Goal: Task Accomplishment & Management: Use online tool/utility

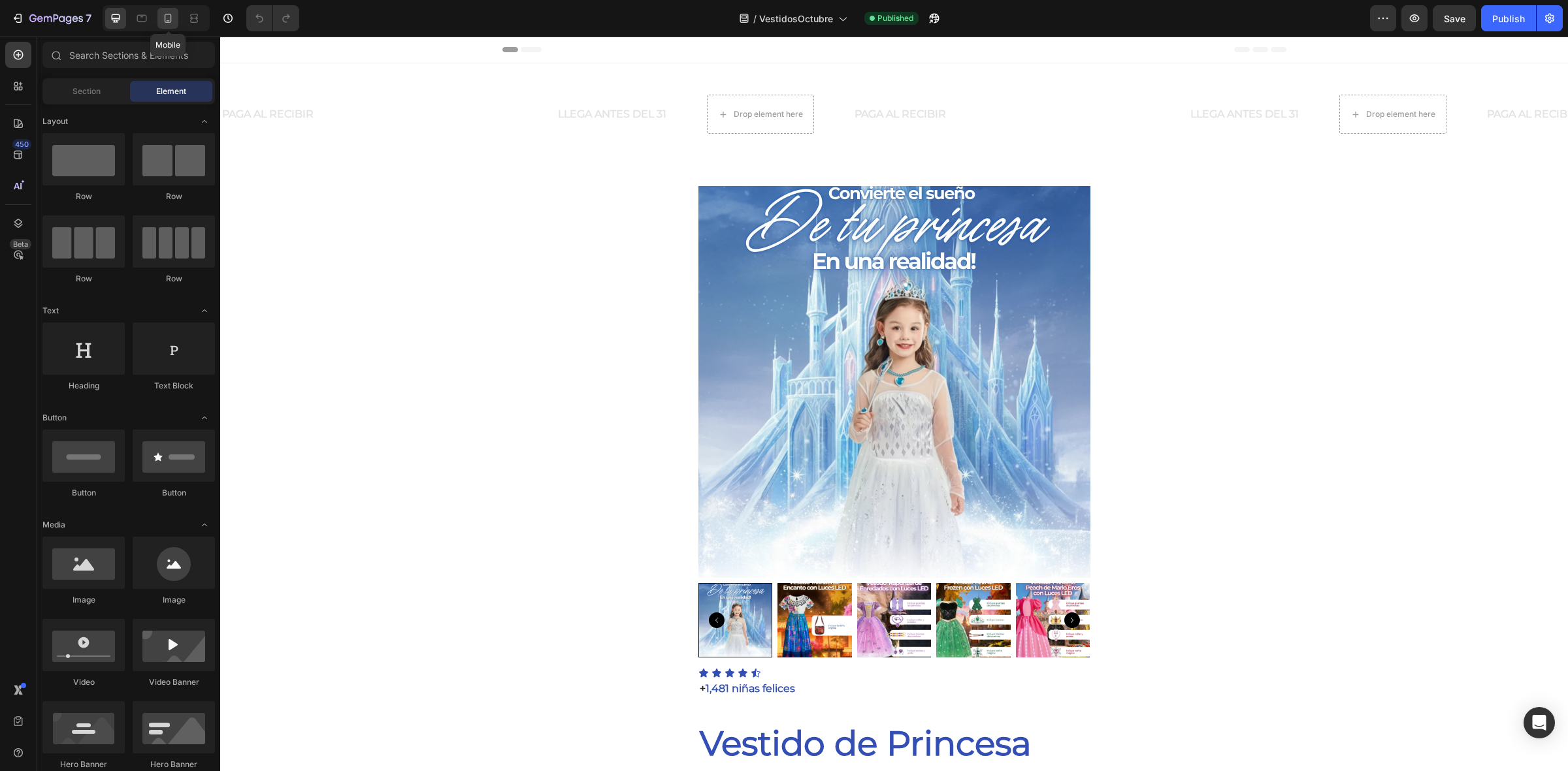
click at [174, 20] on icon at bounding box center [168, 18] width 13 height 13
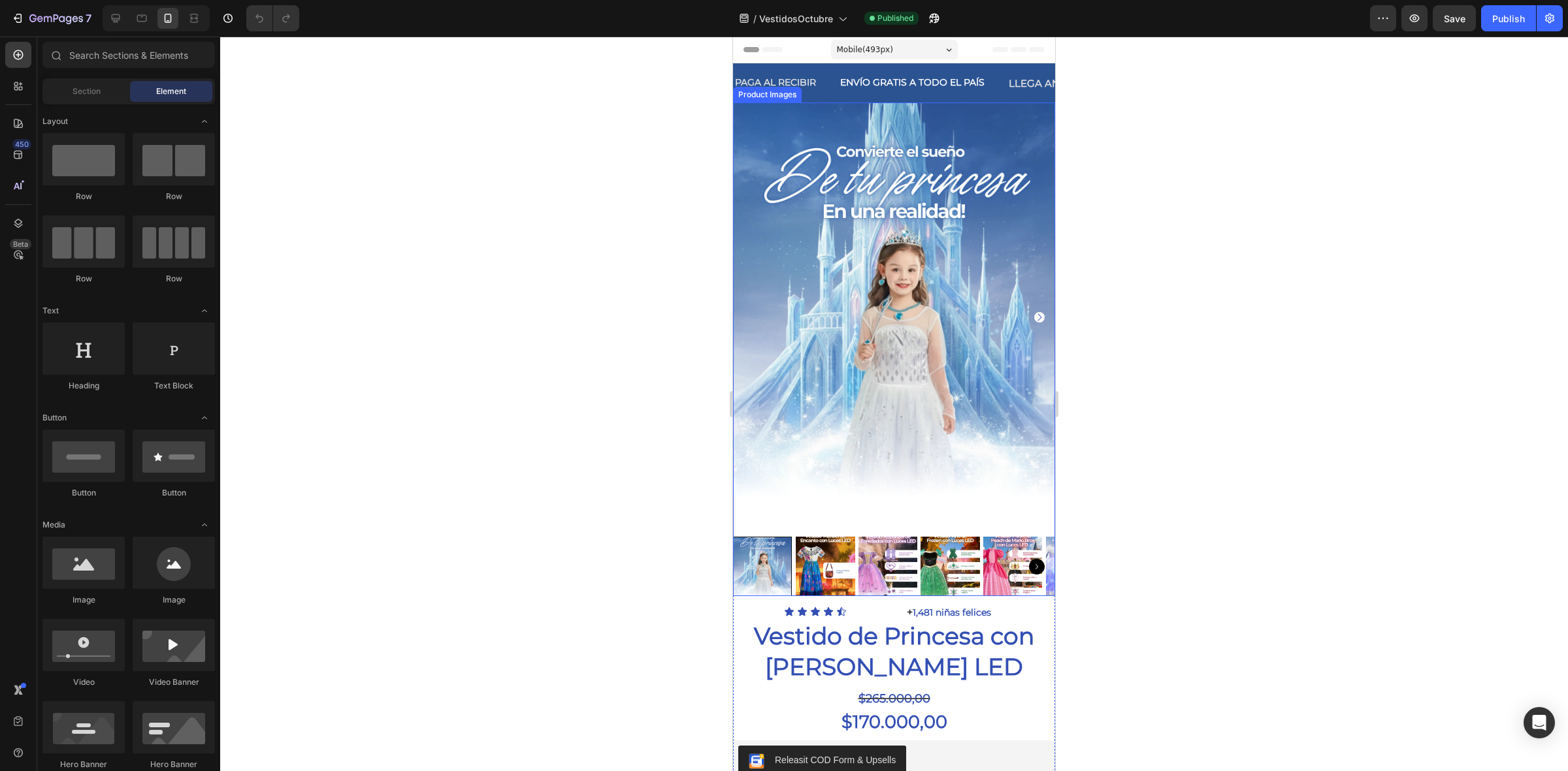
click at [815, 155] on img at bounding box center [894, 317] width 322 height 429
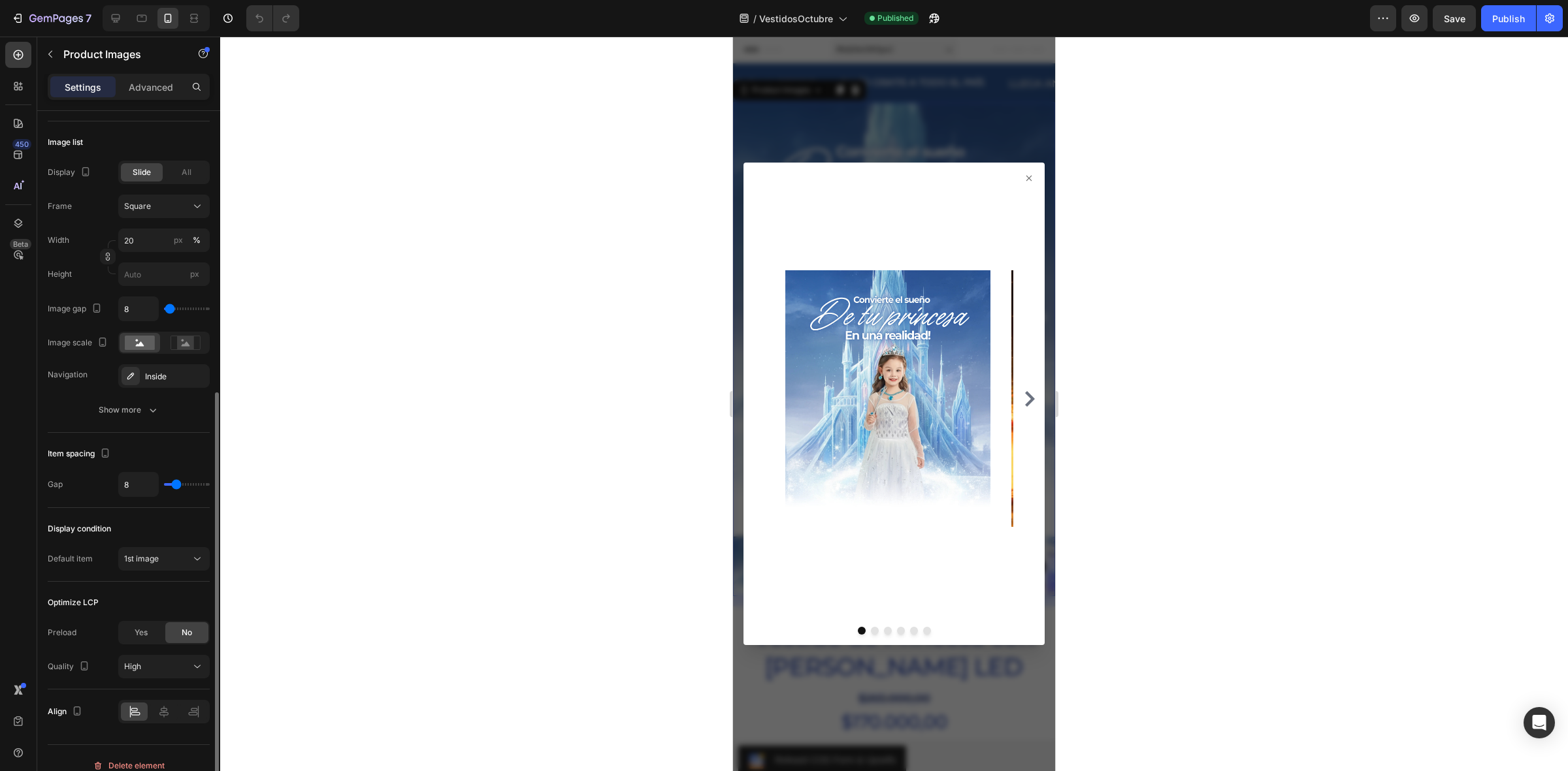
scroll to position [425, 0]
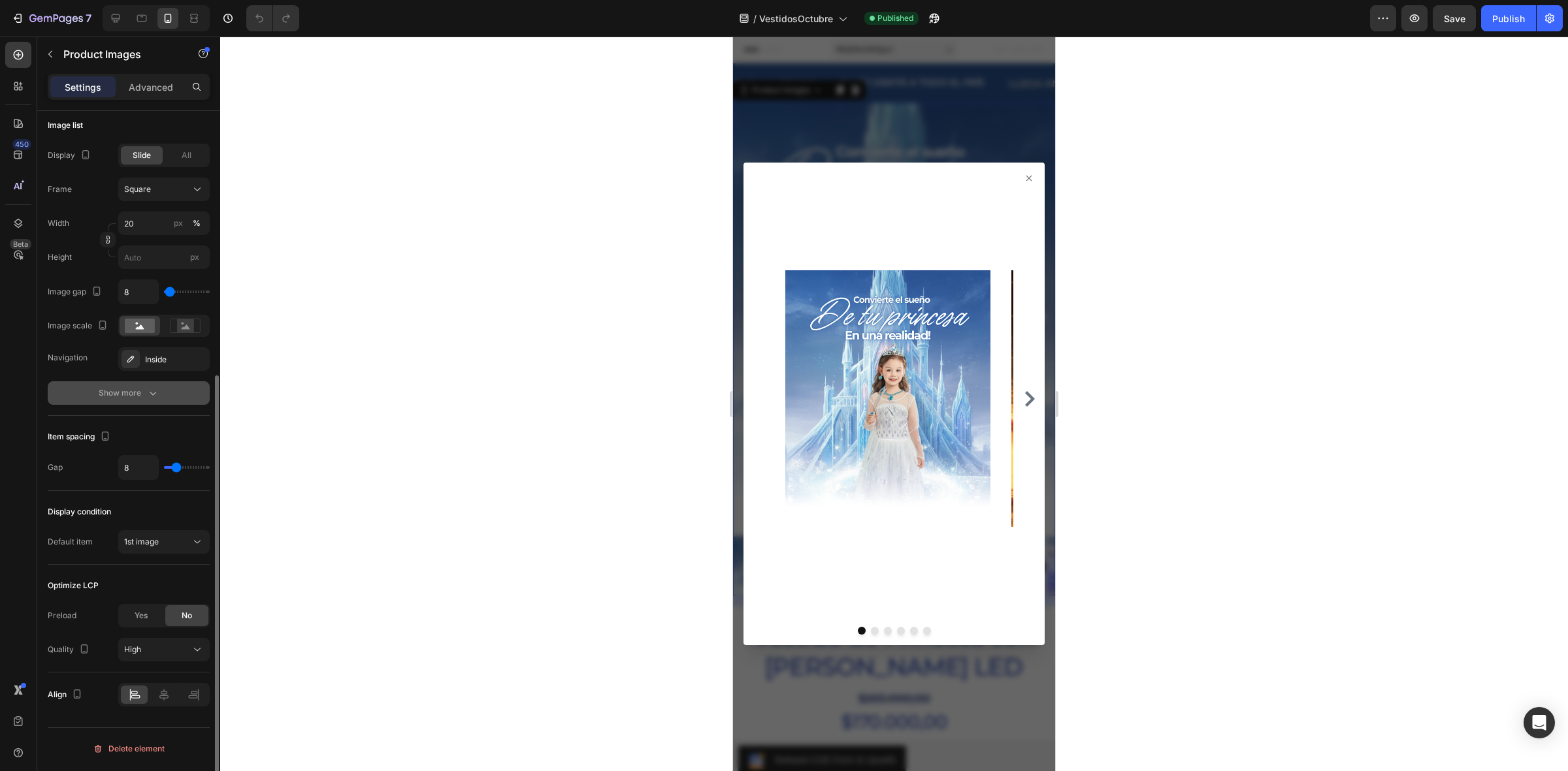
click at [121, 388] on div "Show more" at bounding box center [129, 393] width 61 height 13
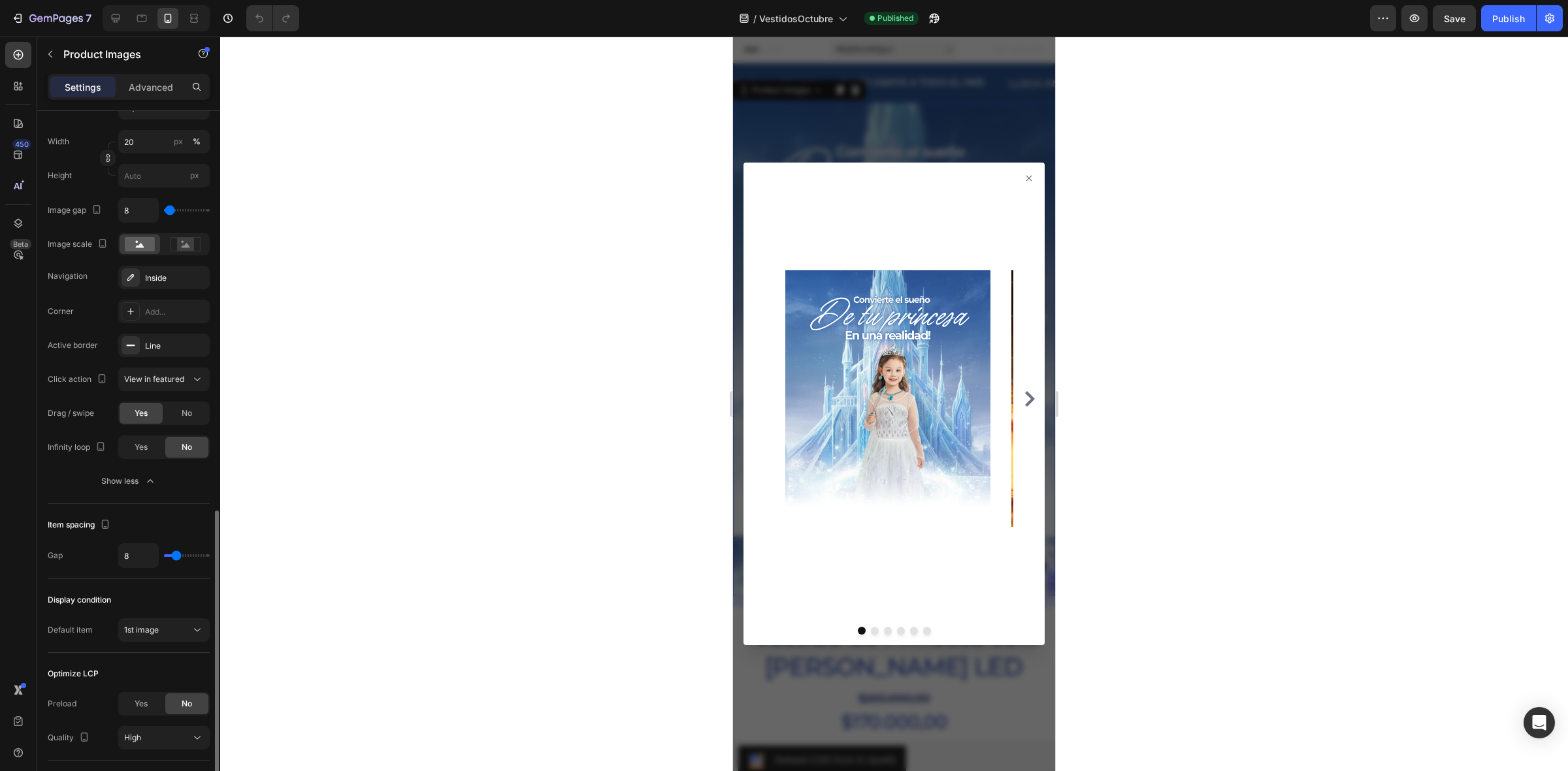
scroll to position [595, 0]
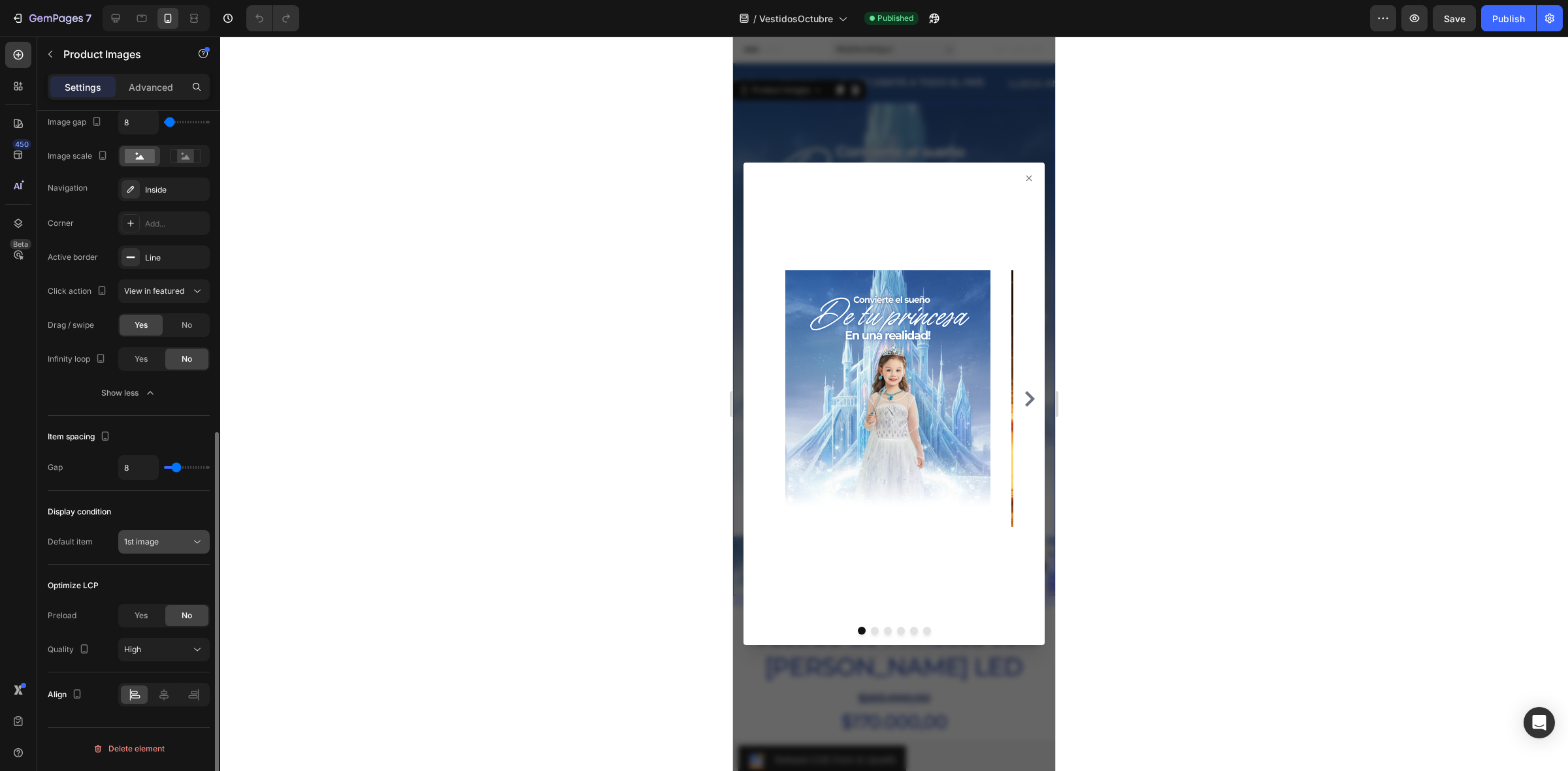
click at [145, 545] on span "1st image" at bounding box center [141, 541] width 34 height 10
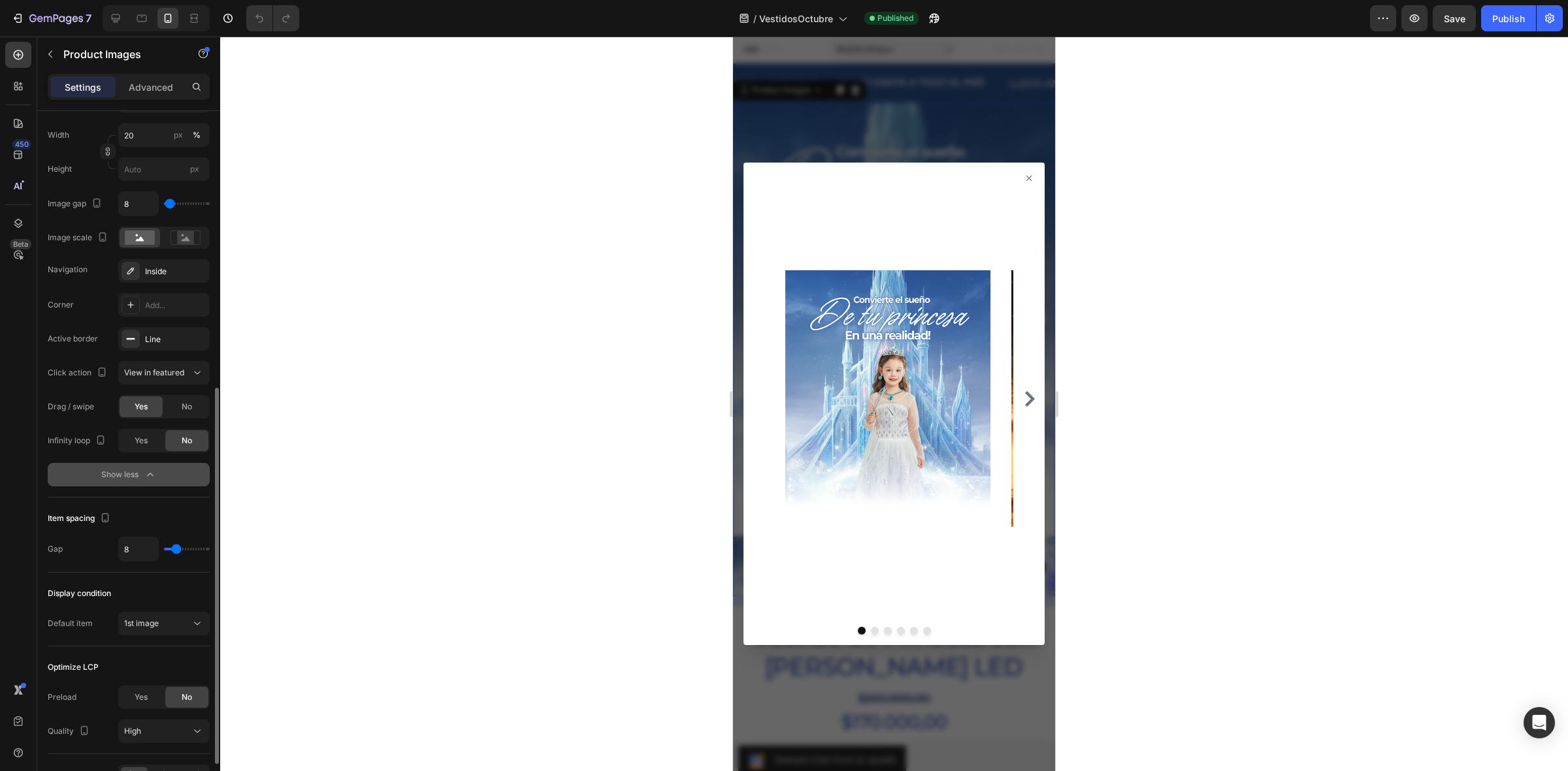
click at [150, 478] on icon "button" at bounding box center [151, 475] width 13 height 13
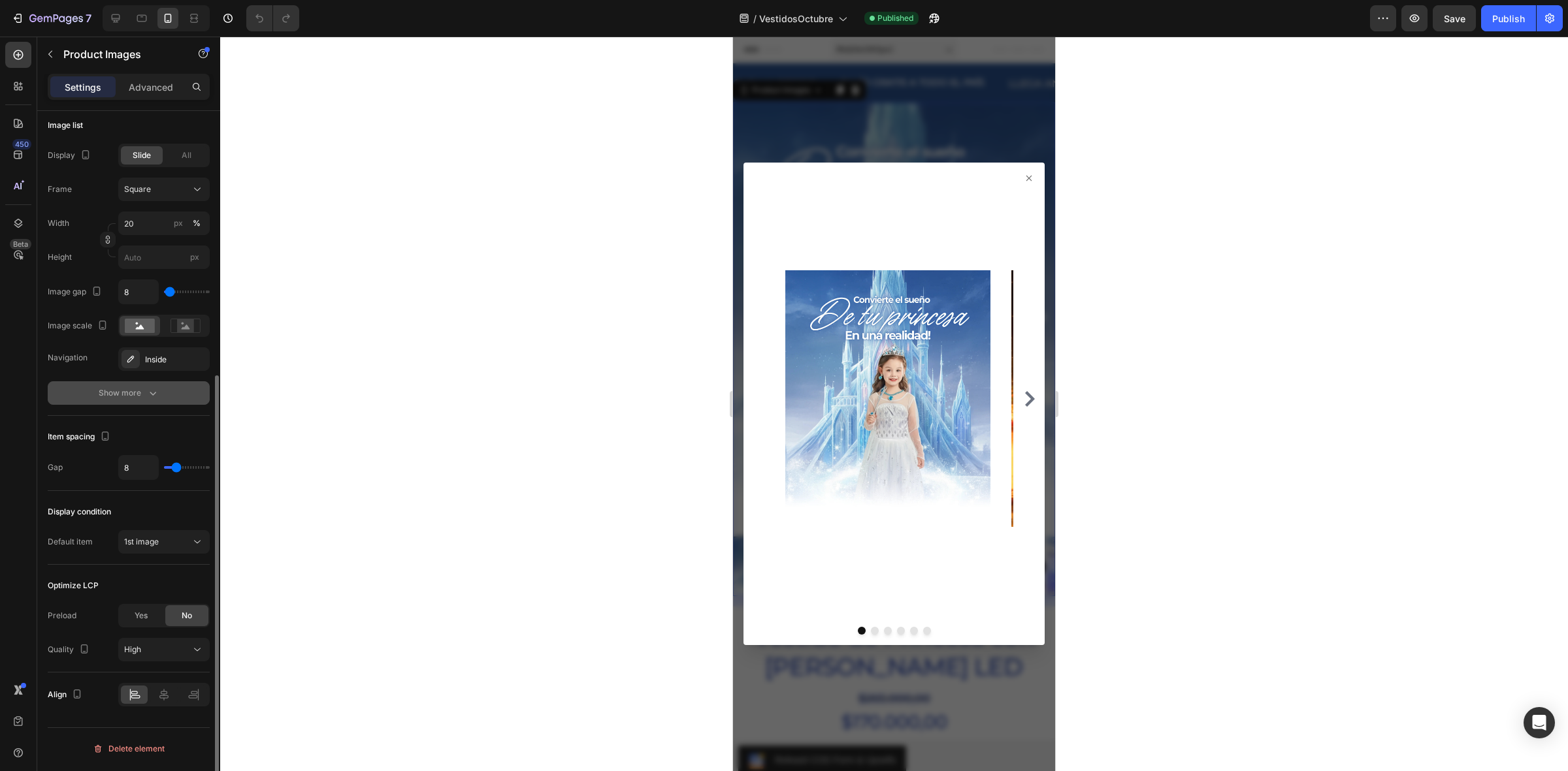
scroll to position [425, 0]
click at [144, 382] on button "Show more" at bounding box center [128, 393] width 162 height 24
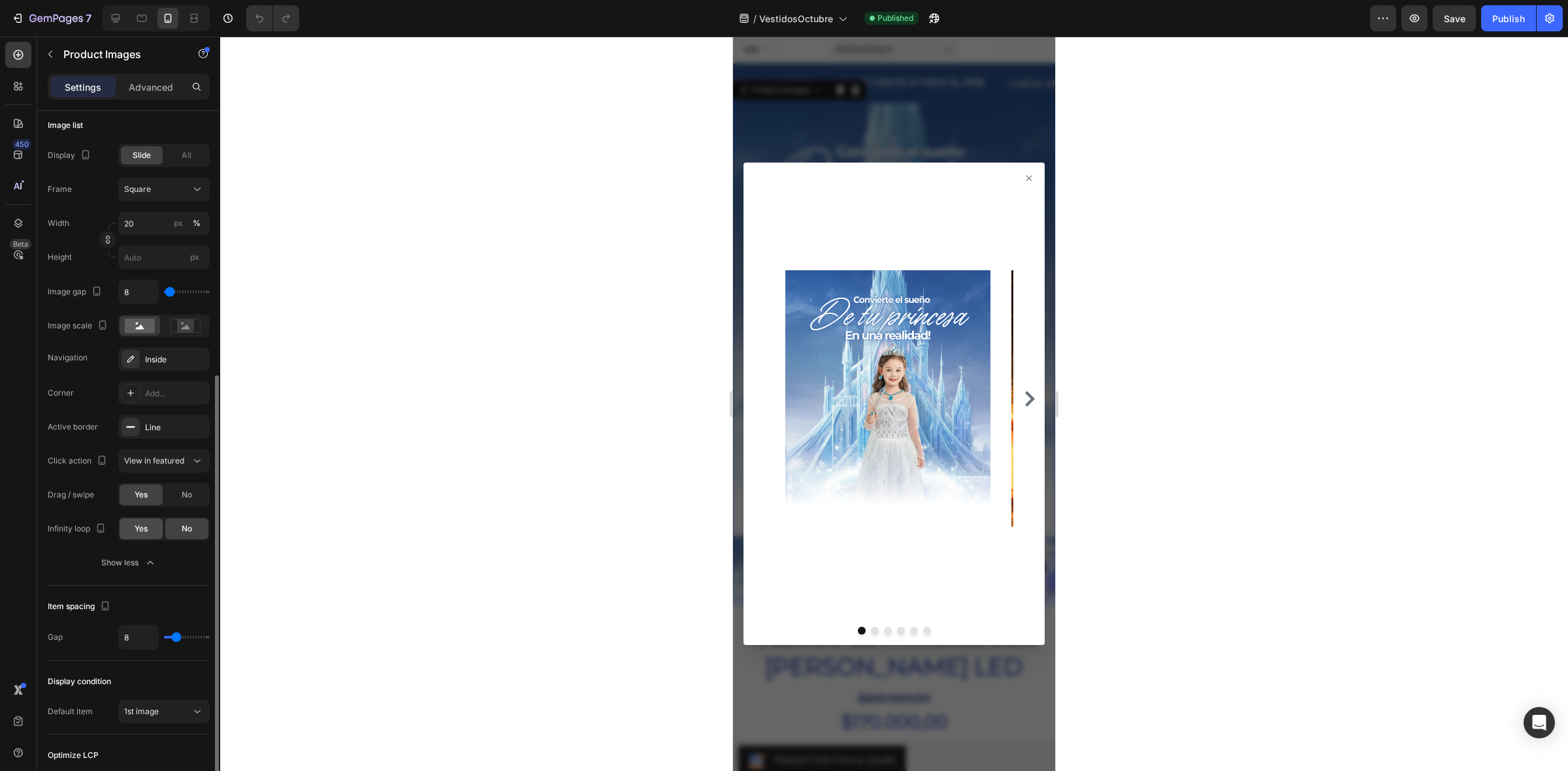
click at [151, 529] on div "Yes" at bounding box center [141, 529] width 43 height 21
click at [173, 457] on span "View in featured" at bounding box center [154, 460] width 60 height 10
click at [159, 519] on span "Open Gallery" at bounding box center [148, 518] width 48 height 12
click at [162, 465] on span "Open Gallery" at bounding box center [148, 461] width 48 height 12
click at [158, 488] on span "View in featured" at bounding box center [154, 494] width 60 height 12
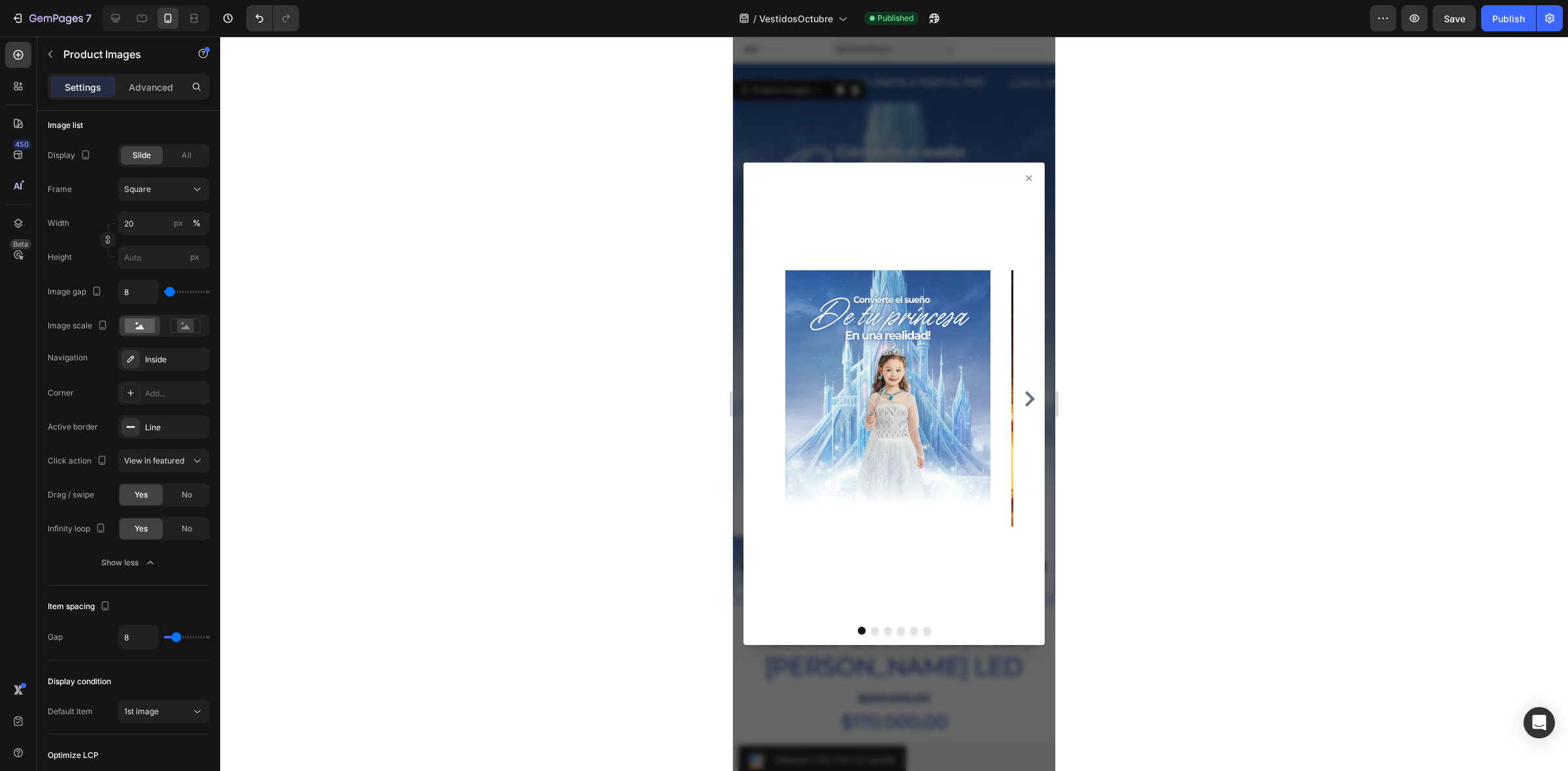
click at [1025, 393] on icon "Carousel Next Arrow" at bounding box center [1030, 399] width 10 height 16
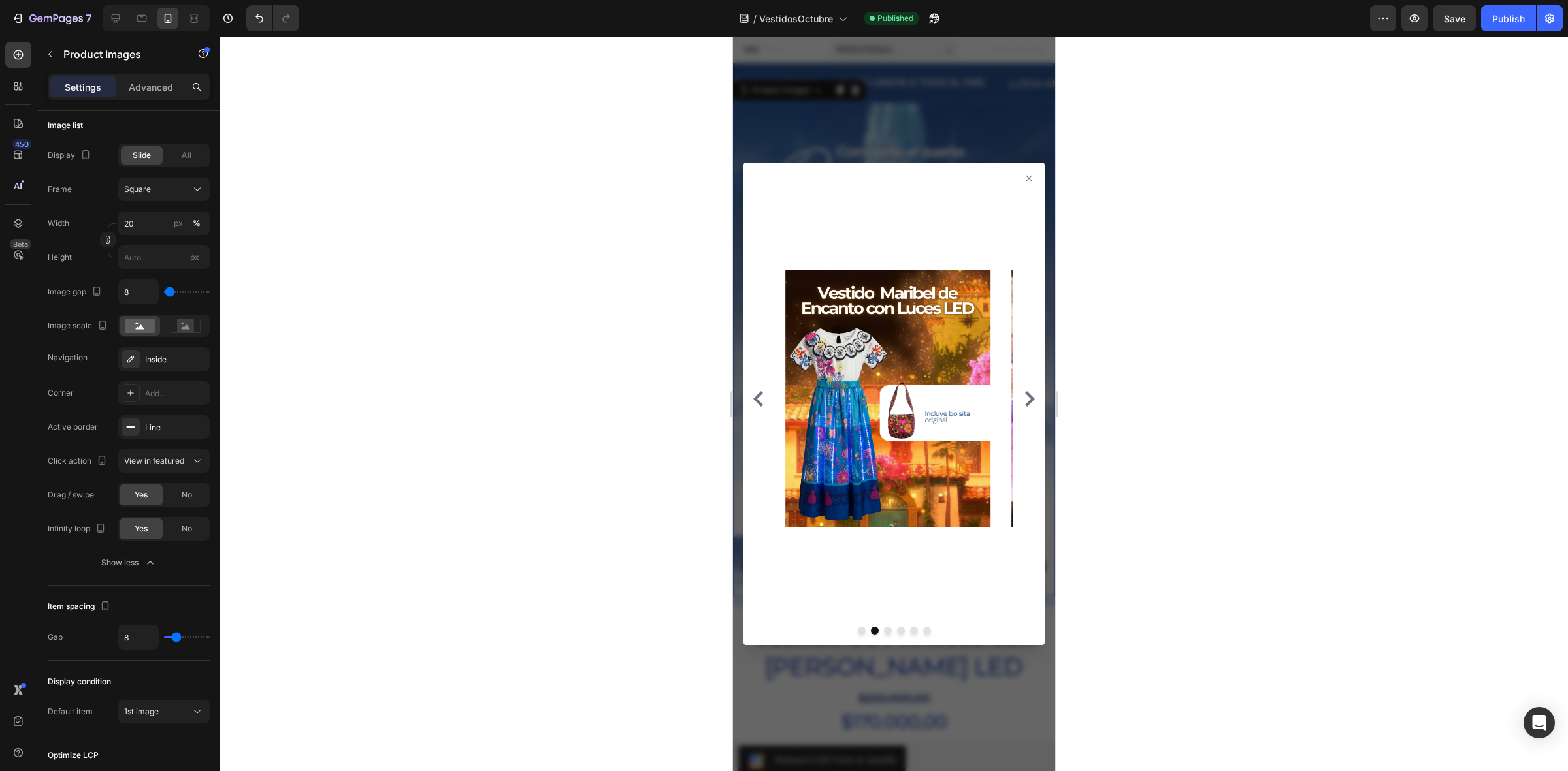
click at [1025, 393] on icon "Carousel Next Arrow" at bounding box center [1030, 399] width 10 height 16
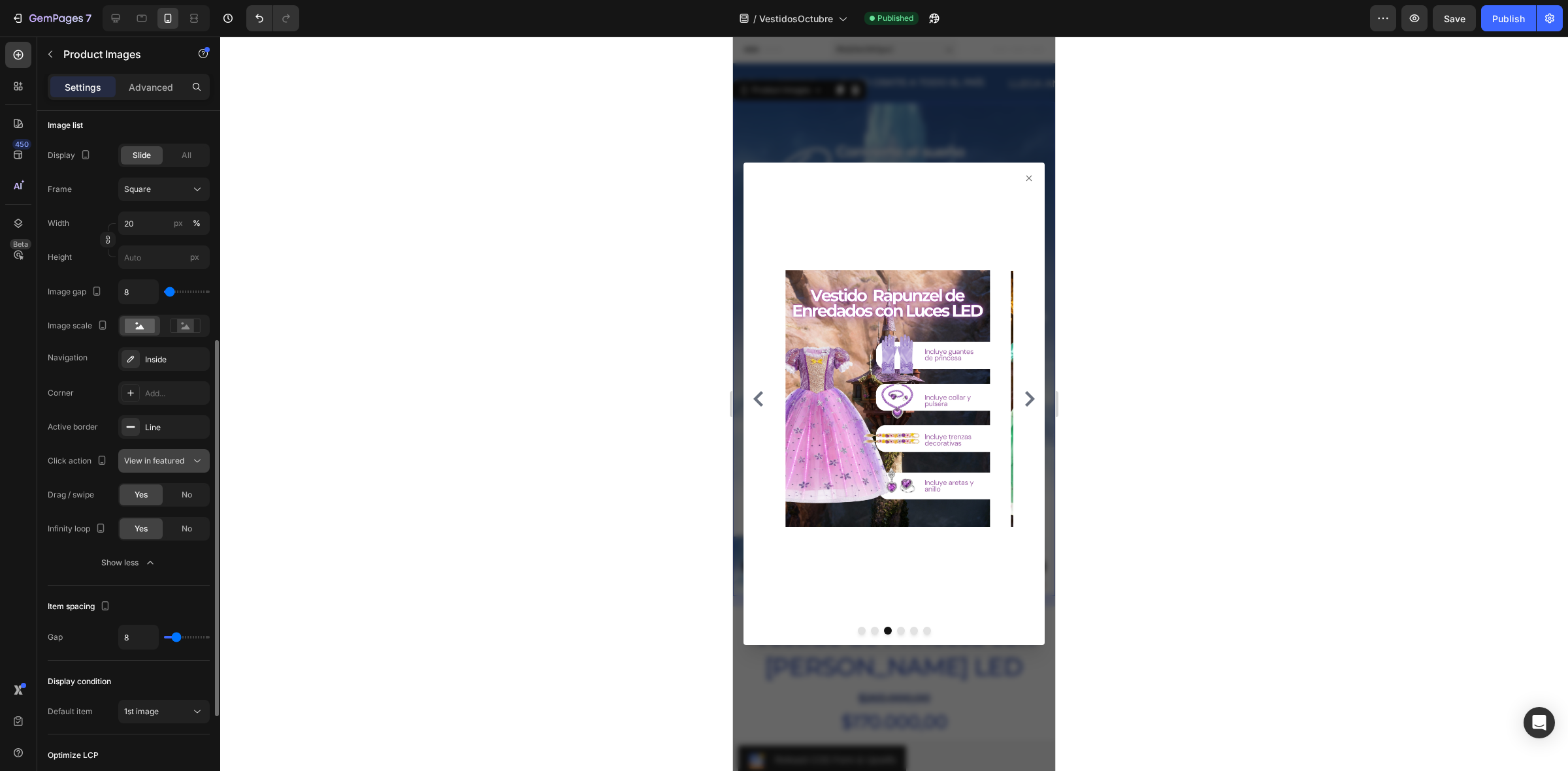
click at [177, 465] on span "View in featured" at bounding box center [154, 460] width 60 height 10
click at [165, 518] on span "Open Gallery" at bounding box center [148, 518] width 48 height 12
click at [1024, 174] on icon at bounding box center [1029, 178] width 11 height 11
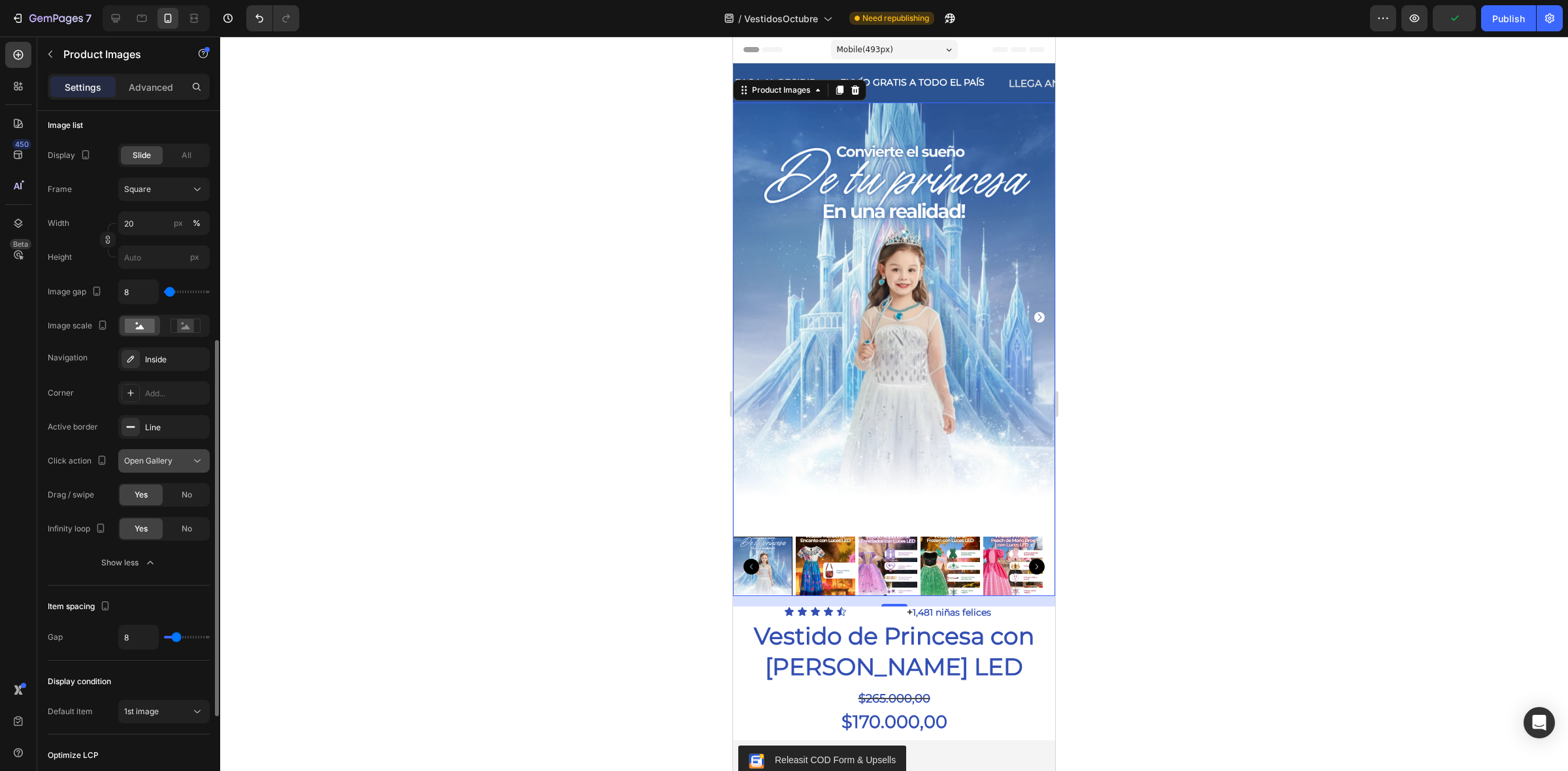
click at [174, 455] on div "Open Gallery" at bounding box center [157, 461] width 67 height 12
click at [163, 498] on span "View in featured" at bounding box center [154, 494] width 60 height 12
click at [175, 469] on button "View in featured" at bounding box center [164, 461] width 91 height 24
click at [170, 511] on div "Open Gallery" at bounding box center [151, 518] width 107 height 25
click at [168, 449] on button "Open Gallery" at bounding box center [164, 461] width 91 height 24
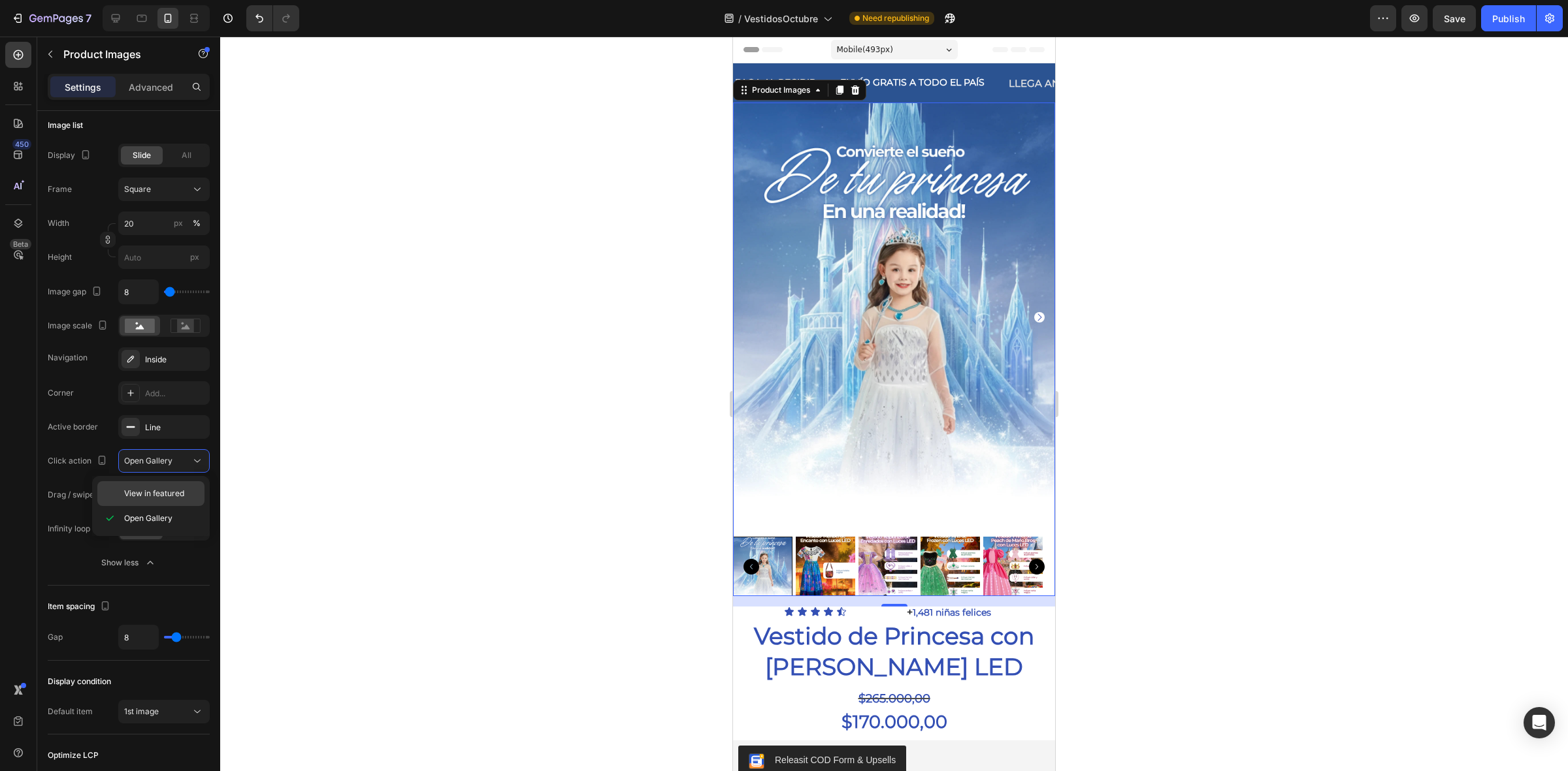
click at [158, 498] on span "View in featured" at bounding box center [154, 494] width 60 height 12
click at [900, 337] on img at bounding box center [894, 317] width 322 height 429
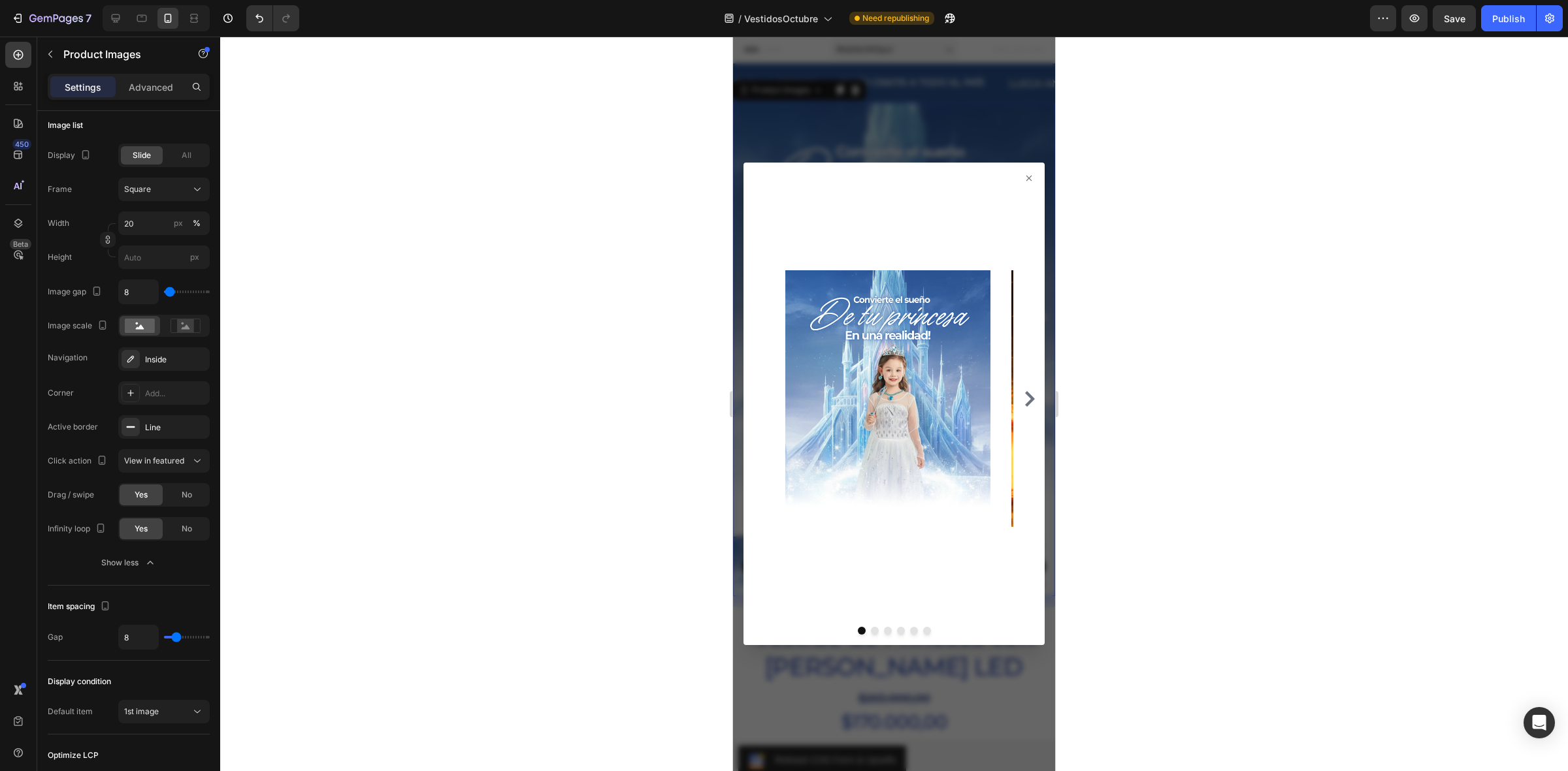
click at [1024, 175] on icon at bounding box center [1029, 178] width 11 height 11
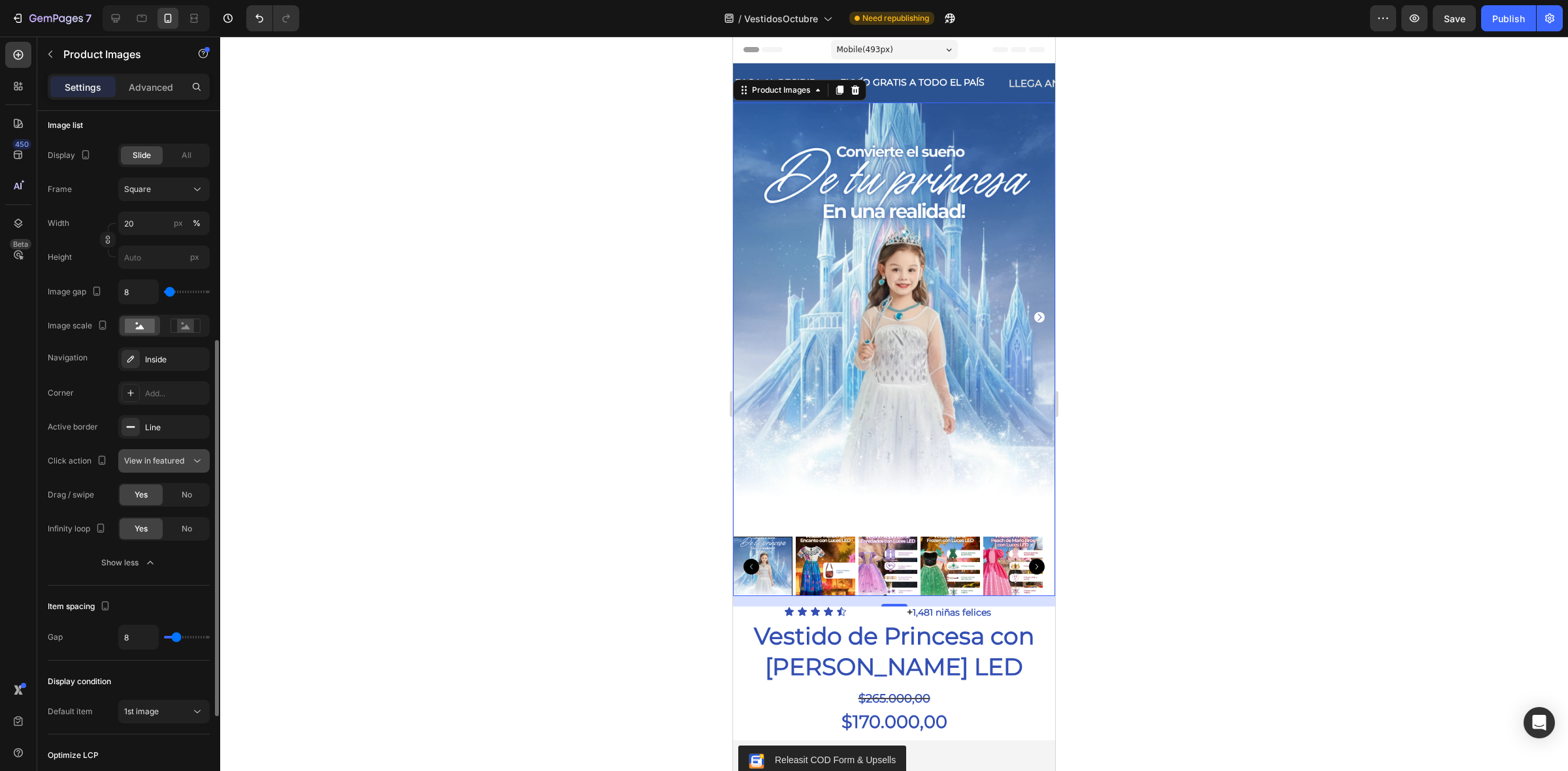
click at [146, 461] on span "View in featured" at bounding box center [154, 460] width 60 height 10
click at [155, 519] on span "Open Gallery" at bounding box center [148, 518] width 48 height 12
click at [857, 356] on img at bounding box center [894, 317] width 322 height 429
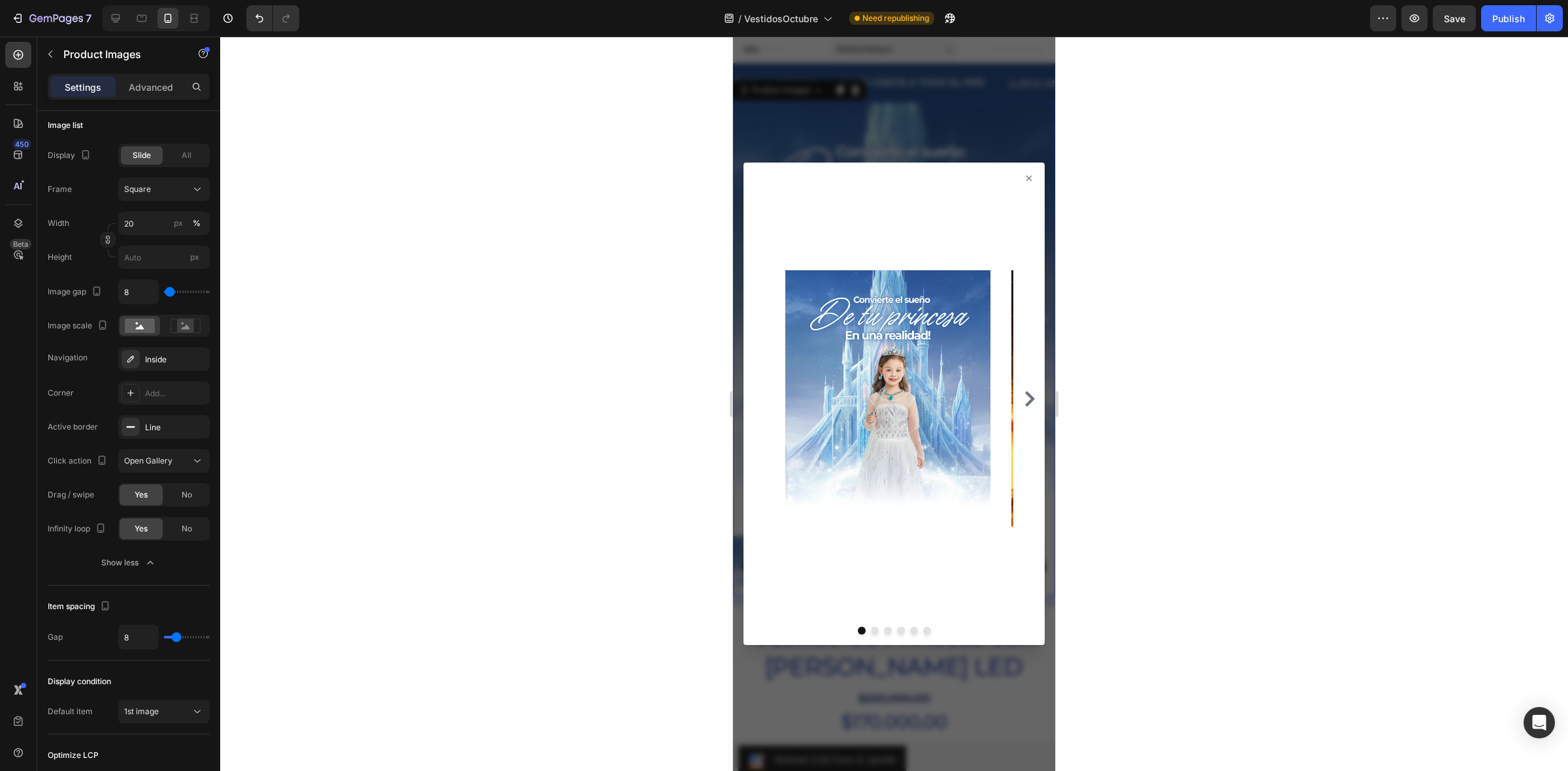
click at [1024, 178] on icon at bounding box center [1029, 178] width 11 height 11
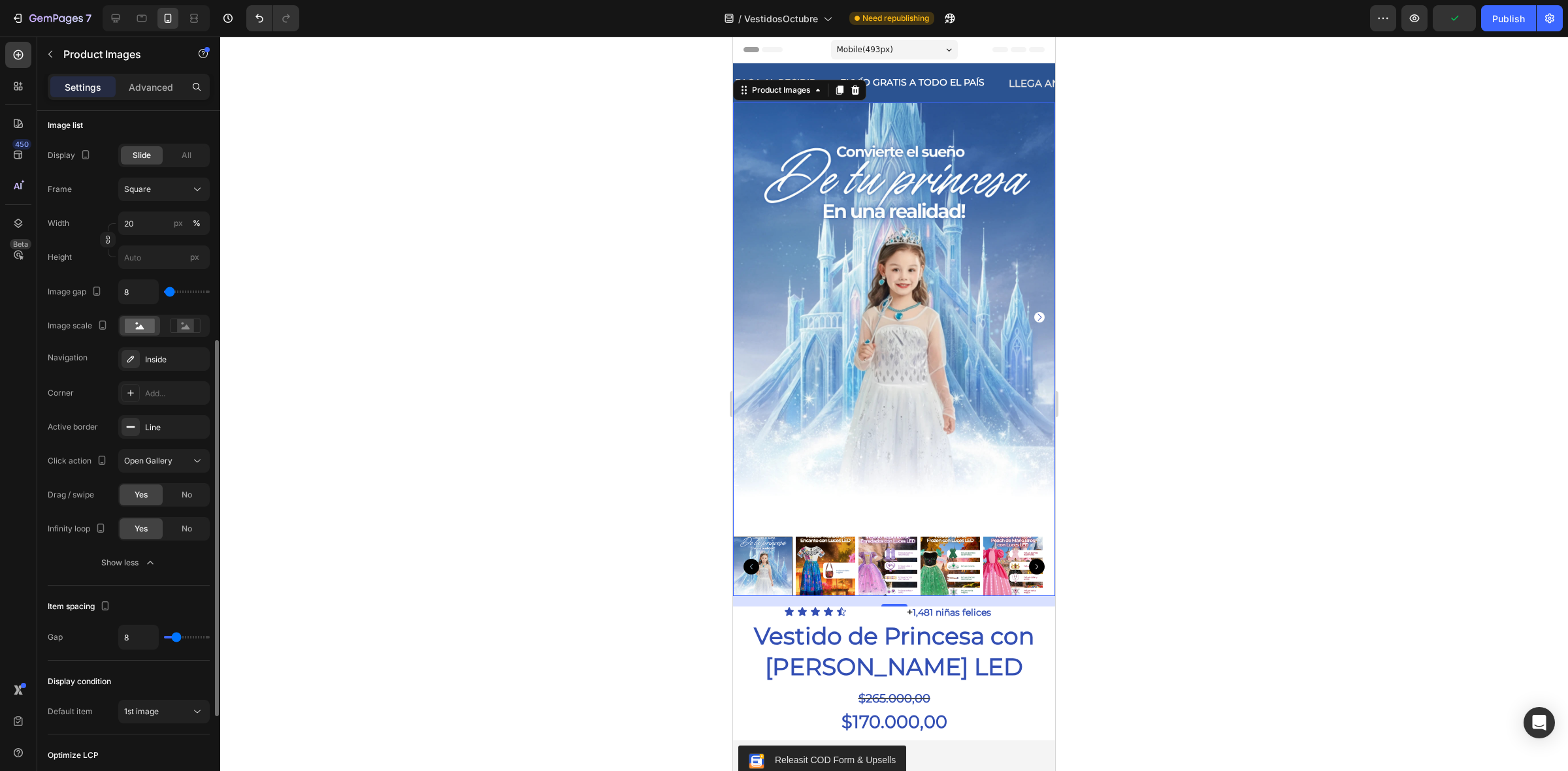
click at [147, 448] on div "Corner Add... Active border Line Click action Open Gallery Drag / swipe Yes No …" at bounding box center [128, 461] width 162 height 159
click at [145, 457] on span "Open Gallery" at bounding box center [148, 460] width 48 height 10
click at [150, 485] on div "View in featured" at bounding box center [151, 494] width 107 height 25
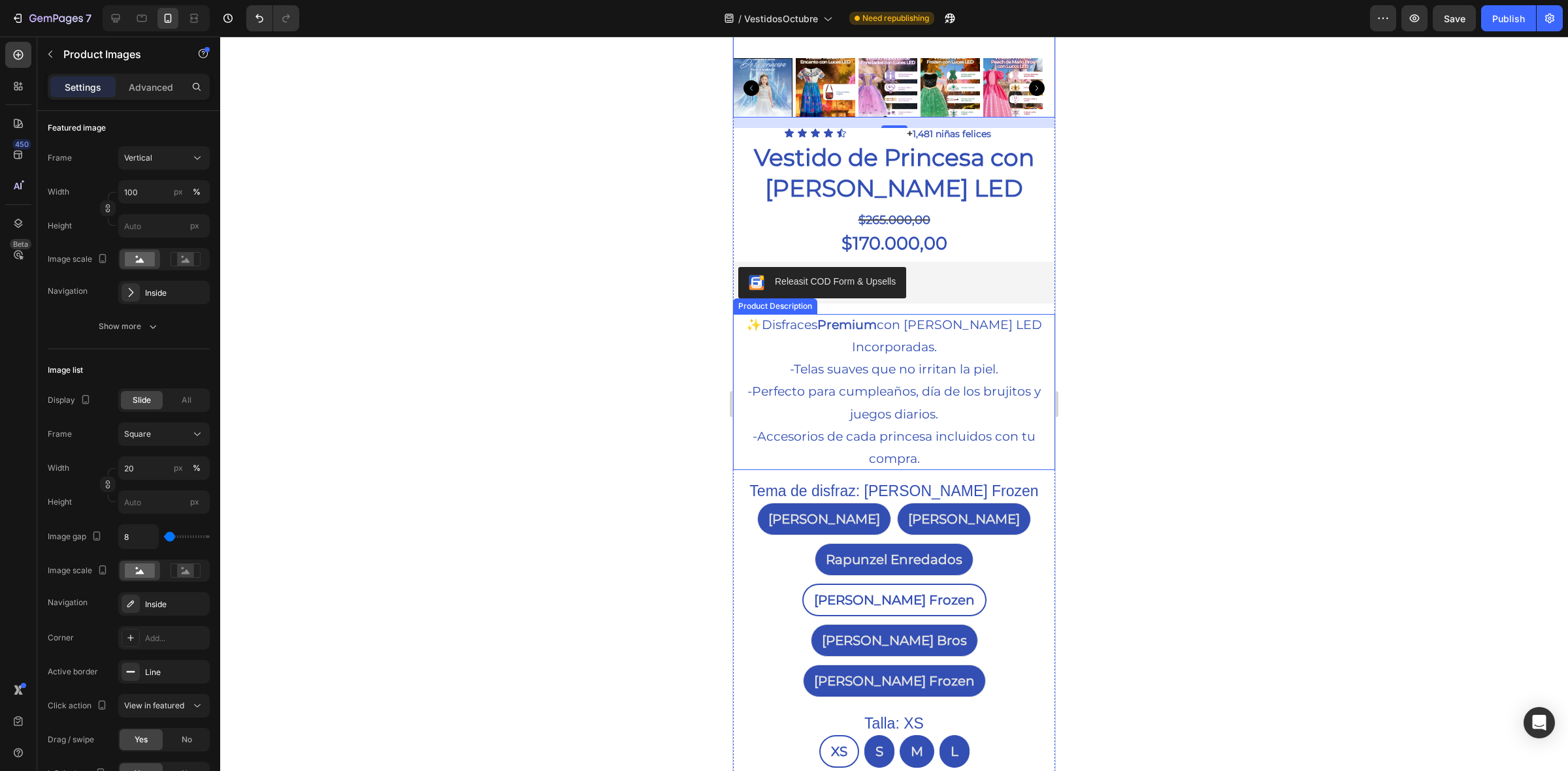
scroll to position [490, 0]
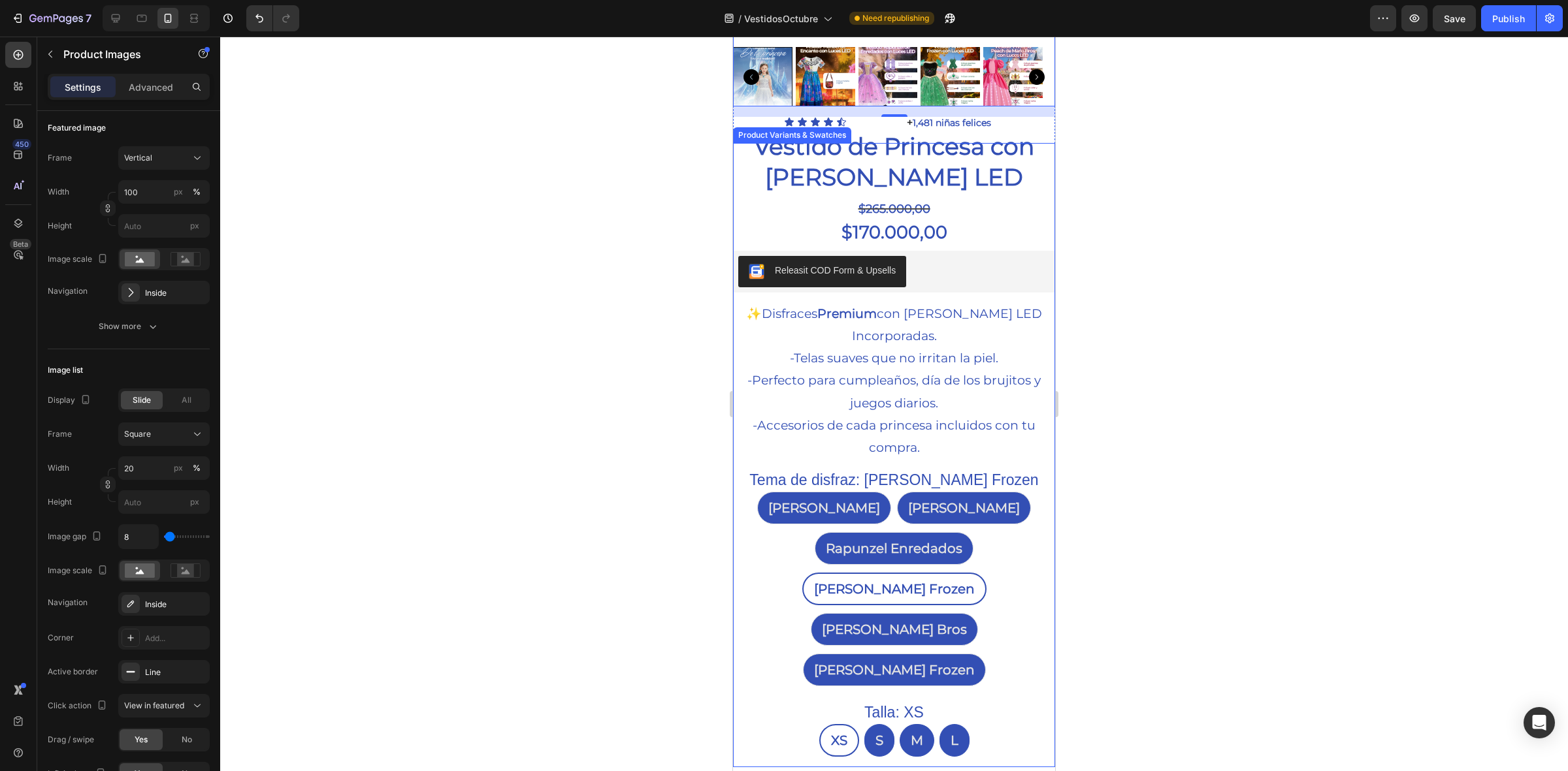
click at [765, 469] on div "Tema de disfraz: Ana Frozen Ariel Sirenita Ariel Sirenita Ariel Sirenita Maribe…" at bounding box center [894, 578] width 320 height 217
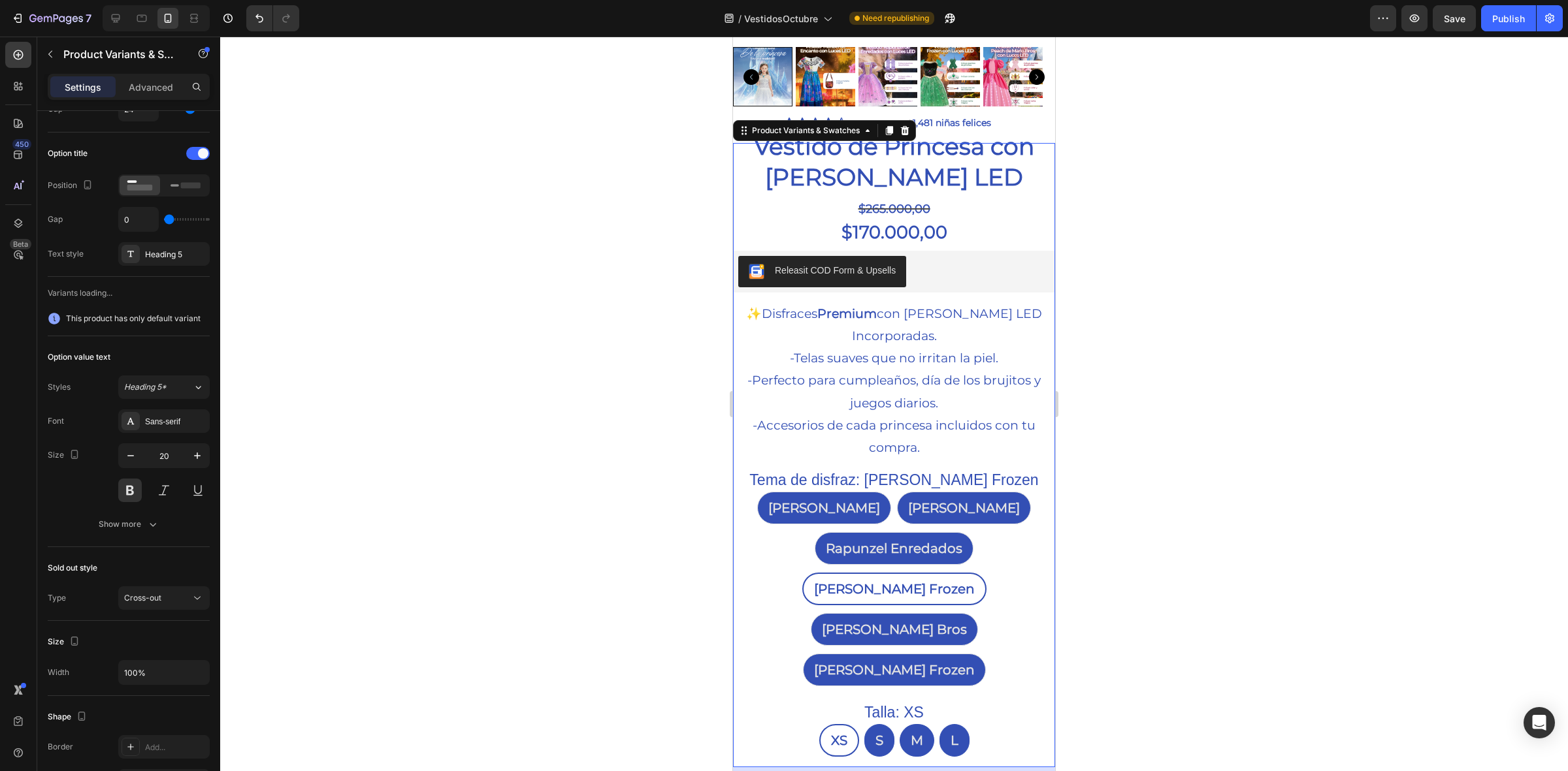
scroll to position [0, 0]
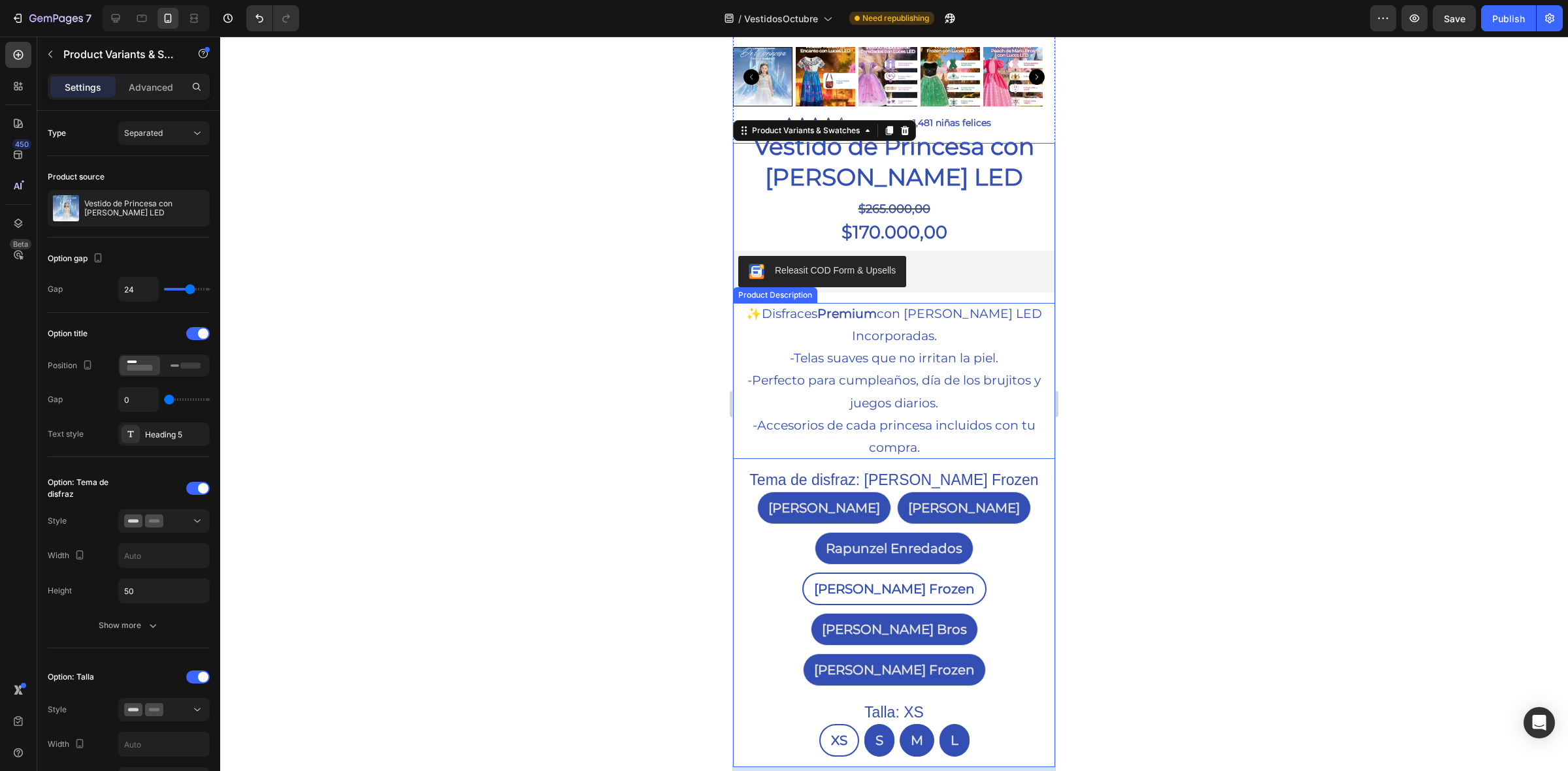
click at [740, 324] on div "✨ Disfraces Premium con Luces LED Incorporadas. -Telas suaves que no irritan la…" at bounding box center [894, 381] width 322 height 156
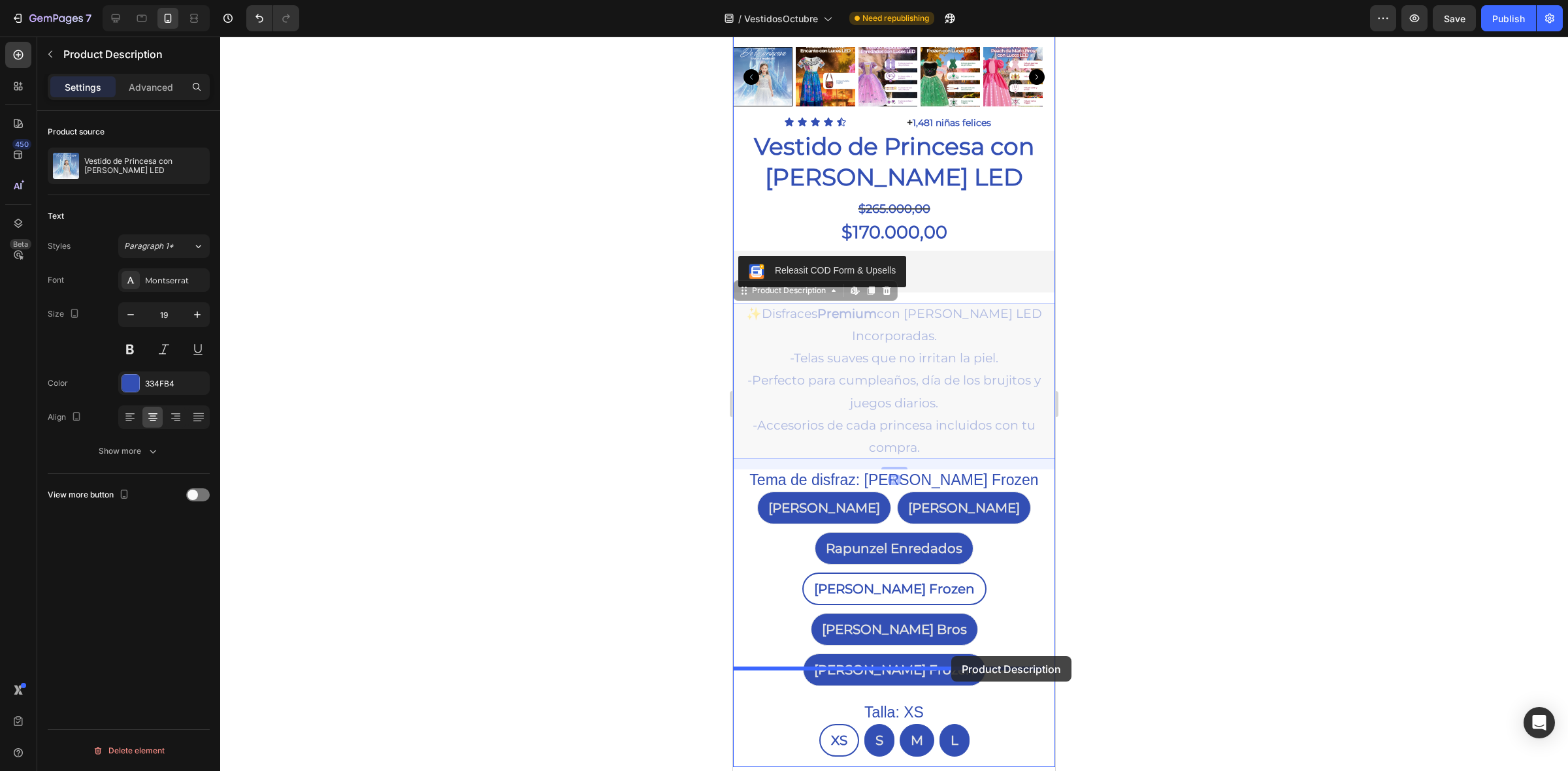
drag, startPoint x: 756, startPoint y: 310, endPoint x: 951, endPoint y: 656, distance: 397.2
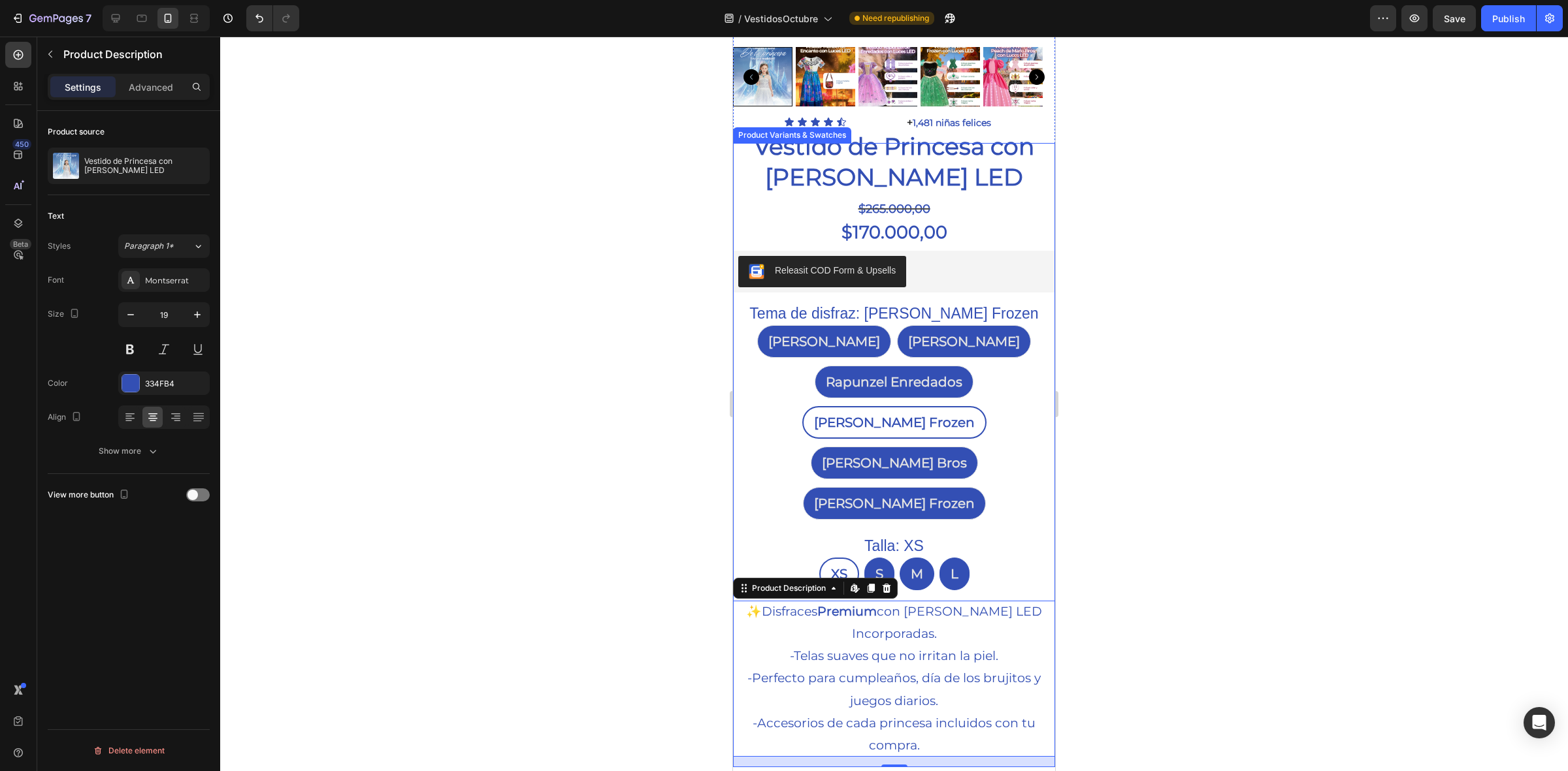
click at [751, 535] on div "Talla: XS XS XS XS S S S M M M L L L" at bounding box center [894, 562] width 320 height 55
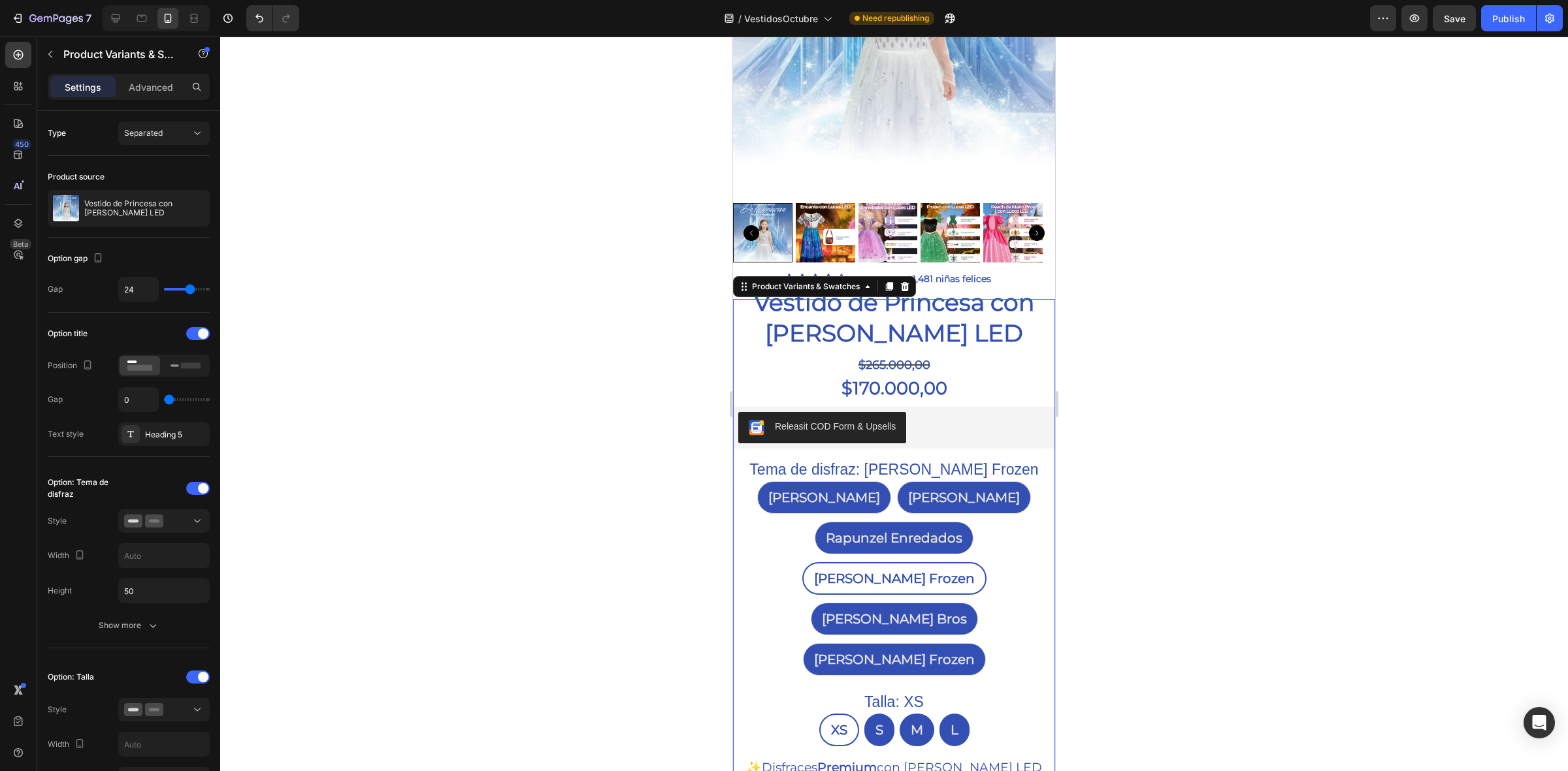
scroll to position [327, 0]
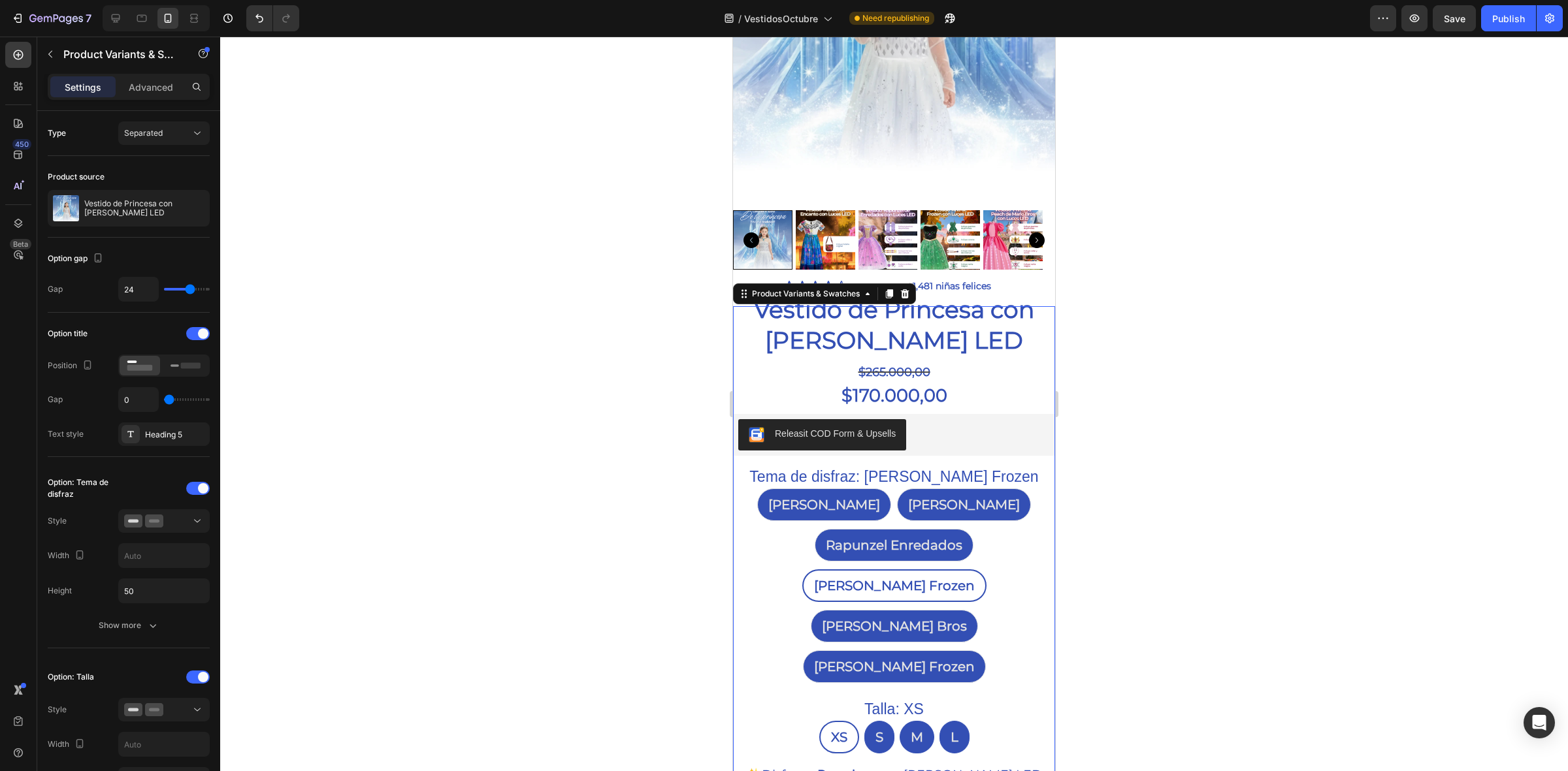
click at [614, 428] on div at bounding box center [894, 403] width 1347 height 735
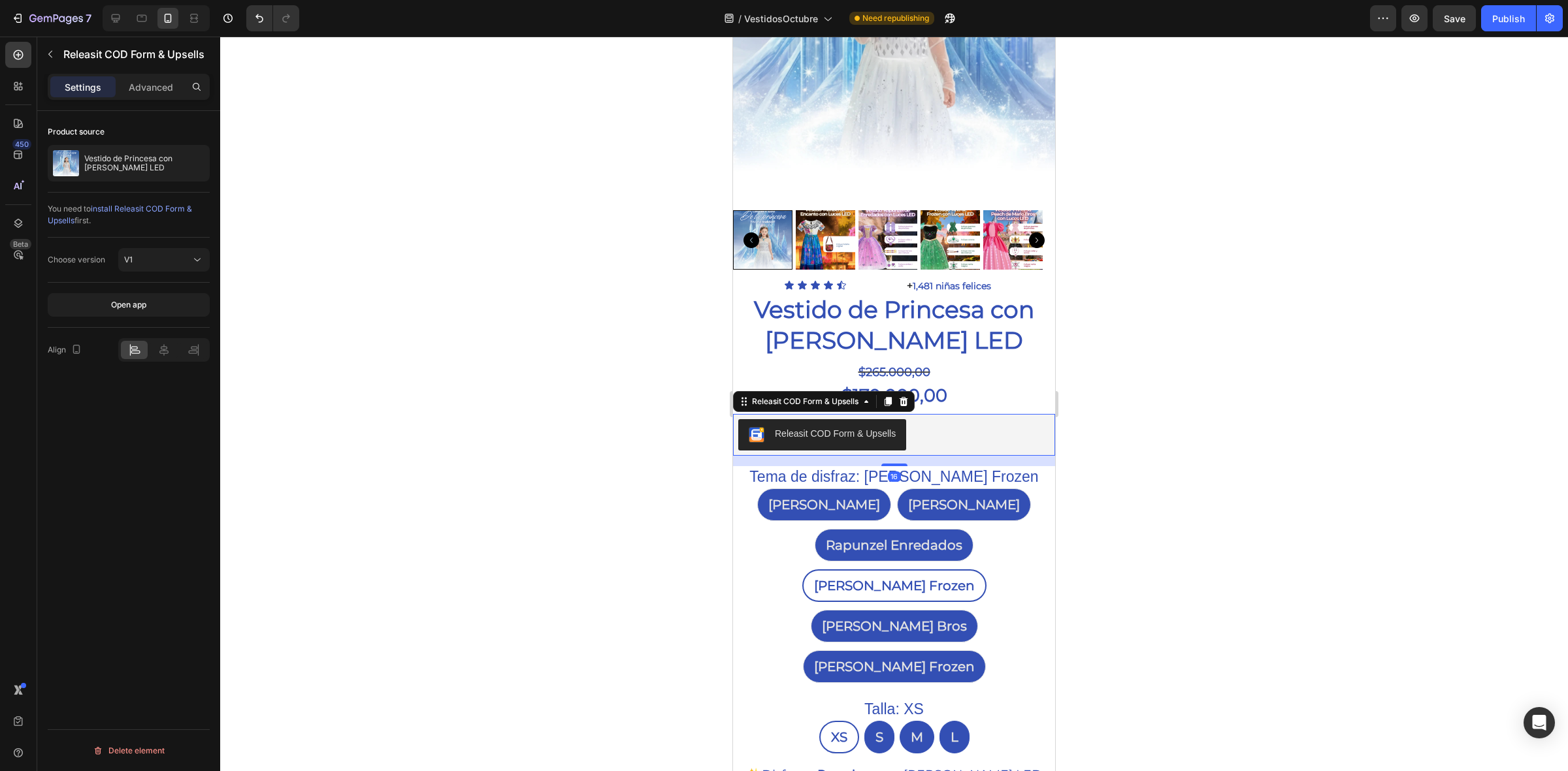
click at [986, 419] on div "Releasit COD Form & Upsells" at bounding box center [894, 434] width 312 height 31
click at [1215, 415] on div at bounding box center [894, 403] width 1347 height 735
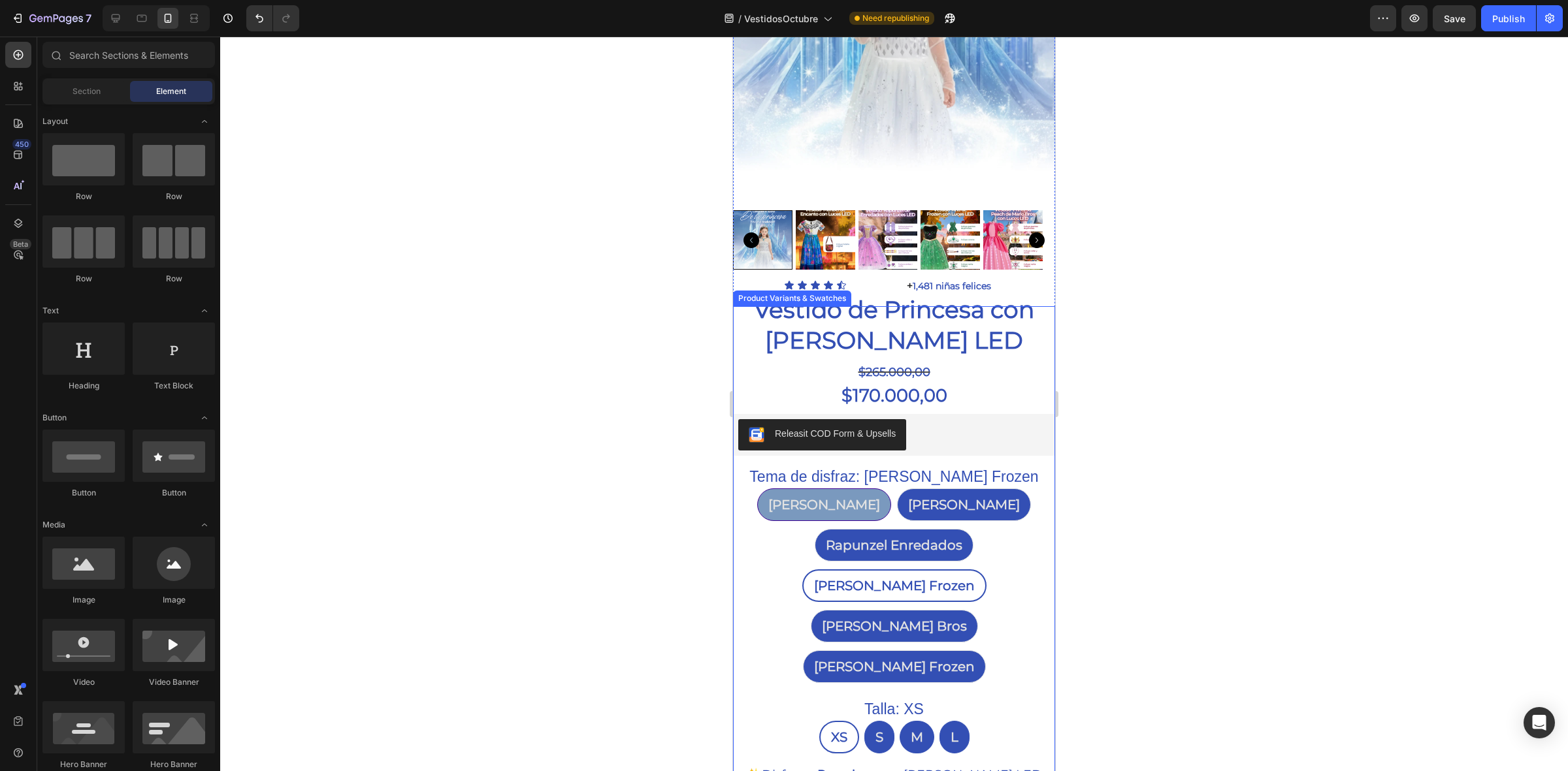
scroll to position [245, 0]
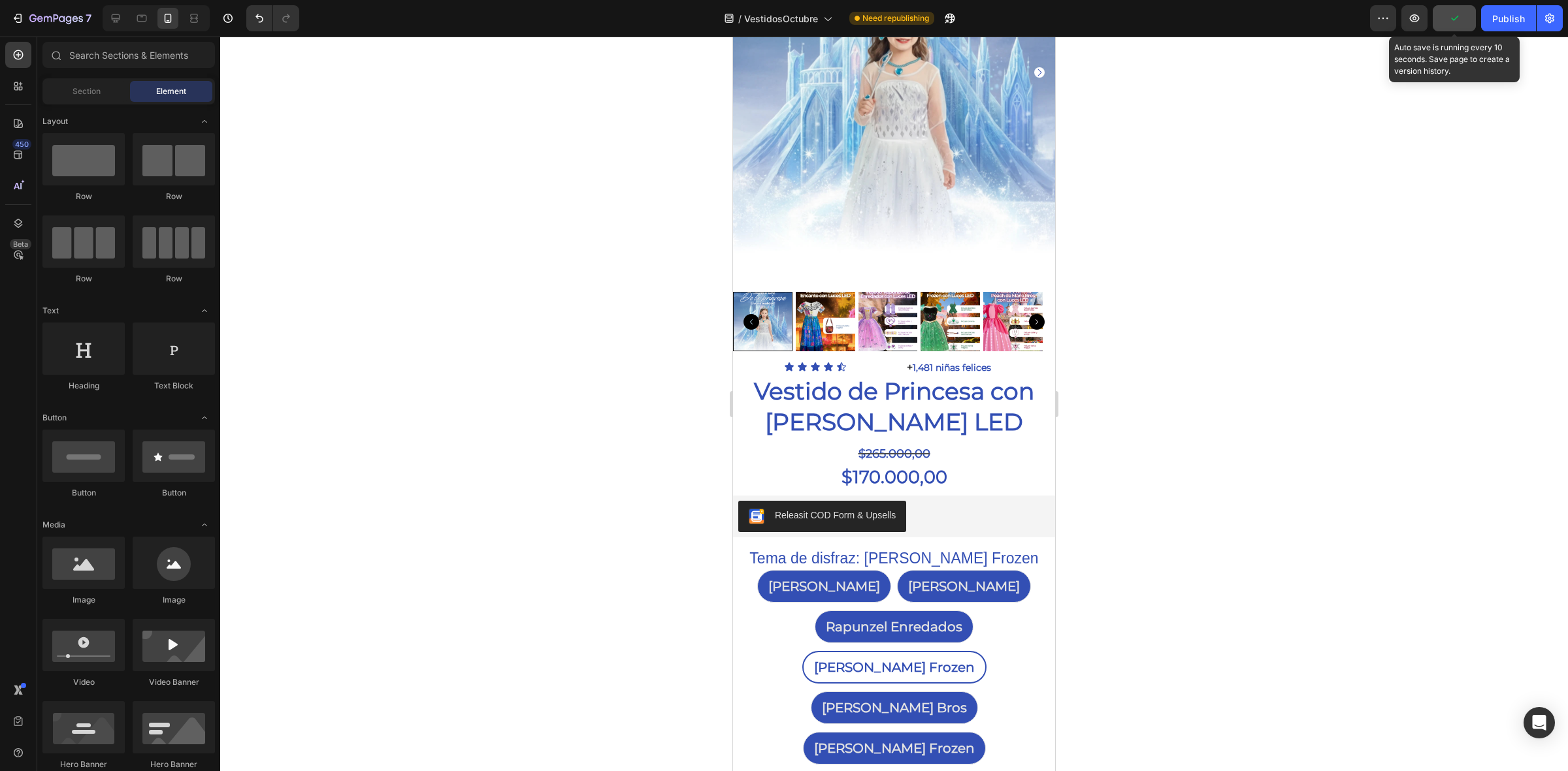
click at [1454, 20] on icon "button" at bounding box center [1454, 18] width 7 height 5
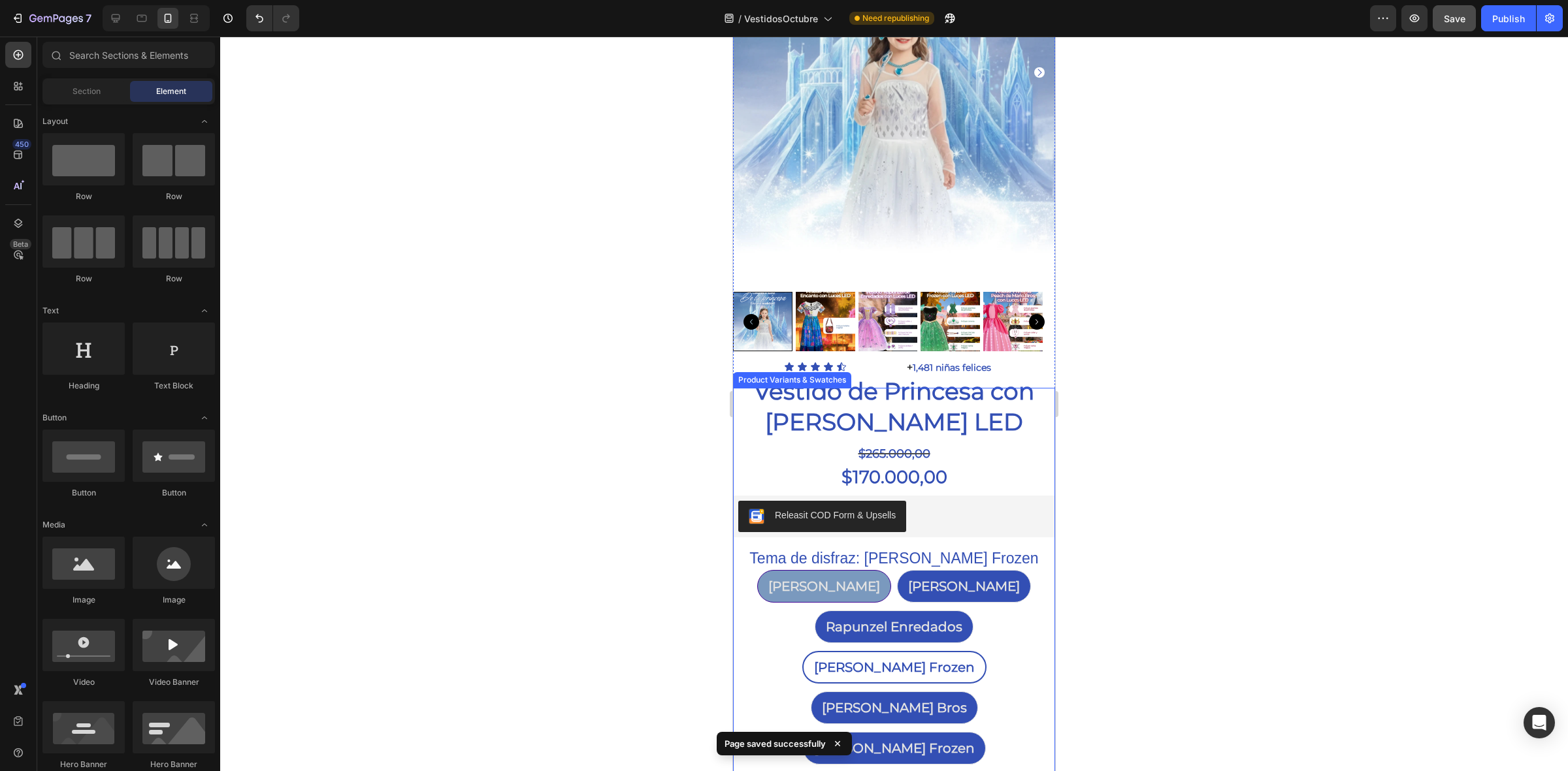
click at [814, 576] on div "[PERSON_NAME]" at bounding box center [824, 586] width 133 height 28
click at [824, 570] on input "Ariel Sirenita Ariel Sirenita Ariel Sirenita" at bounding box center [824, 569] width 1 height 1
radio input "true"
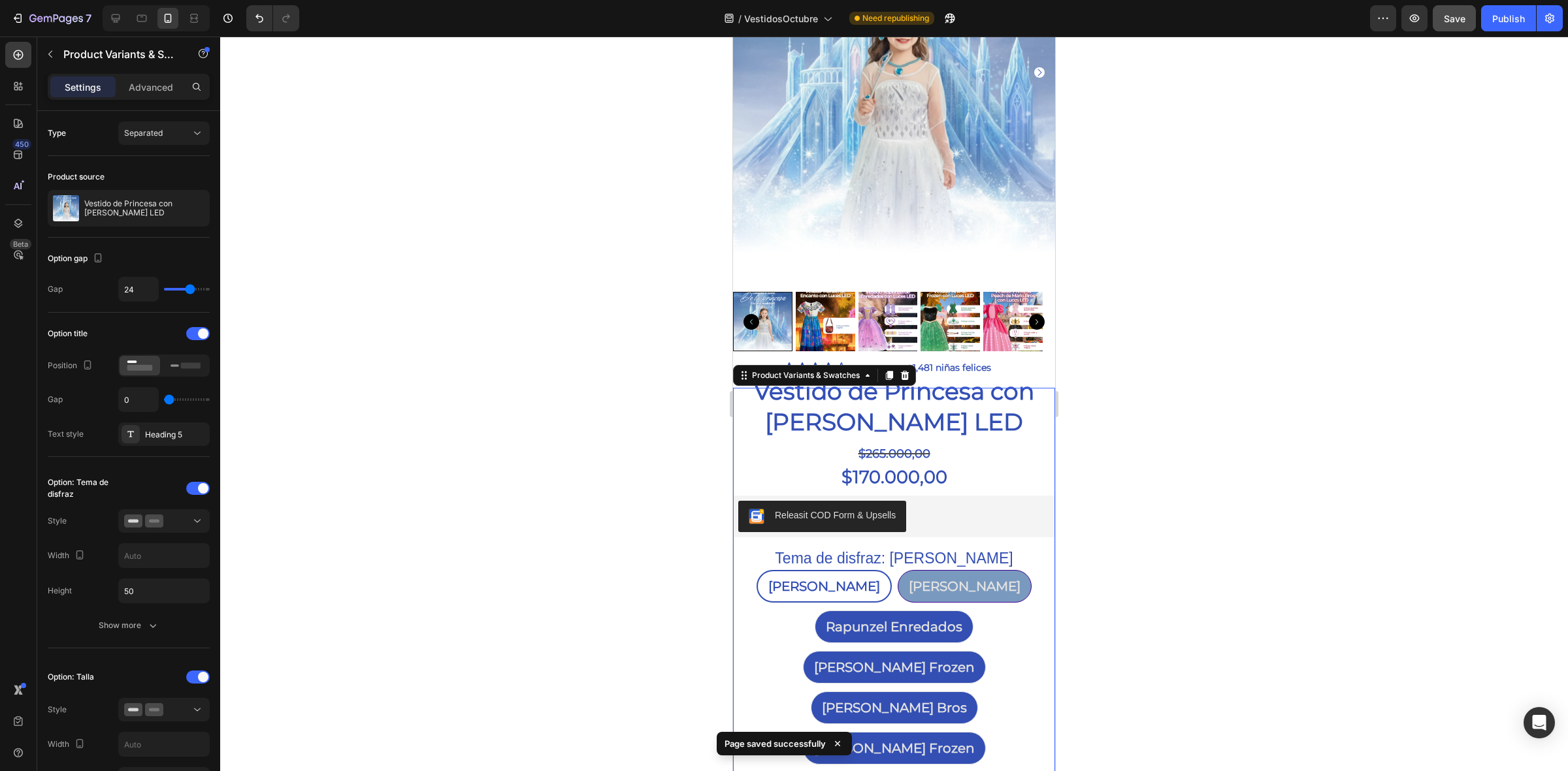
click at [935, 579] on div "[PERSON_NAME]" at bounding box center [964, 586] width 133 height 28
click at [964, 570] on input "Maribel Encanto Maribel Encanto Maribel Encanto" at bounding box center [964, 569] width 1 height 1
radio input "true"
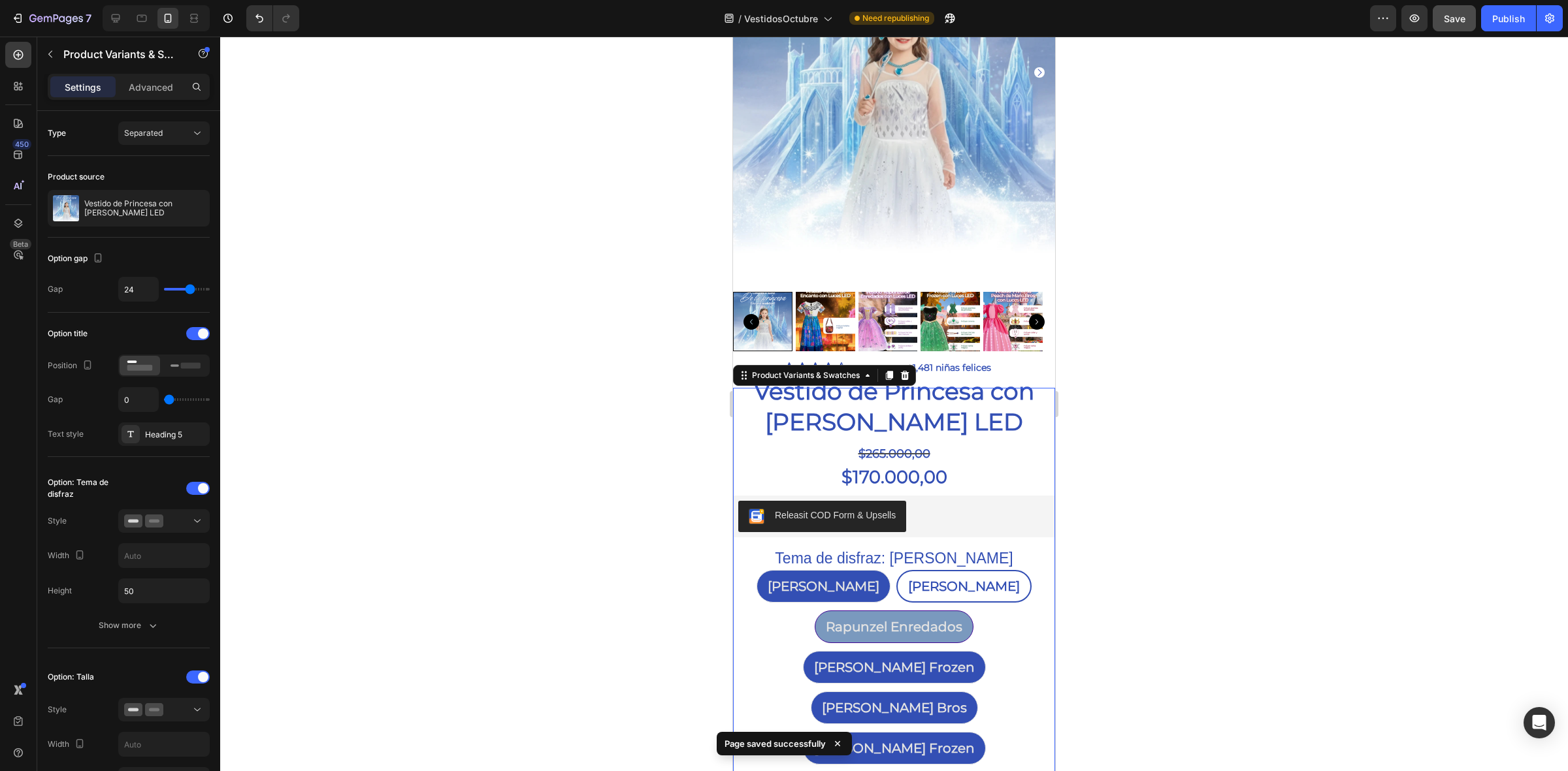
click at [877, 619] on span "Rapunzel Enredados" at bounding box center [894, 627] width 137 height 16
click at [894, 611] on input "Rapunzel Enredados Rapunzel Enredados Rapunzel Enredados" at bounding box center [894, 610] width 1 height 1
radio input "true"
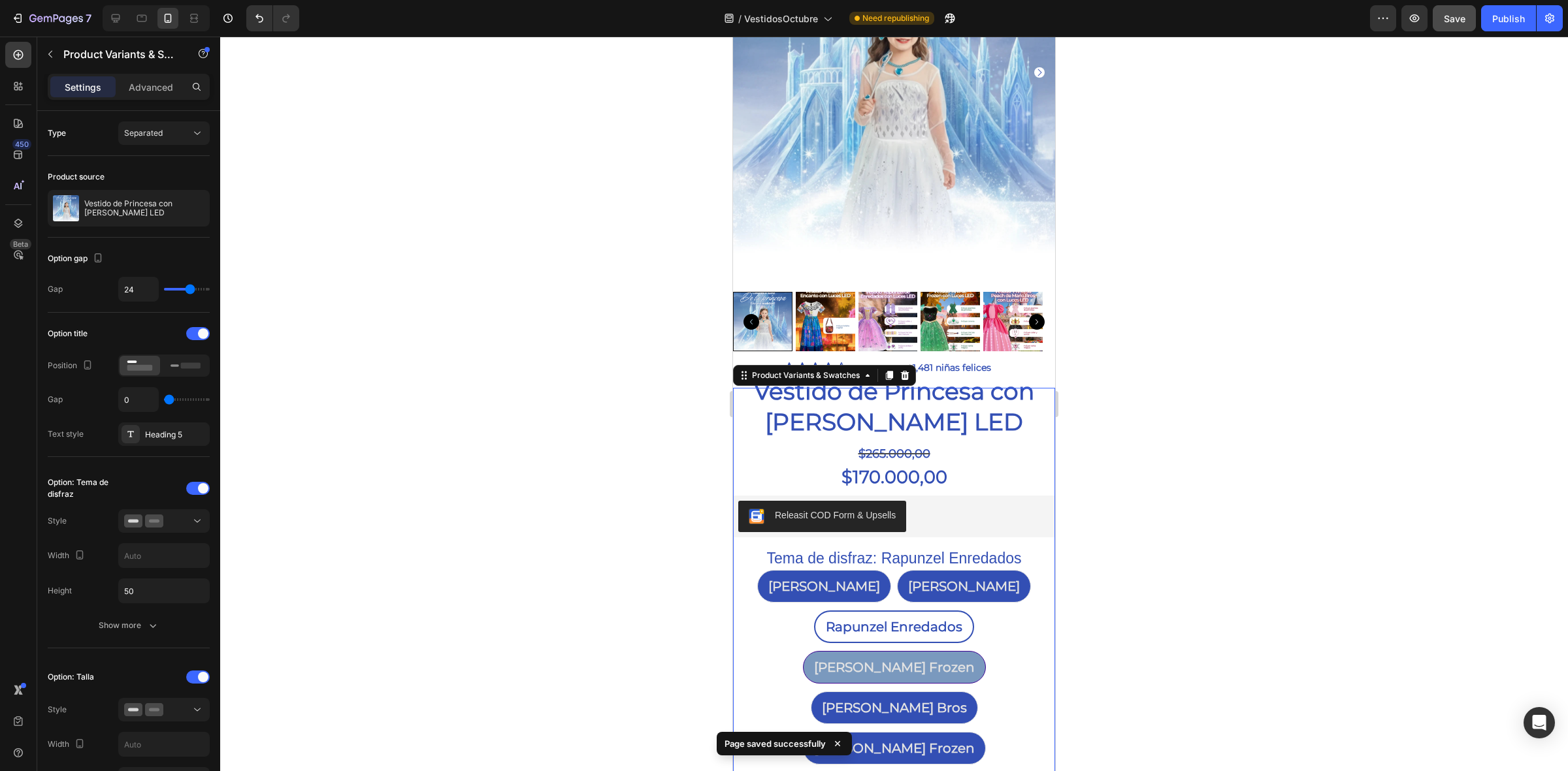
click at [975, 659] on span "[PERSON_NAME] Frozen" at bounding box center [894, 667] width 160 height 16
click at [894, 650] on input "Ana Frozen Ana Frozen Ana Frozen" at bounding box center [894, 650] width 1 height 1
radio input "true"
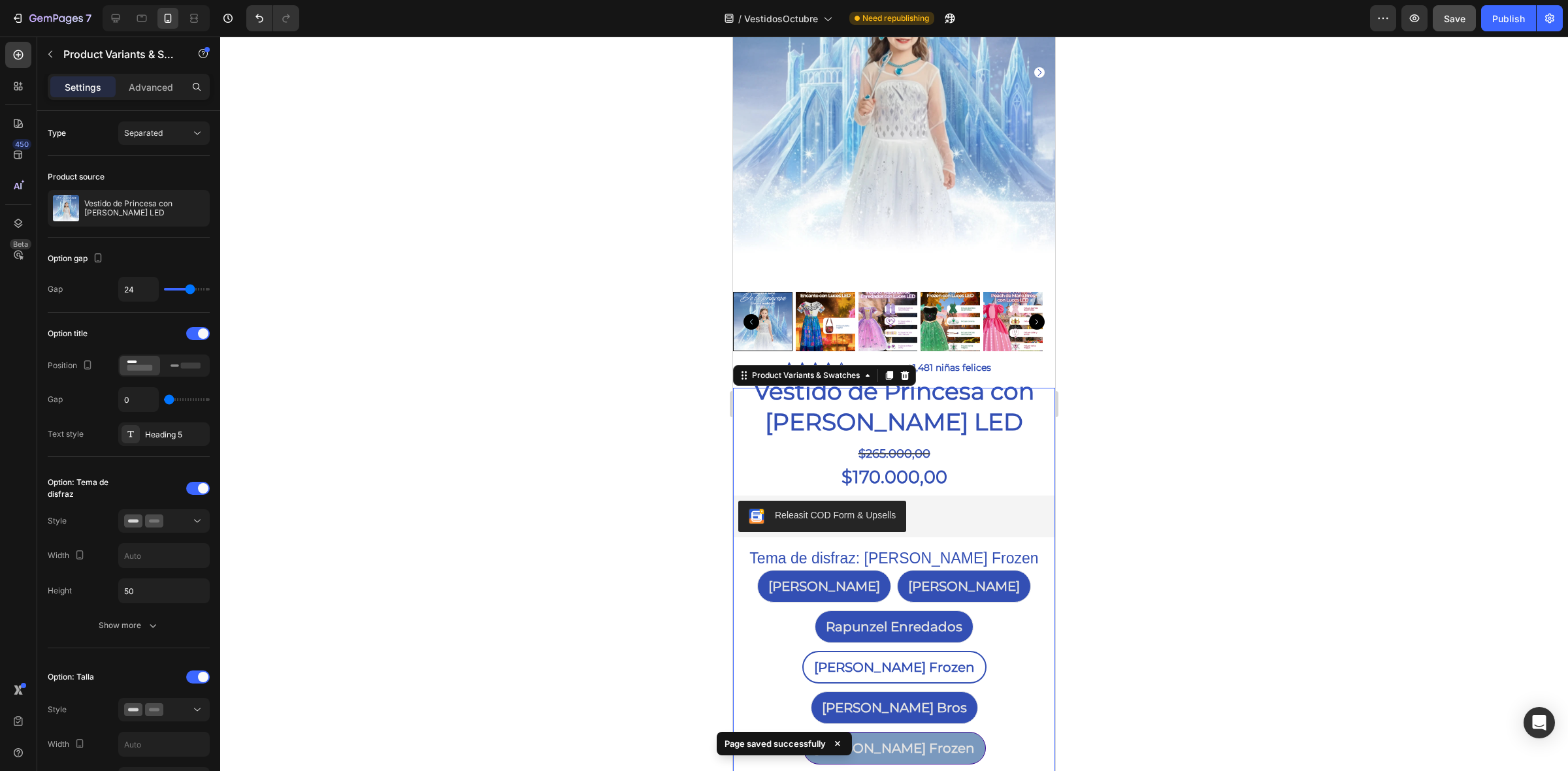
click at [955, 741] on span "[PERSON_NAME] Frozen" at bounding box center [894, 749] width 160 height 16
click at [894, 731] on input "Elsa Frozen Elsa Frozen Elsa Frozen" at bounding box center [894, 731] width 1 height 1
radio input "true"
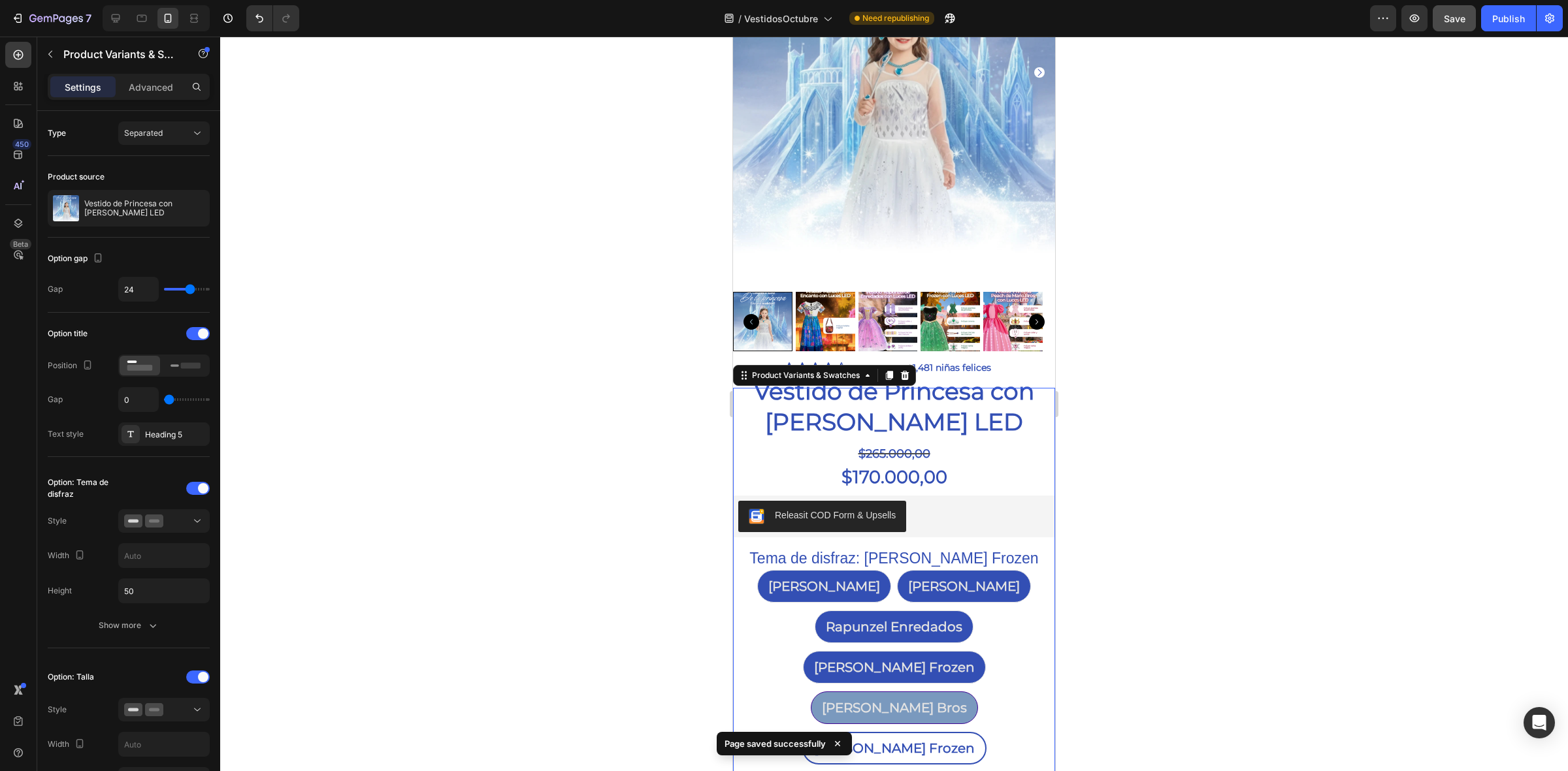
click at [822, 700] on span "[PERSON_NAME] Bros" at bounding box center [894, 708] width 145 height 16
click at [894, 690] on input "Peach Mario Bros Peach Mario Bros Peach Mario Bros" at bounding box center [894, 690] width 1 height 1
radio input "true"
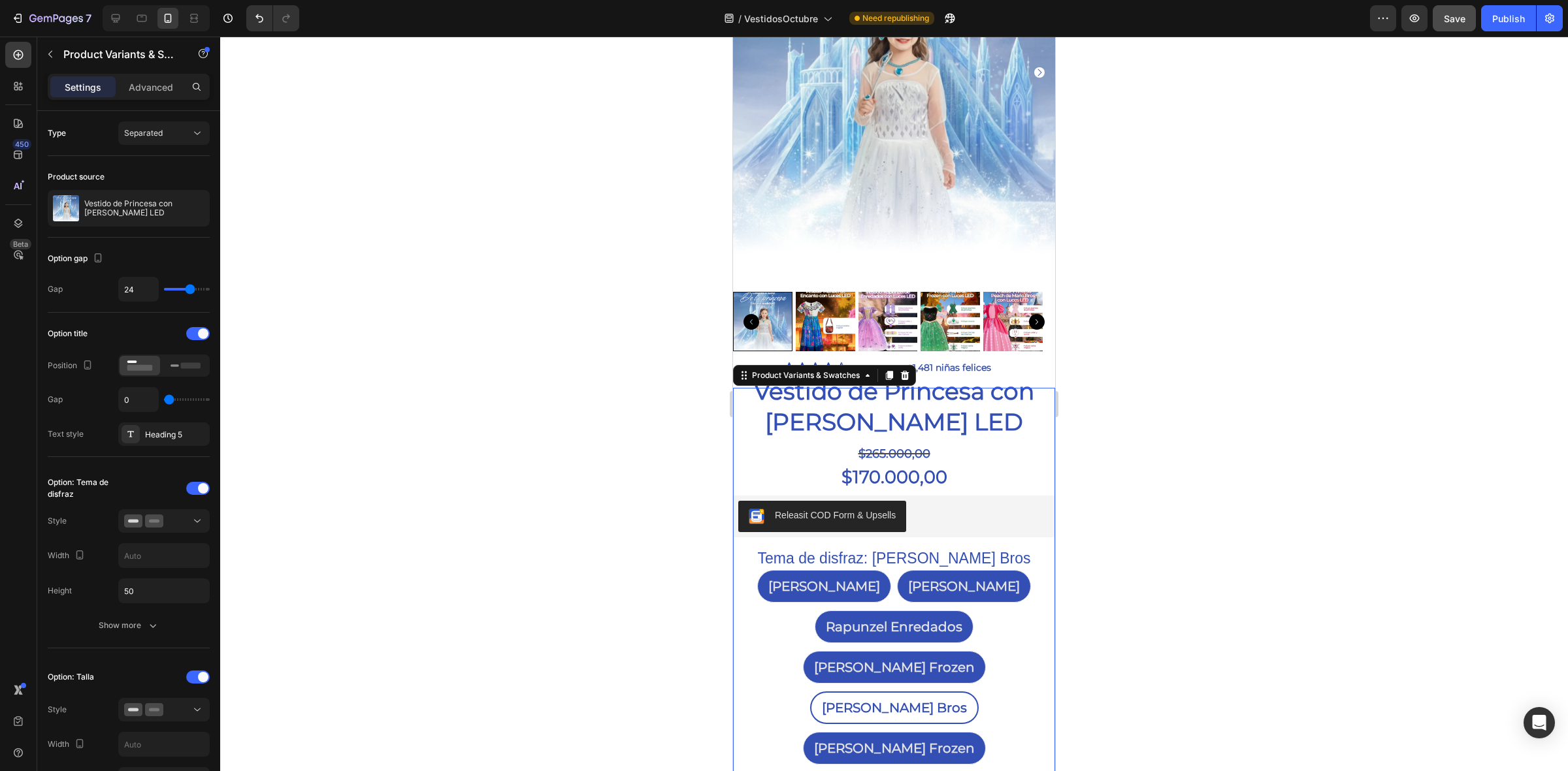
click at [1458, 22] on span "Save" at bounding box center [1454, 18] width 22 height 11
click at [1509, 17] on div "Publish" at bounding box center [1508, 18] width 32 height 14
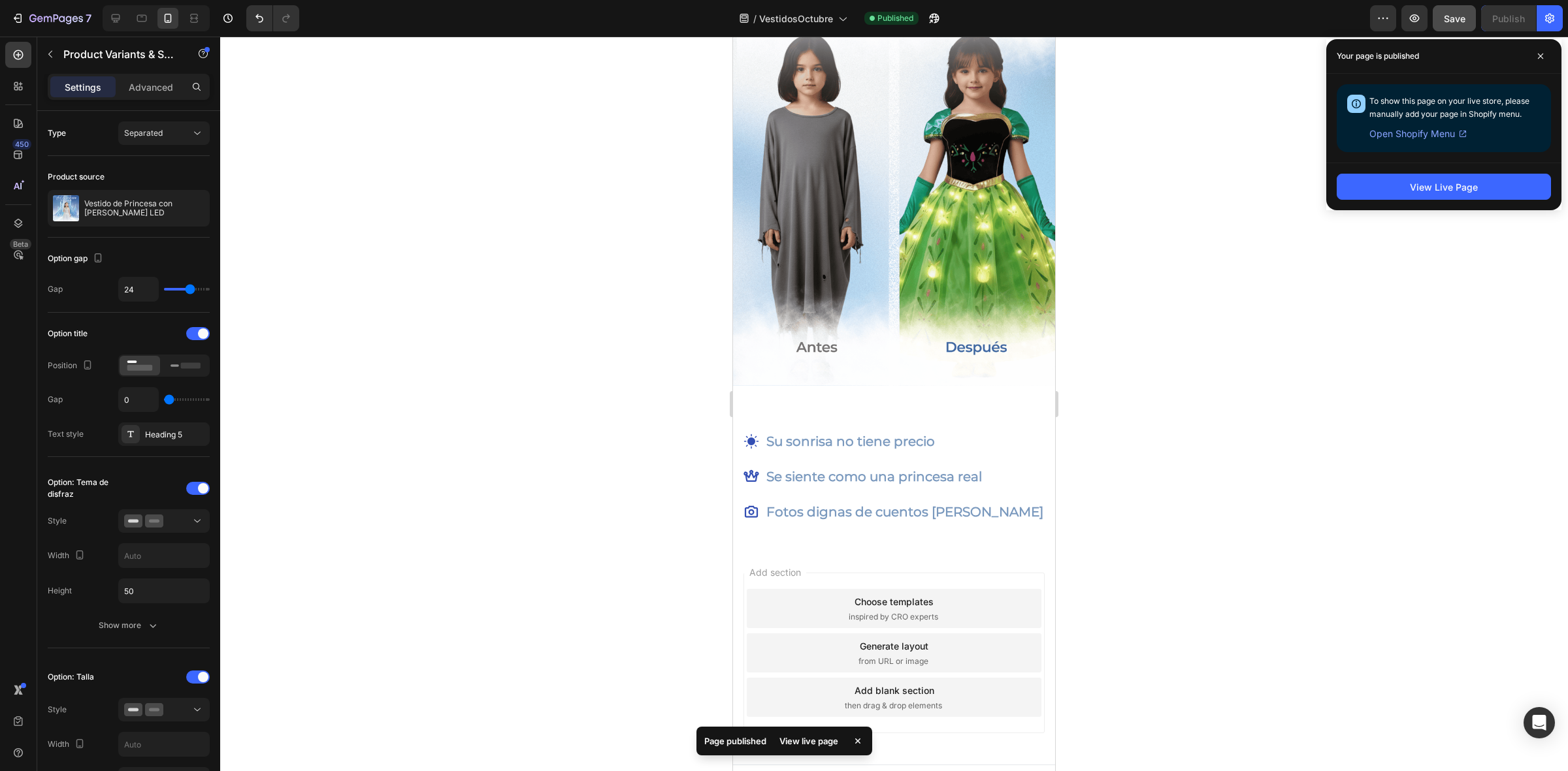
scroll to position [1807, 0]
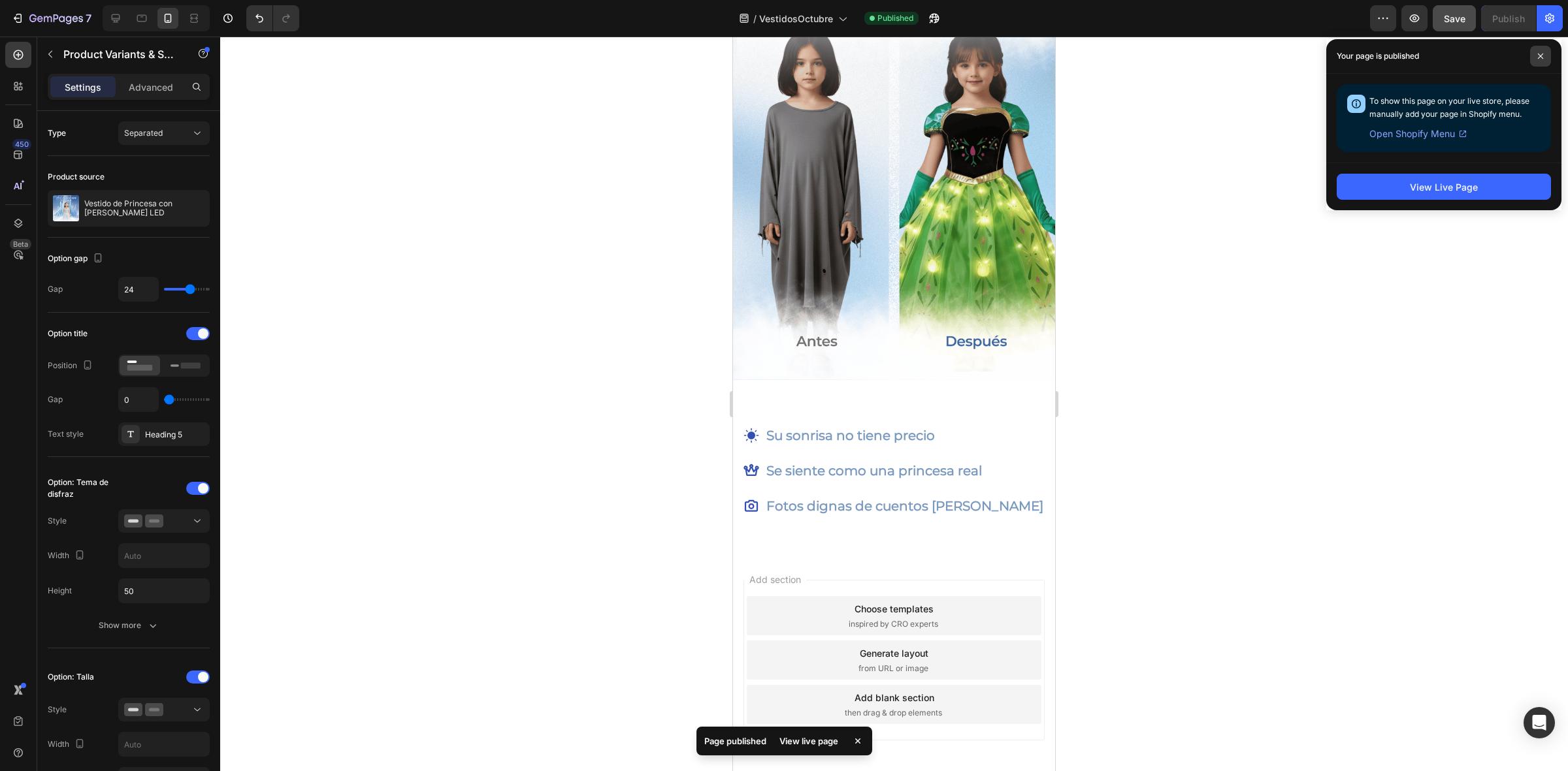
click at [1537, 54] on icon at bounding box center [1540, 56] width 7 height 7
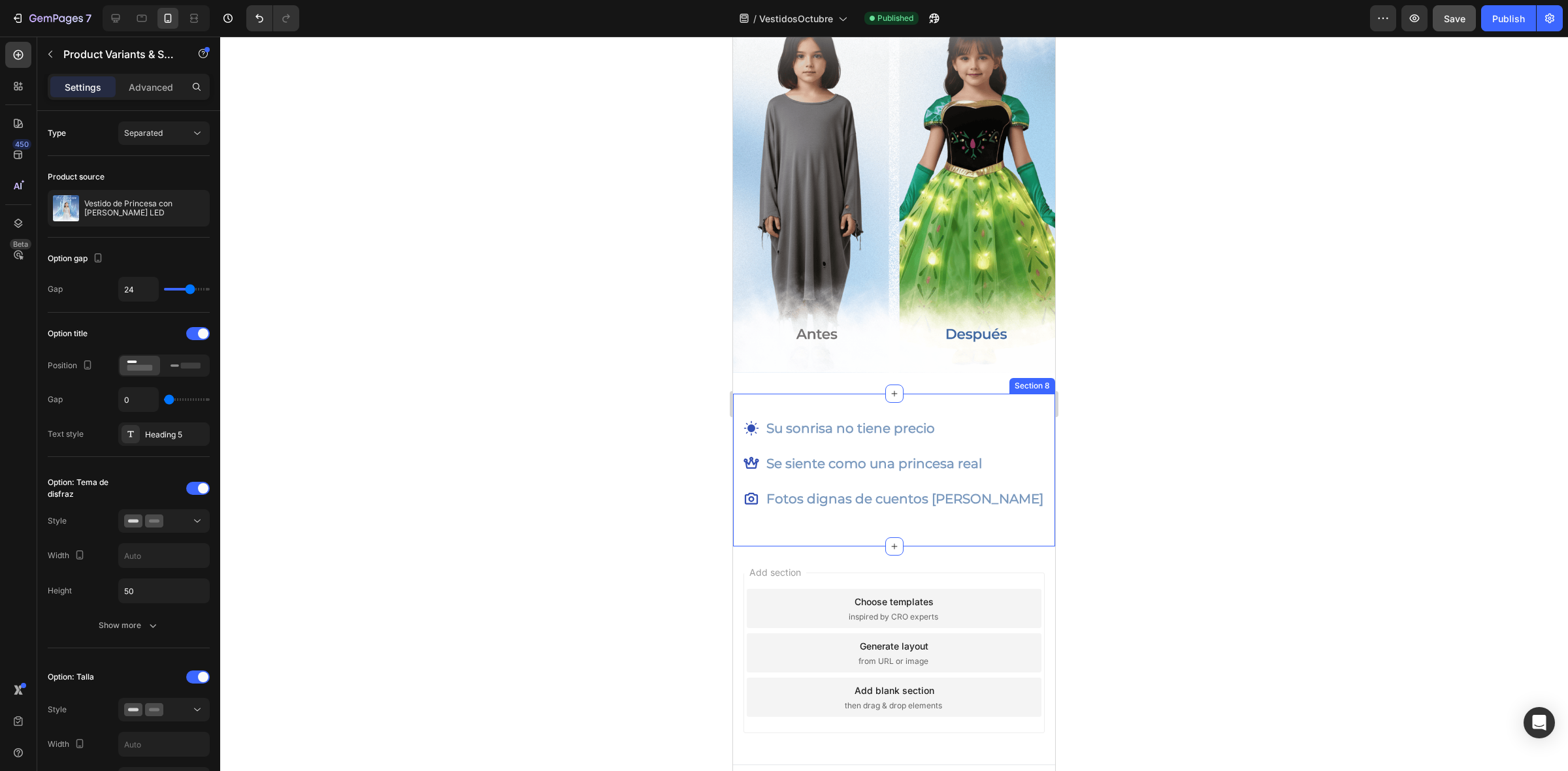
scroll to position [1820, 0]
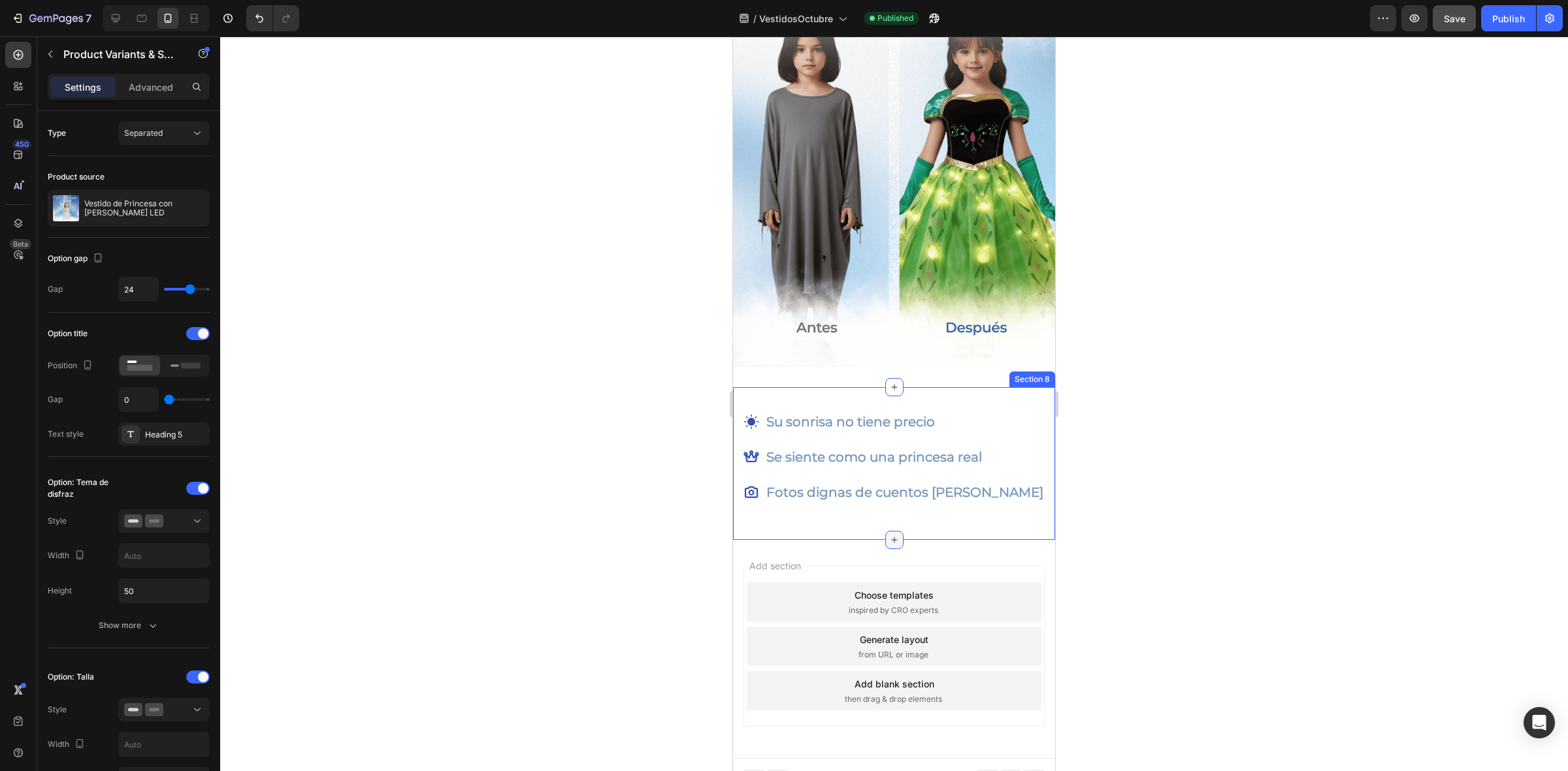
click at [889, 535] on icon at bounding box center [894, 540] width 11 height 11
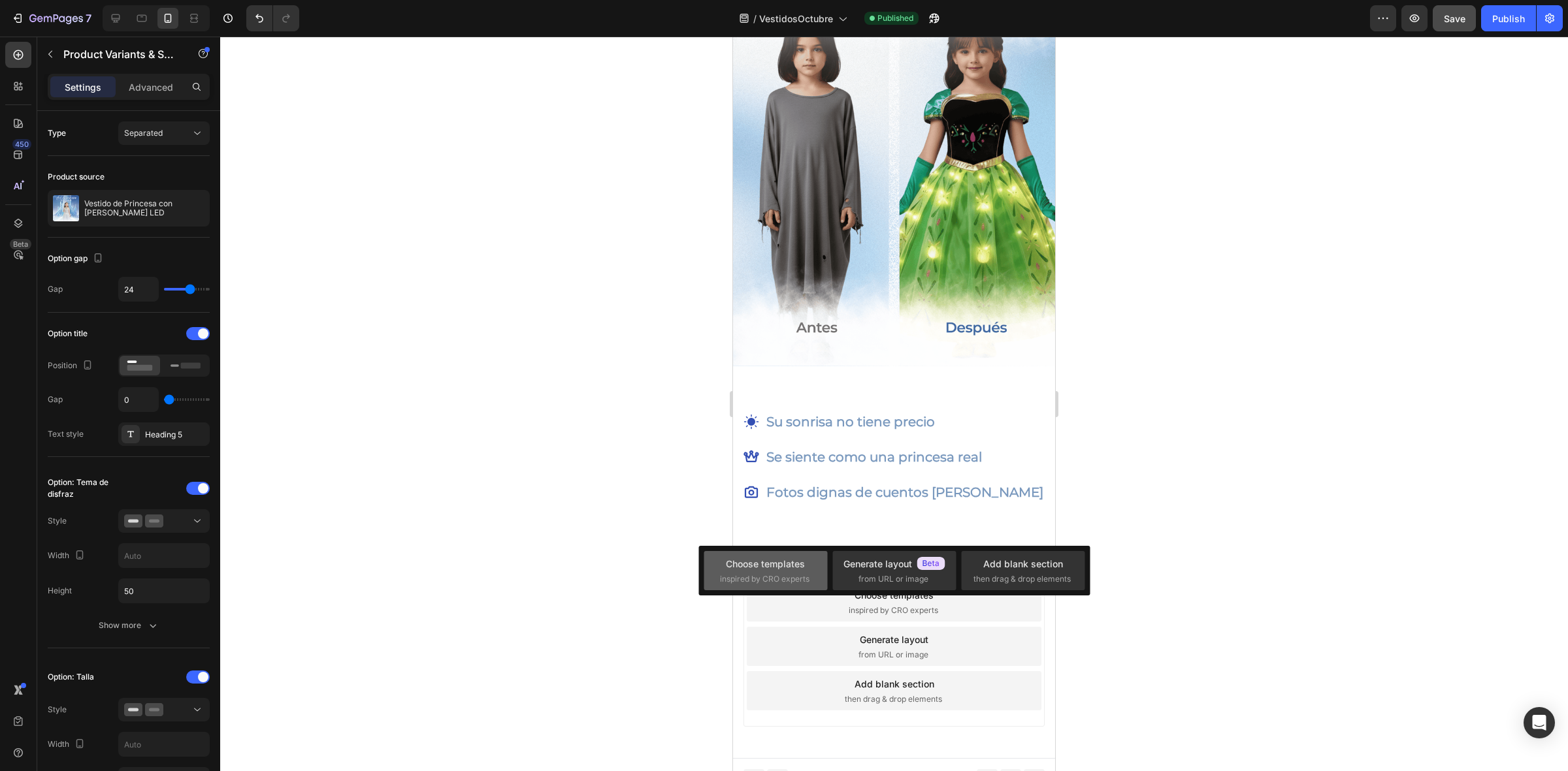
click at [759, 575] on span "inspired by CRO experts" at bounding box center [764, 579] width 89 height 12
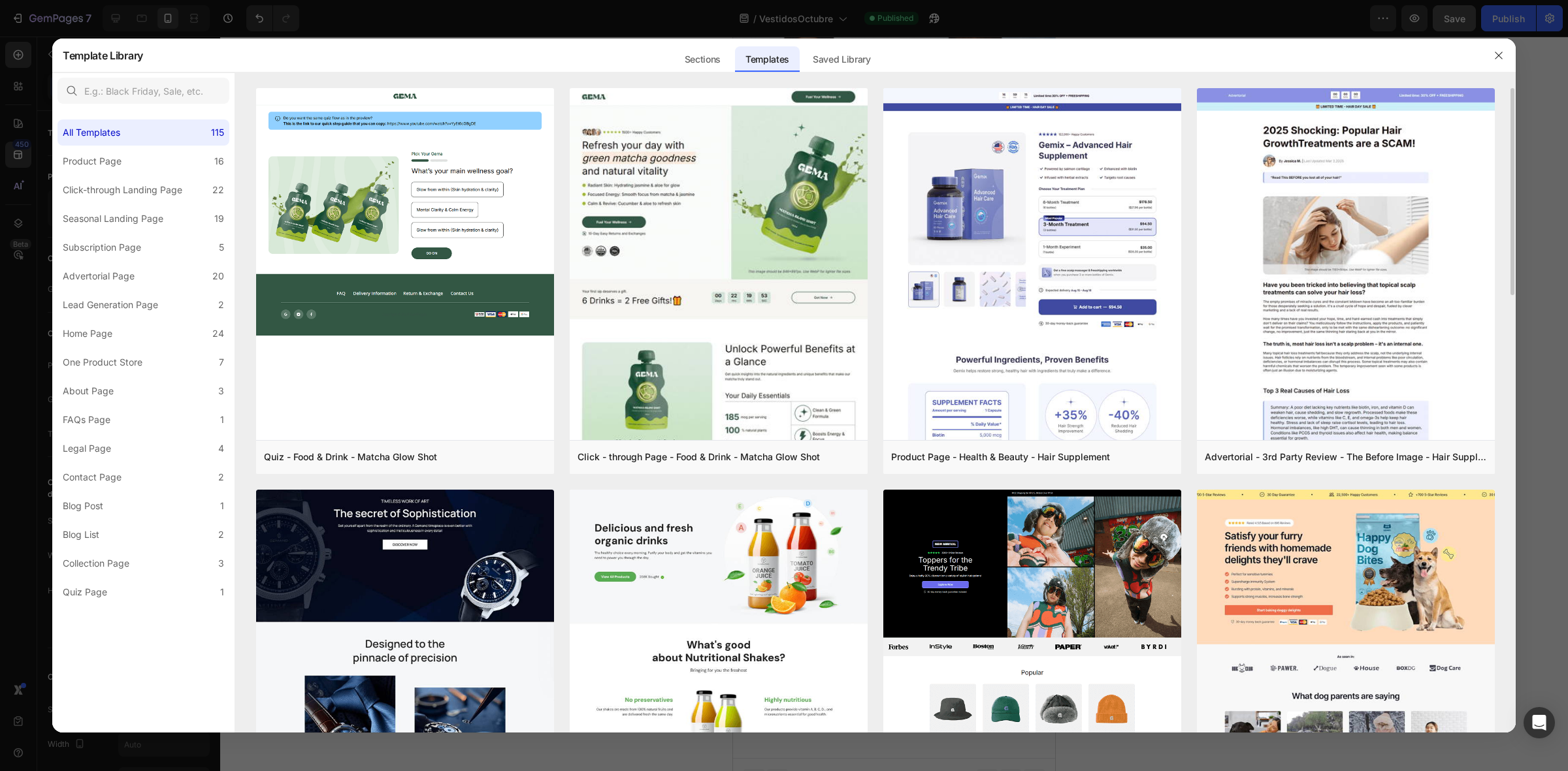
scroll to position [82, 0]
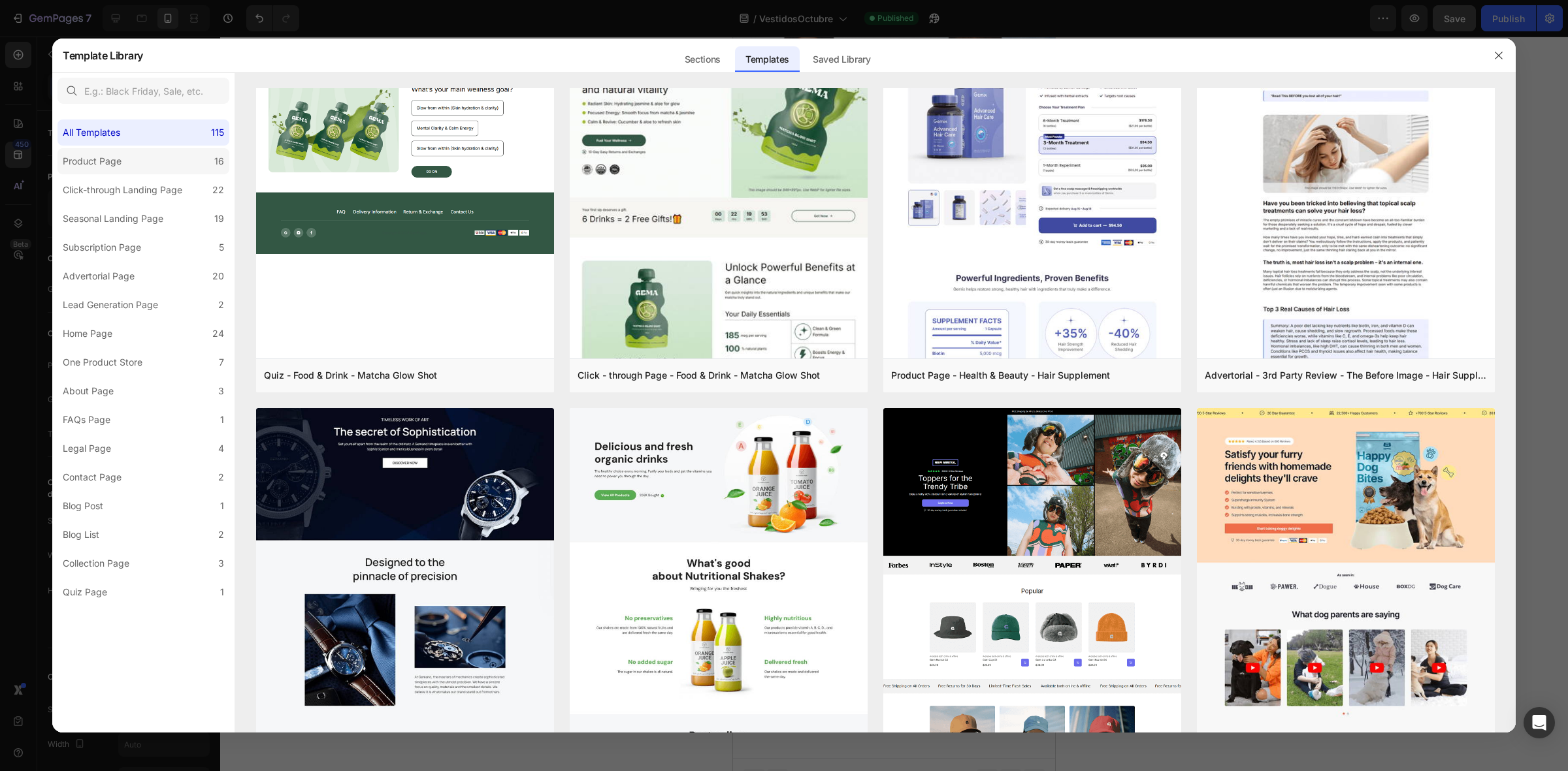
click at [98, 168] on div "Product Page" at bounding box center [92, 161] width 59 height 16
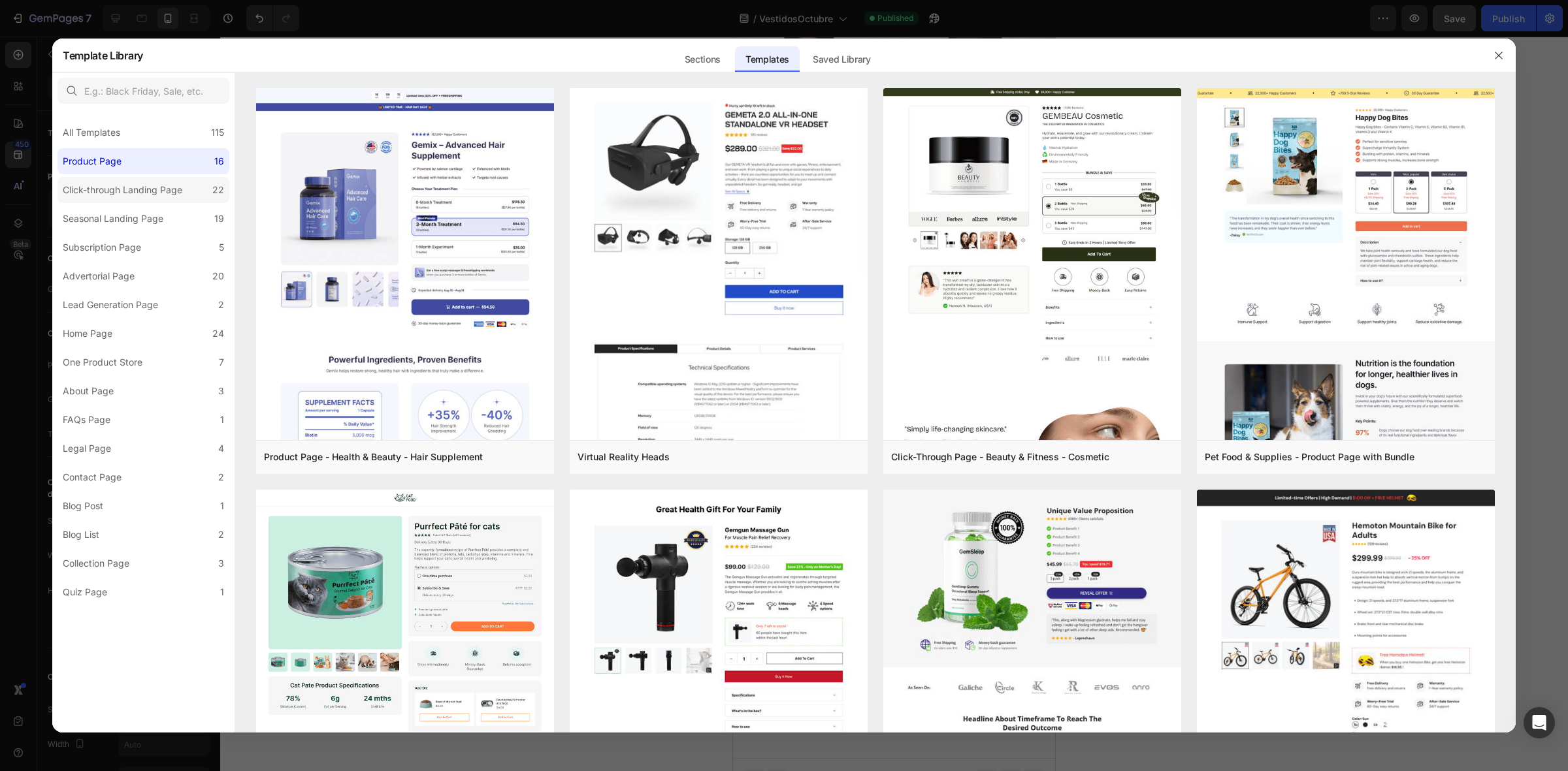
click at [92, 193] on div "Click-through Landing Page" at bounding box center [122, 190] width 120 height 16
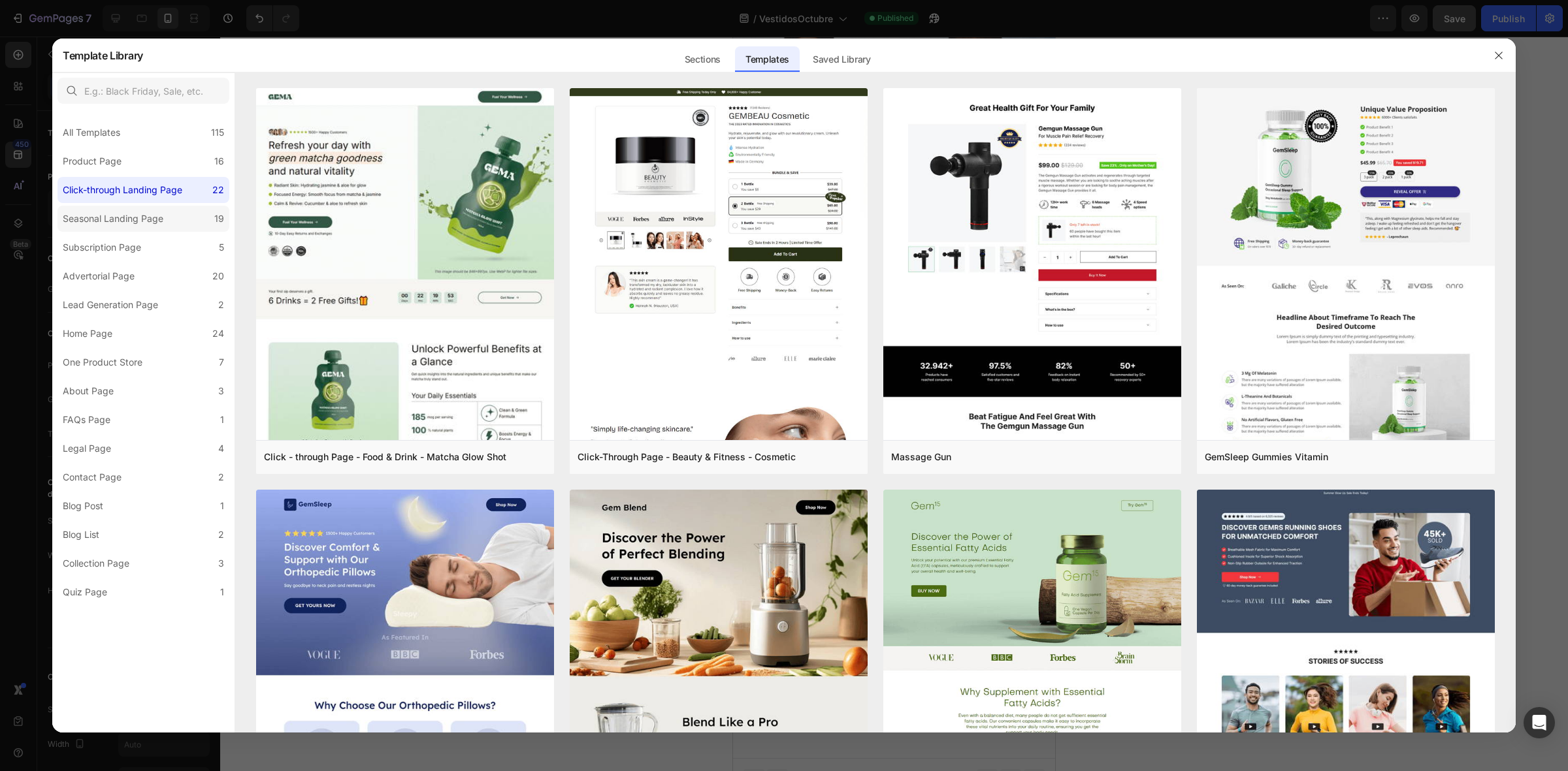
click at [87, 213] on div "Seasonal Landing Page" at bounding box center [113, 218] width 100 height 16
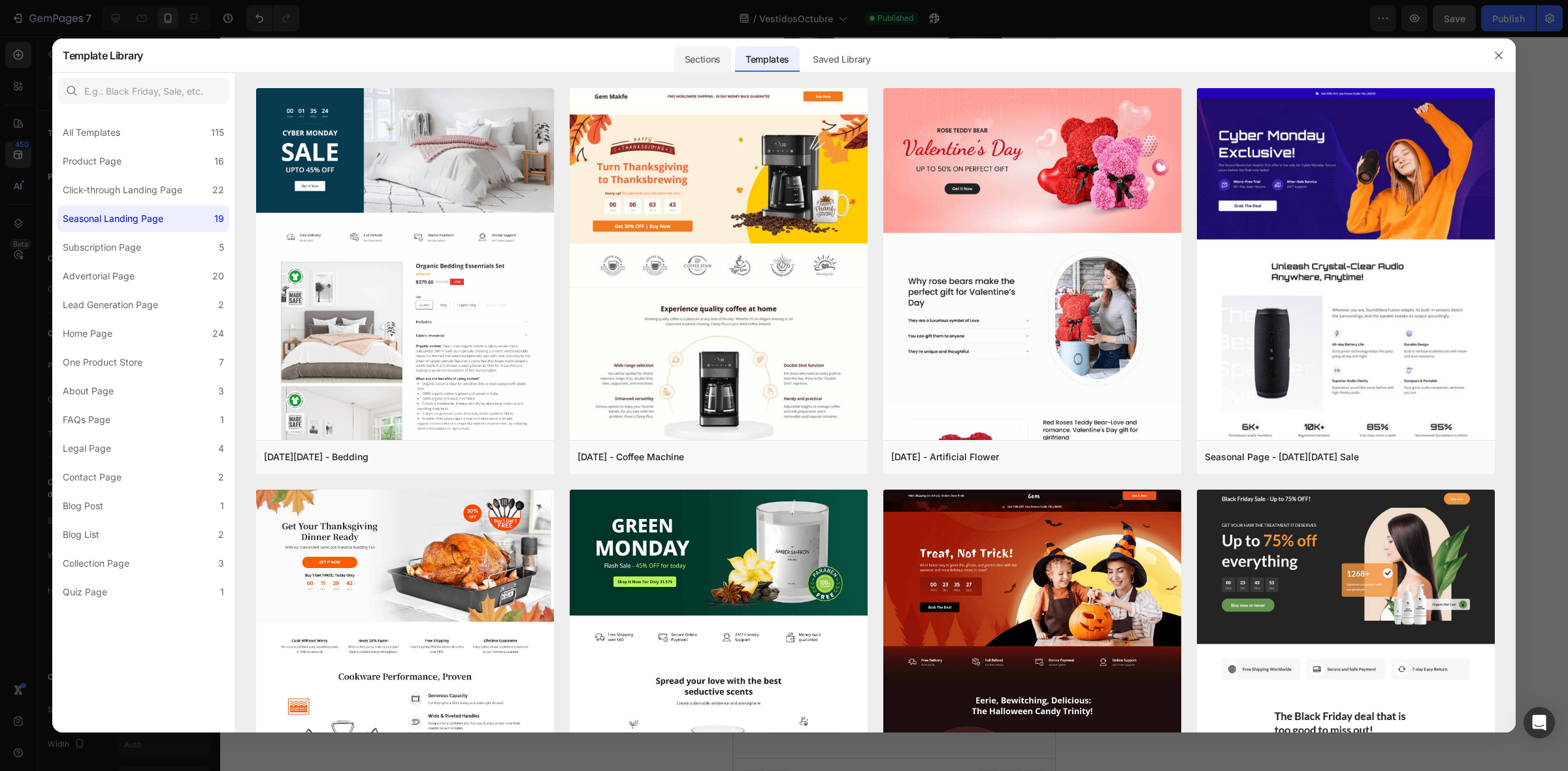
click at [707, 62] on div "Sections" at bounding box center [703, 59] width 57 height 26
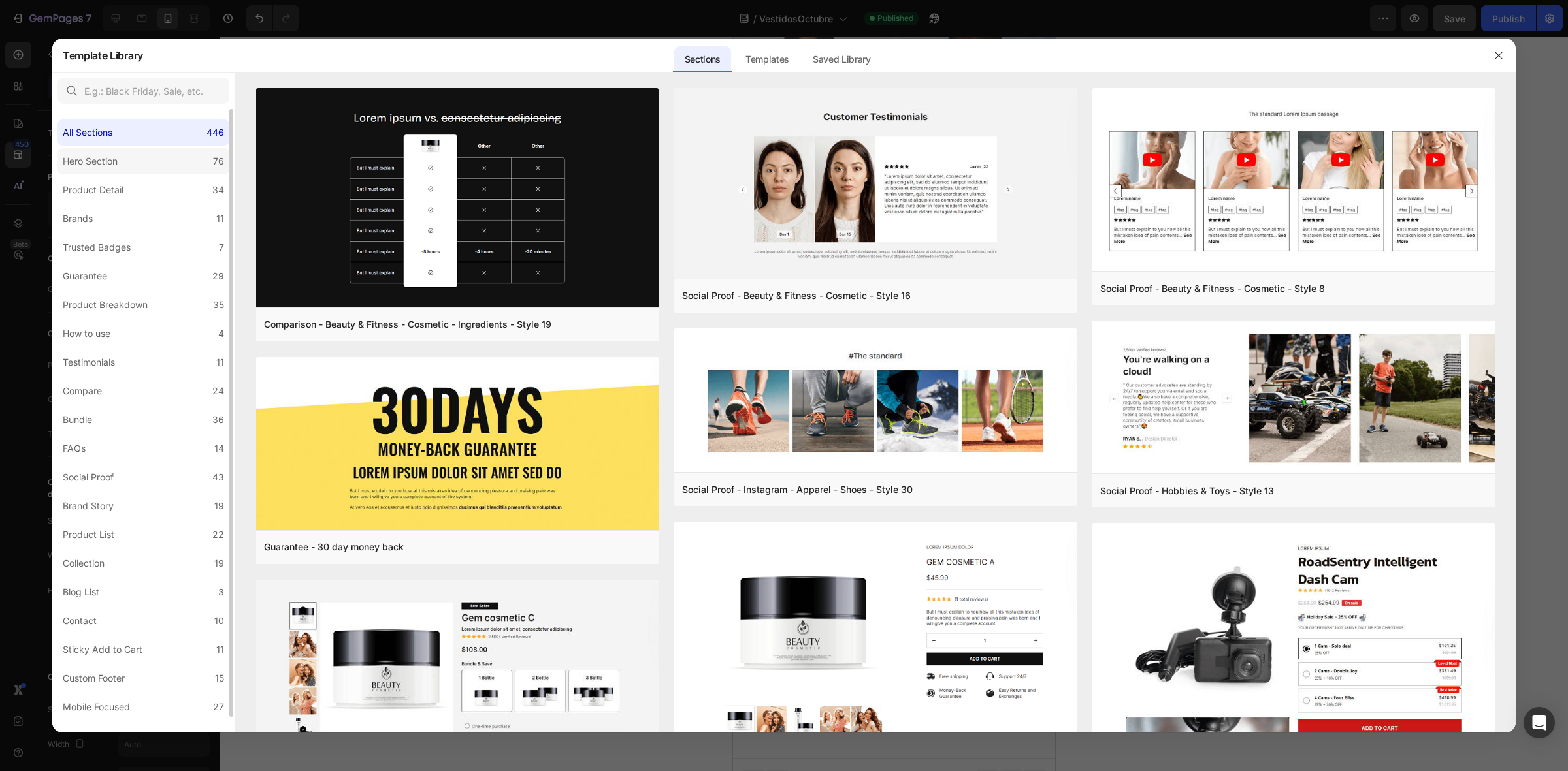
click at [174, 163] on label "Hero Section 76" at bounding box center [143, 162] width 172 height 26
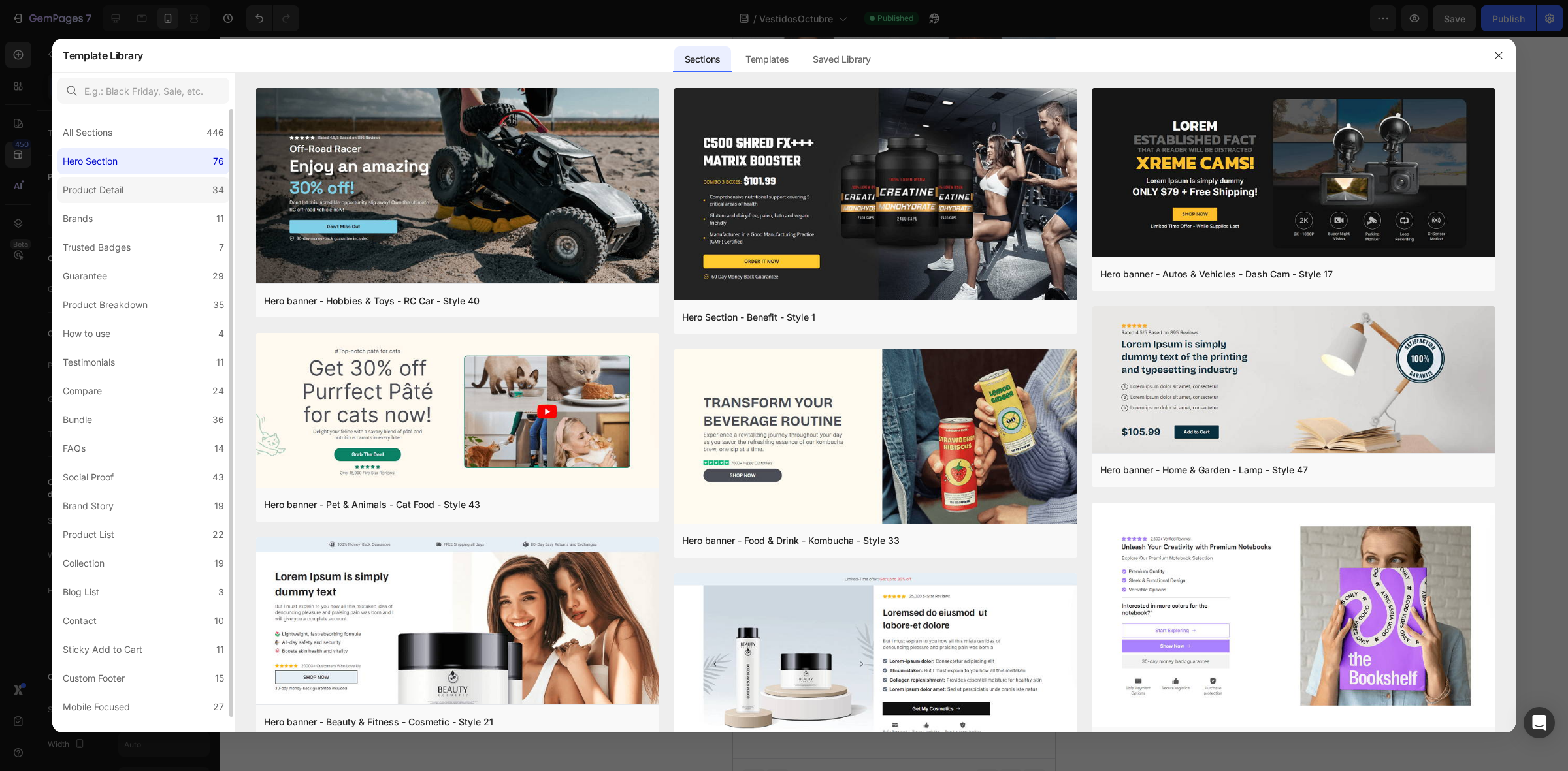
click at [176, 185] on label "Product Detail 34" at bounding box center [143, 190] width 172 height 26
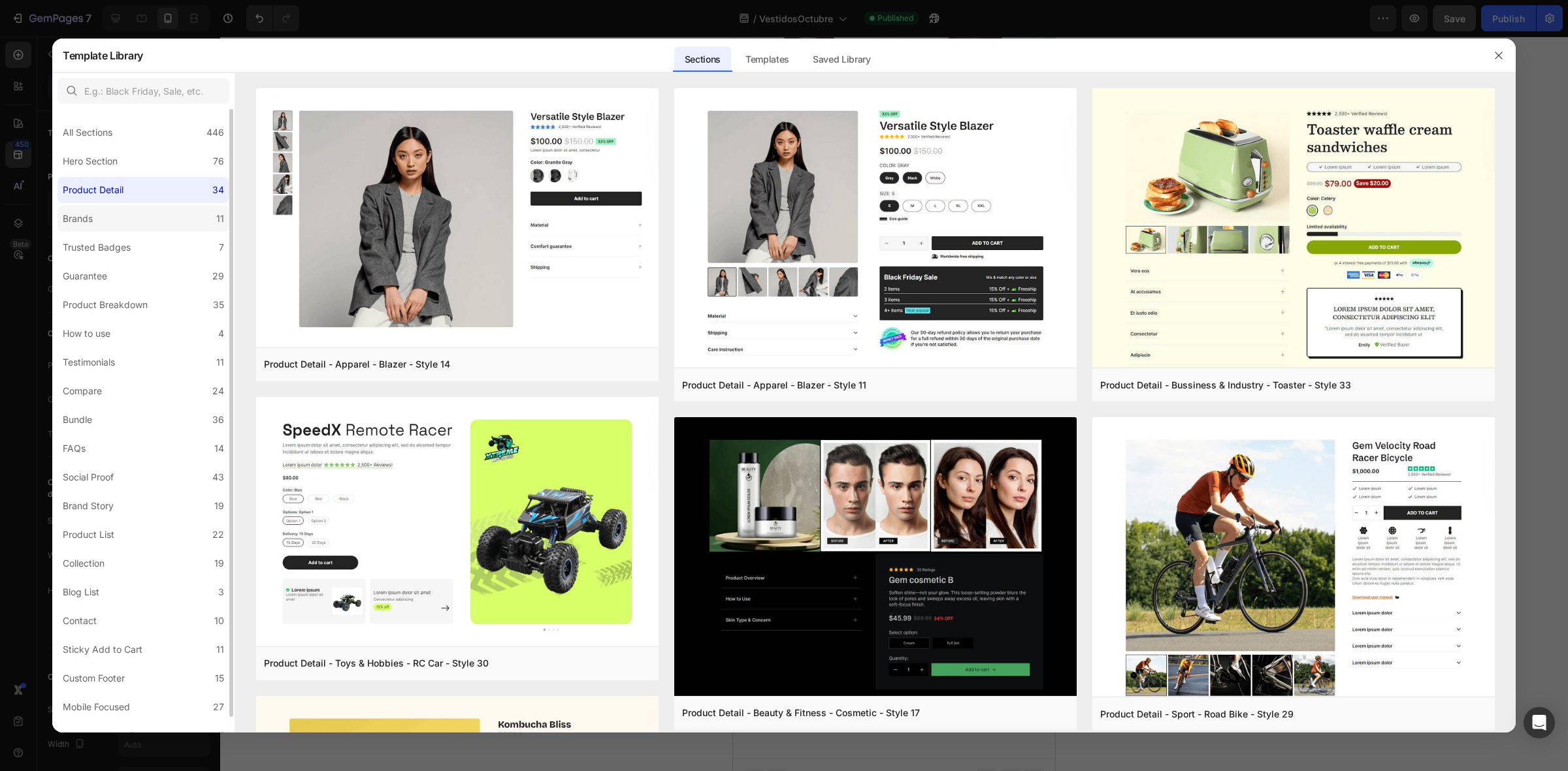
click at [177, 209] on label "Brands 11" at bounding box center [143, 219] width 172 height 26
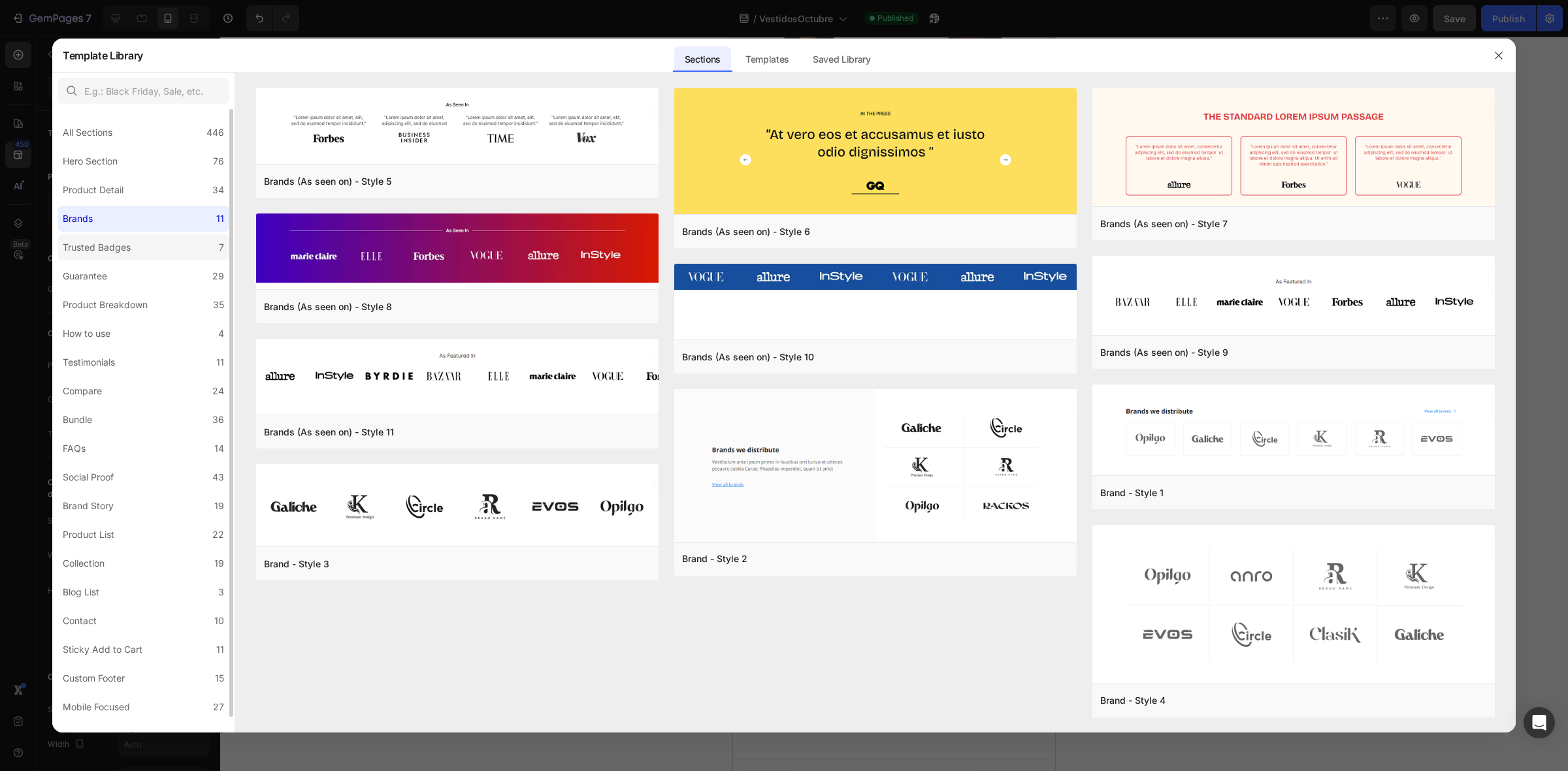
click at [161, 237] on label "Trusted Badges 7" at bounding box center [143, 248] width 172 height 26
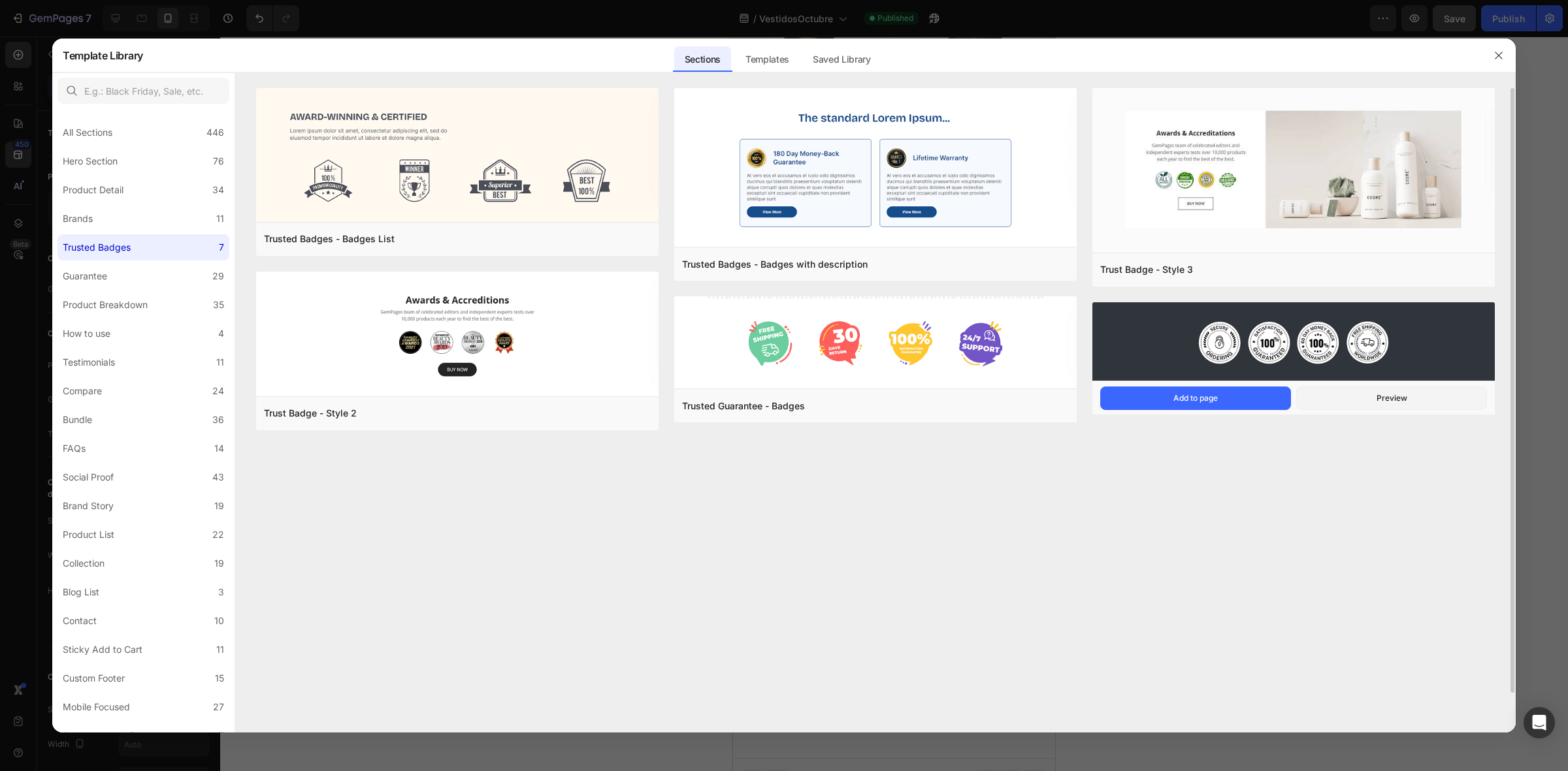
click at [1222, 327] on img at bounding box center [1293, 343] width 402 height 81
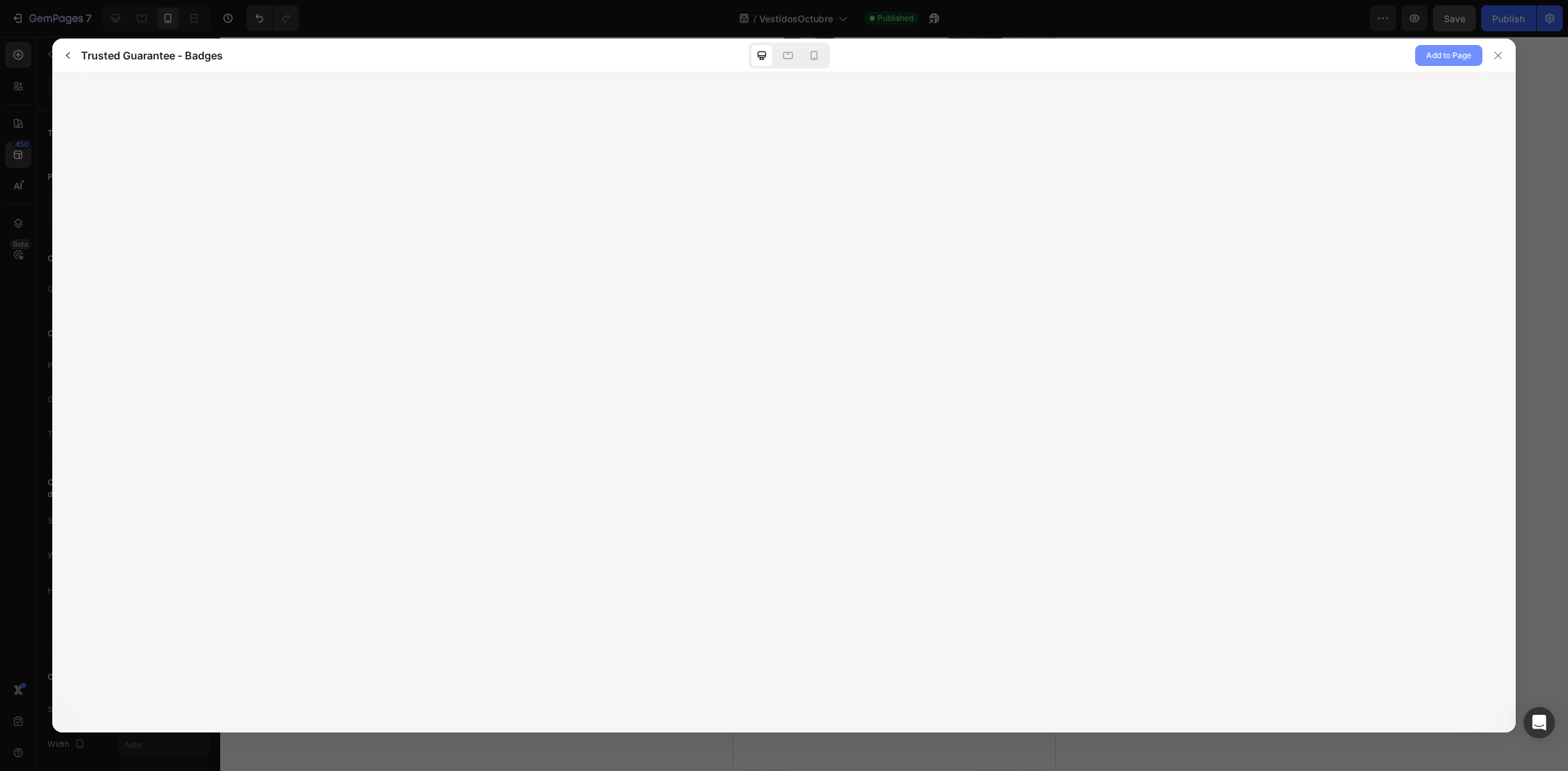
click at [1426, 56] on span "Add to Page" at bounding box center [1448, 55] width 45 height 16
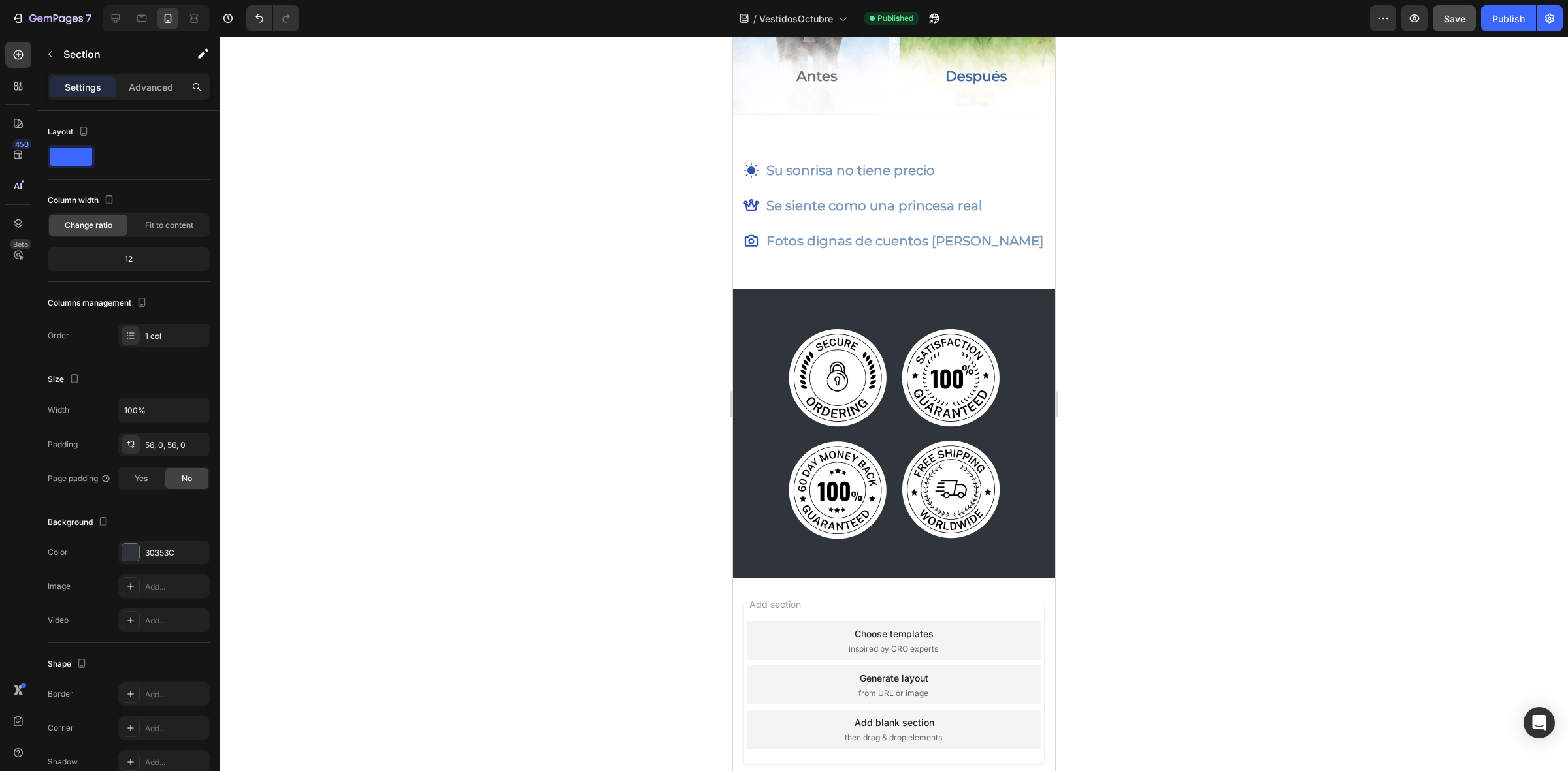
scroll to position [2110, 0]
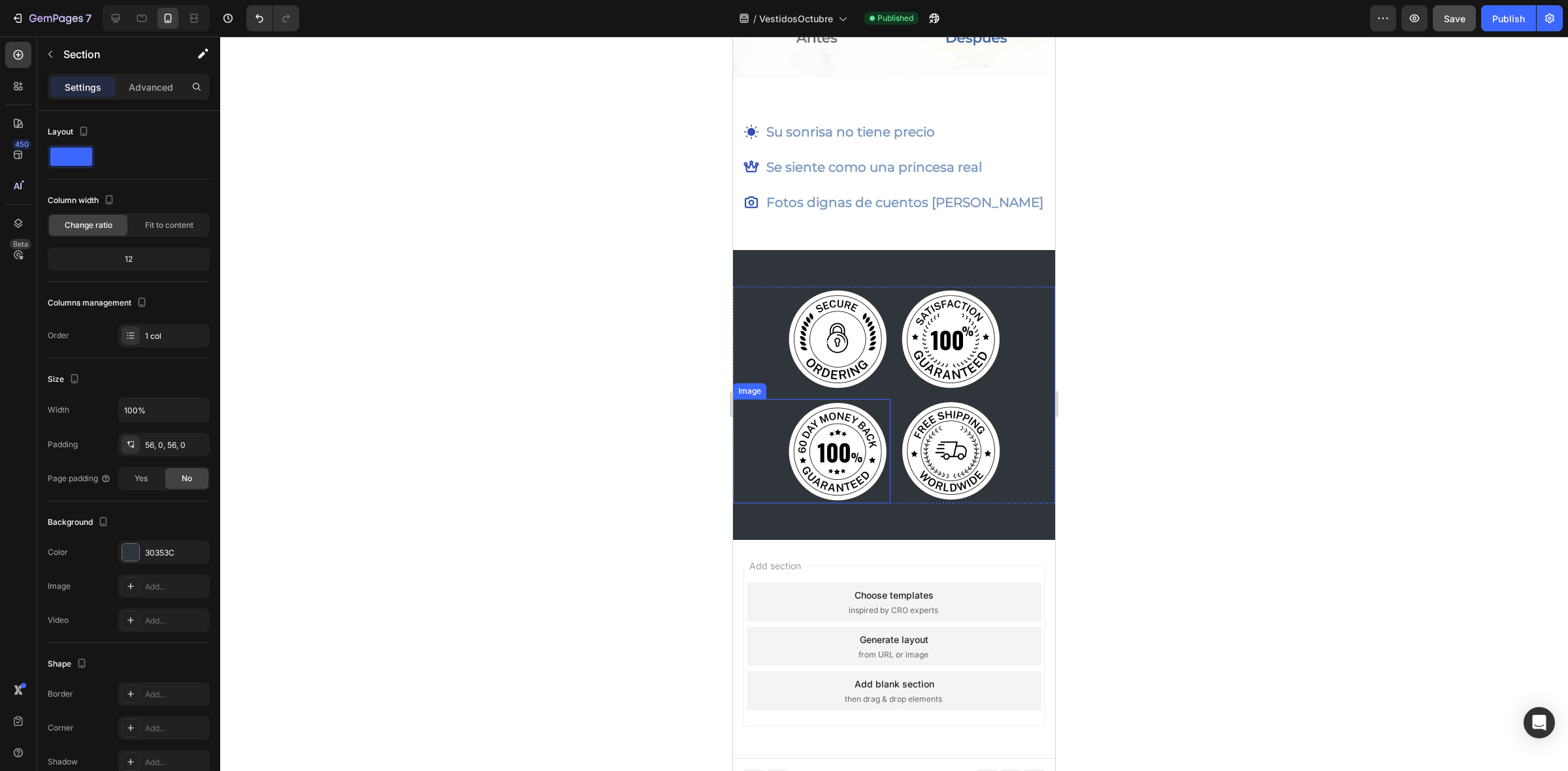
click at [841, 426] on img at bounding box center [838, 451] width 104 height 104
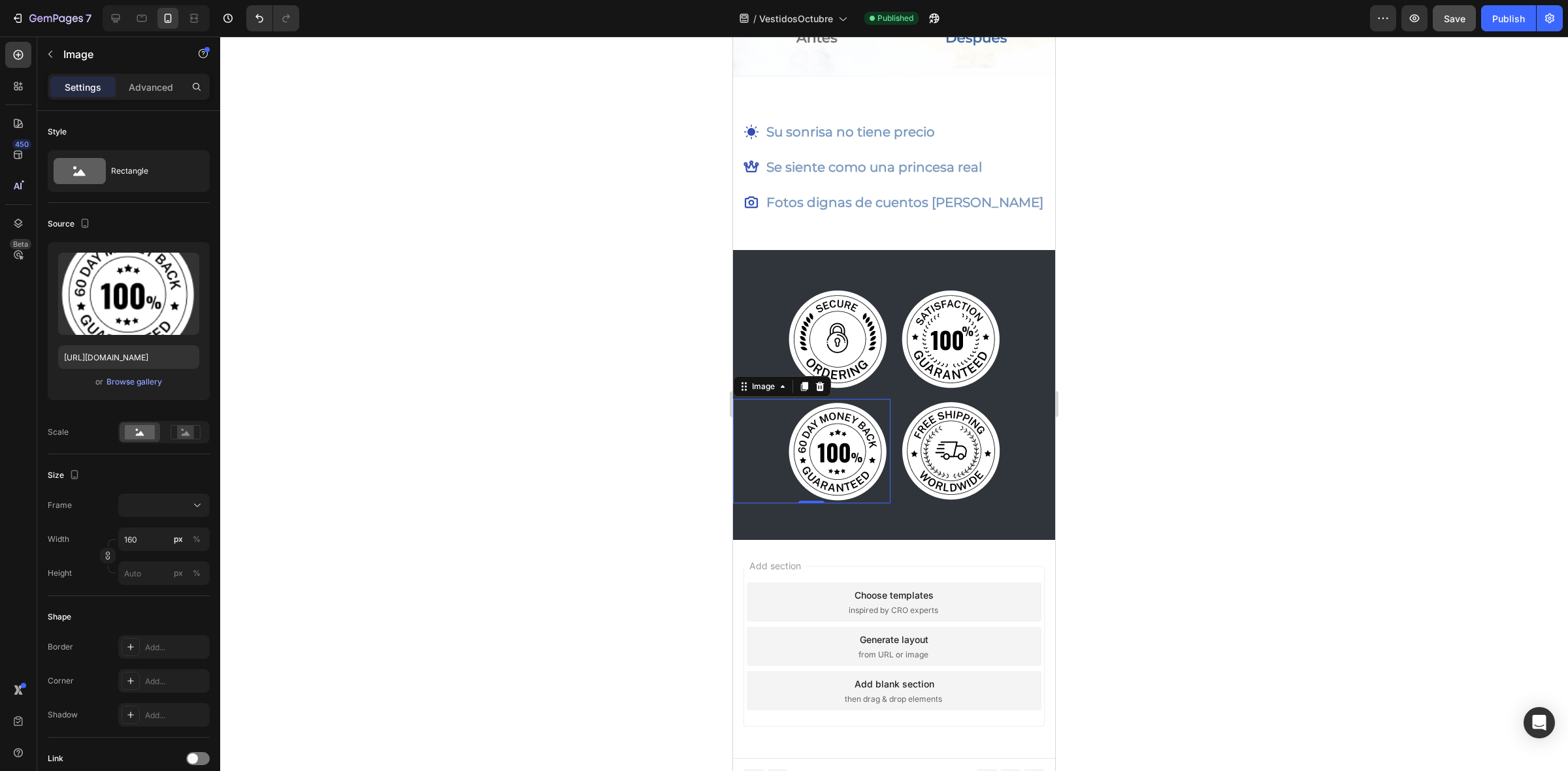
click at [834, 428] on img at bounding box center [838, 451] width 104 height 104
click at [144, 89] on p "Advanced" at bounding box center [151, 87] width 44 height 14
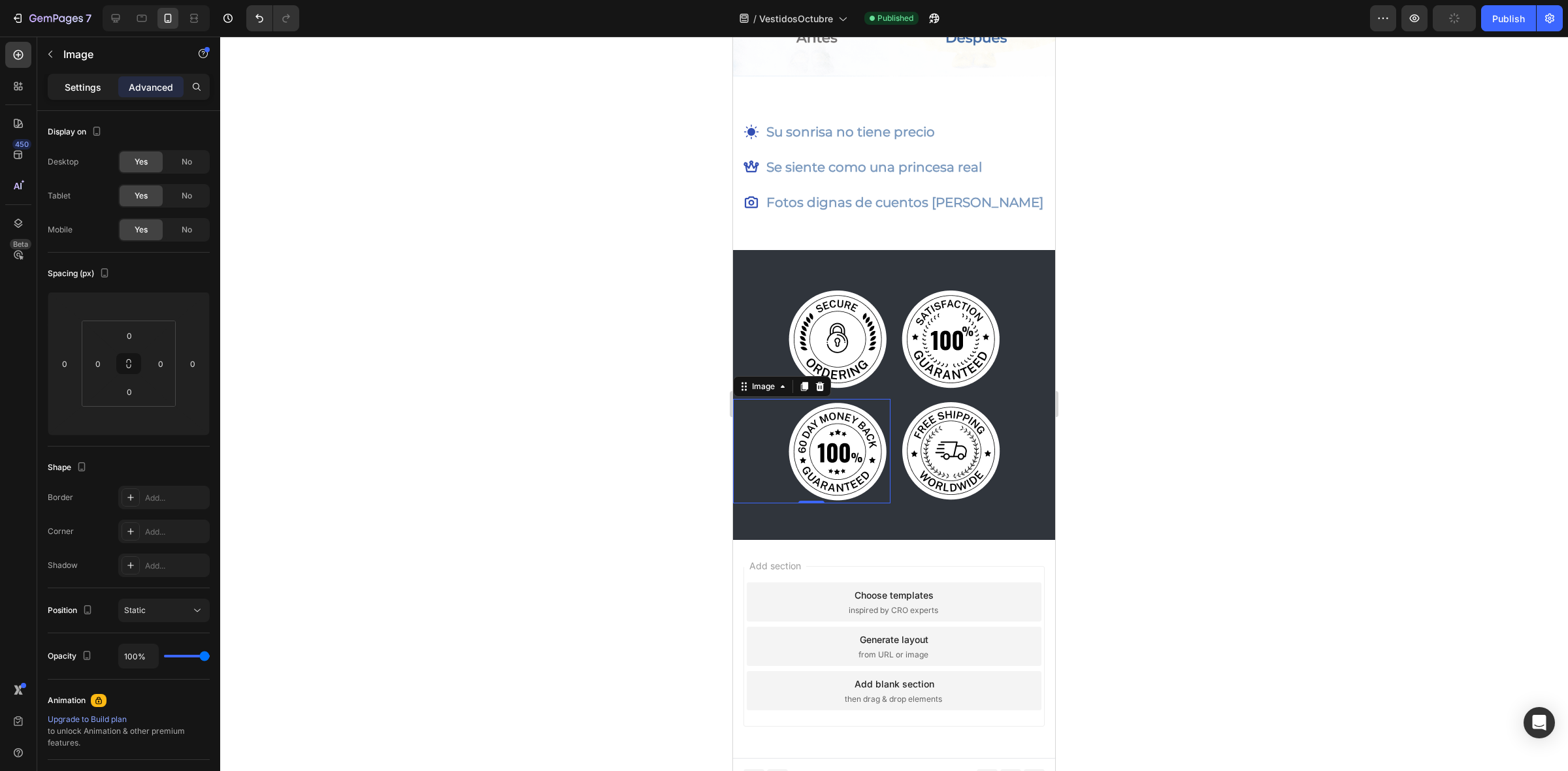
click at [56, 87] on div "Settings" at bounding box center [83, 87] width 65 height 21
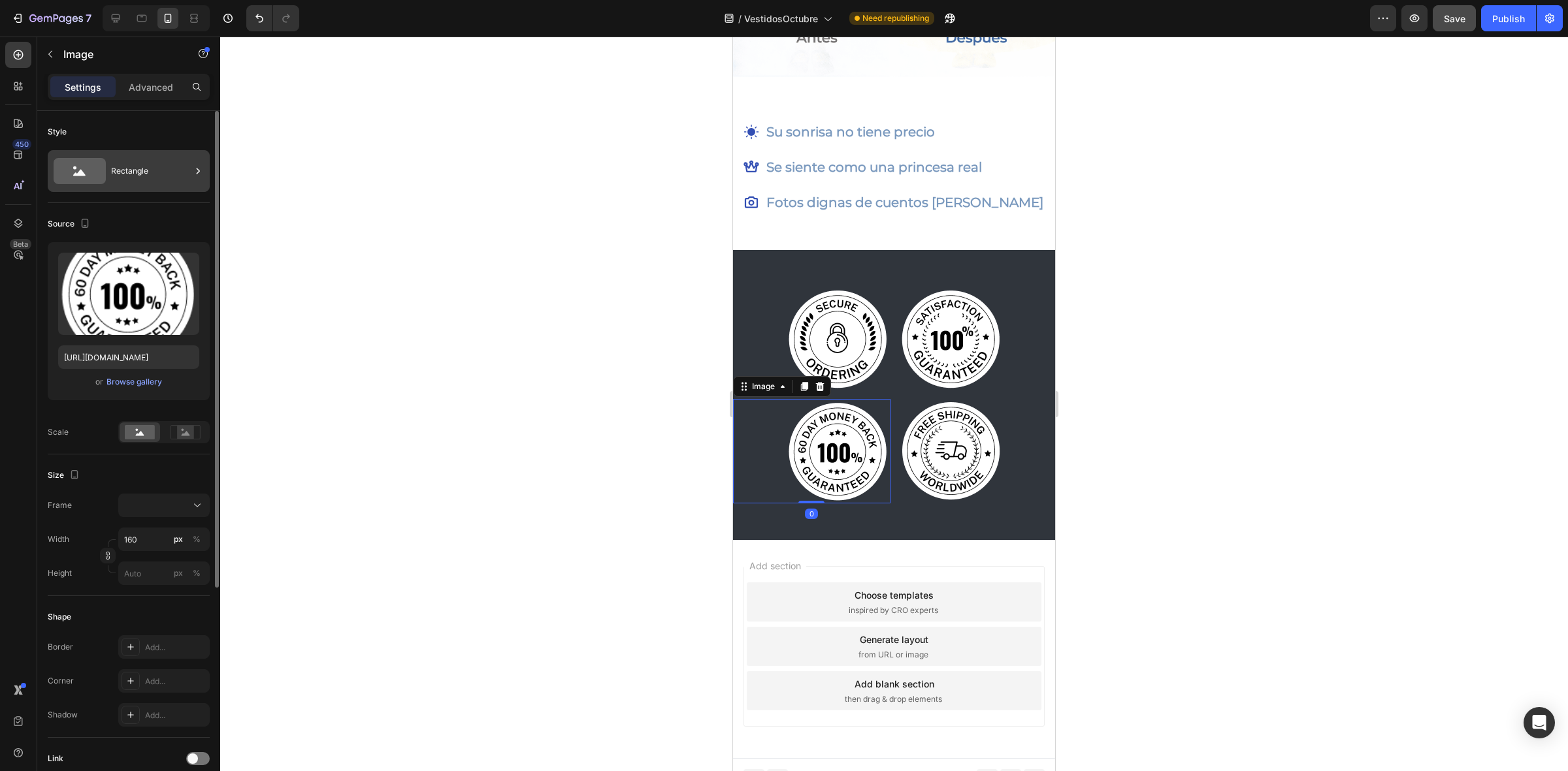
click at [99, 162] on icon at bounding box center [79, 171] width 52 height 26
click at [123, 136] on div "Style" at bounding box center [128, 132] width 162 height 21
click at [801, 417] on img at bounding box center [838, 451] width 104 height 104
click at [815, 382] on icon at bounding box center [820, 387] width 11 height 11
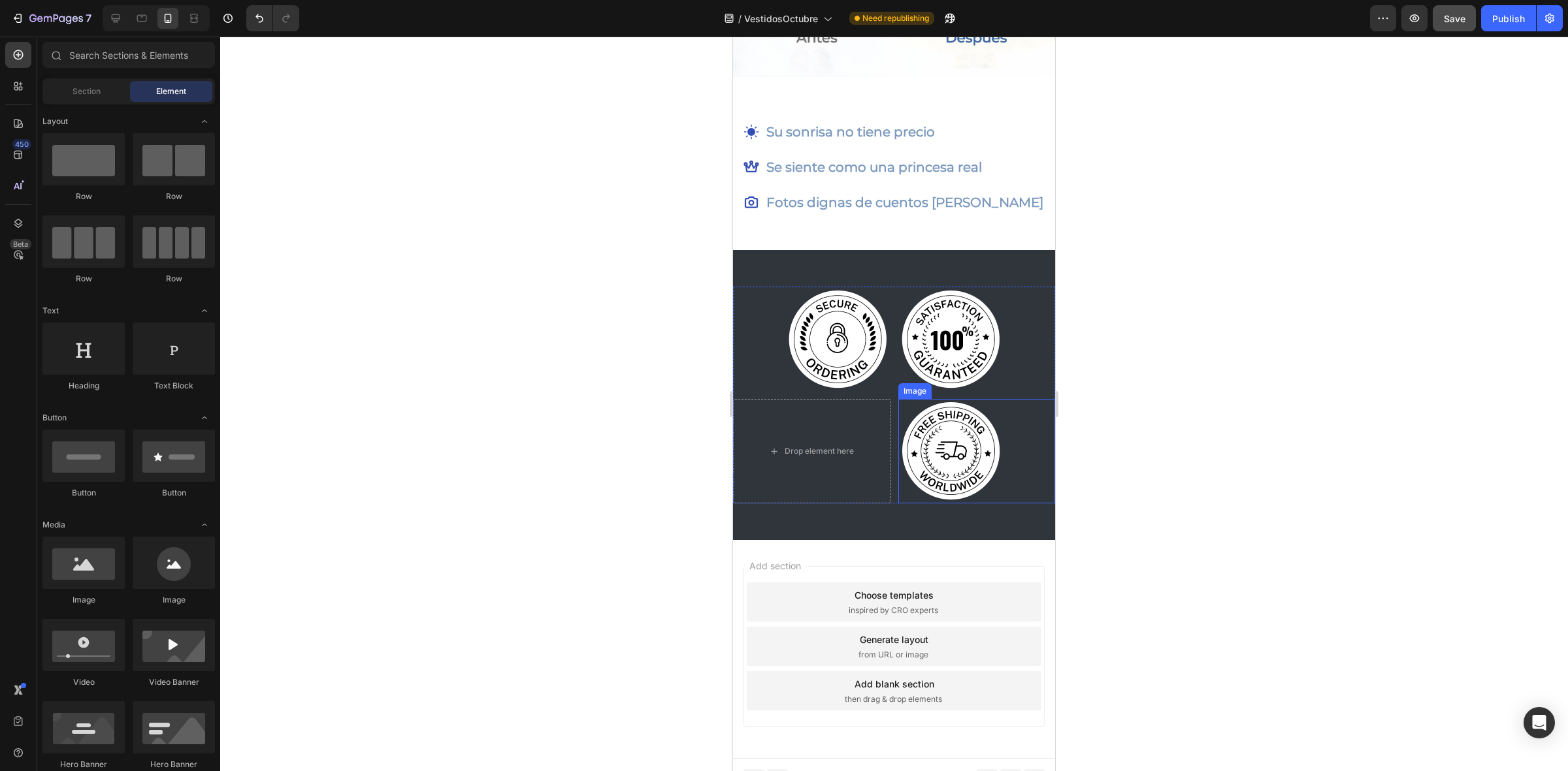
click at [947, 415] on img at bounding box center [950, 451] width 104 height 104
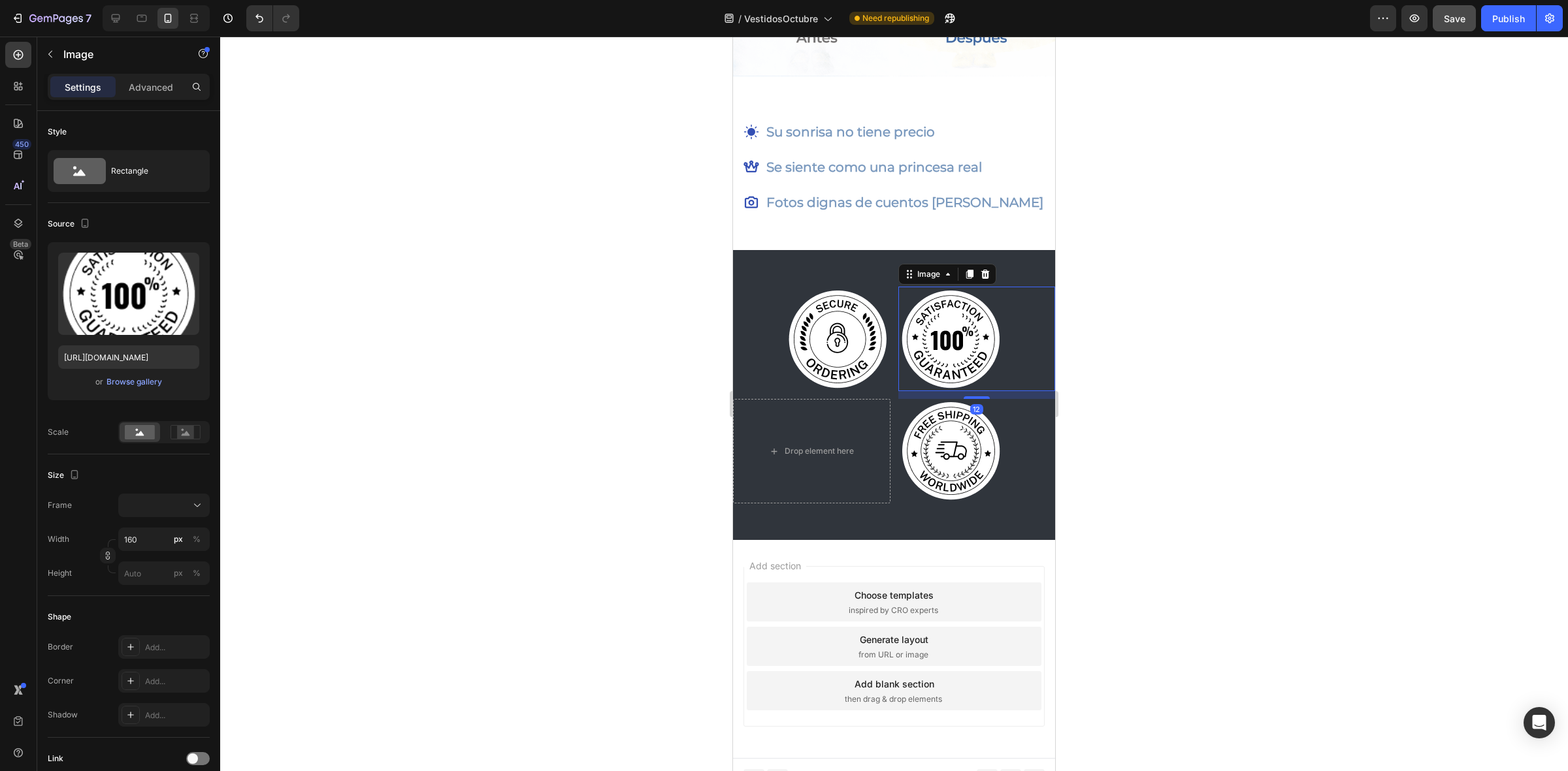
click at [993, 374] on img at bounding box center [950, 339] width 104 height 104
click at [981, 405] on img at bounding box center [950, 451] width 104 height 104
click at [981, 382] on icon at bounding box center [985, 387] width 9 height 9
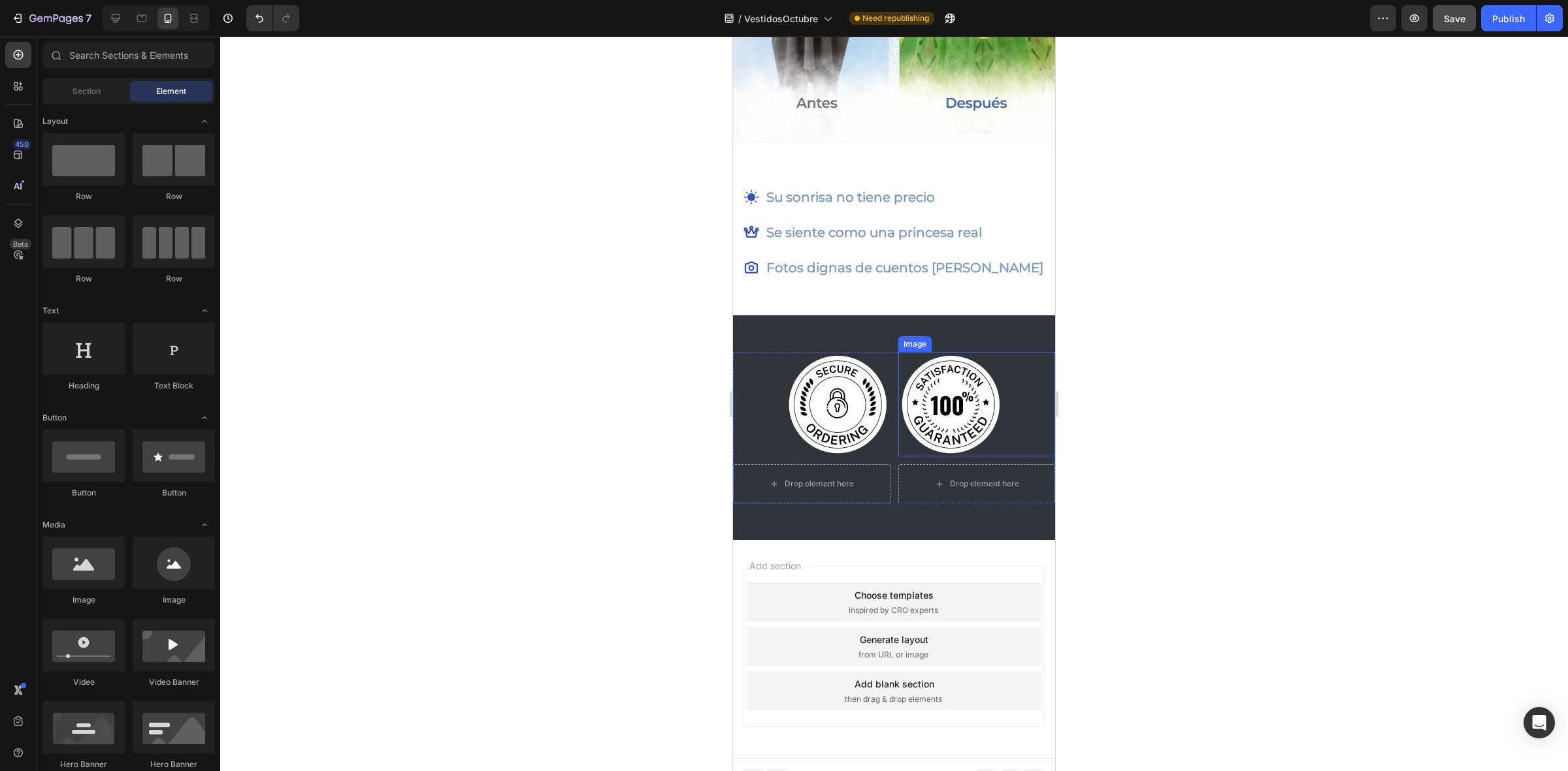
click at [1016, 381] on div at bounding box center [977, 404] width 157 height 104
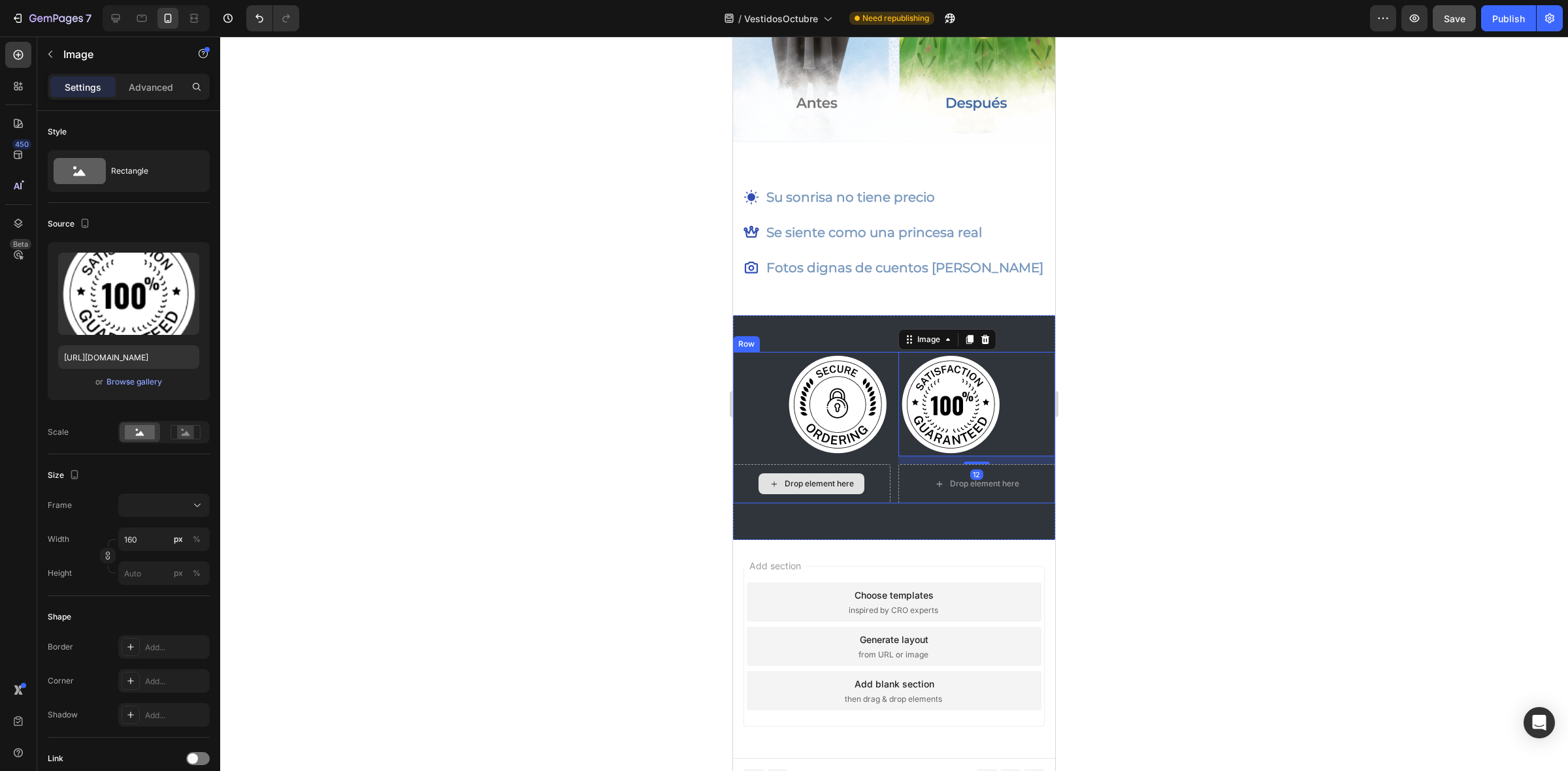
click at [851, 473] on div "Drop element here" at bounding box center [811, 484] width 106 height 21
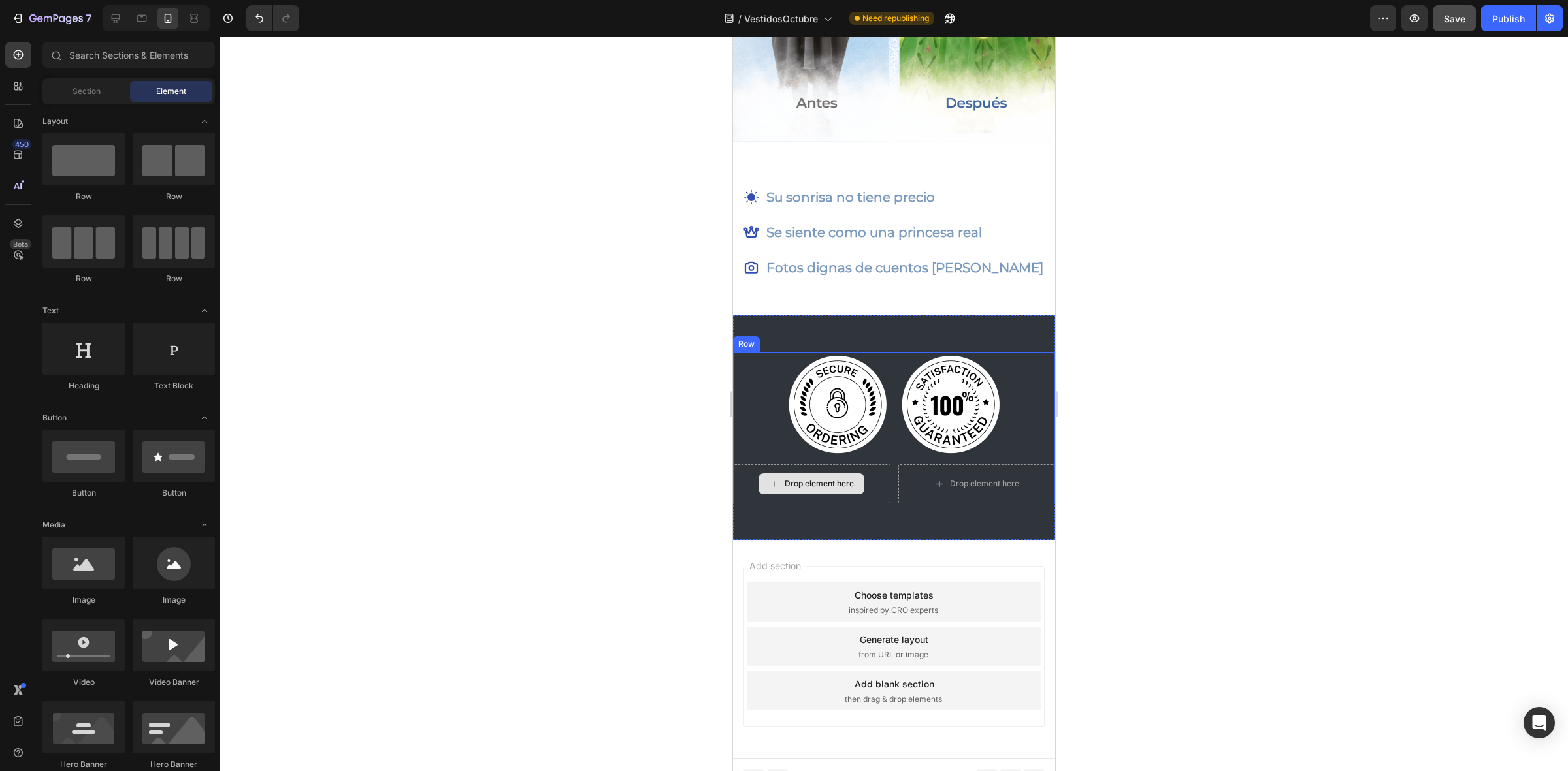
click at [876, 470] on div "Drop element here" at bounding box center [812, 483] width 157 height 39
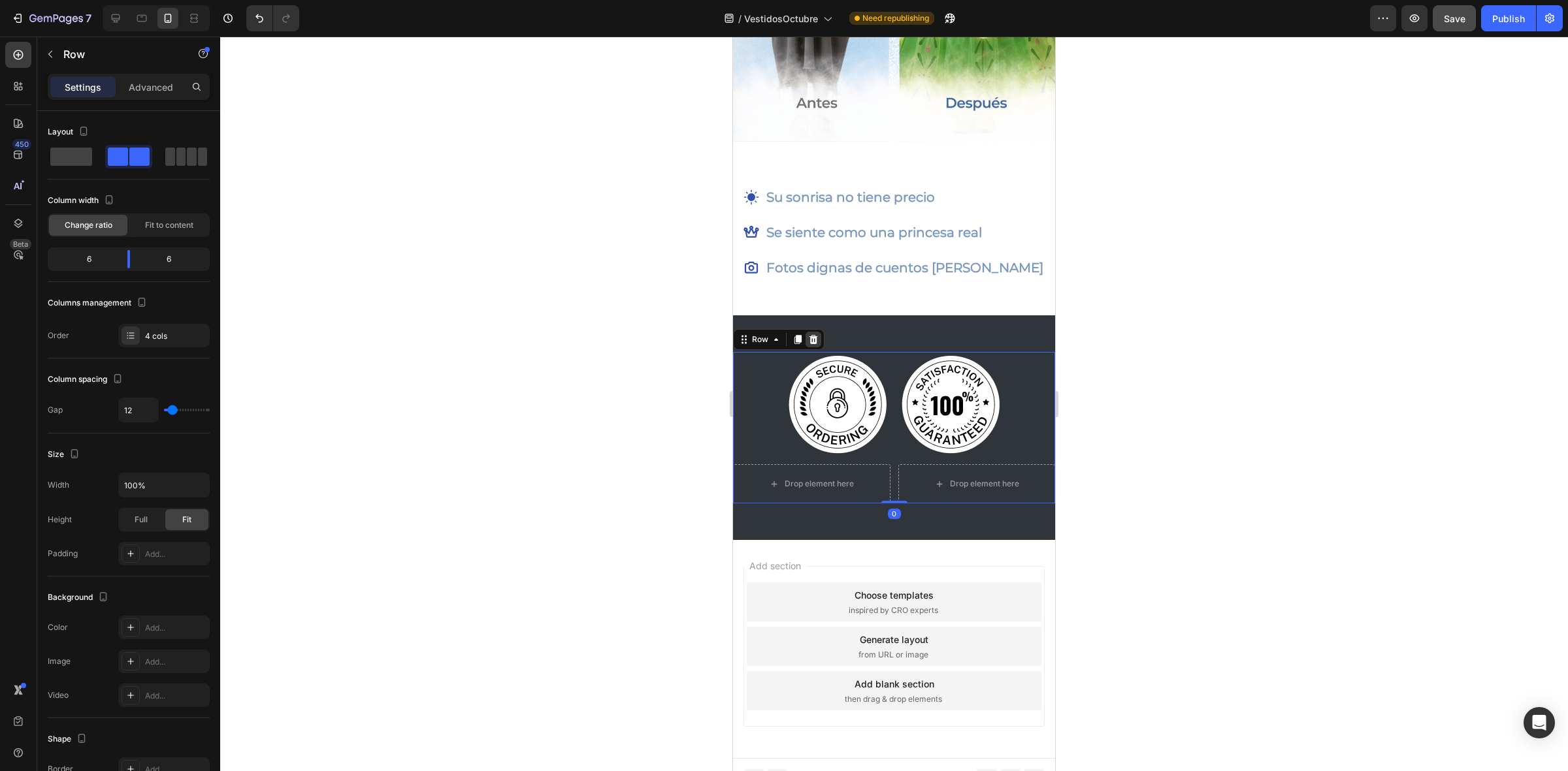
click at [807, 331] on div at bounding box center [813, 339] width 16 height 16
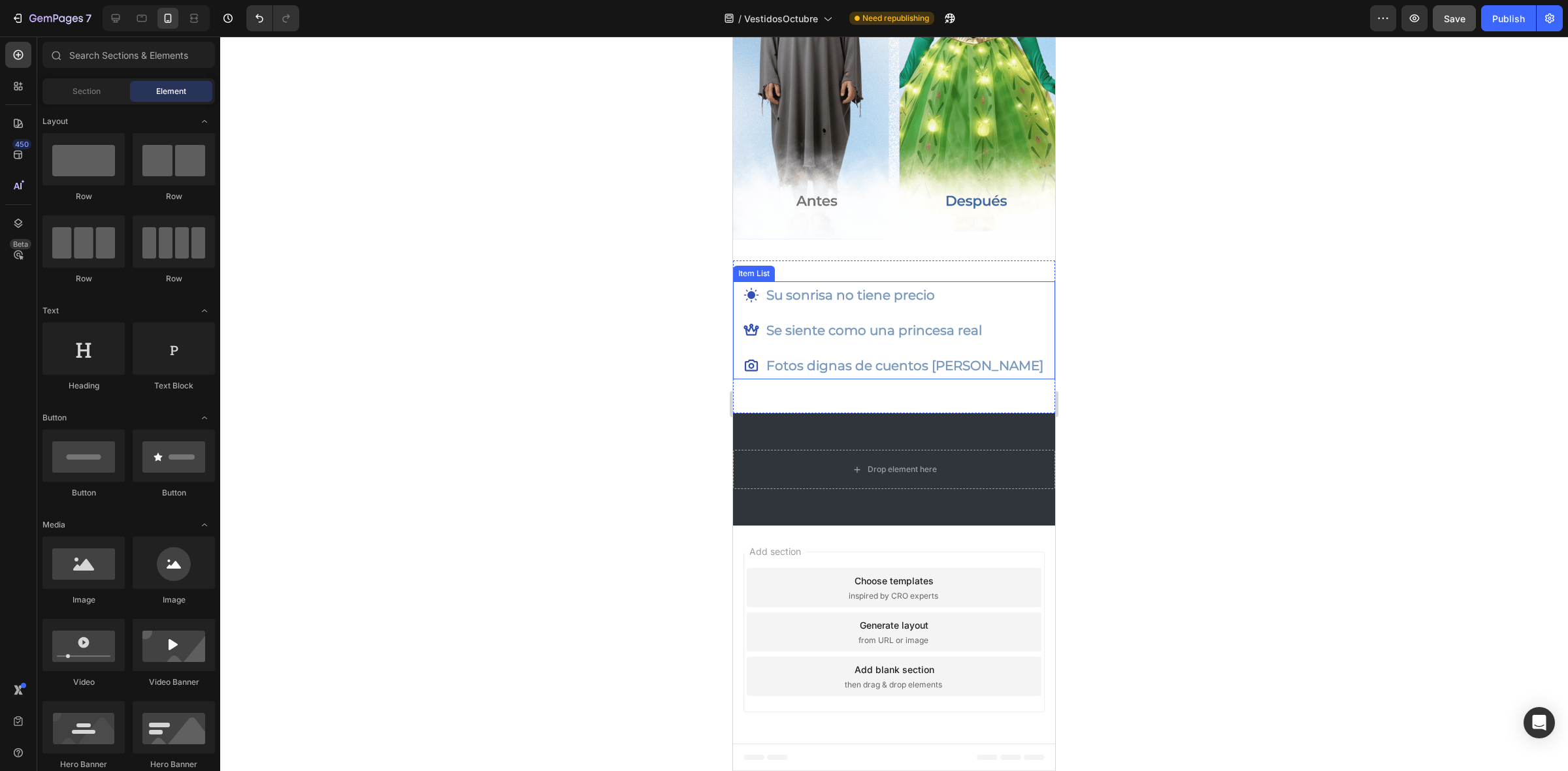
scroll to position [1933, 0]
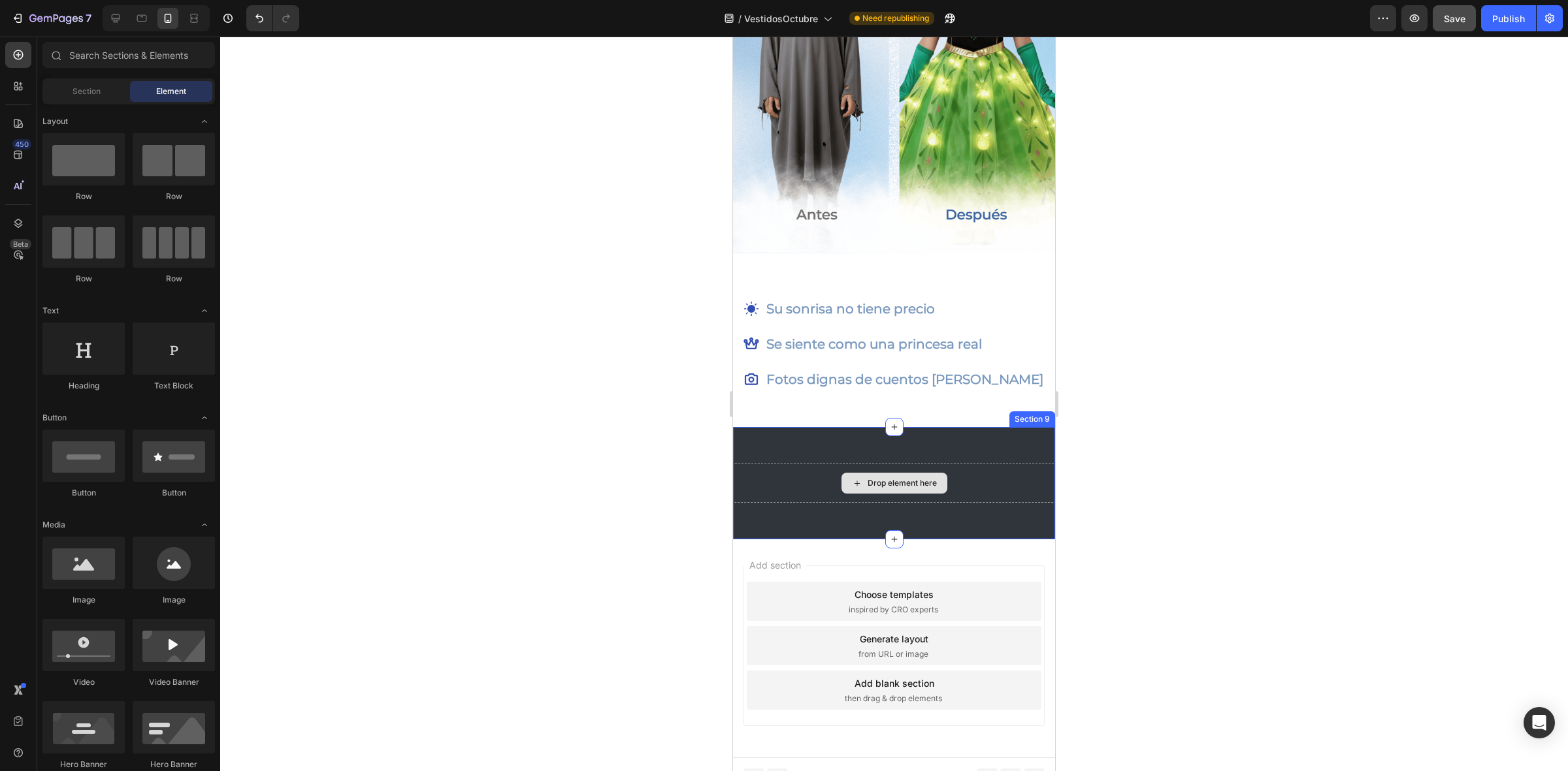
click at [799, 463] on div "Drop element here" at bounding box center [894, 483] width 322 height 39
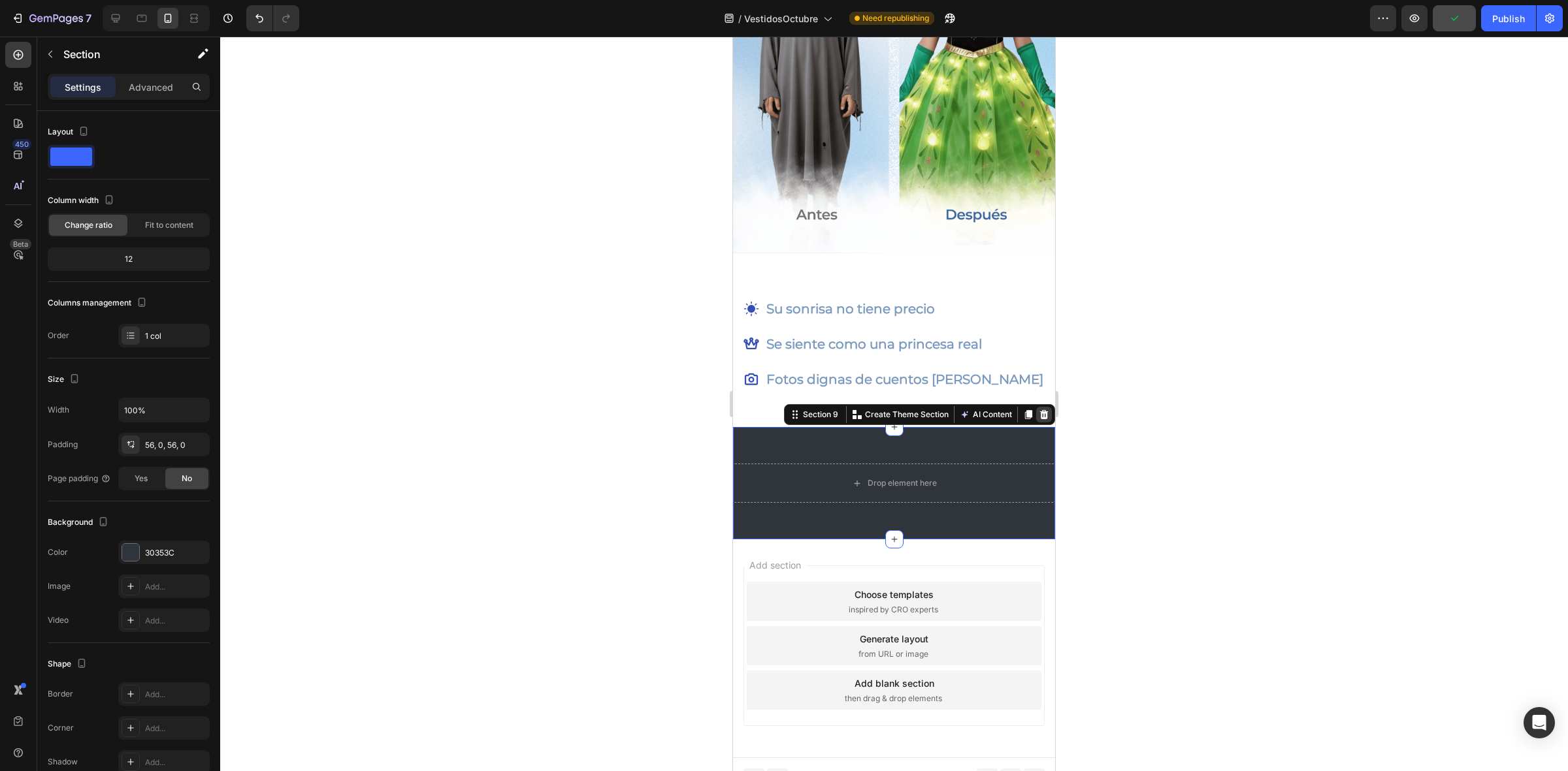
click at [1040, 410] on icon at bounding box center [1044, 415] width 9 height 9
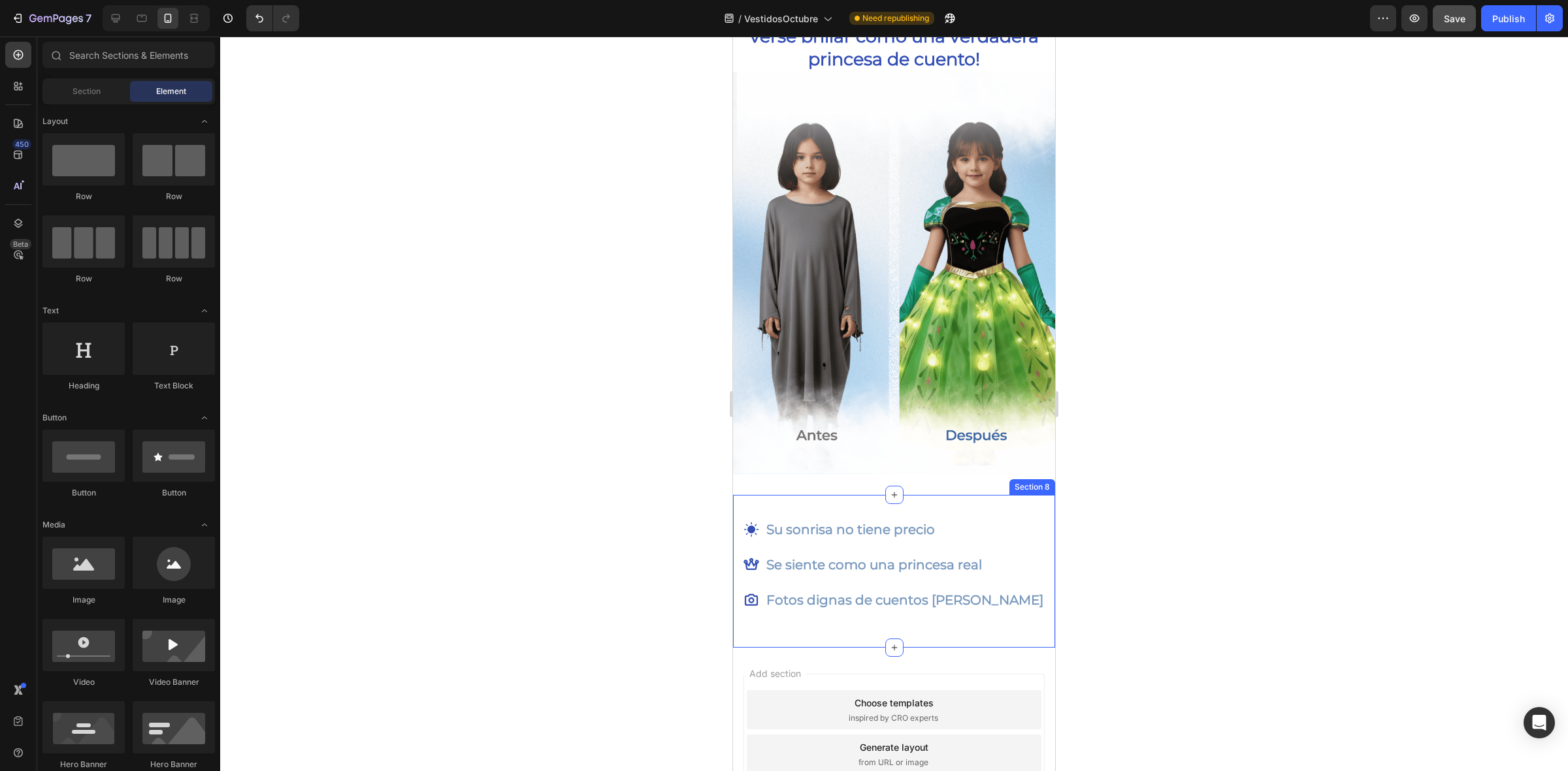
scroll to position [1820, 0]
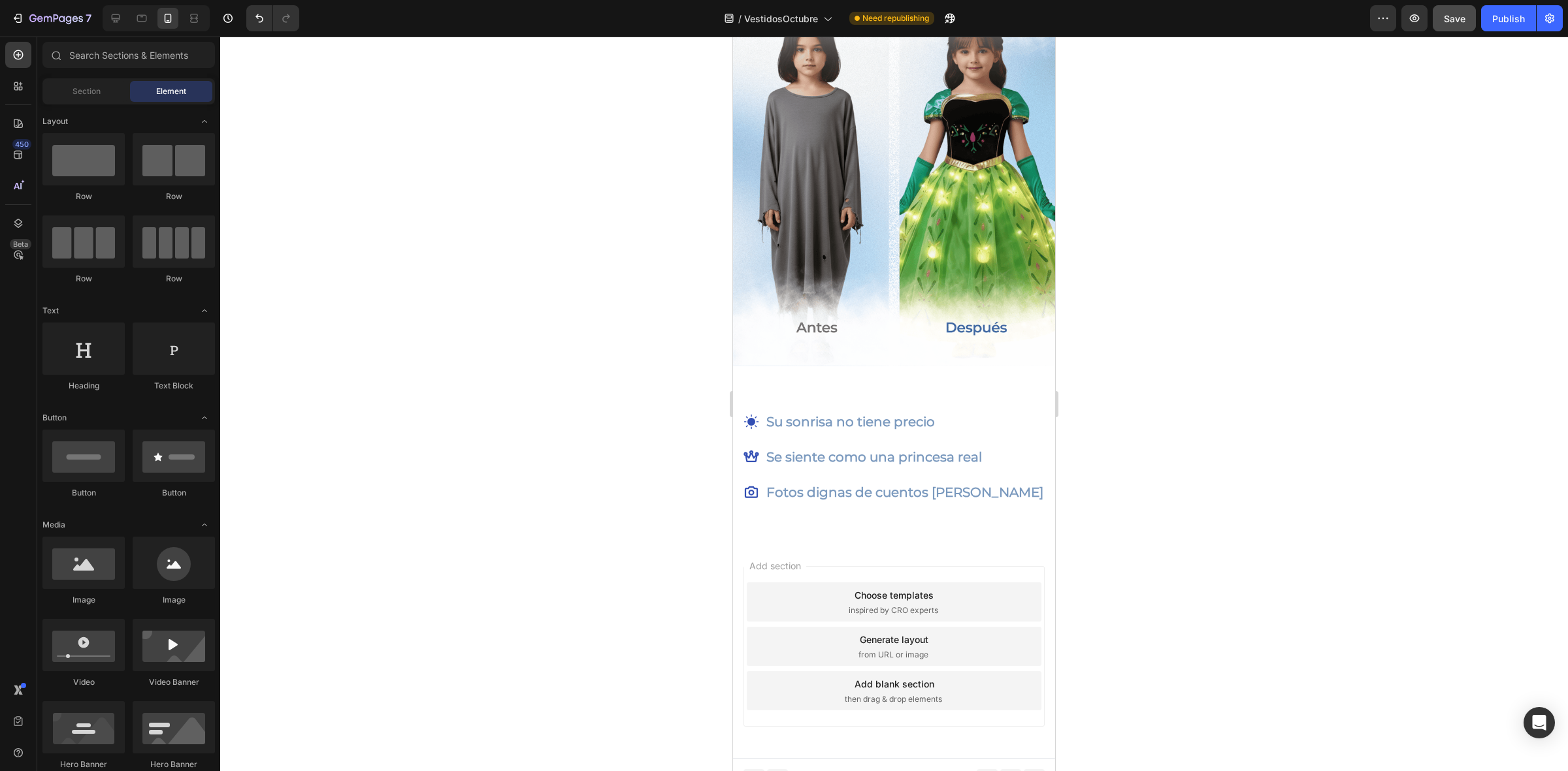
click at [798, 582] on div "Choose templates inspired by CRO experts" at bounding box center [894, 601] width 295 height 39
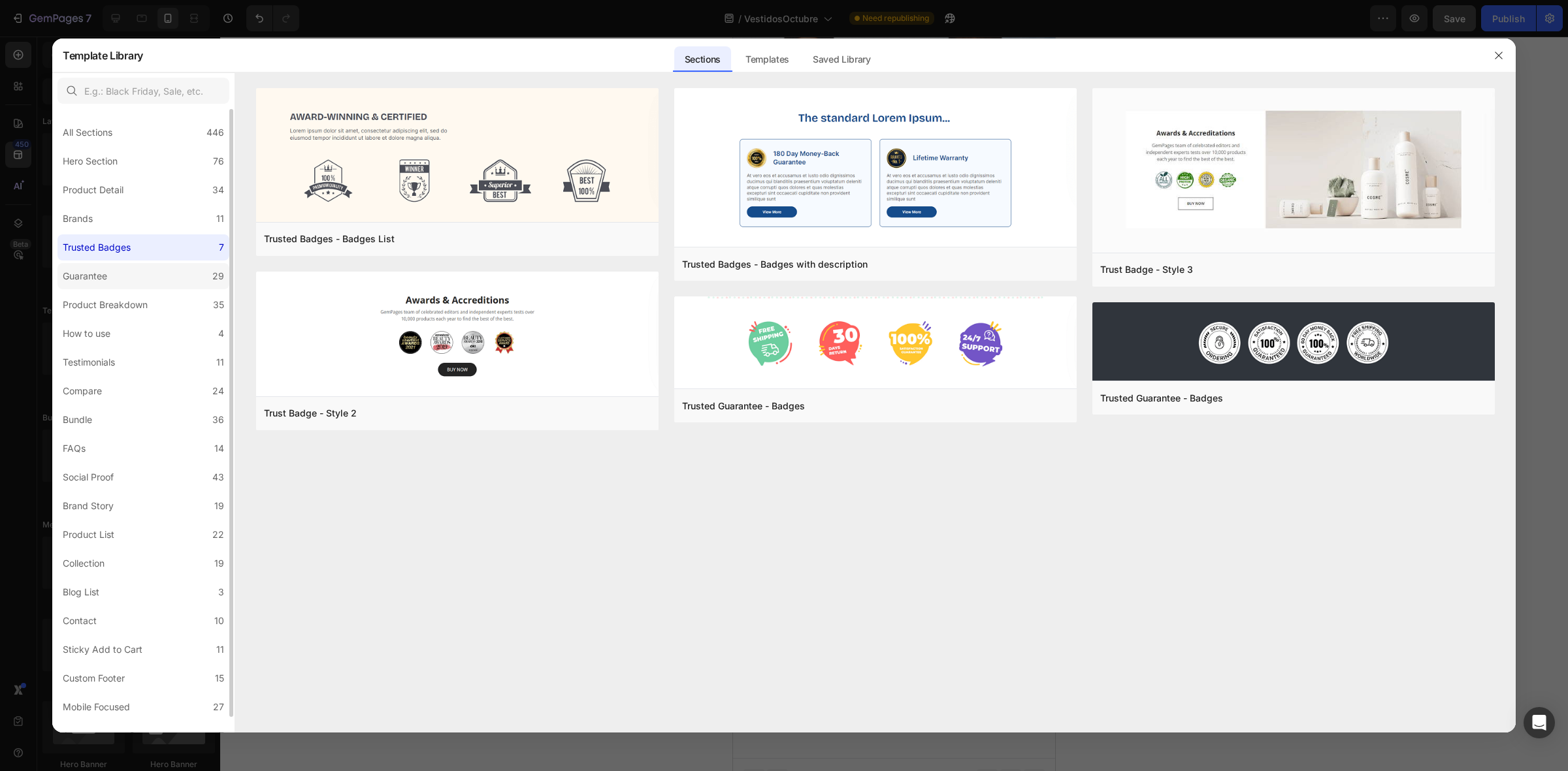
click at [131, 288] on label "Guarantee 29" at bounding box center [143, 277] width 172 height 26
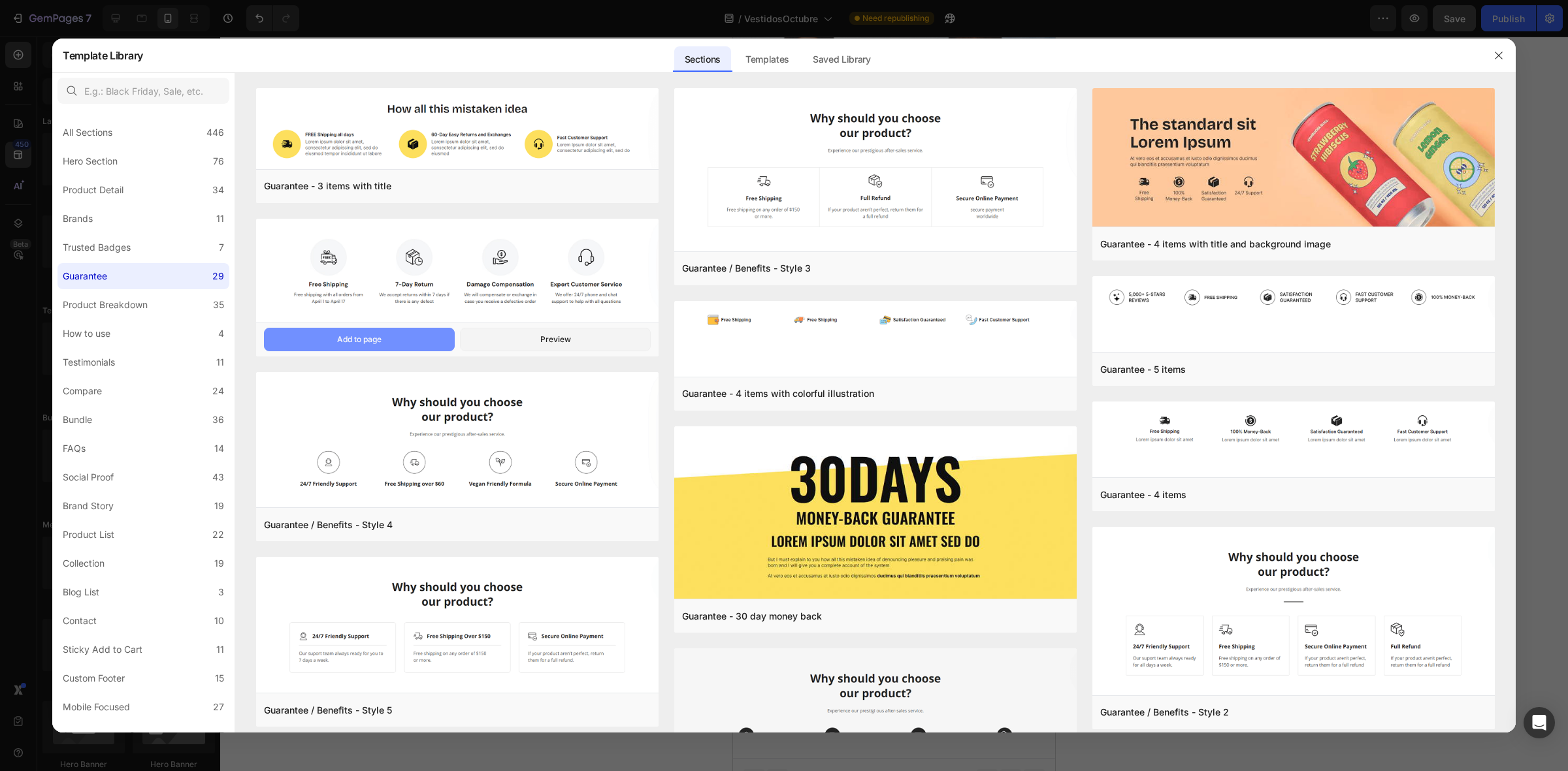
click at [380, 333] on div "Add to page" at bounding box center [359, 339] width 44 height 12
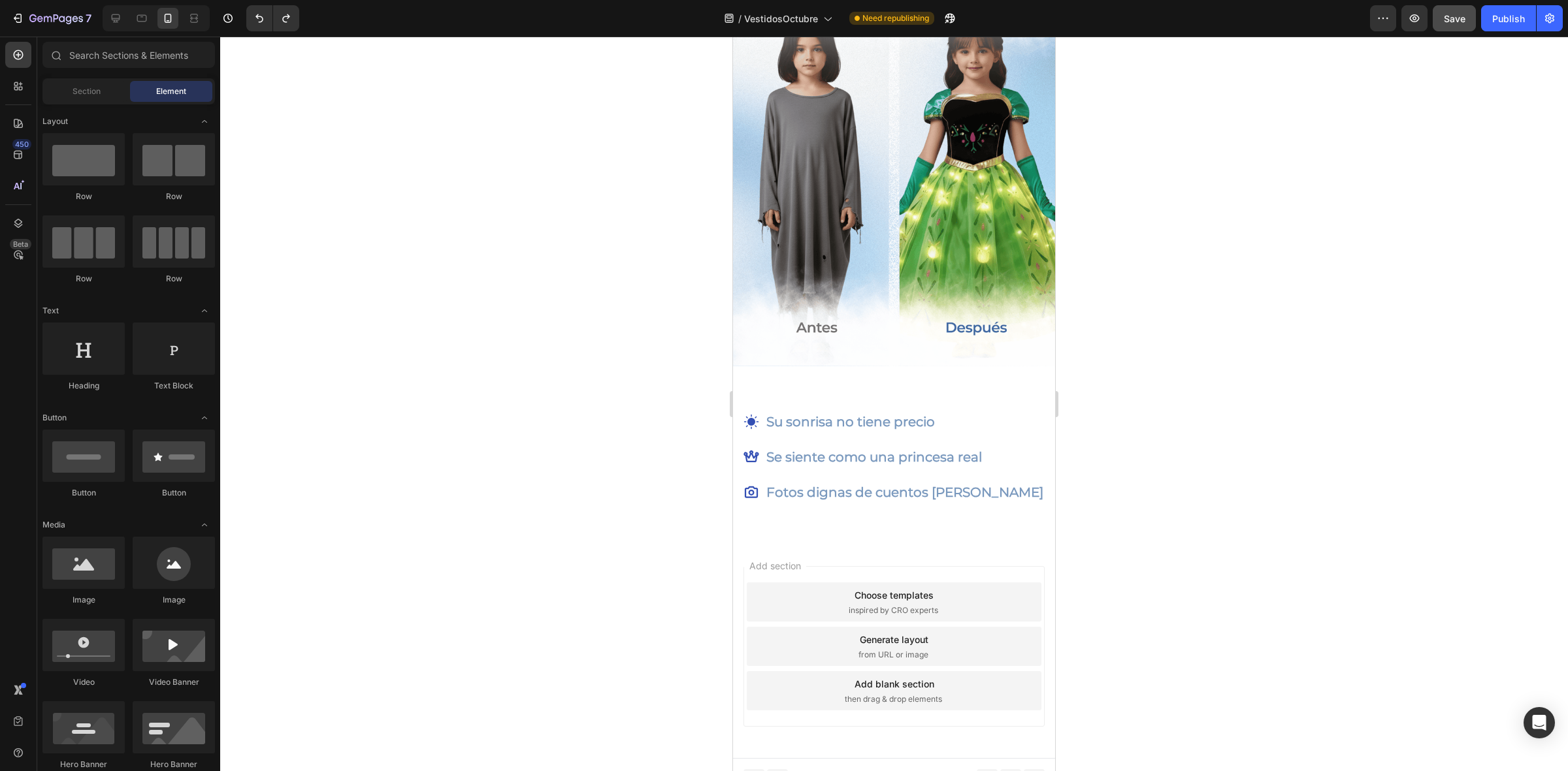
click at [649, 290] on div at bounding box center [894, 403] width 1347 height 735
drag, startPoint x: 822, startPoint y: 293, endPoint x: 906, endPoint y: 555, distance: 275.1
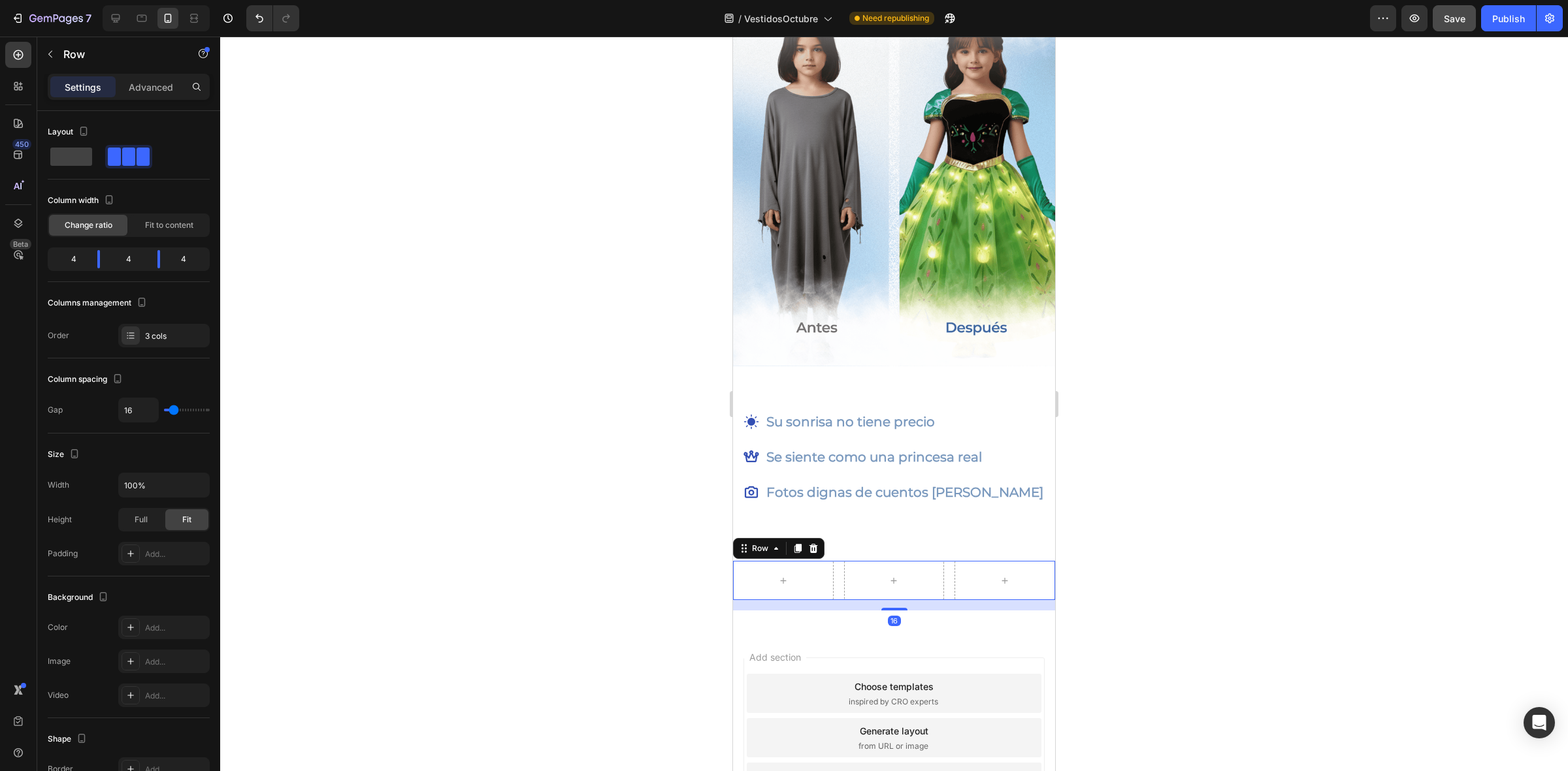
scroll to position [1912, 0]
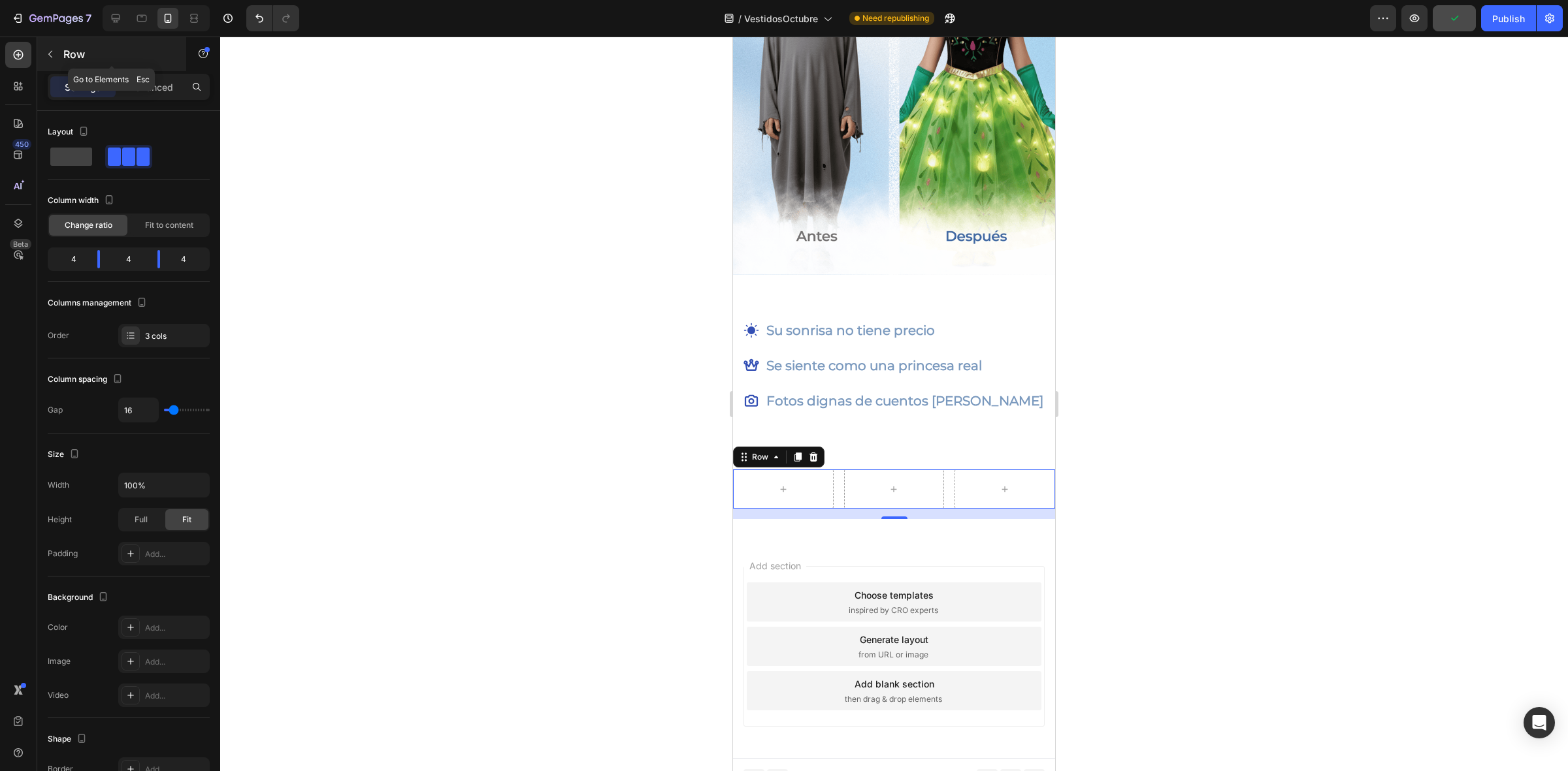
click at [49, 51] on icon "button" at bounding box center [50, 54] width 11 height 11
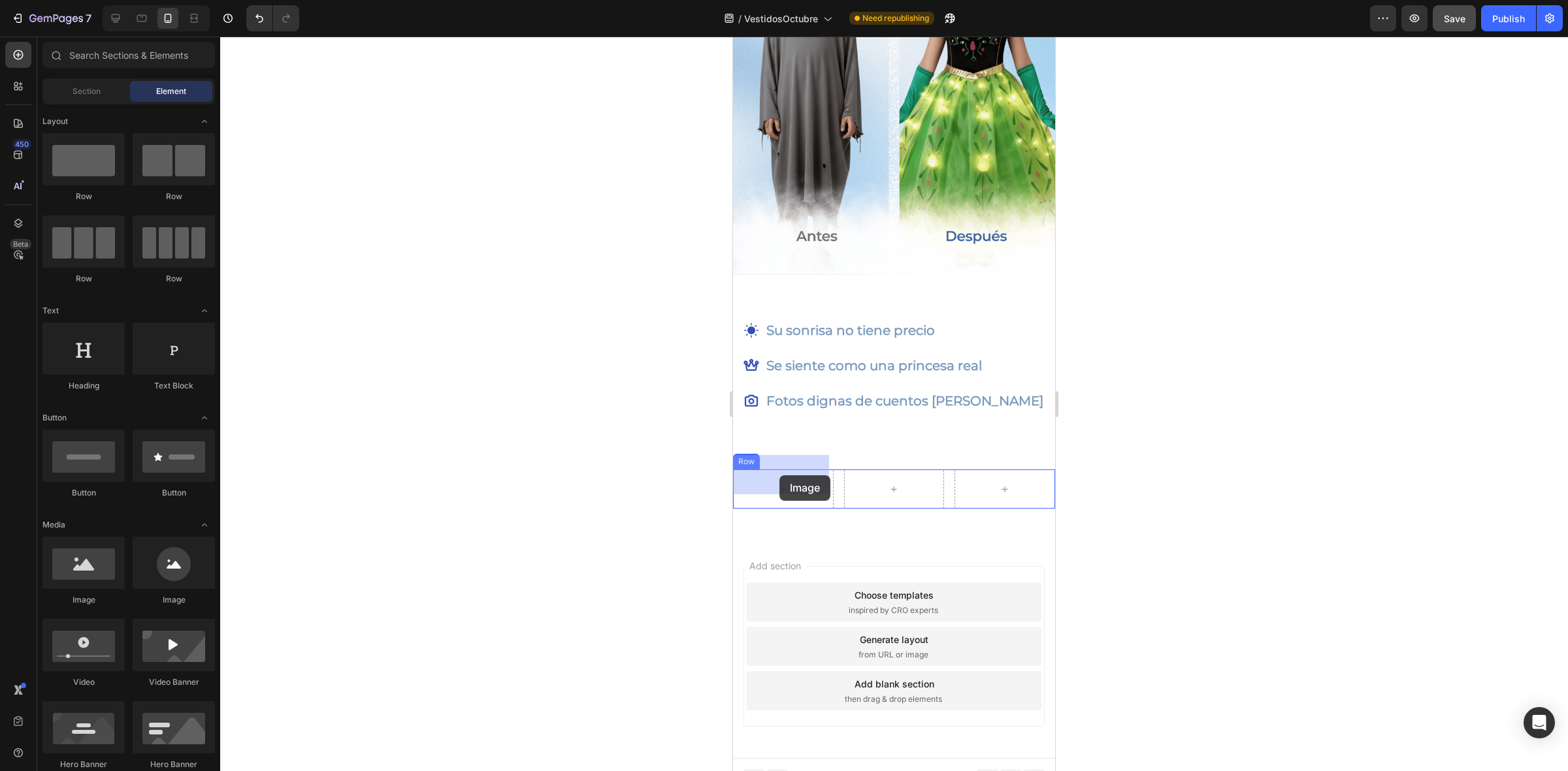
drag, startPoint x: 836, startPoint y: 609, endPoint x: 778, endPoint y: 477, distance: 144.2
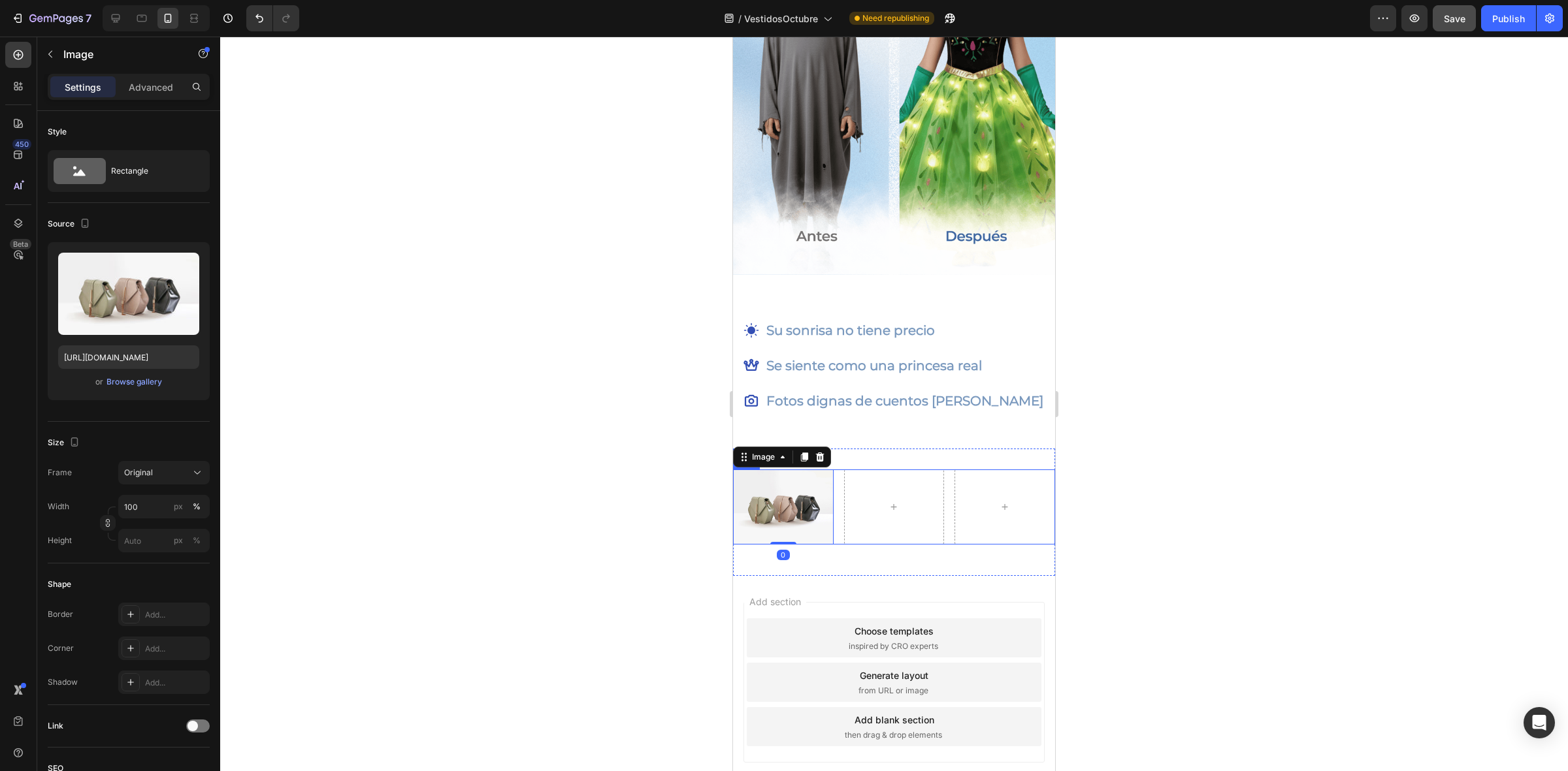
scroll to position [1944, 0]
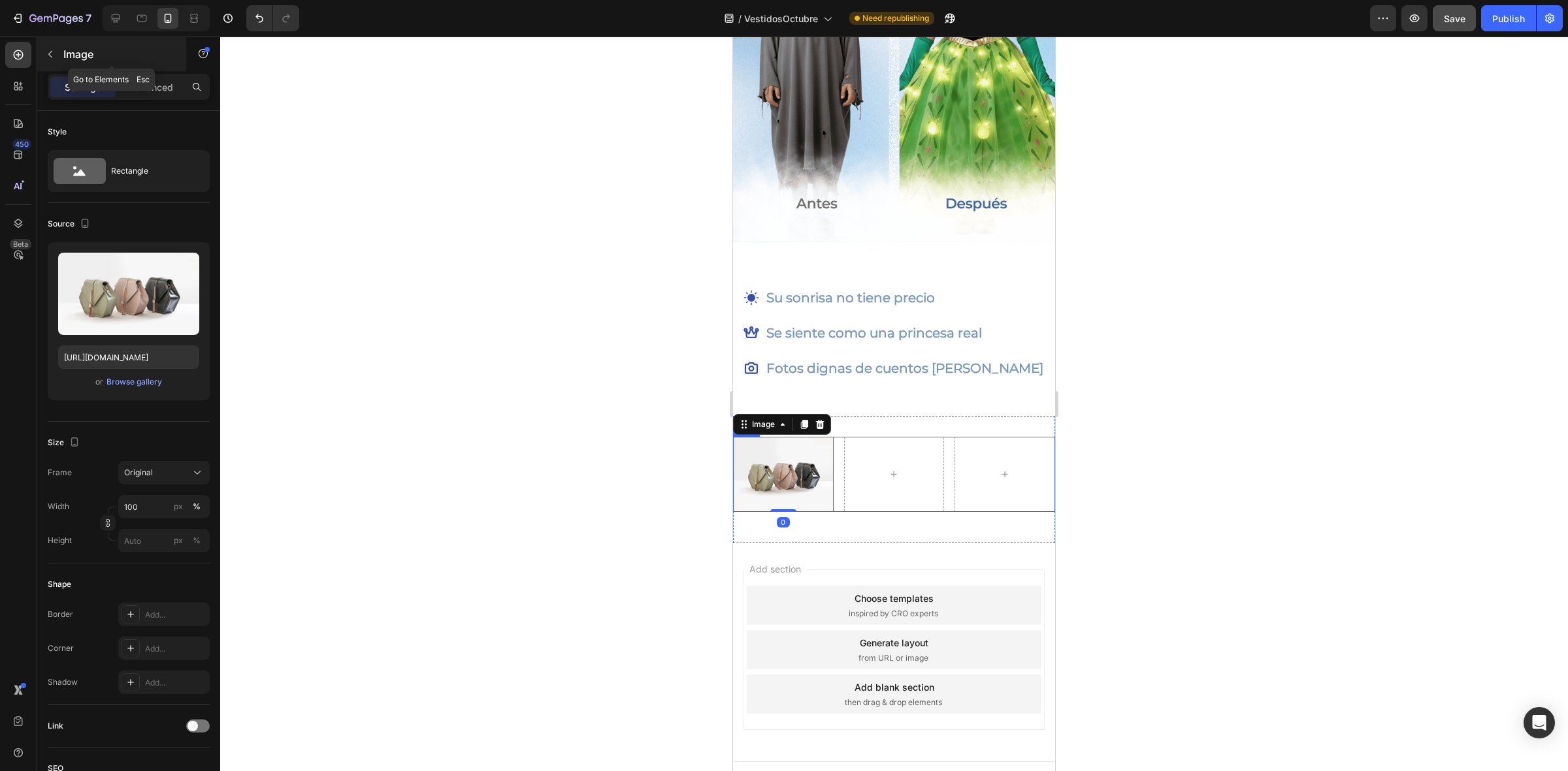
click at [51, 64] on button "button" at bounding box center [50, 54] width 21 height 21
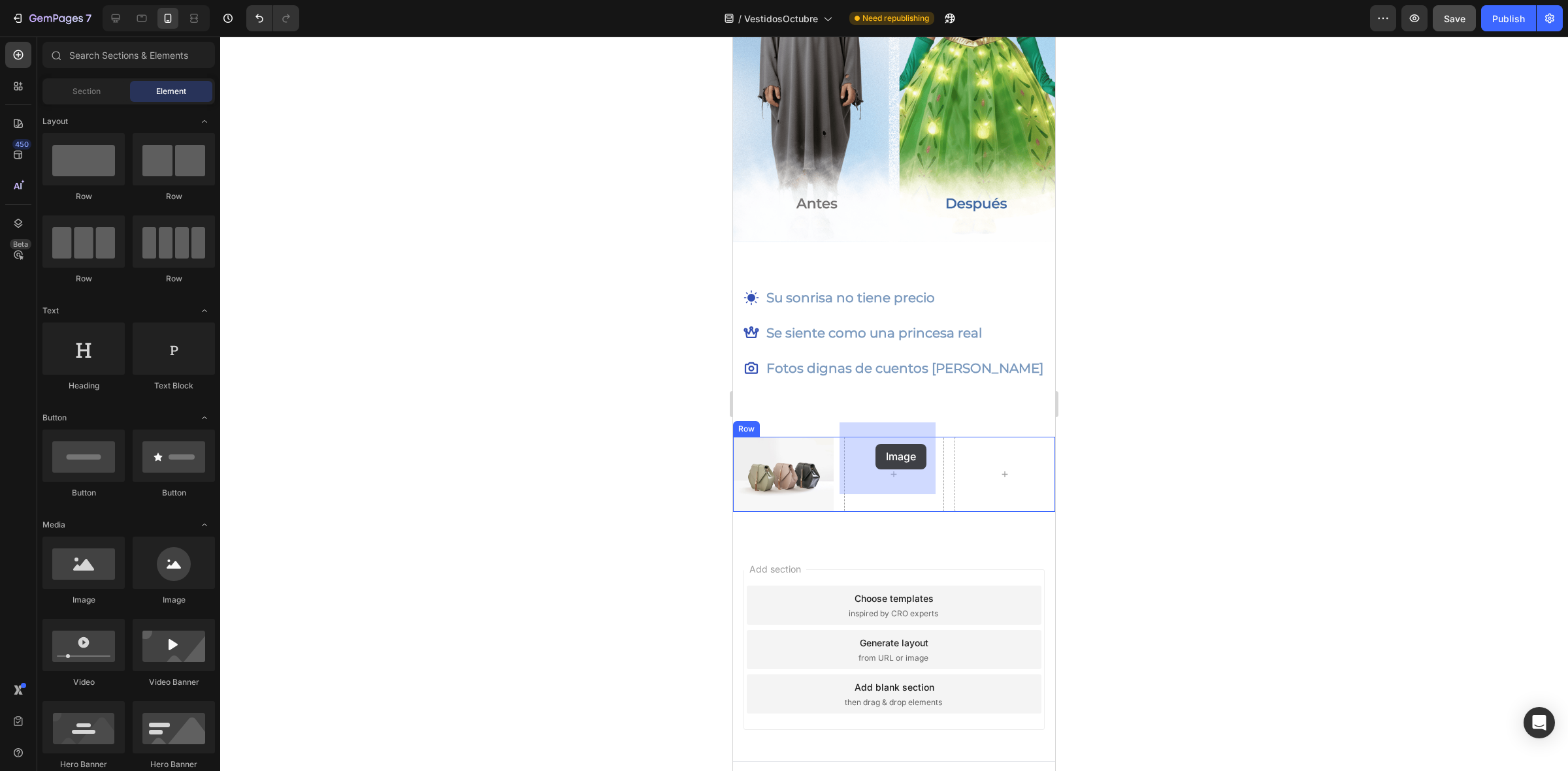
drag, startPoint x: 841, startPoint y: 620, endPoint x: 875, endPoint y: 444, distance: 179.3
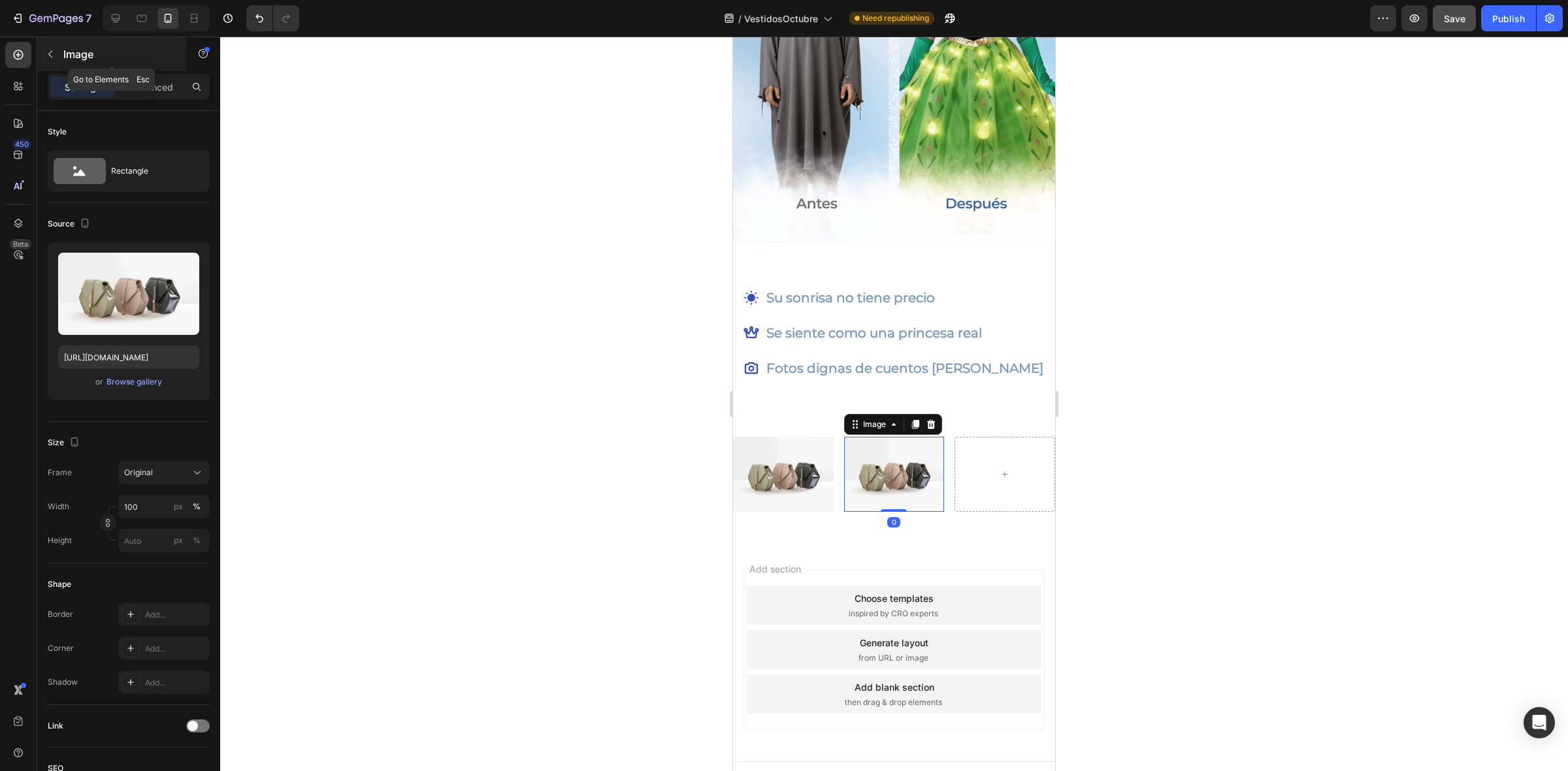
click at [48, 57] on icon "button" at bounding box center [50, 54] width 11 height 11
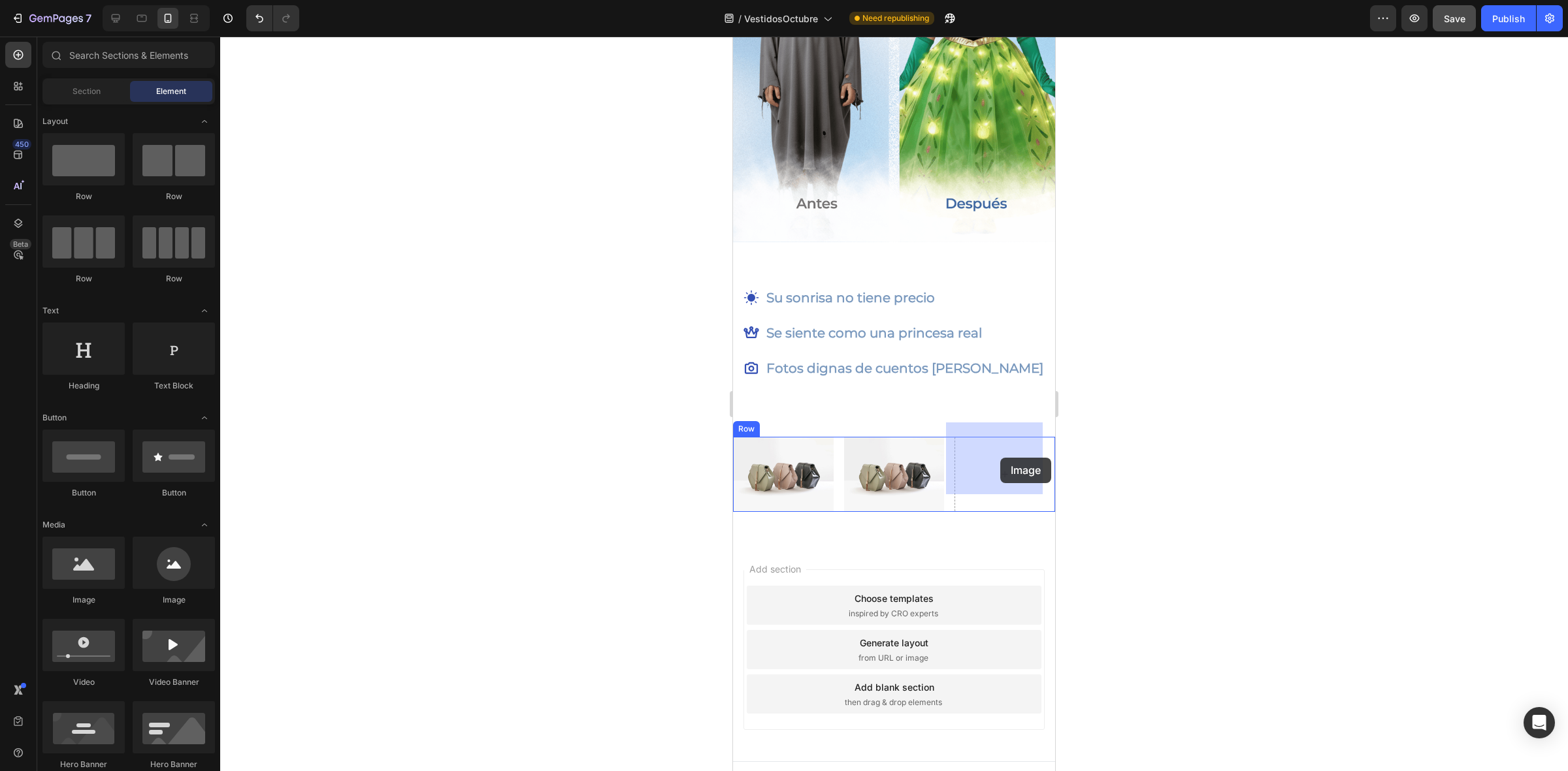
drag, startPoint x: 846, startPoint y: 621, endPoint x: 1000, endPoint y: 457, distance: 225.0
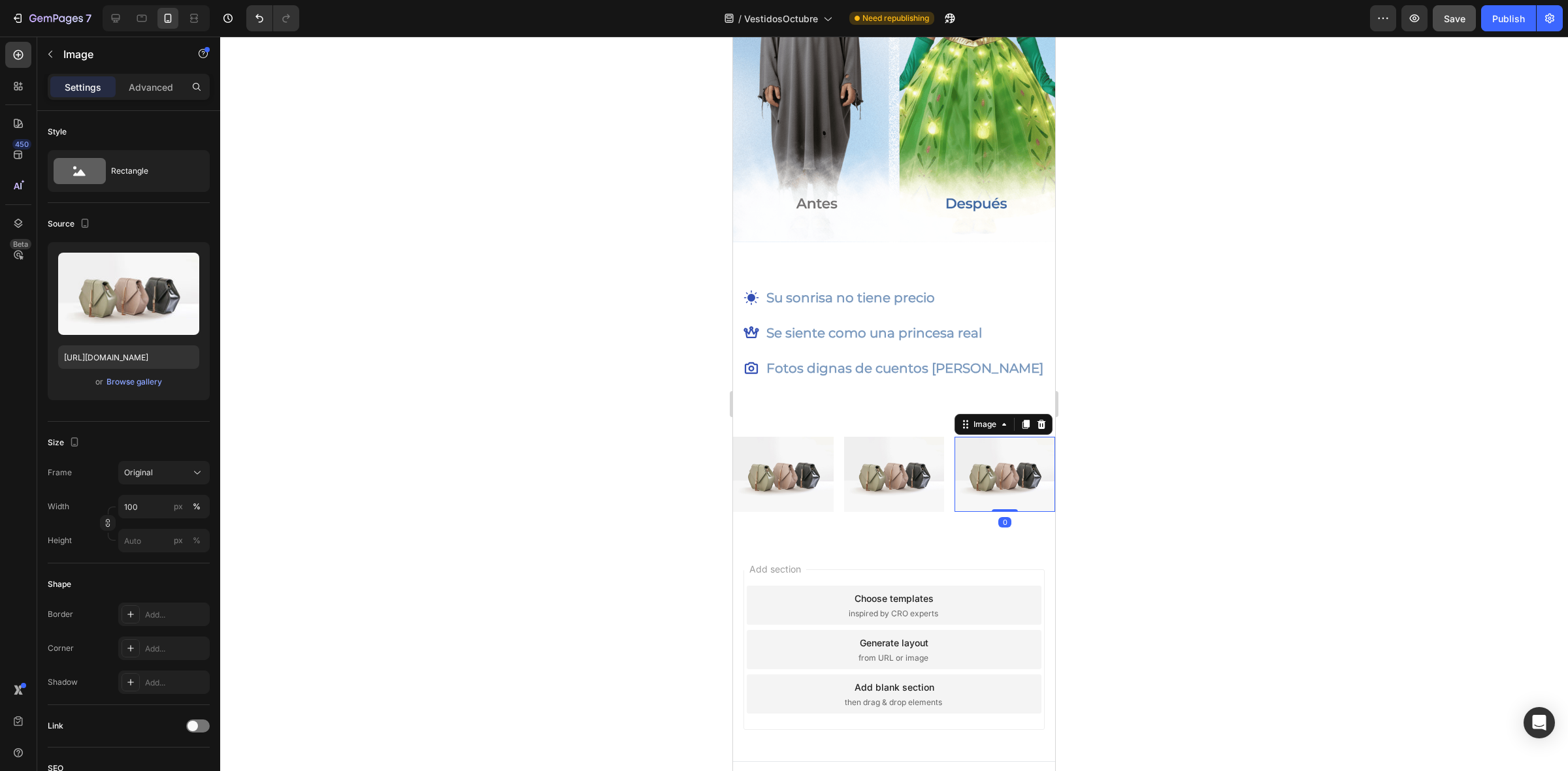
click at [1205, 435] on div at bounding box center [894, 403] width 1347 height 735
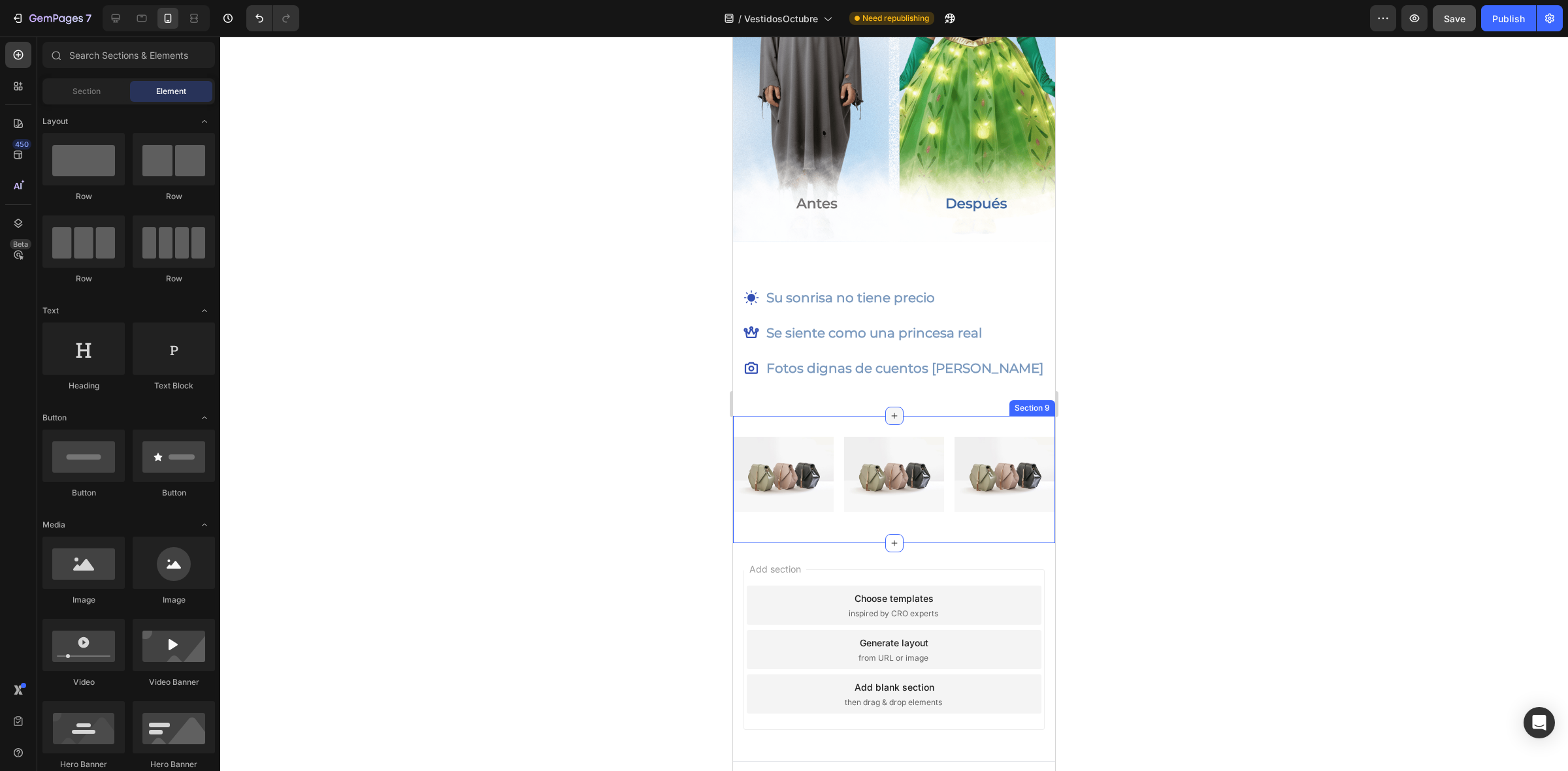
click at [892, 407] on div at bounding box center [894, 416] width 18 height 18
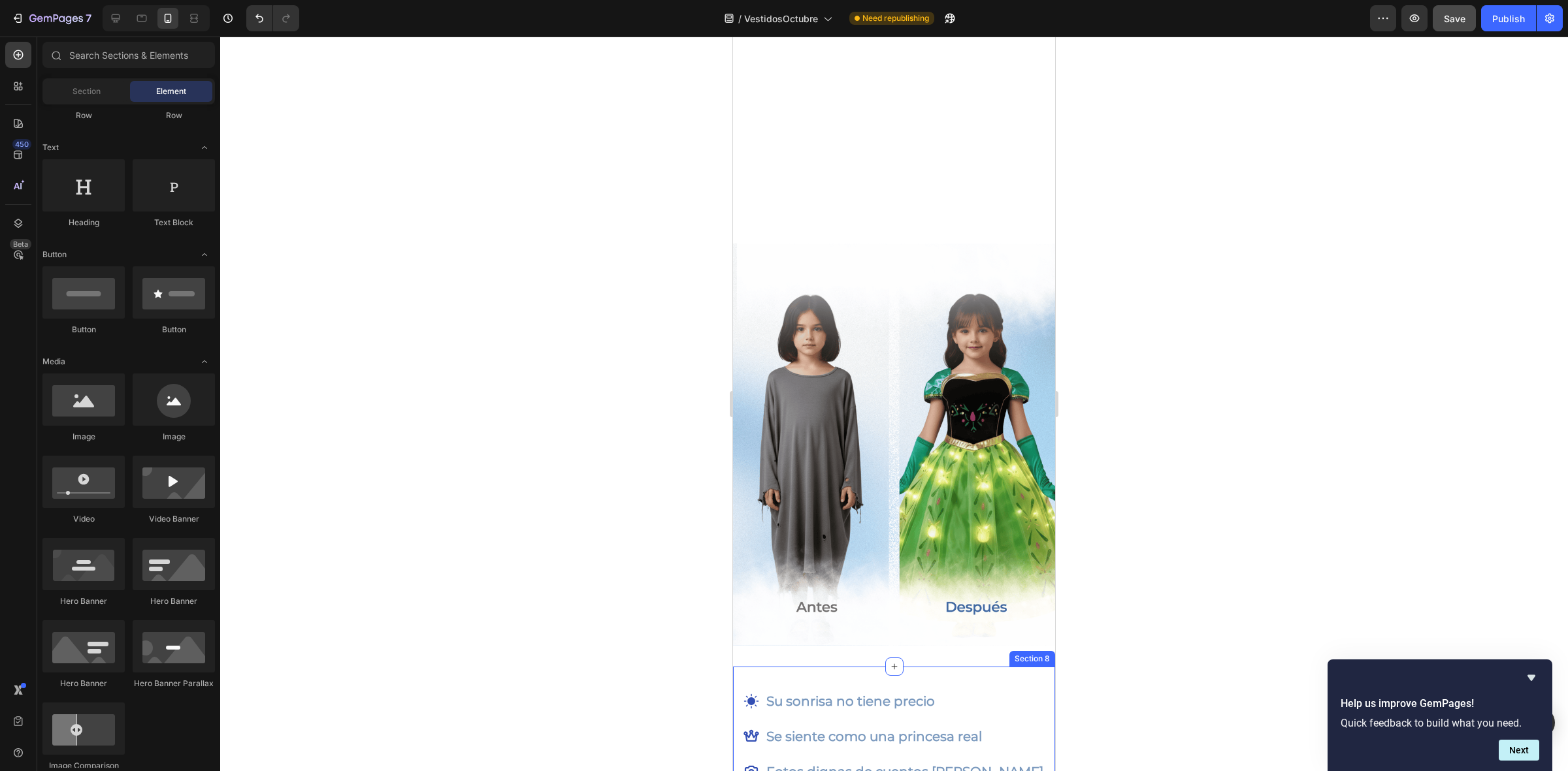
scroll to position [1536, 0]
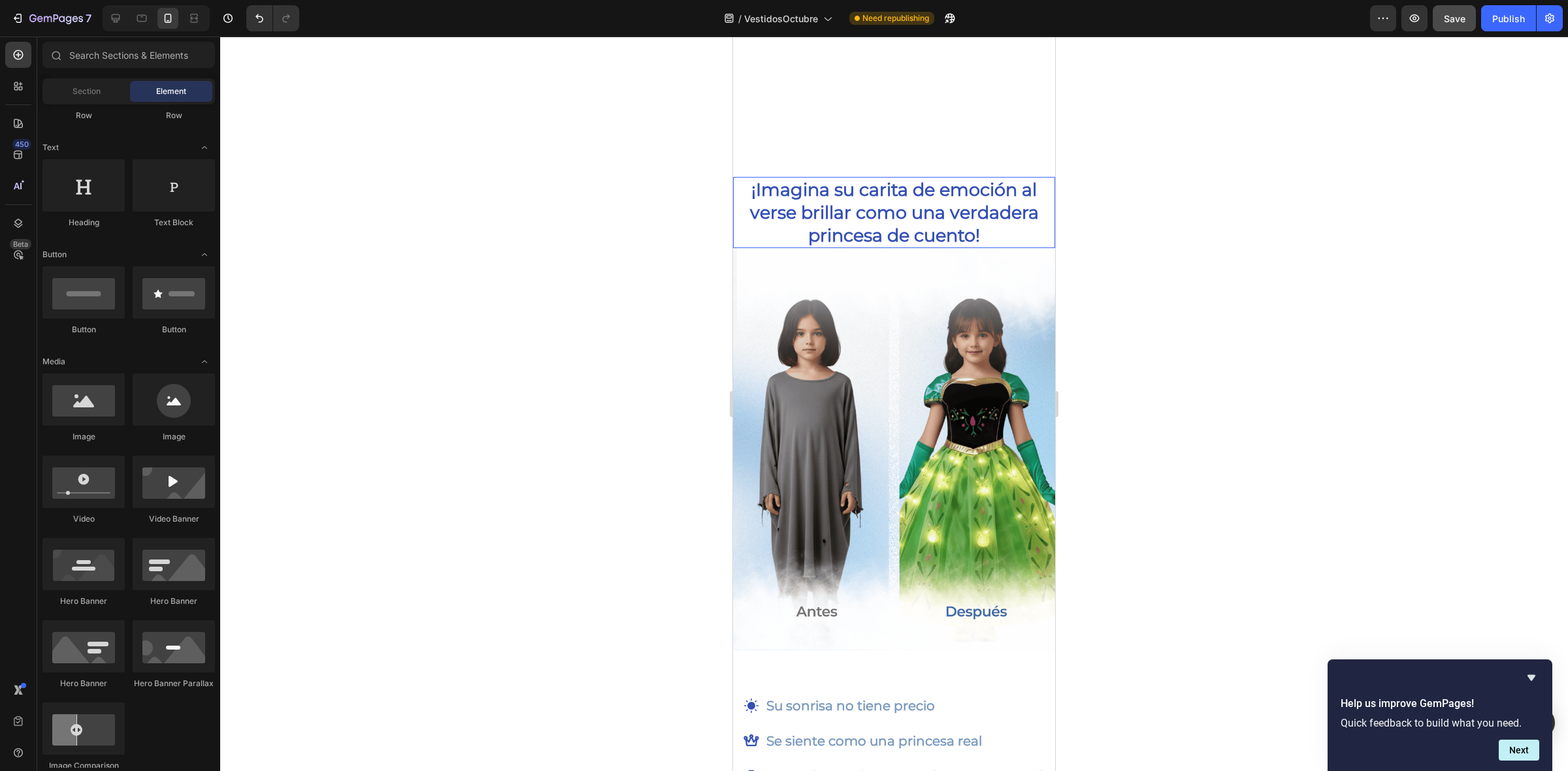
click at [867, 205] on h2 "¡Imagina su carita de emoción al verse brillar como una verdadera princesa de c…" at bounding box center [894, 213] width 306 height 71
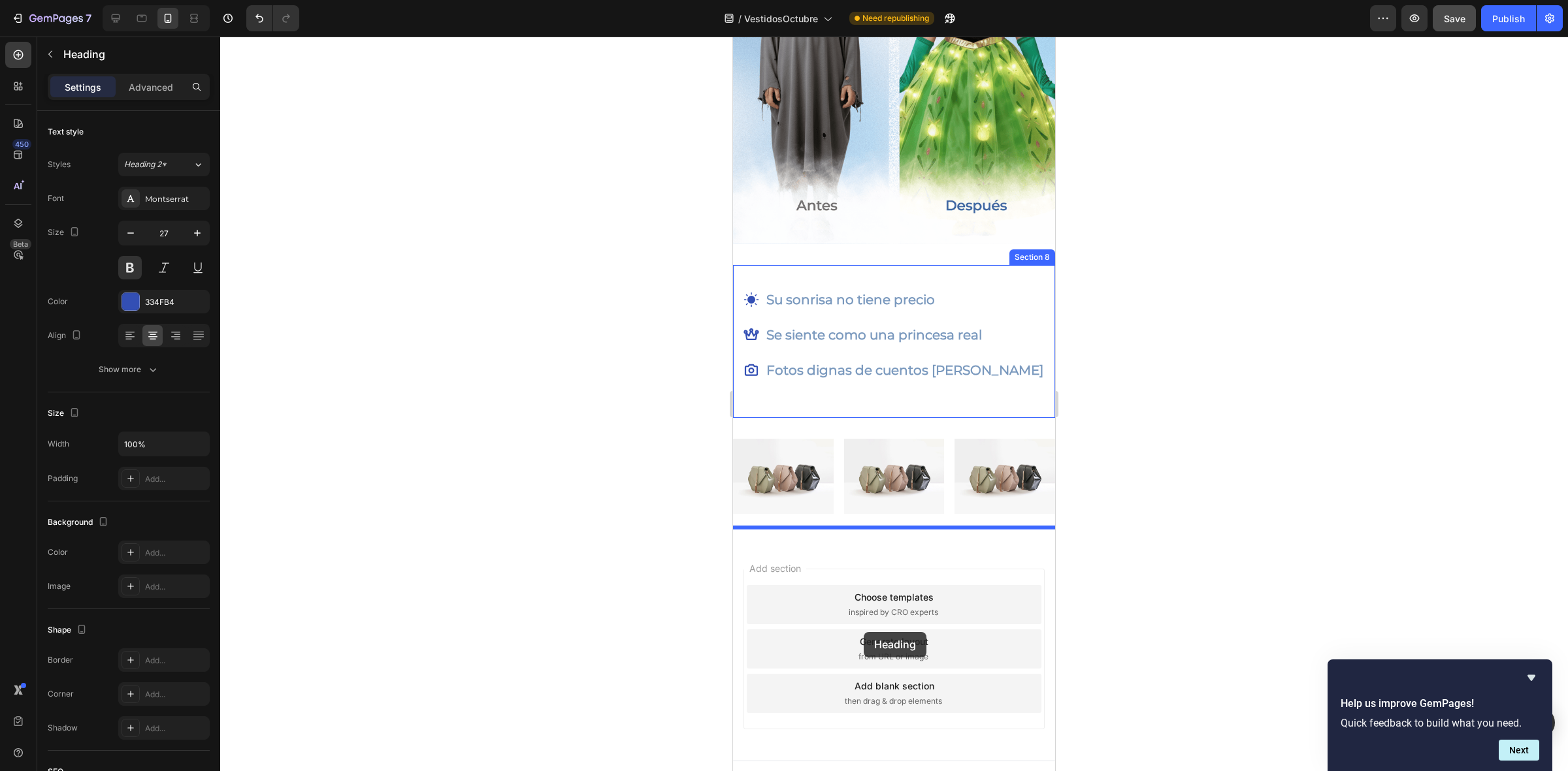
scroll to position [1944, 0]
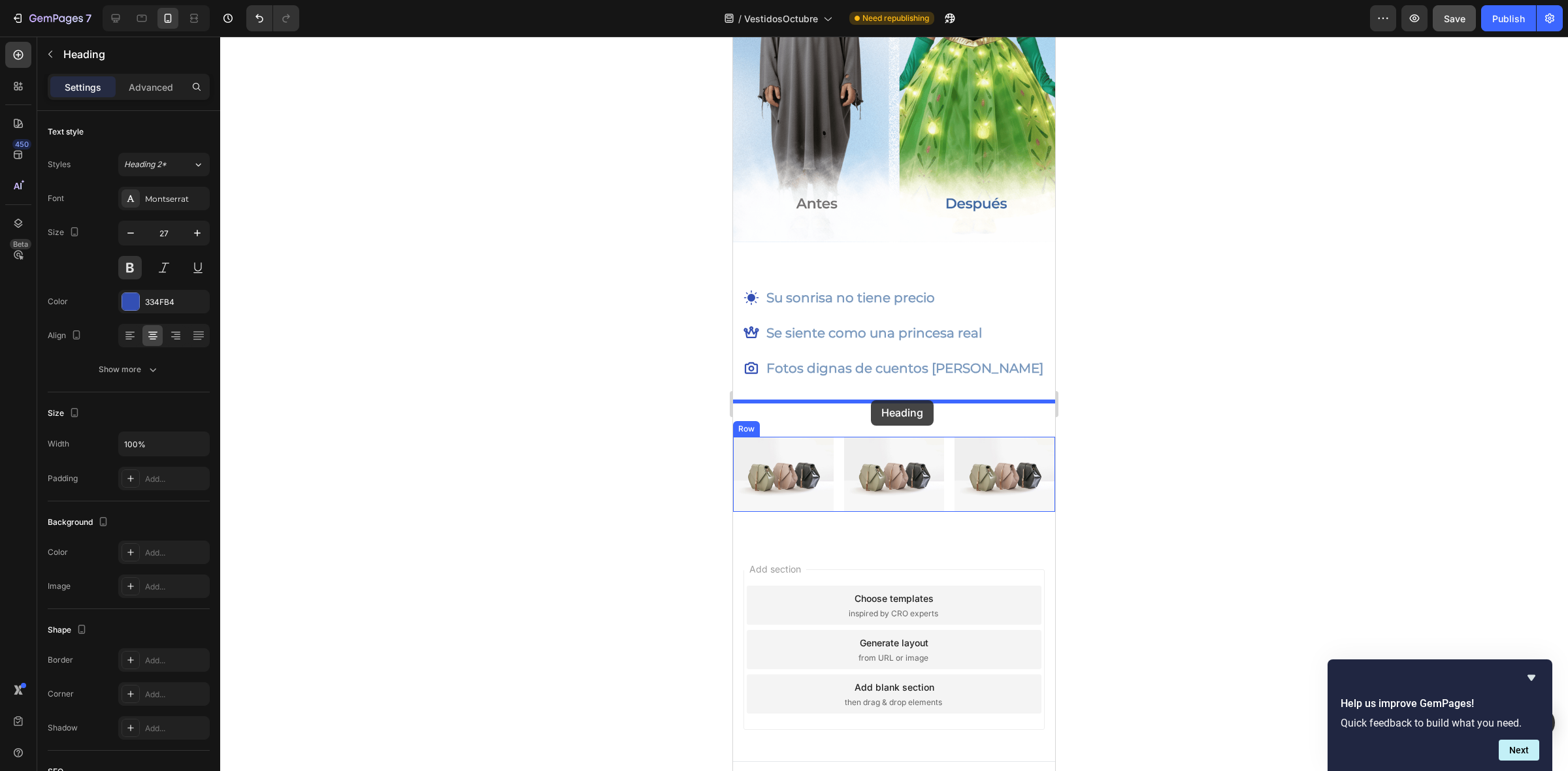
drag, startPoint x: 892, startPoint y: 205, endPoint x: 871, endPoint y: 400, distance: 196.1
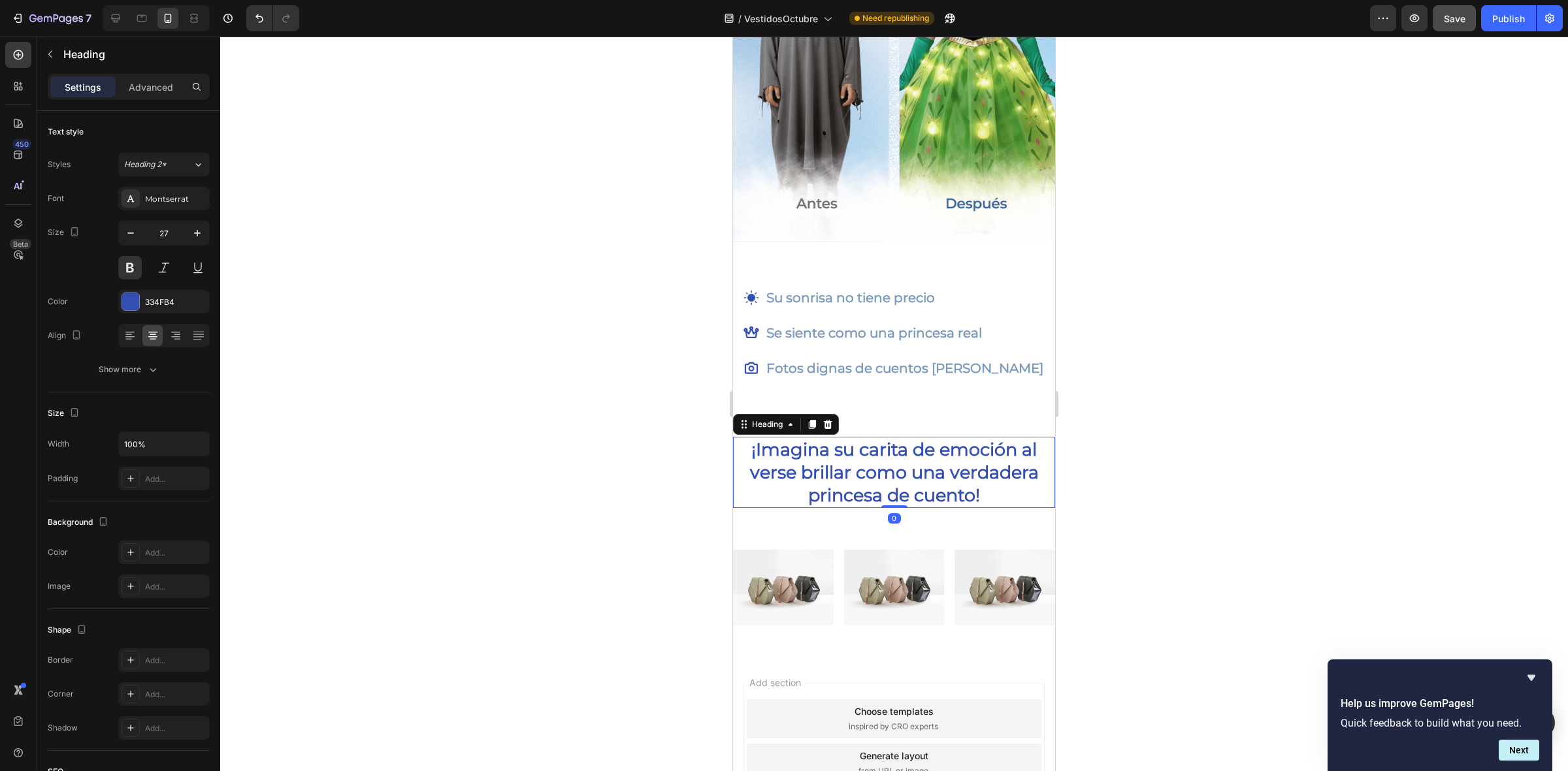
click at [1163, 447] on div at bounding box center [894, 403] width 1347 height 735
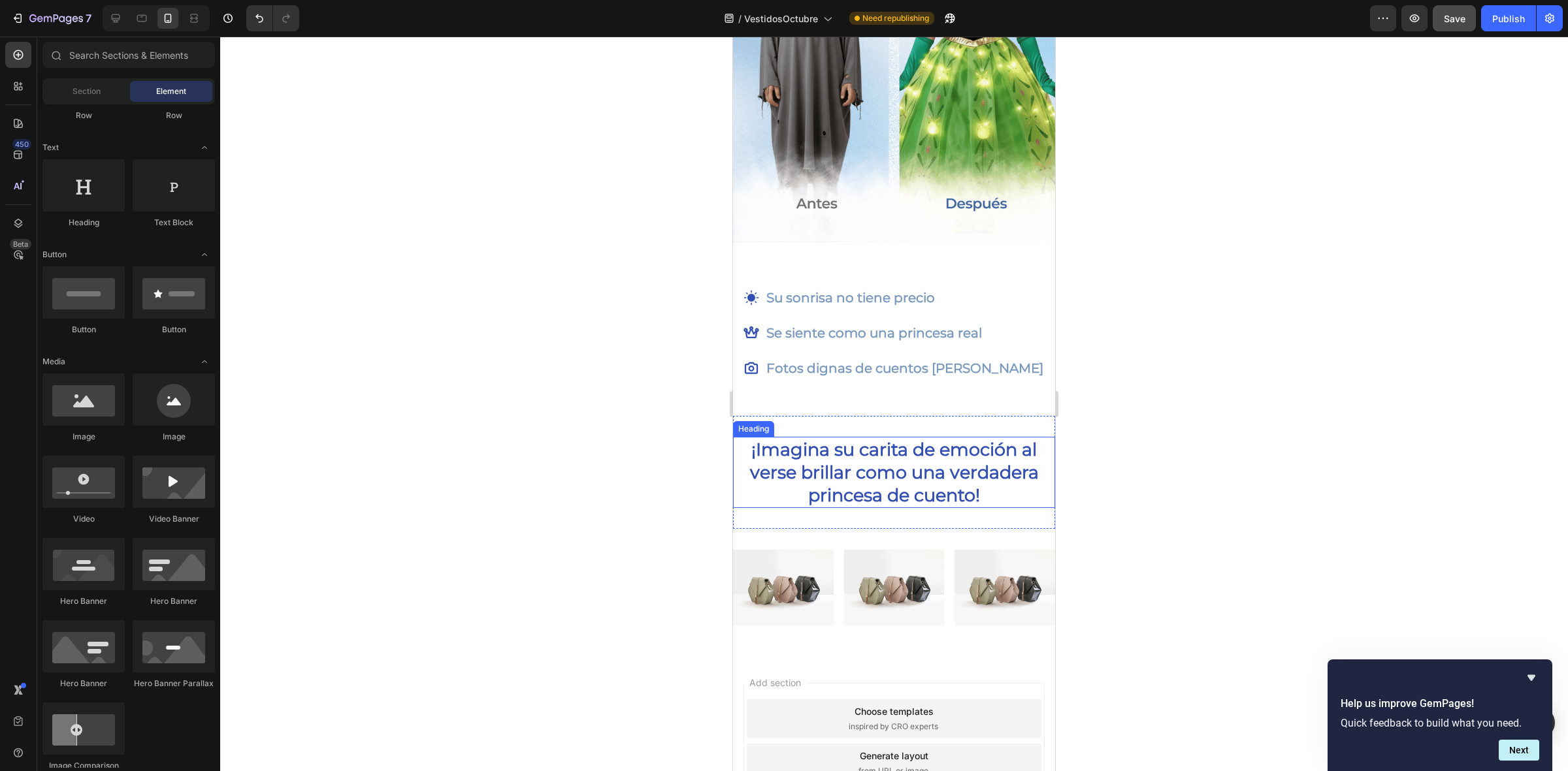
click at [955, 474] on h2 "¡Imagina su carita de emoción al verse brillar como una verdadera princesa de c…" at bounding box center [894, 473] width 306 height 71
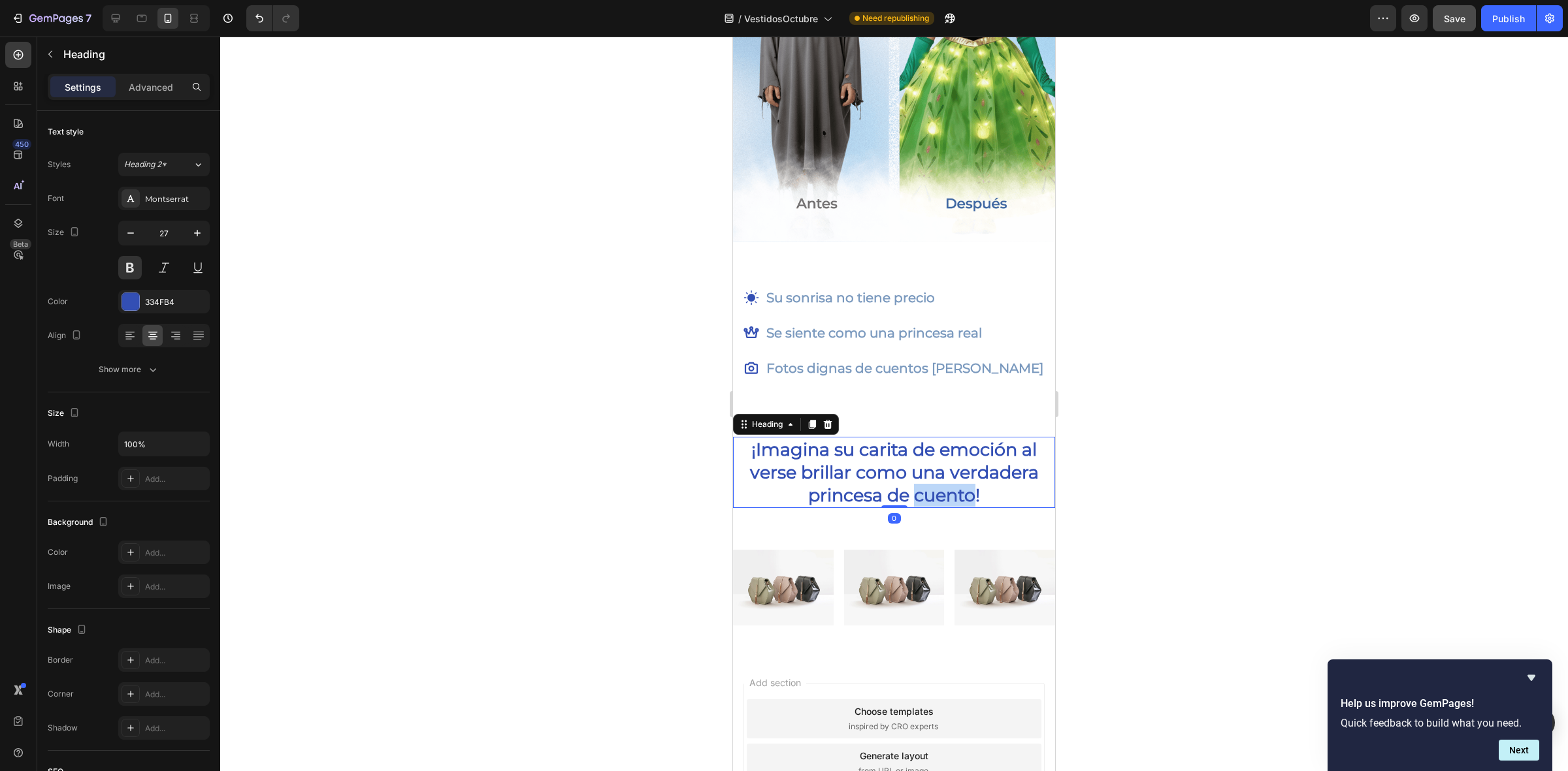
click at [955, 474] on h2 "¡Imagina su carita de emoción al verse brillar como una verdadera princesa de c…" at bounding box center [894, 473] width 306 height 71
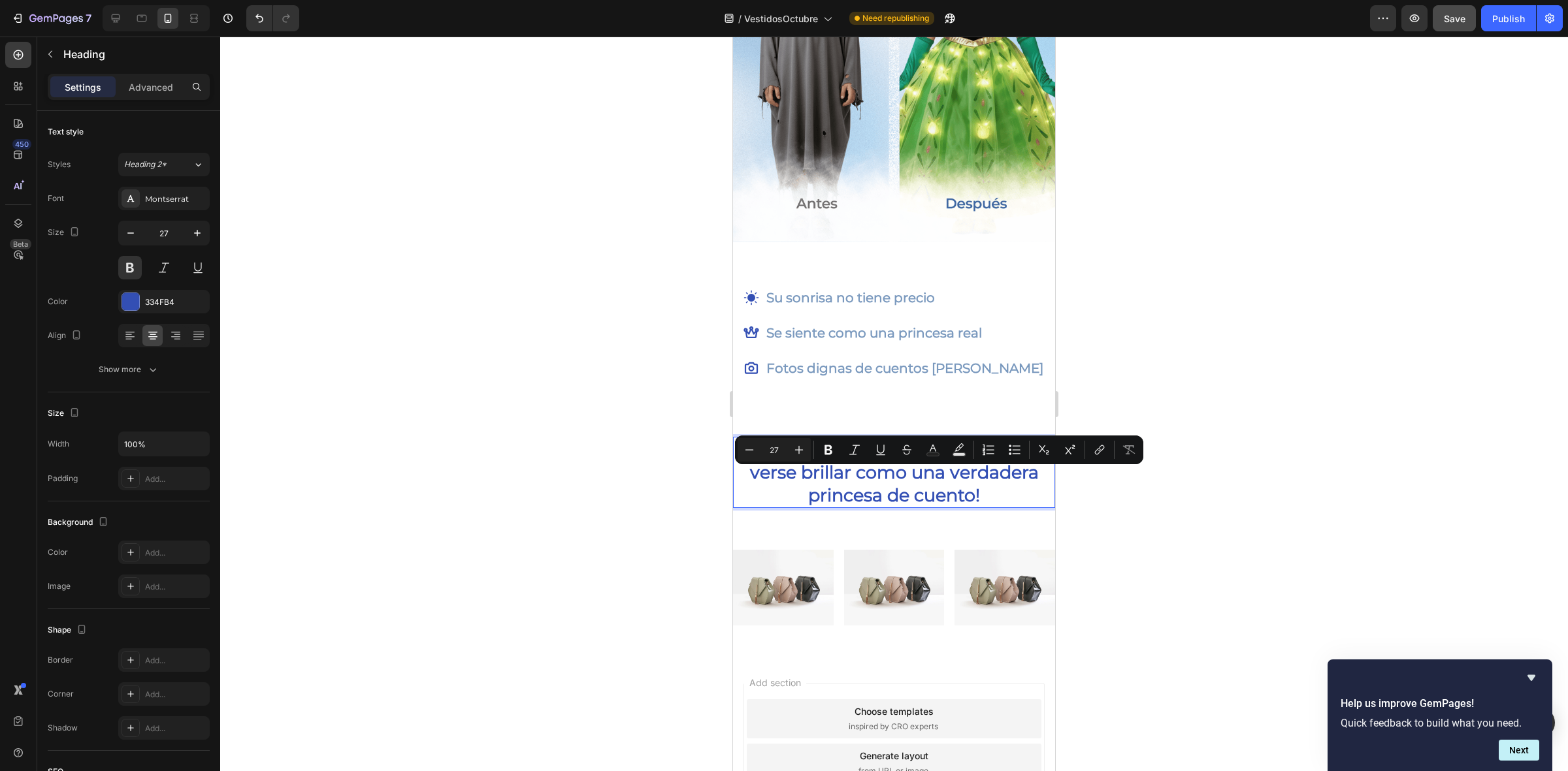
click at [975, 481] on p "¡Imagina su carita de emoción al verse brillar como una verdadera princesa de c…" at bounding box center [894, 473] width 304 height 69
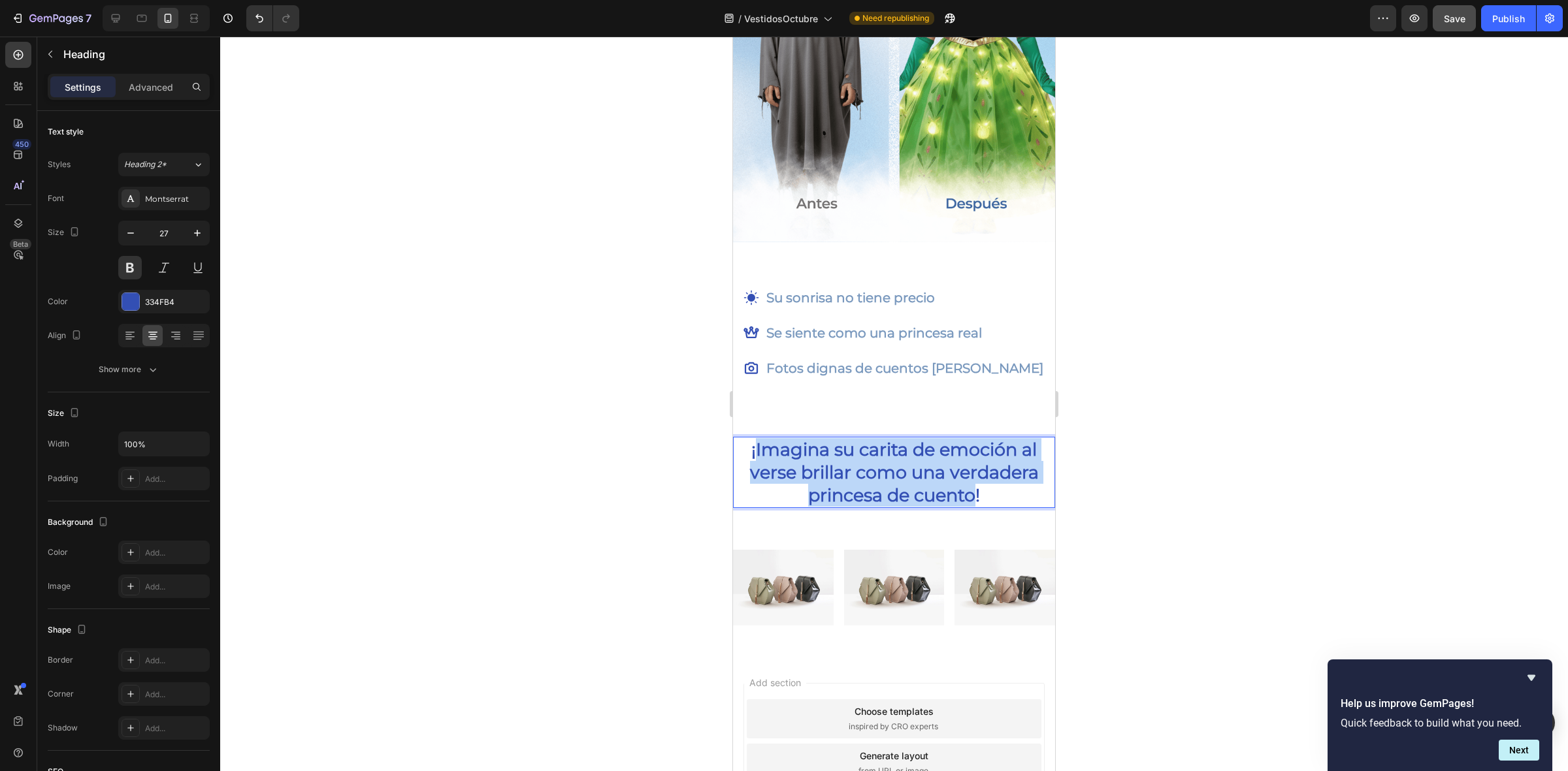
drag, startPoint x: 969, startPoint y: 484, endPoint x: 750, endPoint y: 438, distance: 223.8
click at [750, 438] on p "¡Imagina su carita de emoción al verse brillar como una verdadera princesa de c…" at bounding box center [894, 473] width 304 height 69
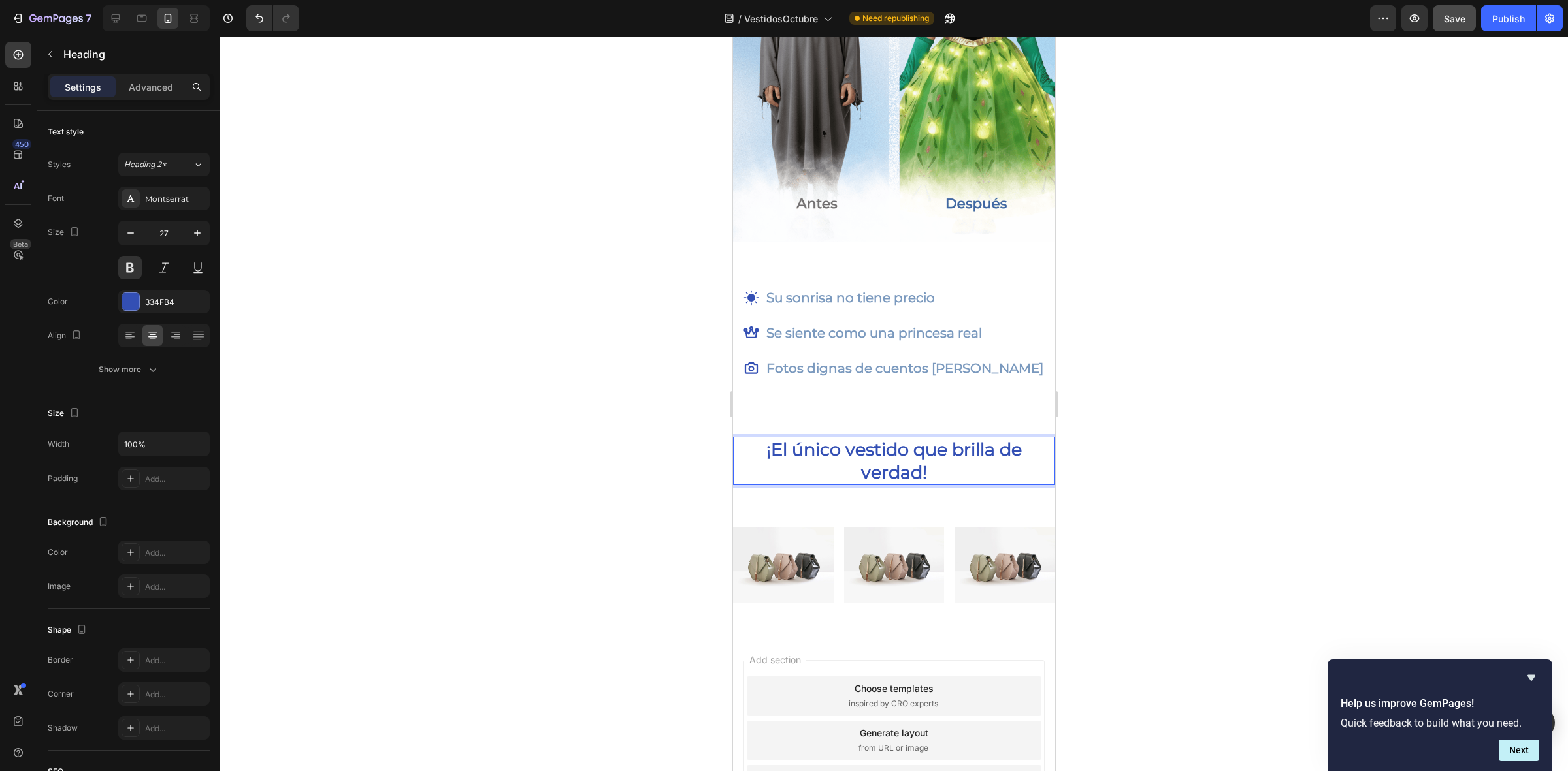
click at [1276, 203] on div at bounding box center [894, 403] width 1347 height 735
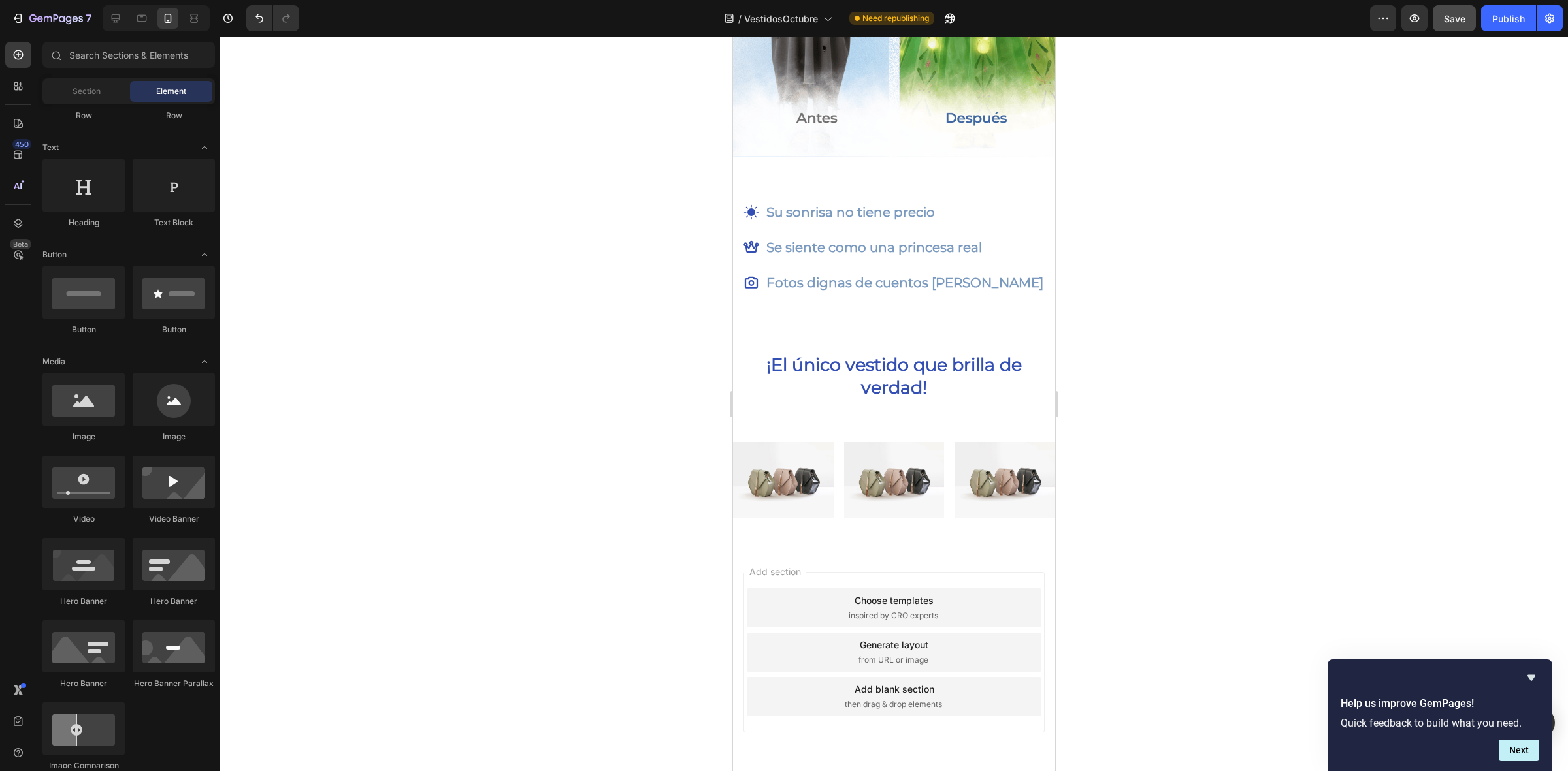
scroll to position [2002, 0]
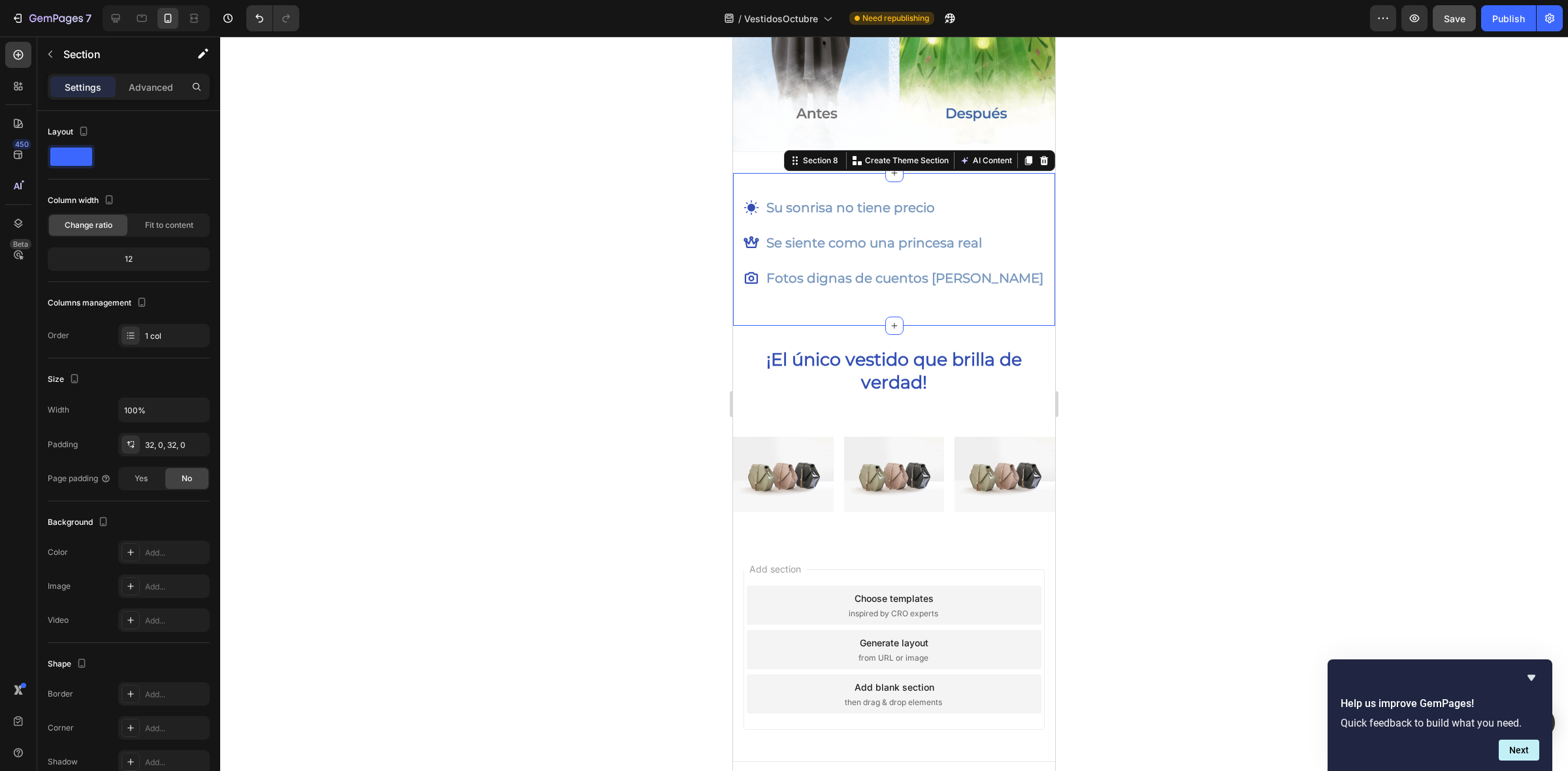
click at [876, 309] on div "Su sonrisa no tiene precio Se siente como una princesa real Fotos dignas de cue…" at bounding box center [894, 249] width 322 height 152
click at [891, 323] on icon at bounding box center [894, 325] width 6 height 6
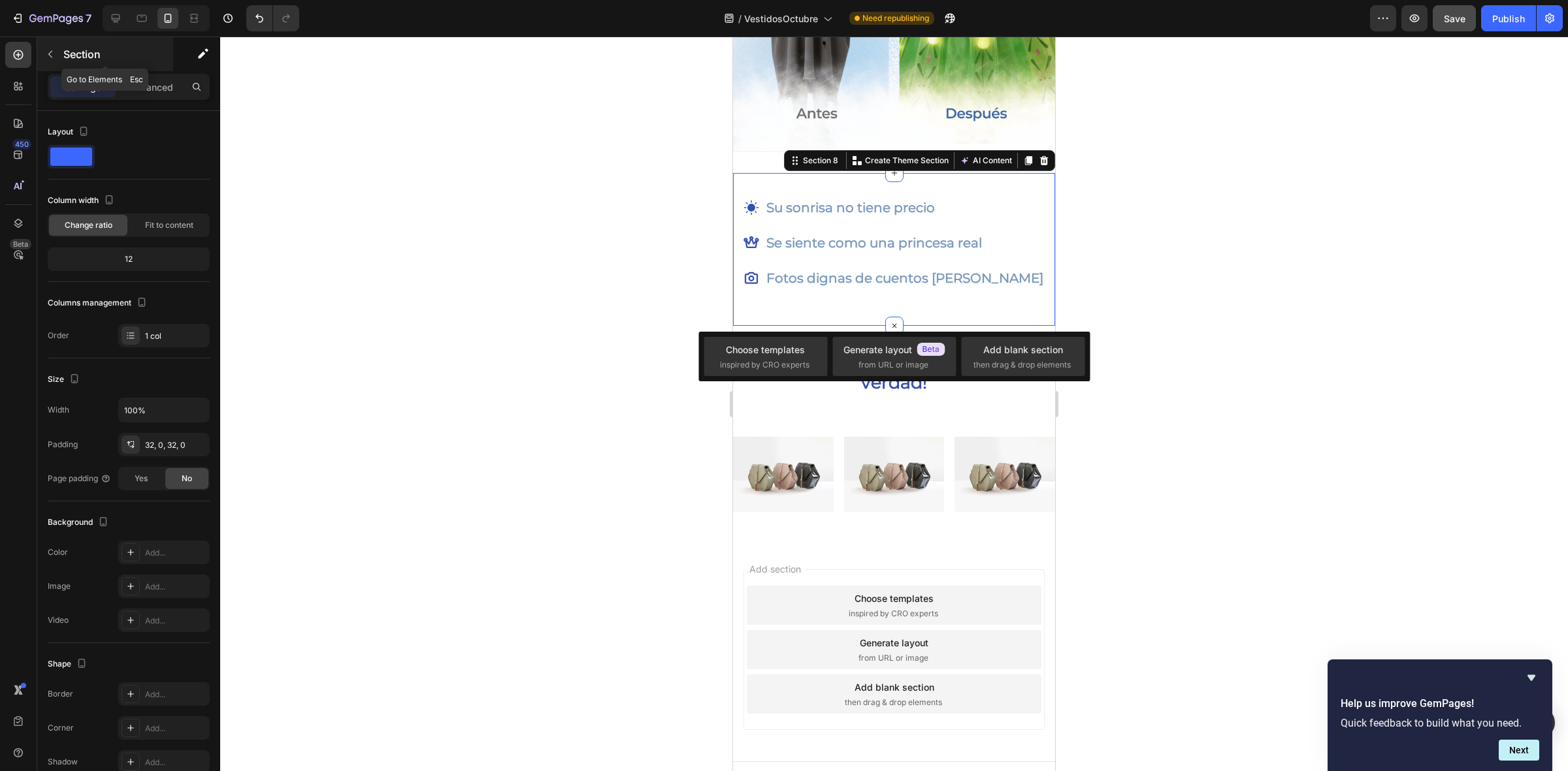
click at [77, 57] on p "Section" at bounding box center [117, 54] width 107 height 16
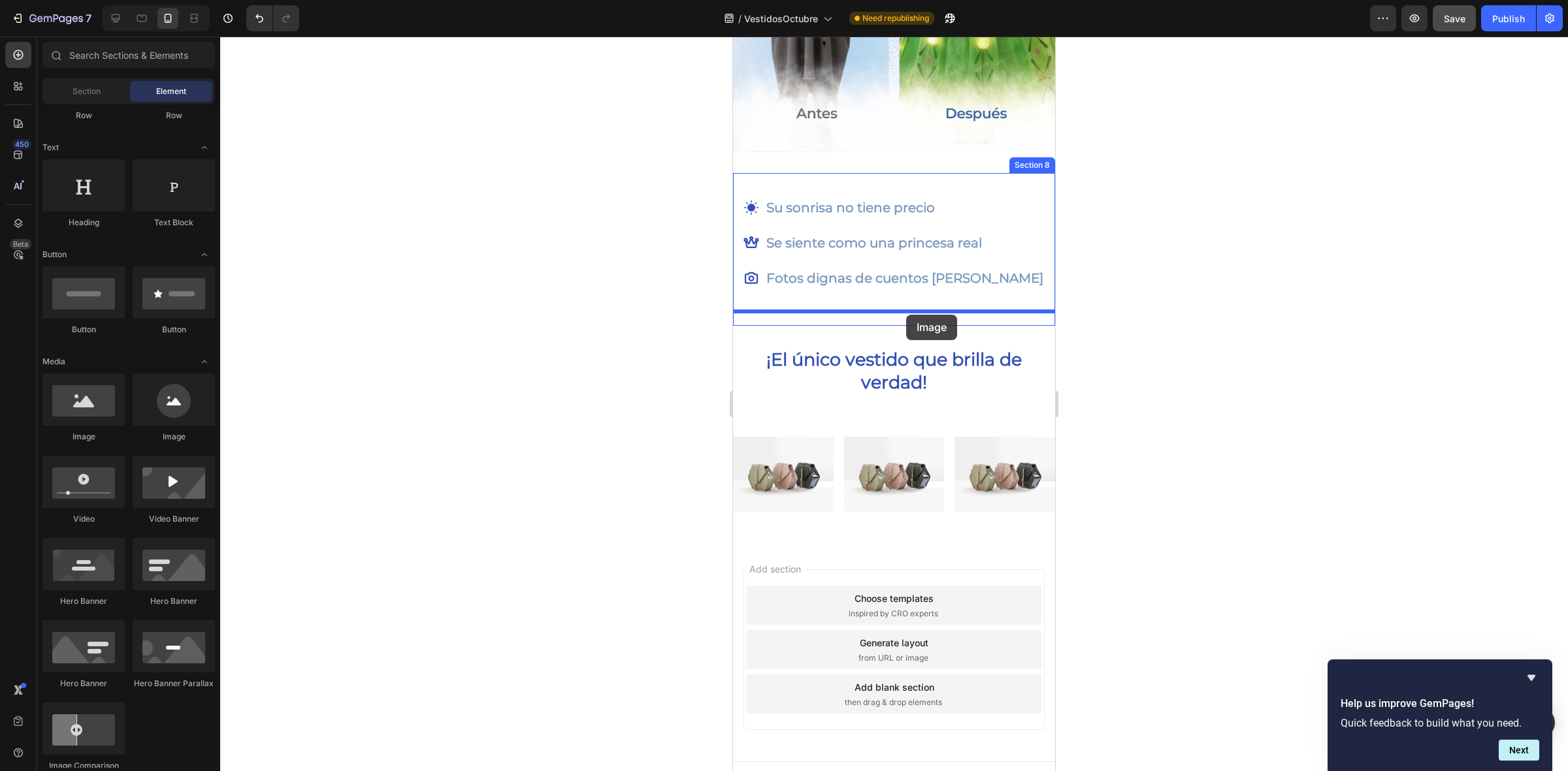
drag, startPoint x: 812, startPoint y: 436, endPoint x: 906, endPoint y: 315, distance: 153.2
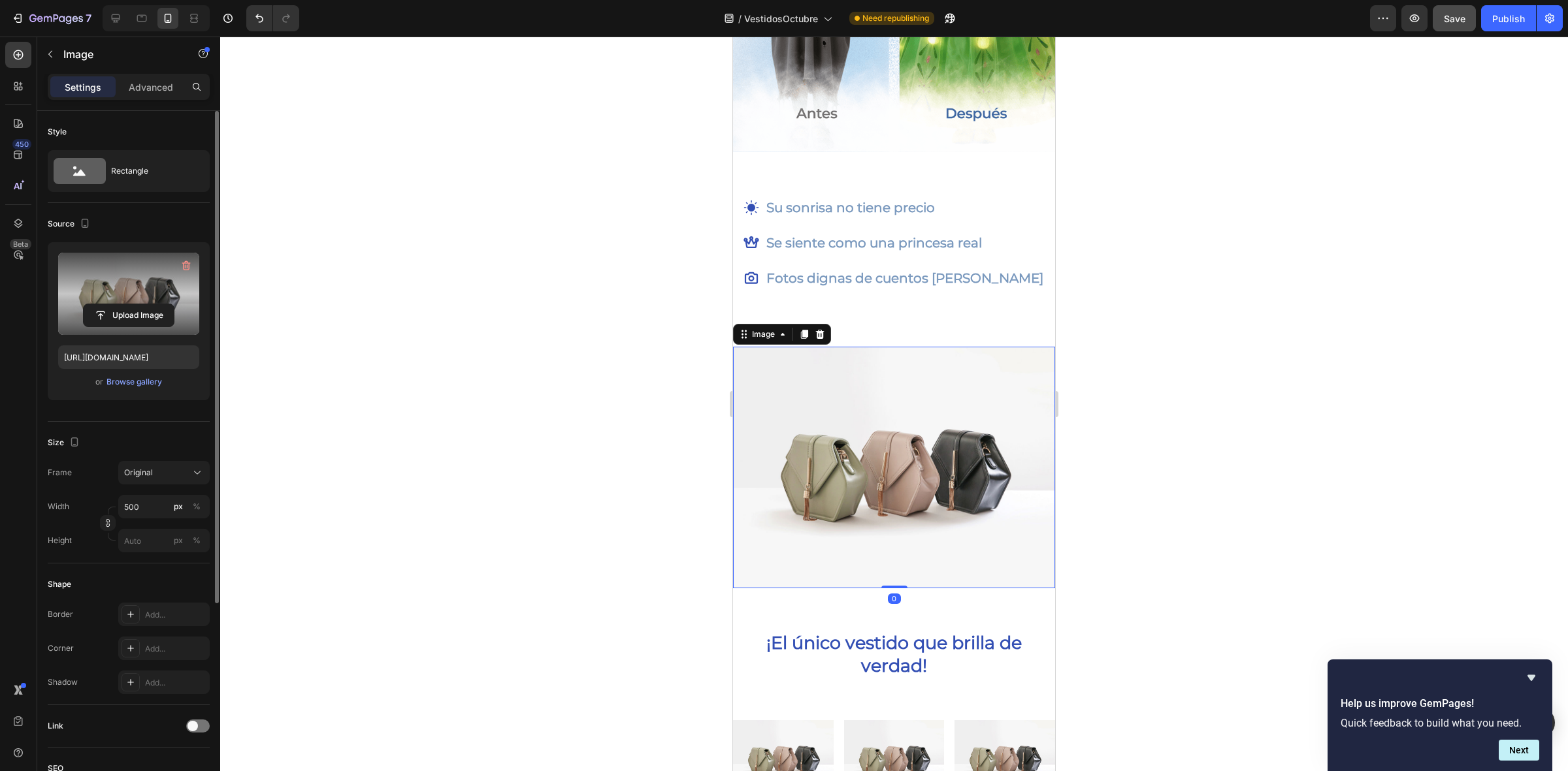
click at [98, 287] on label at bounding box center [129, 294] width 141 height 83
click at [98, 304] on input "file" at bounding box center [129, 316] width 90 height 22
type input "https://cdn.shopify.com/s/files/1/0643/8738/3375/files/gempages_585594546423857…"
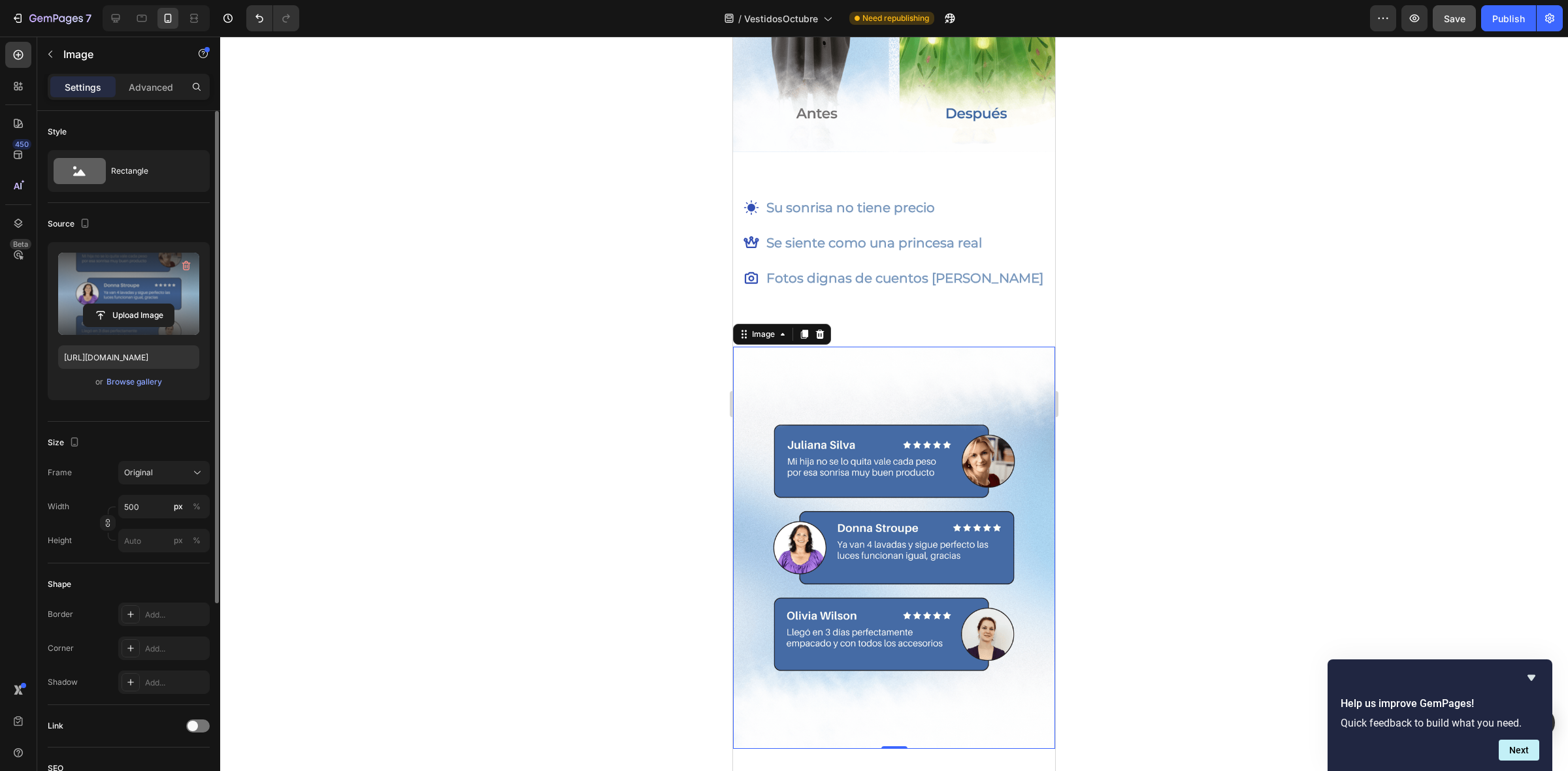
click at [649, 516] on div at bounding box center [894, 403] width 1347 height 735
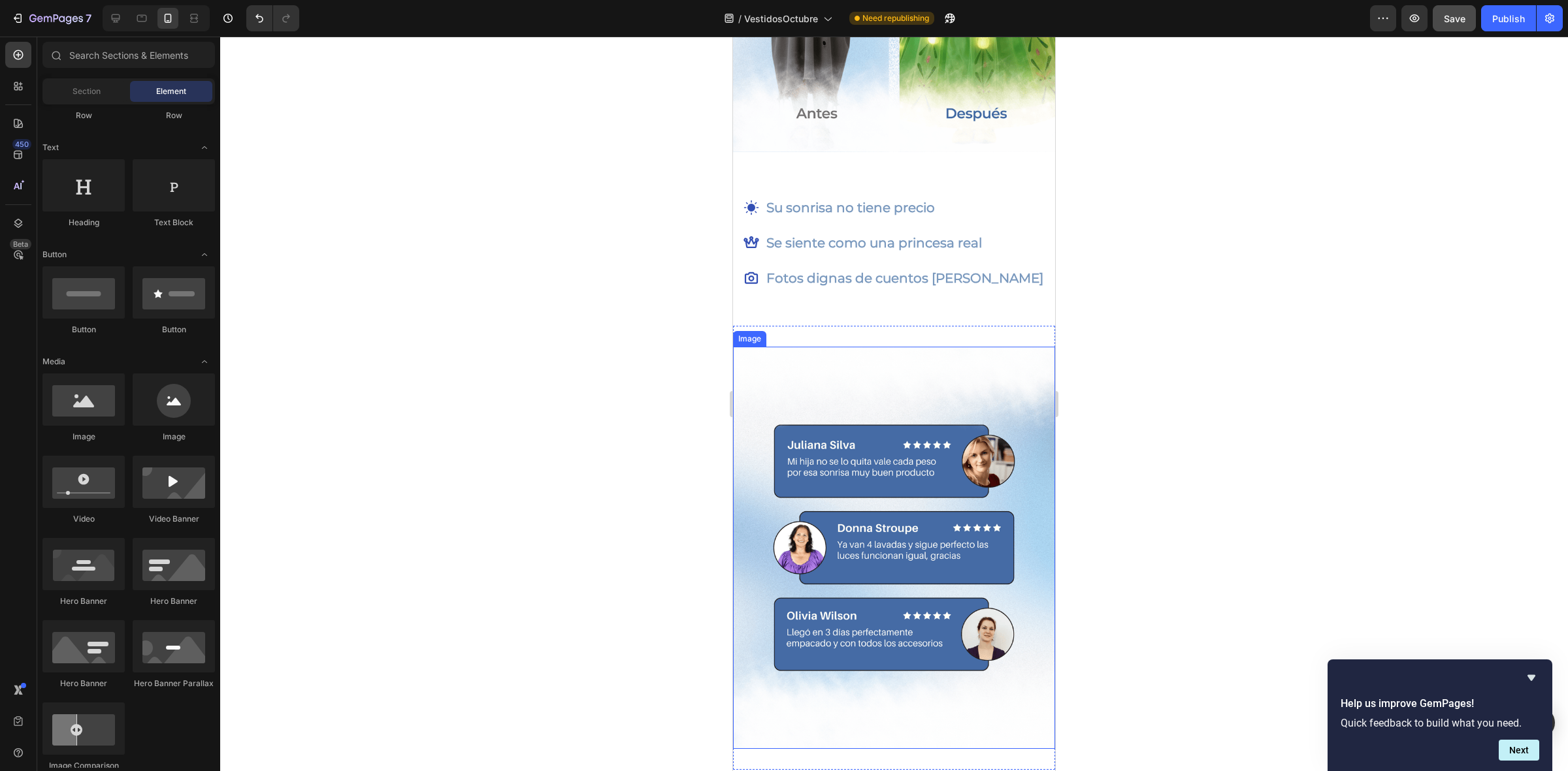
click at [850, 452] on img at bounding box center [894, 547] width 322 height 402
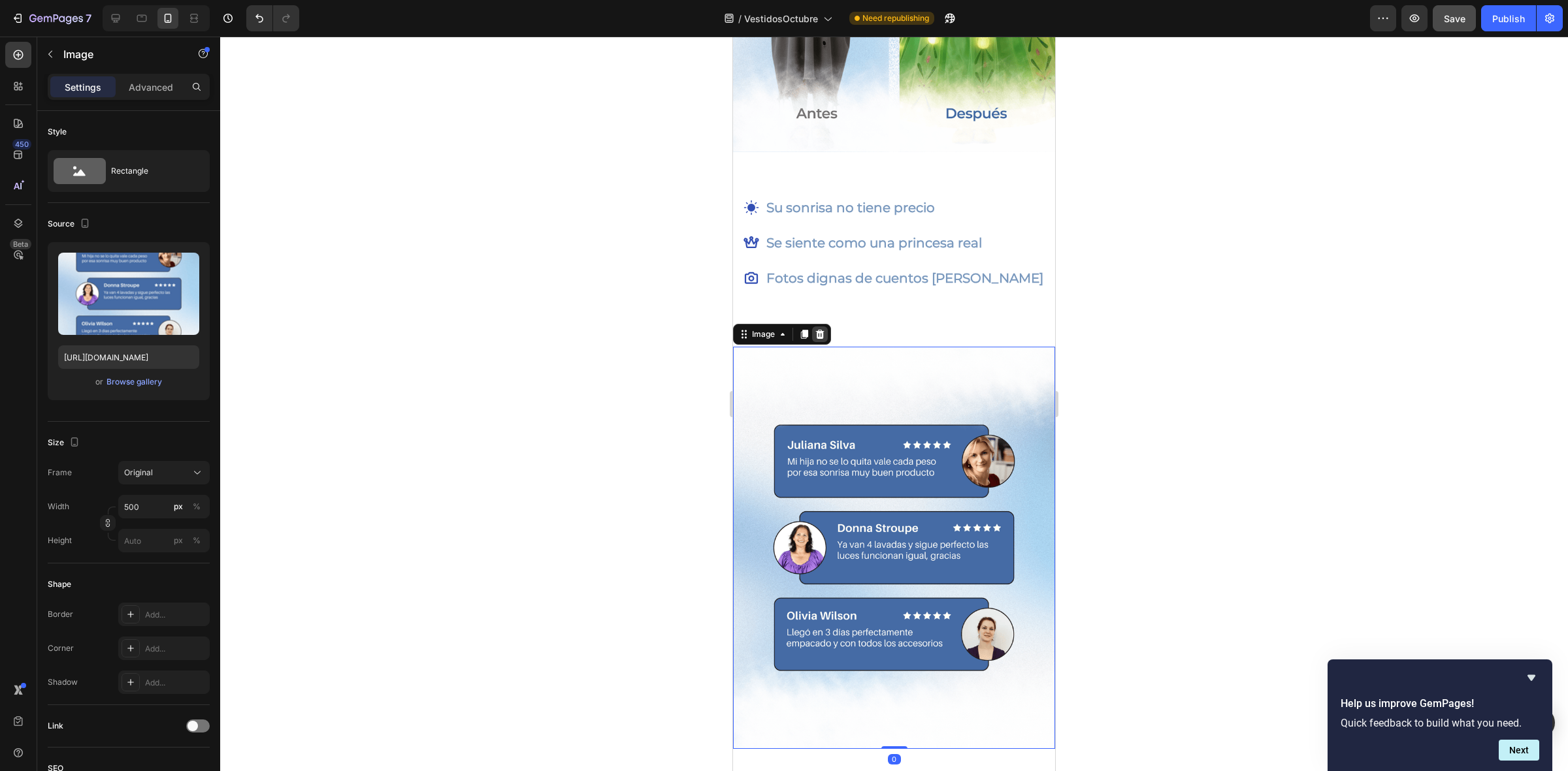
click at [824, 329] on icon at bounding box center [820, 334] width 11 height 11
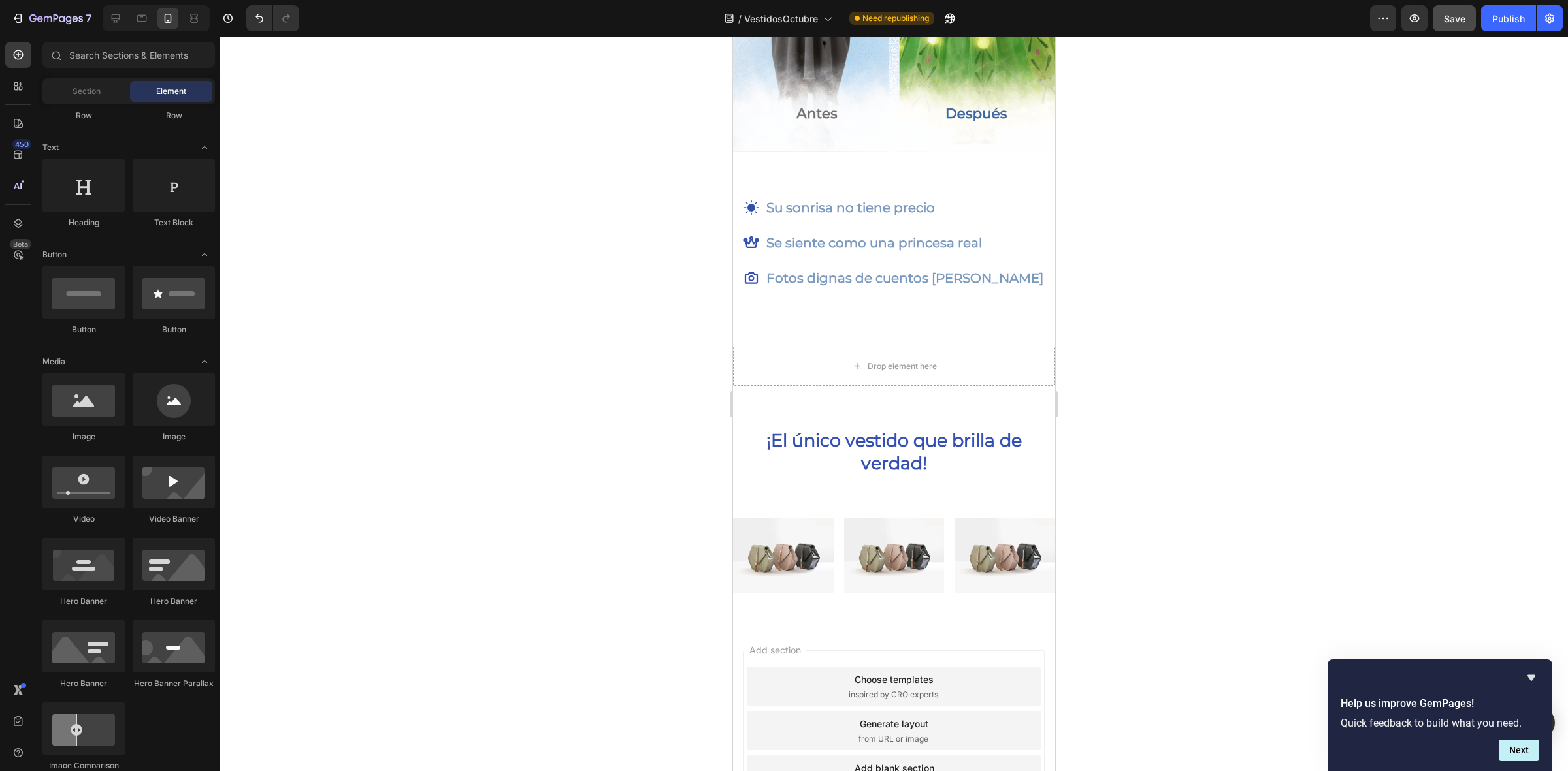
click at [637, 370] on div at bounding box center [894, 403] width 1347 height 735
click at [896, 356] on div "Drop element here" at bounding box center [894, 366] width 106 height 21
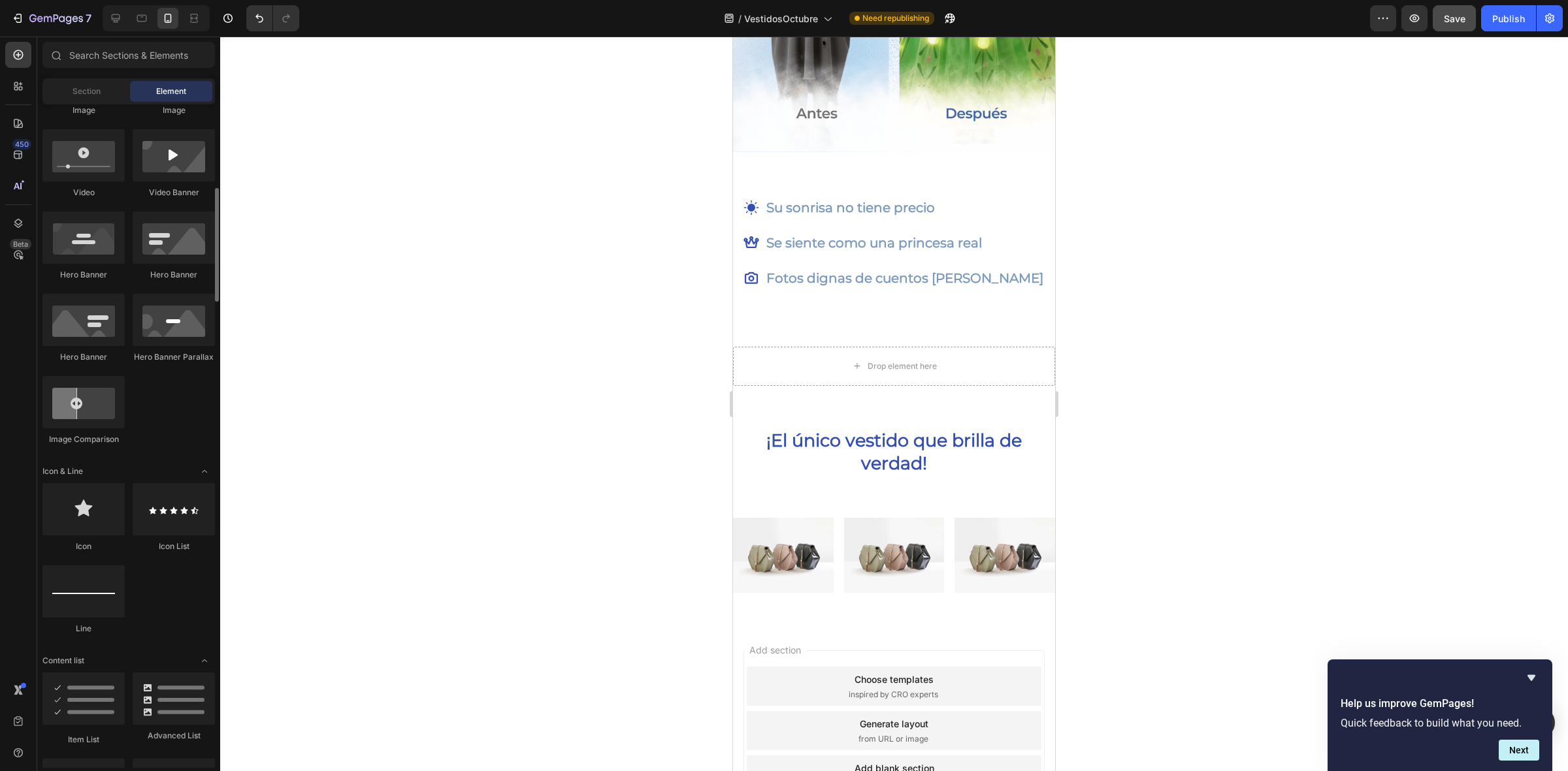
scroll to position [408, 0]
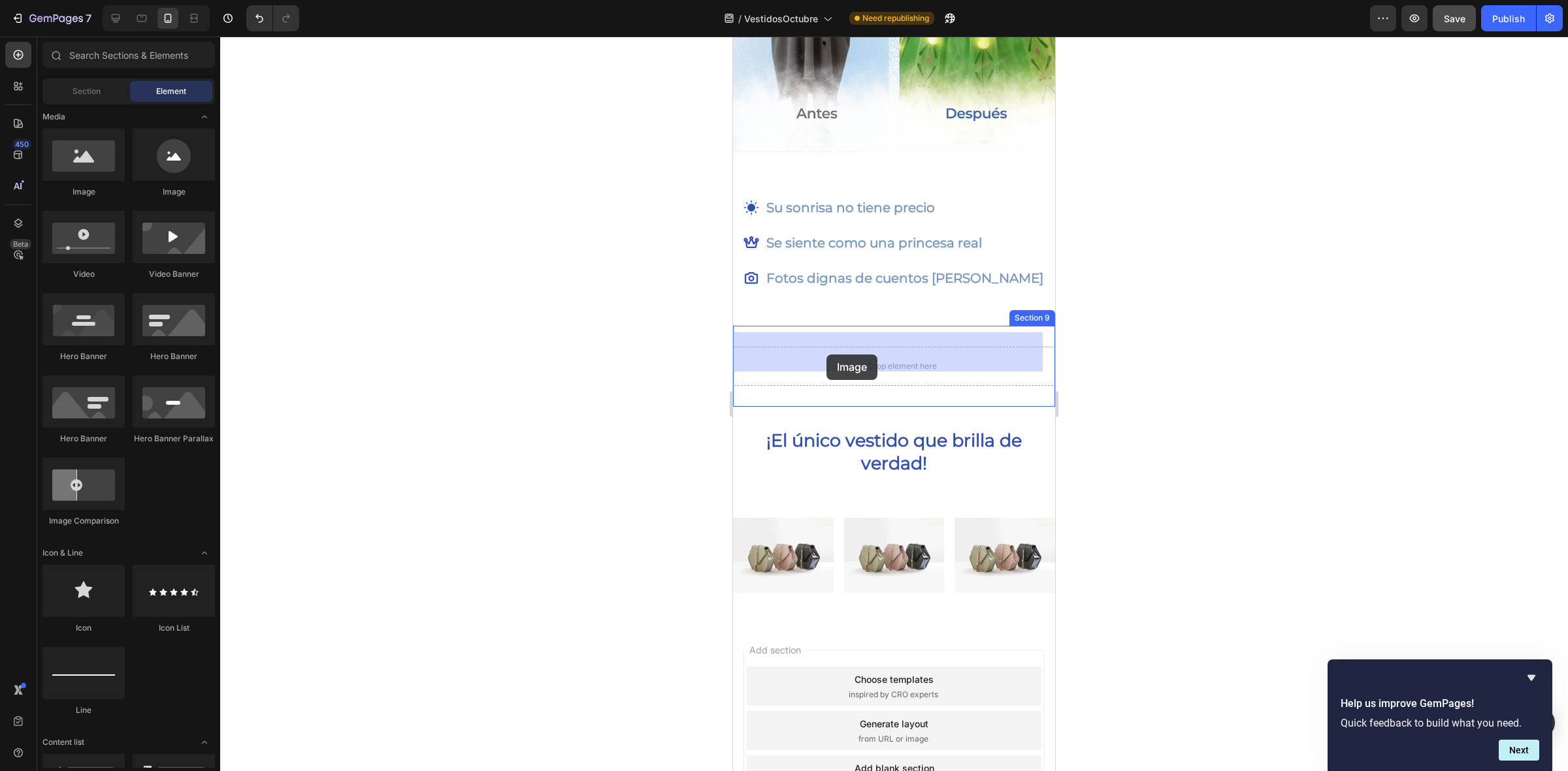
drag, startPoint x: 834, startPoint y: 217, endPoint x: 826, endPoint y: 354, distance: 137.2
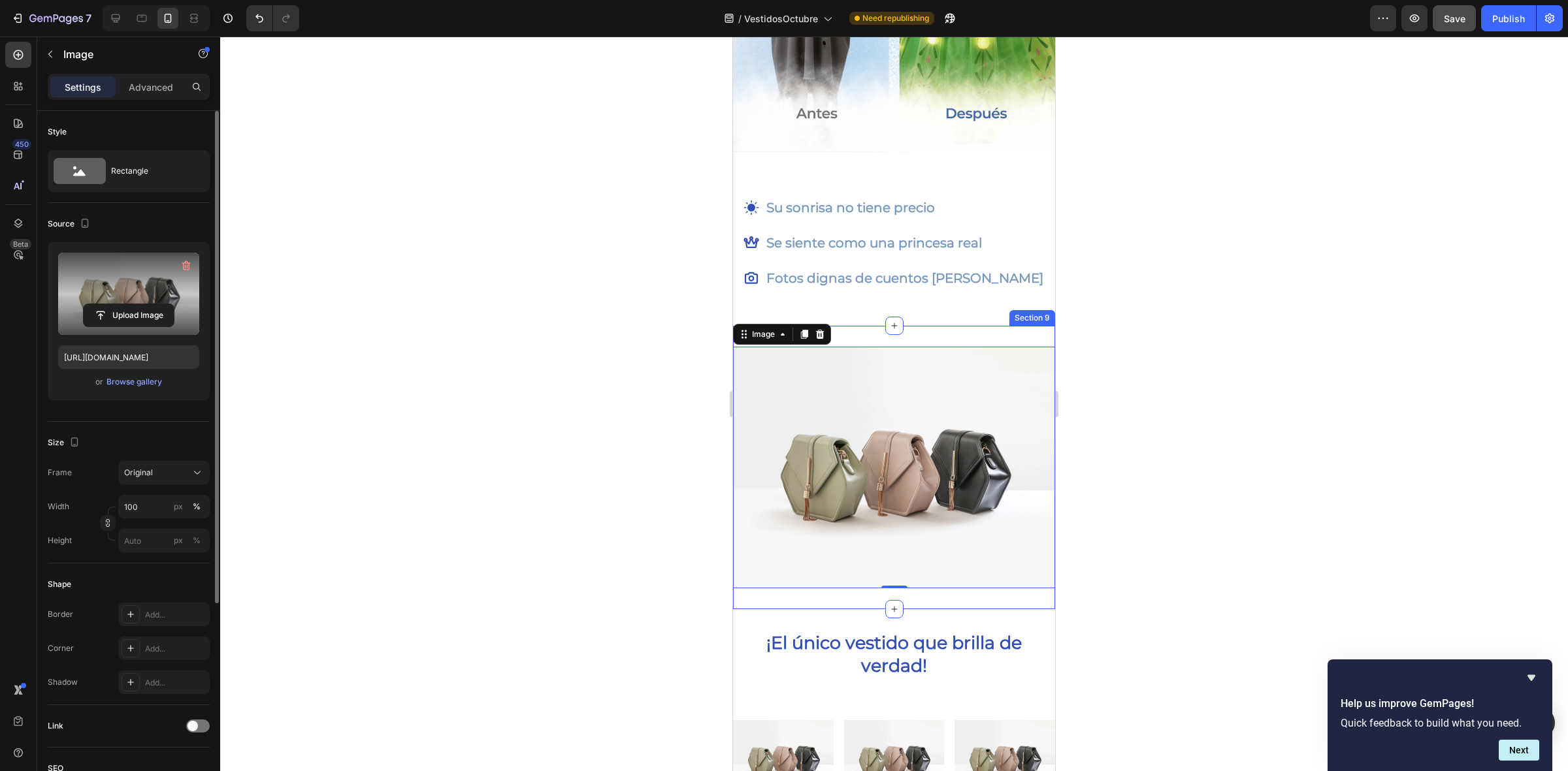
click at [122, 285] on label at bounding box center [129, 294] width 141 height 83
click at [122, 304] on input "file" at bounding box center [129, 316] width 90 height 22
type input "https://cdn.shopify.com/s/files/1/0643/8738/3375/files/gempages_585594546423857…"
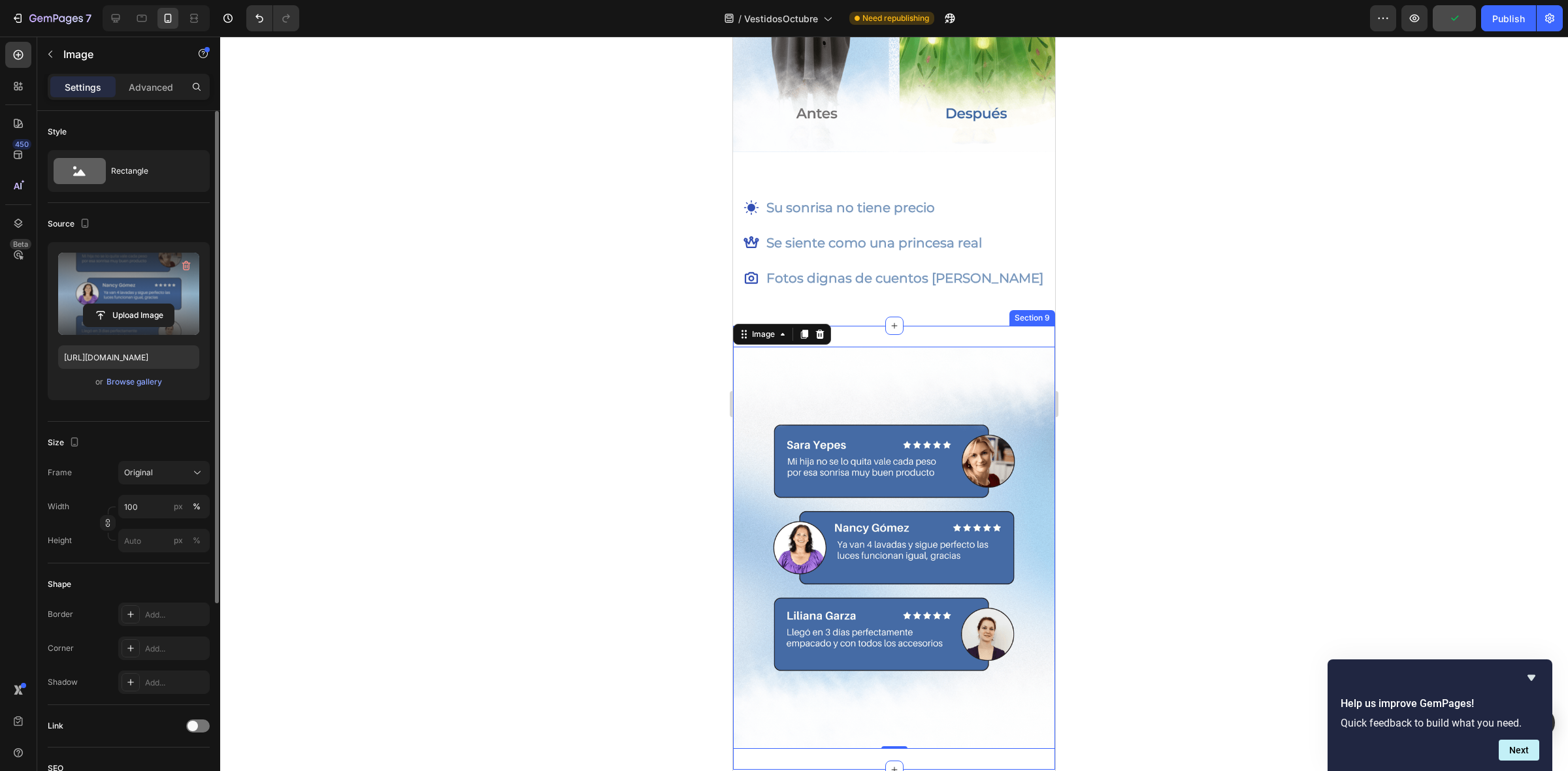
click at [579, 540] on div at bounding box center [894, 403] width 1347 height 735
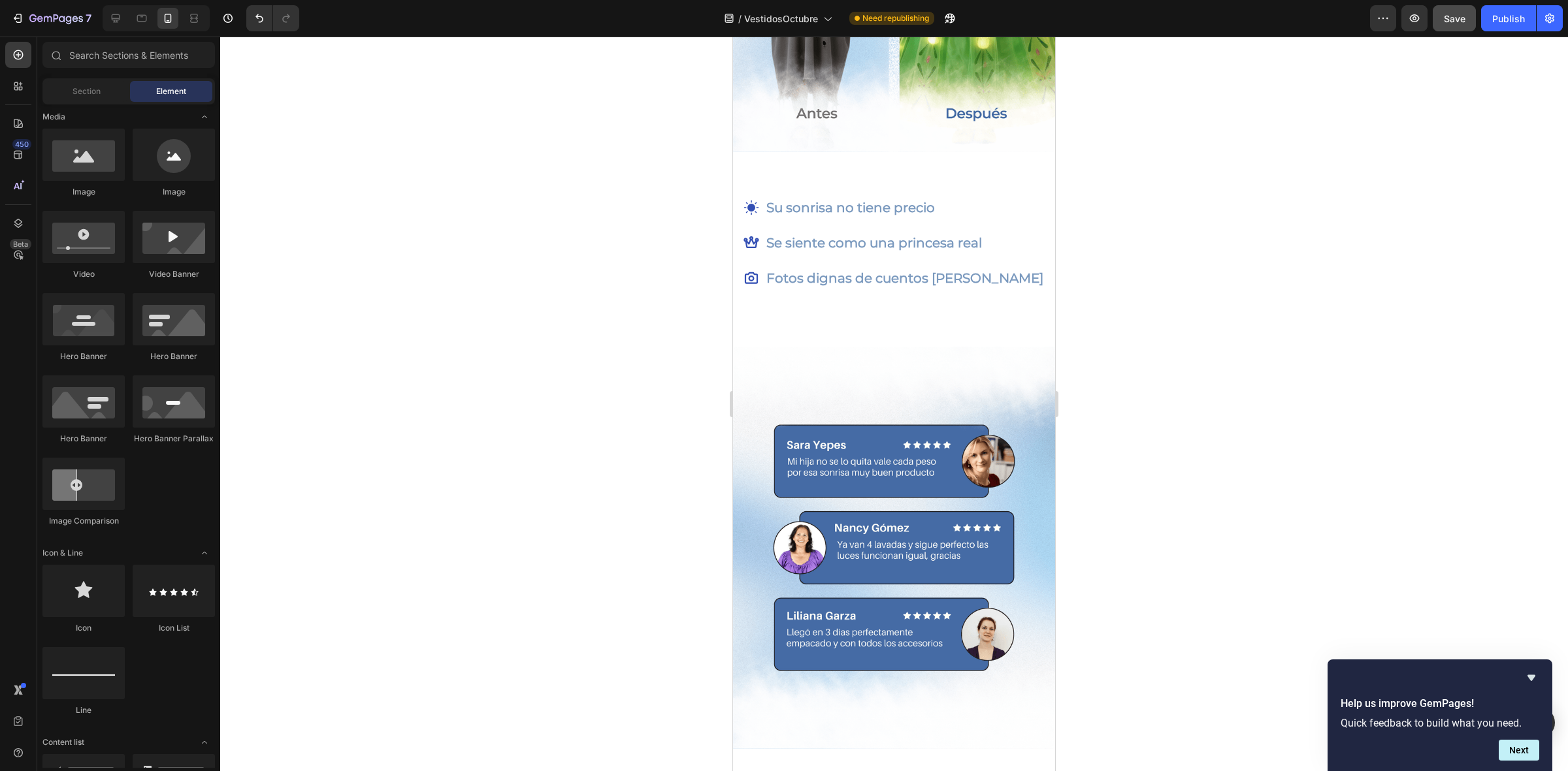
click at [699, 409] on div at bounding box center [894, 403] width 1347 height 735
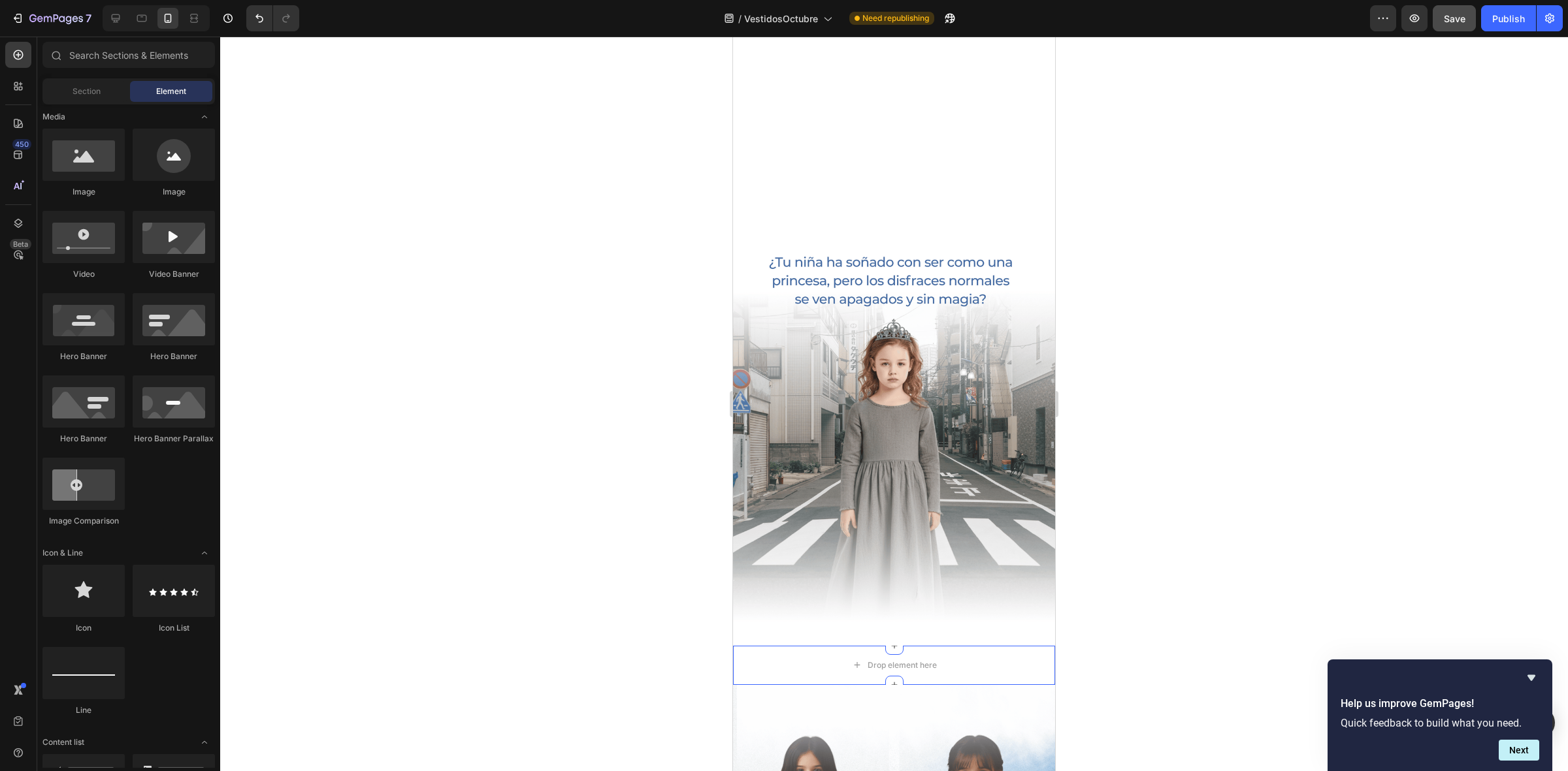
scroll to position [1353, 0]
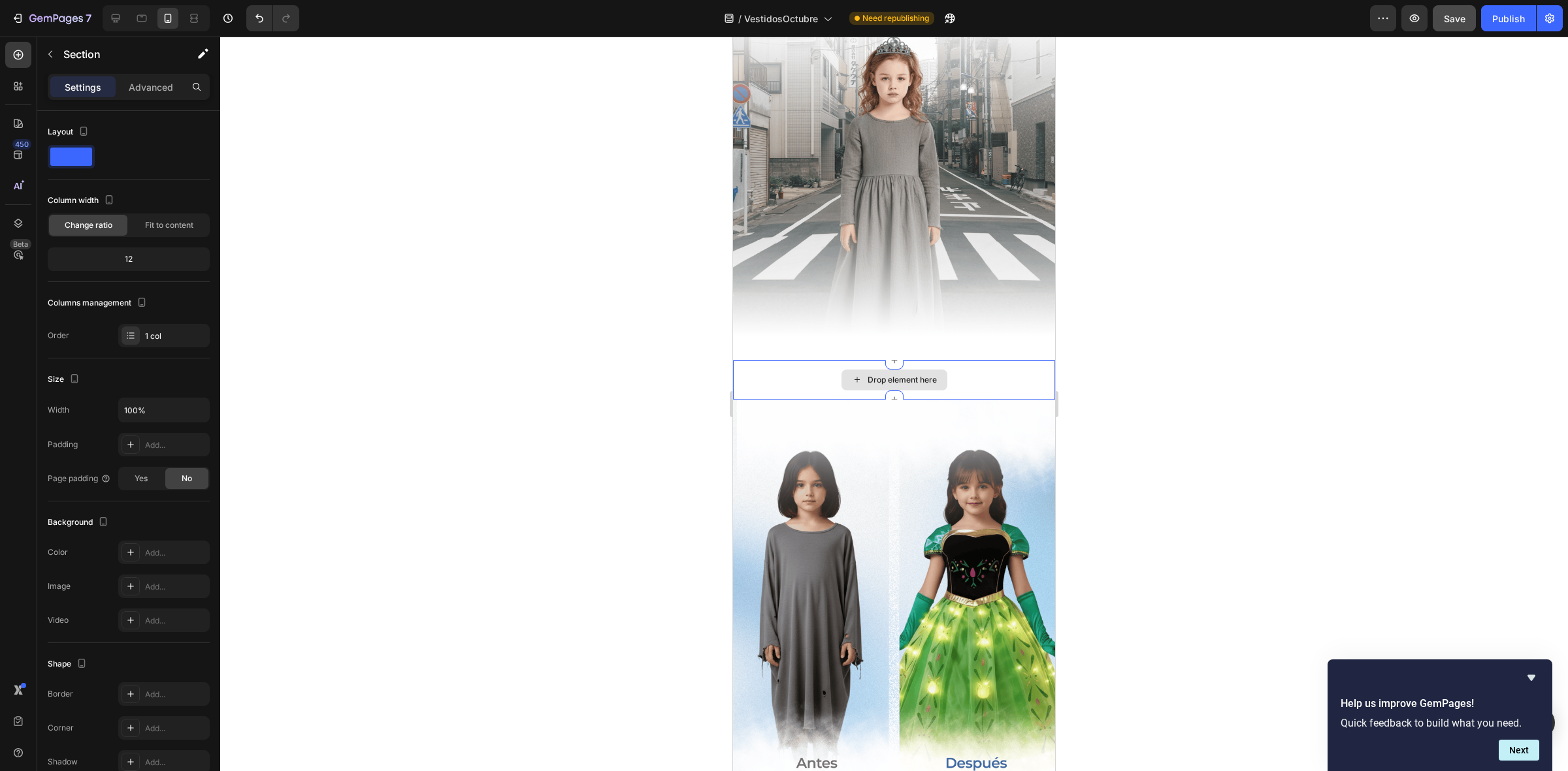
click at [991, 387] on div "Drop element here" at bounding box center [894, 380] width 322 height 39
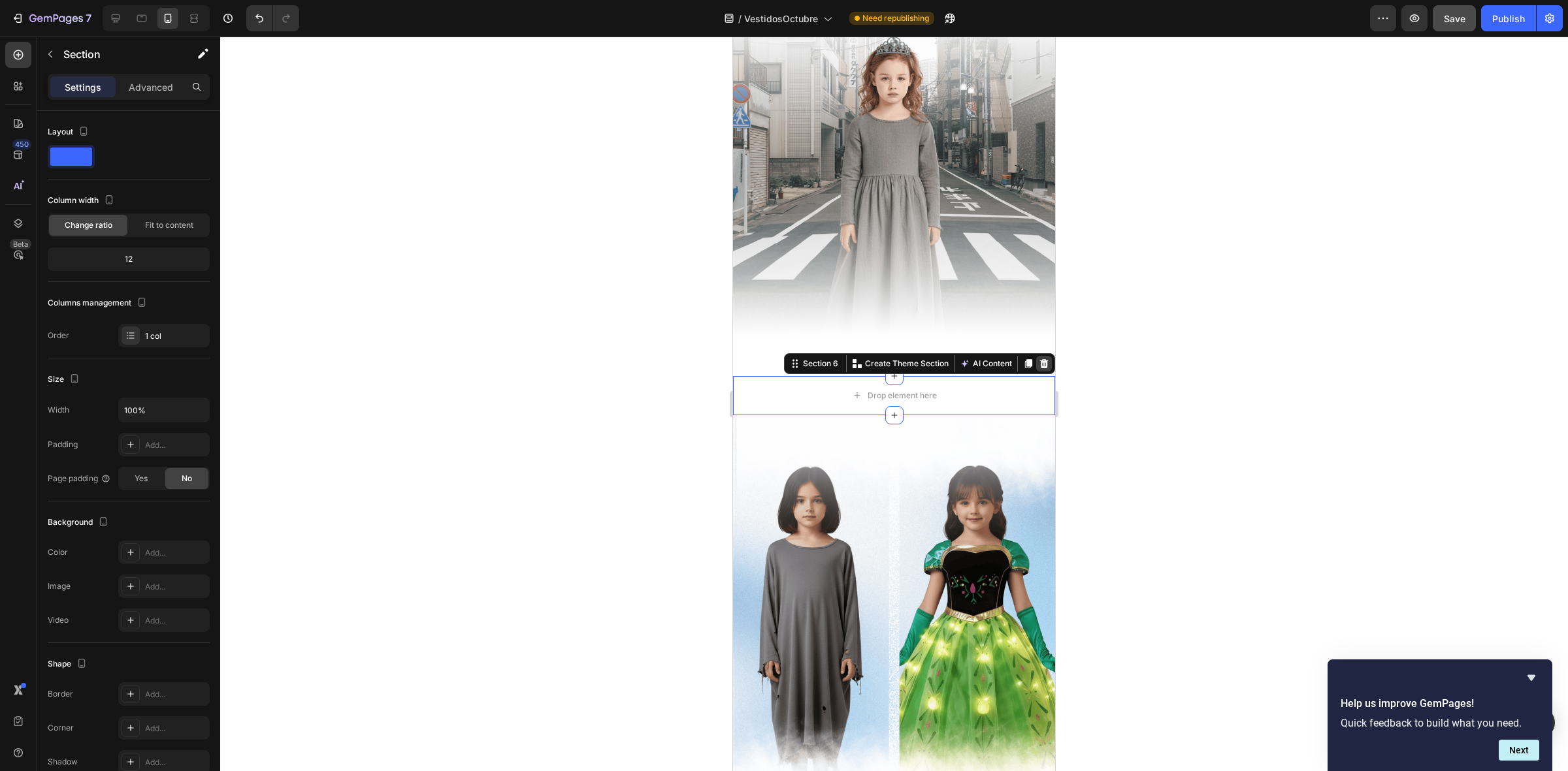
click at [1039, 358] on icon at bounding box center [1044, 364] width 11 height 11
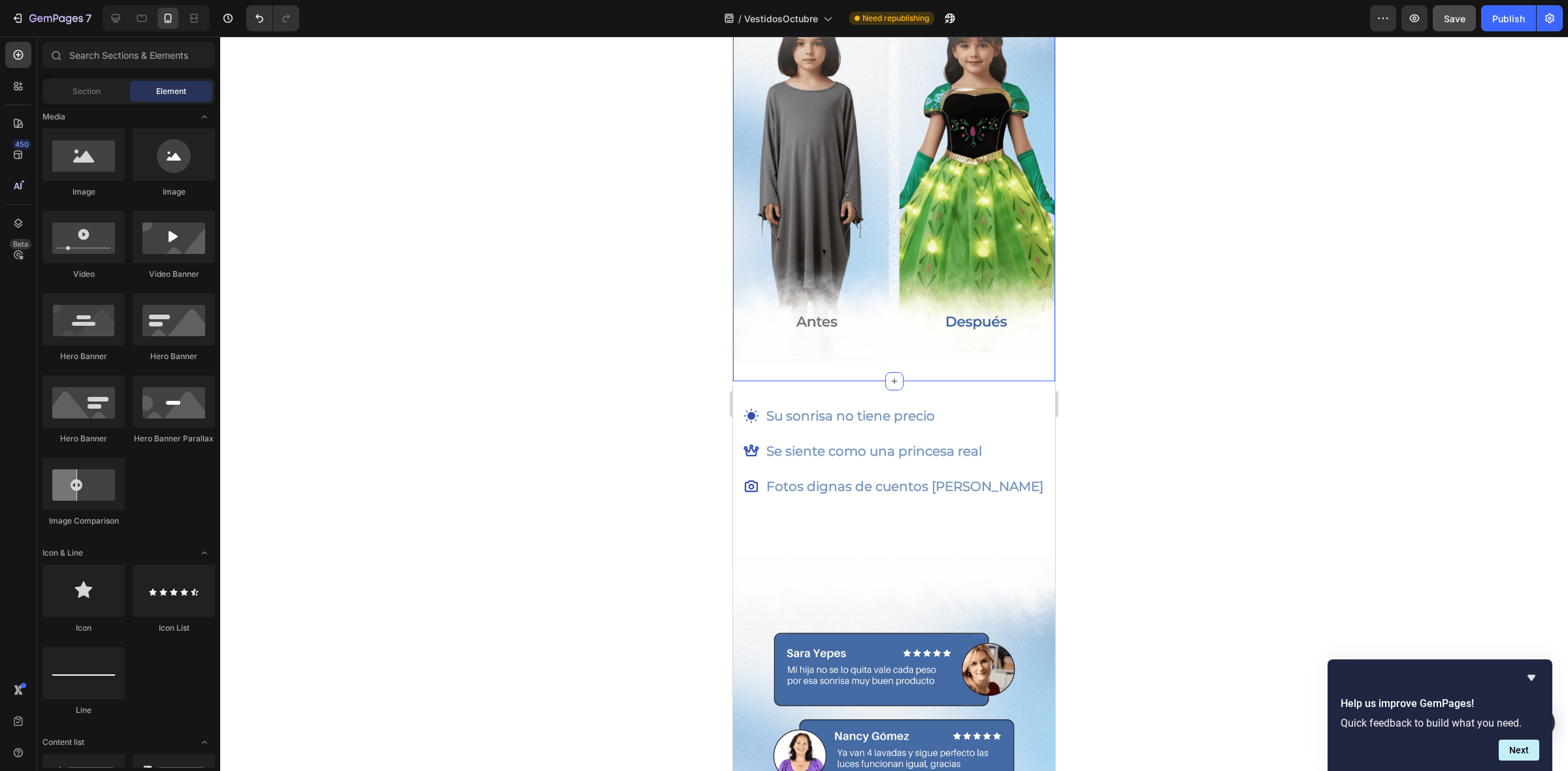
scroll to position [1760, 0]
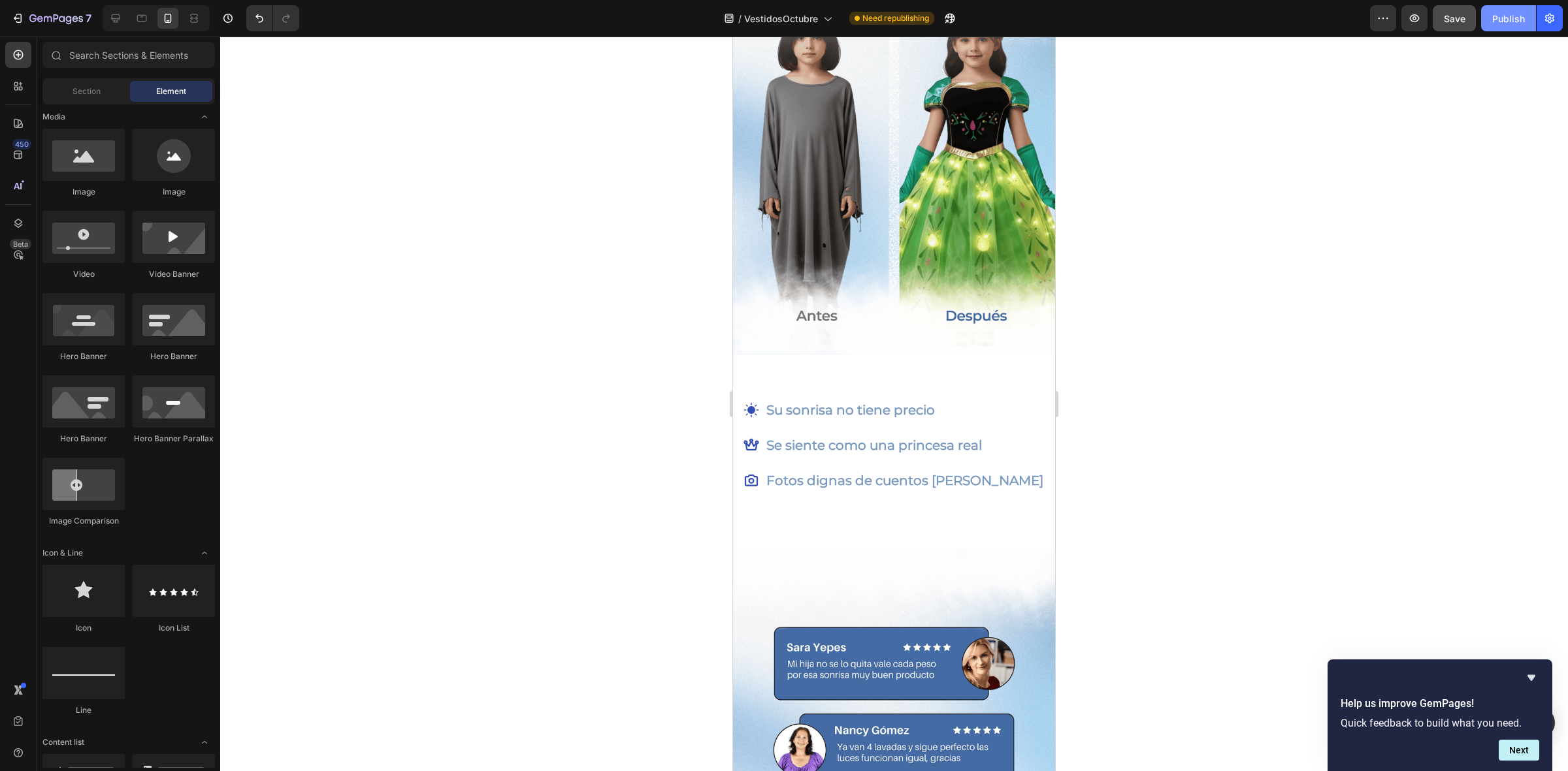
click at [1490, 12] on button "Publish" at bounding box center [1508, 18] width 55 height 26
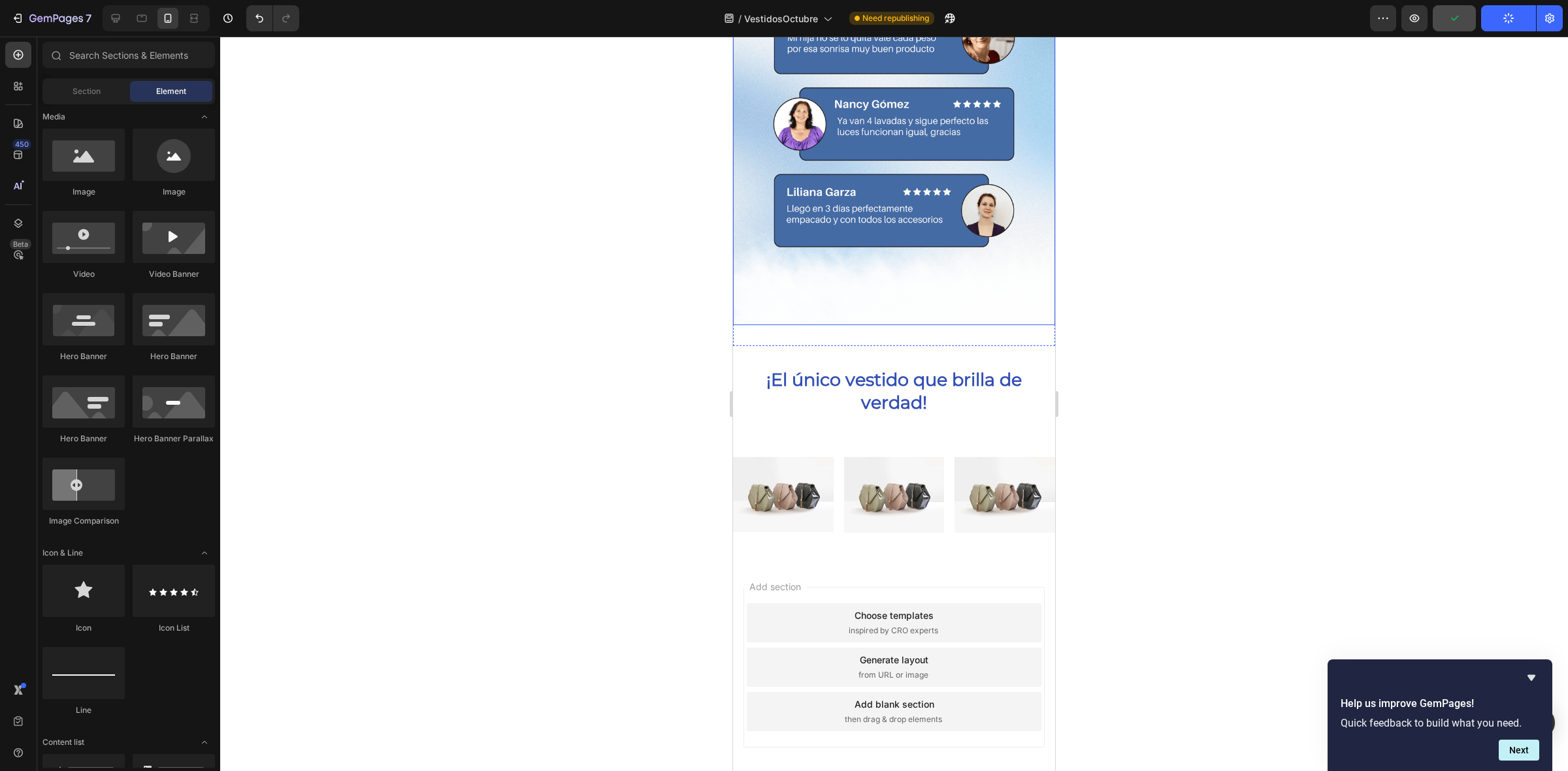
scroll to position [2392, 0]
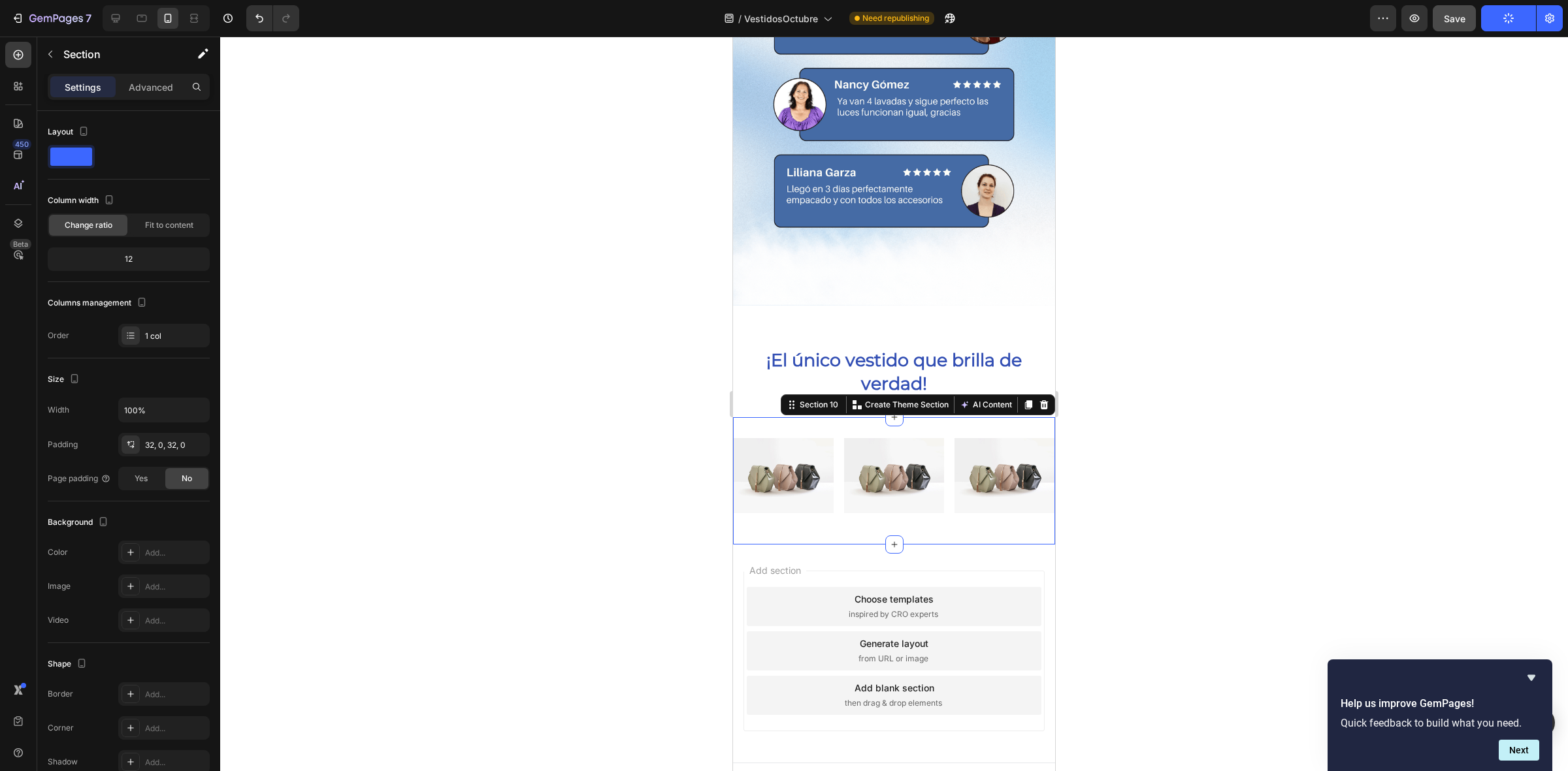
click at [820, 417] on div "Image Image Image Row Section 10 You can create reusable sections Create Theme …" at bounding box center [894, 481] width 322 height 127
click at [1029, 396] on div "Section 10 You can create reusable sections Create Theme Section AI Content Wri…" at bounding box center [917, 405] width 274 height 21
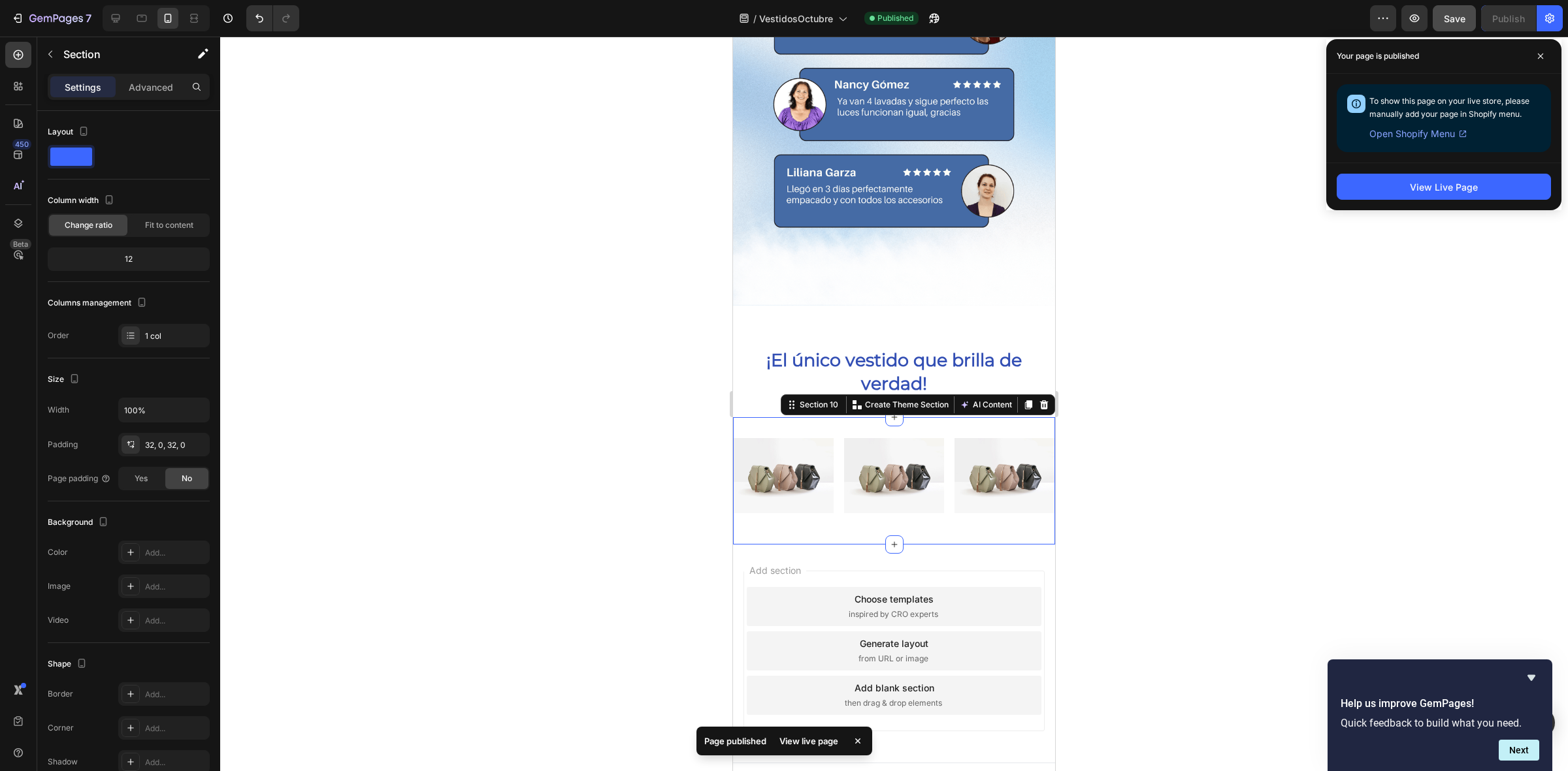
click at [1197, 400] on div at bounding box center [894, 403] width 1347 height 735
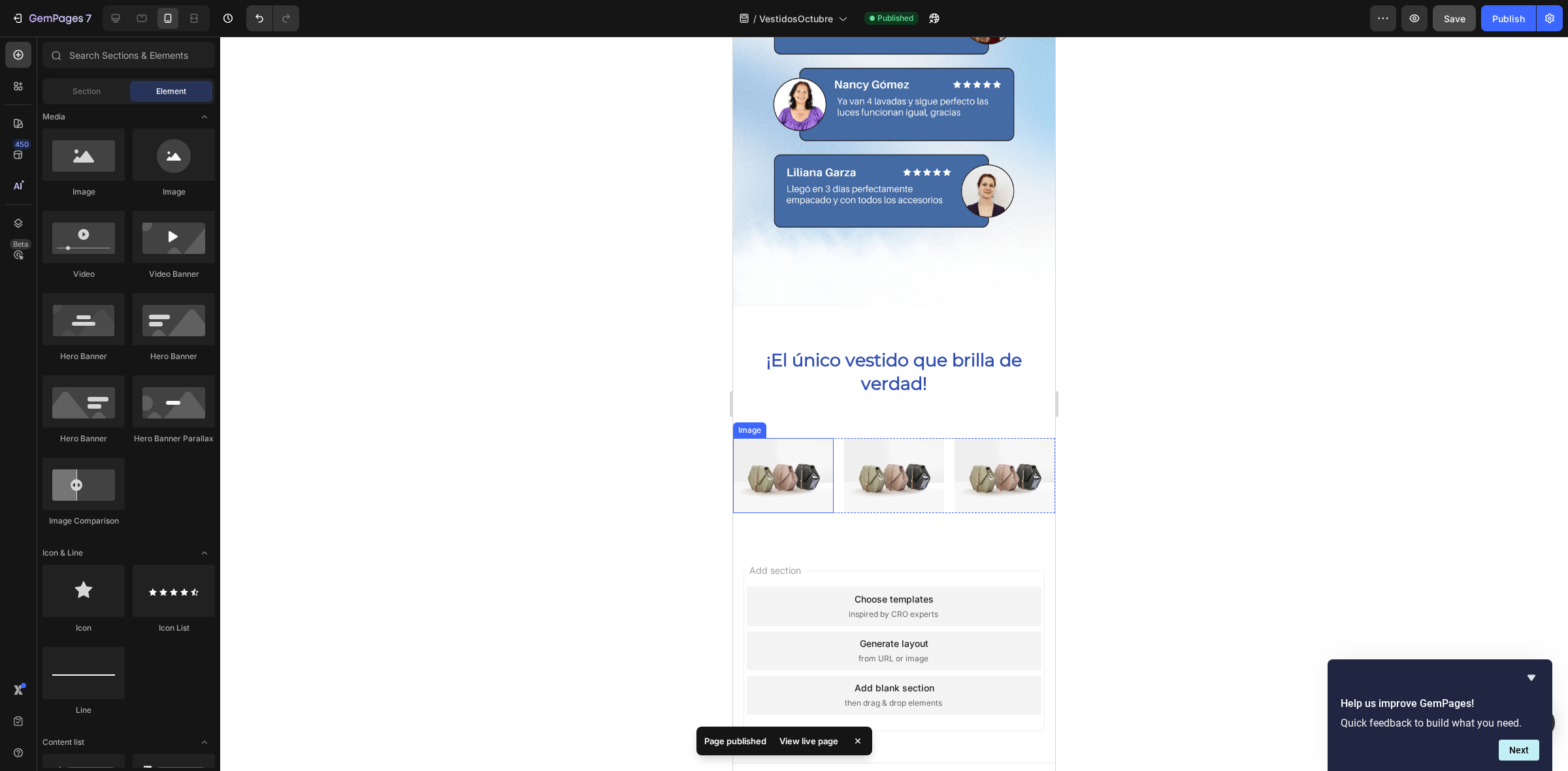
click at [666, 453] on div at bounding box center [894, 403] width 1347 height 735
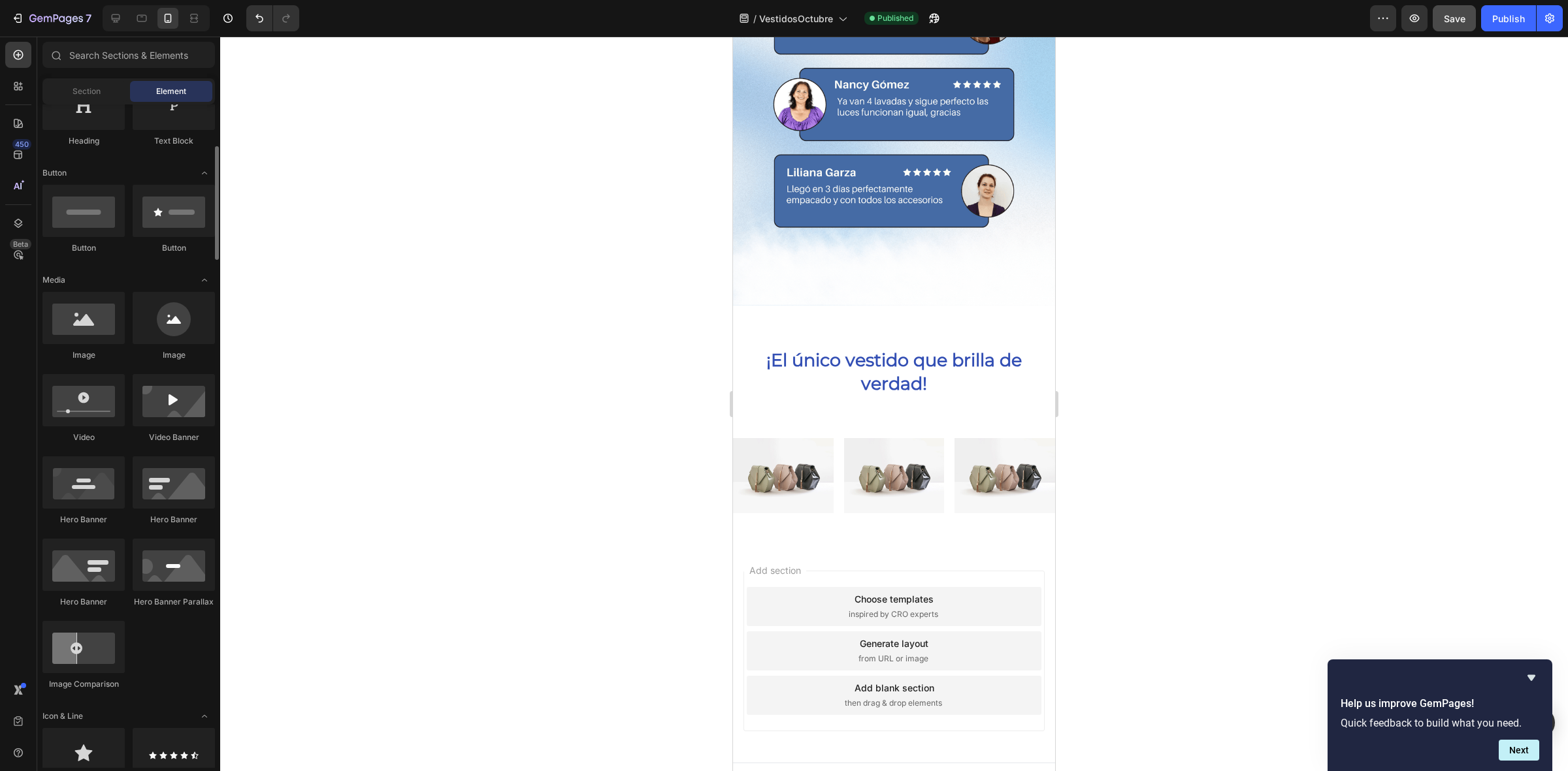
scroll to position [0, 0]
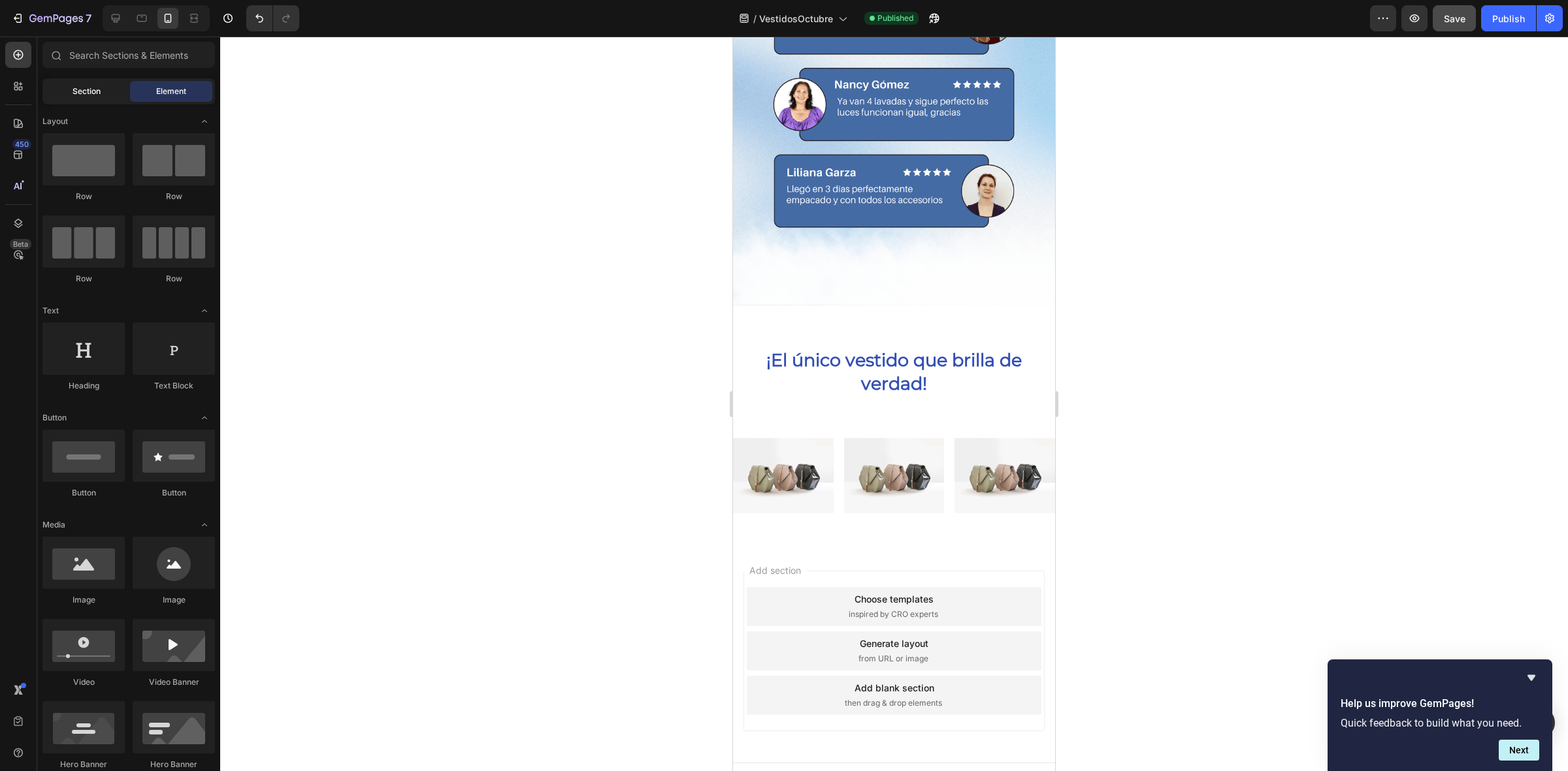
click at [69, 96] on div "Section" at bounding box center [86, 92] width 83 height 21
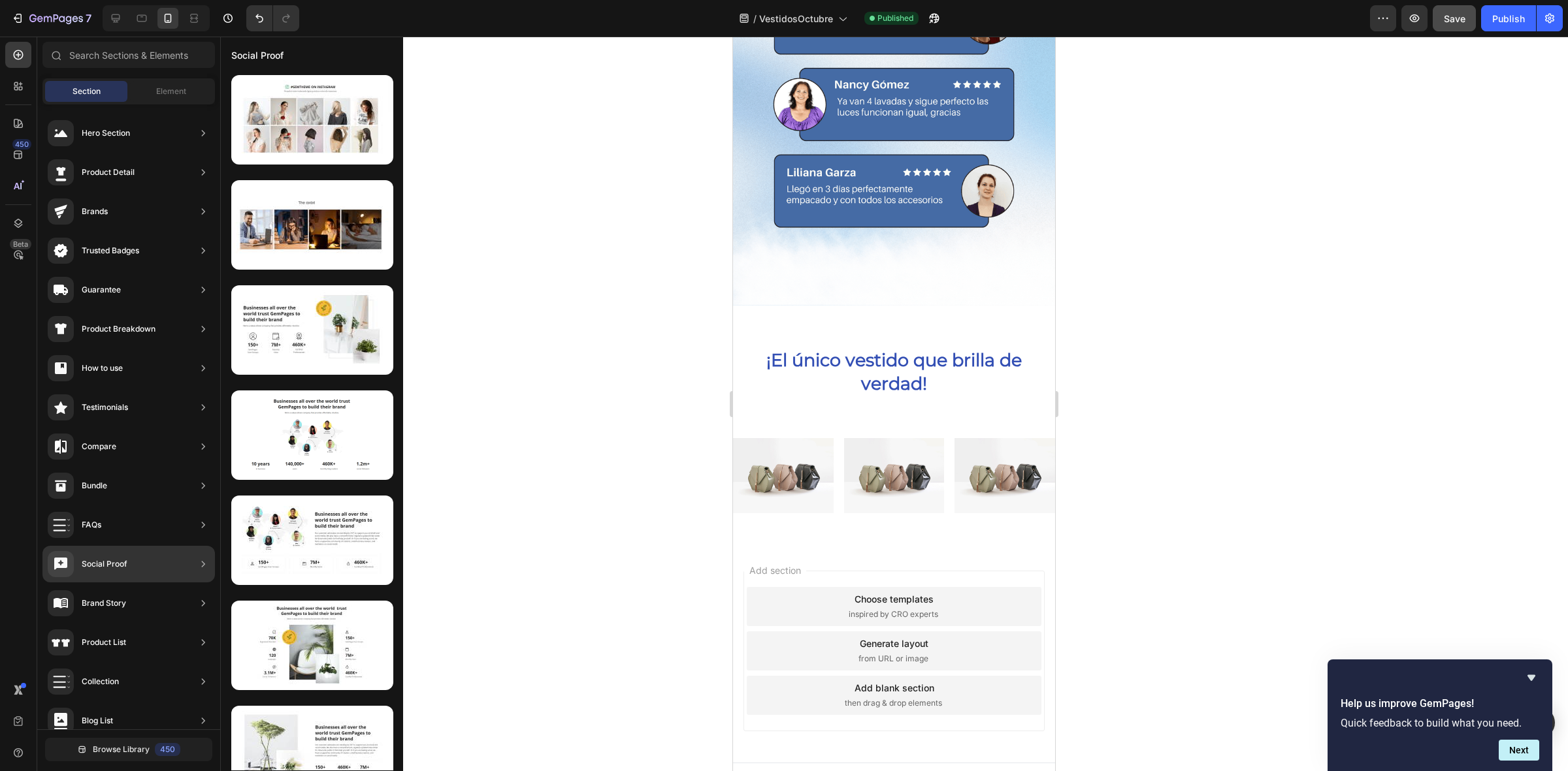
click at [121, 564] on div "Social Proof" at bounding box center [104, 564] width 46 height 13
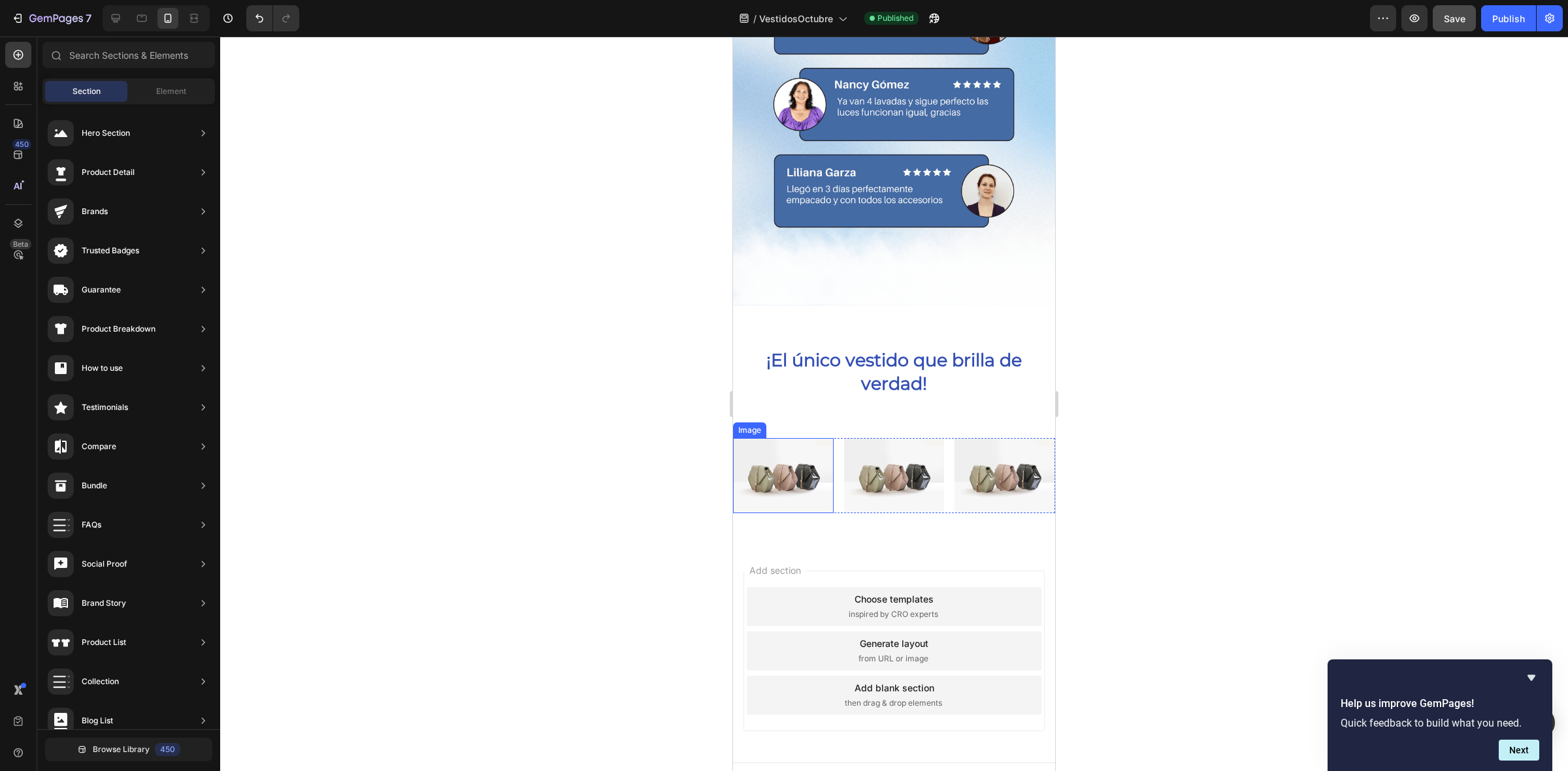
click at [792, 449] on img at bounding box center [783, 476] width 100 height 75
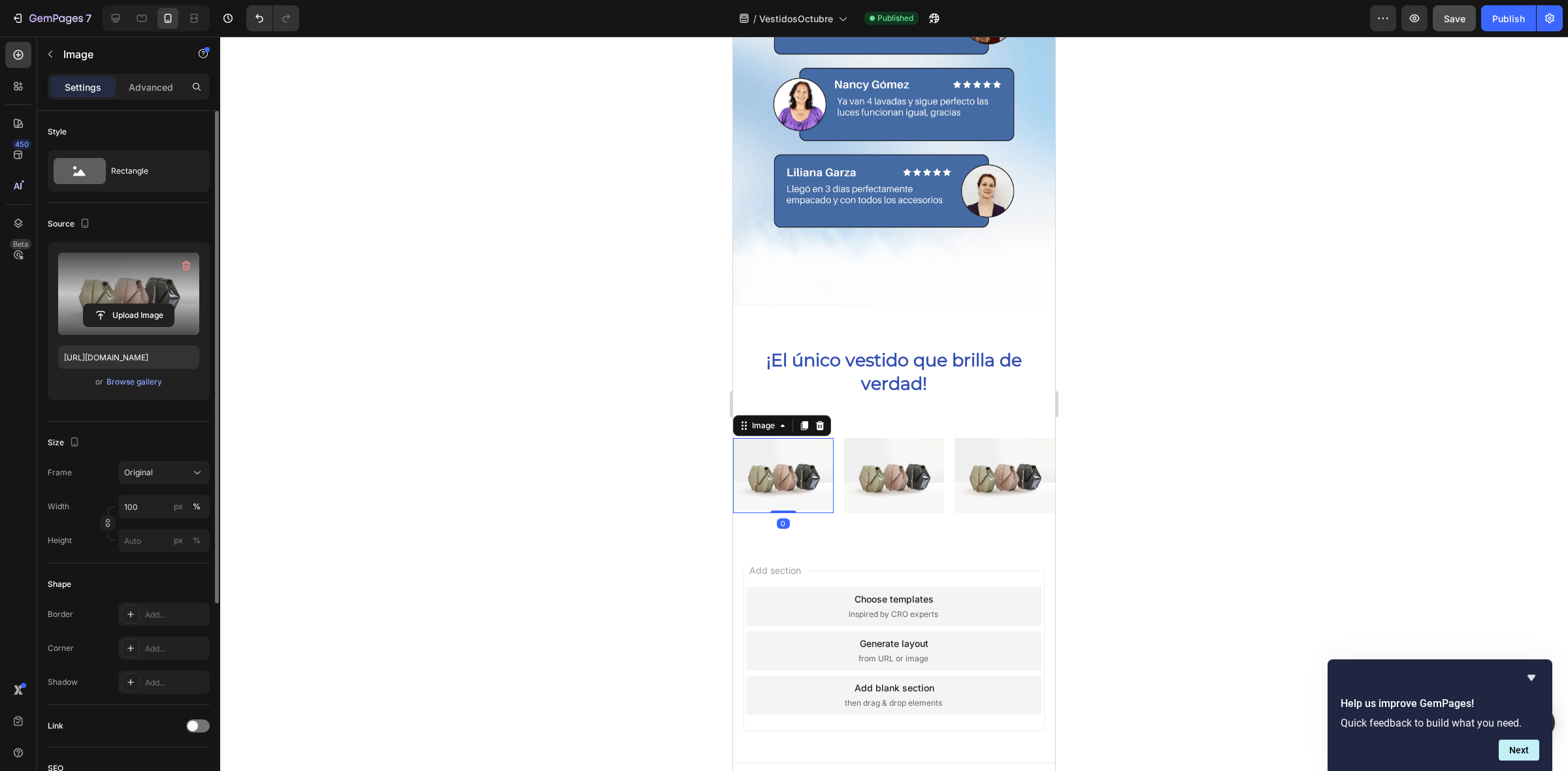
click at [112, 269] on label at bounding box center [129, 294] width 141 height 83
click at [112, 304] on input "file" at bounding box center [129, 316] width 90 height 22
click at [609, 490] on div at bounding box center [894, 403] width 1347 height 735
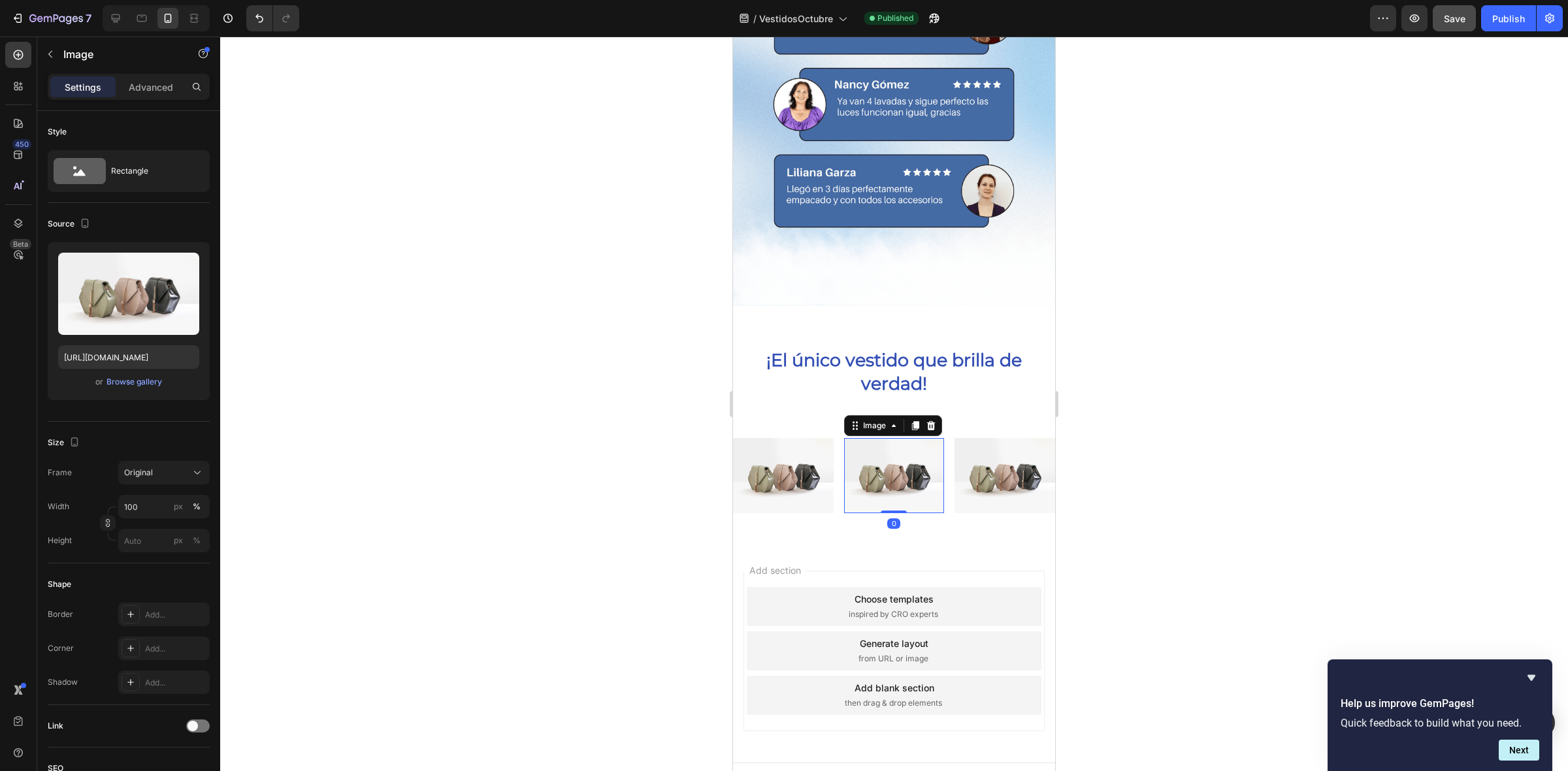
click at [894, 471] on img at bounding box center [894, 476] width 100 height 75
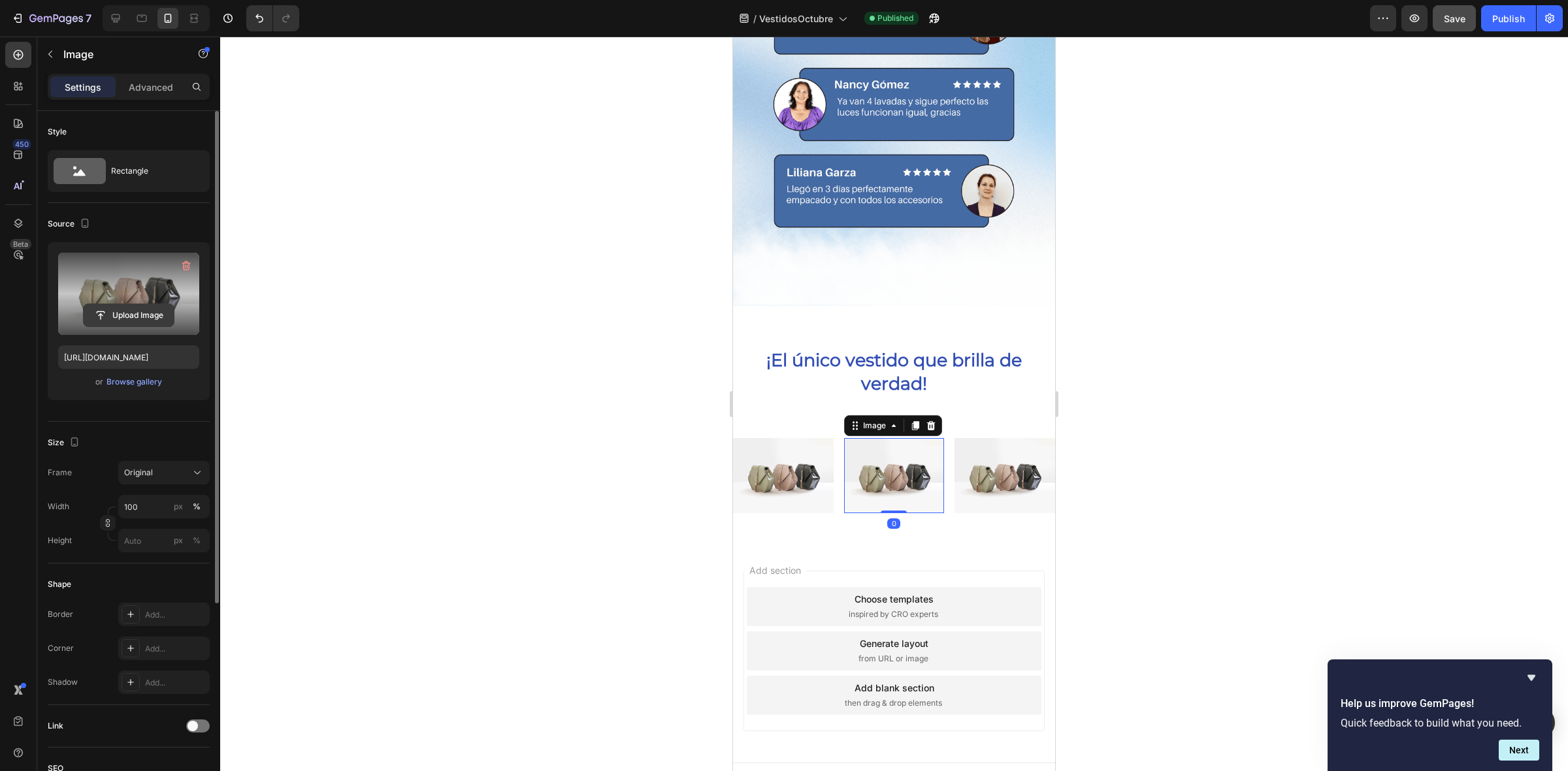
click at [168, 308] on input "file" at bounding box center [129, 316] width 90 height 22
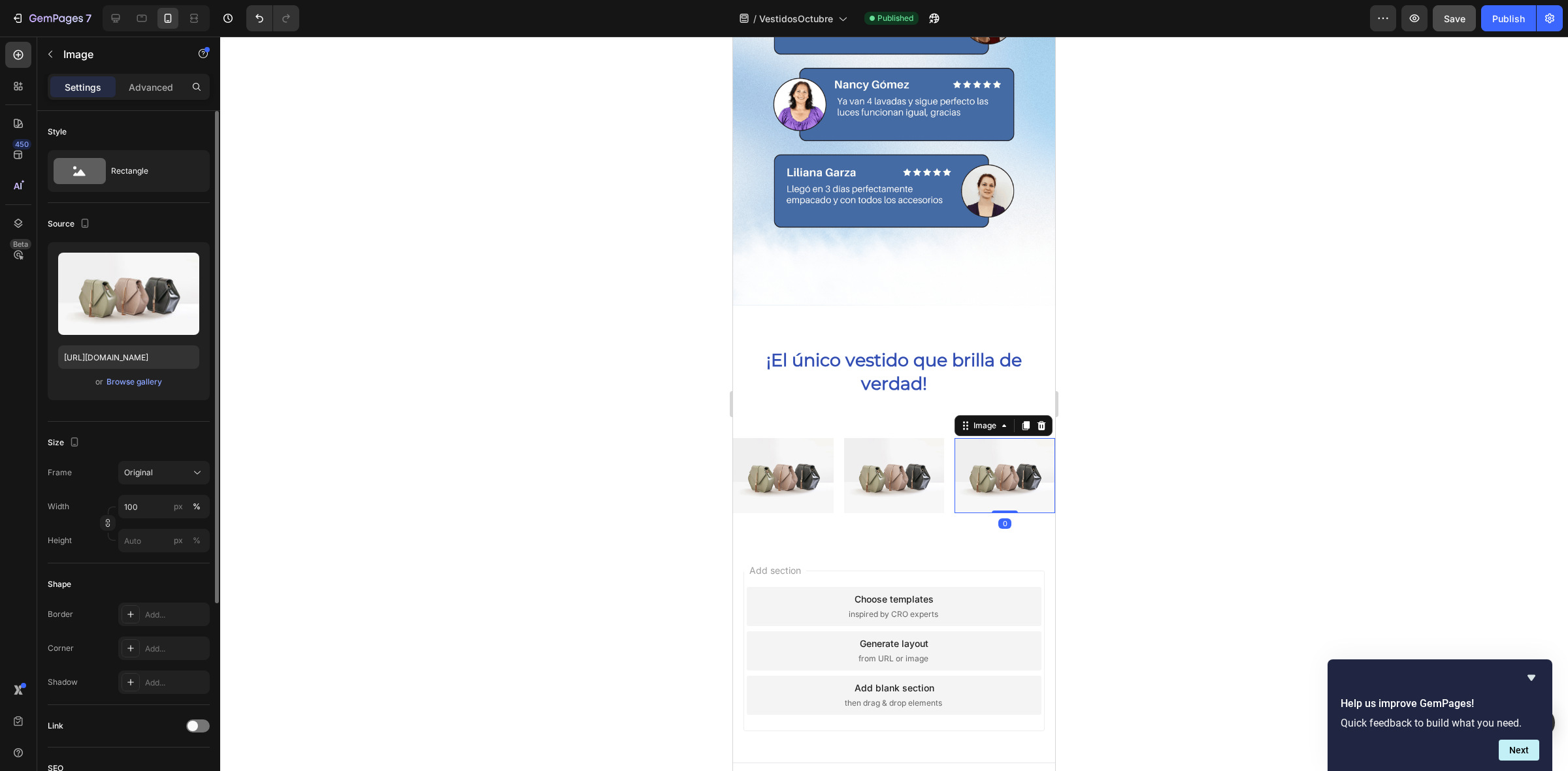
click at [997, 471] on img at bounding box center [1005, 476] width 100 height 75
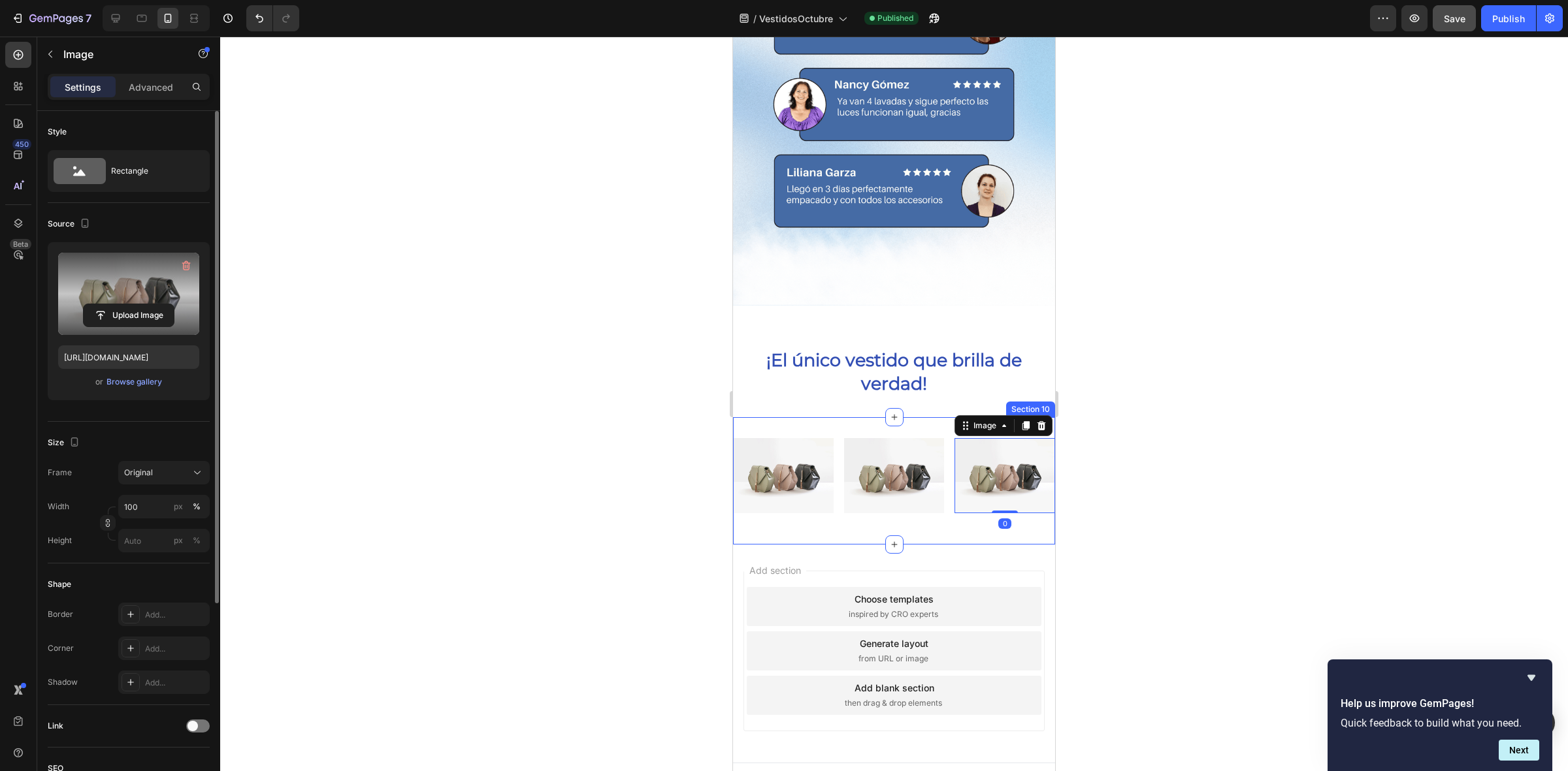
click at [147, 287] on label at bounding box center [129, 294] width 141 height 83
click at [147, 304] on input "file" at bounding box center [129, 316] width 90 height 22
click at [643, 484] on div at bounding box center [894, 403] width 1347 height 735
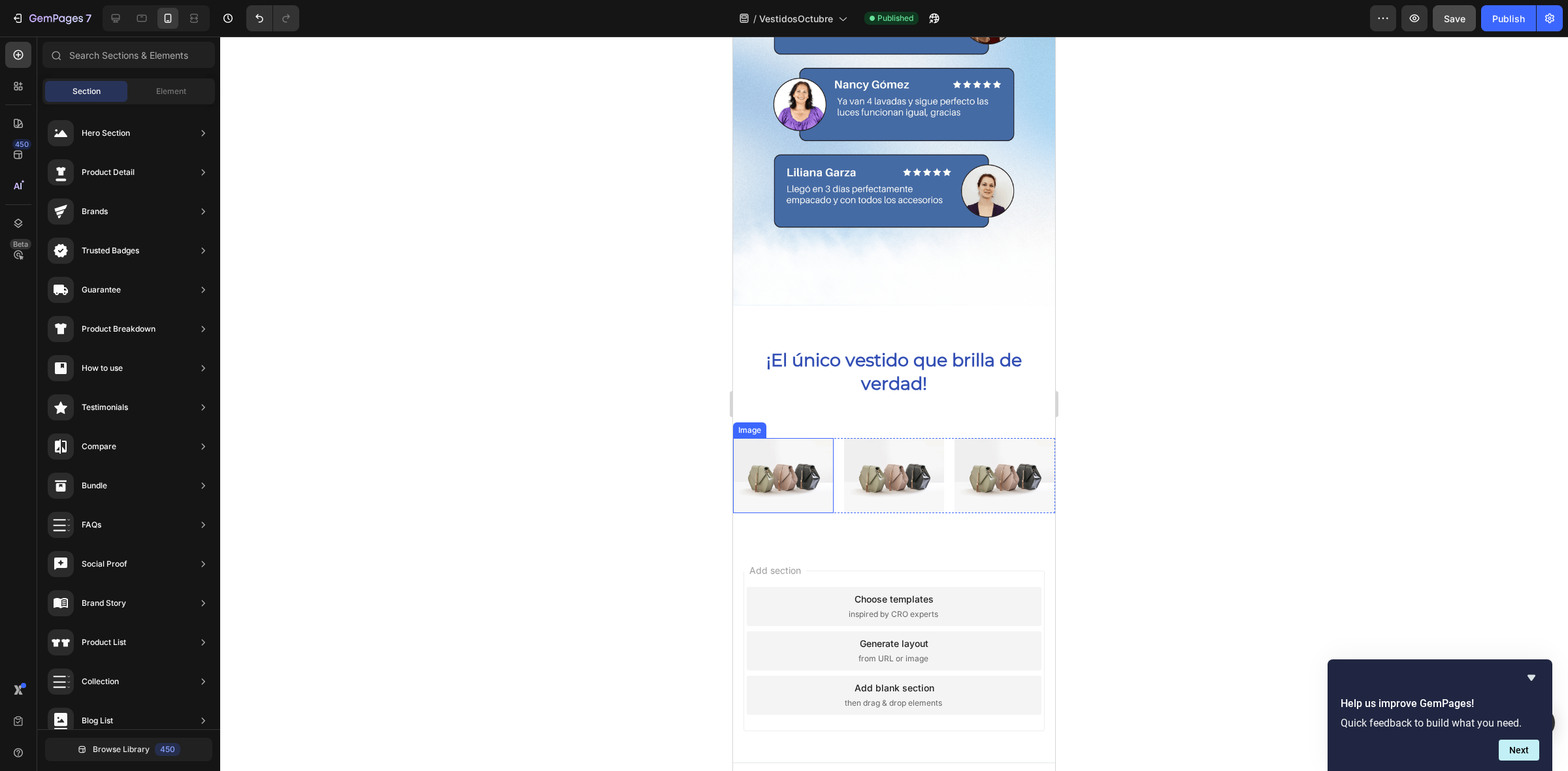
click at [774, 464] on img at bounding box center [783, 476] width 100 height 75
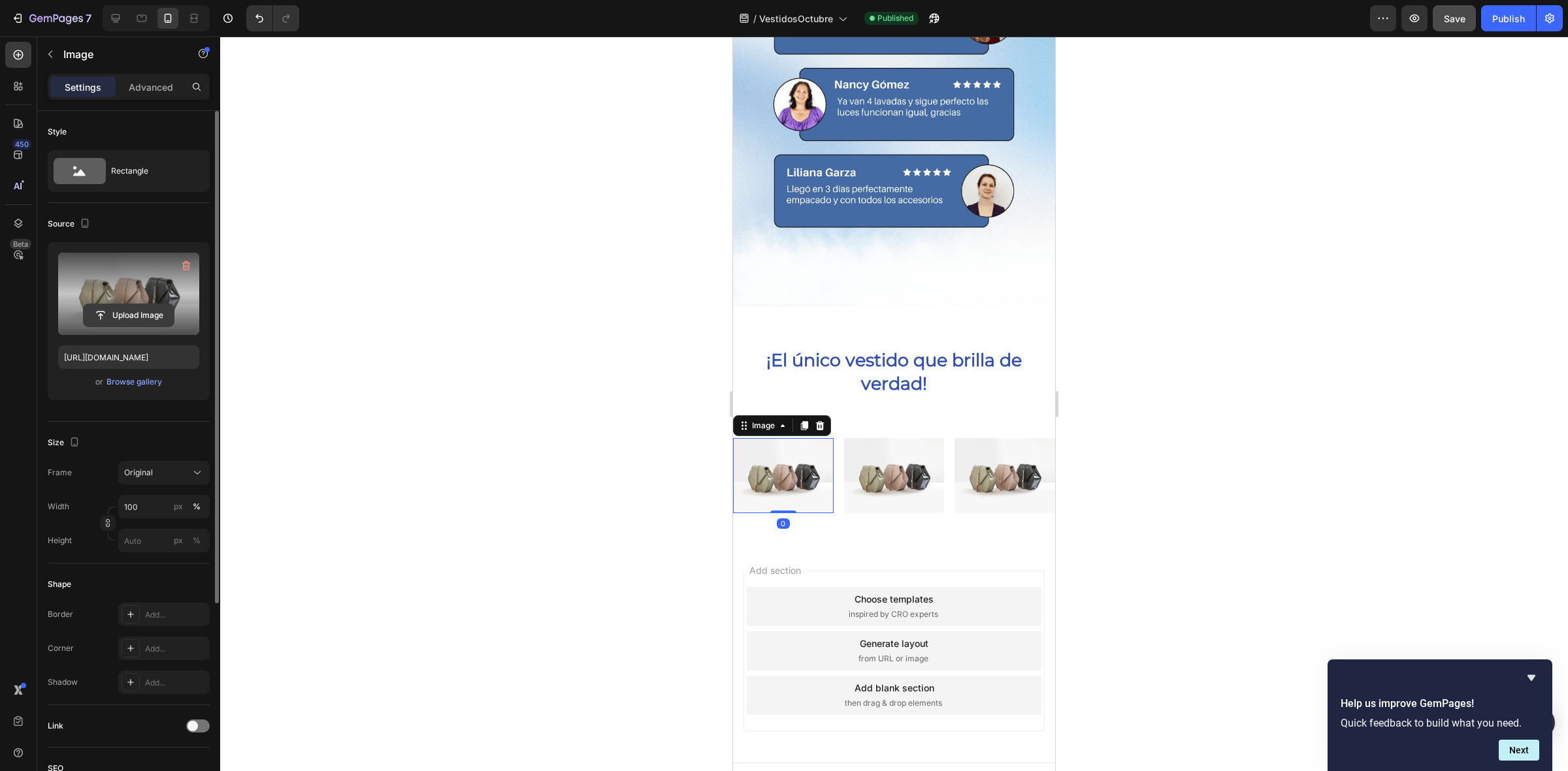
click at [120, 310] on input "file" at bounding box center [129, 316] width 90 height 22
type input "https://cdn.shopify.com/s/files/1/0643/8738/3375/files/gempages_585594546423857…"
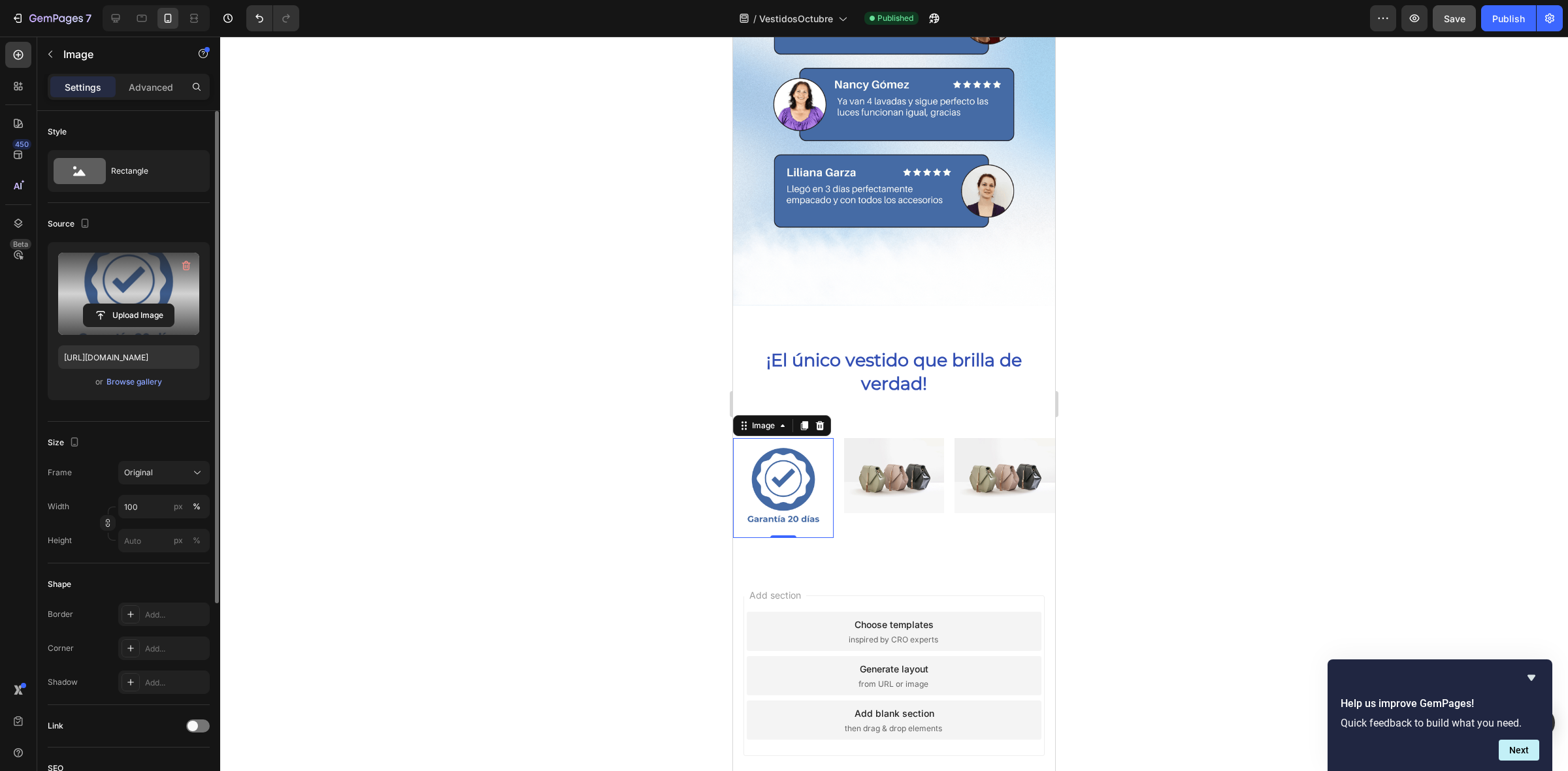
click at [513, 509] on div at bounding box center [894, 403] width 1347 height 735
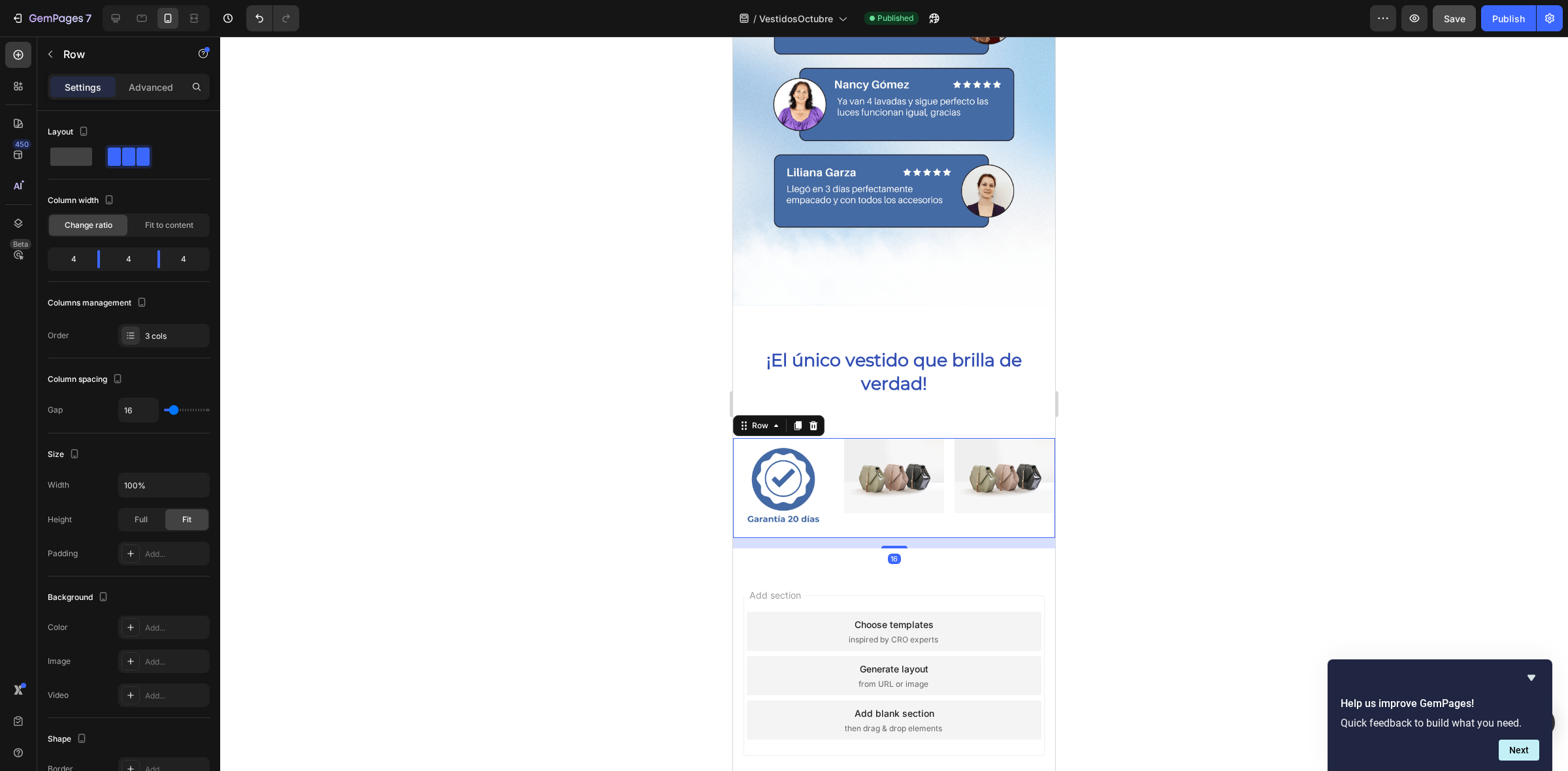
click at [943, 442] on div "Image Image Image Row 16" at bounding box center [894, 488] width 322 height 100
click at [890, 447] on img at bounding box center [894, 476] width 100 height 75
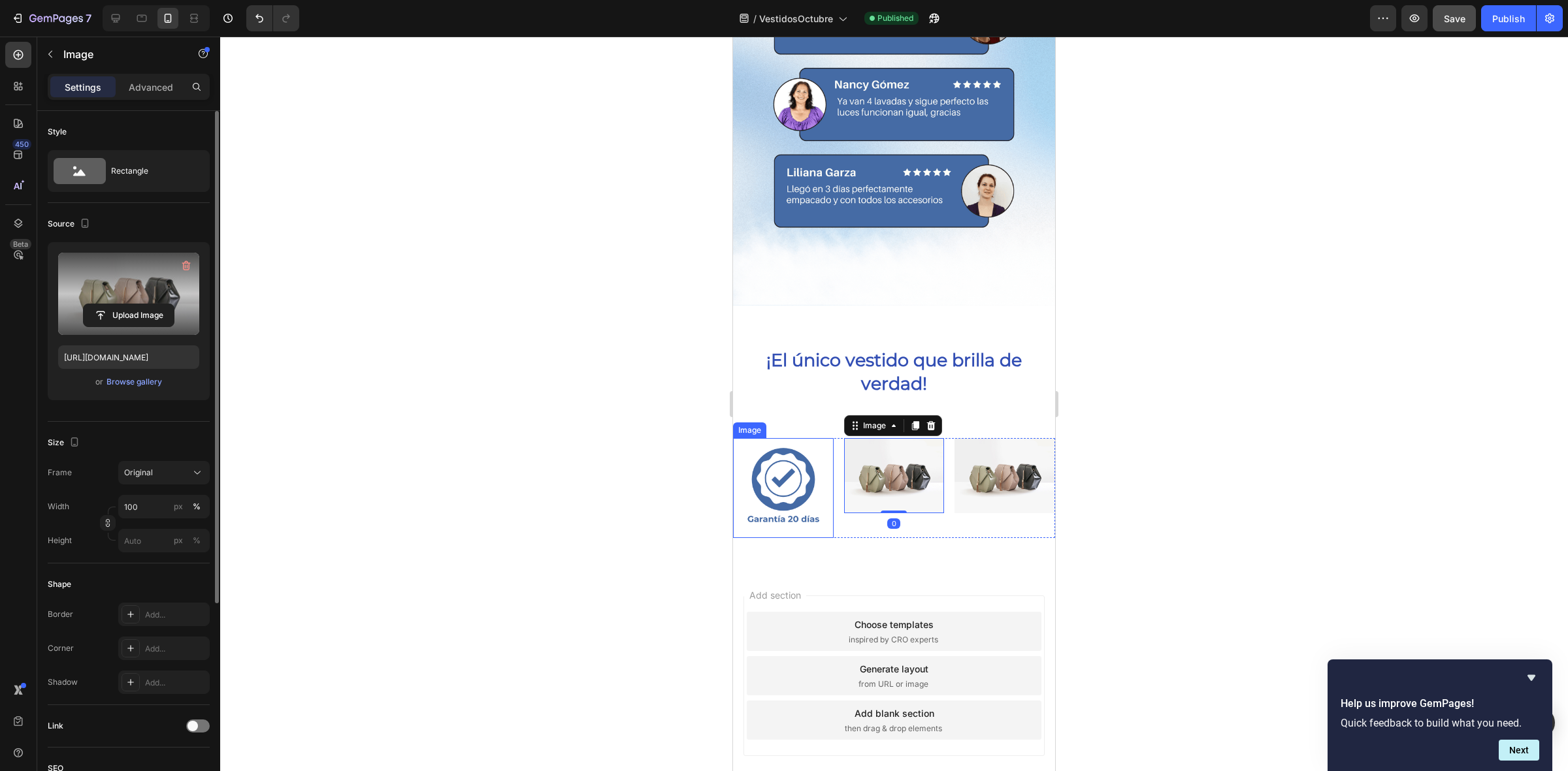
click at [165, 291] on label at bounding box center [129, 294] width 141 height 83
click at [165, 304] on input "file" at bounding box center [129, 316] width 90 height 22
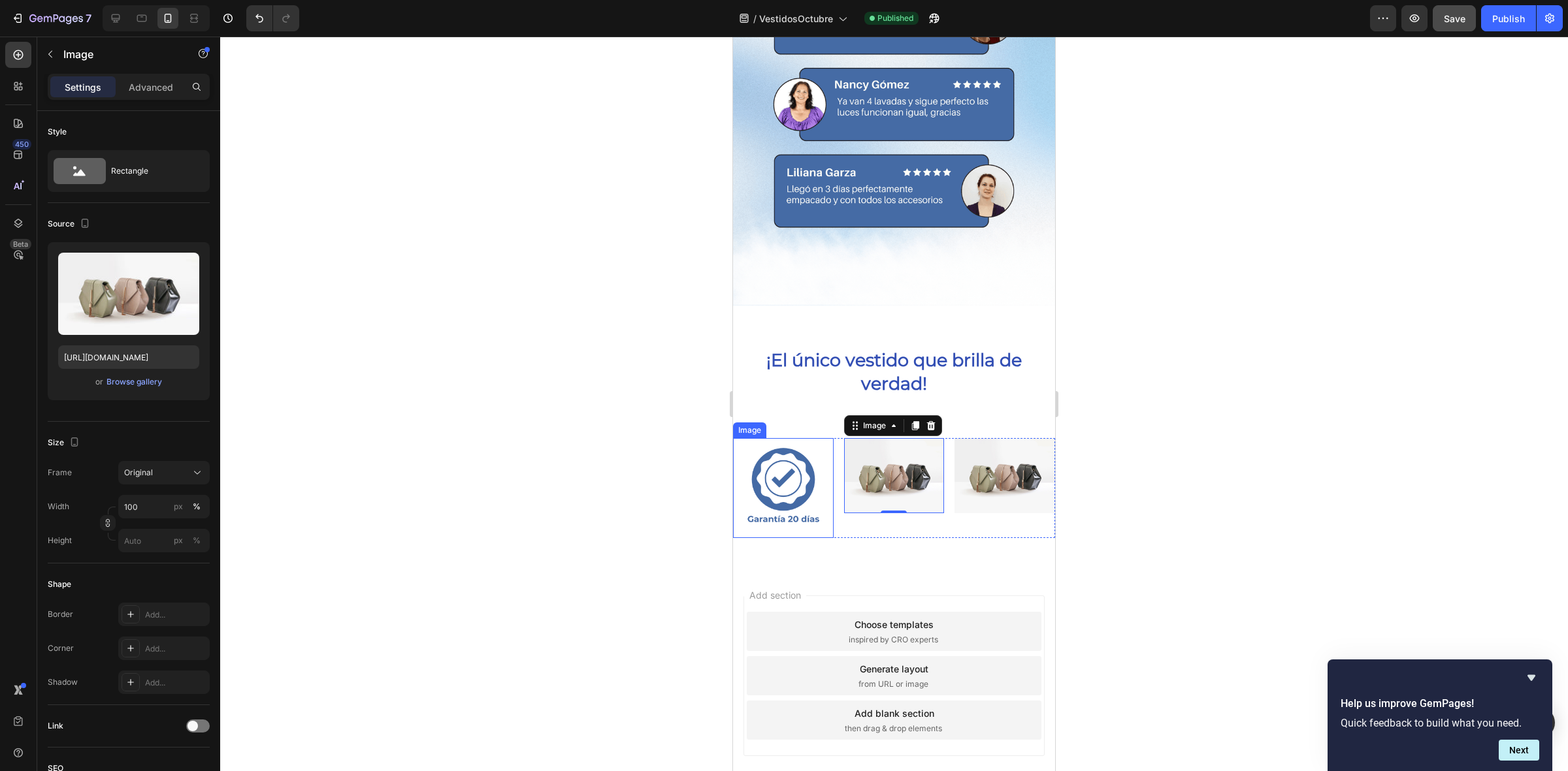
type input "https://cdn.shopify.com/s/files/1/0643/8738/3375/files/gempages_585594546423857…"
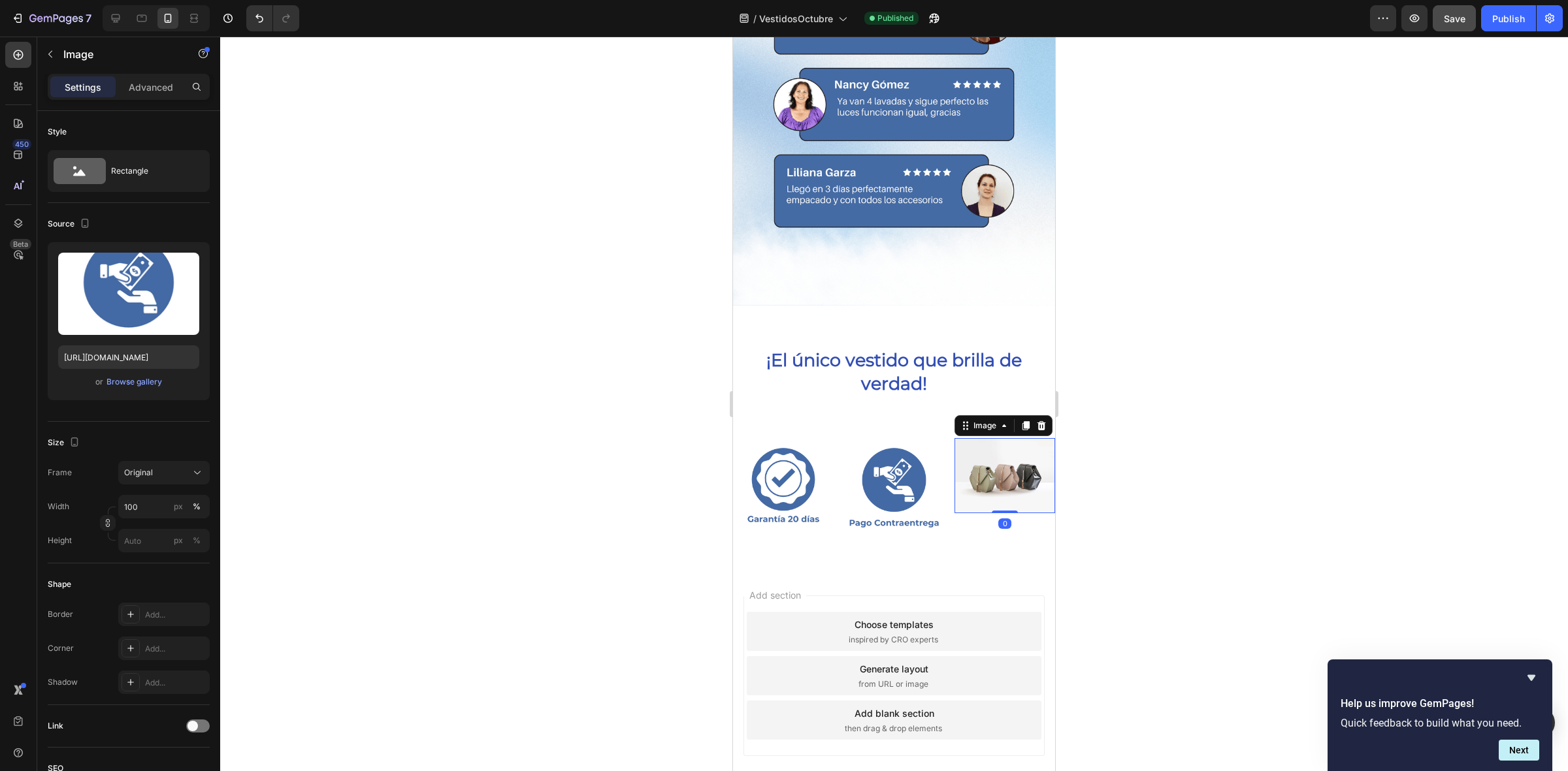
click at [984, 471] on img at bounding box center [1005, 476] width 100 height 75
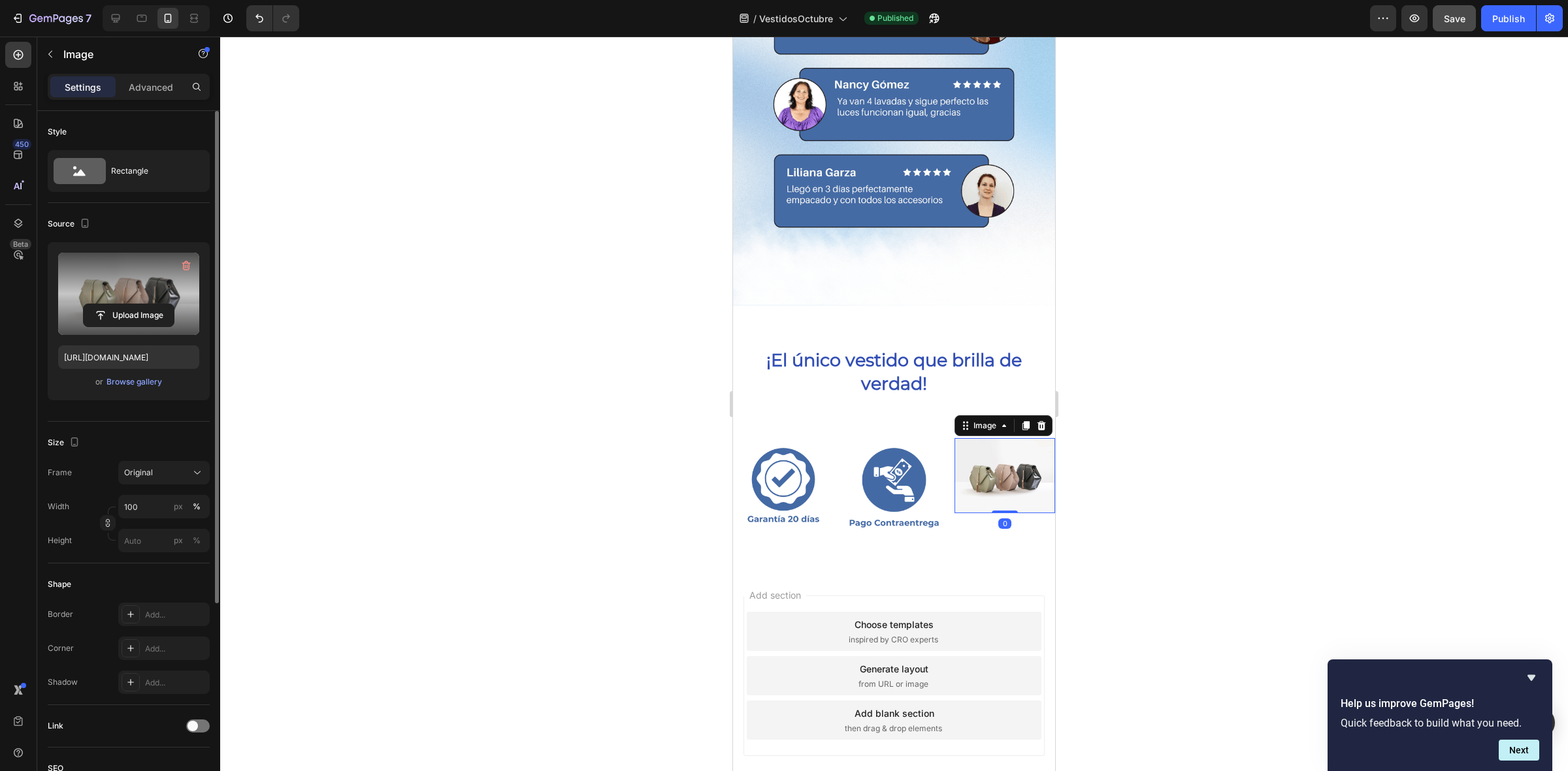
click at [123, 292] on label at bounding box center [129, 294] width 141 height 83
click at [123, 304] on input "file" at bounding box center [129, 316] width 90 height 22
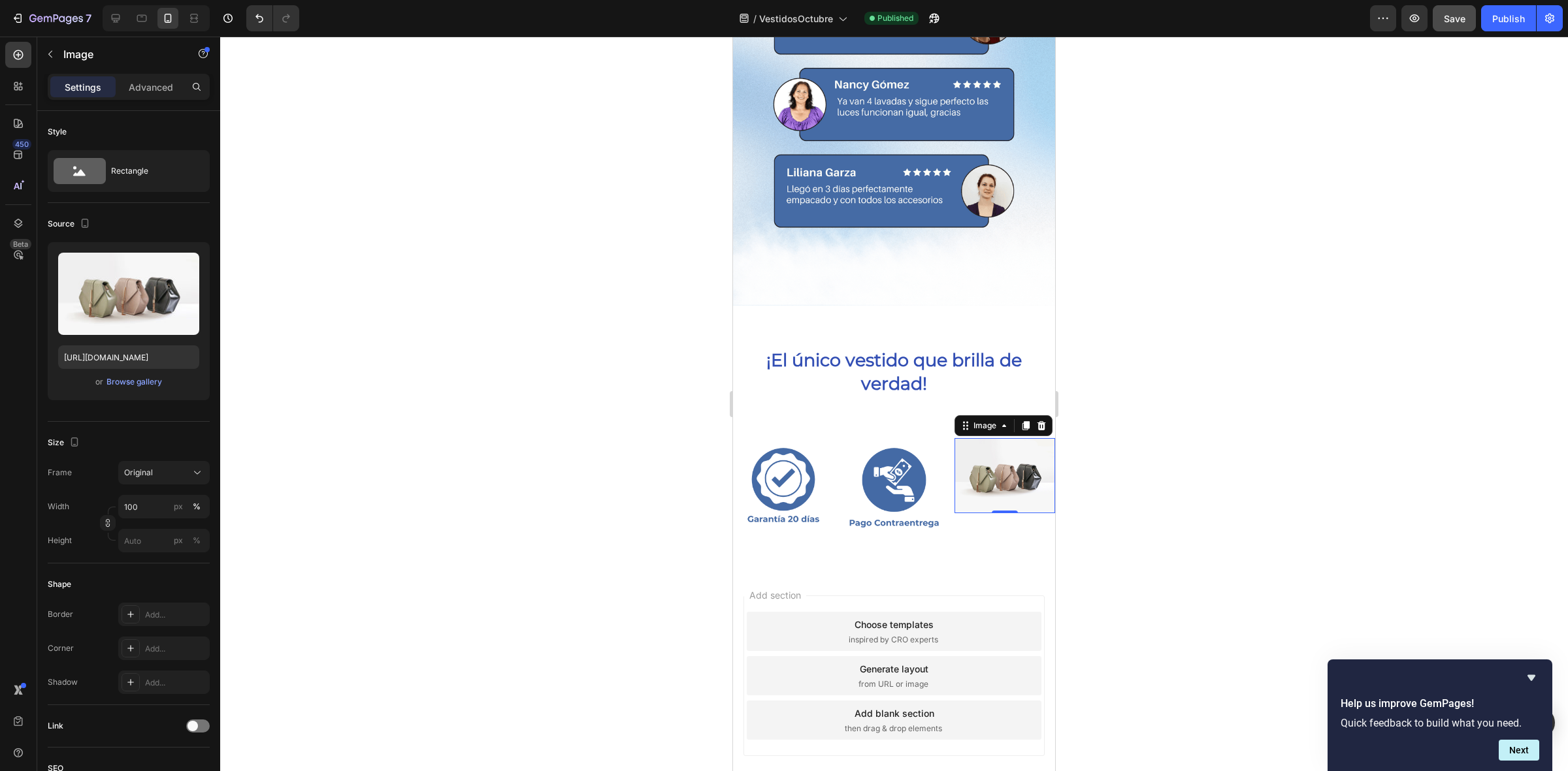
type input "https://cdn.shopify.com/s/files/1/0643/8738/3375/files/gempages_585594546423857…"
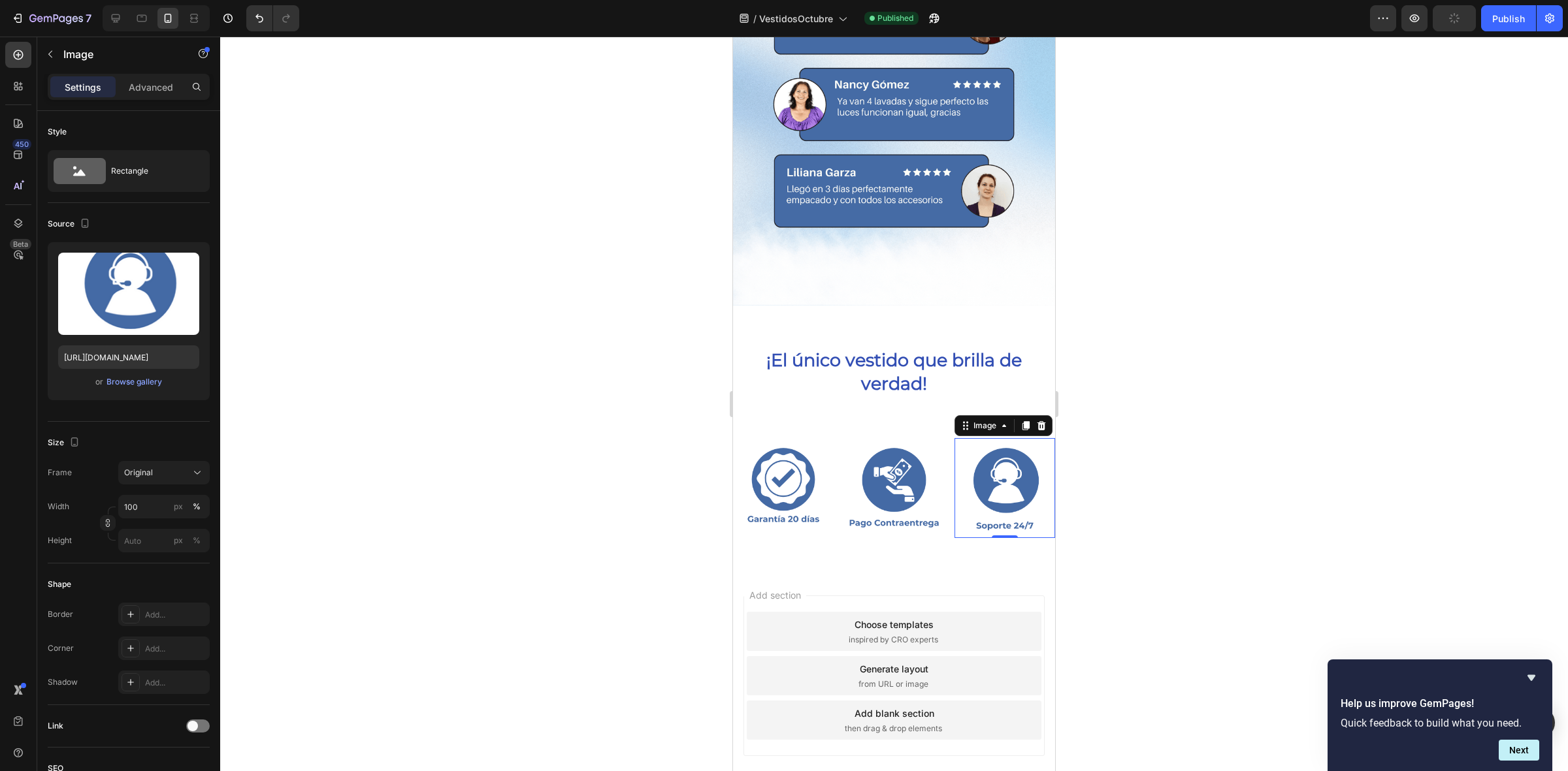
click at [582, 520] on div at bounding box center [894, 403] width 1347 height 735
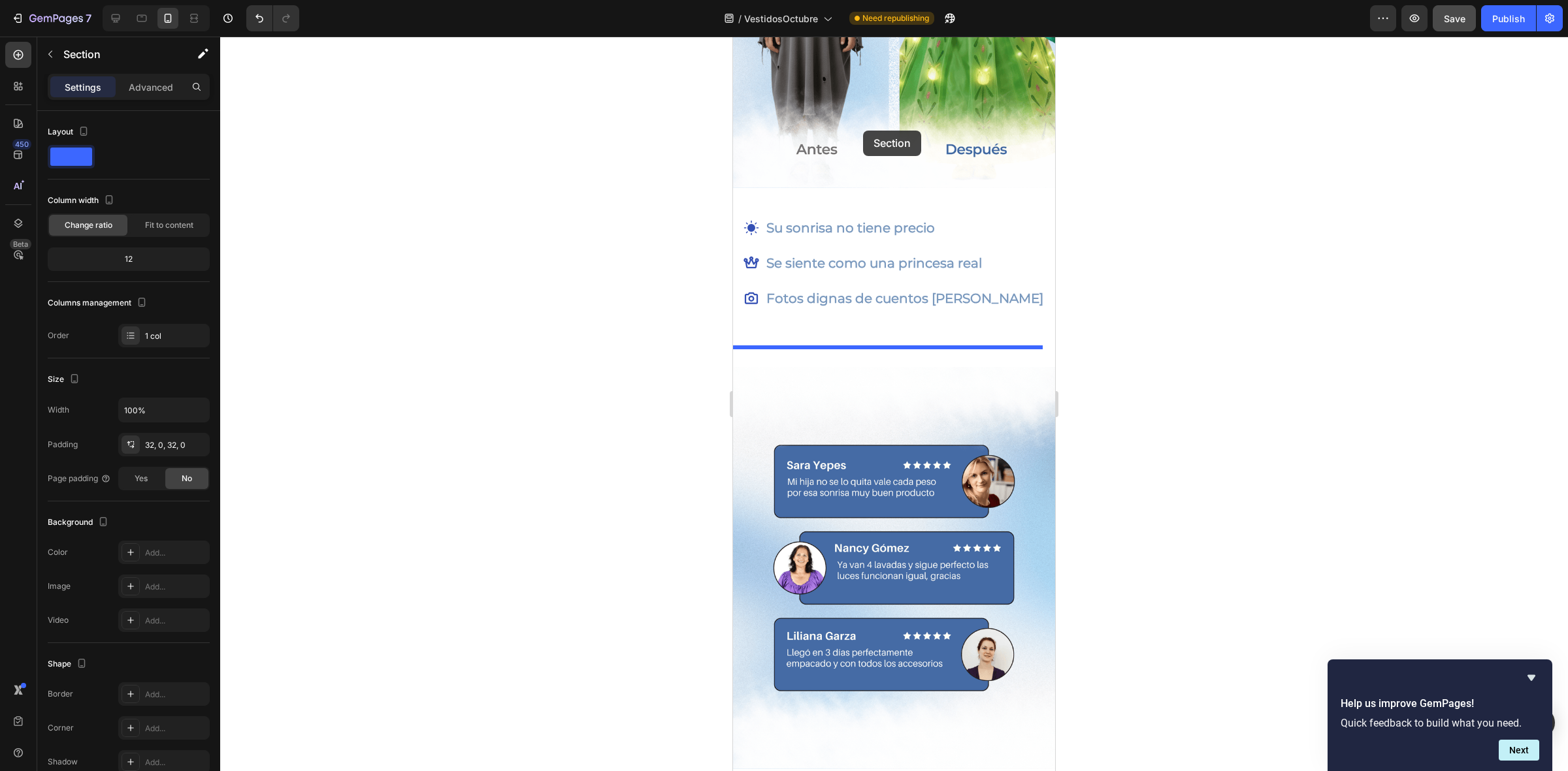
scroll to position [1905, 0]
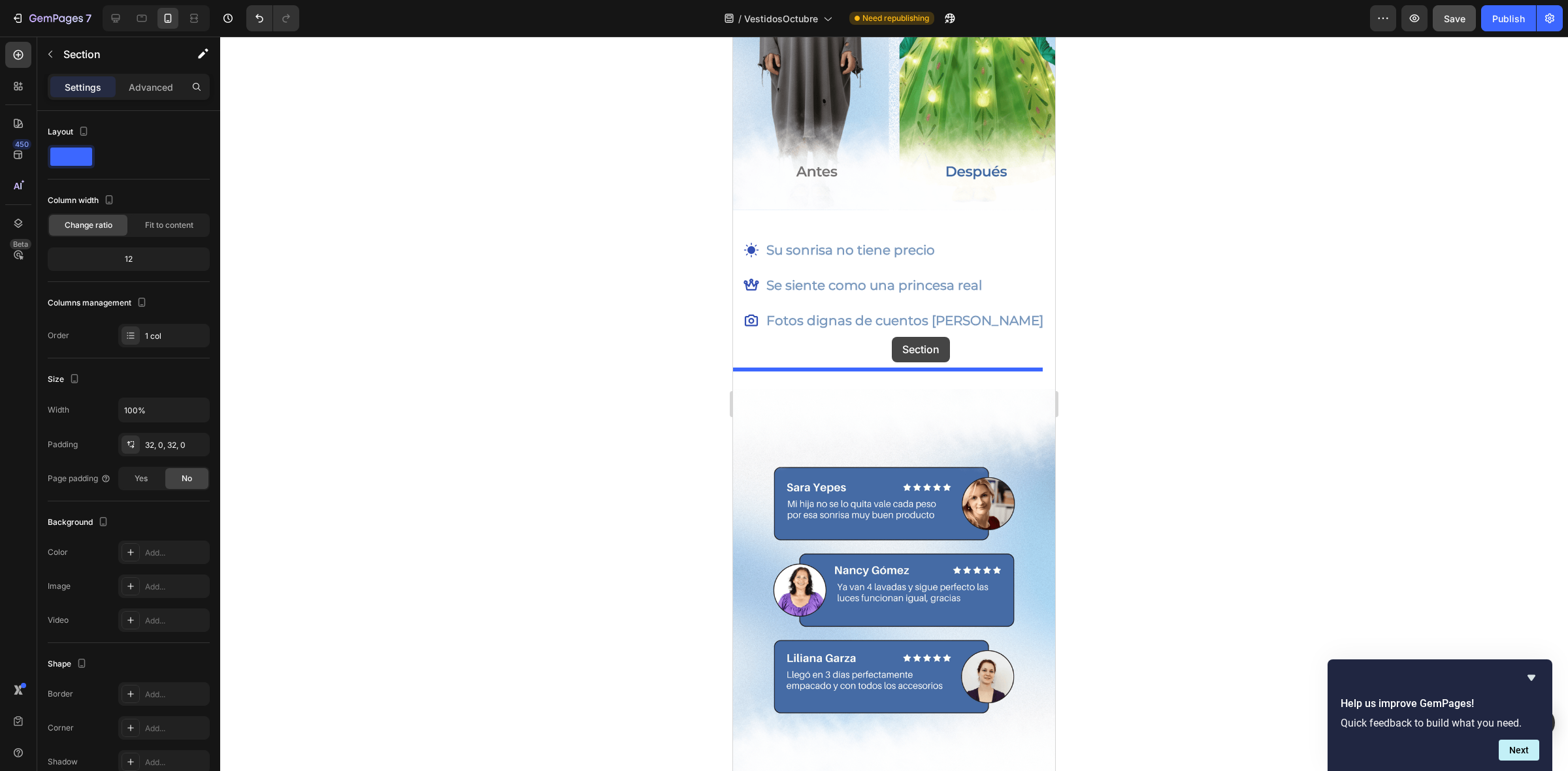
drag, startPoint x: 928, startPoint y: 568, endPoint x: 892, endPoint y: 337, distance: 233.8
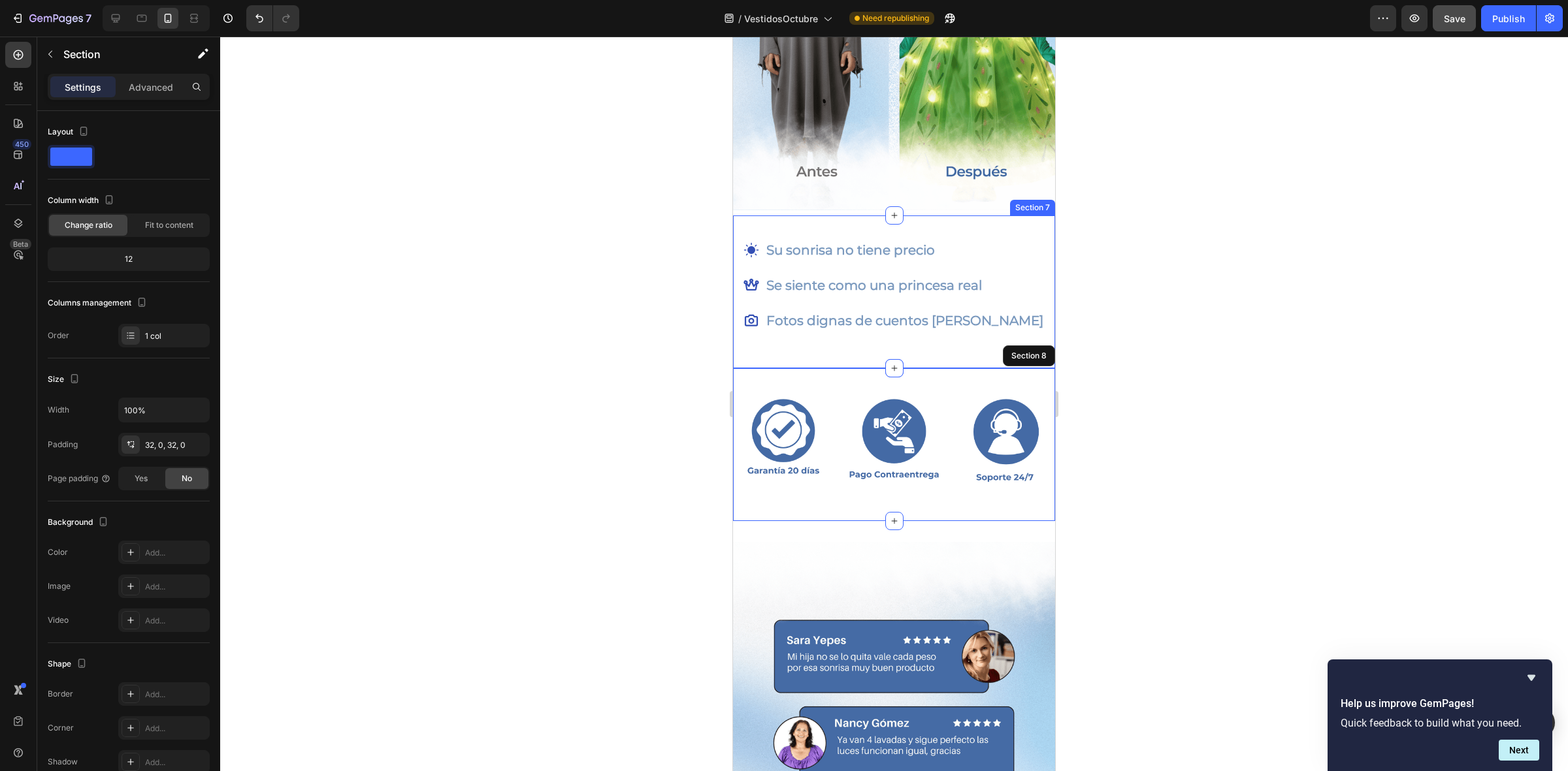
click at [683, 343] on div at bounding box center [894, 403] width 1347 height 735
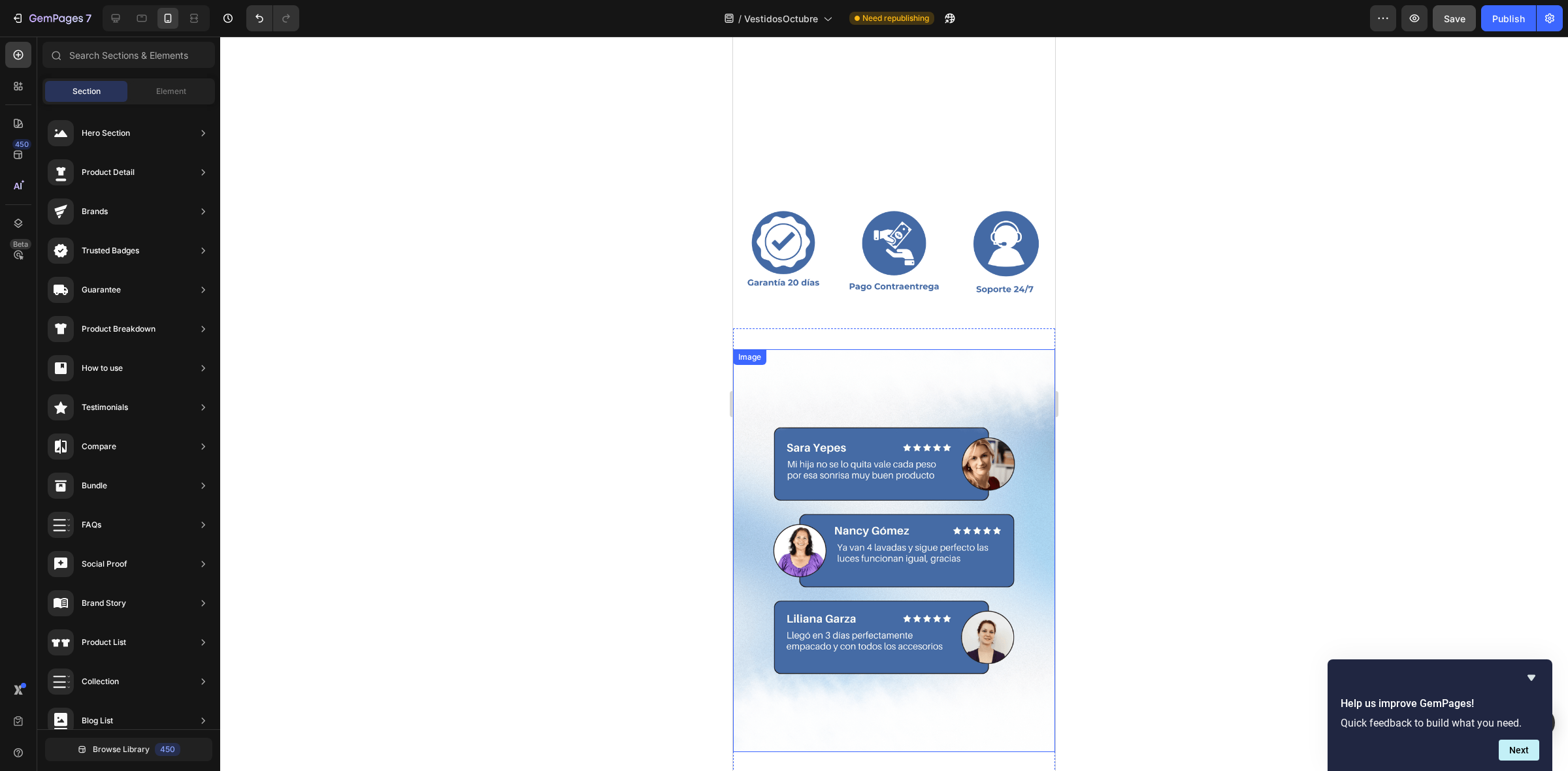
scroll to position [2068, 0]
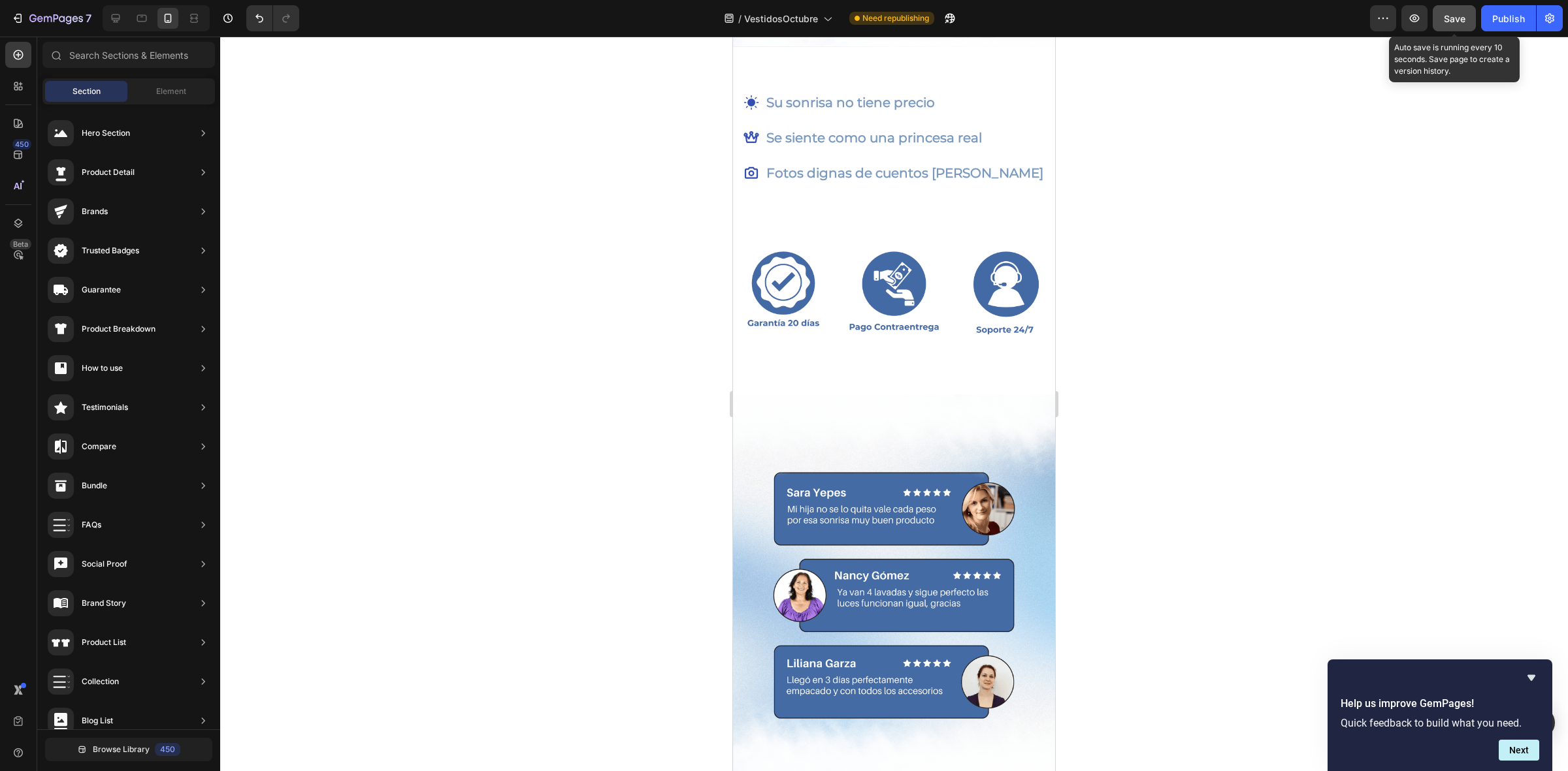
click at [1454, 18] on span "Save" at bounding box center [1454, 18] width 22 height 11
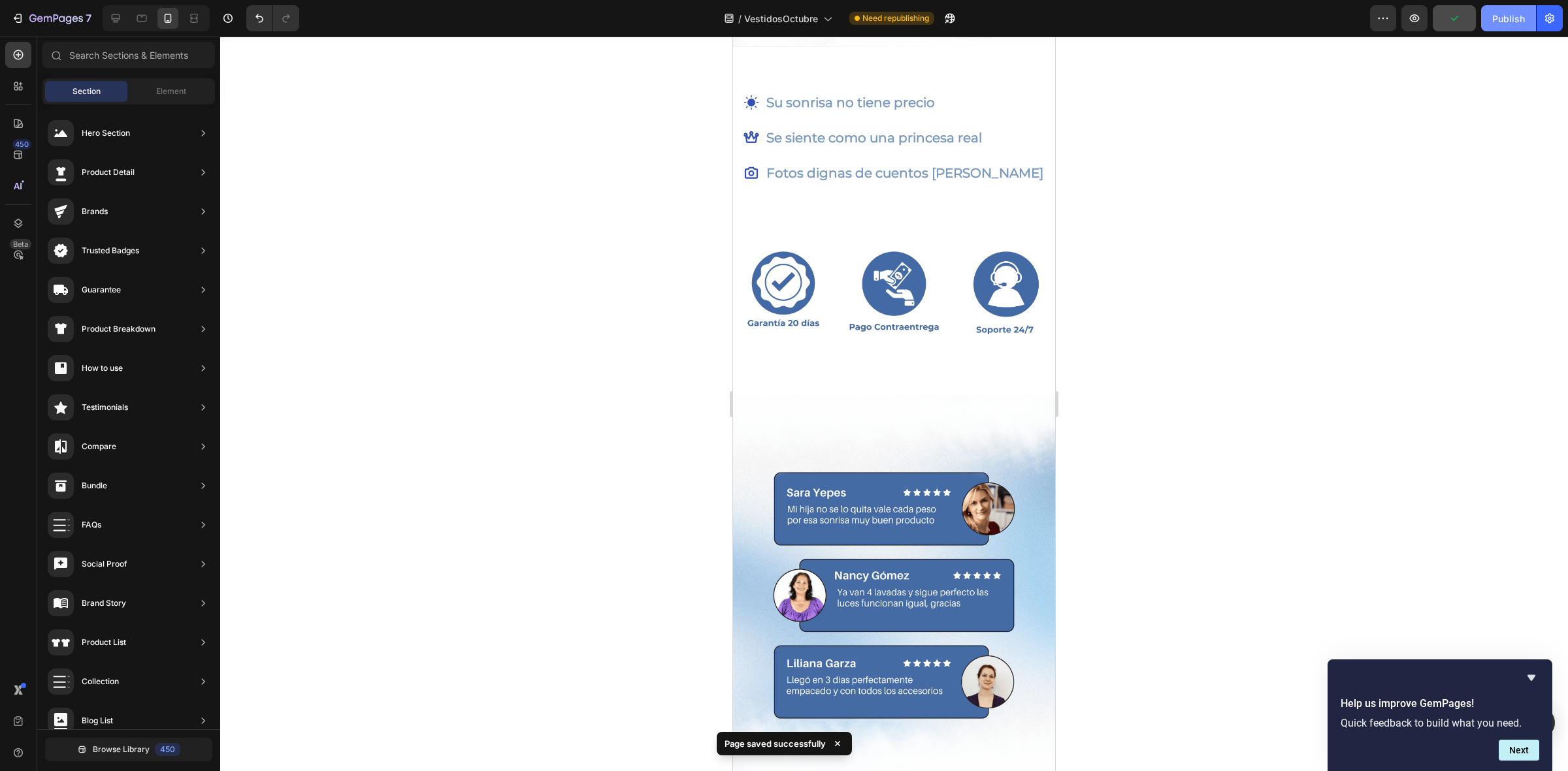
click at [1513, 20] on div "Publish" at bounding box center [1508, 18] width 32 height 14
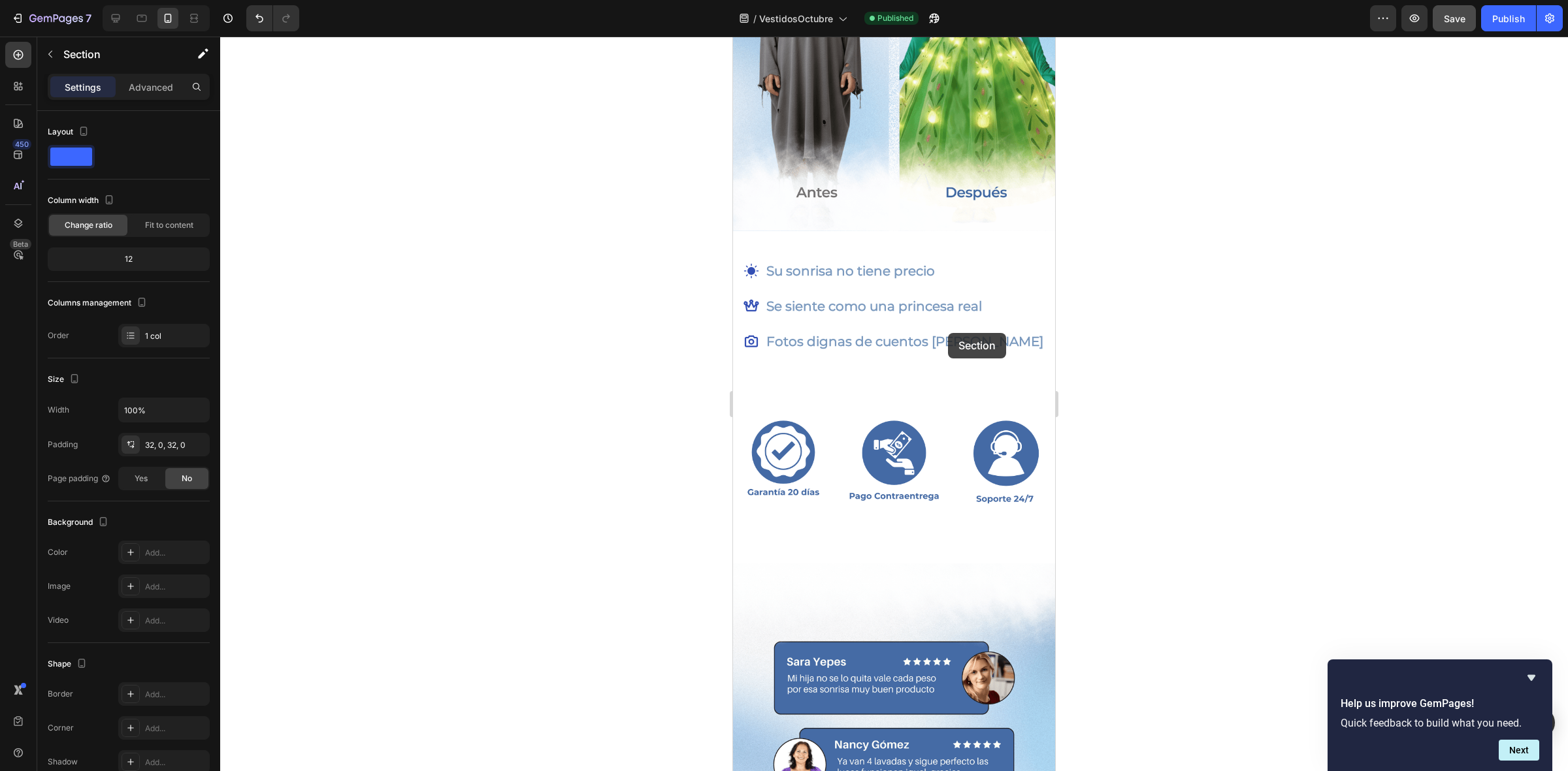
scroll to position [1849, 0]
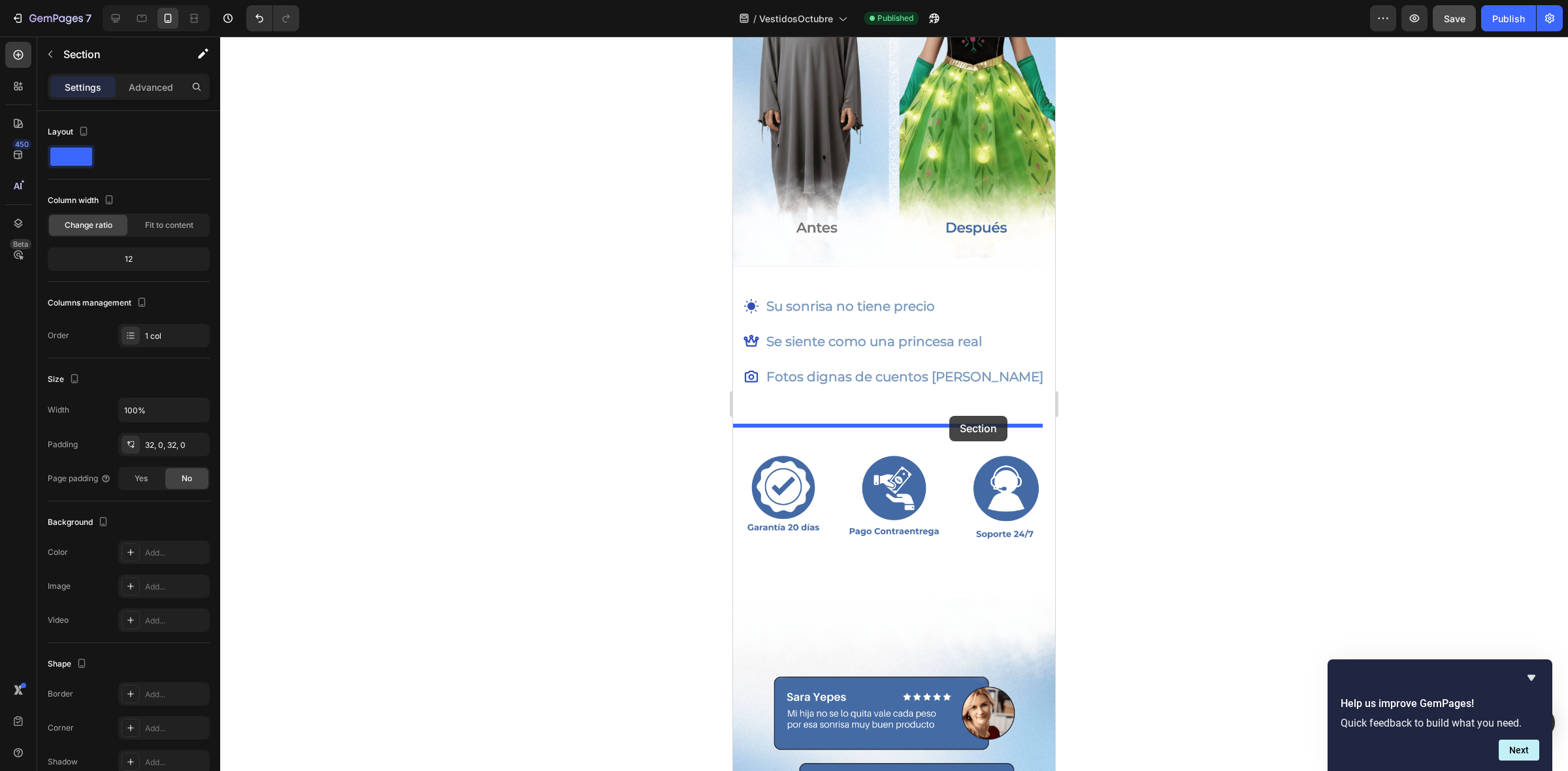
drag, startPoint x: 971, startPoint y: 529, endPoint x: 949, endPoint y: 416, distance: 115.1
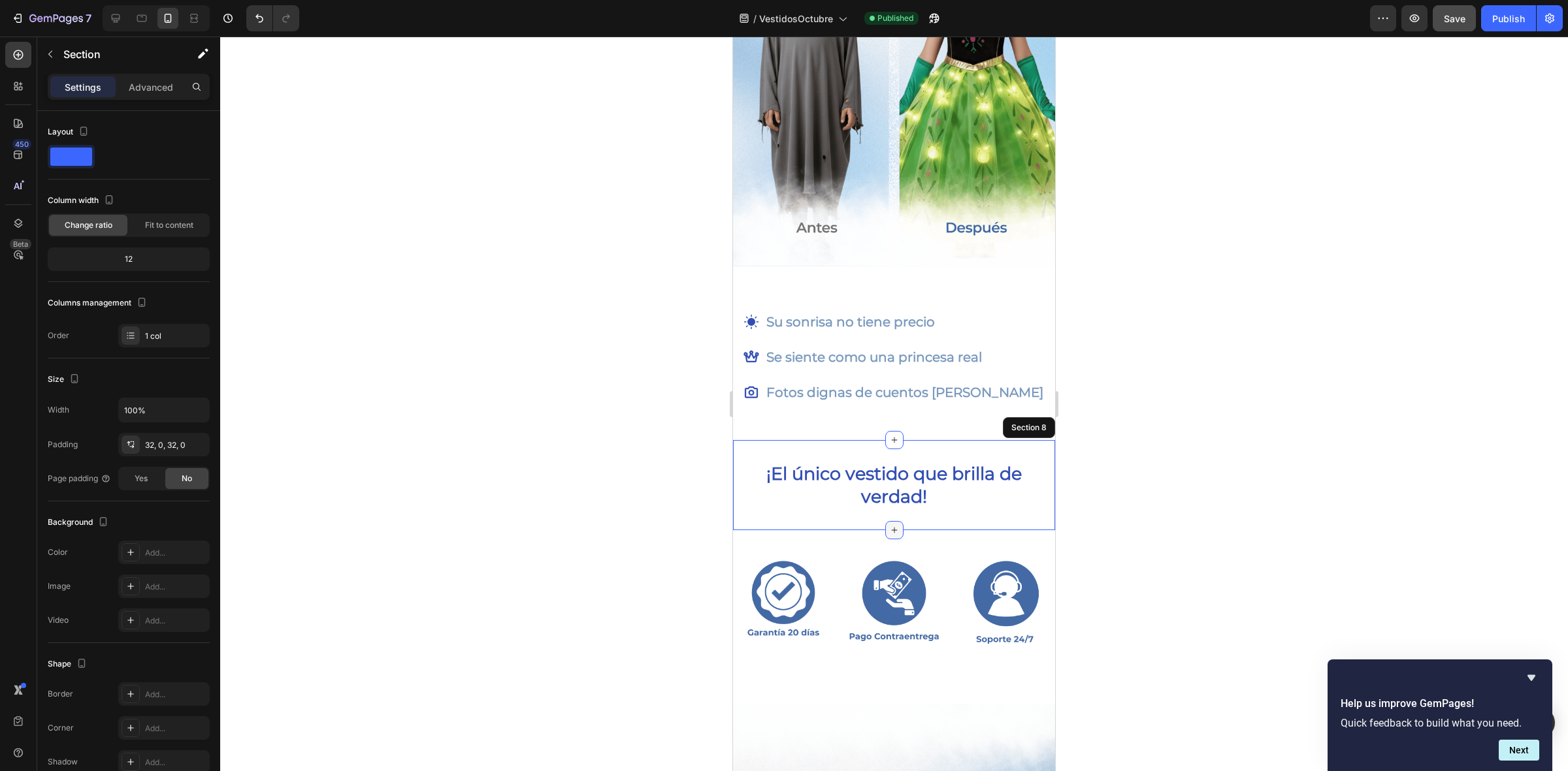
click at [889, 525] on icon at bounding box center [894, 530] width 11 height 11
click at [46, 50] on icon "button" at bounding box center [50, 54] width 11 height 11
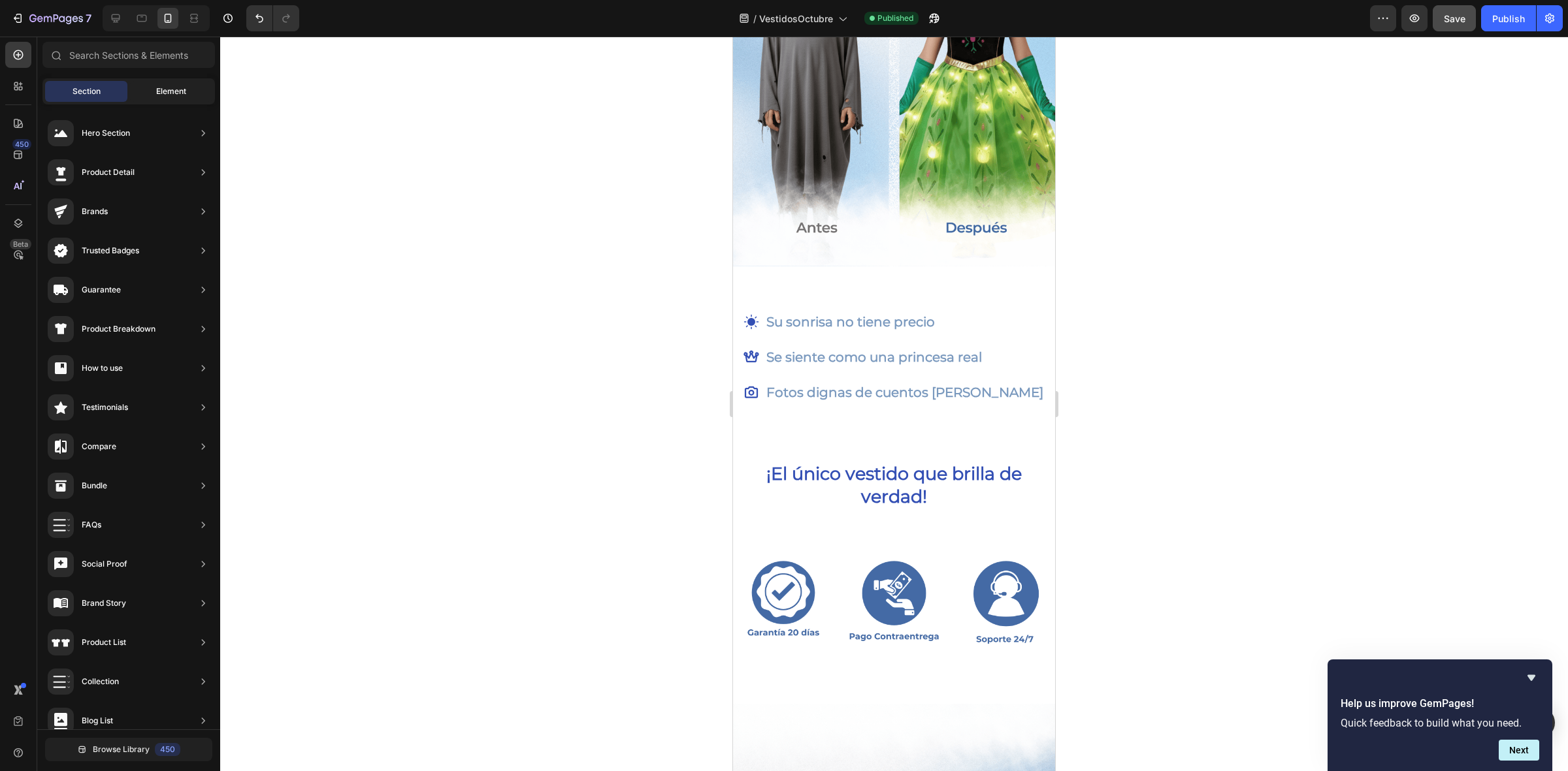
click at [139, 88] on div "Element" at bounding box center [171, 92] width 83 height 21
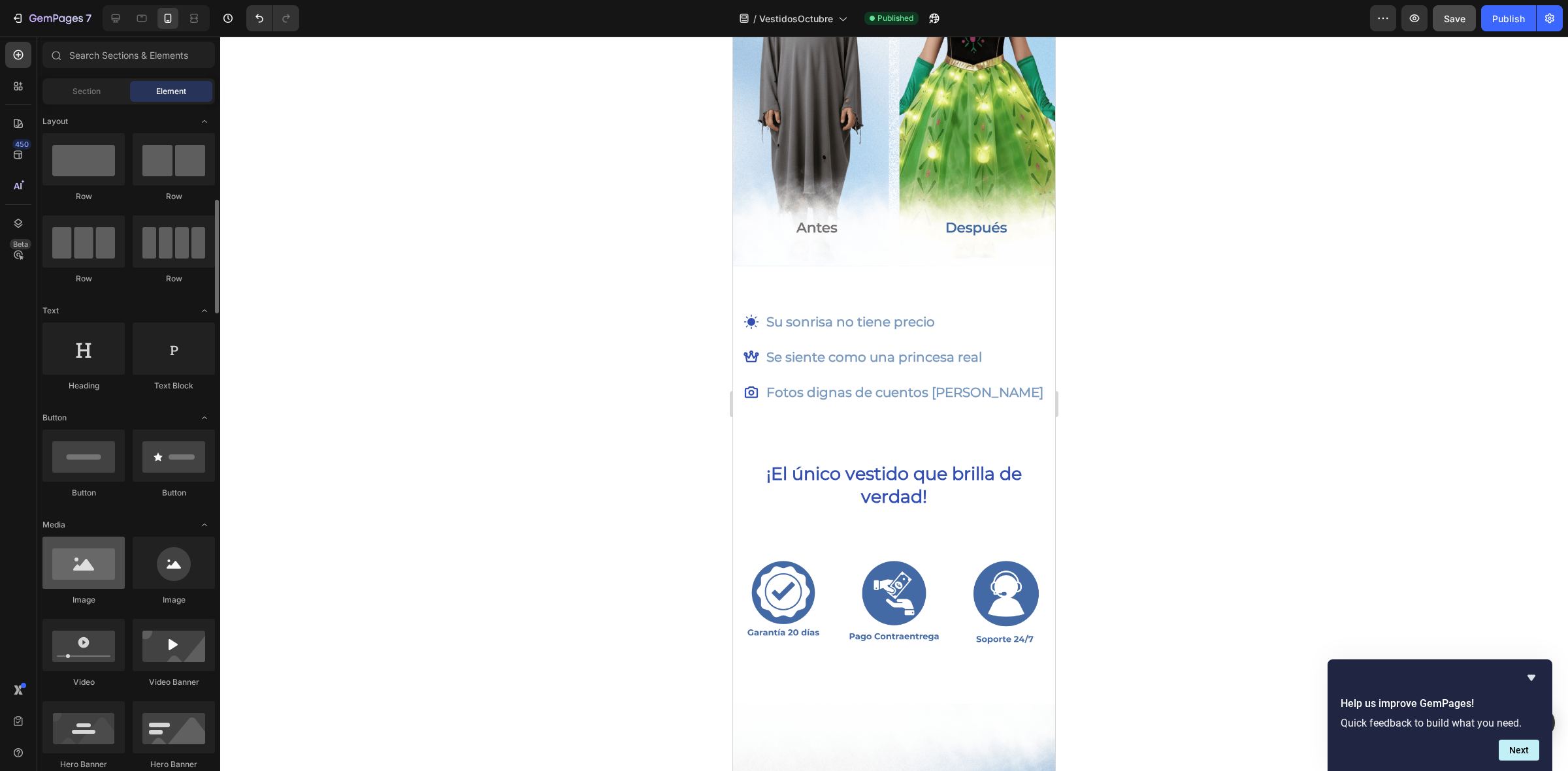
scroll to position [163, 0]
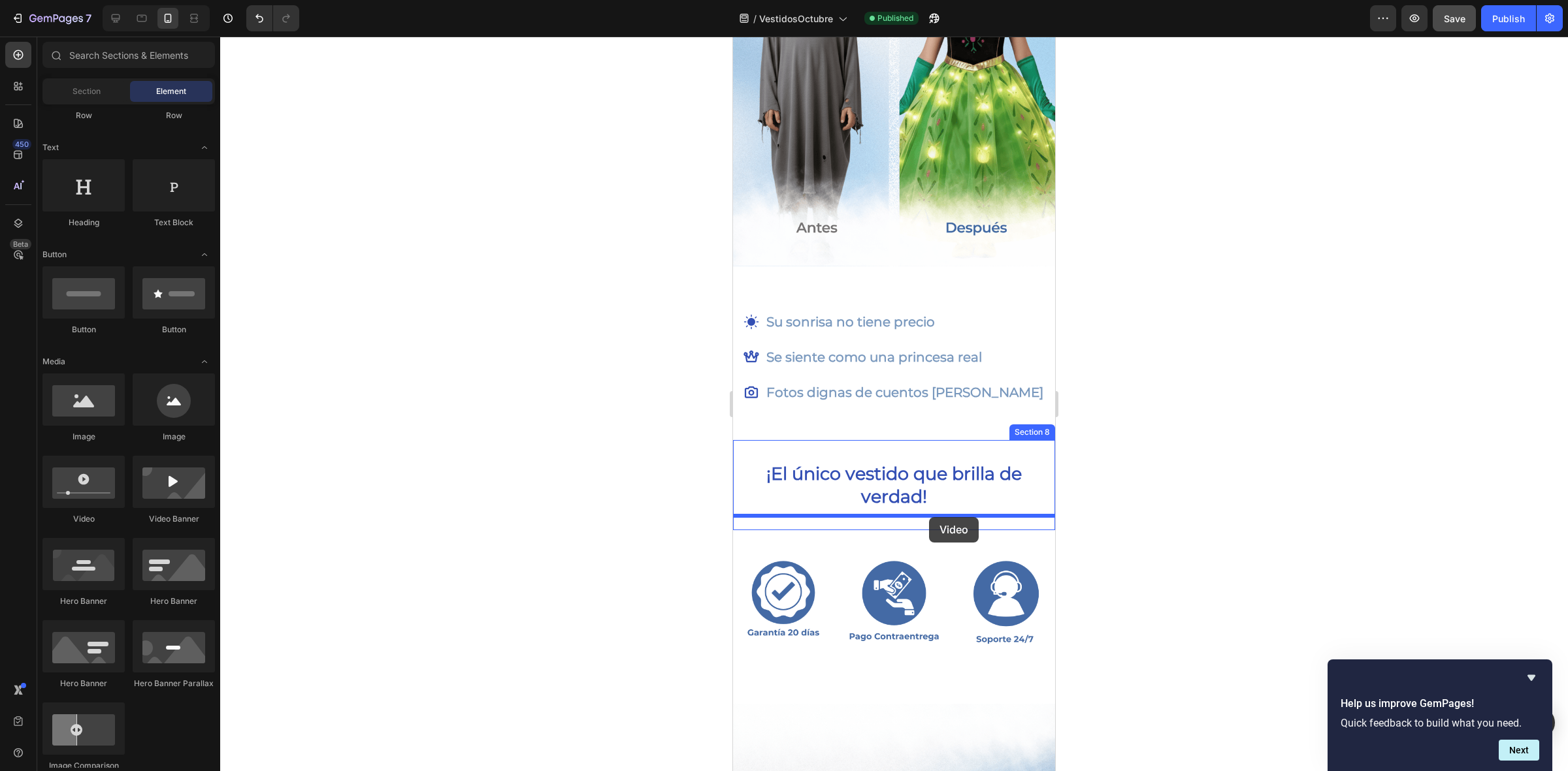
drag, startPoint x: 830, startPoint y: 516, endPoint x: 929, endPoint y: 517, distance: 99.0
drag, startPoint x: 801, startPoint y: 442, endPoint x: 888, endPoint y: 501, distance: 105.1
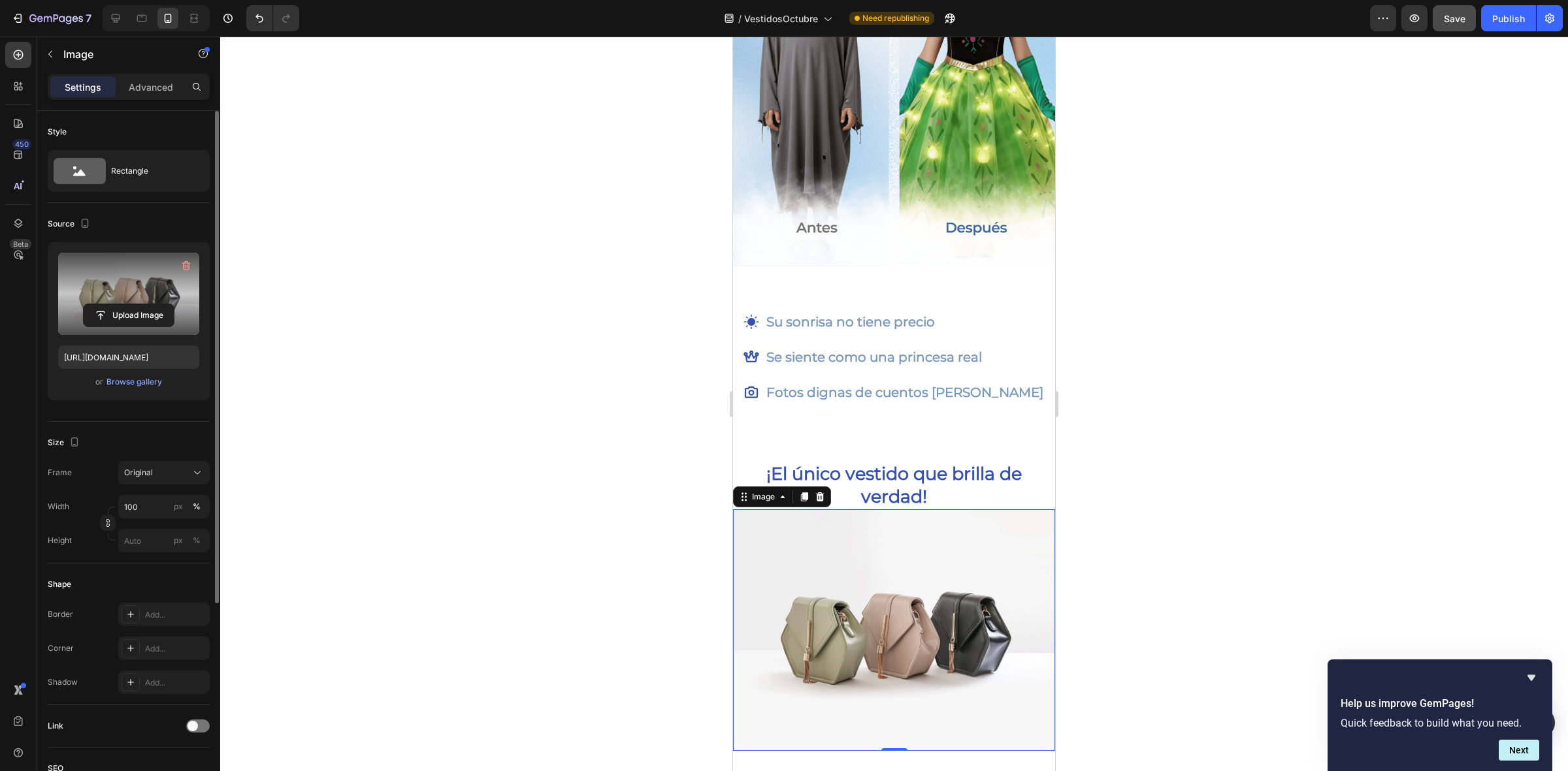
click at [163, 298] on label at bounding box center [129, 294] width 141 height 83
click at [163, 304] on input "file" at bounding box center [129, 316] width 90 height 22
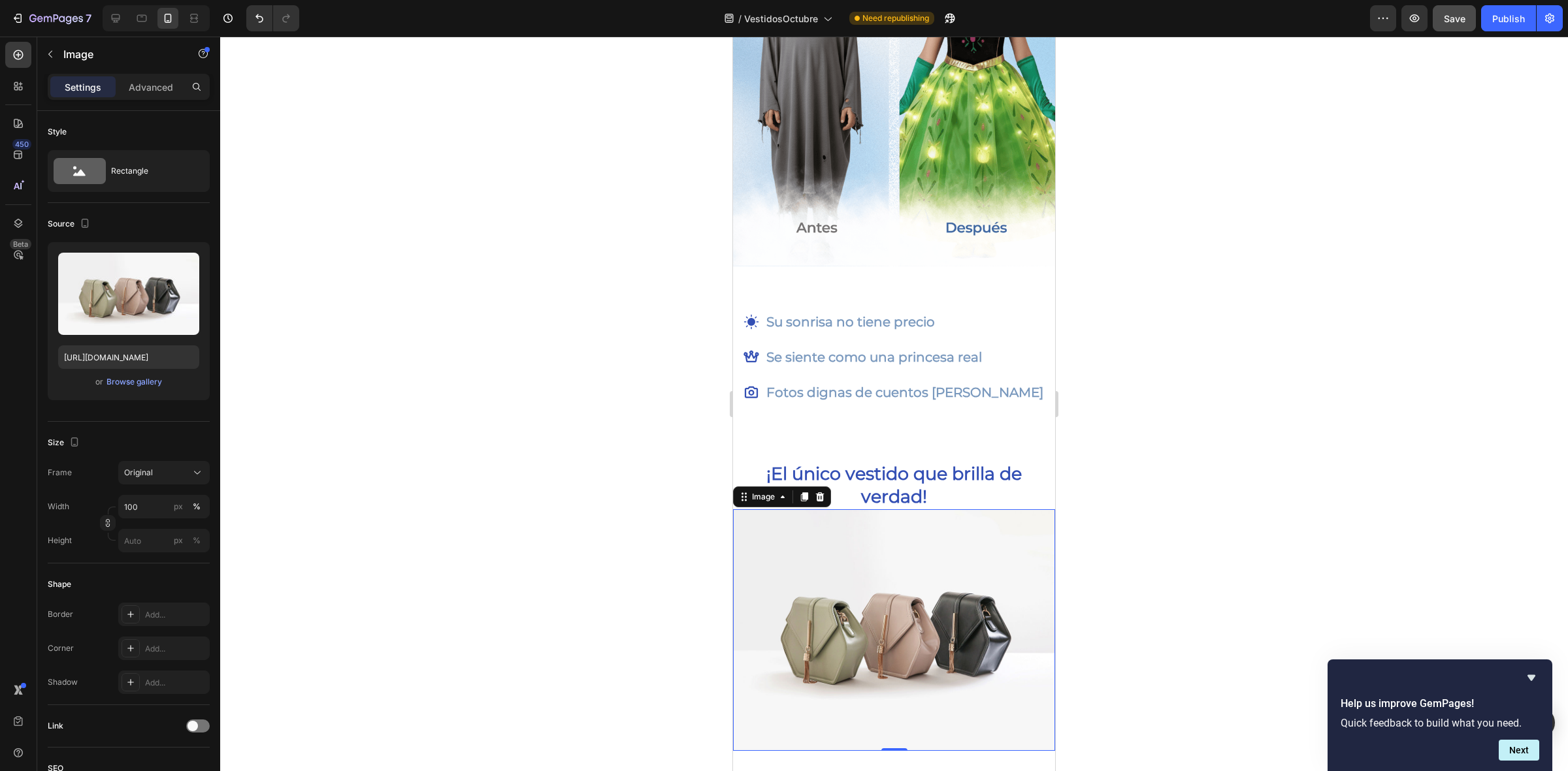
click at [814, 603] on img at bounding box center [894, 630] width 322 height 242
click at [828, 486] on div "Image" at bounding box center [782, 497] width 98 height 21
click at [816, 492] on icon at bounding box center [820, 497] width 11 height 11
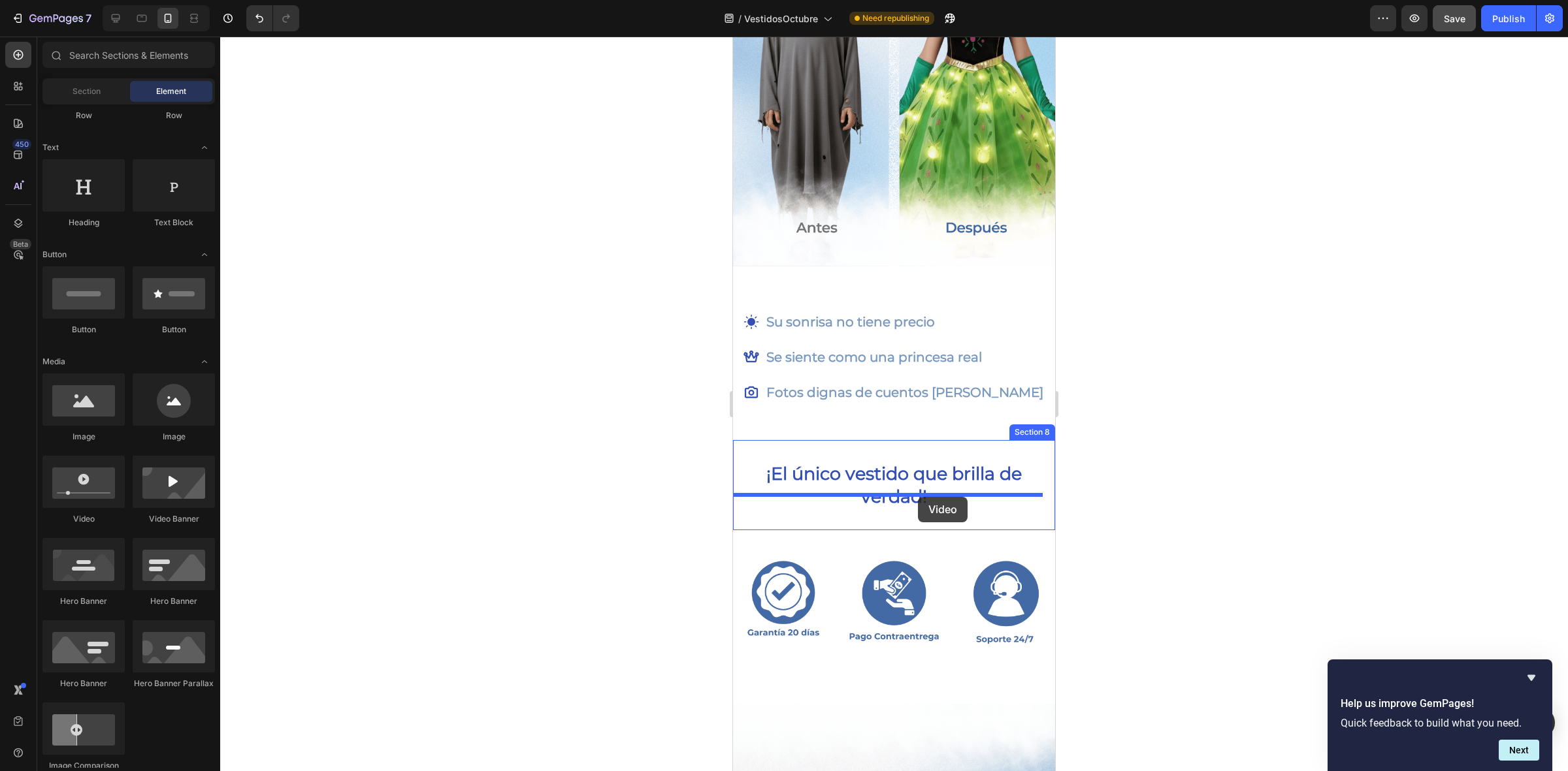
drag, startPoint x: 821, startPoint y: 545, endPoint x: 918, endPoint y: 497, distance: 108.2
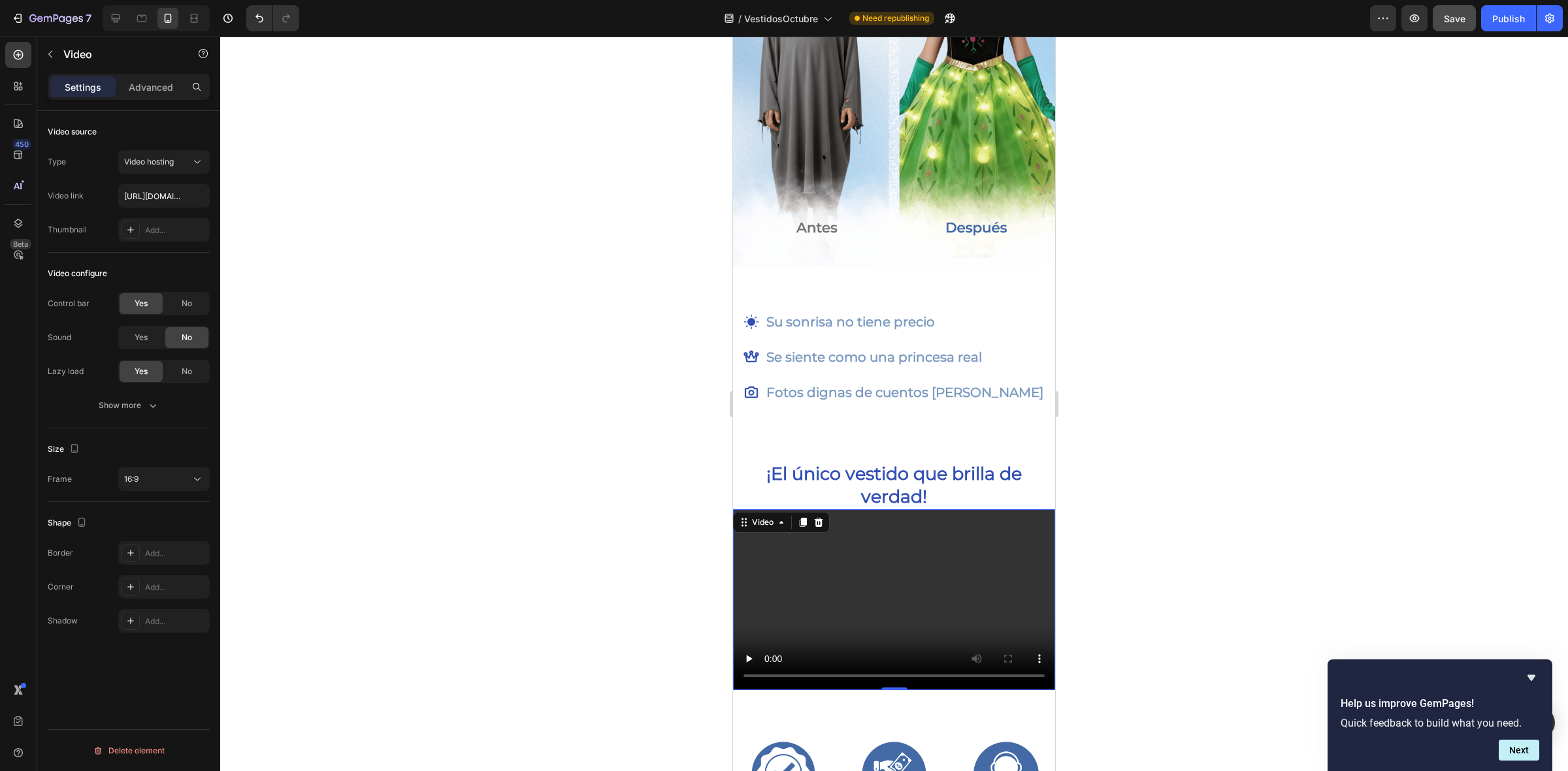
click at [799, 566] on video at bounding box center [894, 599] width 322 height 181
click at [177, 168] on button "Video hosting" at bounding box center [164, 162] width 91 height 24
click at [69, 194] on div "Video link" at bounding box center [65, 196] width 36 height 12
click at [159, 201] on input "https://cdn.shopify.com/videos/c/o/v/2cd3deb506b54b009063f7270ab5cf2e.mp4" at bounding box center [164, 196] width 91 height 24
click at [94, 208] on div "Type Video hosting Video link https://cdn.shopify.com/videos/c/o/v/2cd3deb506b5…" at bounding box center [128, 195] width 162 height 91
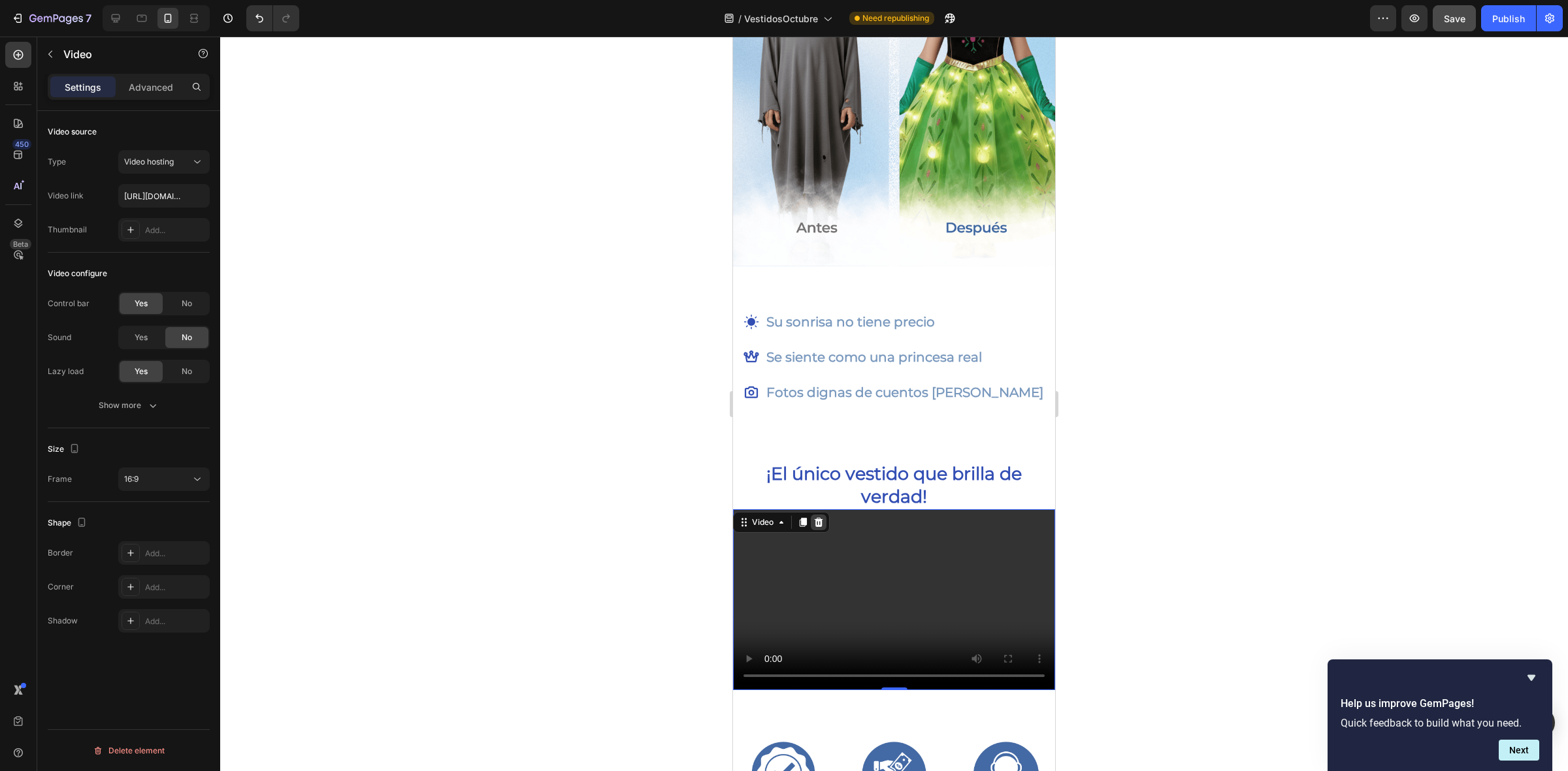
click at [822, 517] on icon at bounding box center [818, 522] width 11 height 11
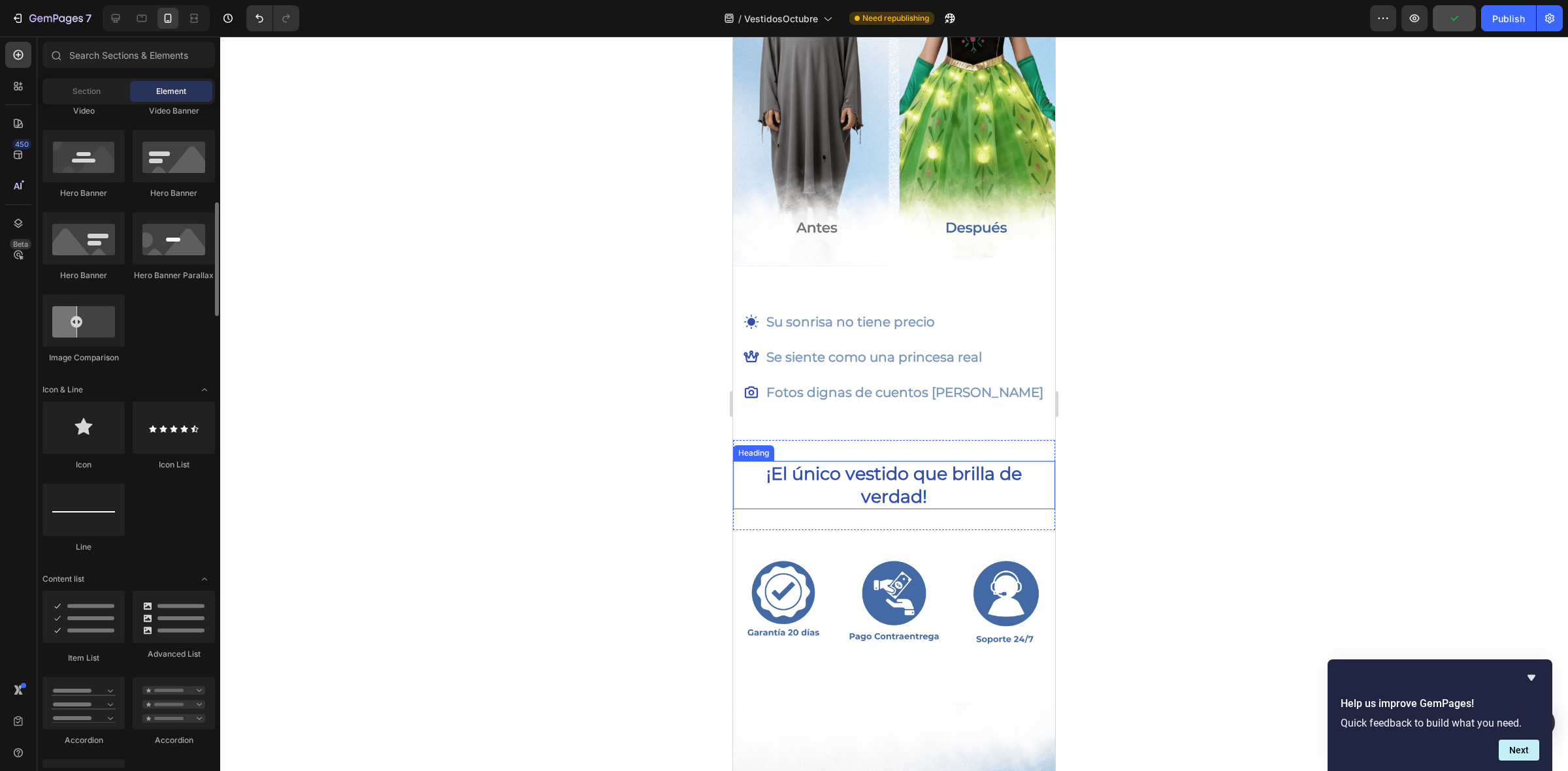
scroll to position [327, 0]
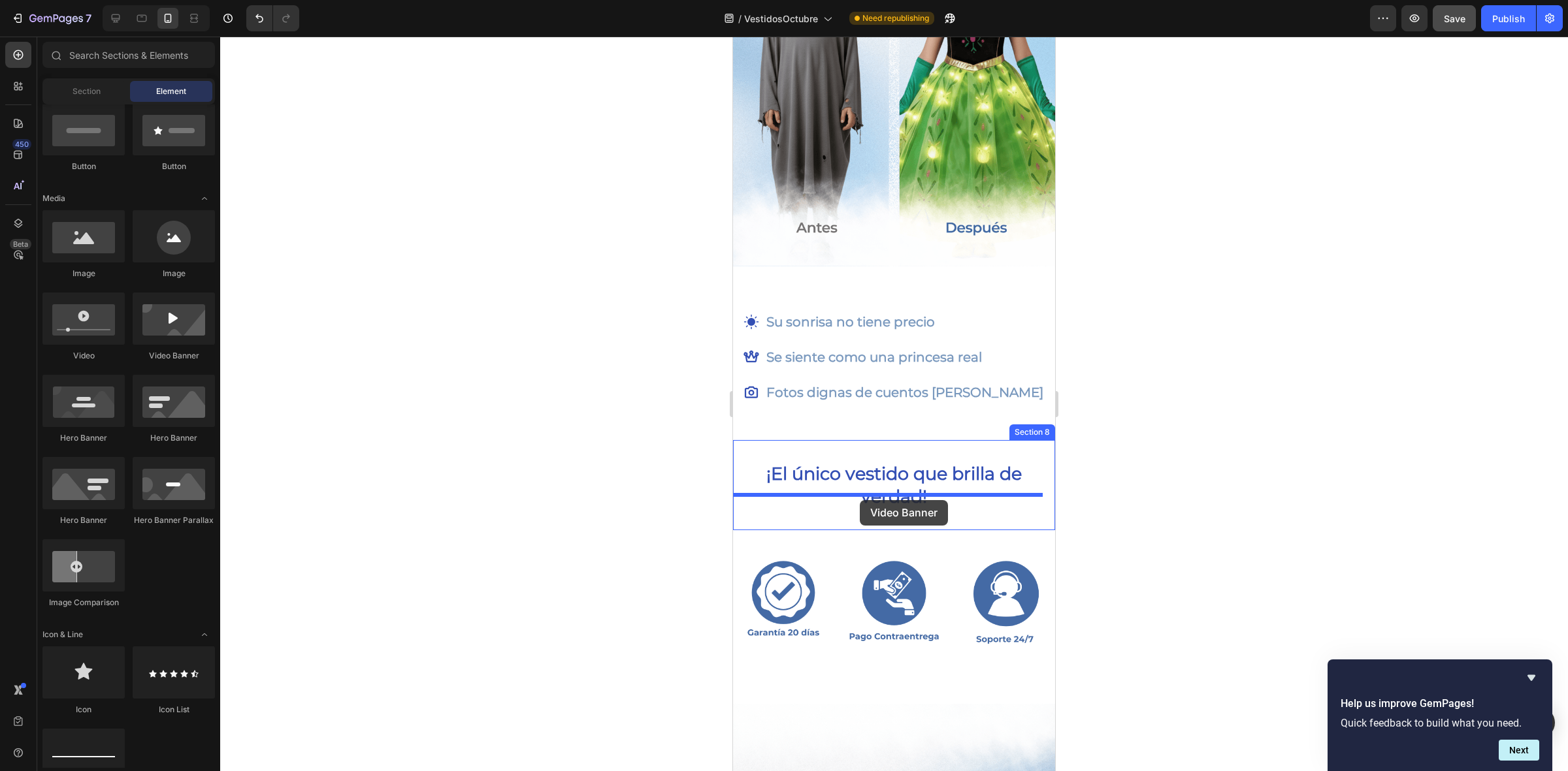
drag, startPoint x: 905, startPoint y: 363, endPoint x: 860, endPoint y: 500, distance: 144.2
drag, startPoint x: 828, startPoint y: 364, endPoint x: 880, endPoint y: 512, distance: 156.9
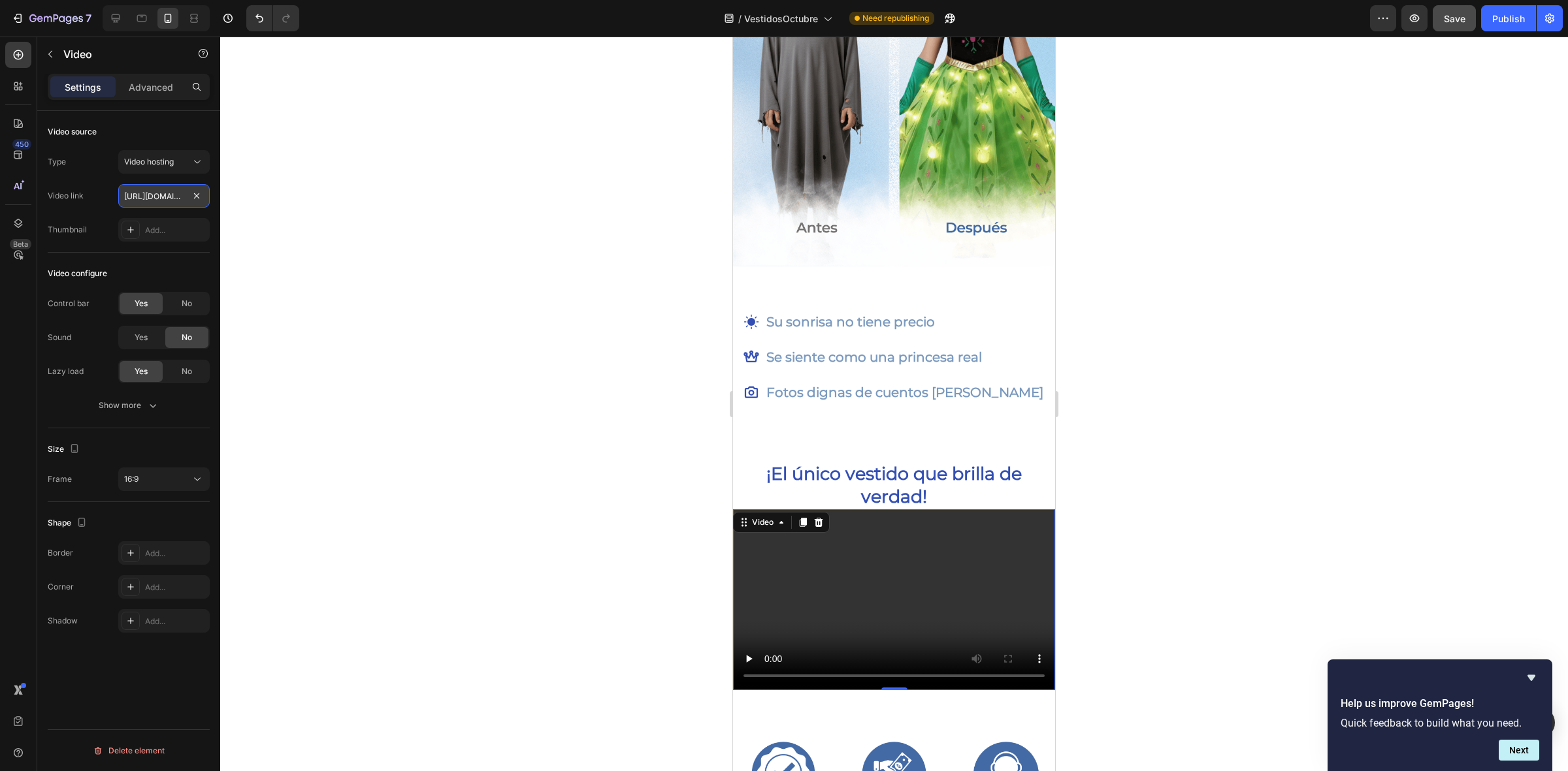
click at [141, 190] on input "https://cdn.shopify.com/videos/c/o/v/2cd3deb506b54b009063f7270ab5cf2e.mp4" at bounding box center [164, 196] width 91 height 24
click at [147, 199] on input "https://cdn.shopify.com/videos/c/o/v/2cd3deb506b54b009063f7270ab5cf2e.mp4" at bounding box center [164, 196] width 91 height 24
drag, startPoint x: 122, startPoint y: 197, endPoint x: 292, endPoint y: 190, distance: 170.1
click at [292, 0] on div "7 / VestidosOctubre Need republishing Preview Publish 450 Beta Sections(18) Ele…" at bounding box center [784, 0] width 1568 height 0
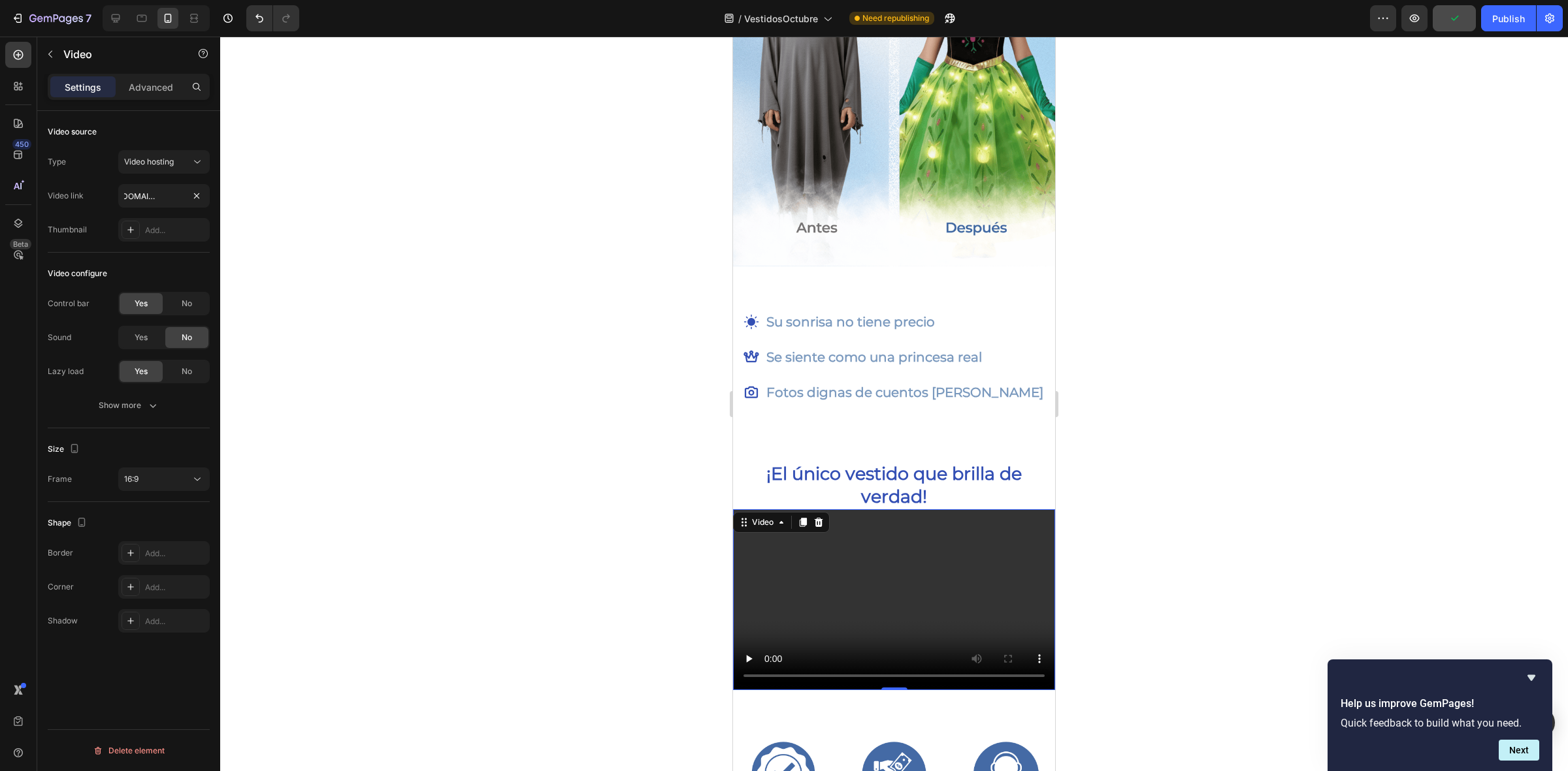
scroll to position [0, 0]
click at [112, 197] on div "Video link https://cdn.shopify.com/videos/c/o/v/2cd3deb506b54b009063f7270ab5cf2…" at bounding box center [128, 196] width 162 height 24
click at [144, 168] on button "Video hosting" at bounding box center [164, 162] width 91 height 24
click at [76, 204] on div "Video link" at bounding box center [65, 196] width 36 height 21
click at [160, 484] on div "16:9" at bounding box center [157, 479] width 67 height 12
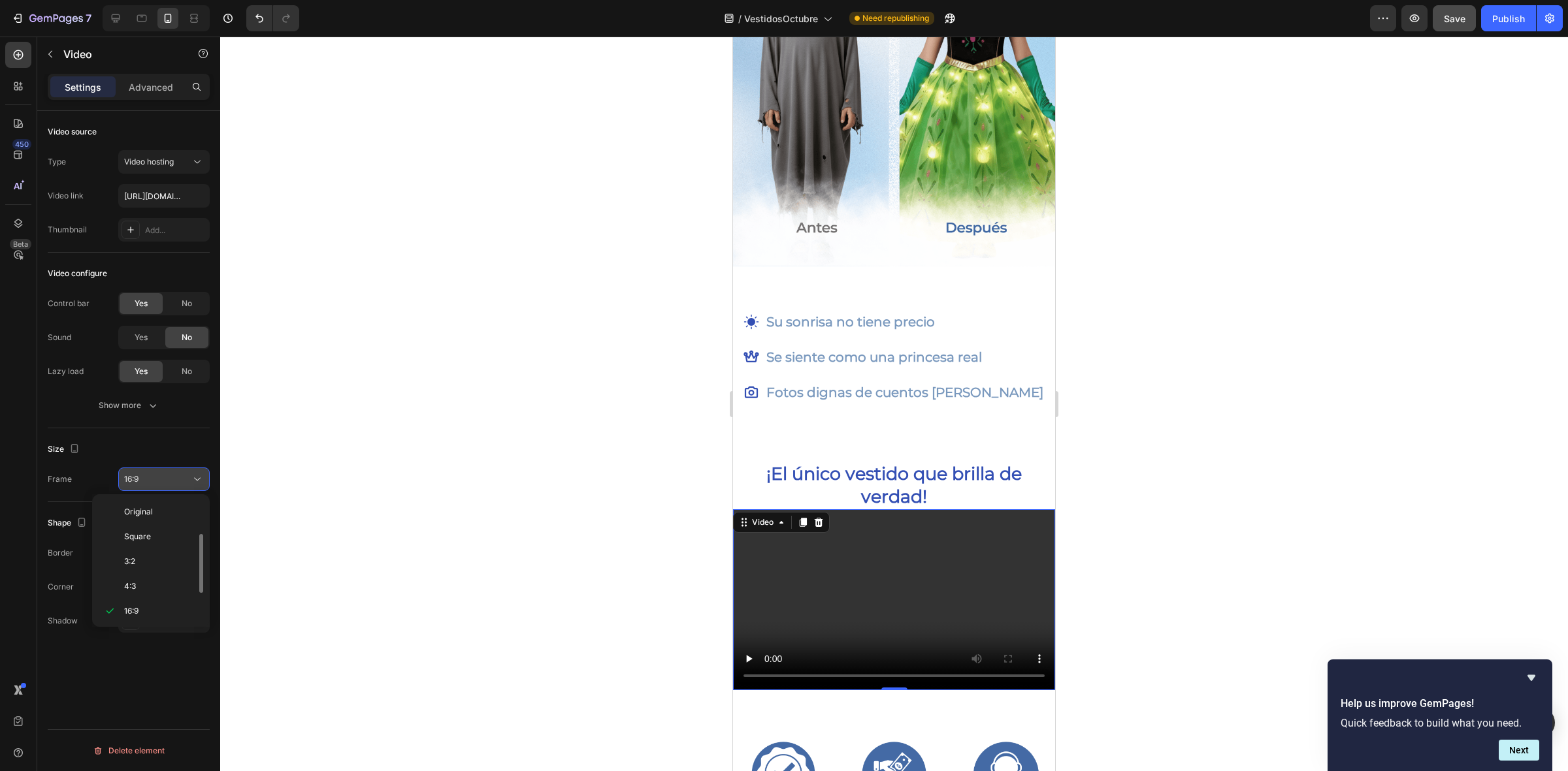
scroll to position [24, 0]
click at [79, 425] on div "Video configure Control bar Yes No Sound Yes No Lazy load Yes No Show more" at bounding box center [128, 341] width 162 height 176
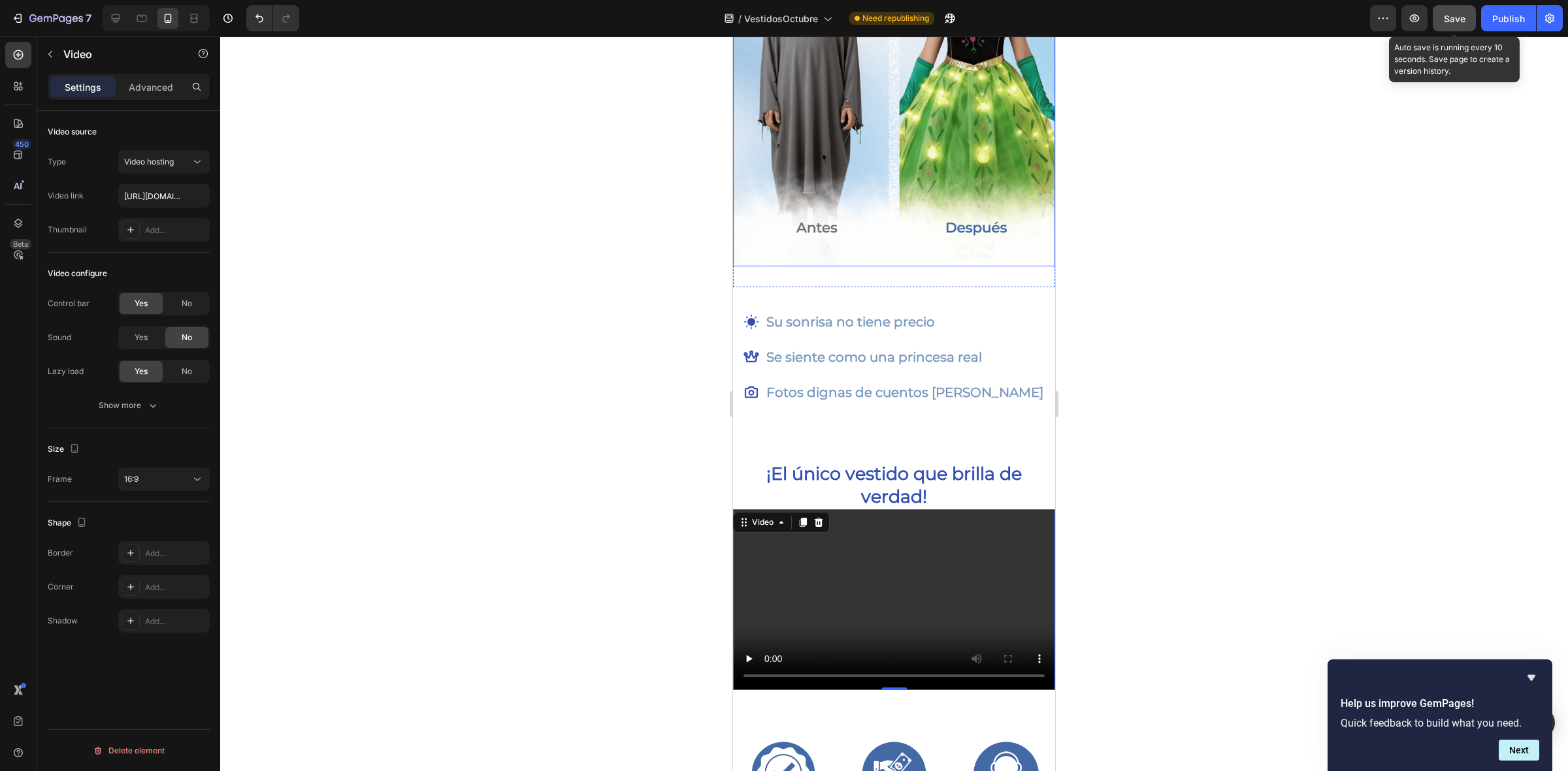
click at [1458, 15] on span "Save" at bounding box center [1454, 18] width 22 height 11
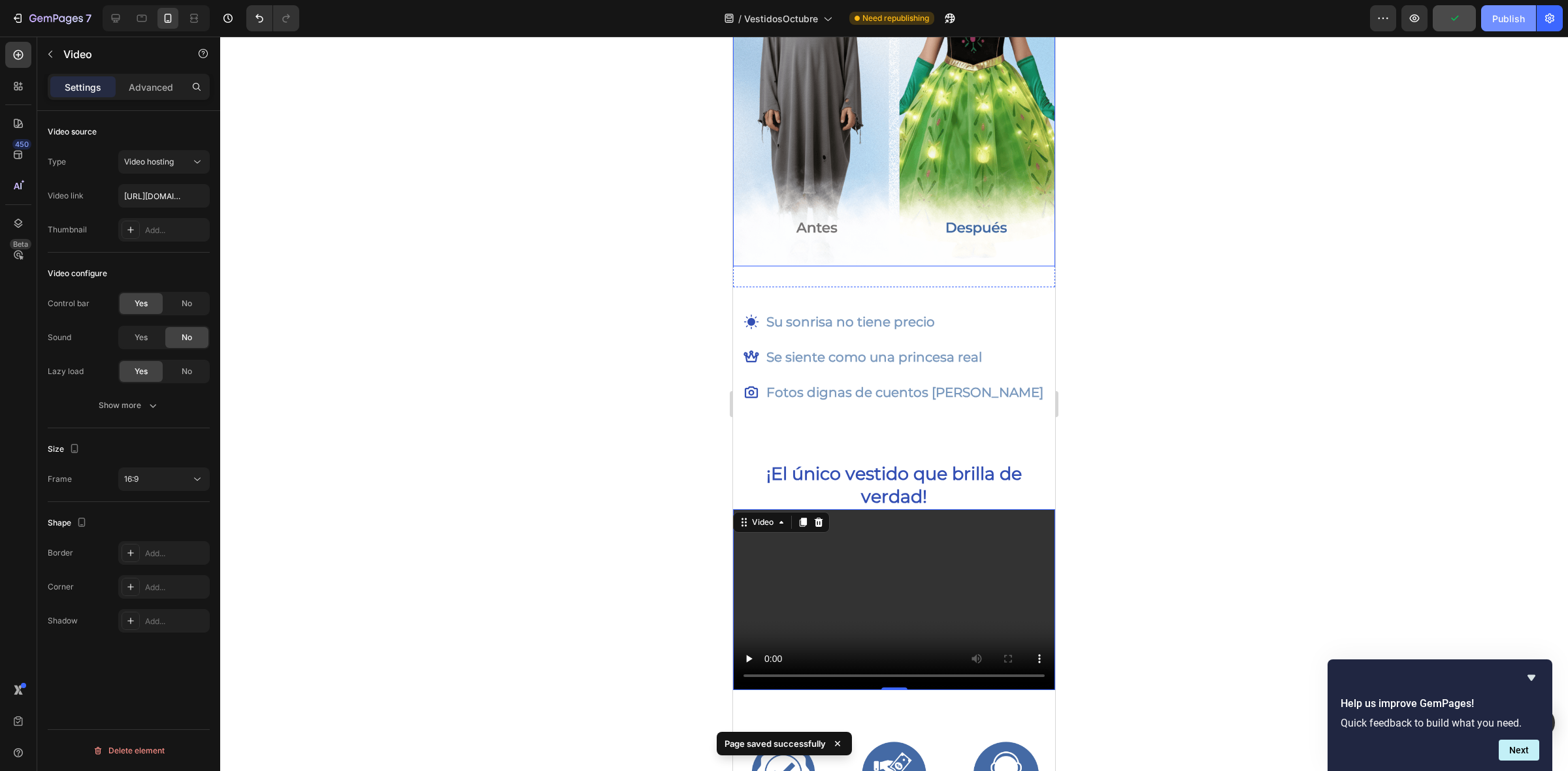
click at [1514, 21] on div "Publish" at bounding box center [1508, 18] width 32 height 14
click at [180, 86] on div "Advanced" at bounding box center [151, 87] width 65 height 21
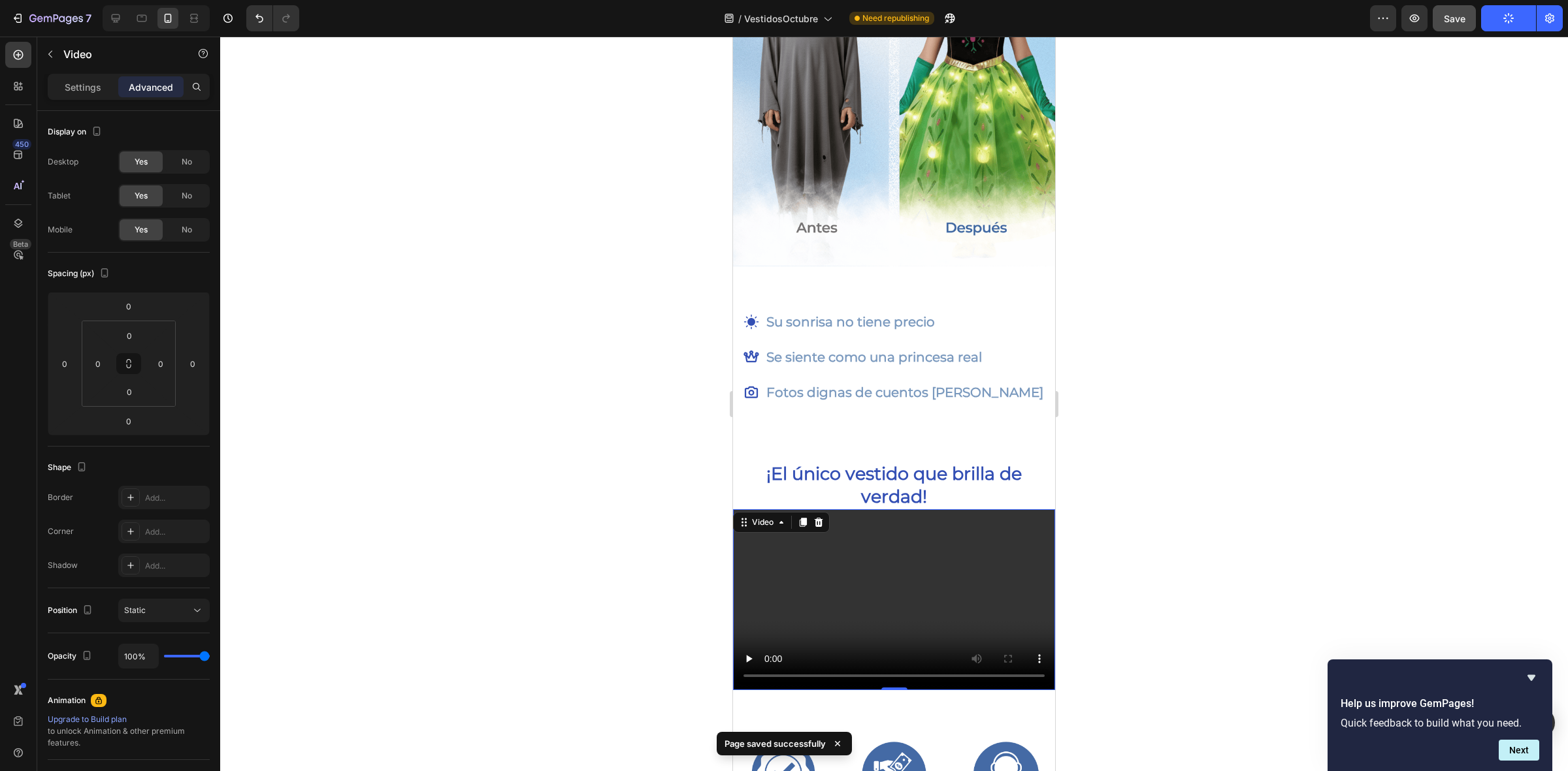
click at [48, 85] on div "Settings Advanced" at bounding box center [128, 87] width 162 height 26
click at [83, 91] on p "Settings" at bounding box center [83, 87] width 36 height 14
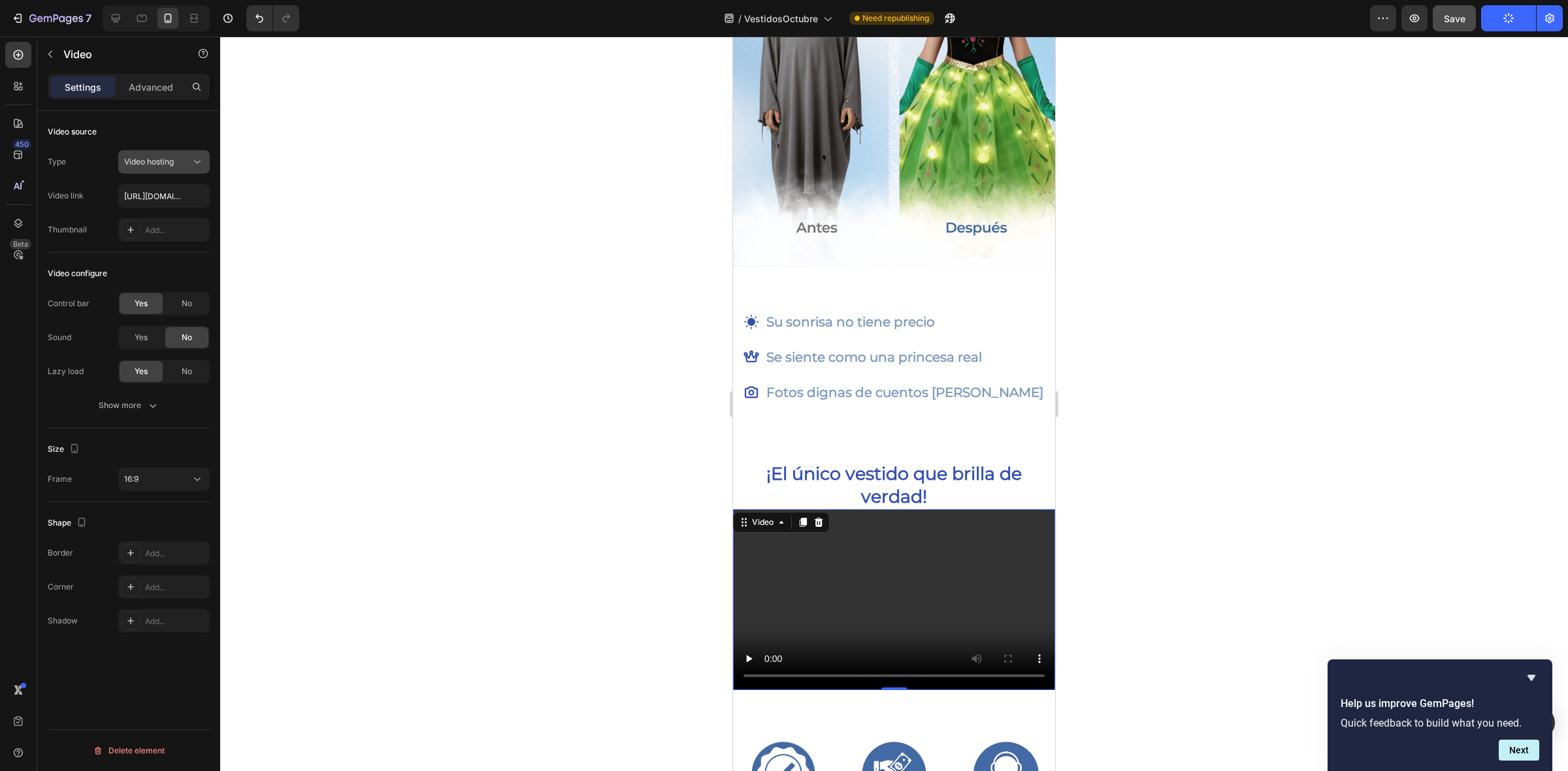
click at [163, 163] on span "Video hosting" at bounding box center [149, 161] width 50 height 10
click at [74, 173] on div "Type Video hosting" at bounding box center [128, 162] width 162 height 24
click at [132, 204] on input "https://cdn.shopify.com/videos/c/o/v/2cd3deb506b54b009063f7270ab5cf2e.mp4" at bounding box center [164, 196] width 91 height 24
click at [142, 227] on div "Add..." at bounding box center [164, 230] width 91 height 24
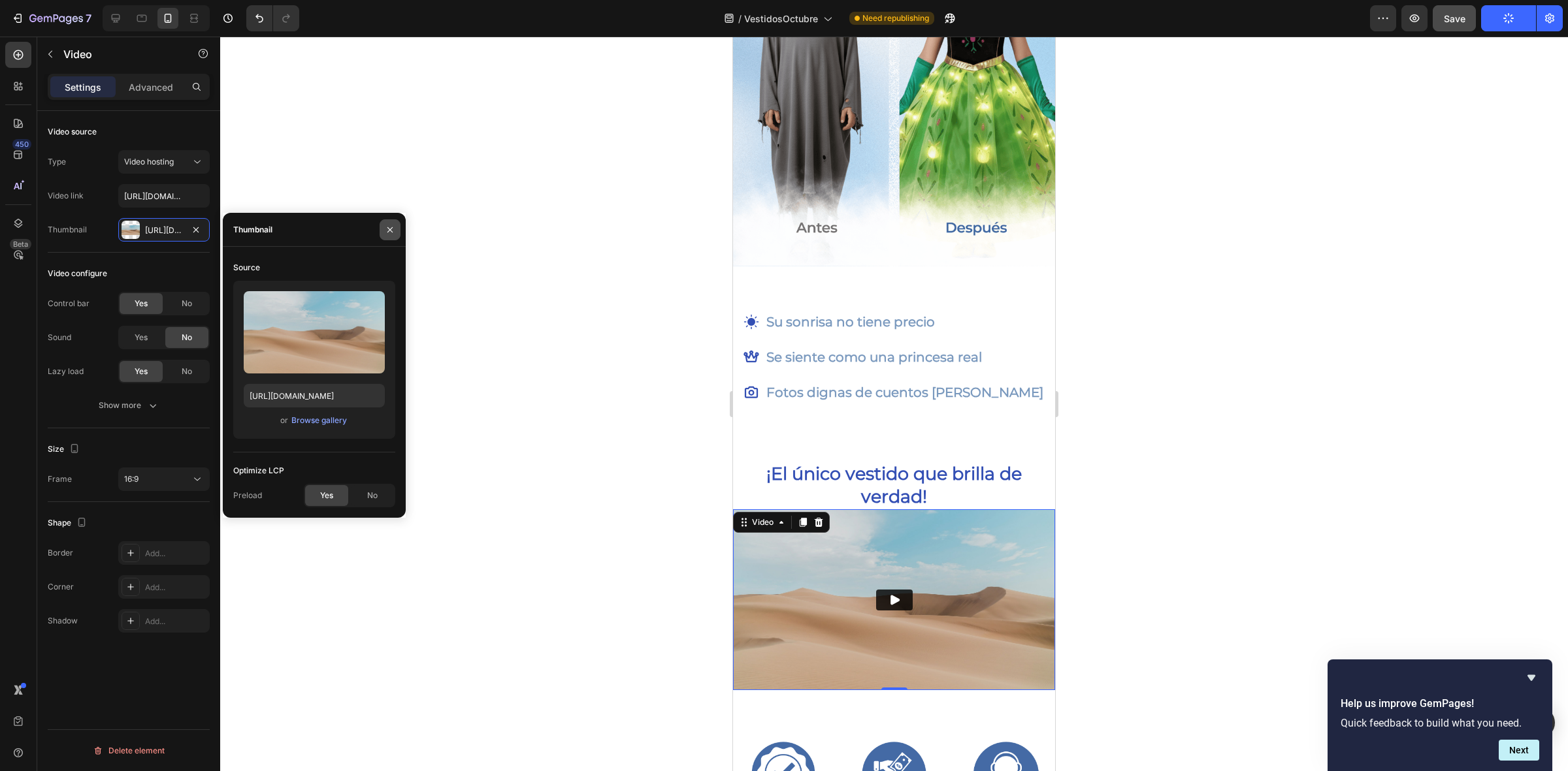
click at [387, 222] on button "button" at bounding box center [390, 230] width 21 height 21
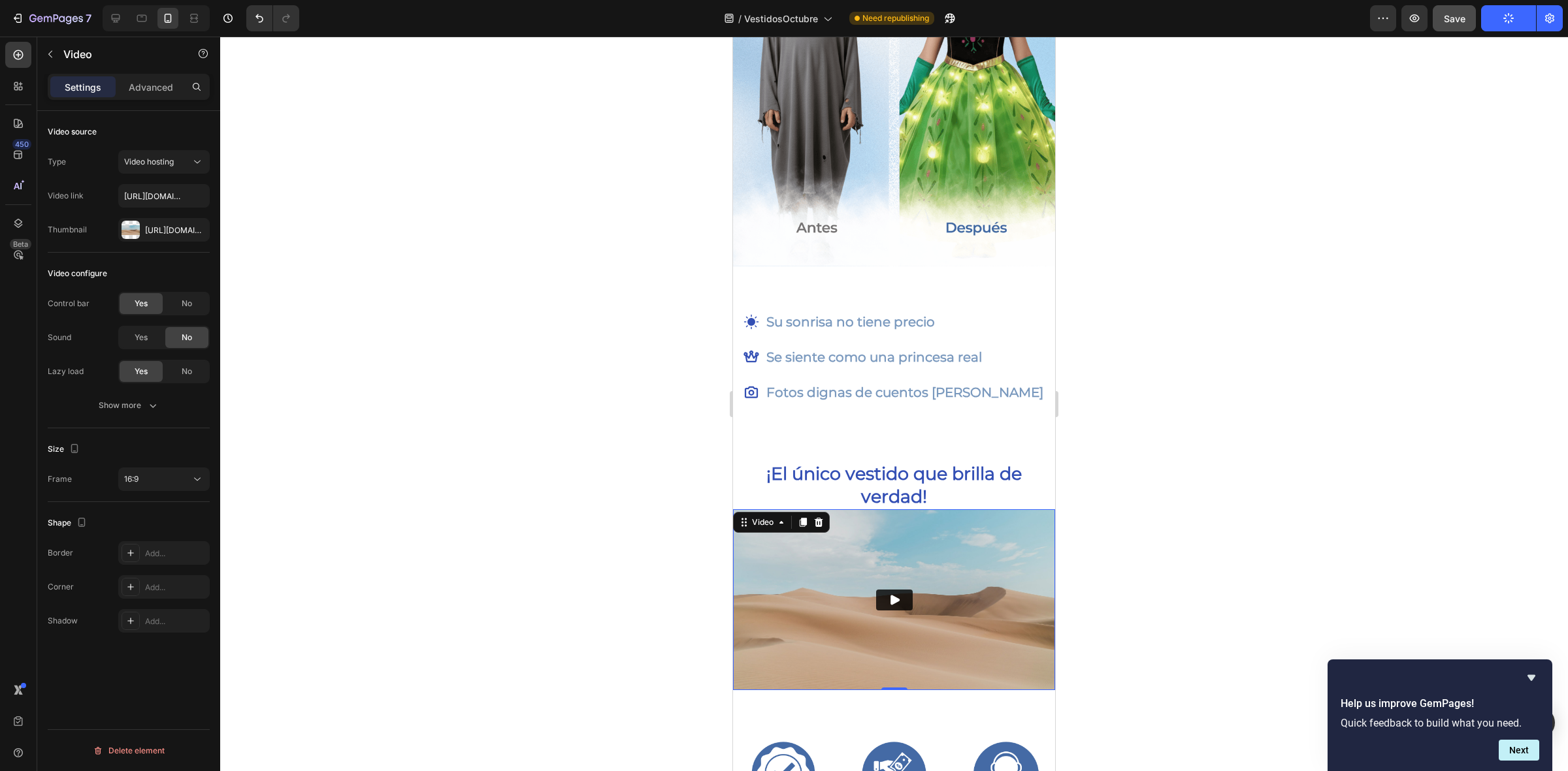
click at [935, 537] on img at bounding box center [894, 599] width 322 height 181
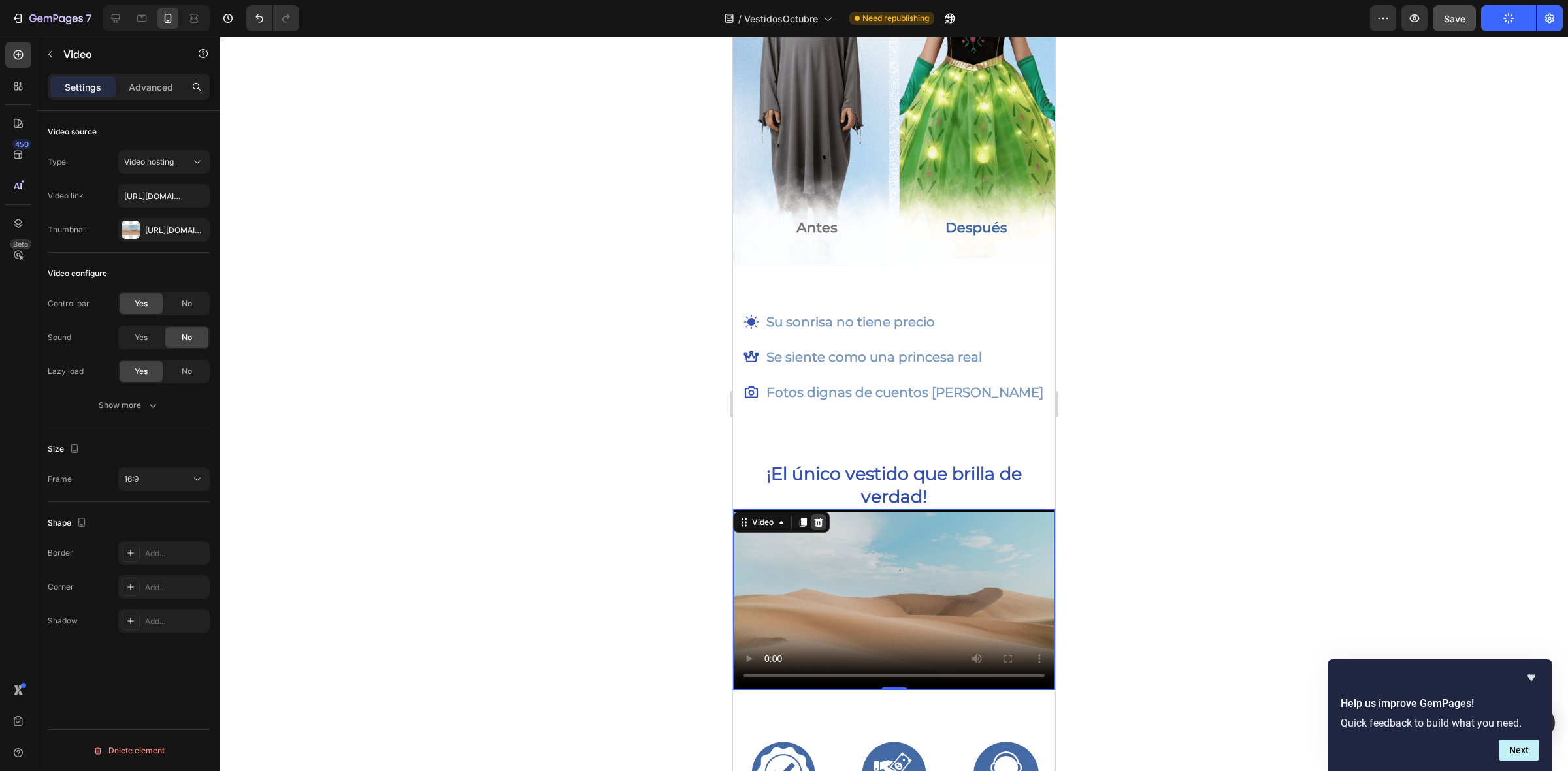
click at [818, 518] on icon at bounding box center [818, 522] width 9 height 9
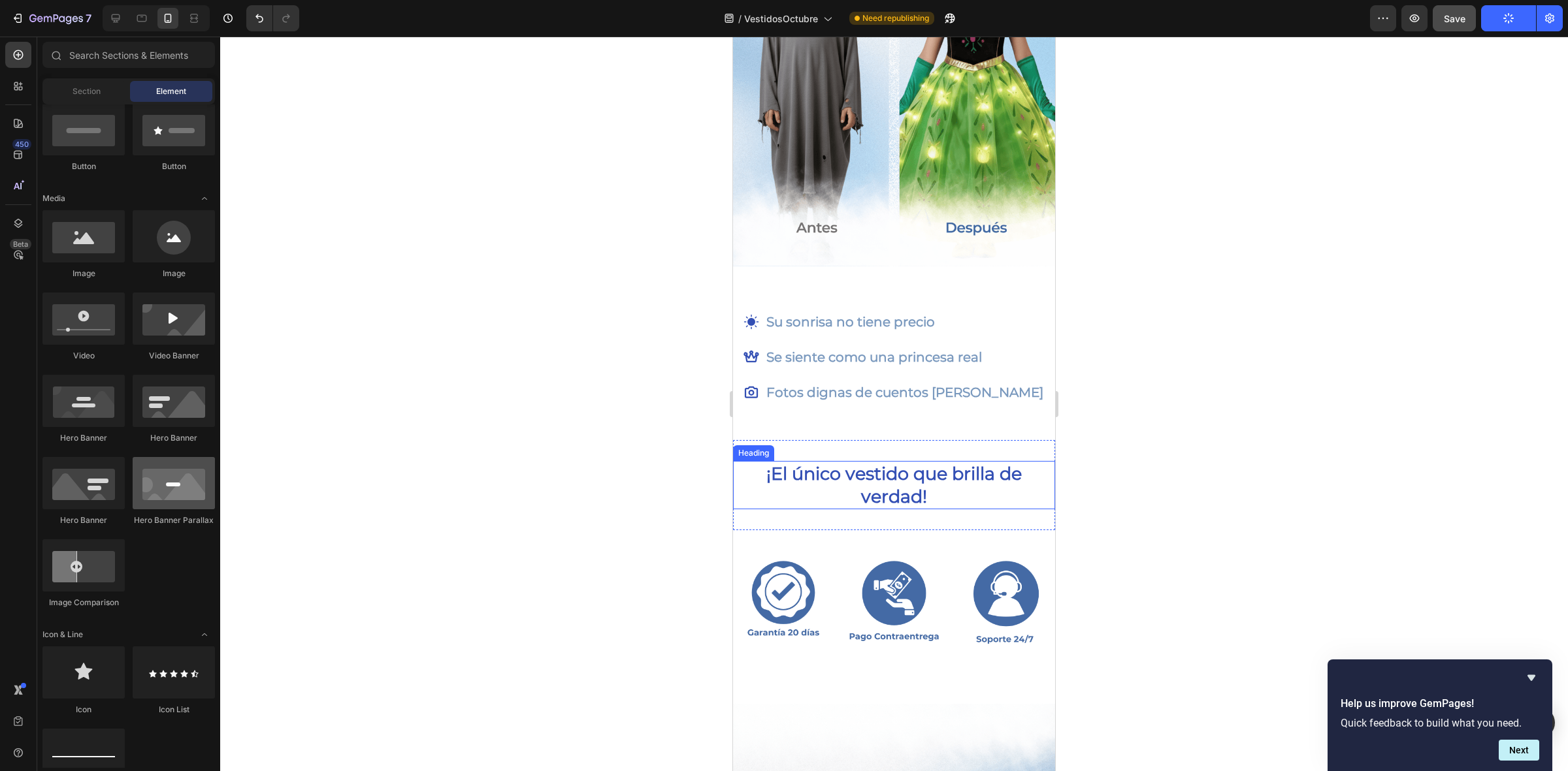
scroll to position [0, 0]
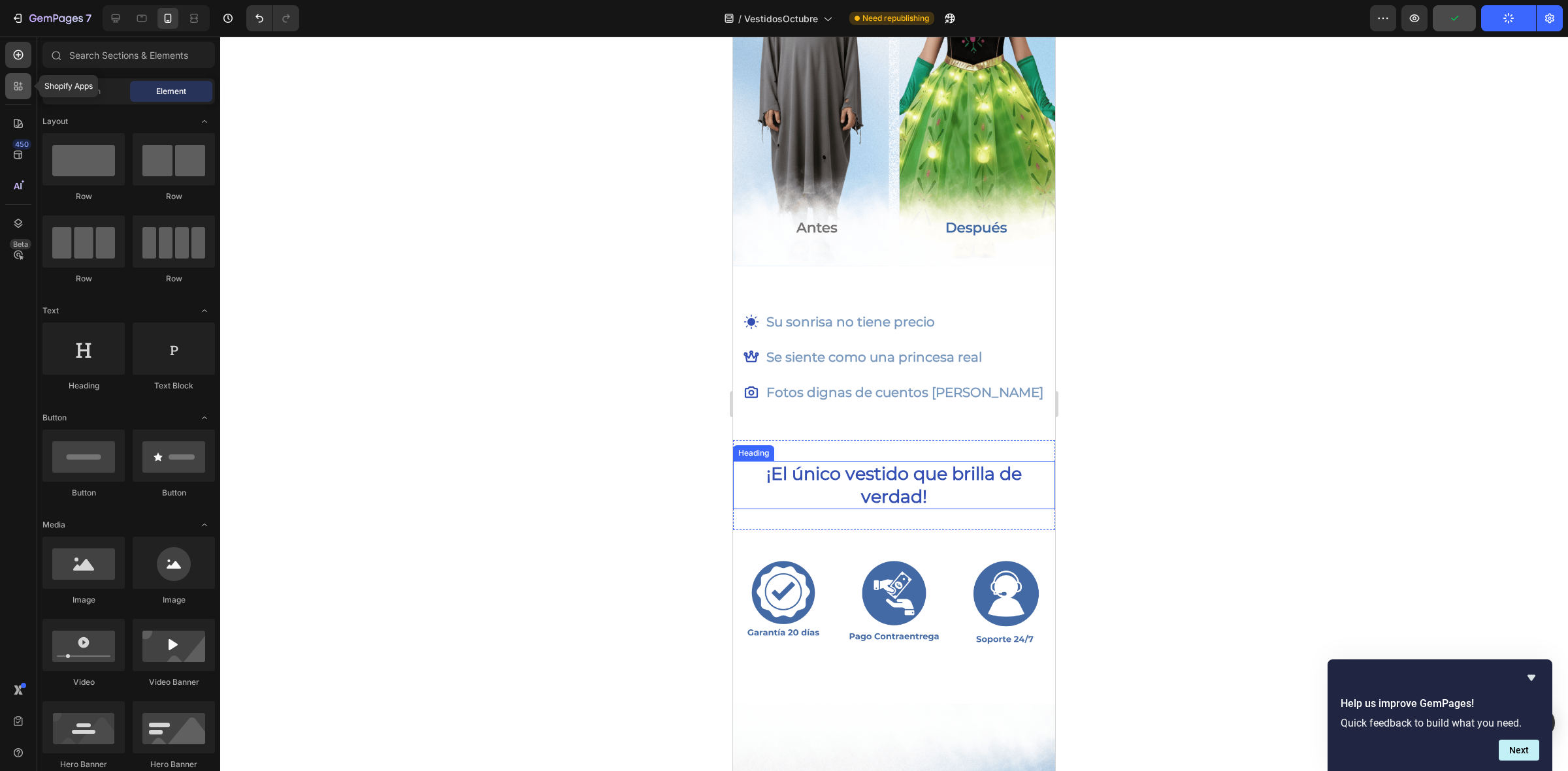
click at [24, 85] on icon at bounding box center [18, 86] width 13 height 13
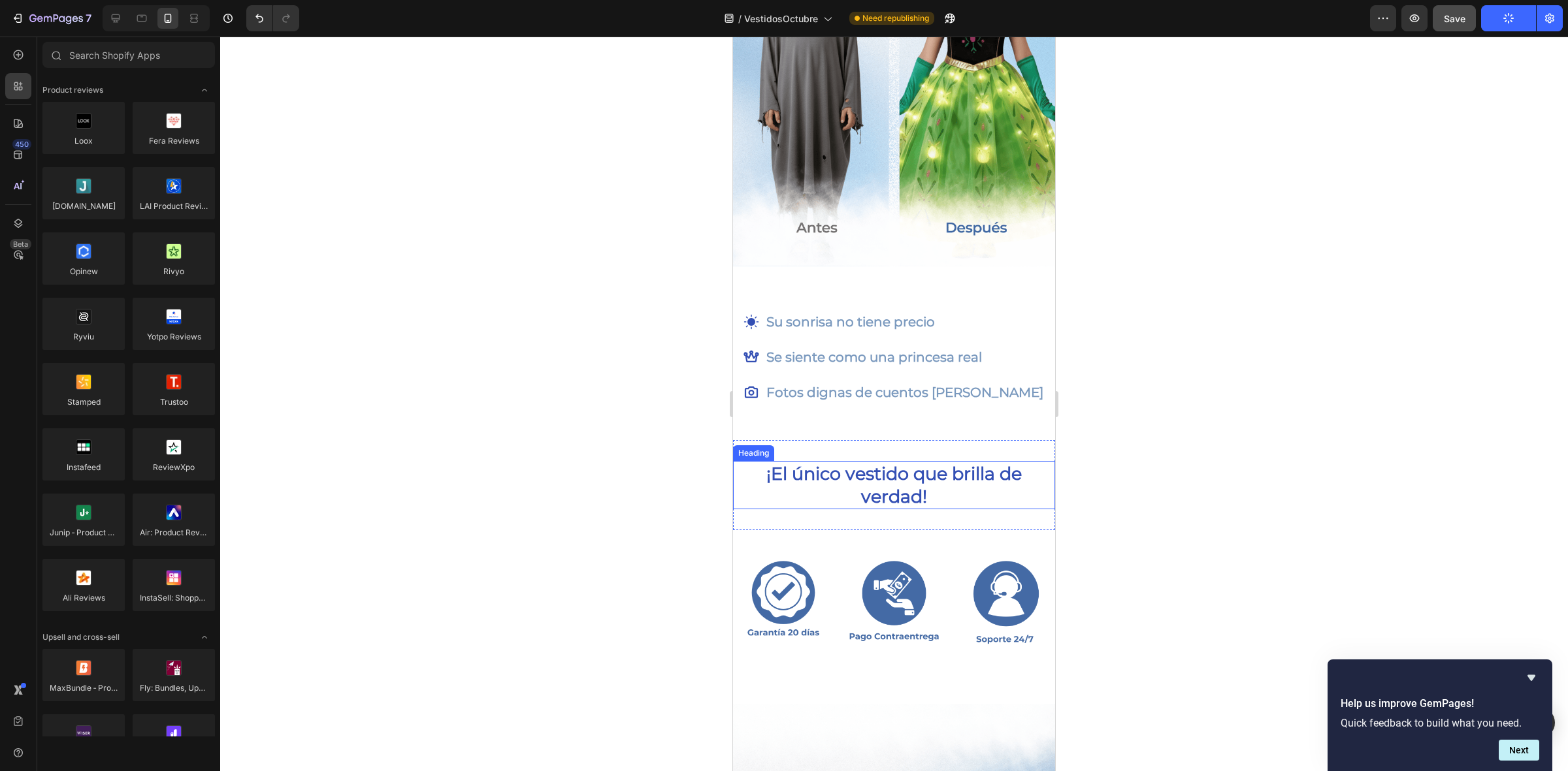
click at [3, 52] on div "450 Beta" at bounding box center [18, 403] width 37 height 735
click at [21, 49] on icon at bounding box center [18, 55] width 13 height 13
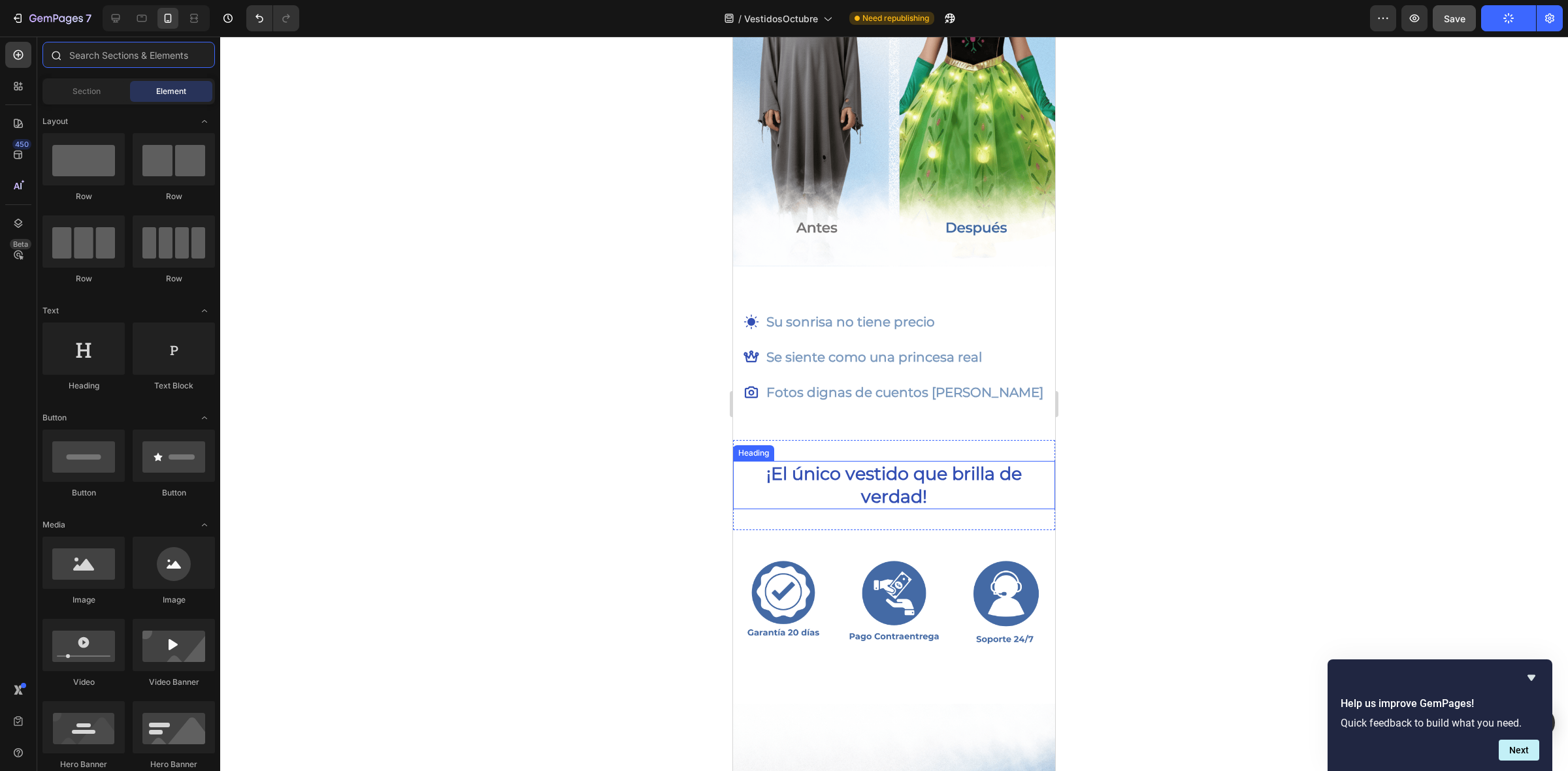
click at [77, 52] on input "text" at bounding box center [128, 55] width 172 height 26
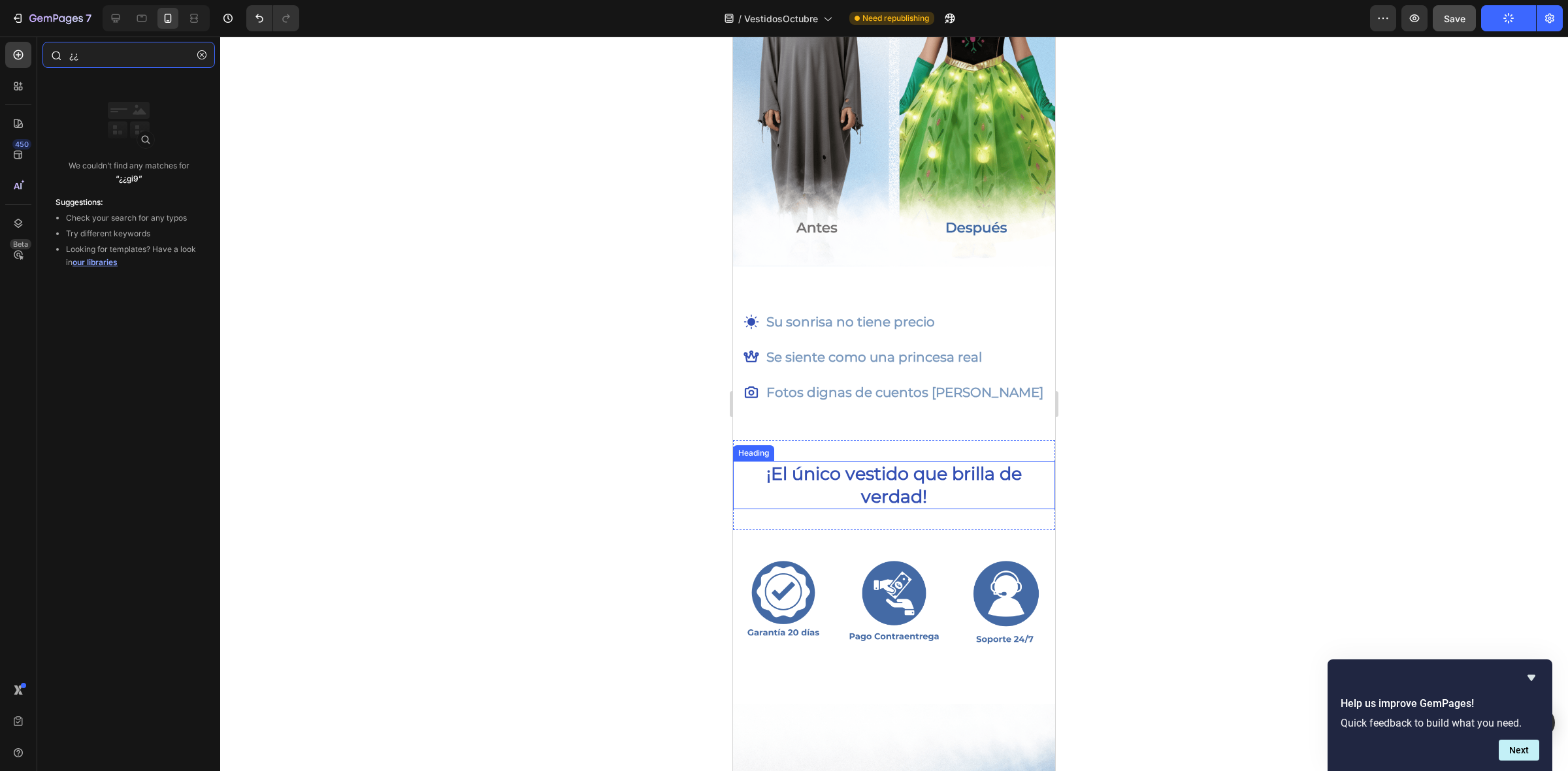
type input "¿"
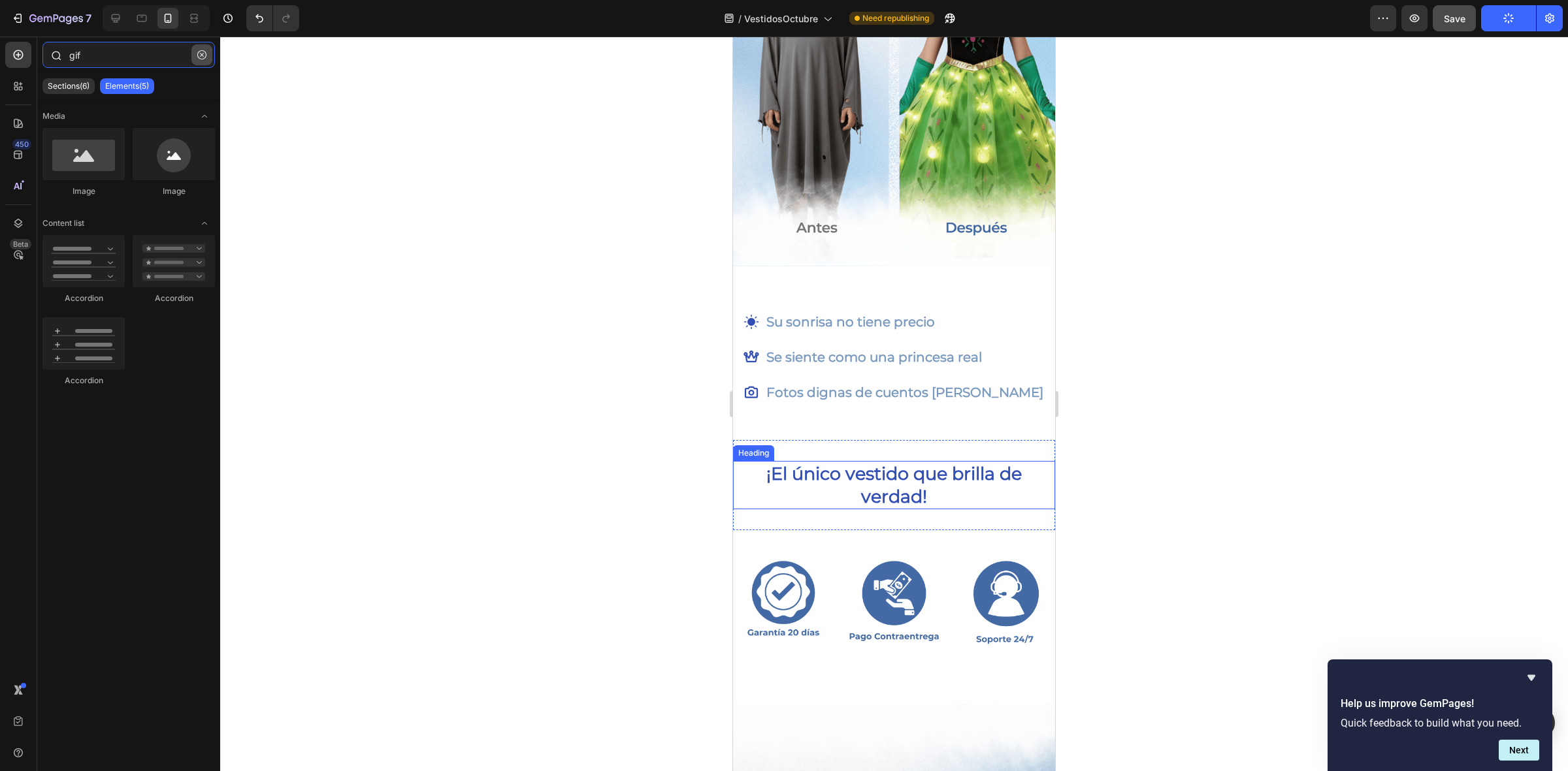
type input "gif"
click at [208, 55] on button "button" at bounding box center [202, 55] width 21 height 21
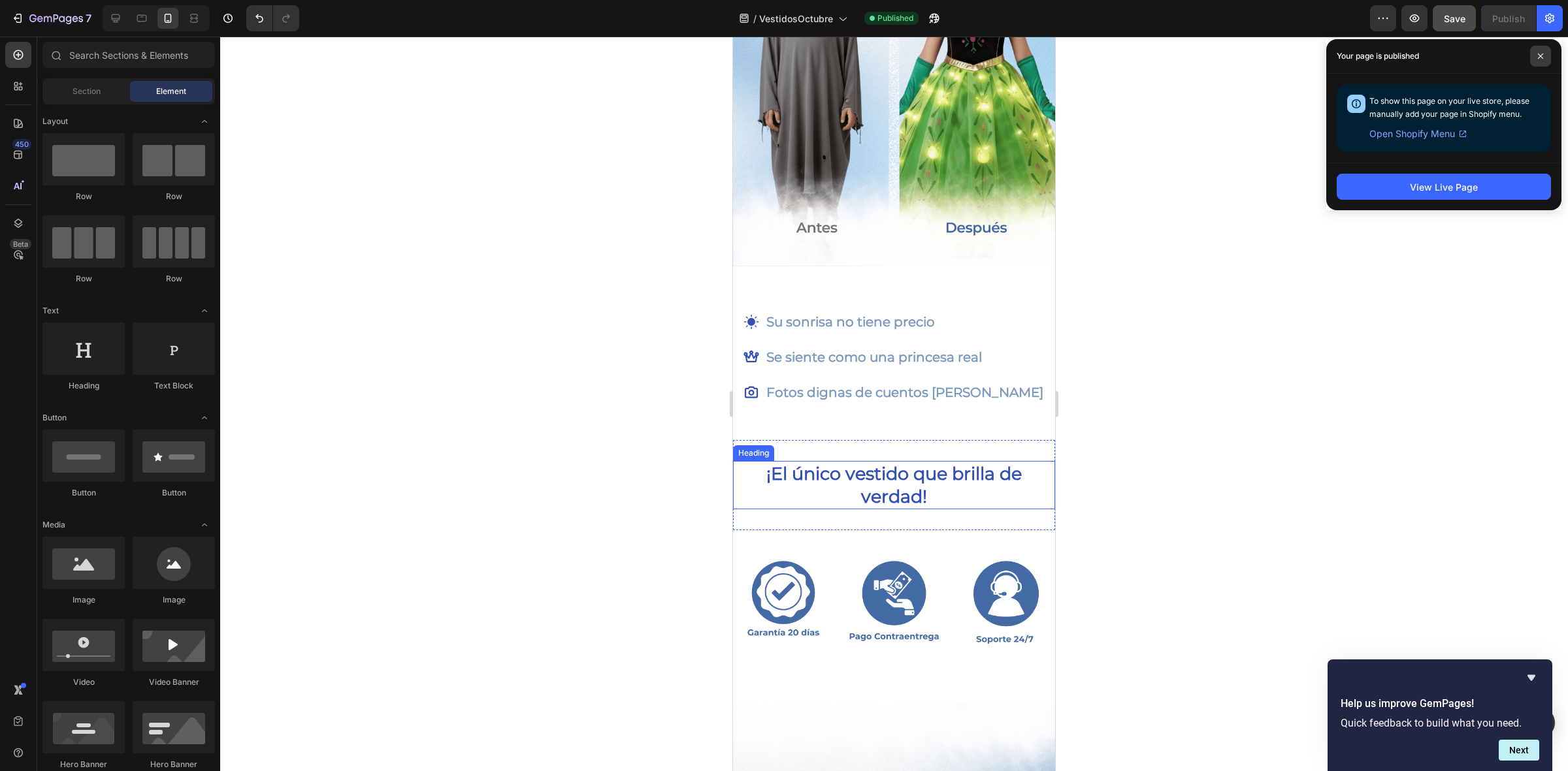
click at [1546, 59] on span at bounding box center [1540, 56] width 21 height 21
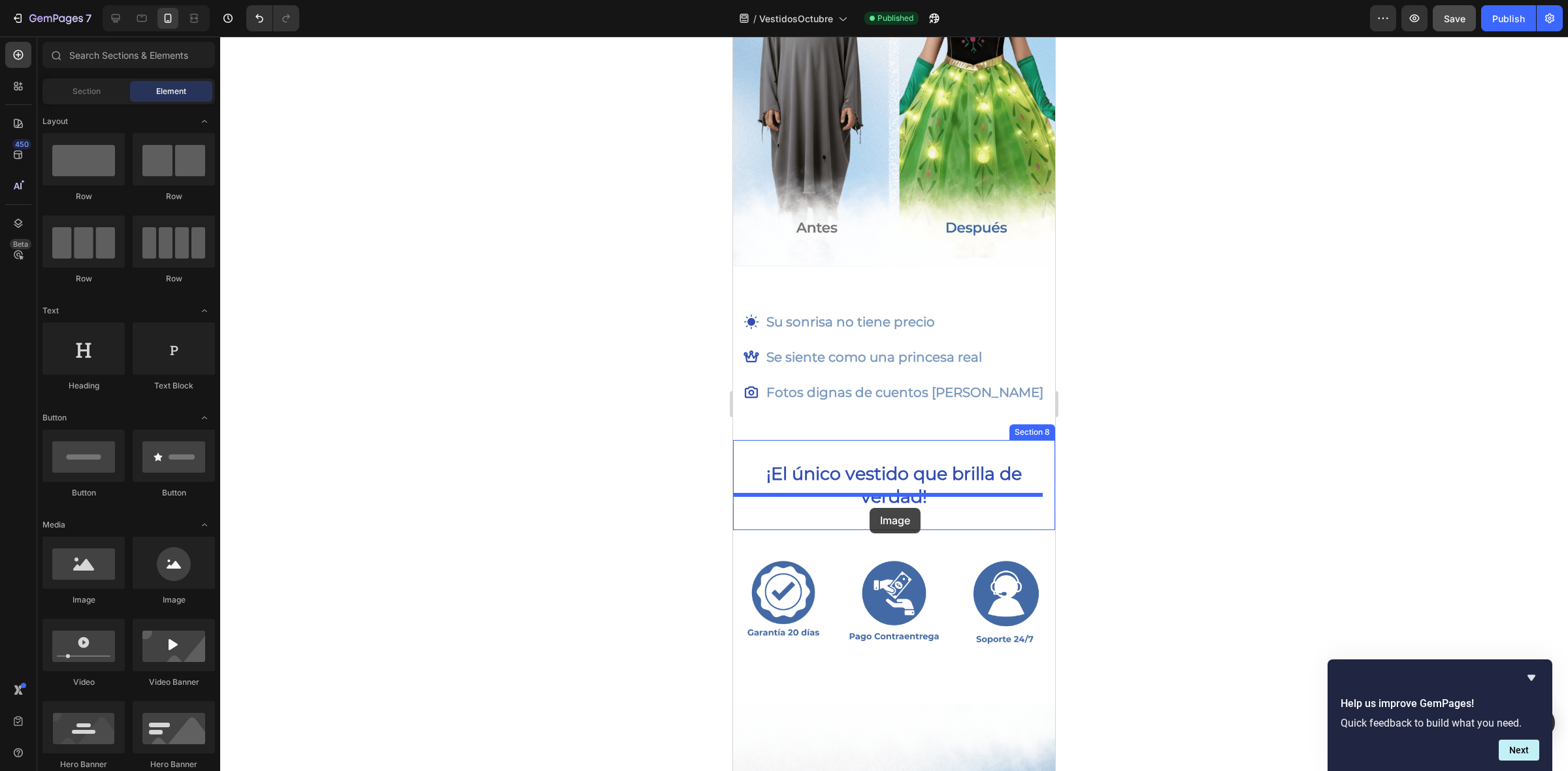
drag, startPoint x: 797, startPoint y: 591, endPoint x: 869, endPoint y: 508, distance: 109.9
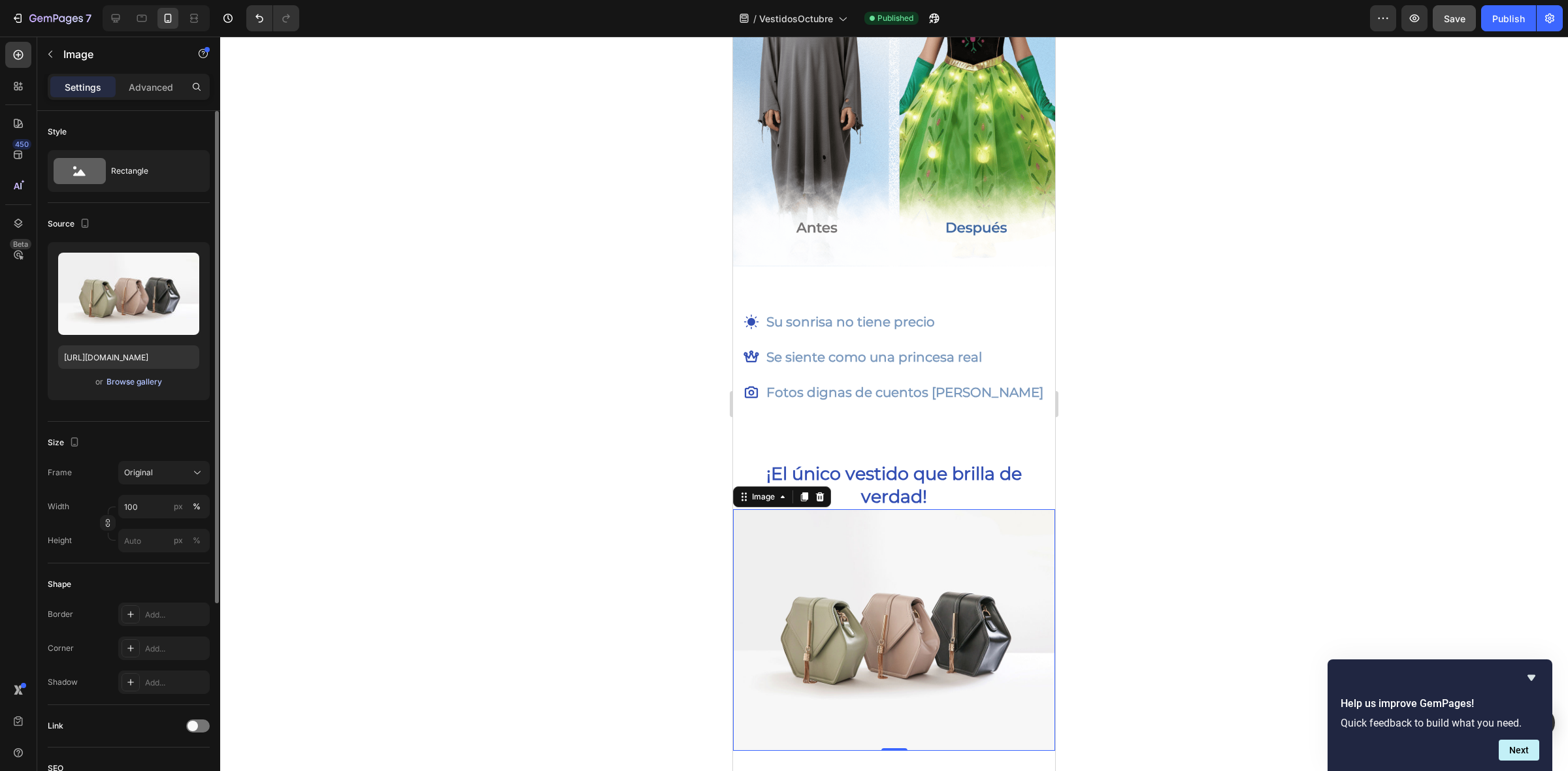
click at [132, 381] on div "Browse gallery" at bounding box center [134, 382] width 55 height 12
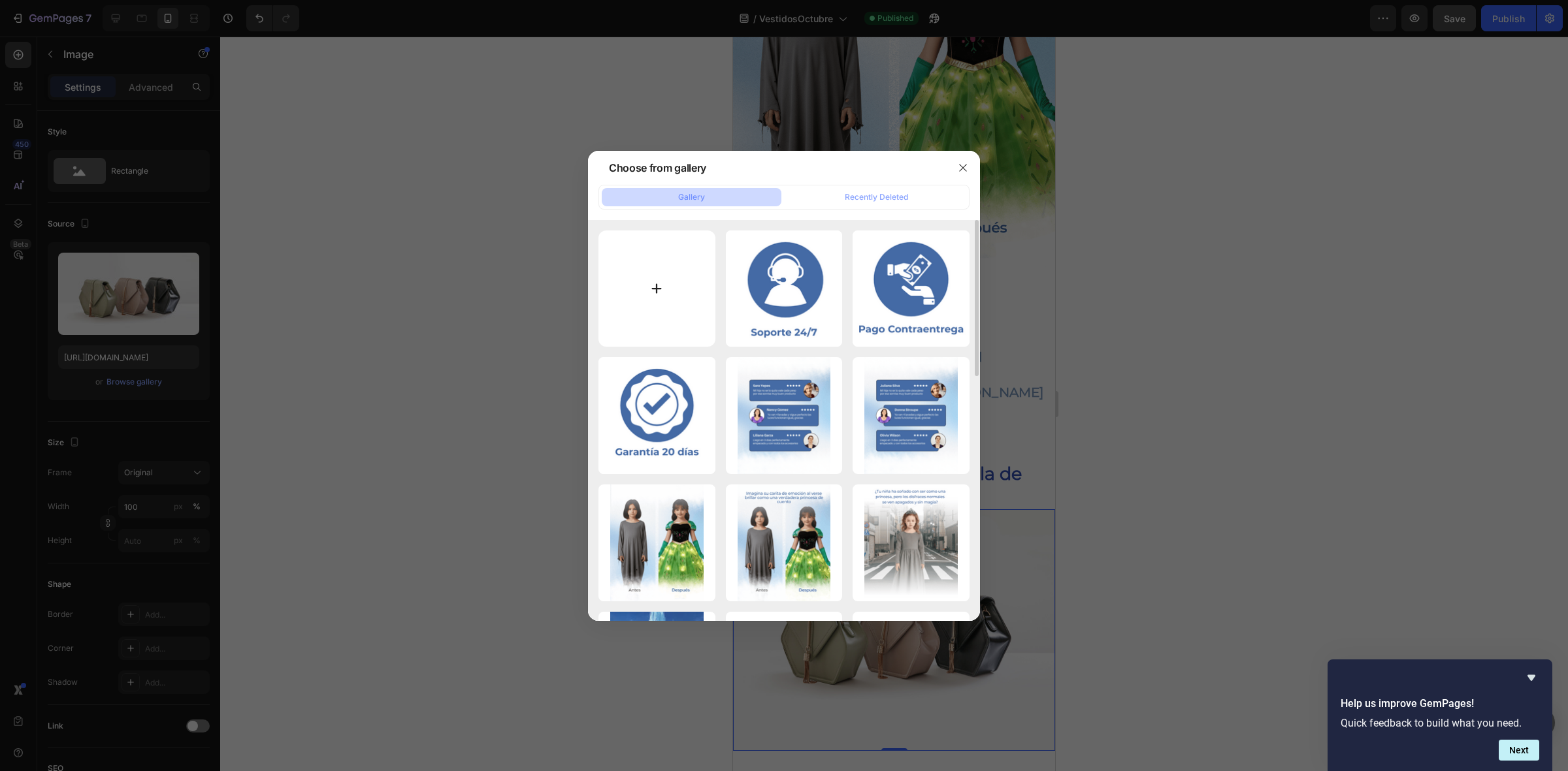
click at [660, 294] on input "file" at bounding box center [657, 288] width 117 height 117
type input "C:\fakepath\El texto del párrafo (3) (1).gif"
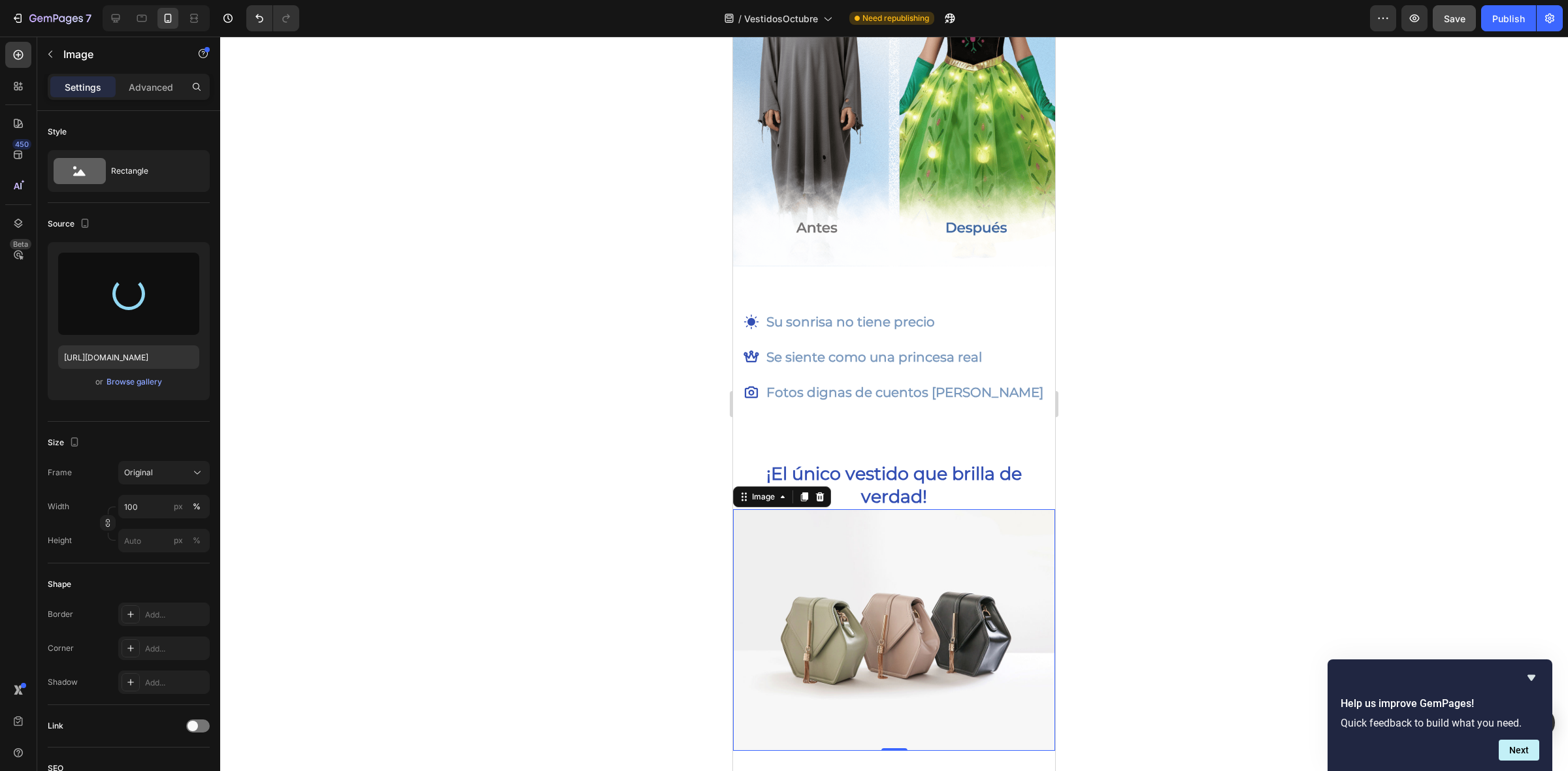
type input "https://cdn.shopify.com/s/files/1/0643/8738/3375/files/gempages_585594546423857…"
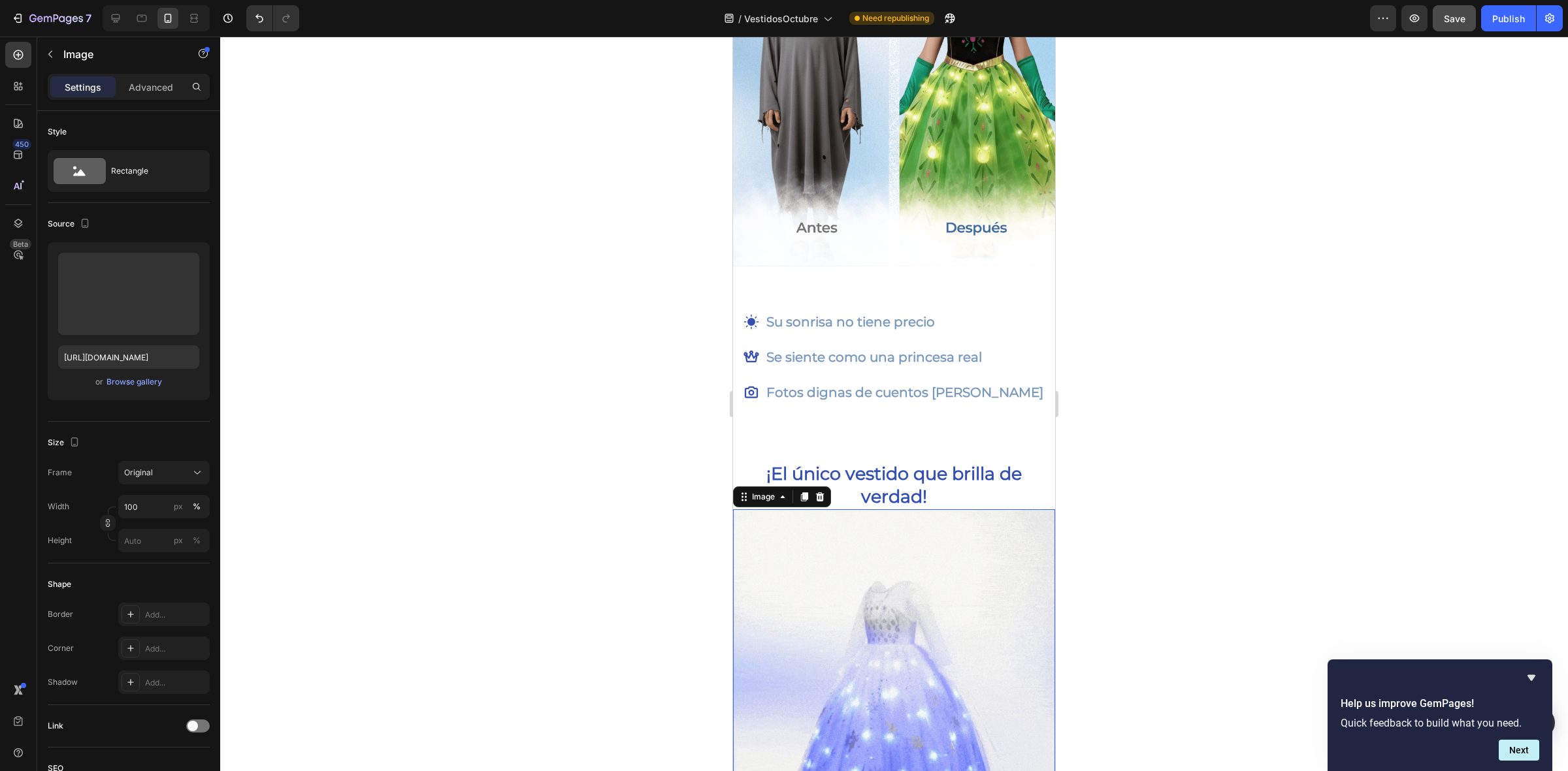
click at [818, 596] on img at bounding box center [894, 710] width 322 height 402
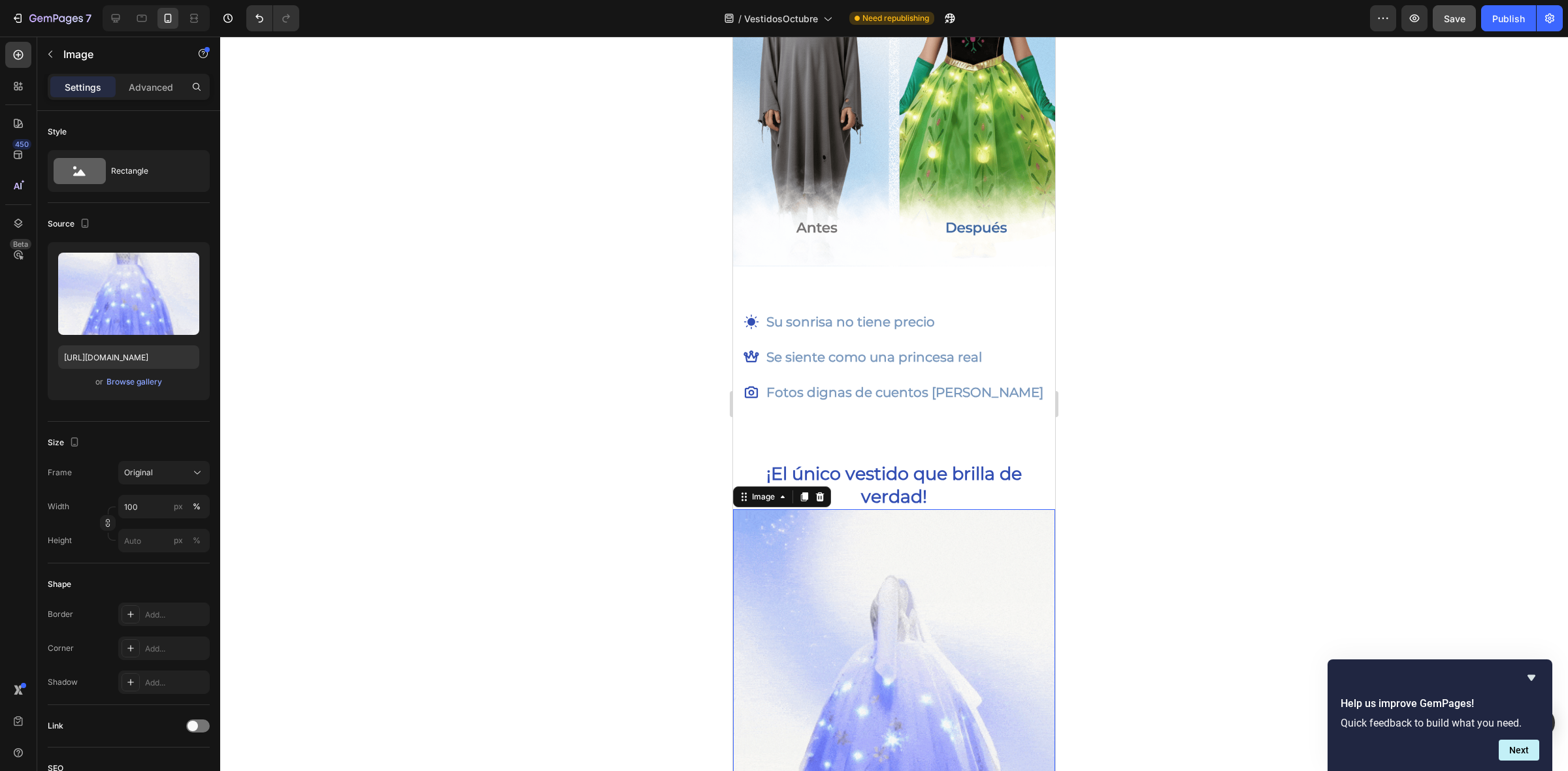
click at [818, 596] on img at bounding box center [894, 710] width 322 height 402
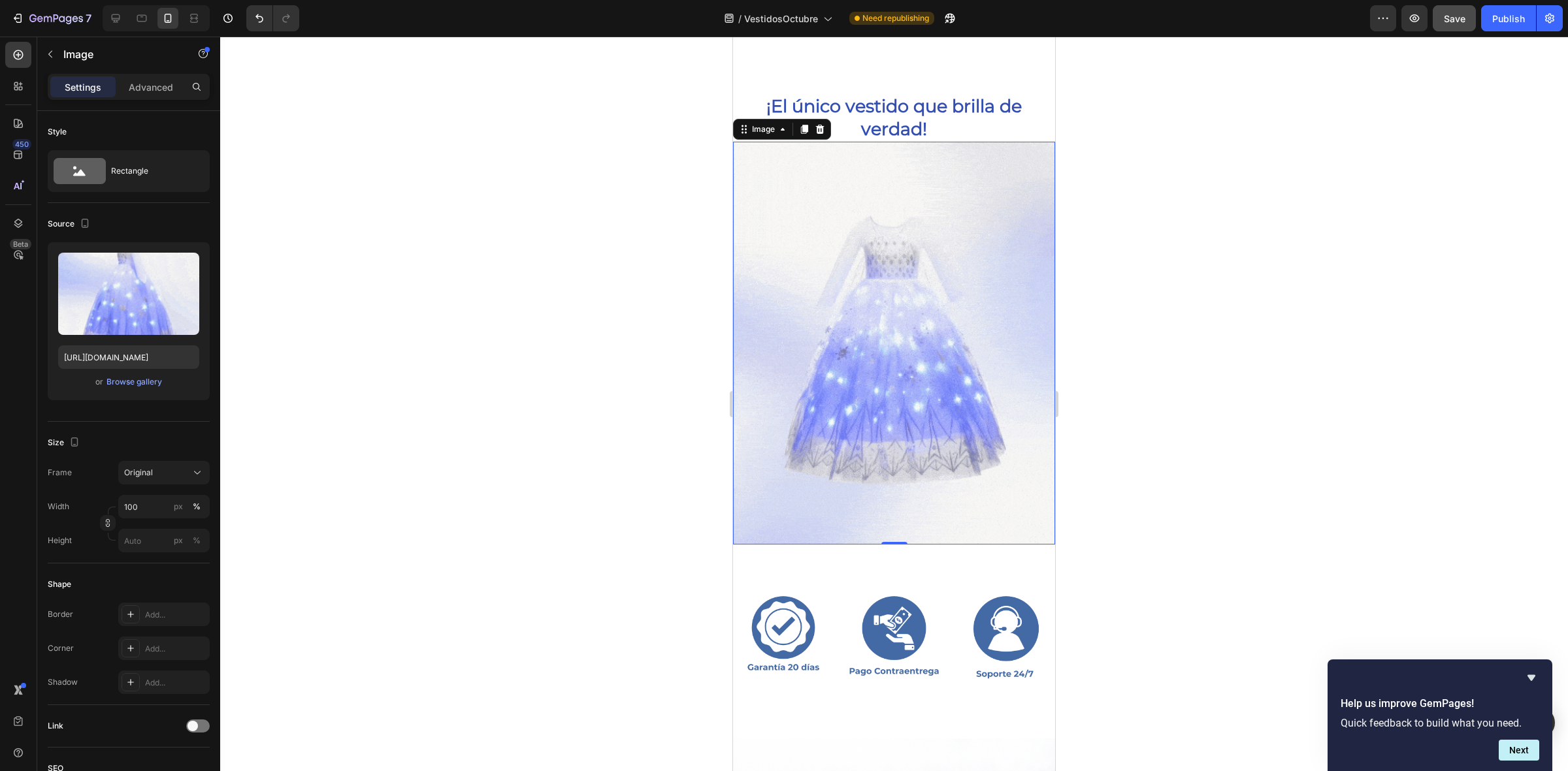
scroll to position [2257, 0]
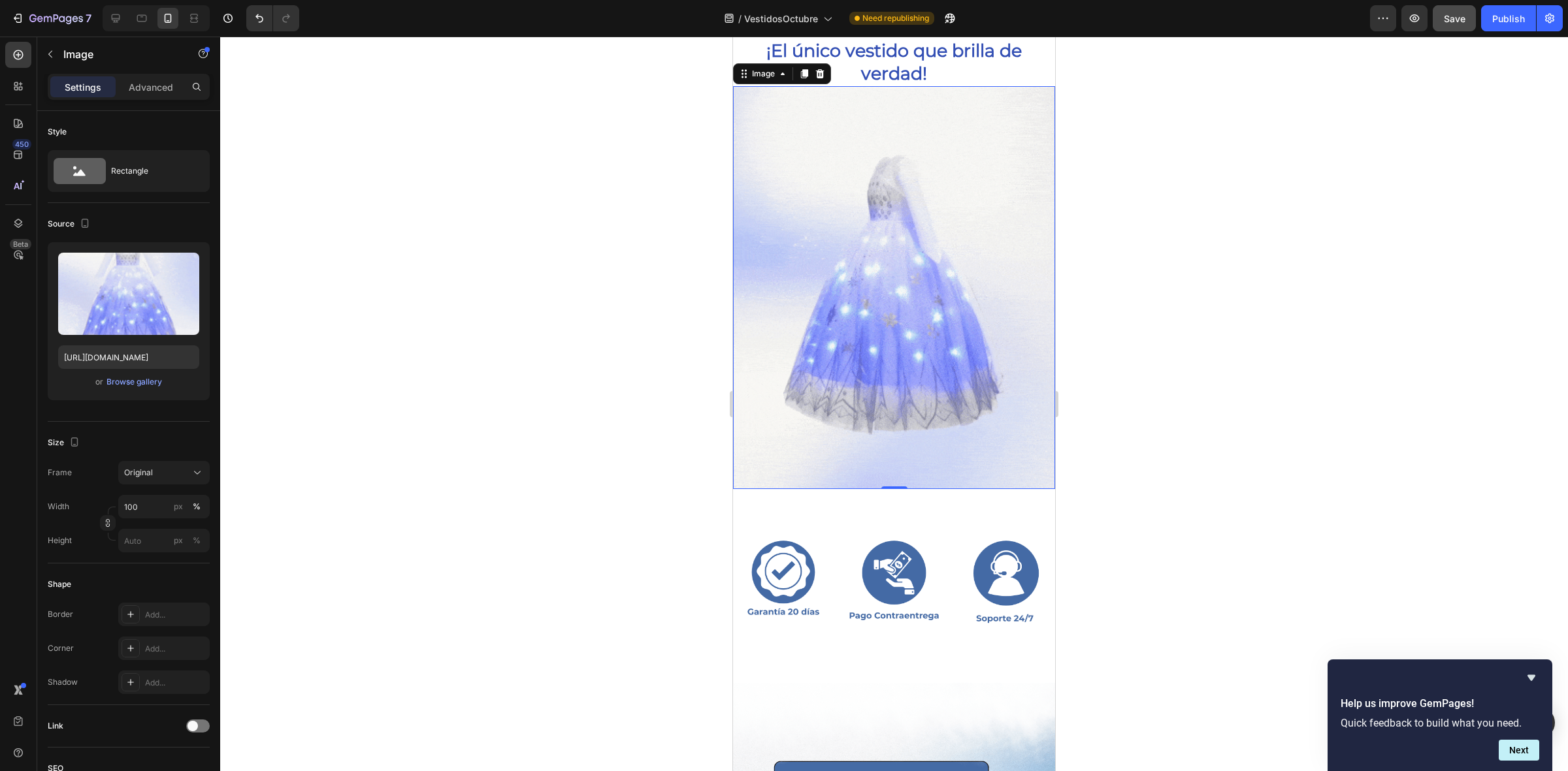
click at [869, 238] on img at bounding box center [894, 287] width 322 height 402
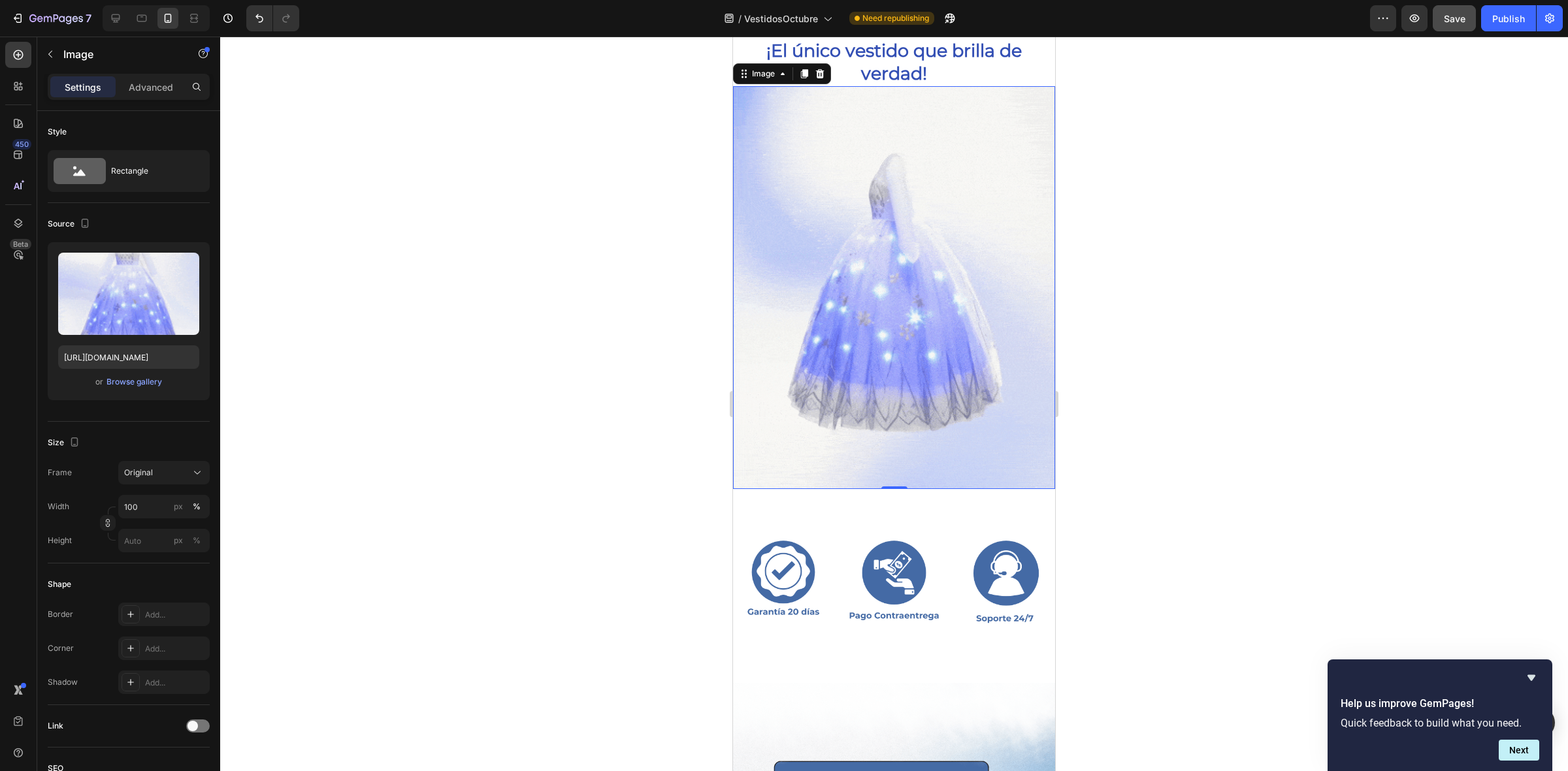
scroll to position [2175, 0]
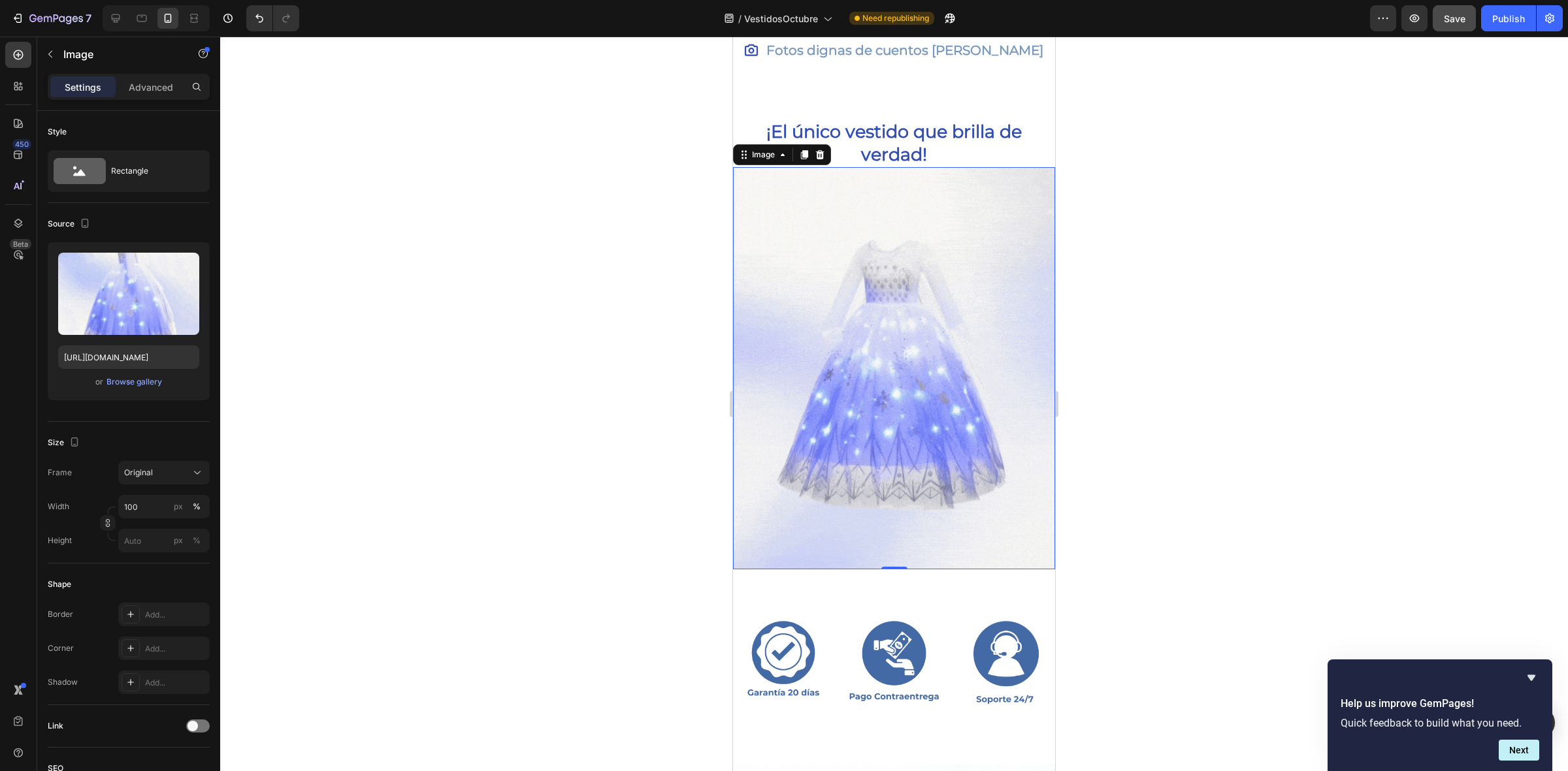
click at [867, 396] on img at bounding box center [894, 368] width 322 height 402
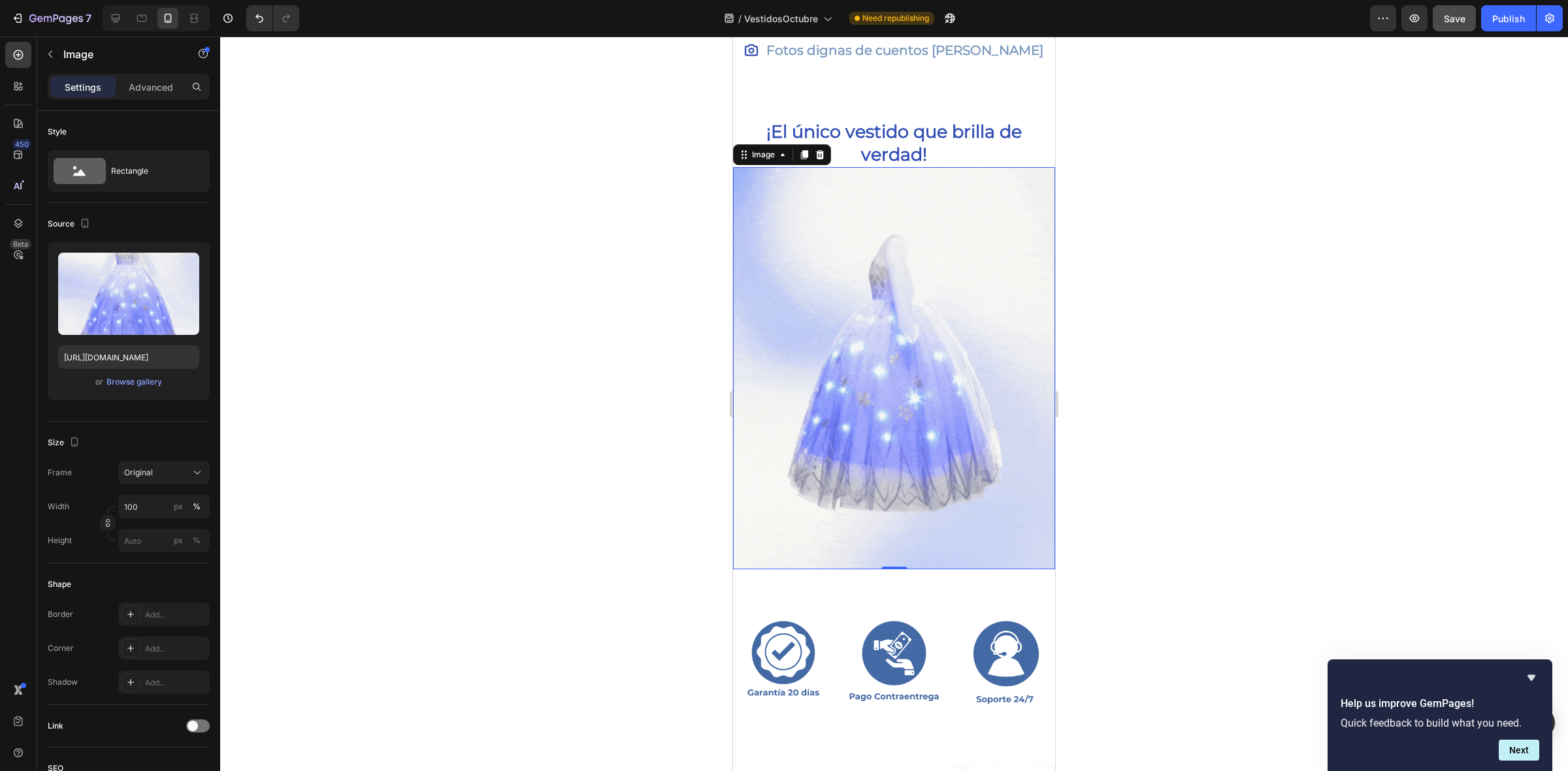
click at [606, 354] on div at bounding box center [894, 403] width 1347 height 735
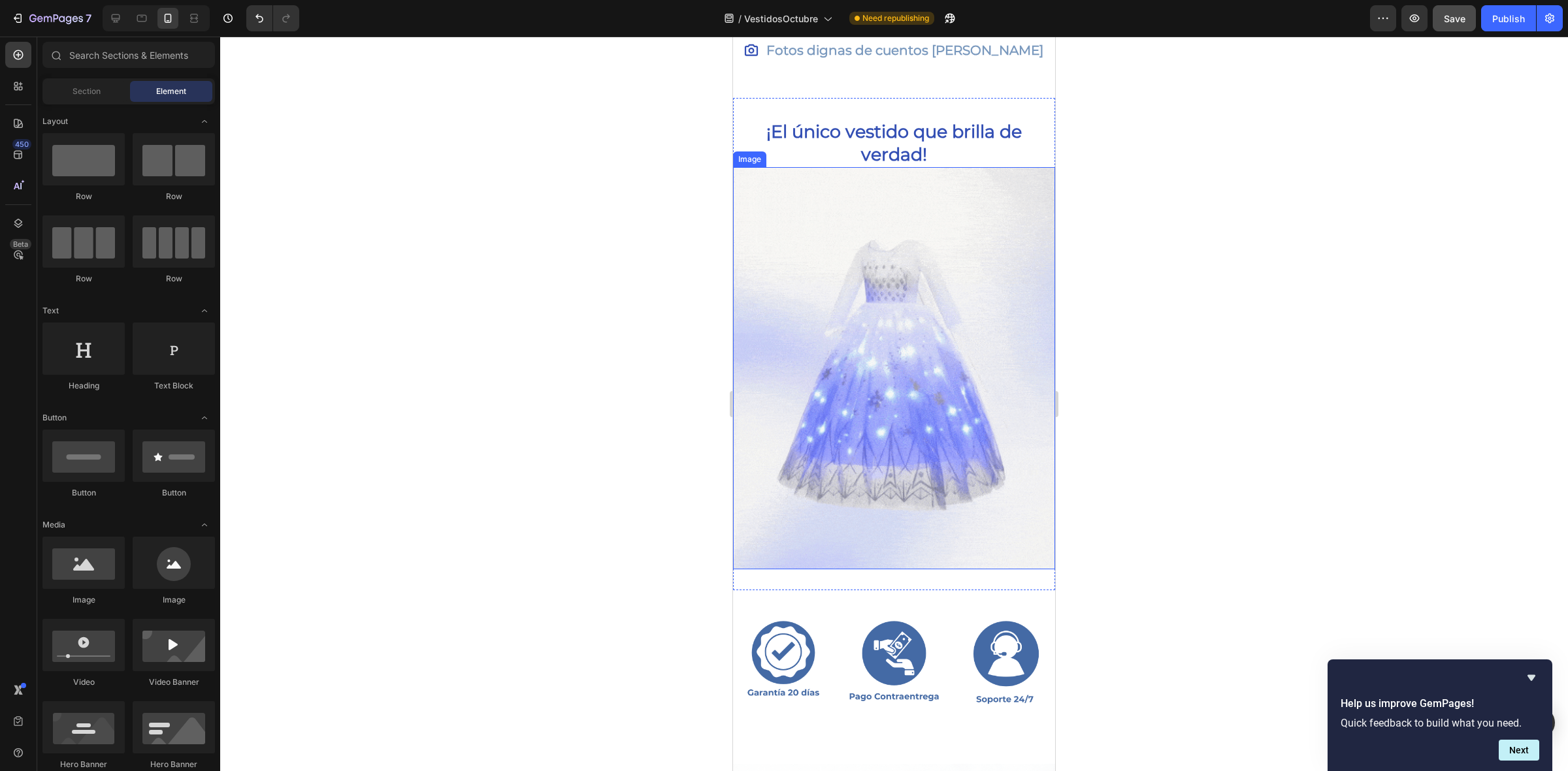
click at [869, 269] on img at bounding box center [894, 368] width 322 height 402
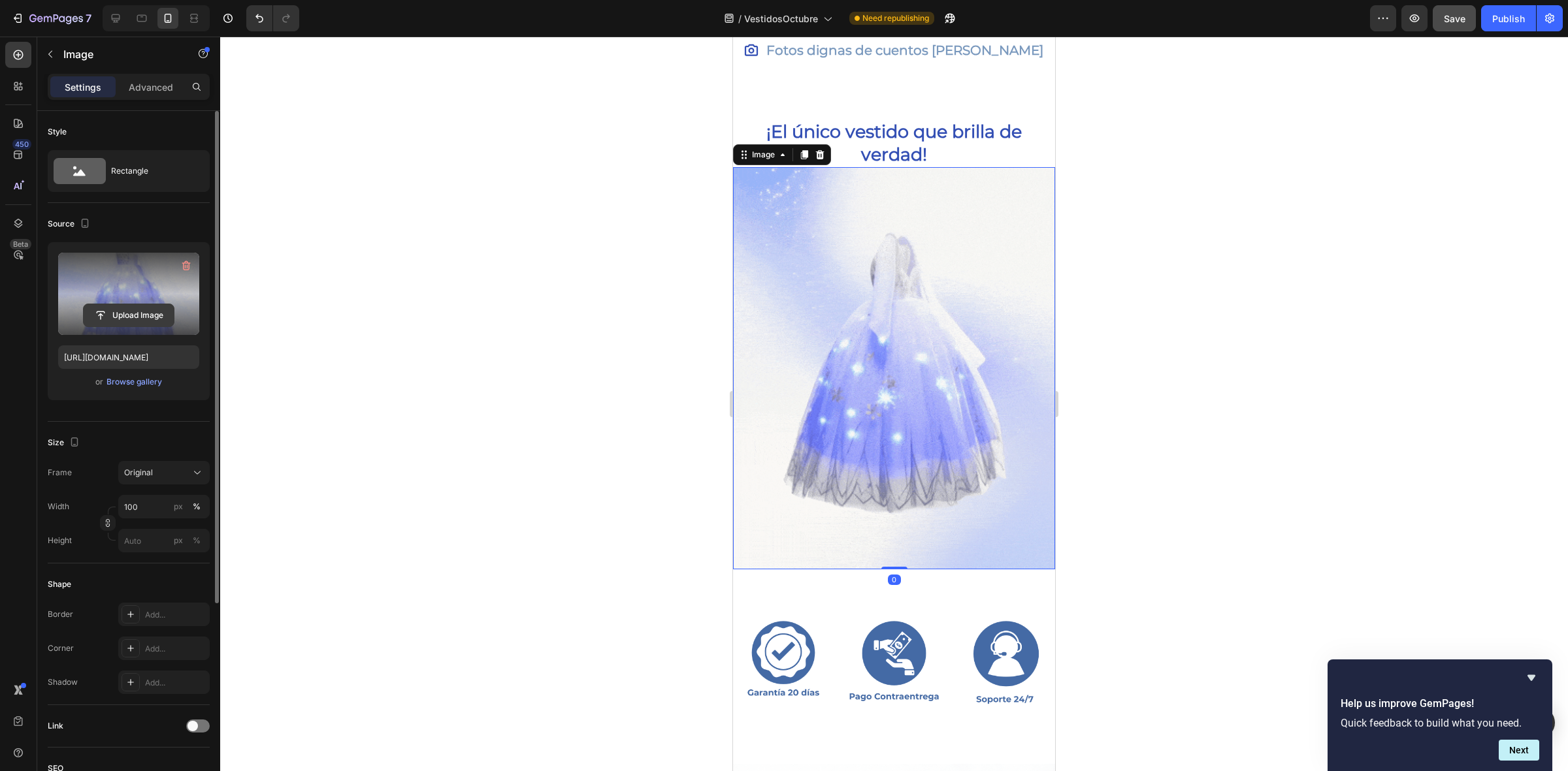
click at [143, 312] on input "file" at bounding box center [129, 316] width 90 height 22
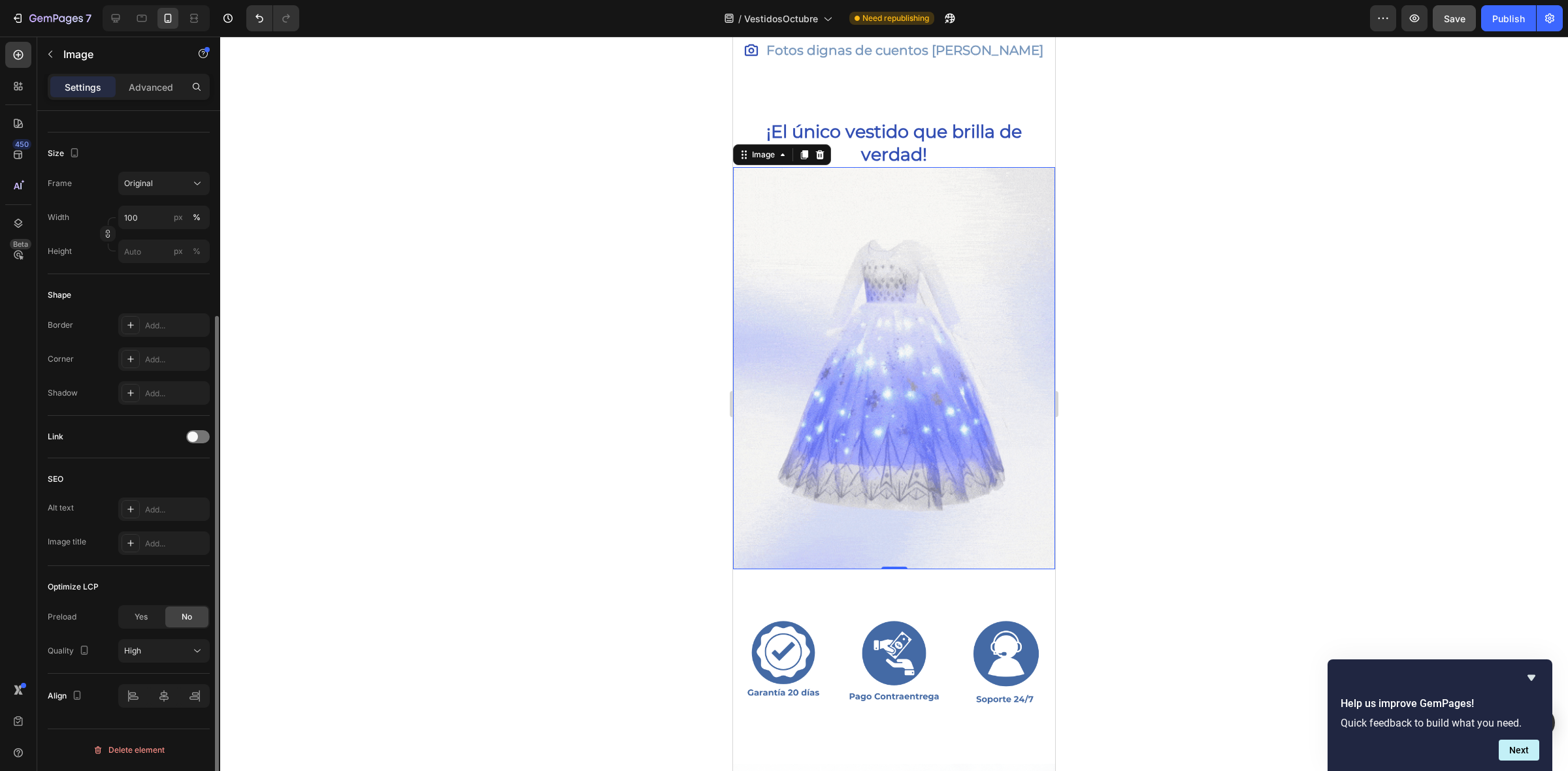
scroll to position [0, 0]
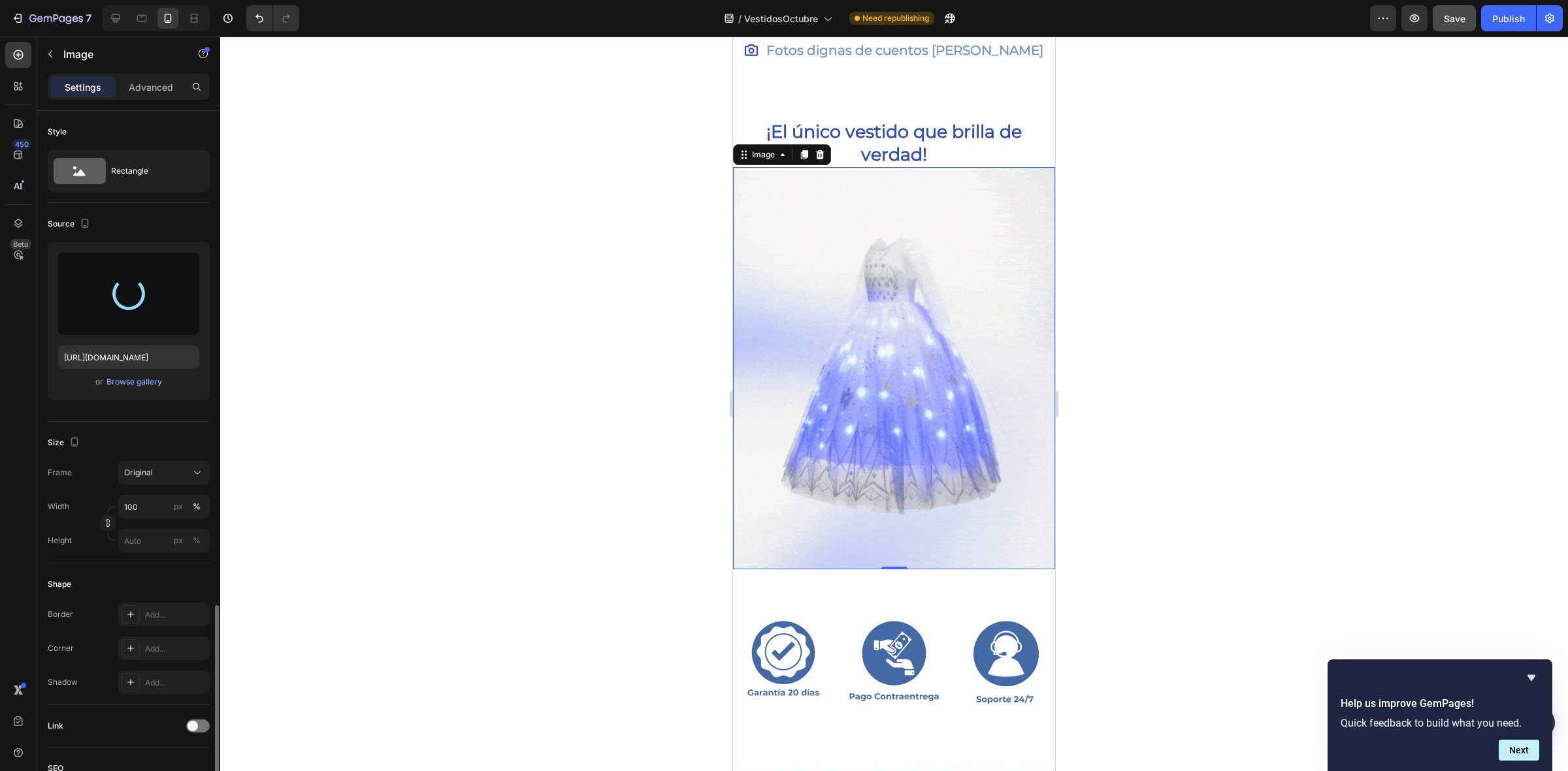
type input "https://cdn.shopify.com/s/files/1/0643/8738/3375/files/gempages_585594546423857…"
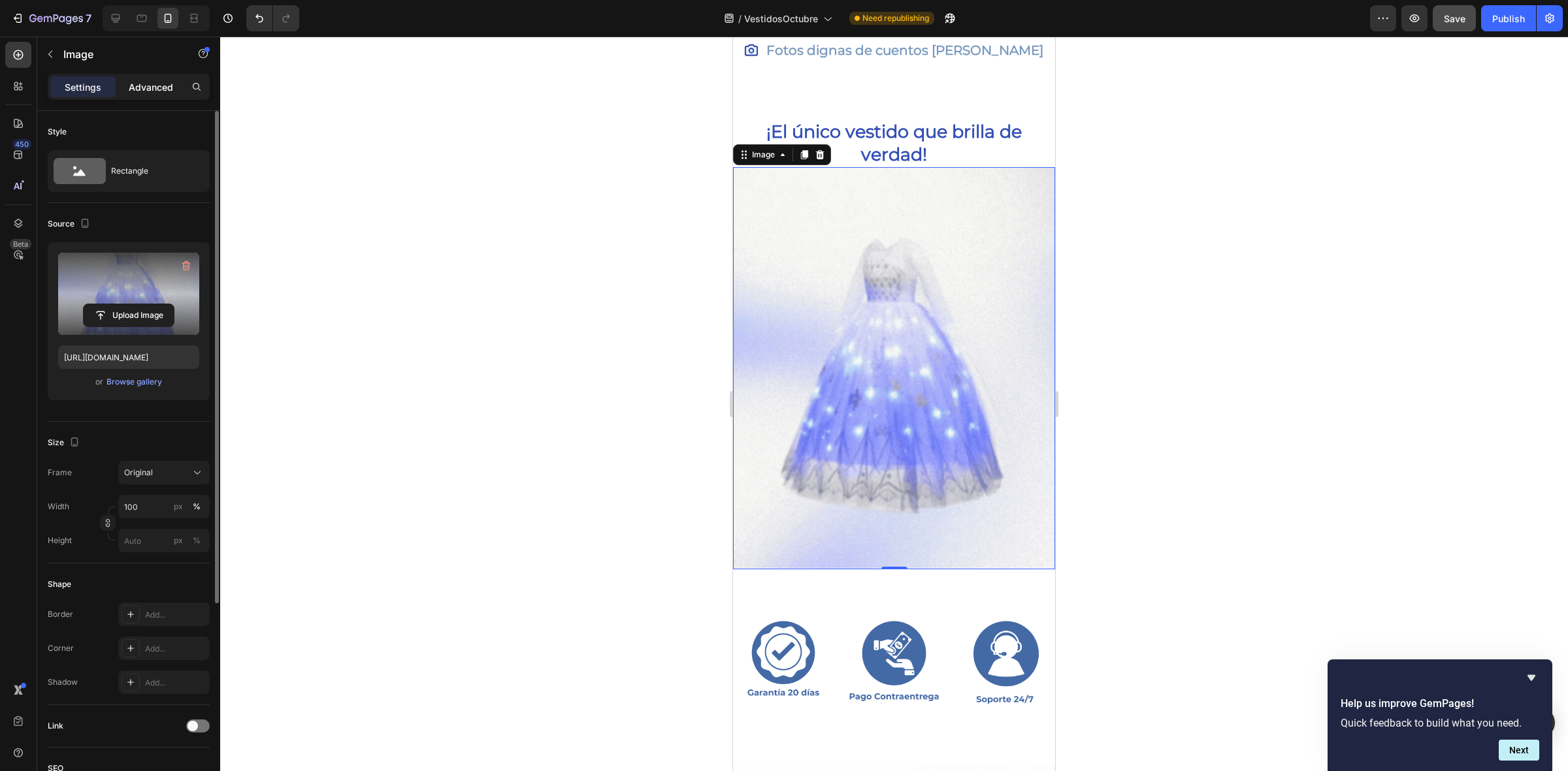
click at [145, 81] on p "Advanced" at bounding box center [151, 87] width 44 height 14
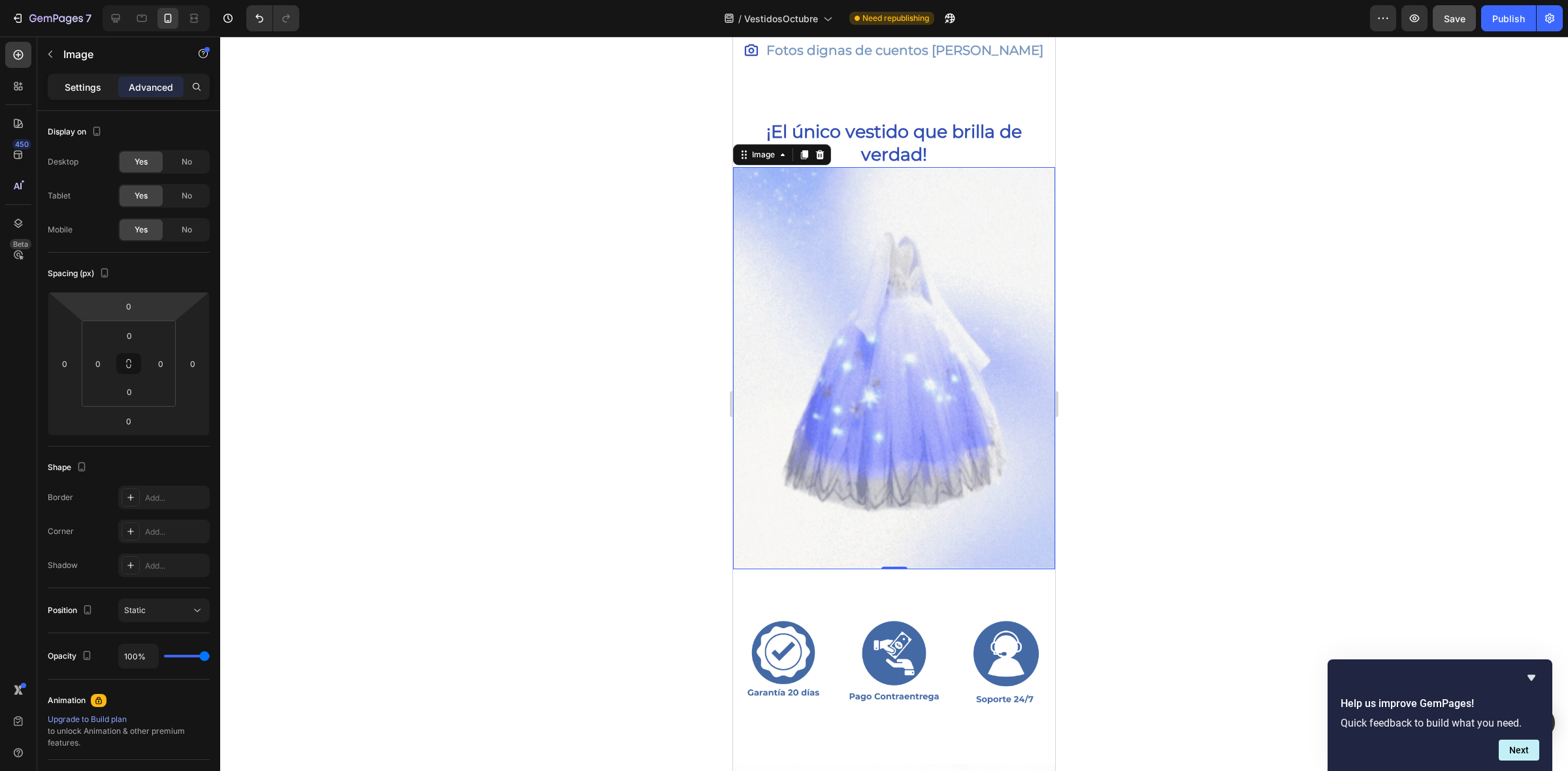
click at [95, 90] on p "Settings" at bounding box center [83, 87] width 36 height 14
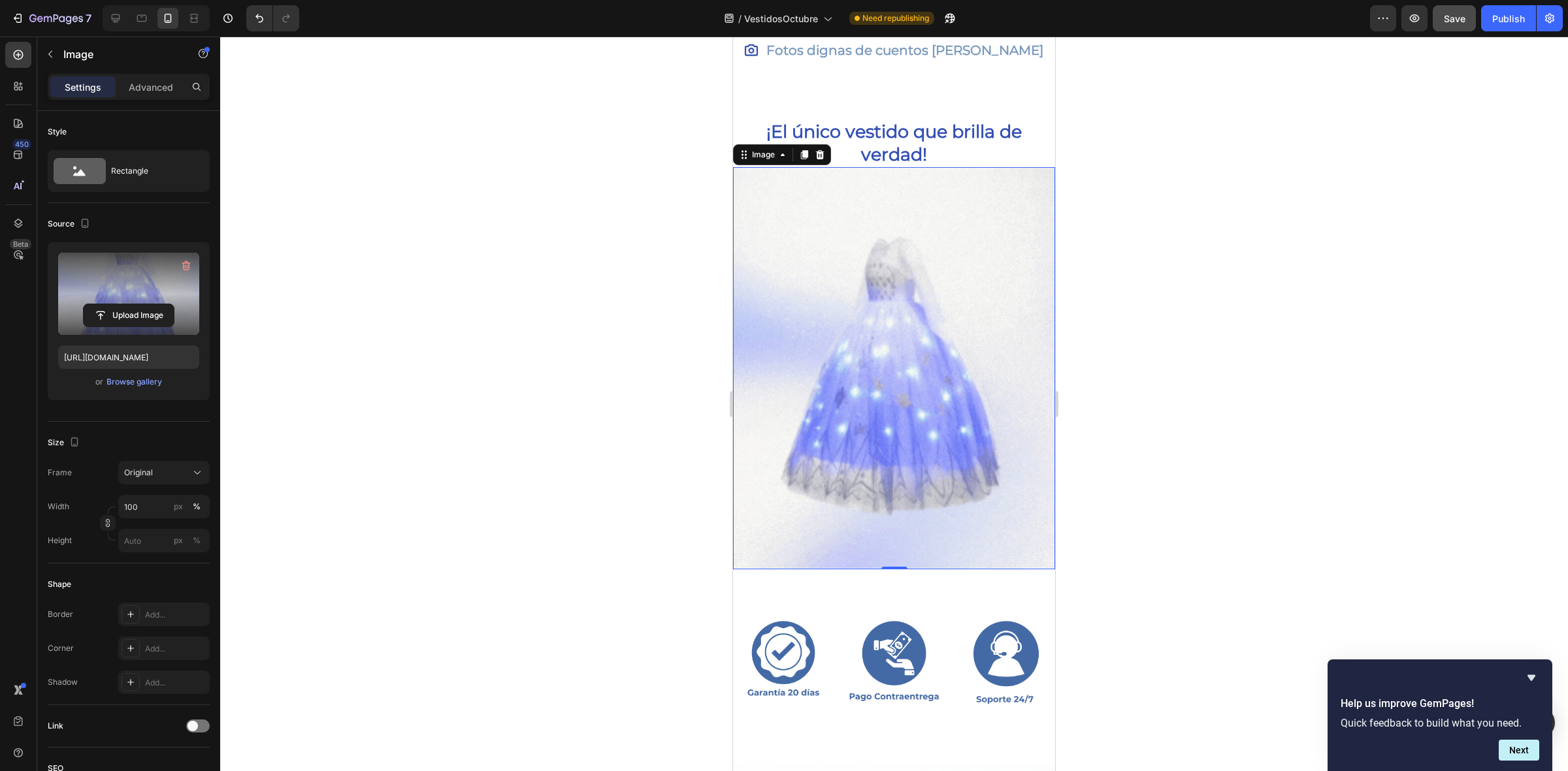
click at [132, 299] on label at bounding box center [129, 294] width 141 height 83
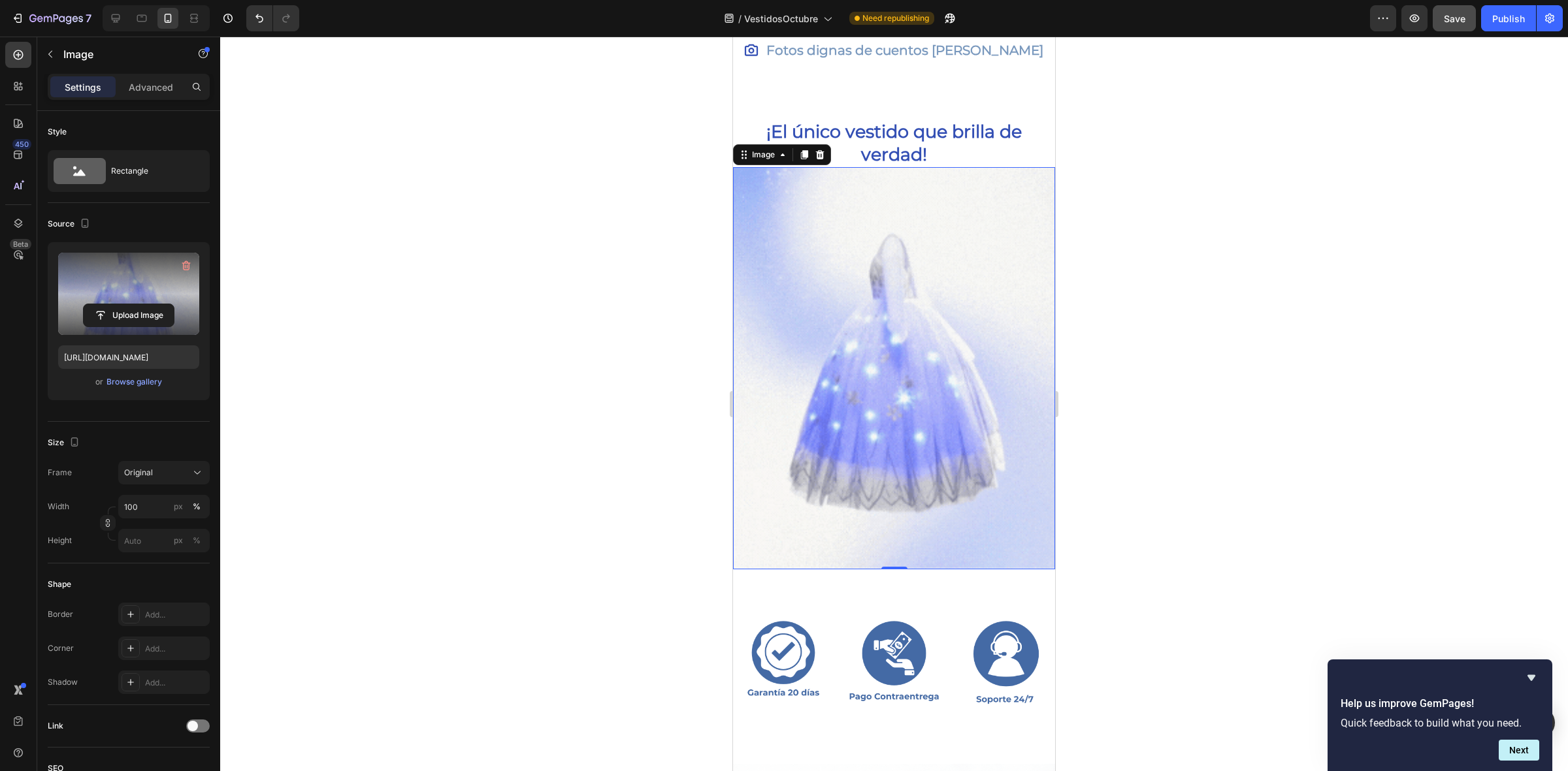
click at [132, 304] on input "file" at bounding box center [129, 316] width 90 height 22
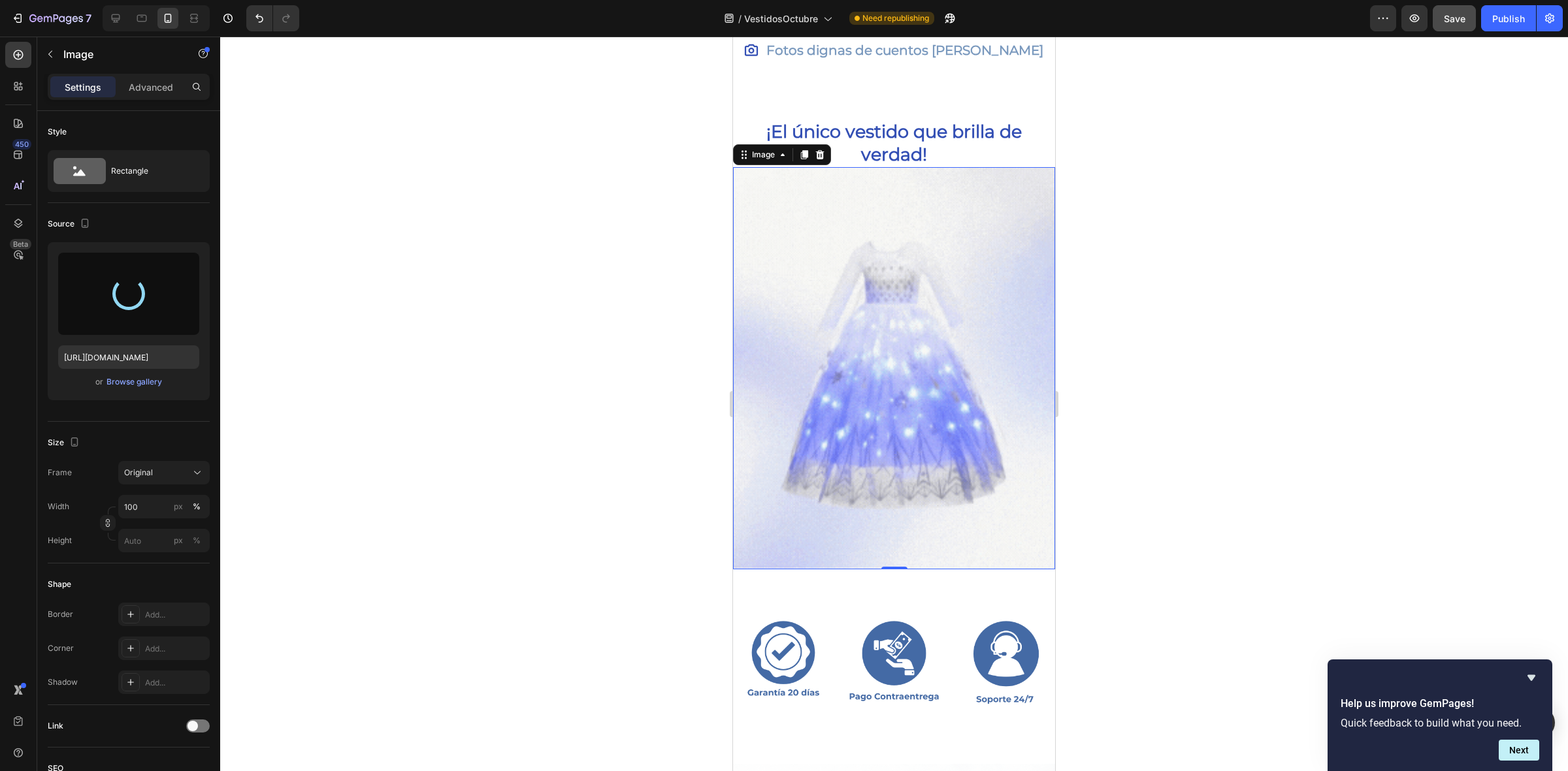
type input "[URL][DOMAIN_NAME]"
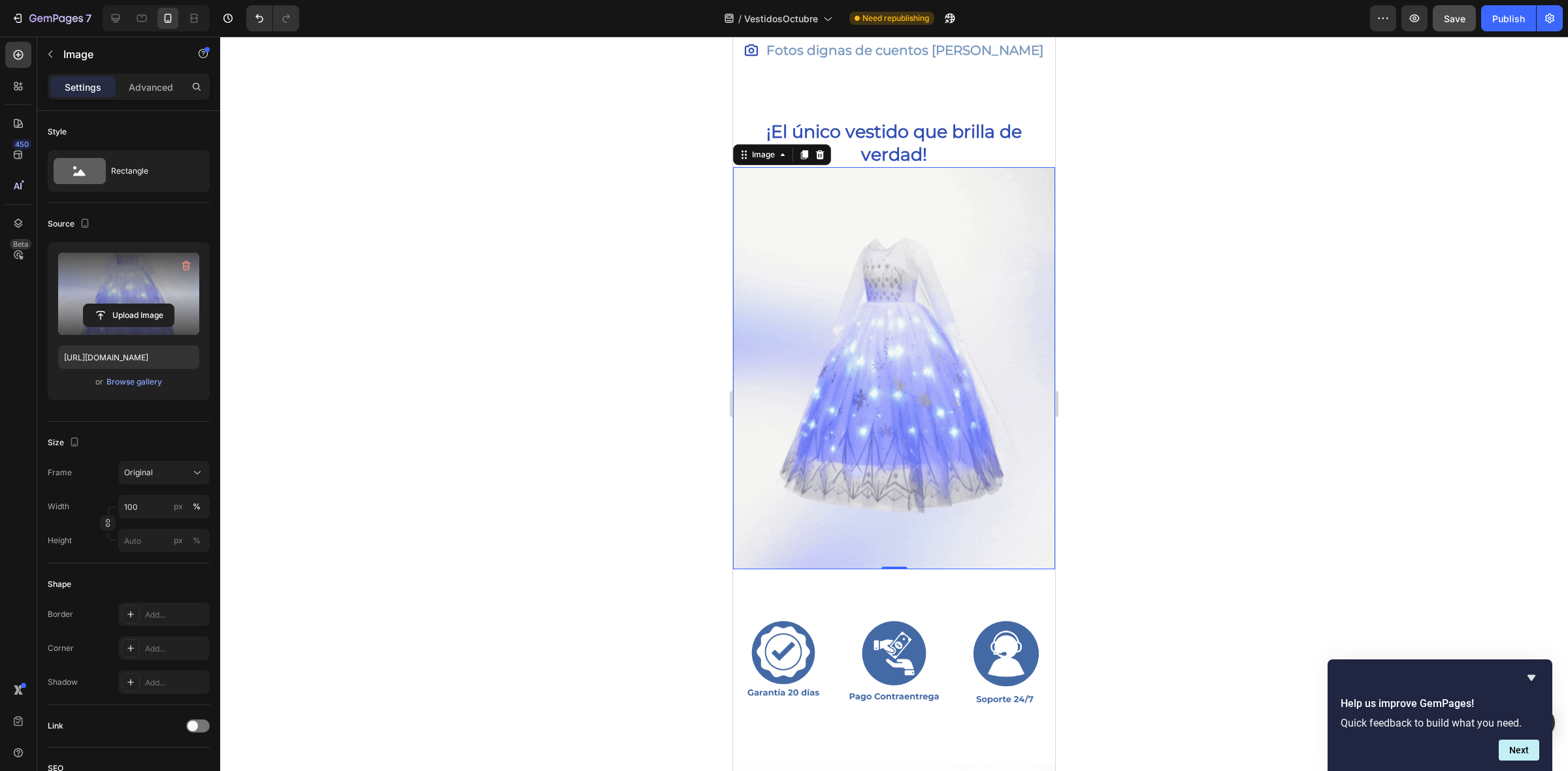
click at [553, 440] on div at bounding box center [894, 403] width 1347 height 735
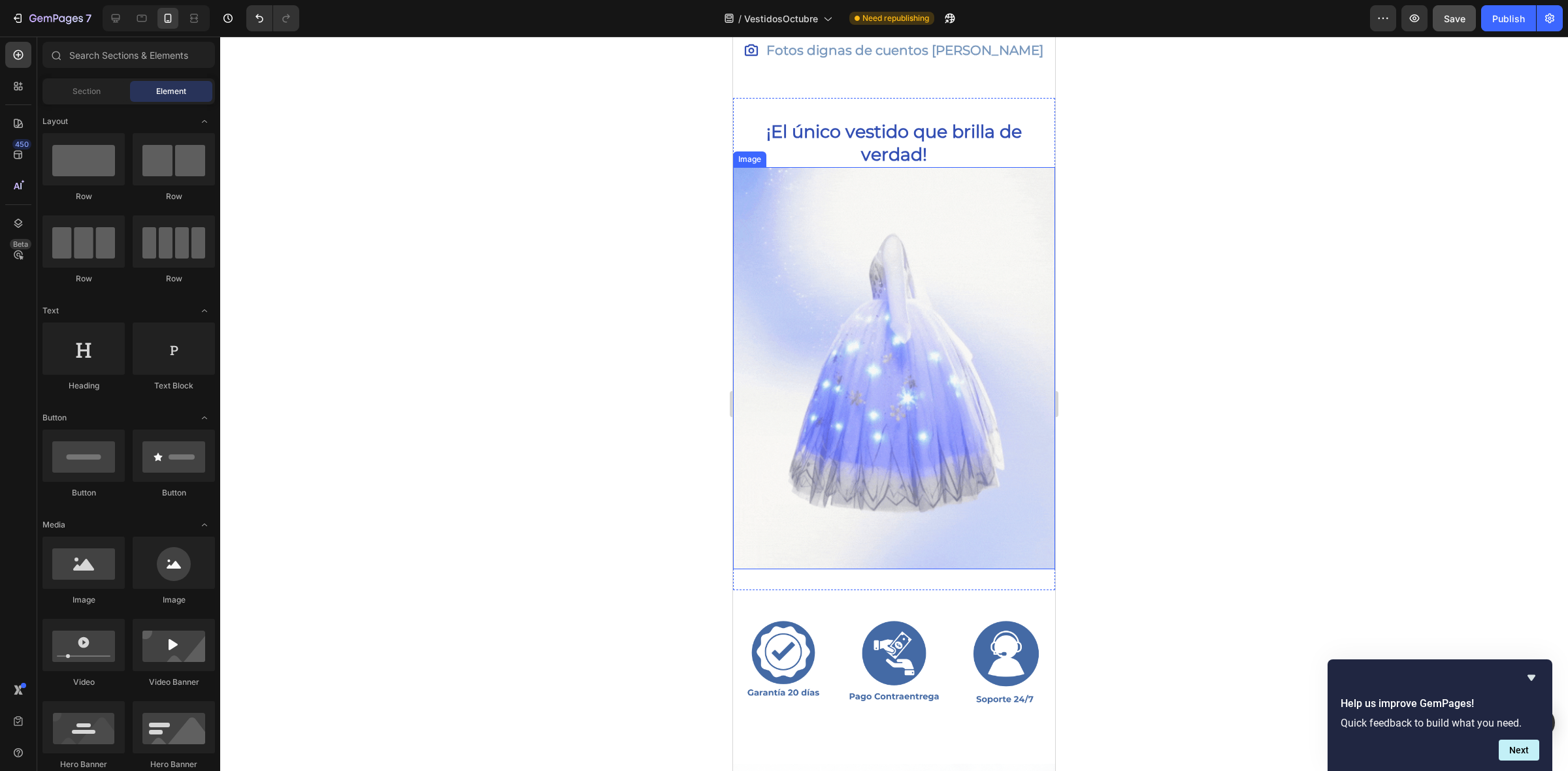
click at [910, 366] on img at bounding box center [894, 368] width 322 height 402
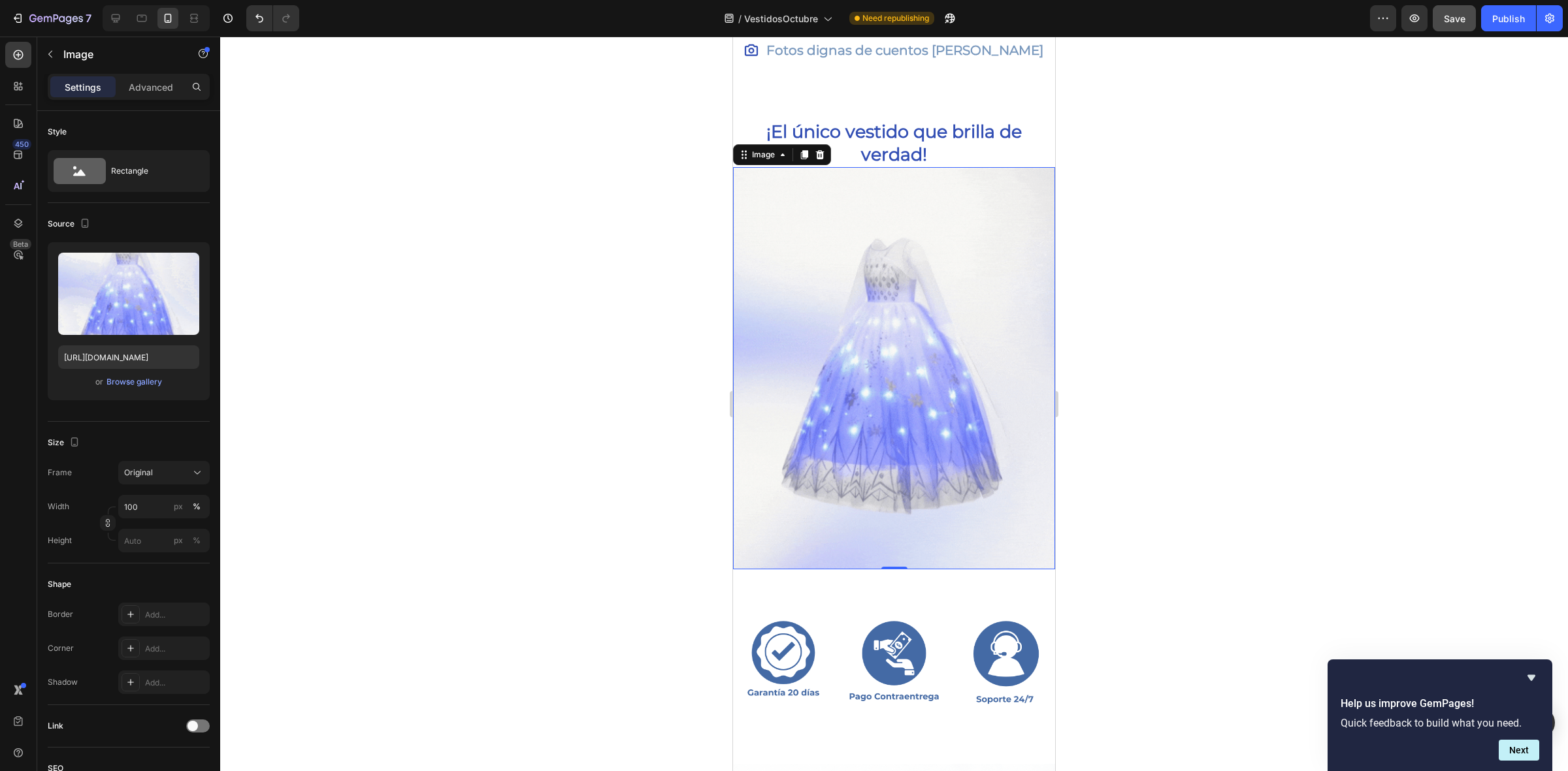
click at [1470, 17] on button "Save" at bounding box center [1454, 18] width 43 height 26
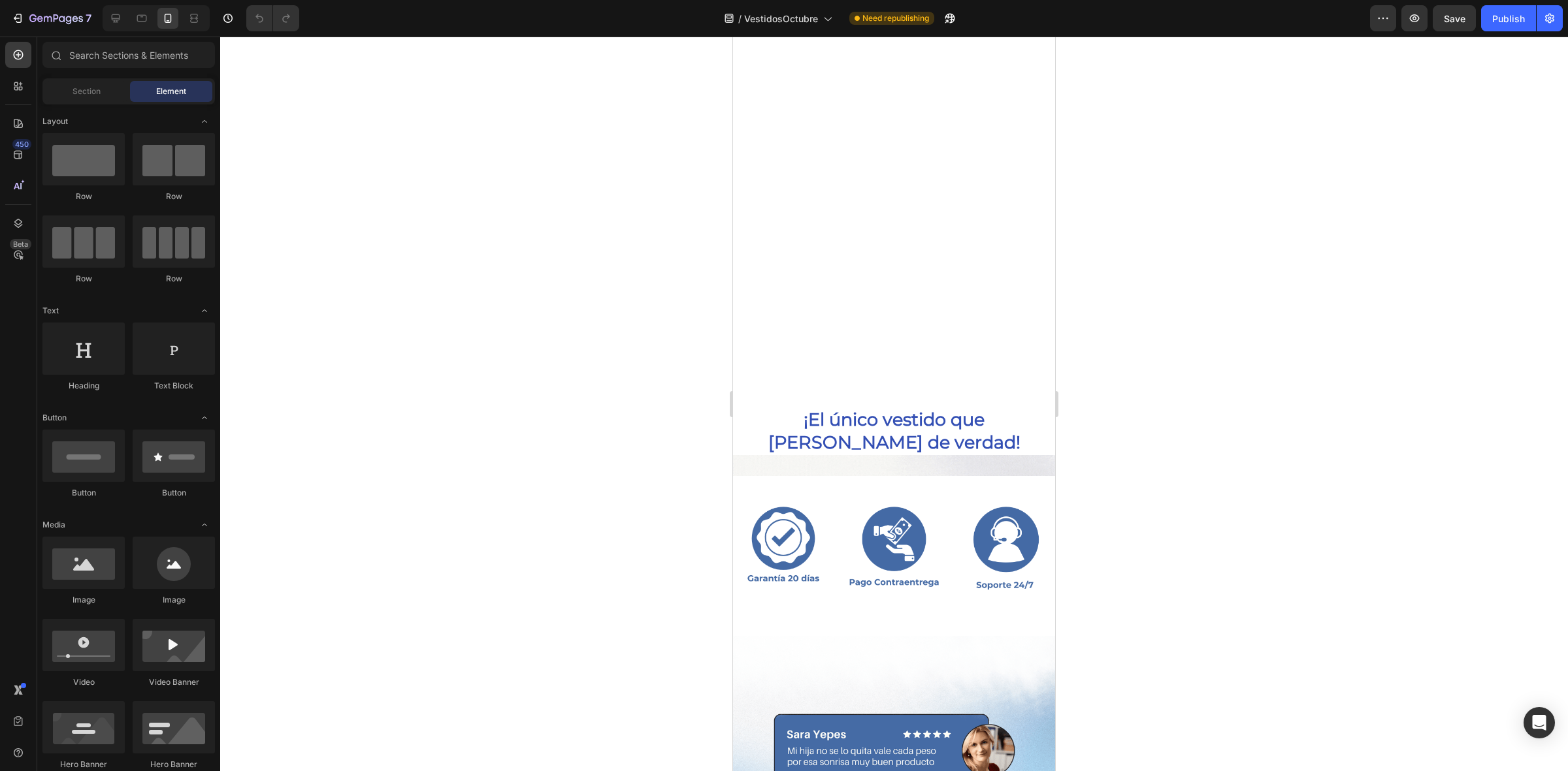
scroll to position [1882, 0]
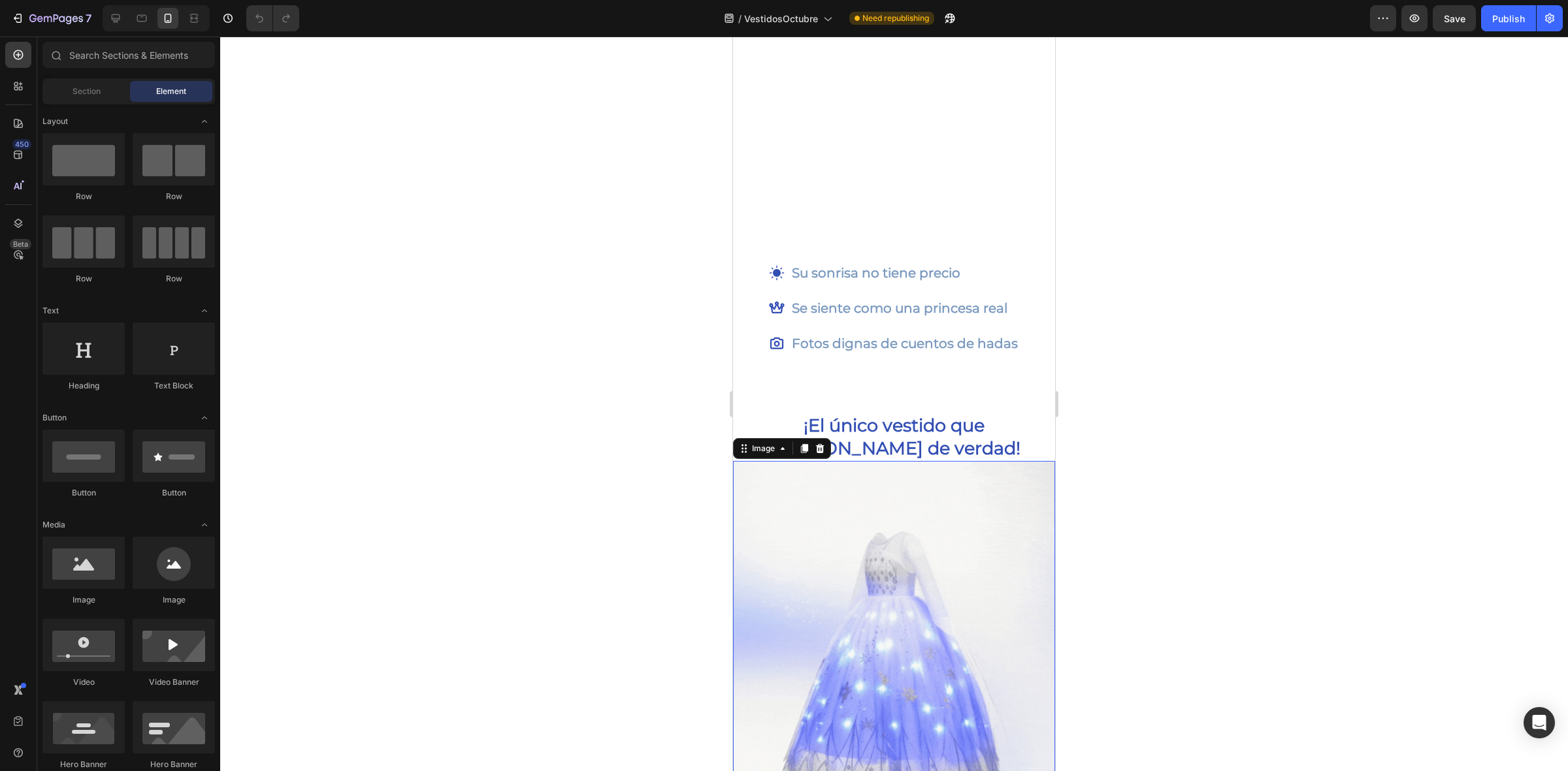
click at [886, 471] on img at bounding box center [894, 661] width 322 height 402
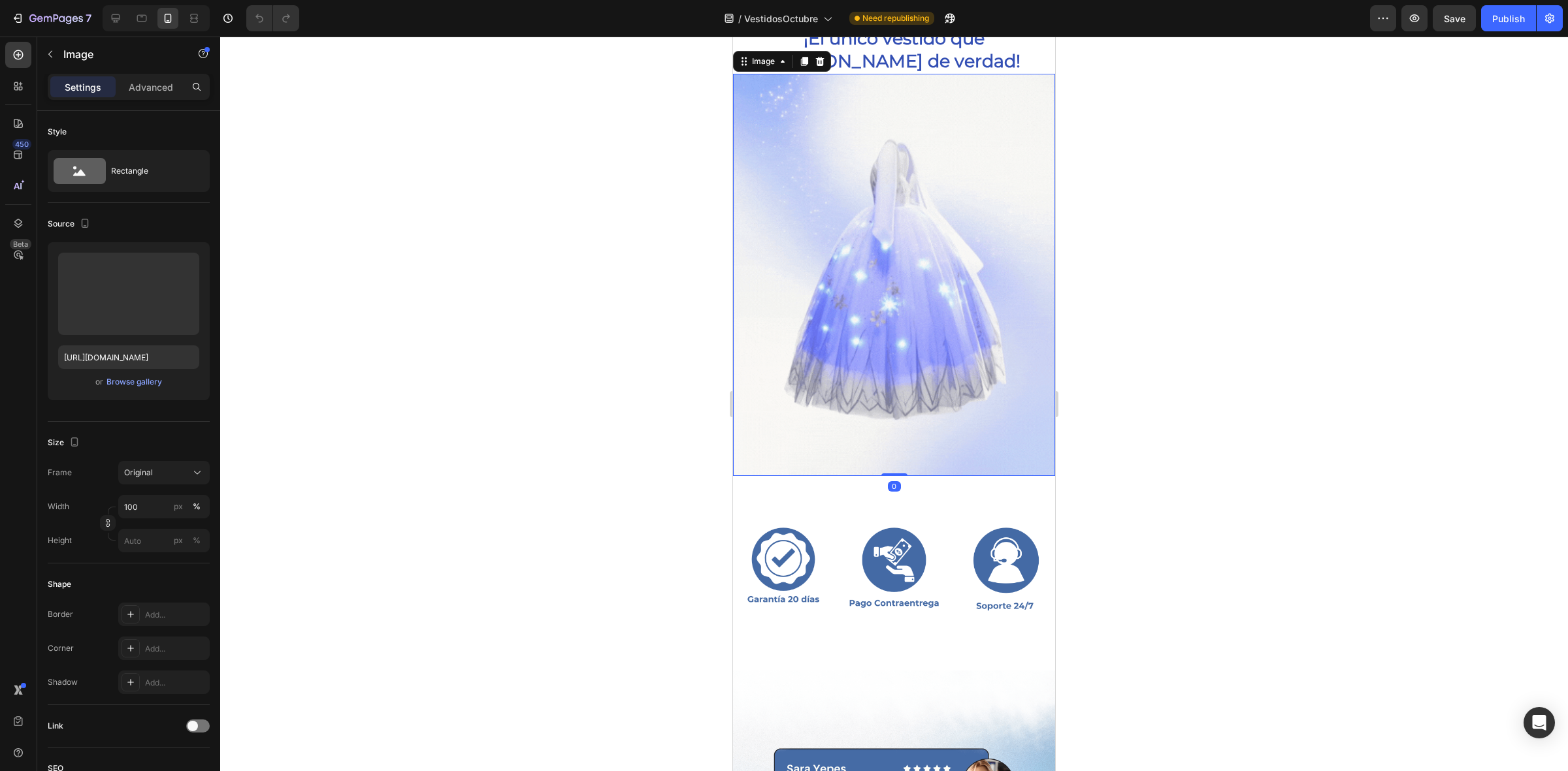
click at [602, 485] on div at bounding box center [894, 403] width 1347 height 735
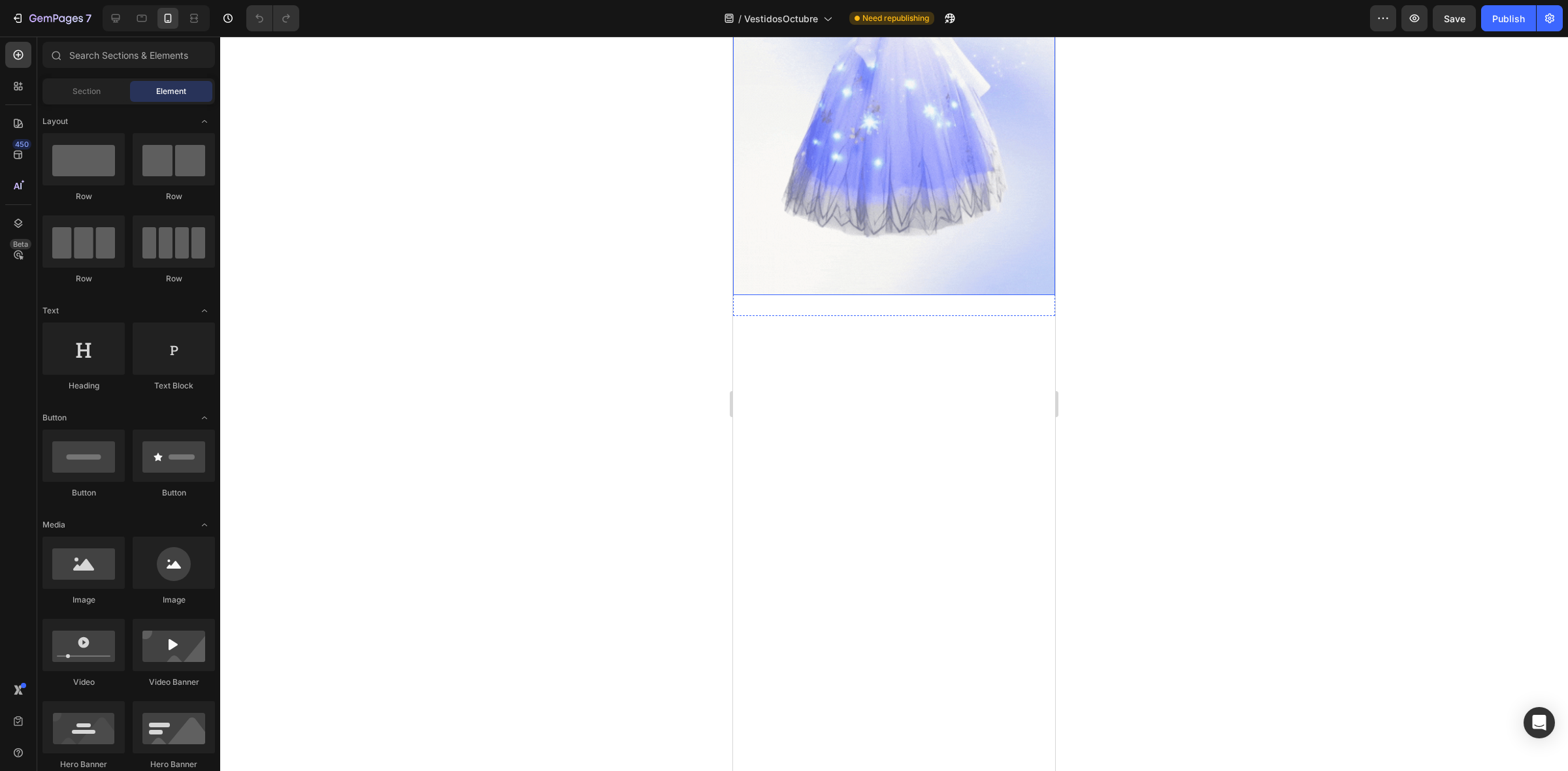
scroll to position [2127, 0]
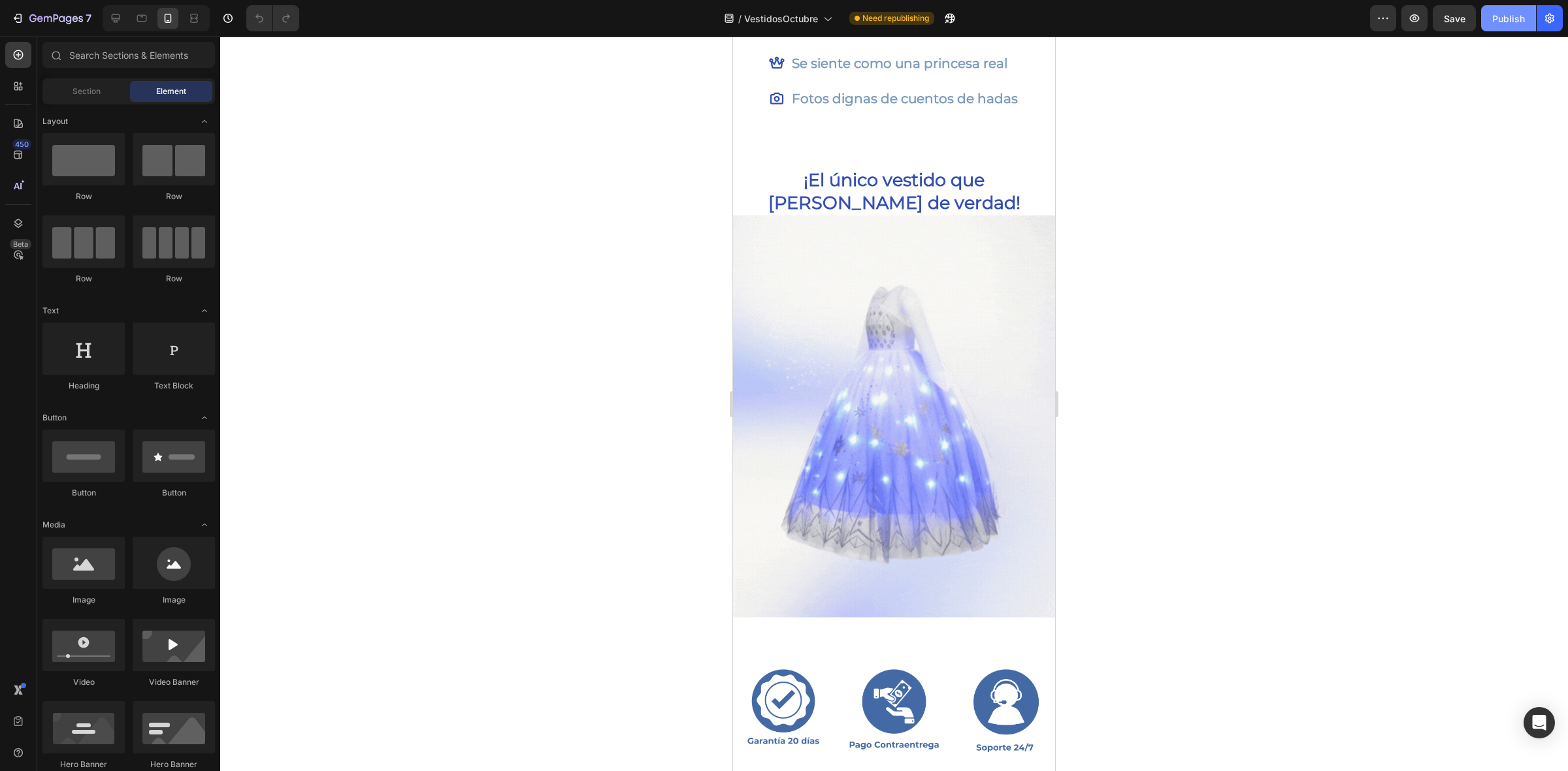
click at [1518, 17] on div "Publish" at bounding box center [1508, 18] width 32 height 14
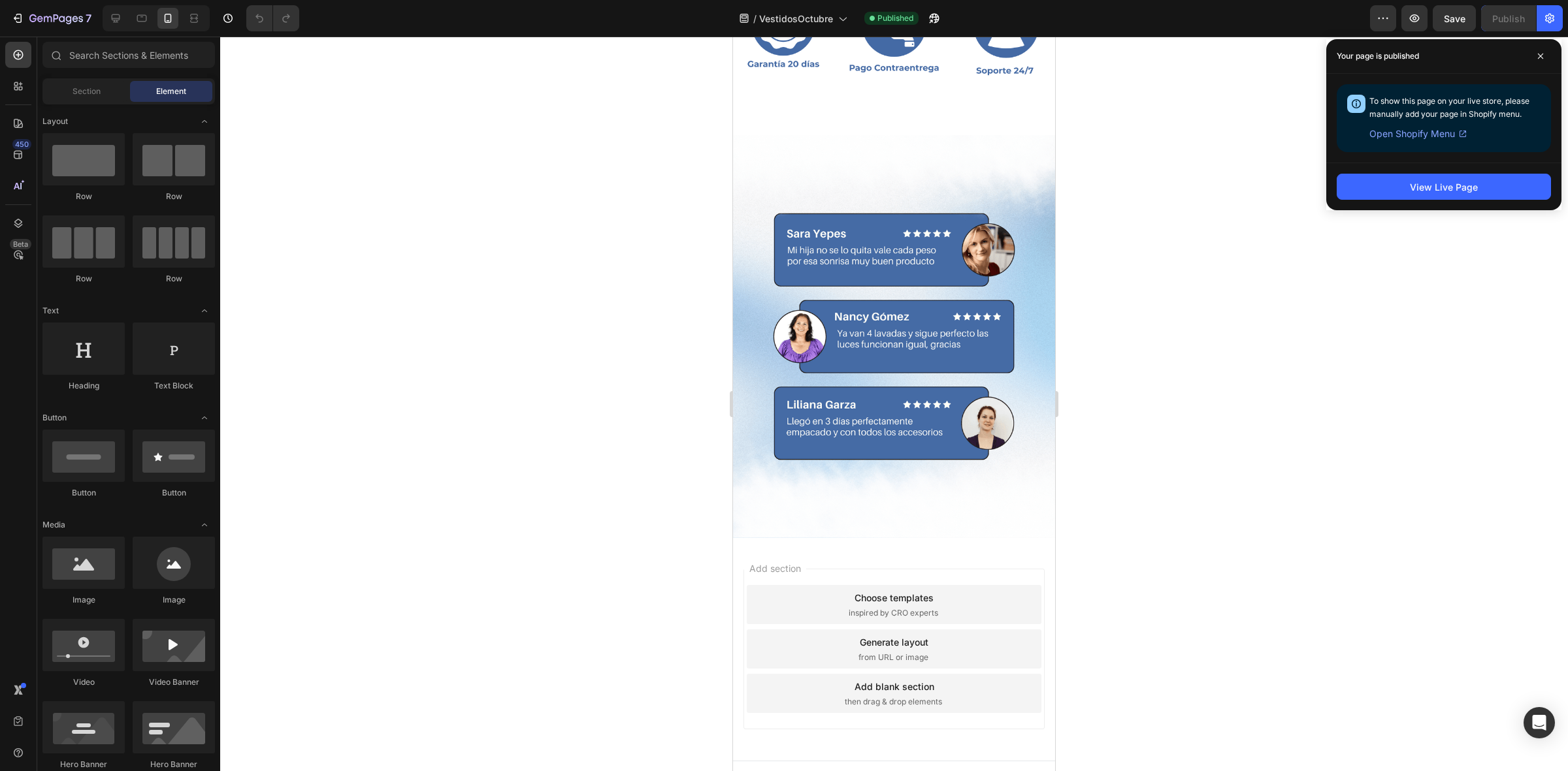
scroll to position [2803, 0]
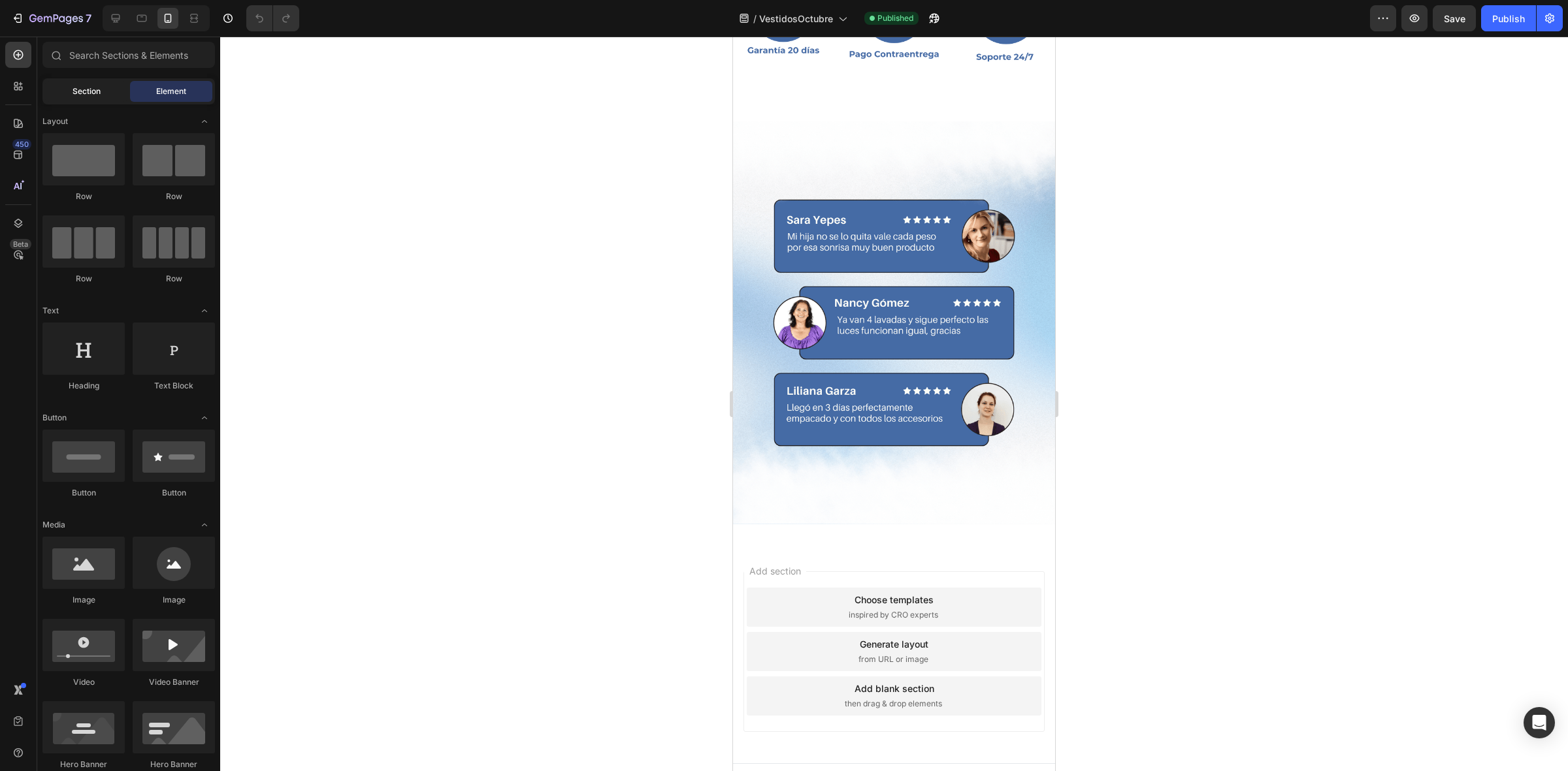
click at [73, 86] on span "Section" at bounding box center [87, 92] width 28 height 12
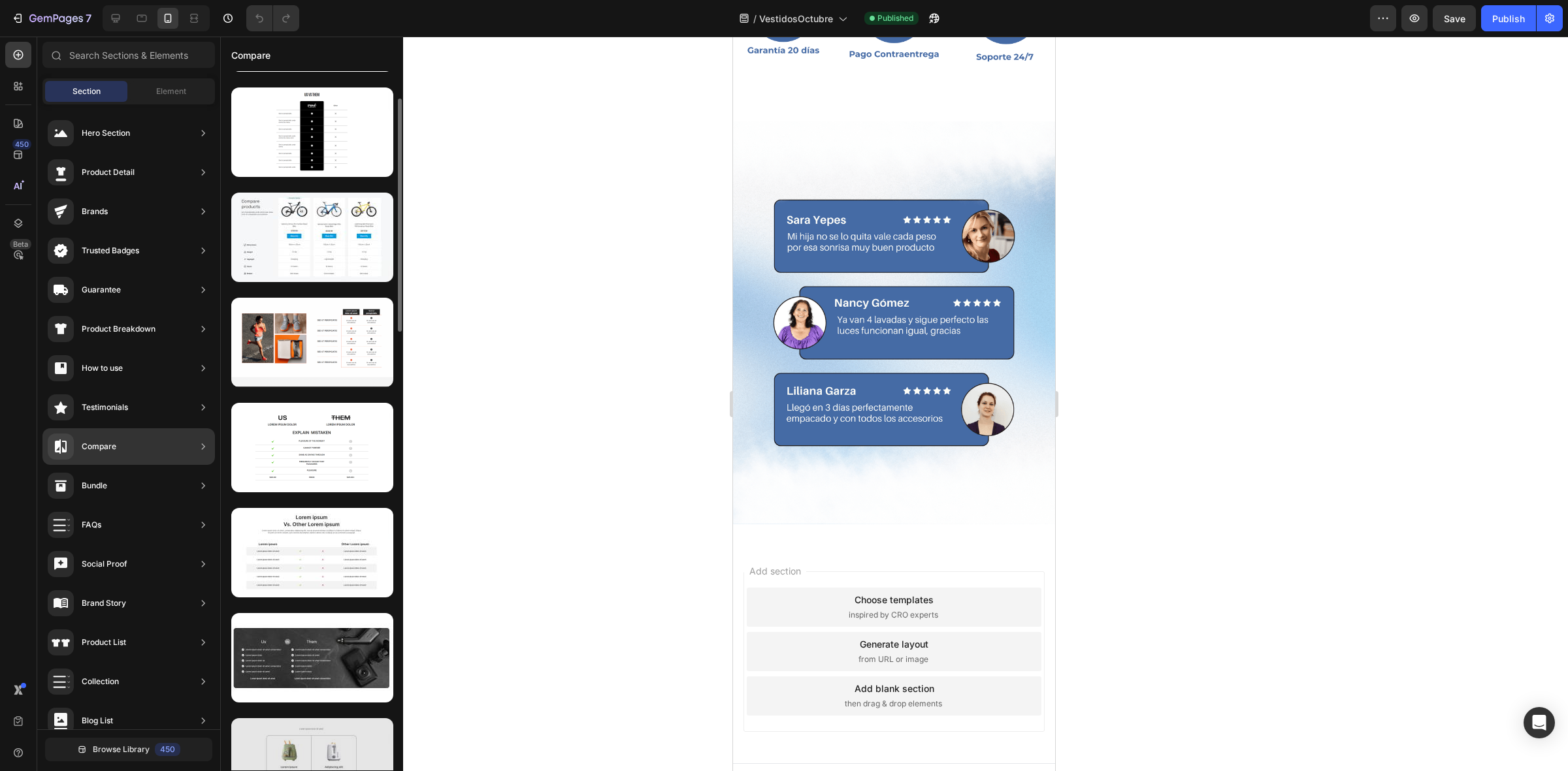
scroll to position [327, 0]
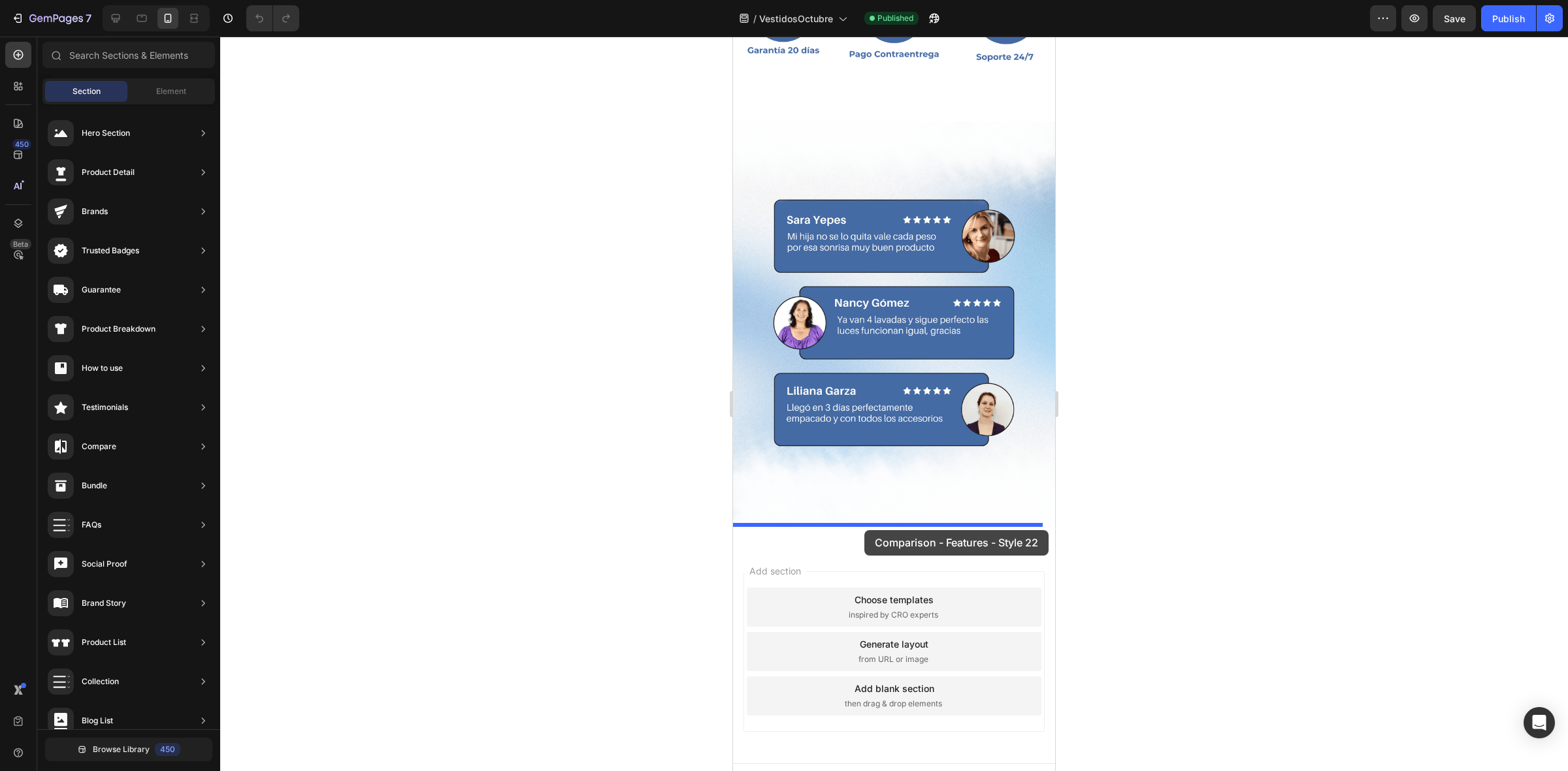
drag, startPoint x: 1048, startPoint y: 273, endPoint x: 864, endPoint y: 530, distance: 316.1
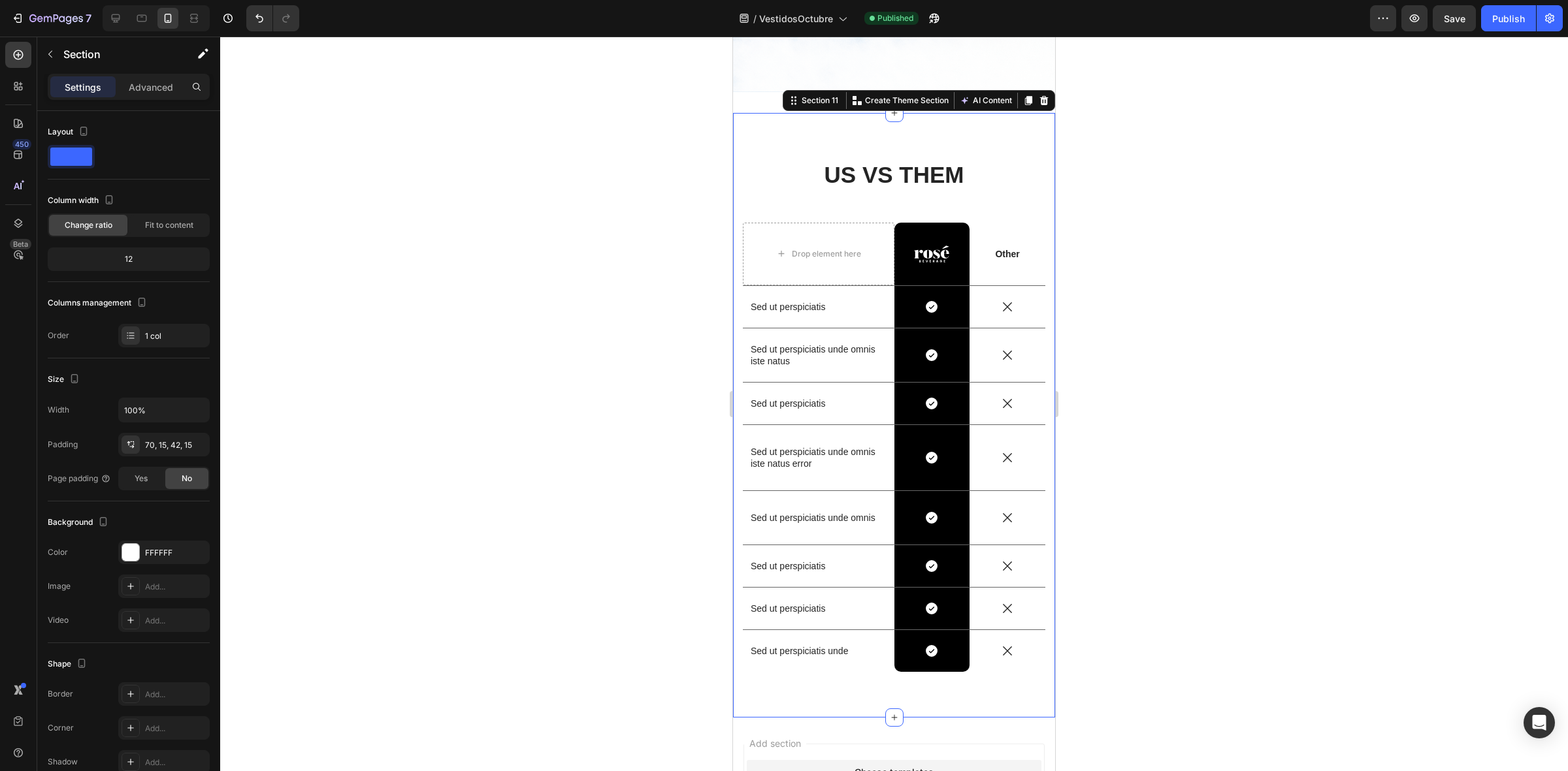
scroll to position [3245, 0]
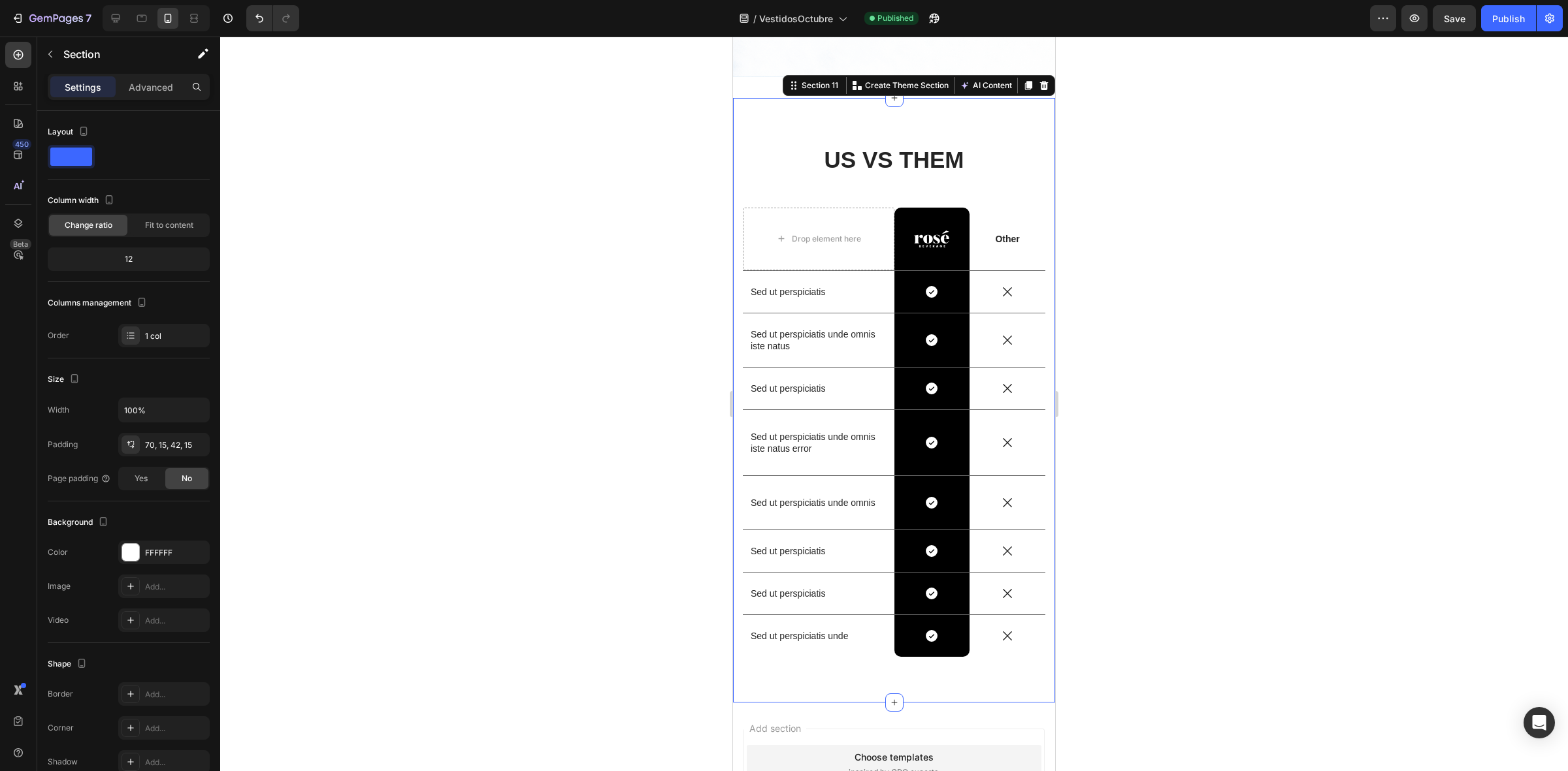
click at [592, 352] on div at bounding box center [894, 403] width 1347 height 735
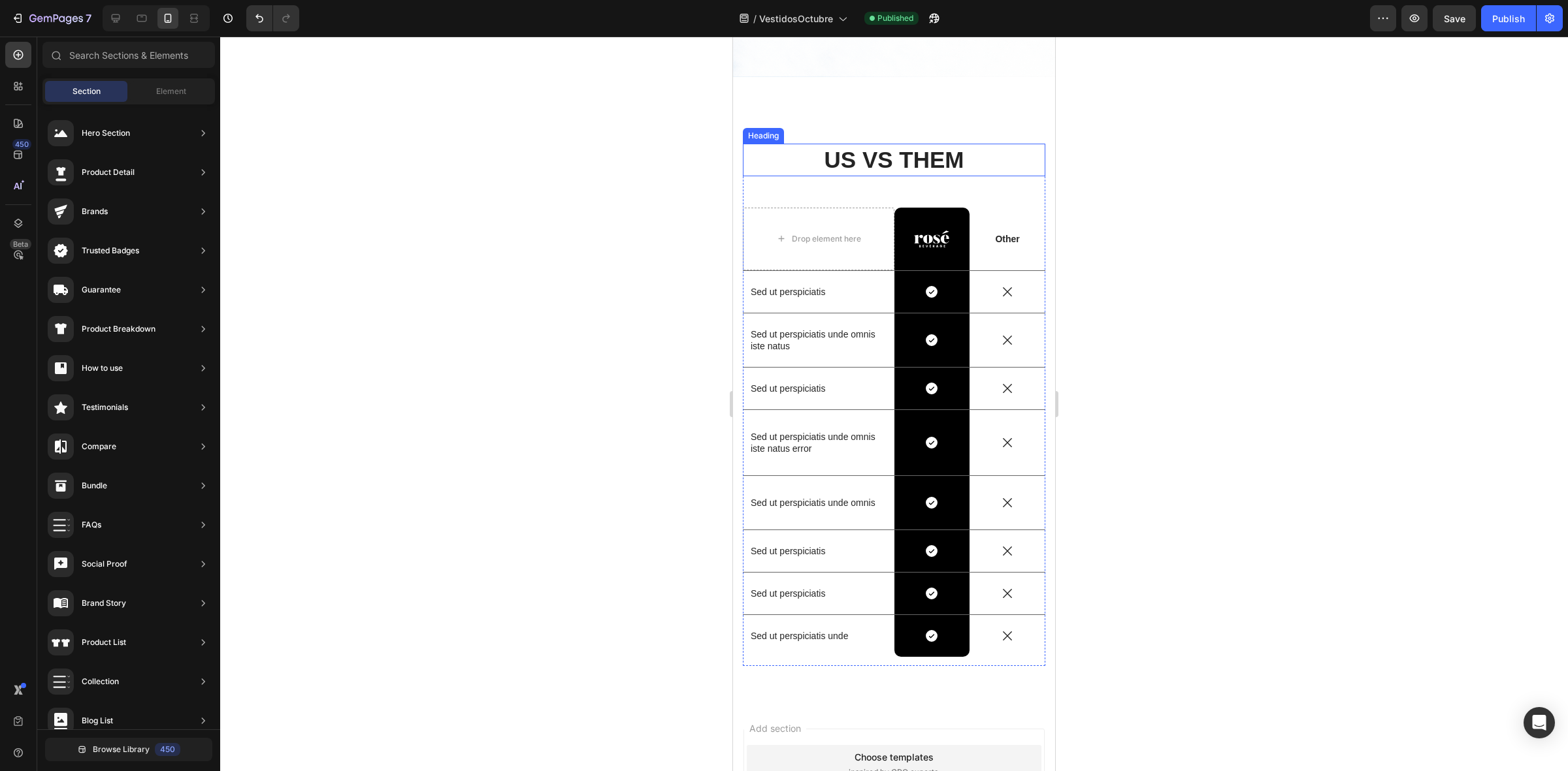
click at [952, 144] on h2 "US VS THEM" at bounding box center [894, 160] width 303 height 32
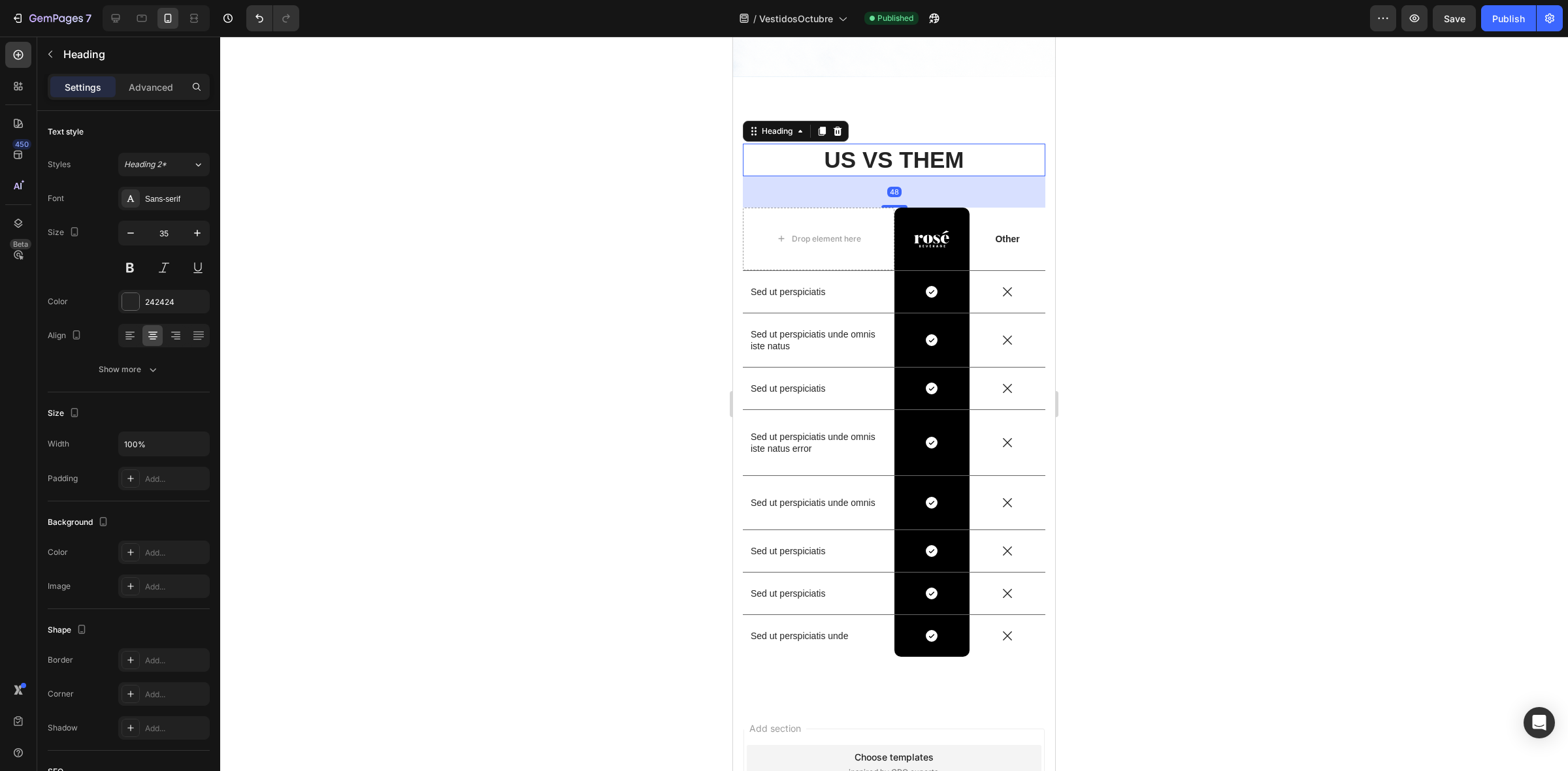
click at [952, 144] on h2 "US VS THEM" at bounding box center [894, 160] width 303 height 32
click at [925, 230] on img at bounding box center [931, 239] width 35 height 17
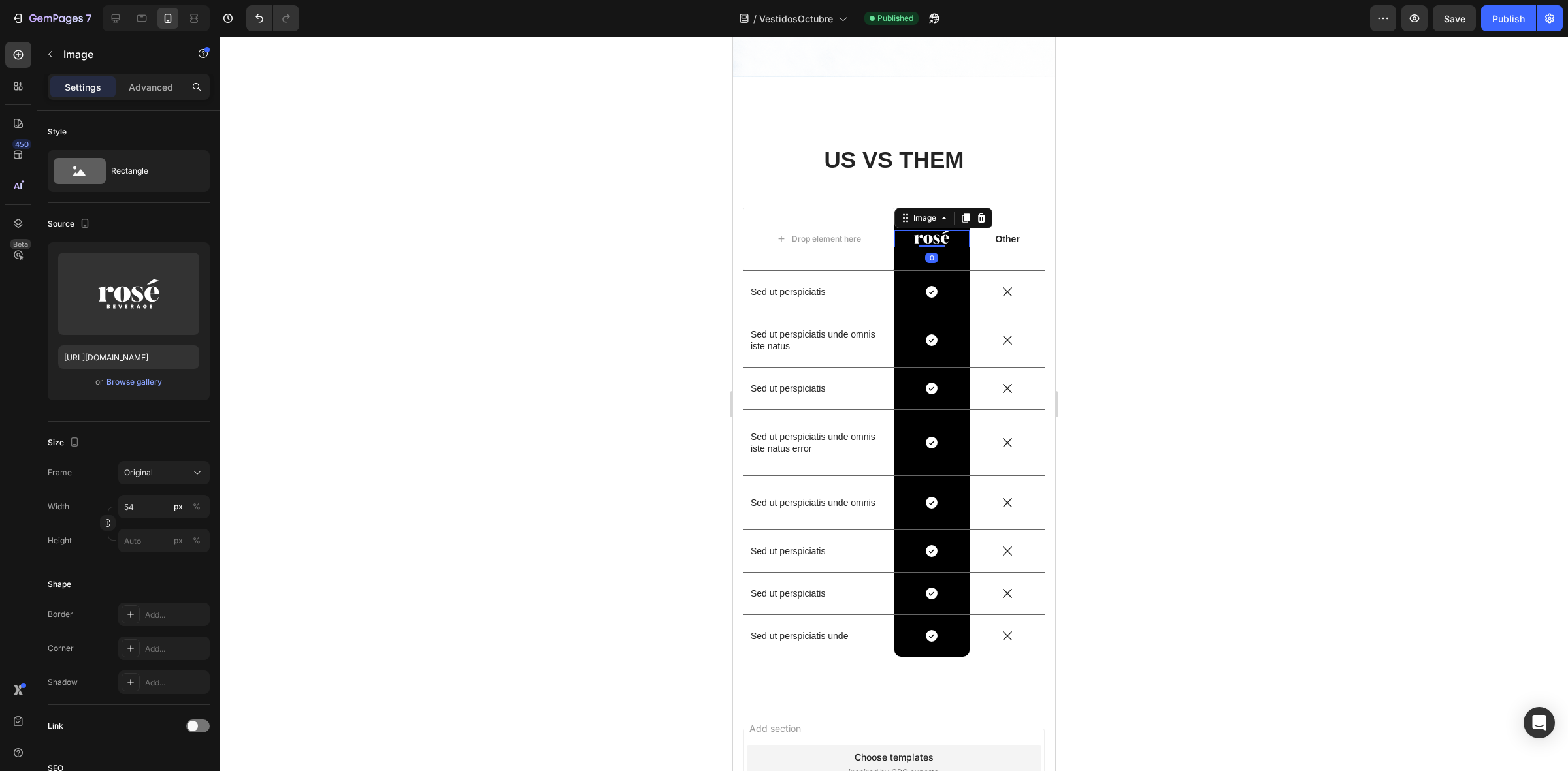
click at [925, 230] on img at bounding box center [931, 239] width 35 height 17
click at [977, 213] on icon at bounding box center [981, 217] width 9 height 9
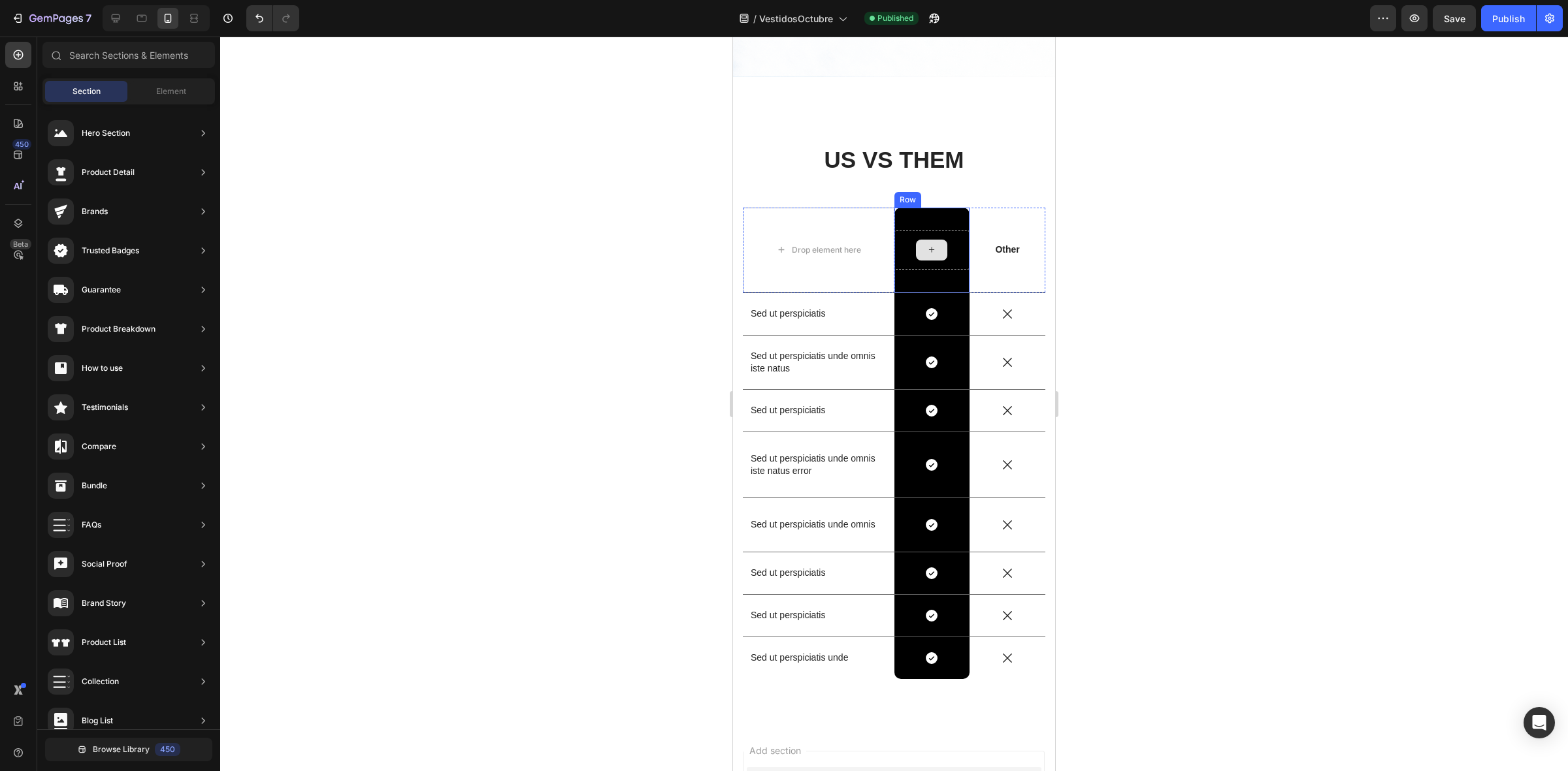
click at [931, 240] on div at bounding box center [931, 250] width 31 height 21
click at [1164, 230] on div at bounding box center [894, 403] width 1347 height 735
click at [814, 308] on p "Sed ut perspiciatis" at bounding box center [818, 314] width 136 height 12
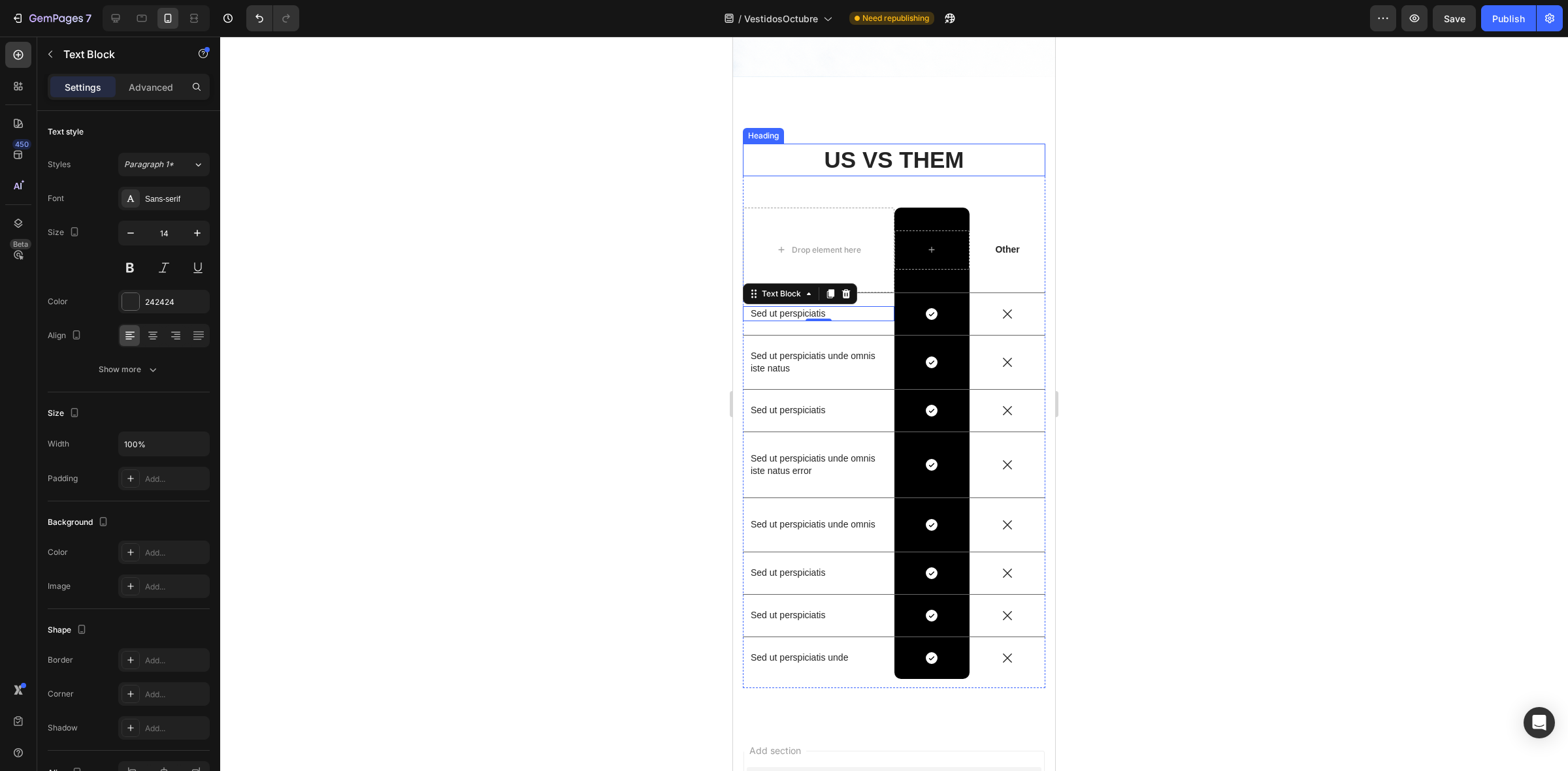
click at [878, 149] on p "US VS THEM" at bounding box center [894, 160] width 300 height 30
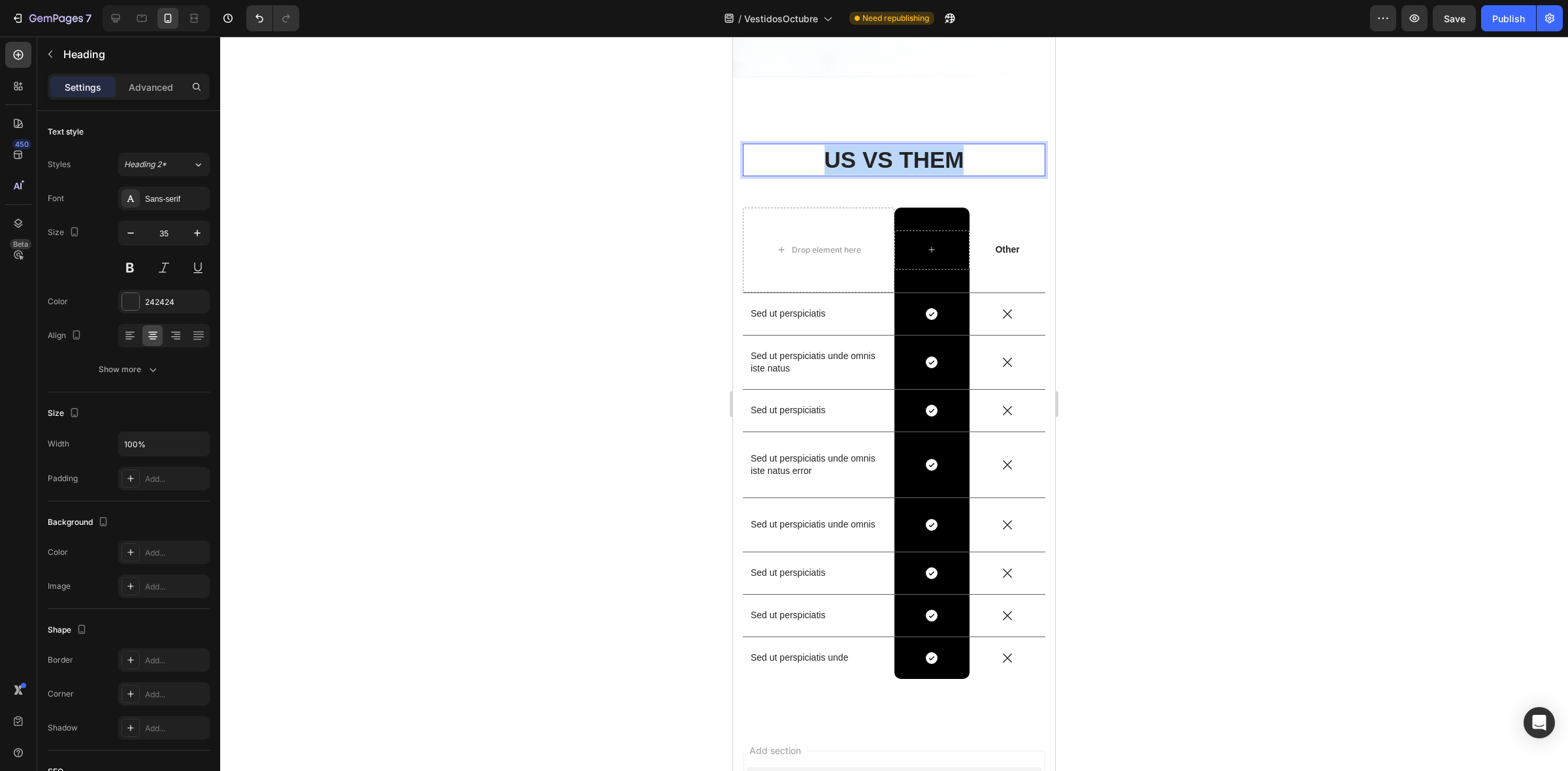
drag, startPoint x: 961, startPoint y: 139, endPoint x: 814, endPoint y: 139, distance: 147.0
click at [814, 145] on p "US VS THEM" at bounding box center [894, 160] width 300 height 30
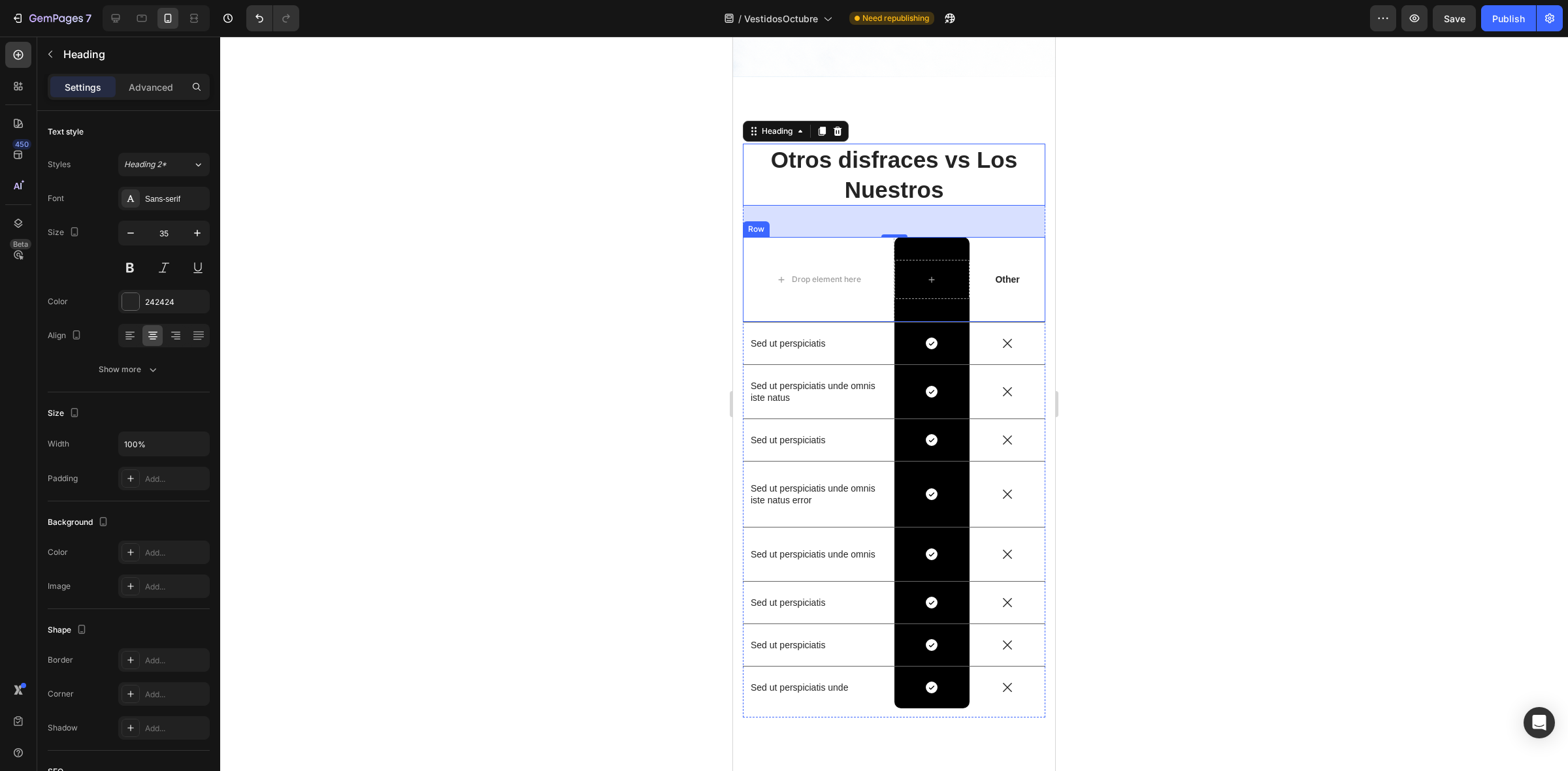
click at [429, 301] on div at bounding box center [894, 403] width 1347 height 735
click at [929, 145] on p "Otros disfraces vs Los Nuestros" at bounding box center [894, 175] width 300 height 59
click at [118, 298] on div "242424" at bounding box center [164, 302] width 91 height 24
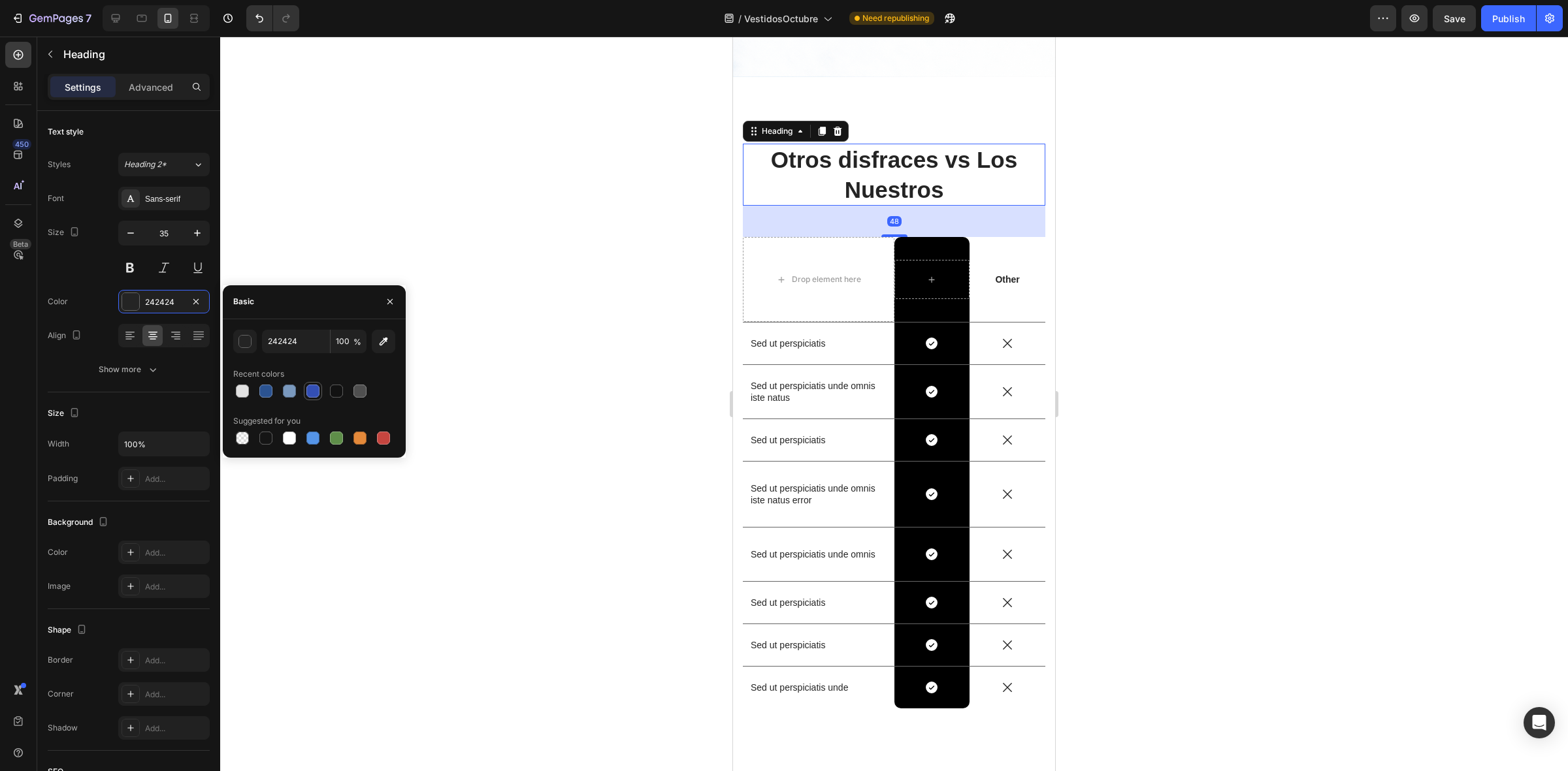
click at [308, 393] on div at bounding box center [313, 391] width 13 height 13
type input "334FB4"
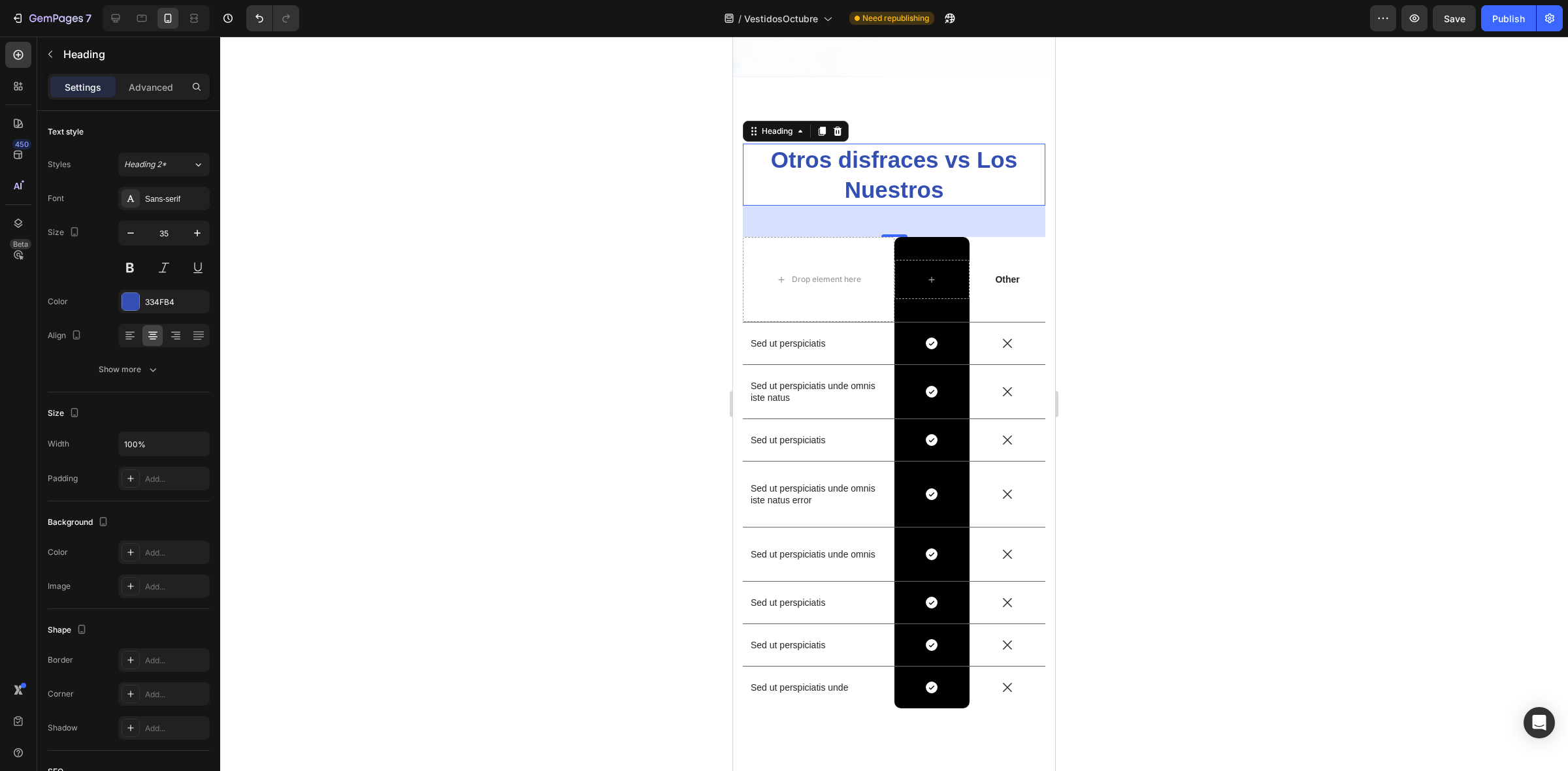
click at [633, 232] on div at bounding box center [894, 403] width 1347 height 735
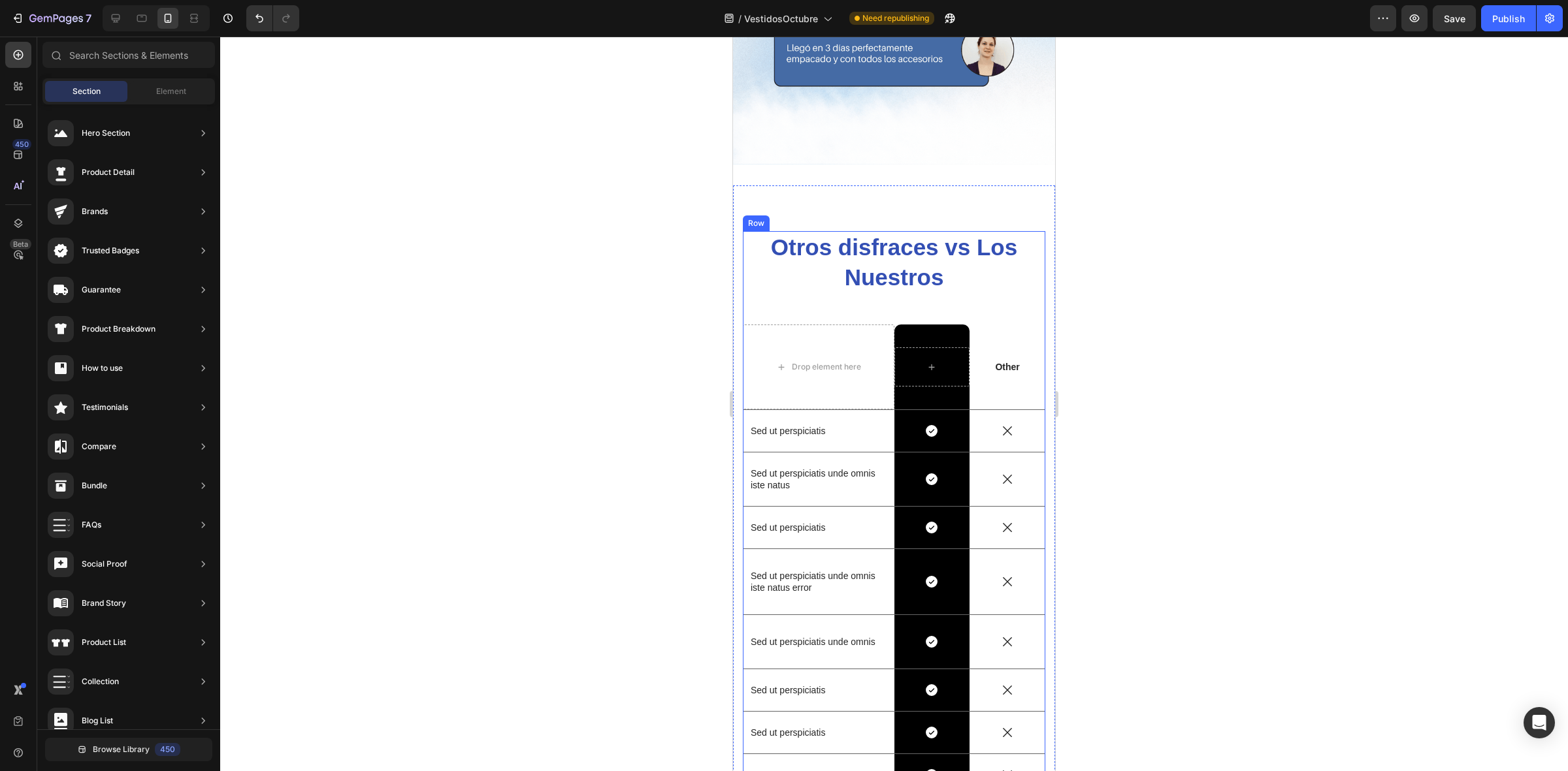
scroll to position [2919, 0]
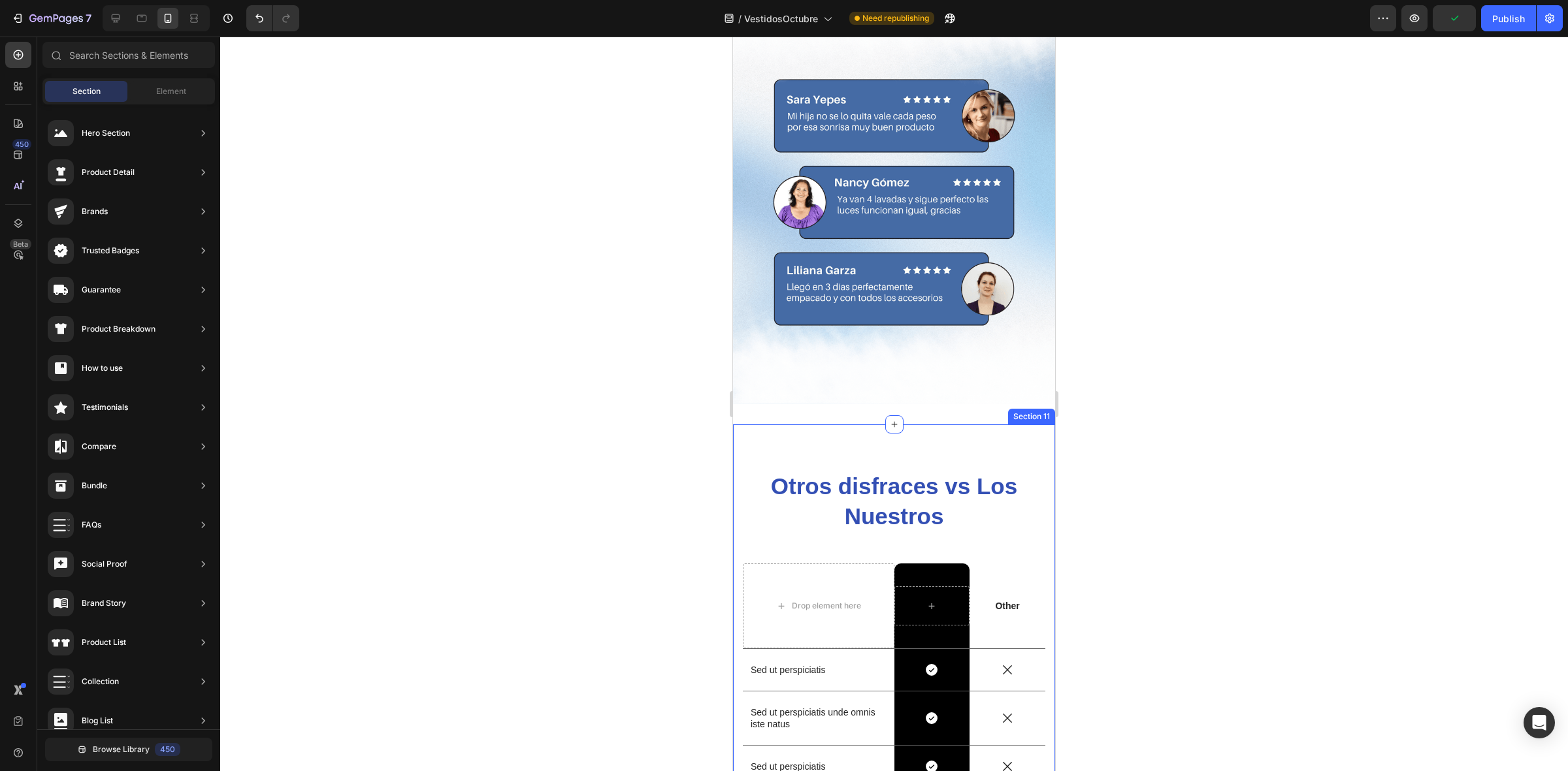
click at [952, 424] on div "Otros disfraces vs Los Nuestros Heading Drop element here Row Other Text Block …" at bounding box center [894, 753] width 322 height 656
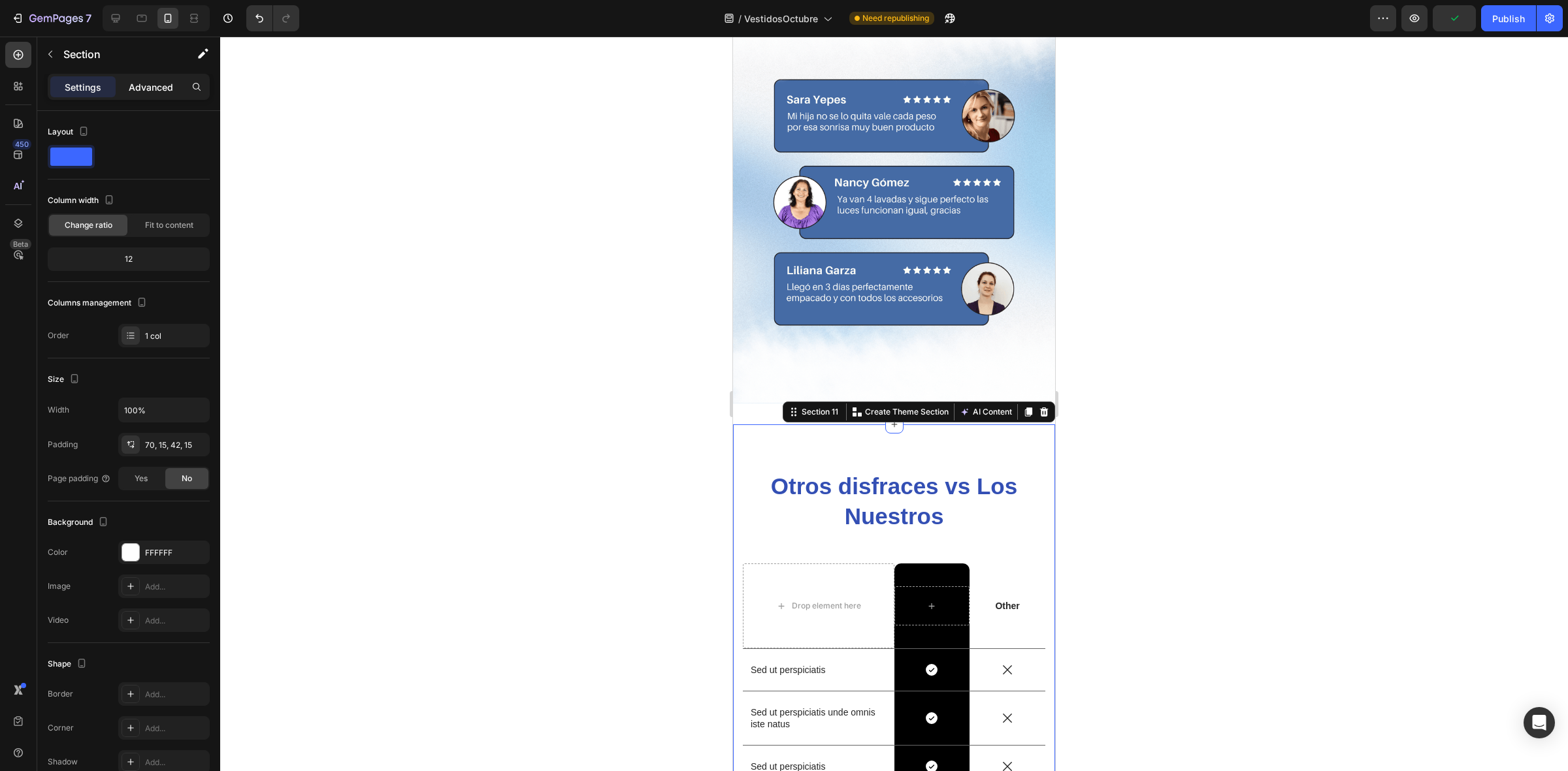
click at [149, 85] on p "Advanced" at bounding box center [151, 87] width 44 height 14
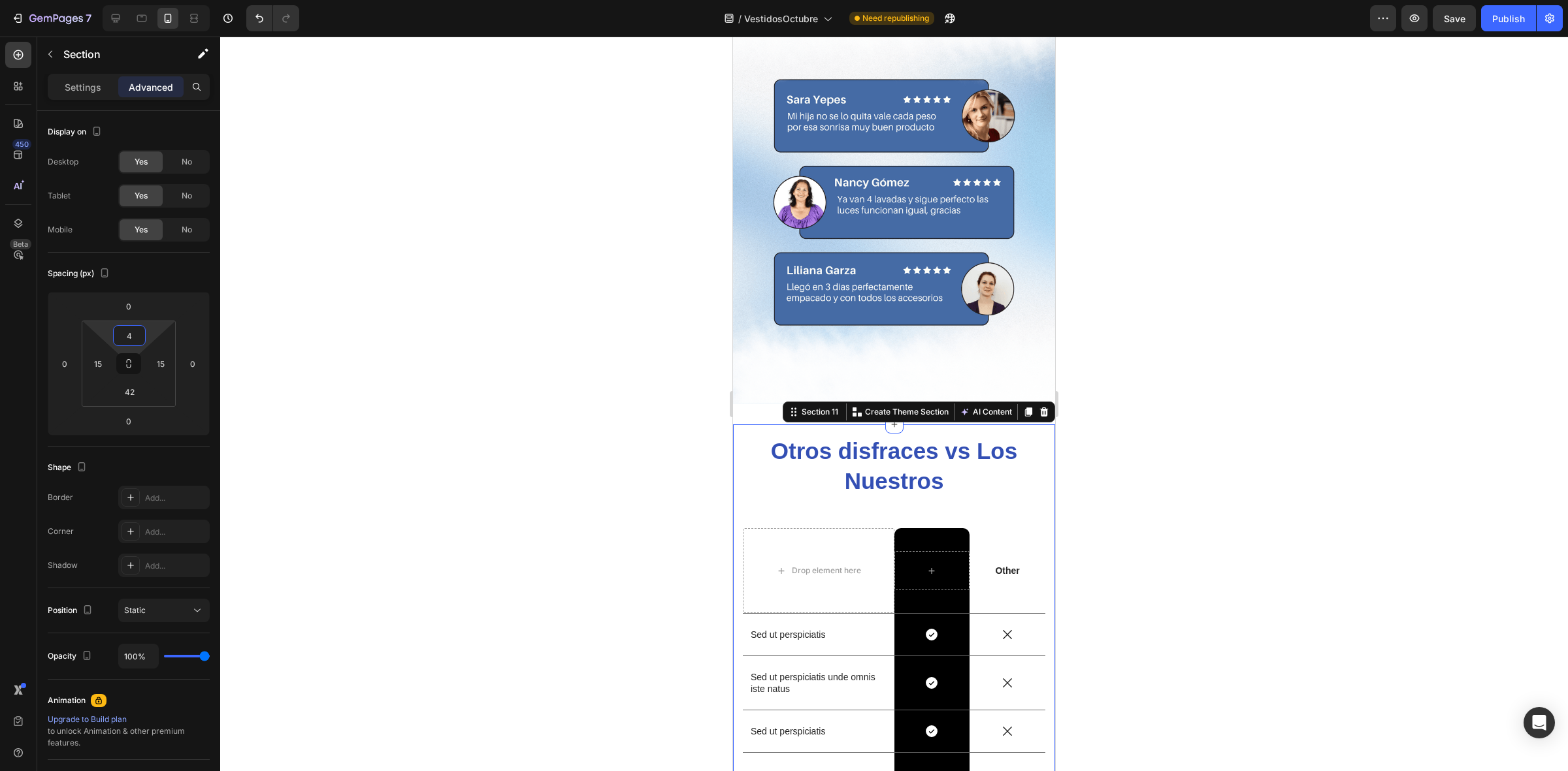
type input "0"
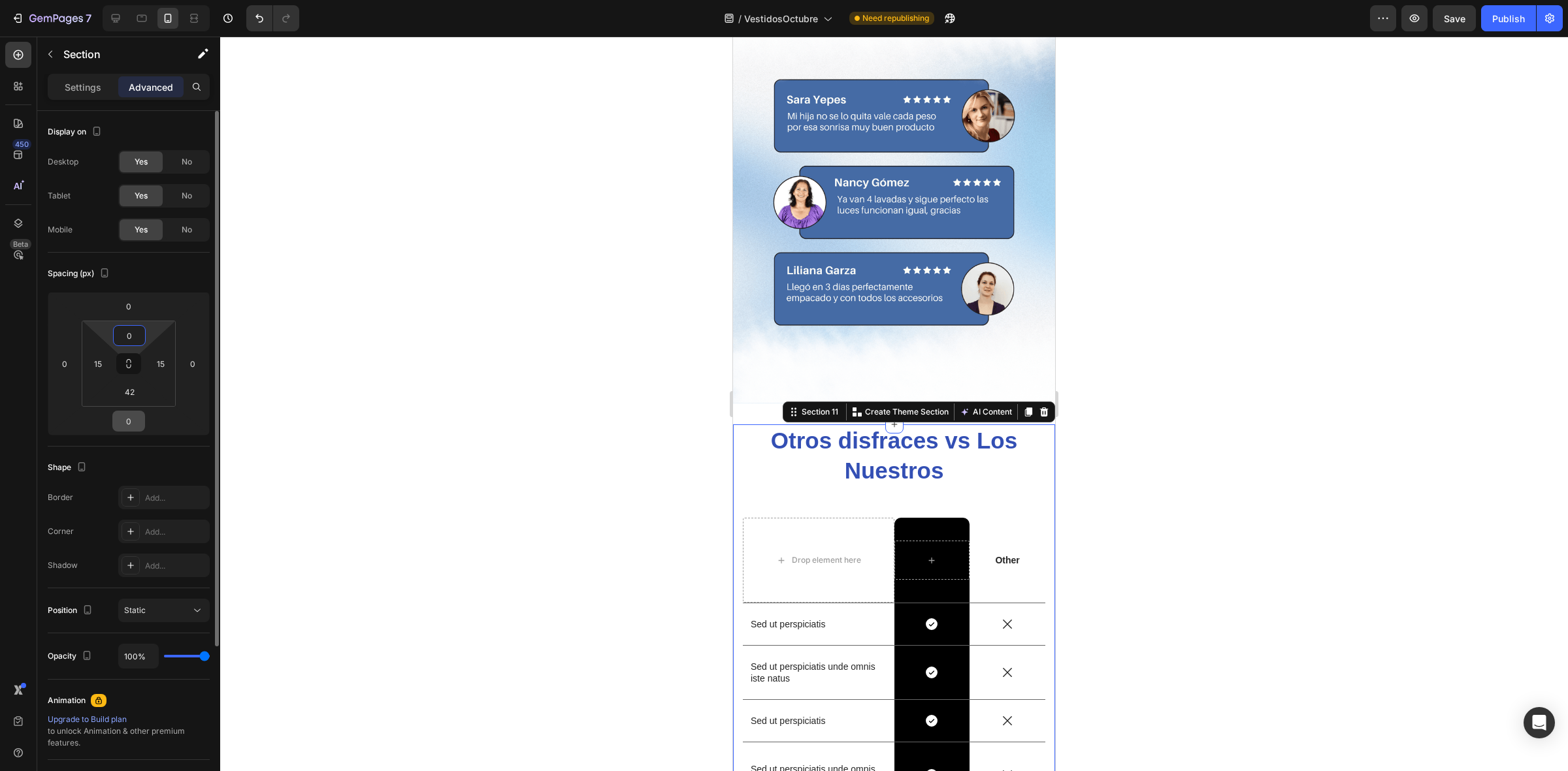
drag, startPoint x: 150, startPoint y: 327, endPoint x: 142, endPoint y: 423, distance: 96.3
click at [141, 0] on html "7 / VestidosOctubre Need republishing Preview Save Publish 450 Beta Sections(18…" at bounding box center [784, 0] width 1568 height 0
click at [526, 395] on div at bounding box center [894, 403] width 1347 height 735
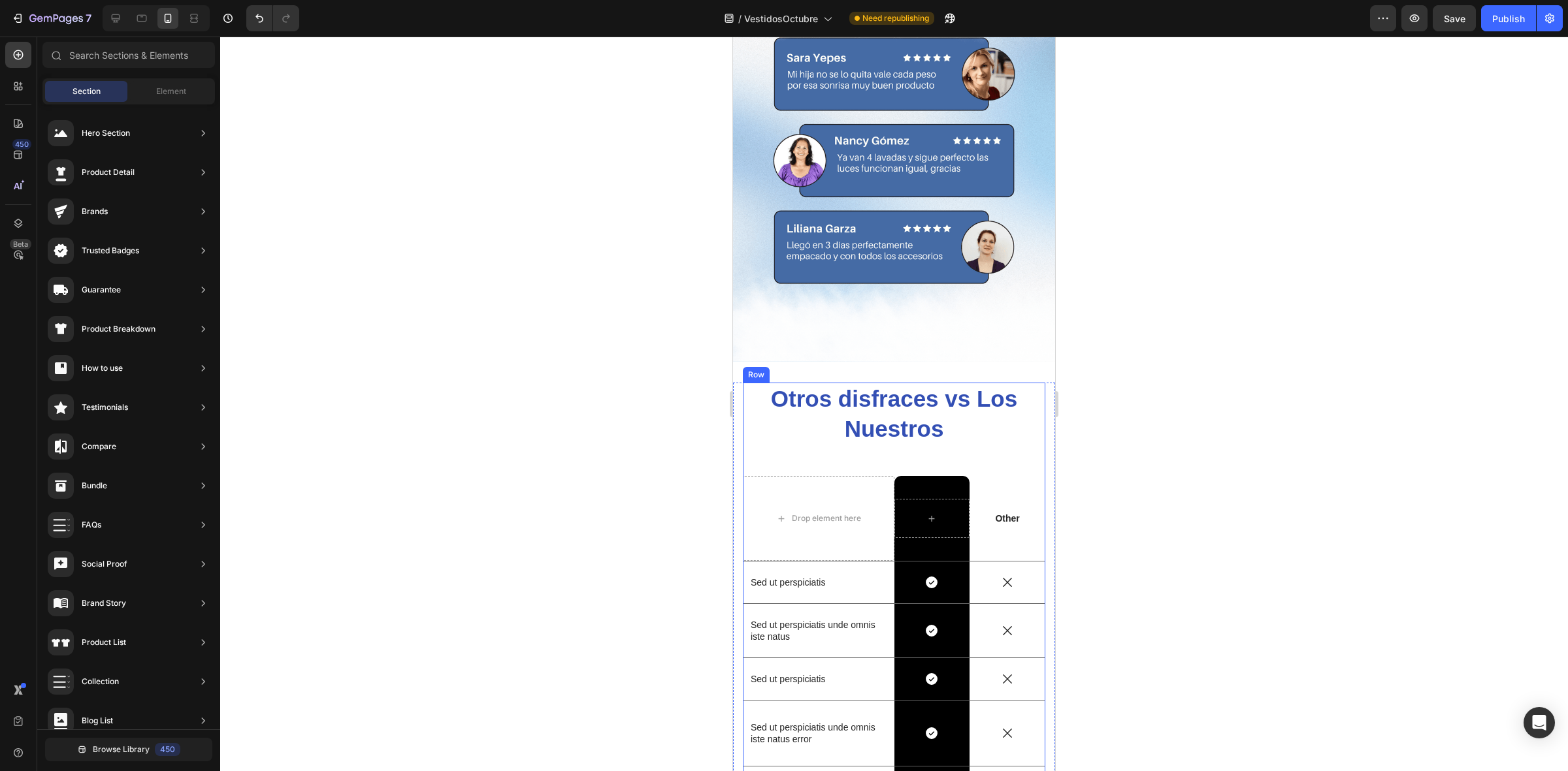
scroll to position [3001, 0]
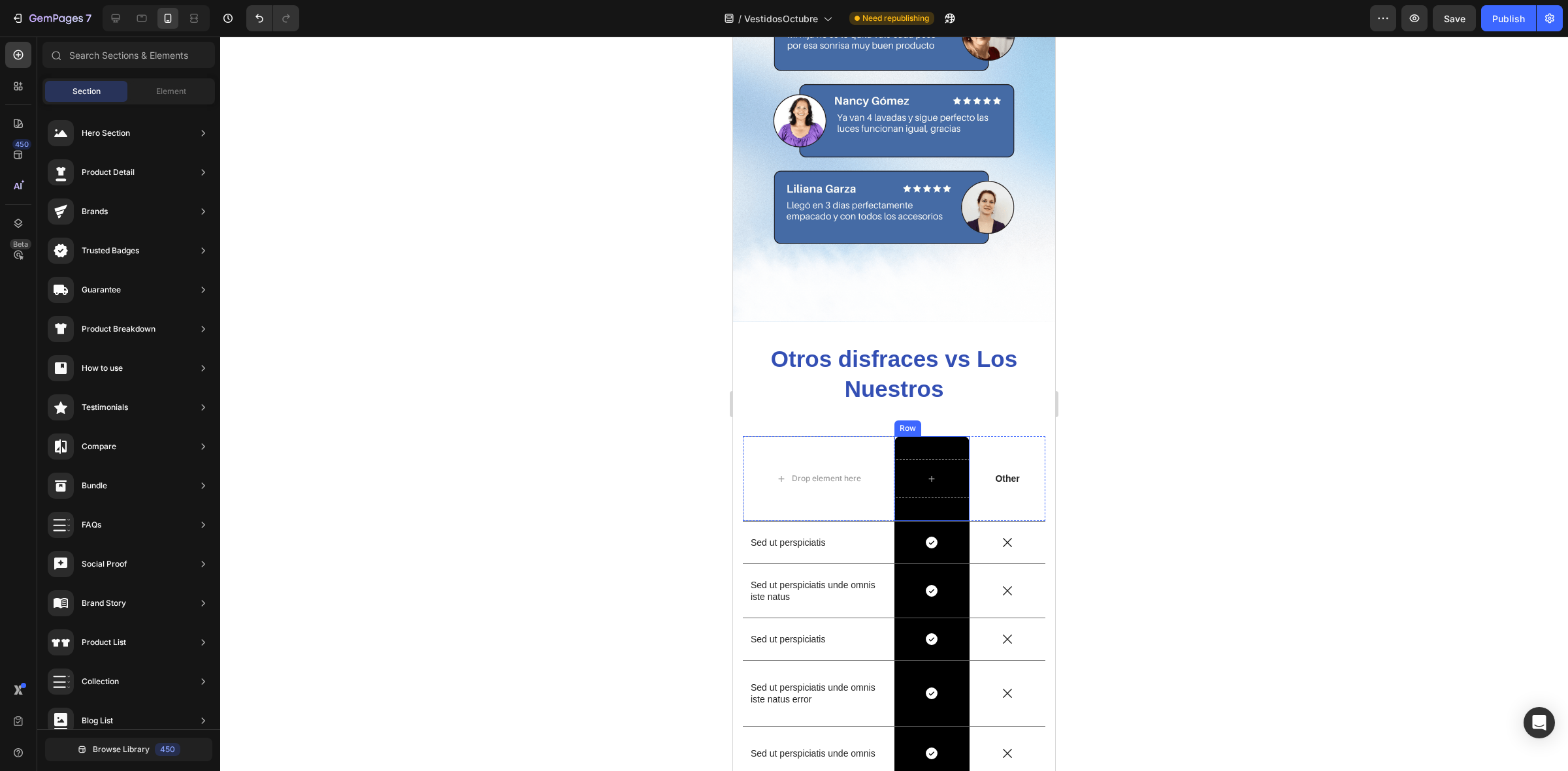
click at [916, 436] on div "Row" at bounding box center [932, 479] width 76 height 85
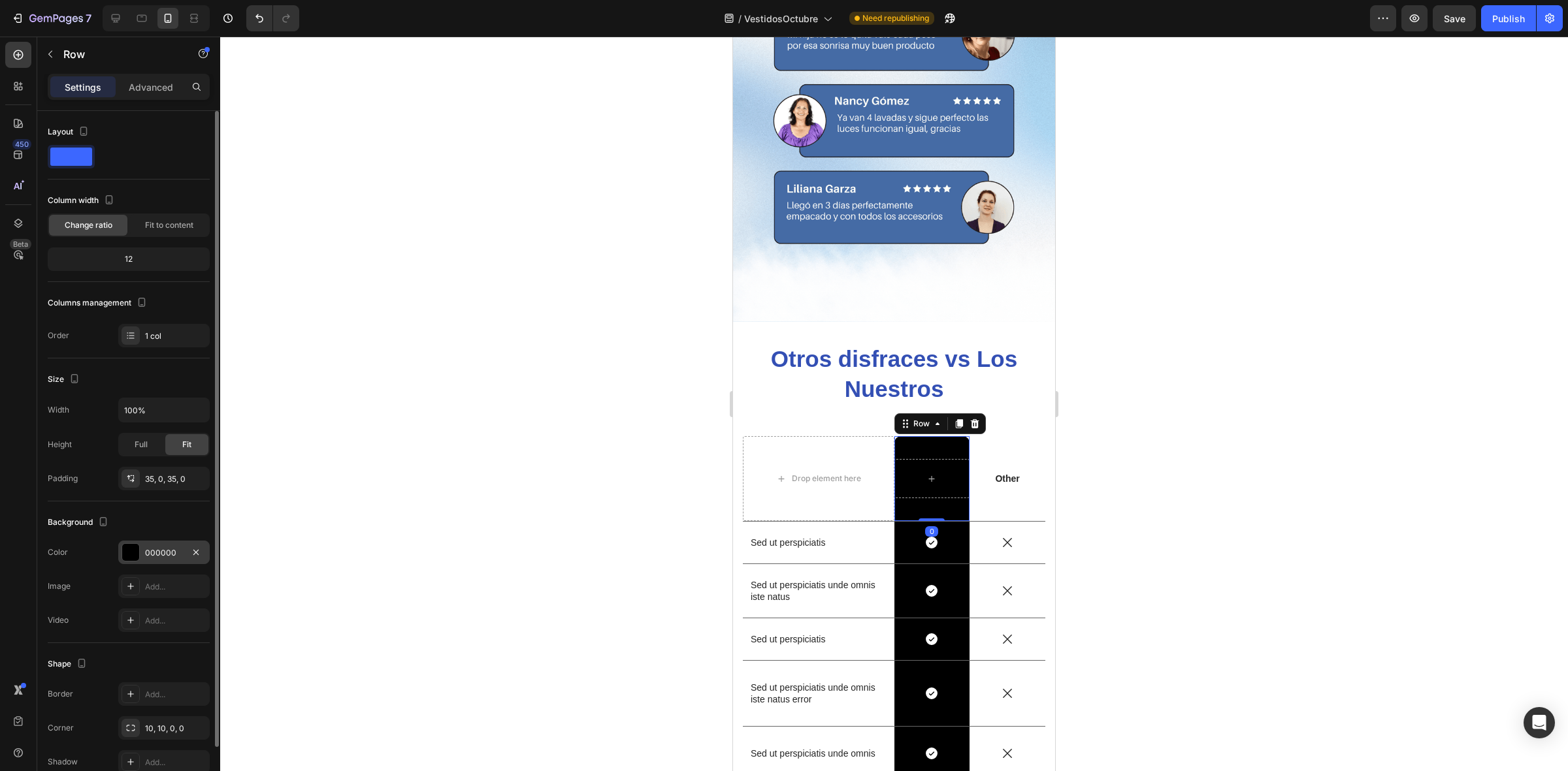
click at [142, 562] on div "000000" at bounding box center [164, 553] width 91 height 24
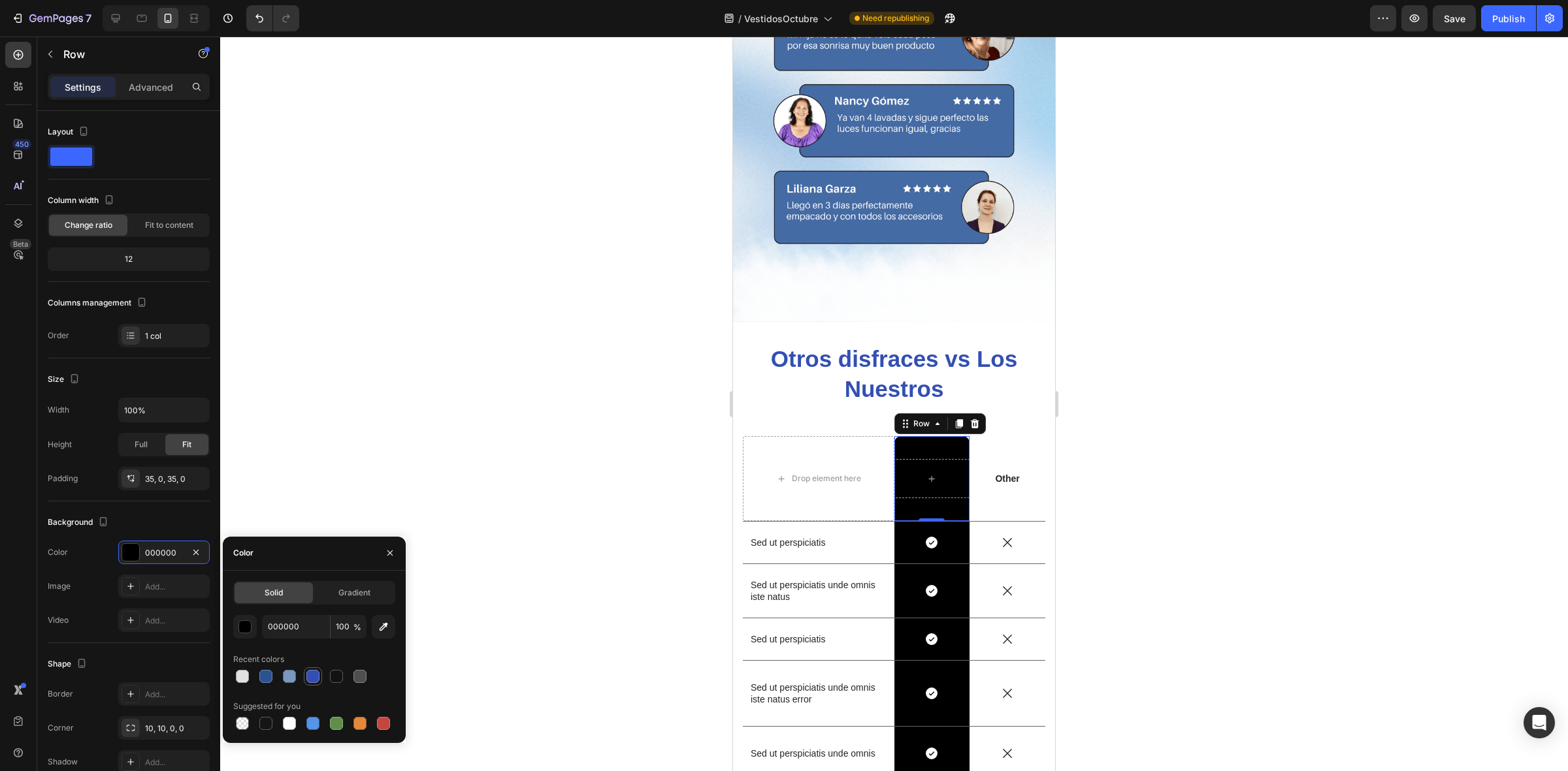
click at [307, 684] on div at bounding box center [313, 677] width 18 height 18
type input "334FB4"
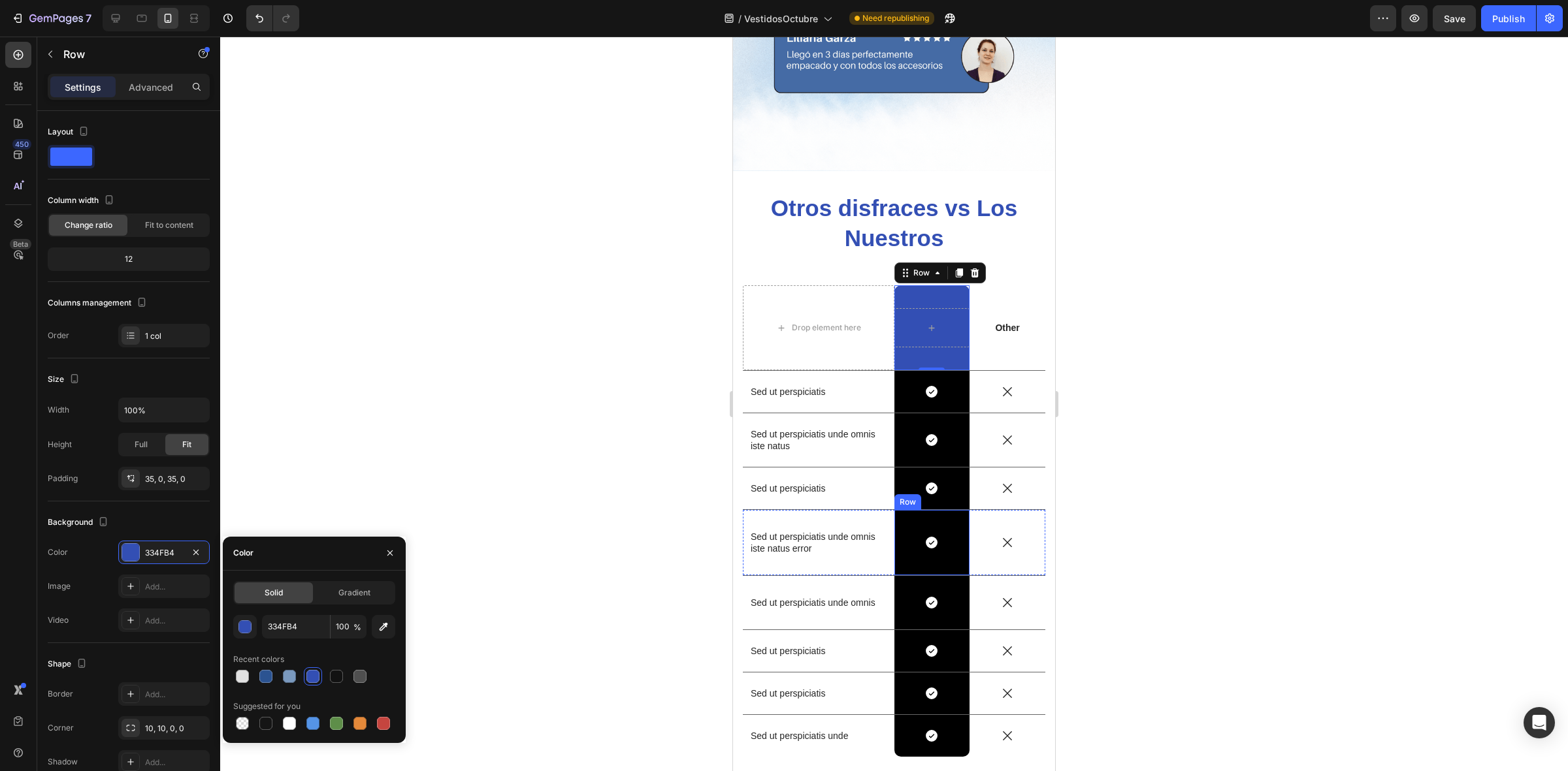
scroll to position [3164, 0]
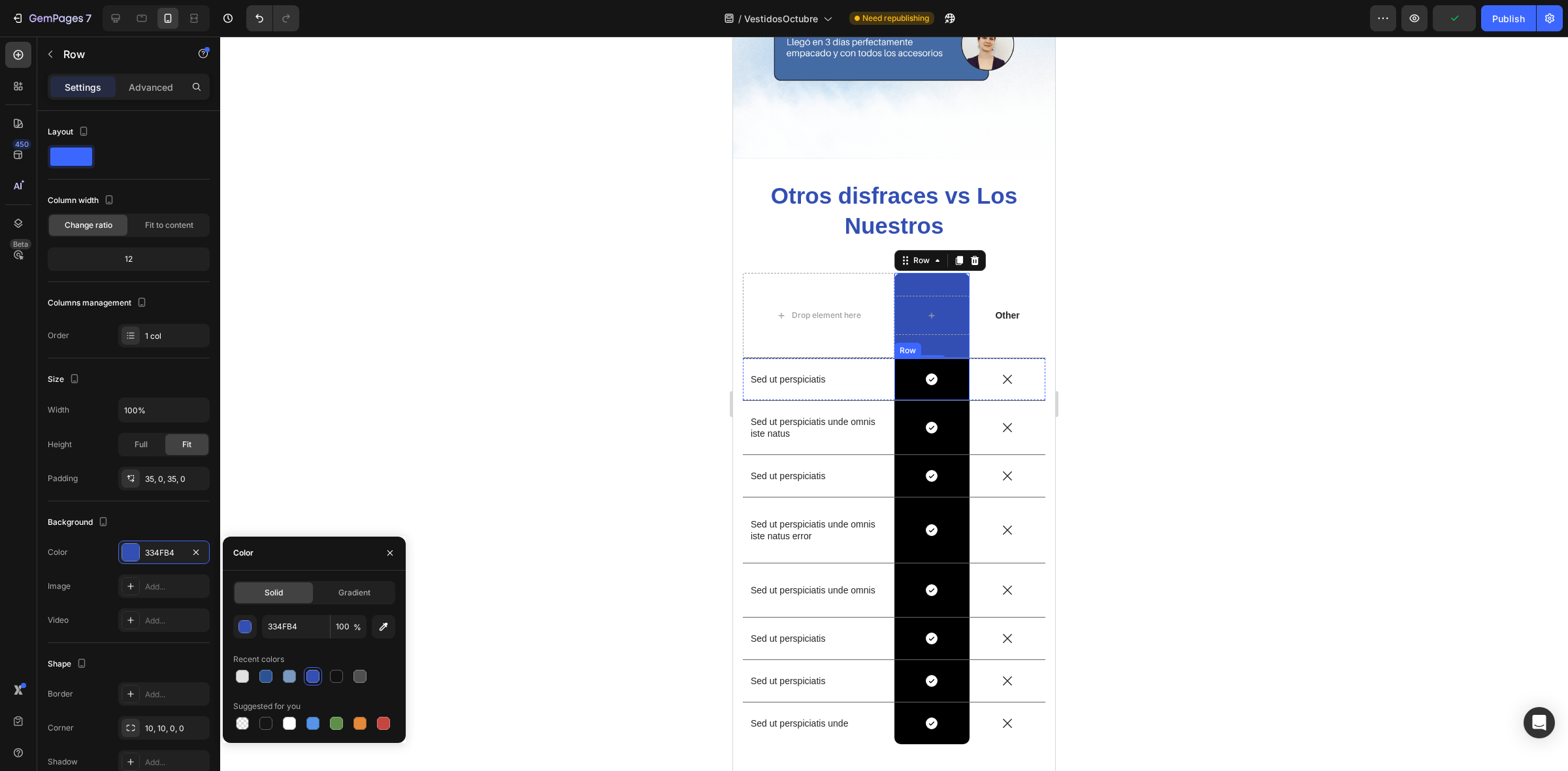
click at [941, 358] on div "Icon Row" at bounding box center [932, 379] width 76 height 42
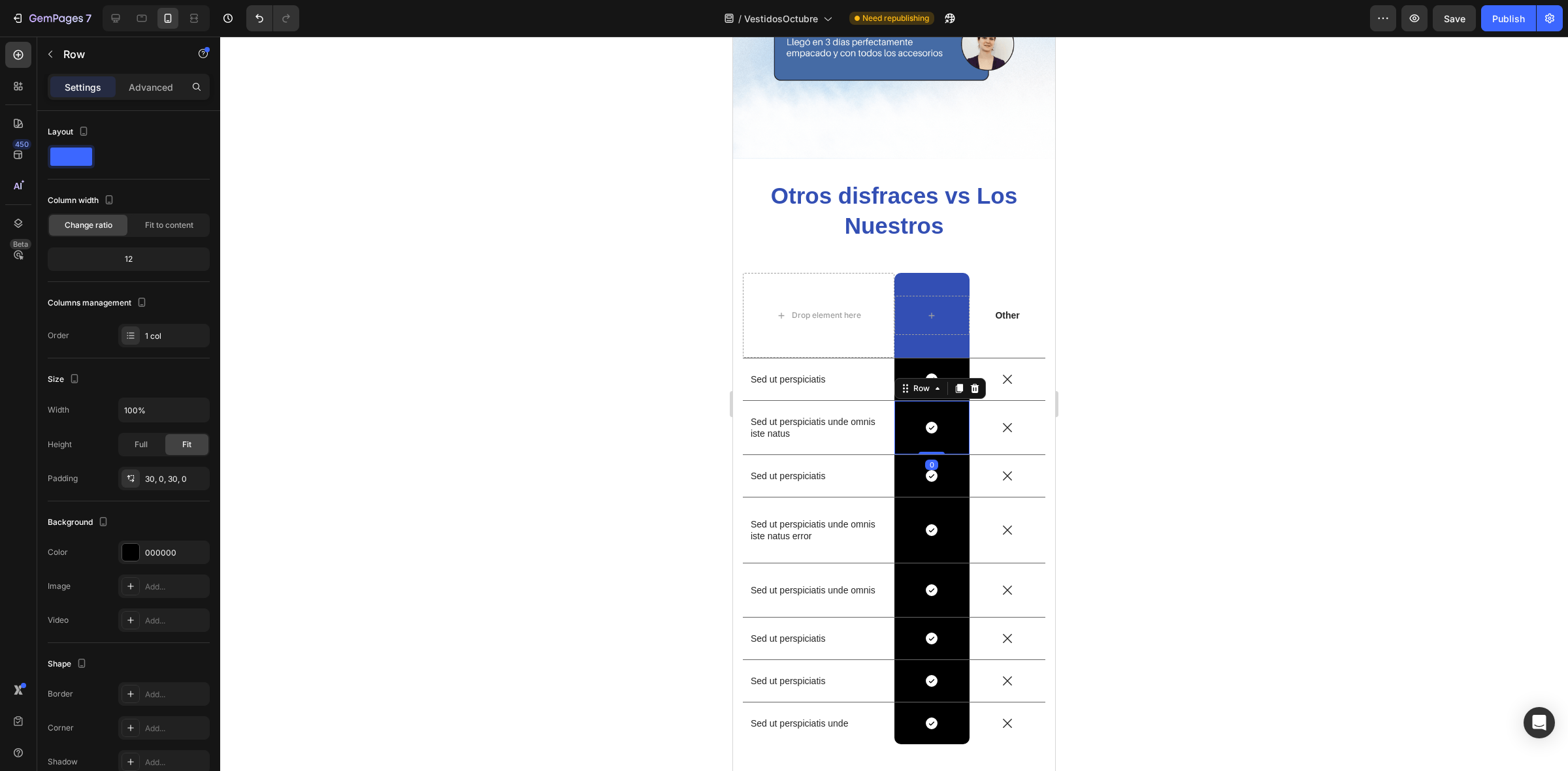
click at [944, 401] on div "Icon Row 0" at bounding box center [932, 427] width 76 height 53
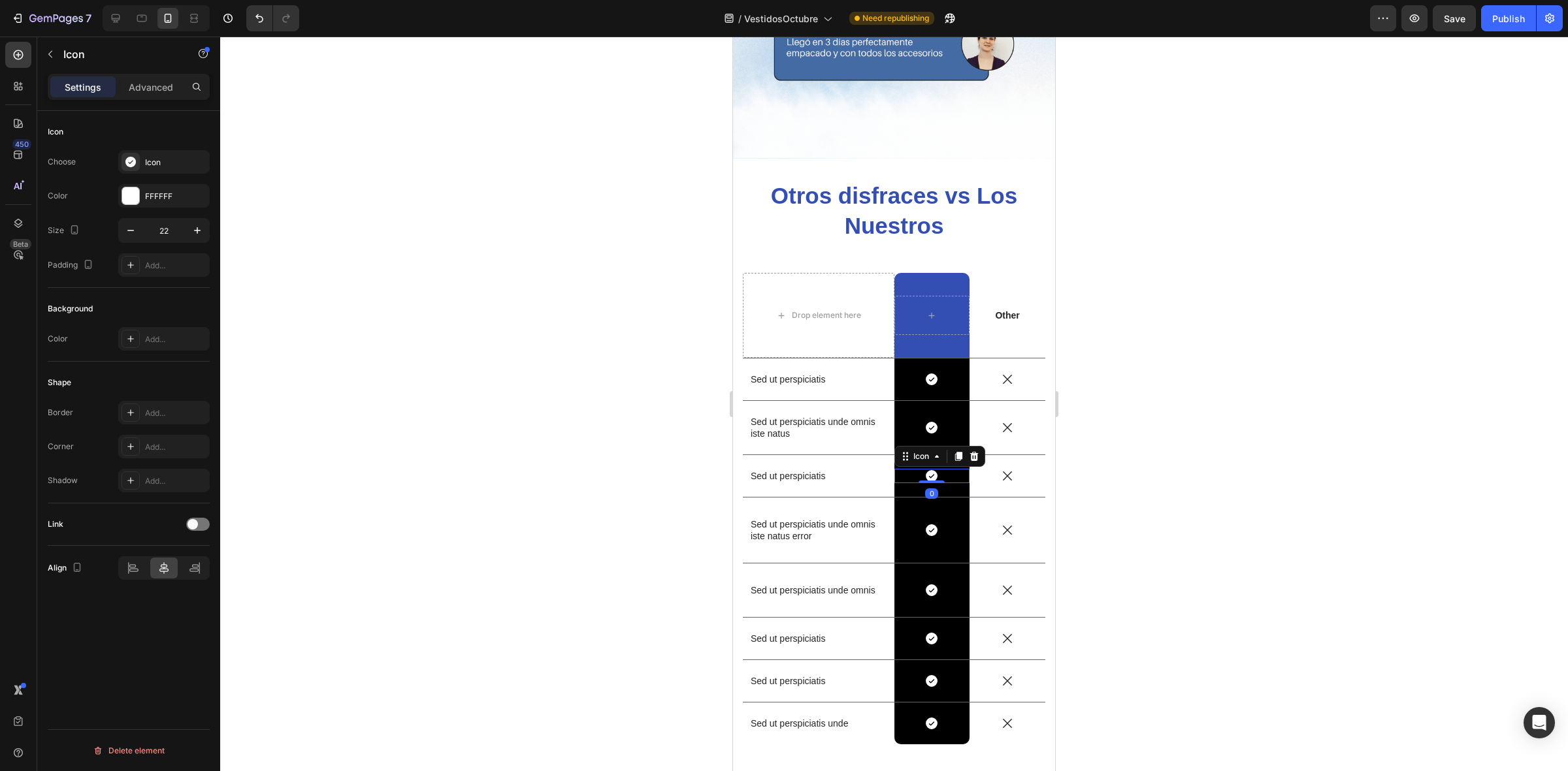
click at [952, 469] on div "Icon 0" at bounding box center [932, 476] width 76 height 15
click at [950, 358] on div "Icon Row" at bounding box center [932, 379] width 76 height 42
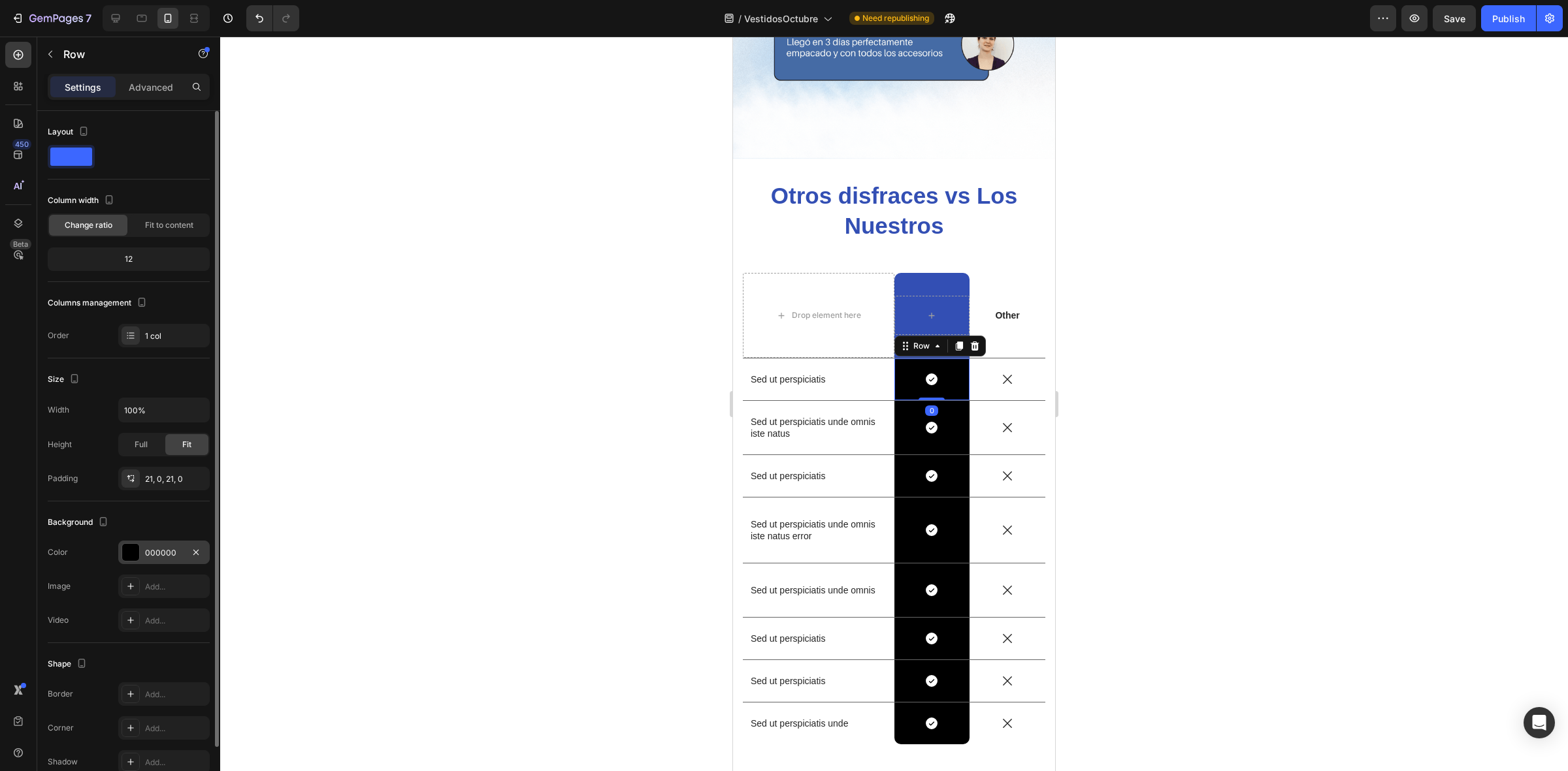
click at [136, 560] on div at bounding box center [131, 553] width 17 height 17
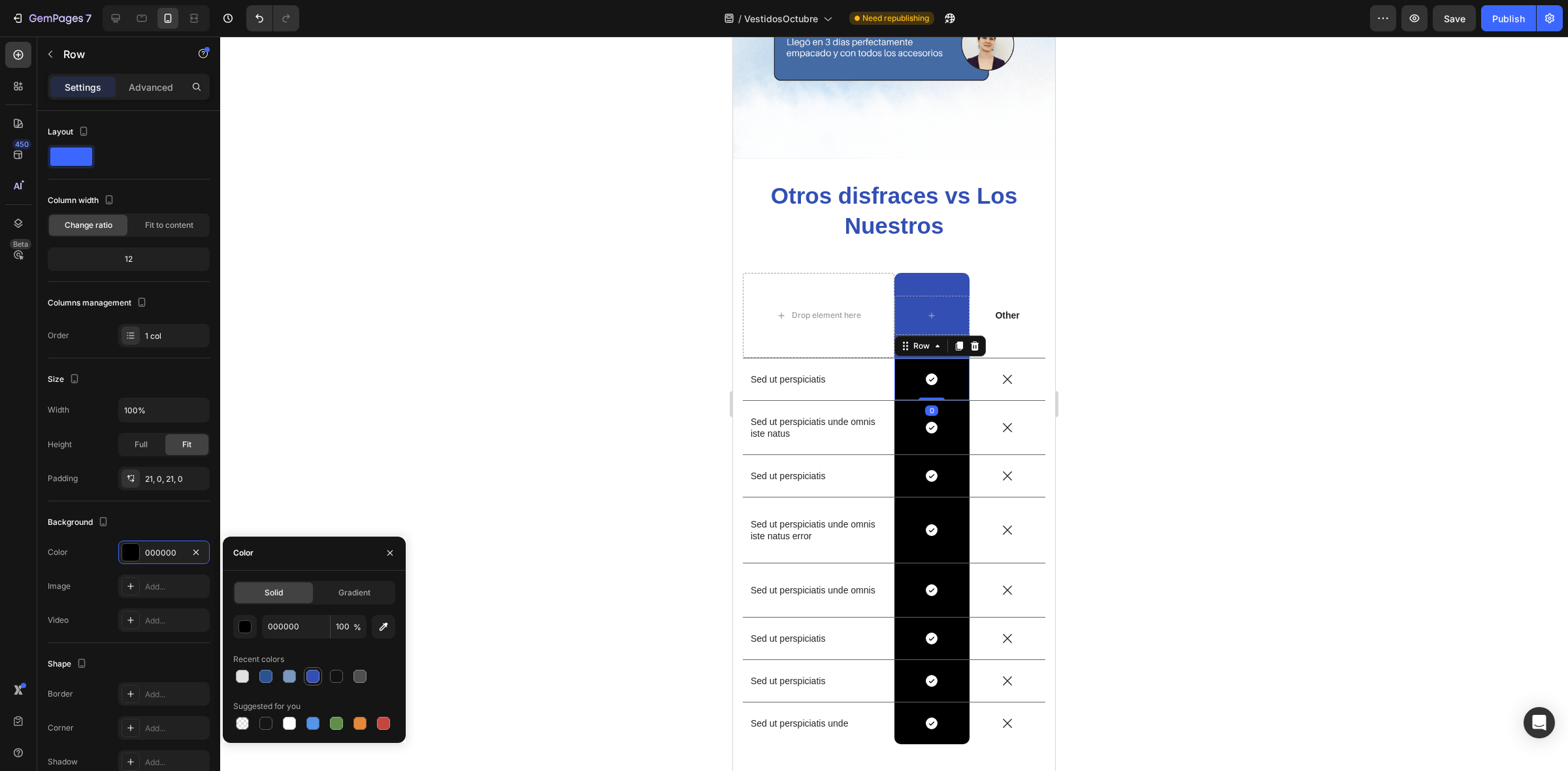
click at [310, 670] on div at bounding box center [313, 677] width 13 height 13
type input "334FB4"
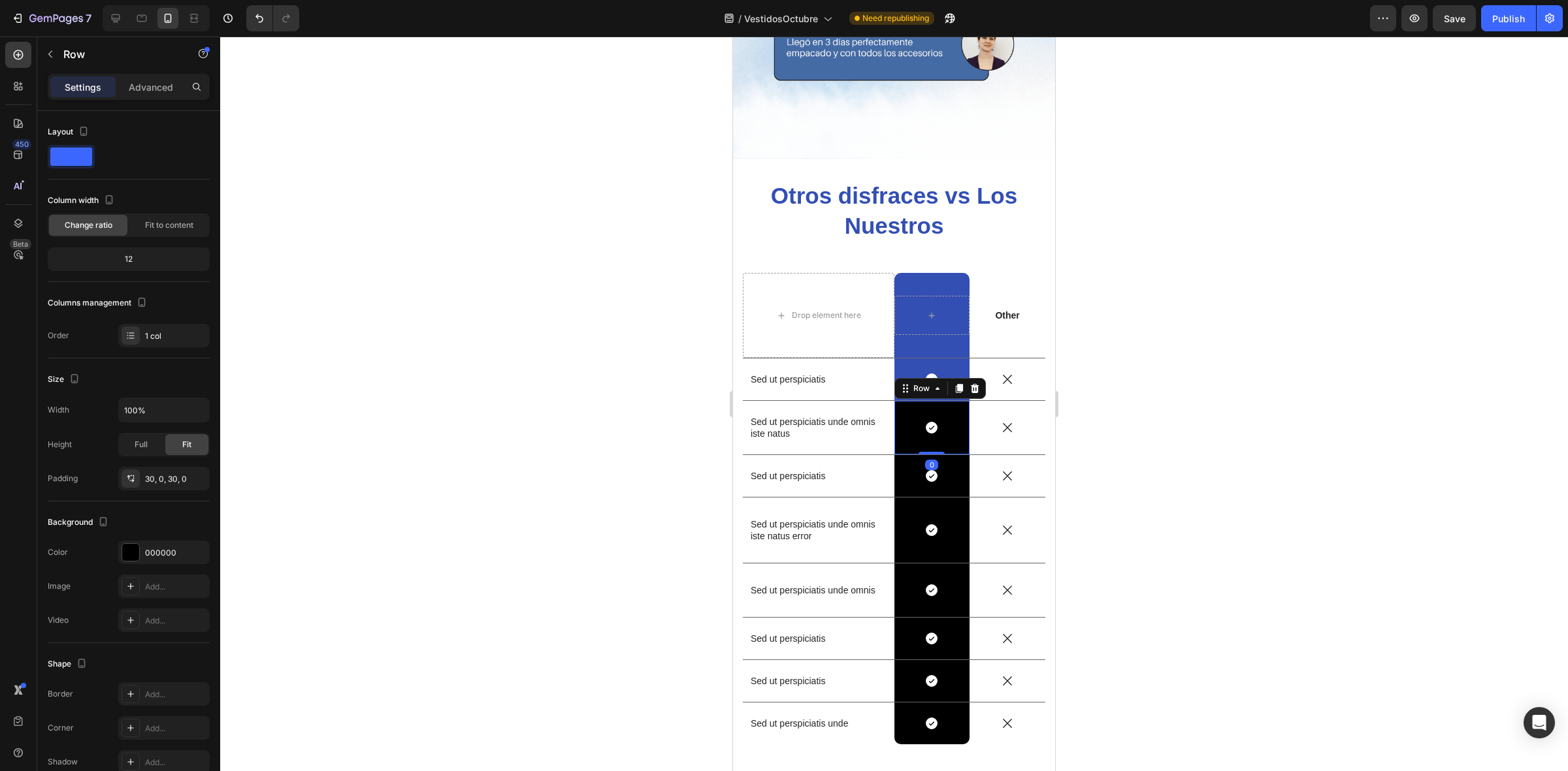
click at [944, 433] on div "Icon Row 0" at bounding box center [932, 427] width 76 height 53
click at [127, 556] on div at bounding box center [131, 553] width 17 height 17
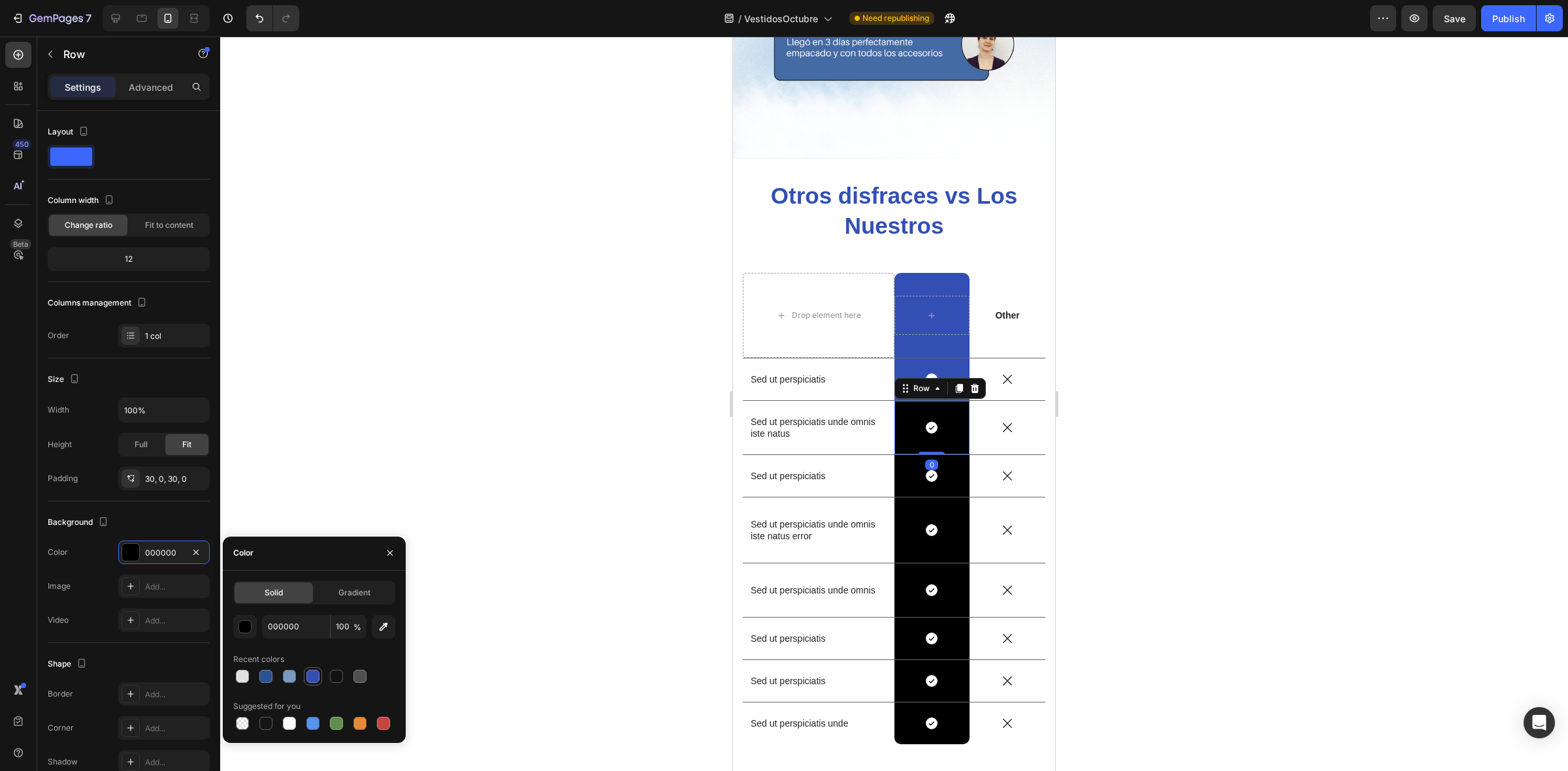
click at [309, 674] on div at bounding box center [313, 677] width 13 height 13
type input "334FB4"
click at [944, 474] on div "Icon Row" at bounding box center [932, 475] width 76 height 42
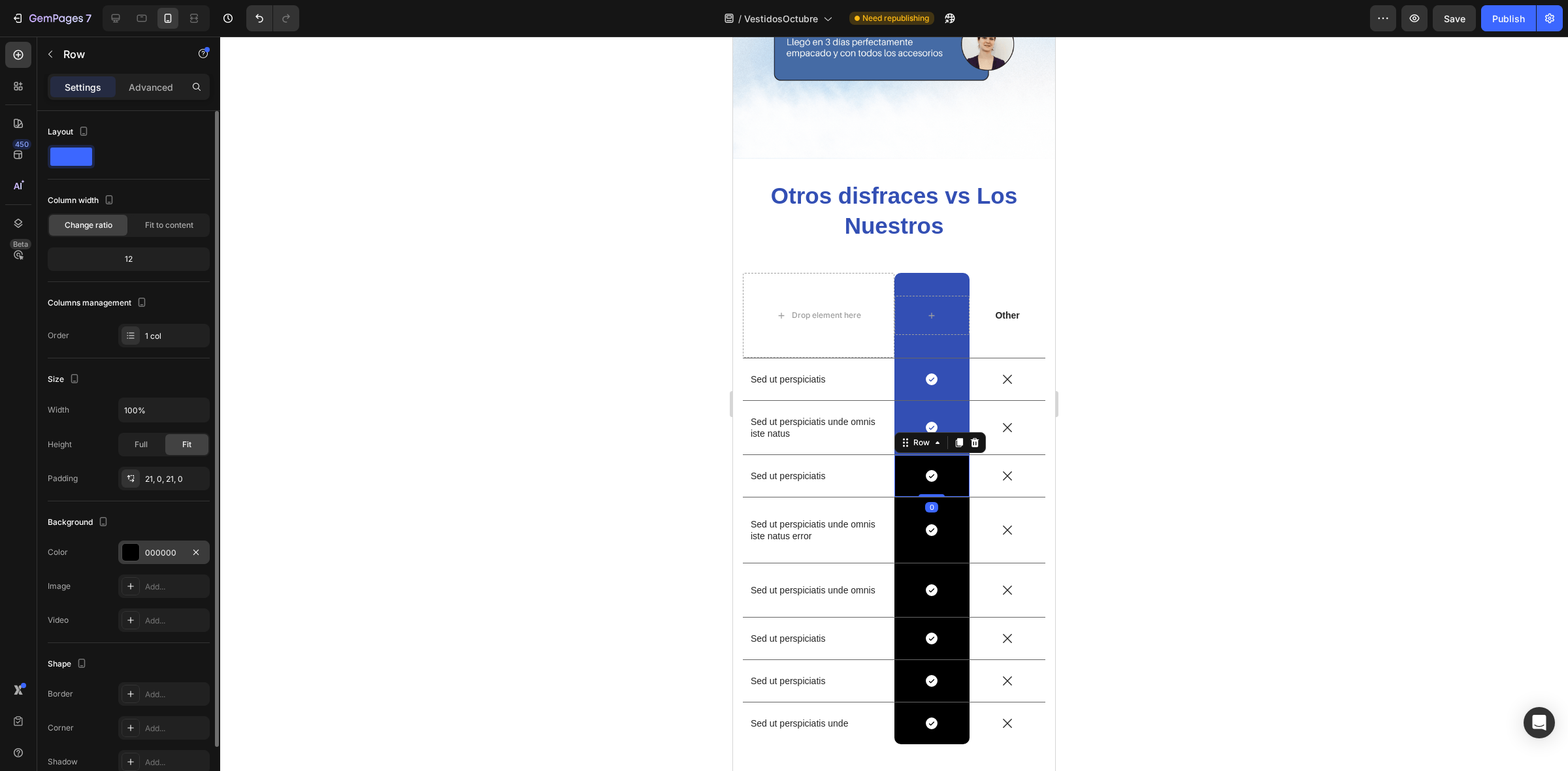
click at [129, 559] on div at bounding box center [131, 553] width 17 height 17
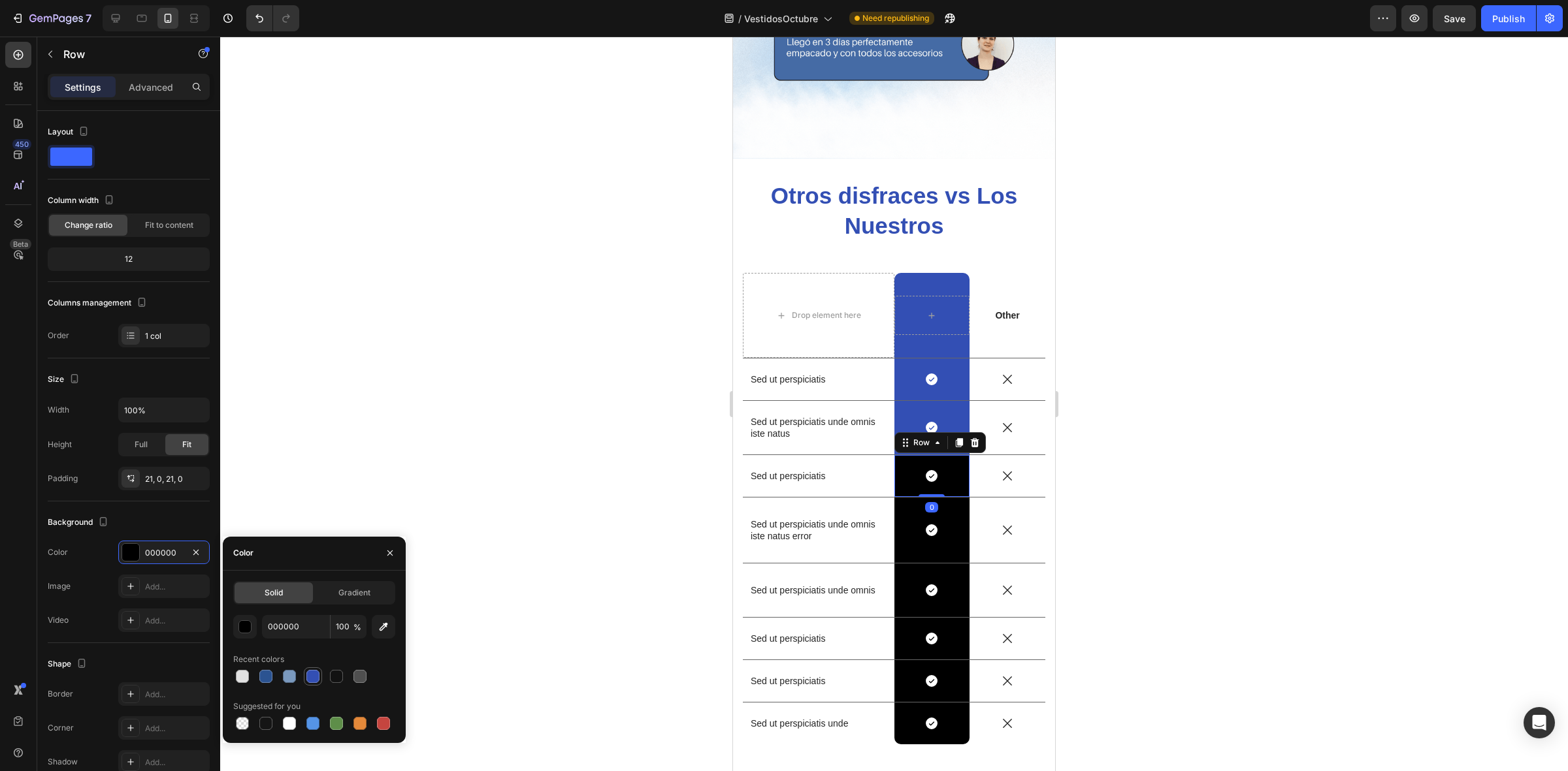
click at [312, 675] on div at bounding box center [313, 677] width 13 height 13
type input "334FB4"
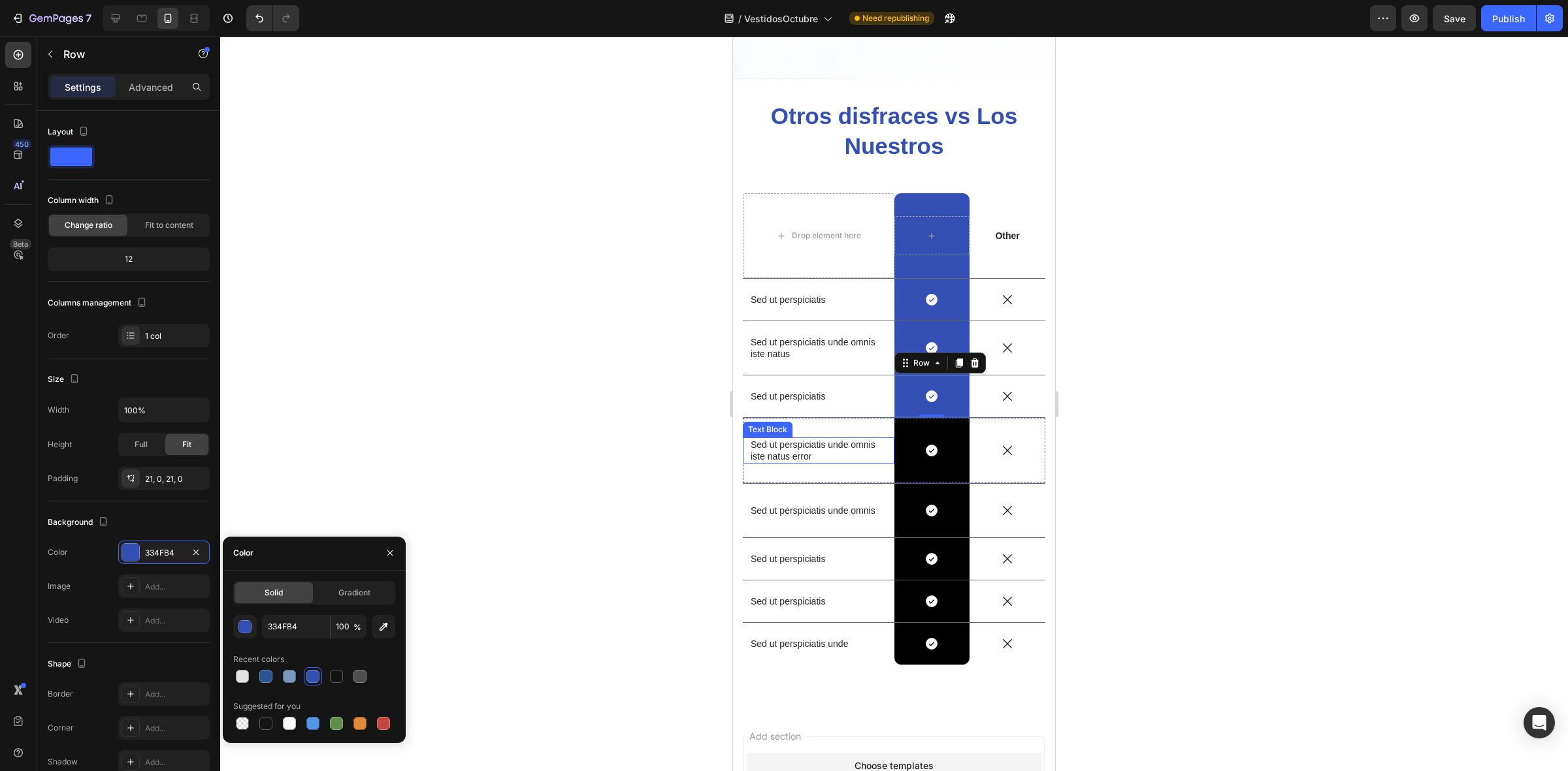
scroll to position [3245, 0]
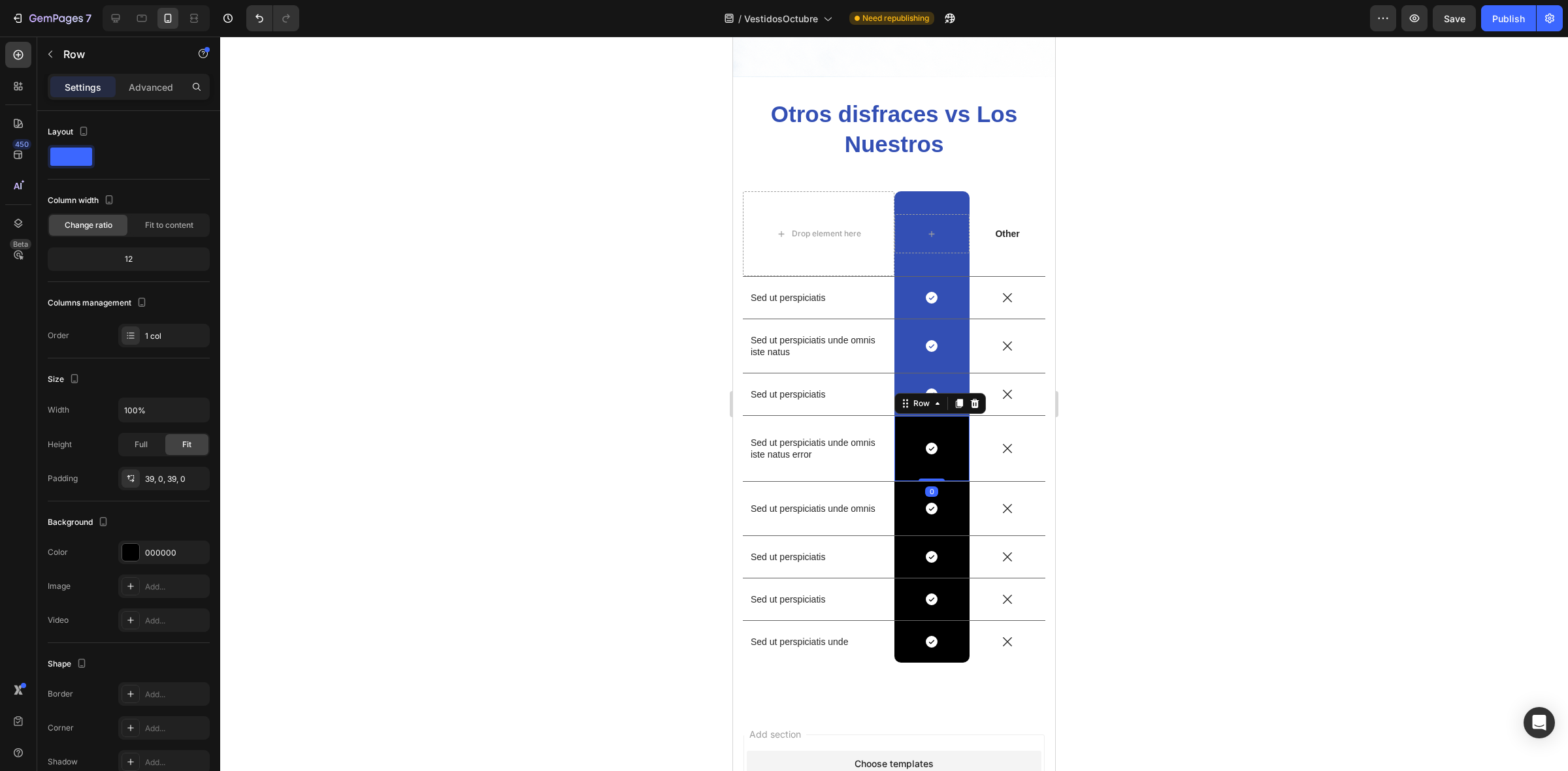
click at [941, 450] on div "Icon Row 0" at bounding box center [932, 448] width 76 height 65
click at [135, 556] on div at bounding box center [131, 553] width 17 height 17
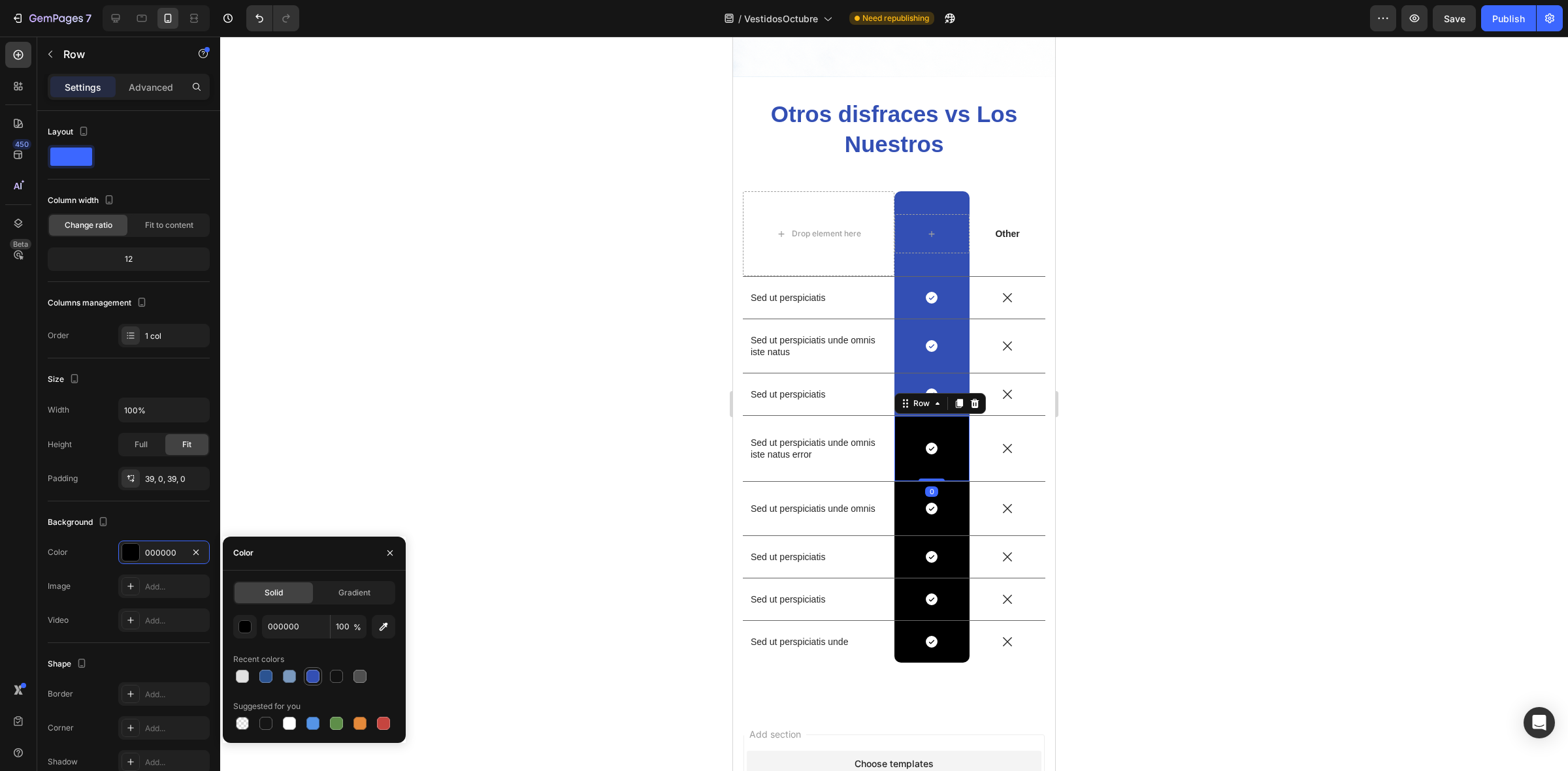
click at [308, 681] on div at bounding box center [313, 677] width 13 height 13
type input "334FB4"
click at [932, 511] on div "Icon Row" at bounding box center [932, 508] width 76 height 53
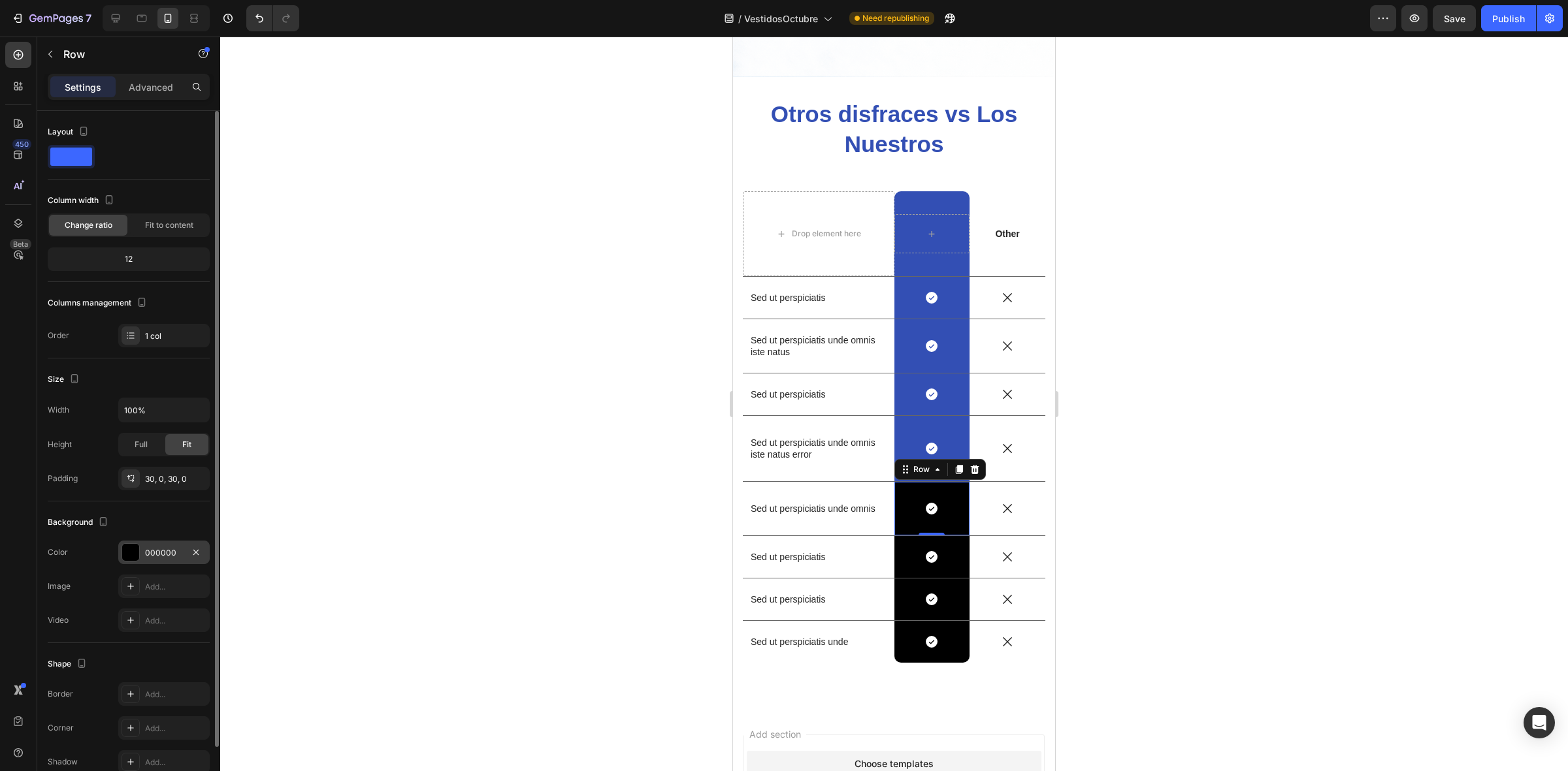
click at [135, 543] on div "000000" at bounding box center [164, 553] width 91 height 24
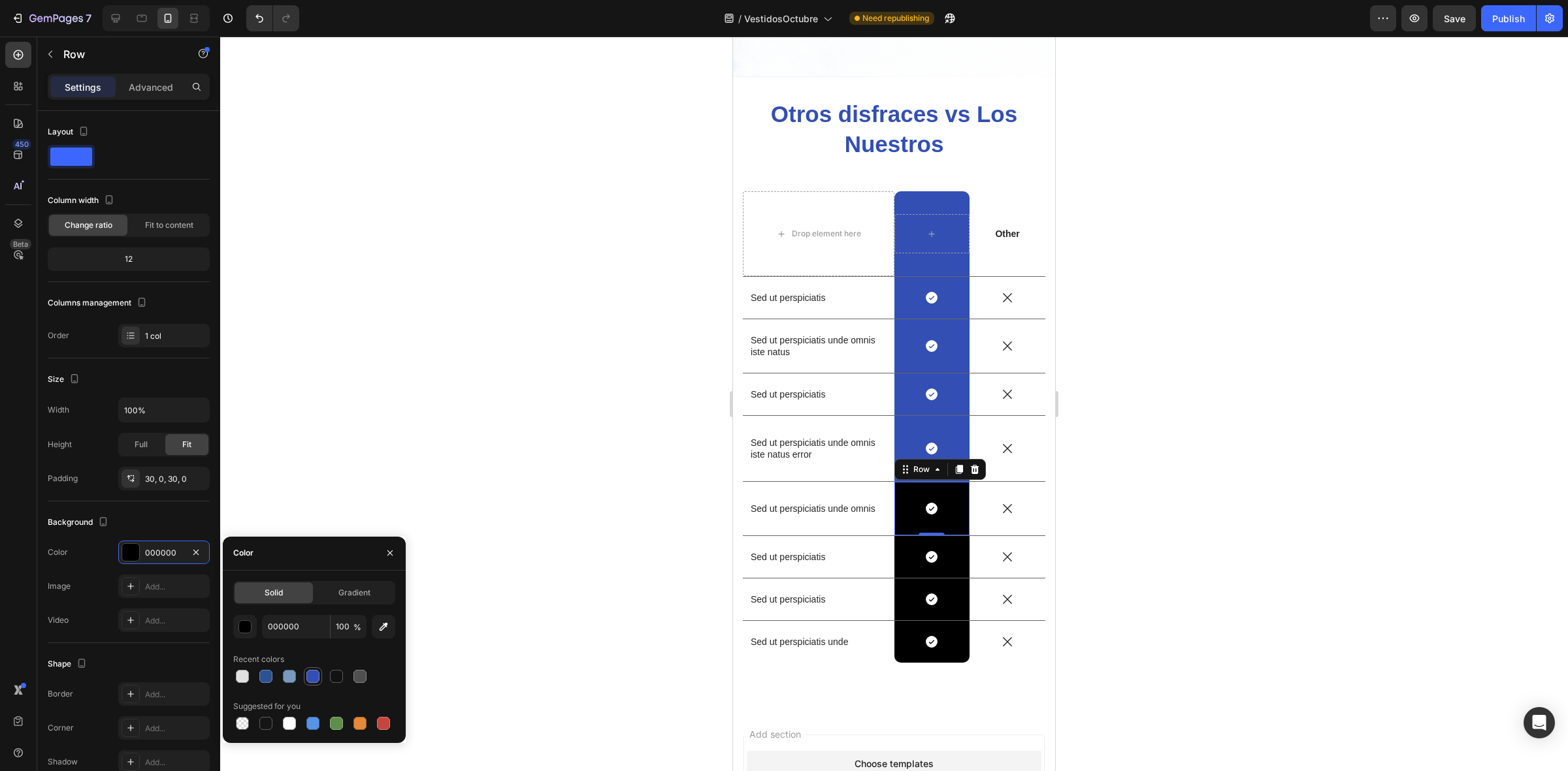
click at [308, 681] on div at bounding box center [313, 677] width 13 height 13
type input "334FB4"
click at [952, 536] on div "Icon Row" at bounding box center [932, 556] width 76 height 42
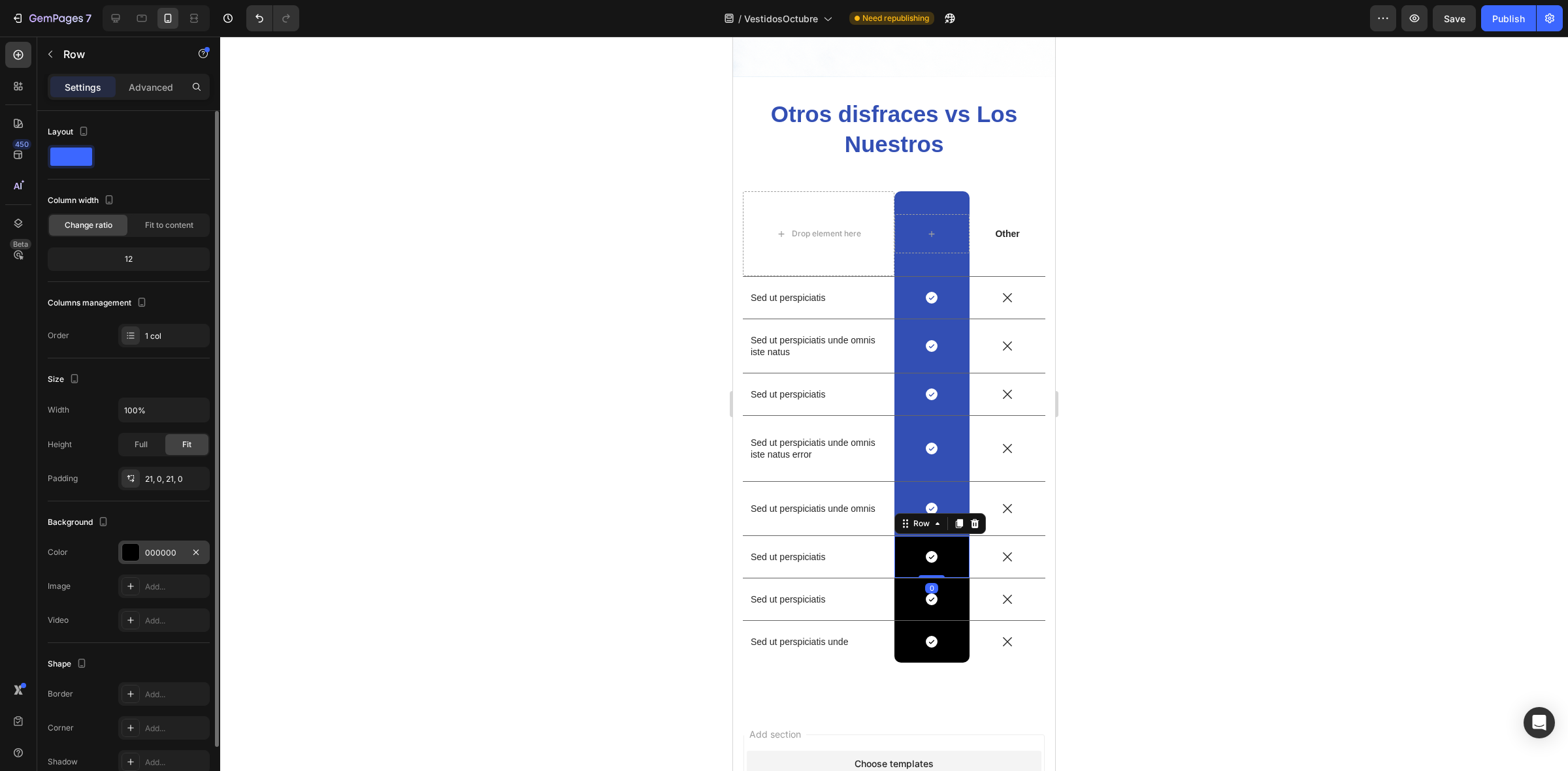
click at [137, 553] on div at bounding box center [131, 553] width 17 height 17
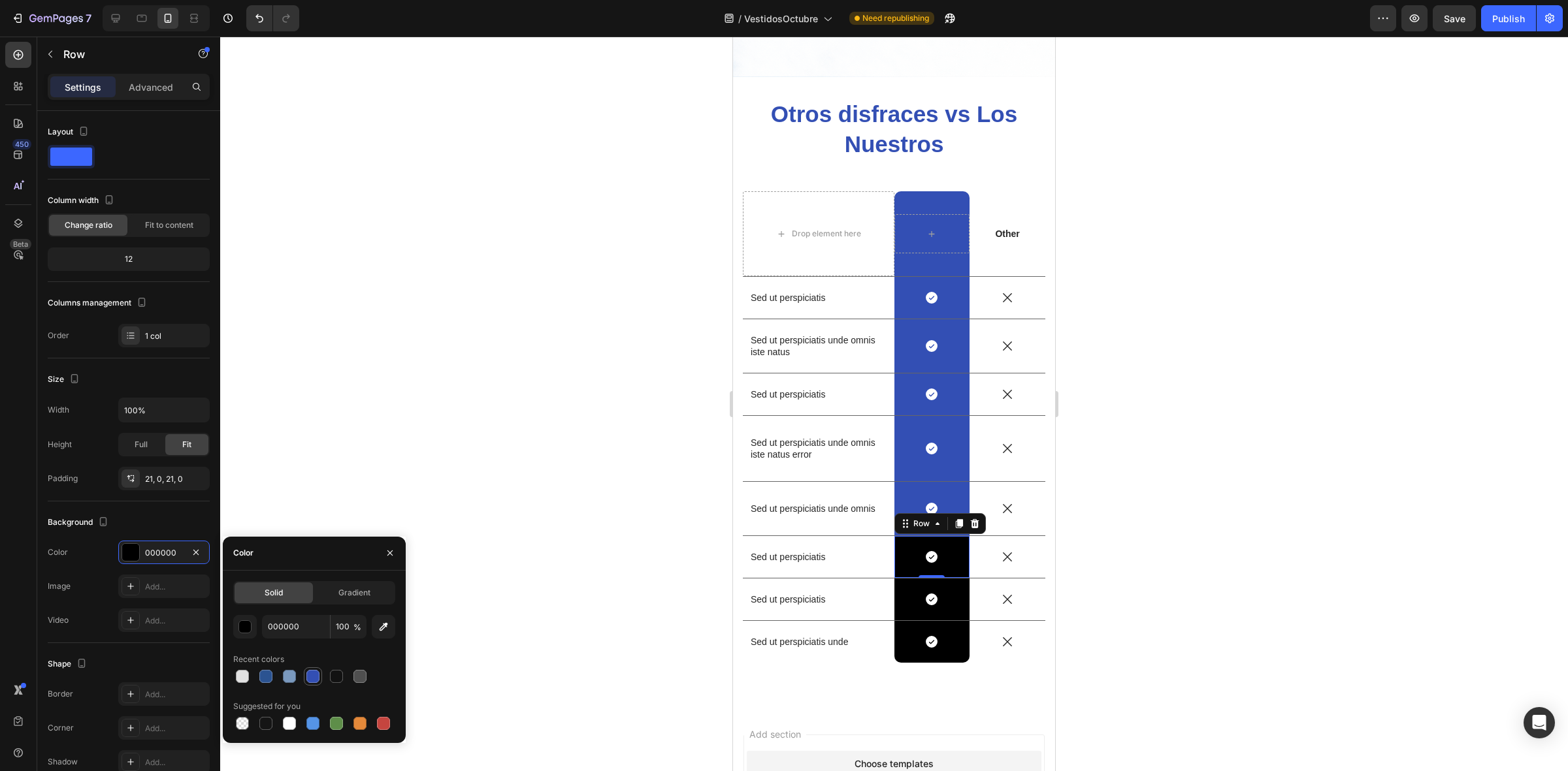
click at [318, 676] on div at bounding box center [313, 677] width 13 height 13
type input "334FB4"
click at [954, 578] on div "Icon Row" at bounding box center [932, 599] width 76 height 42
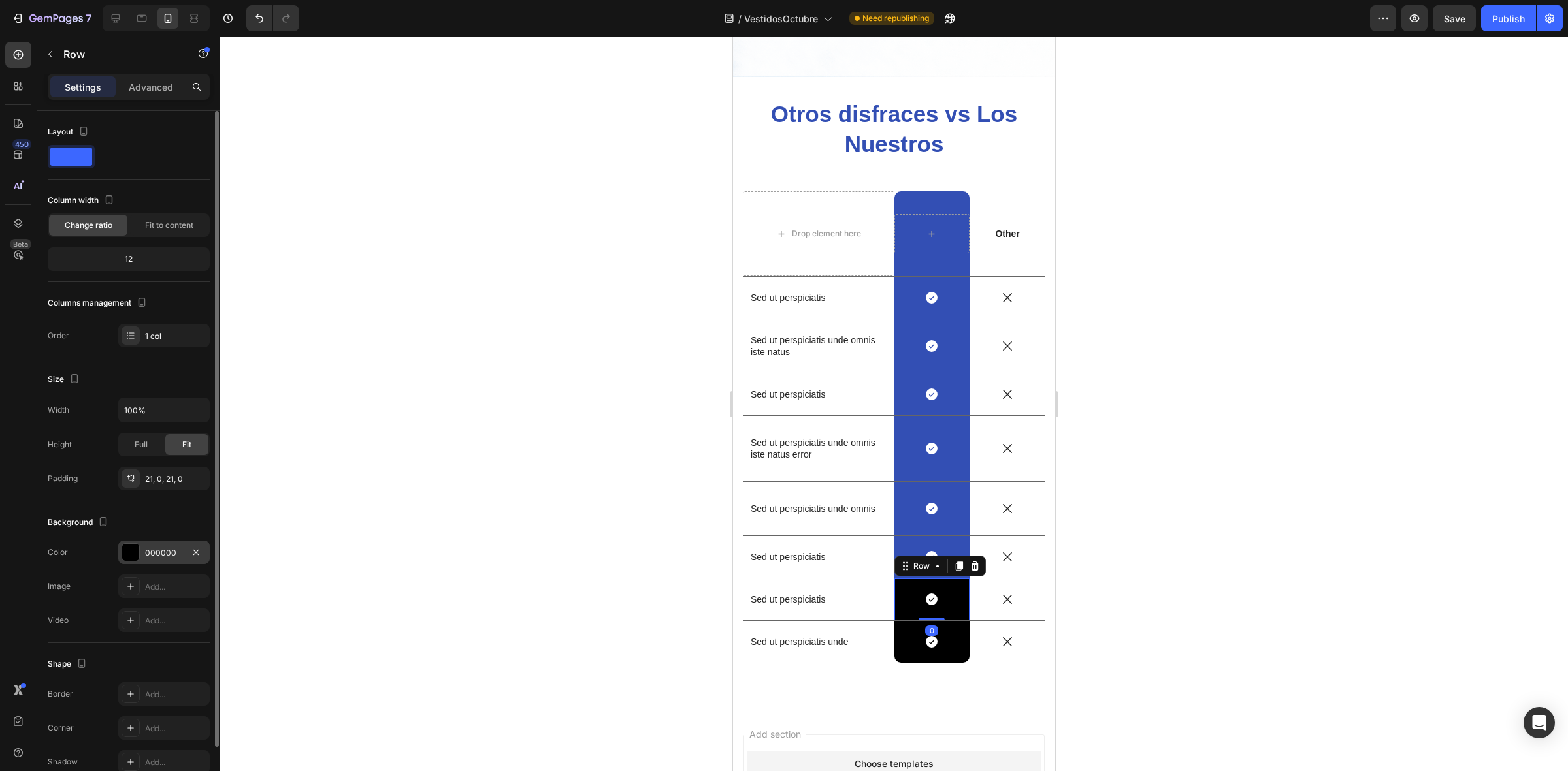
click at [120, 551] on div "000000" at bounding box center [164, 553] width 91 height 24
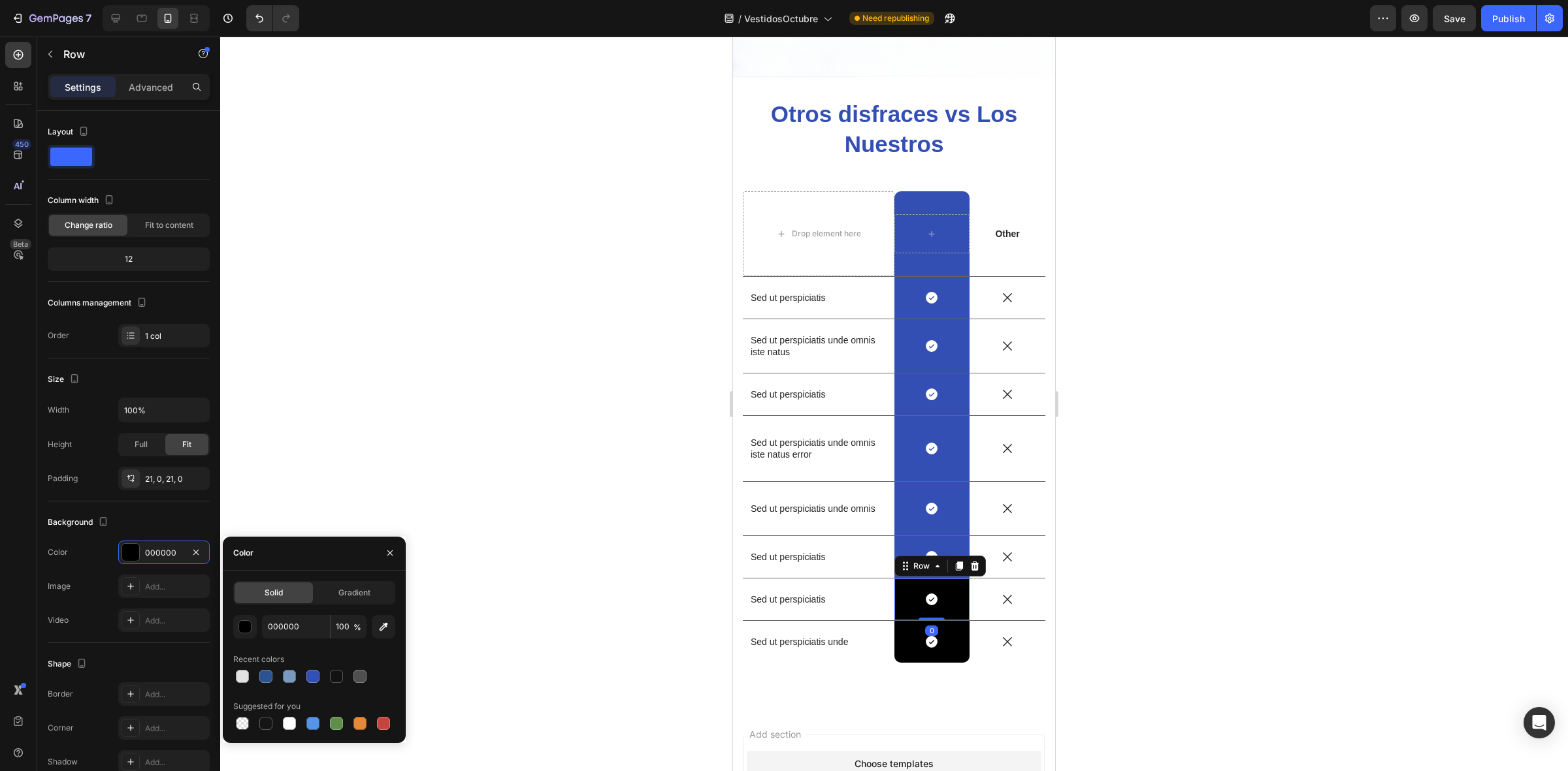
click at [314, 686] on div "000000 100 % Recent colors Suggested for you" at bounding box center [314, 674] width 162 height 117
click at [319, 678] on div at bounding box center [313, 677] width 13 height 13
type input "334FB4"
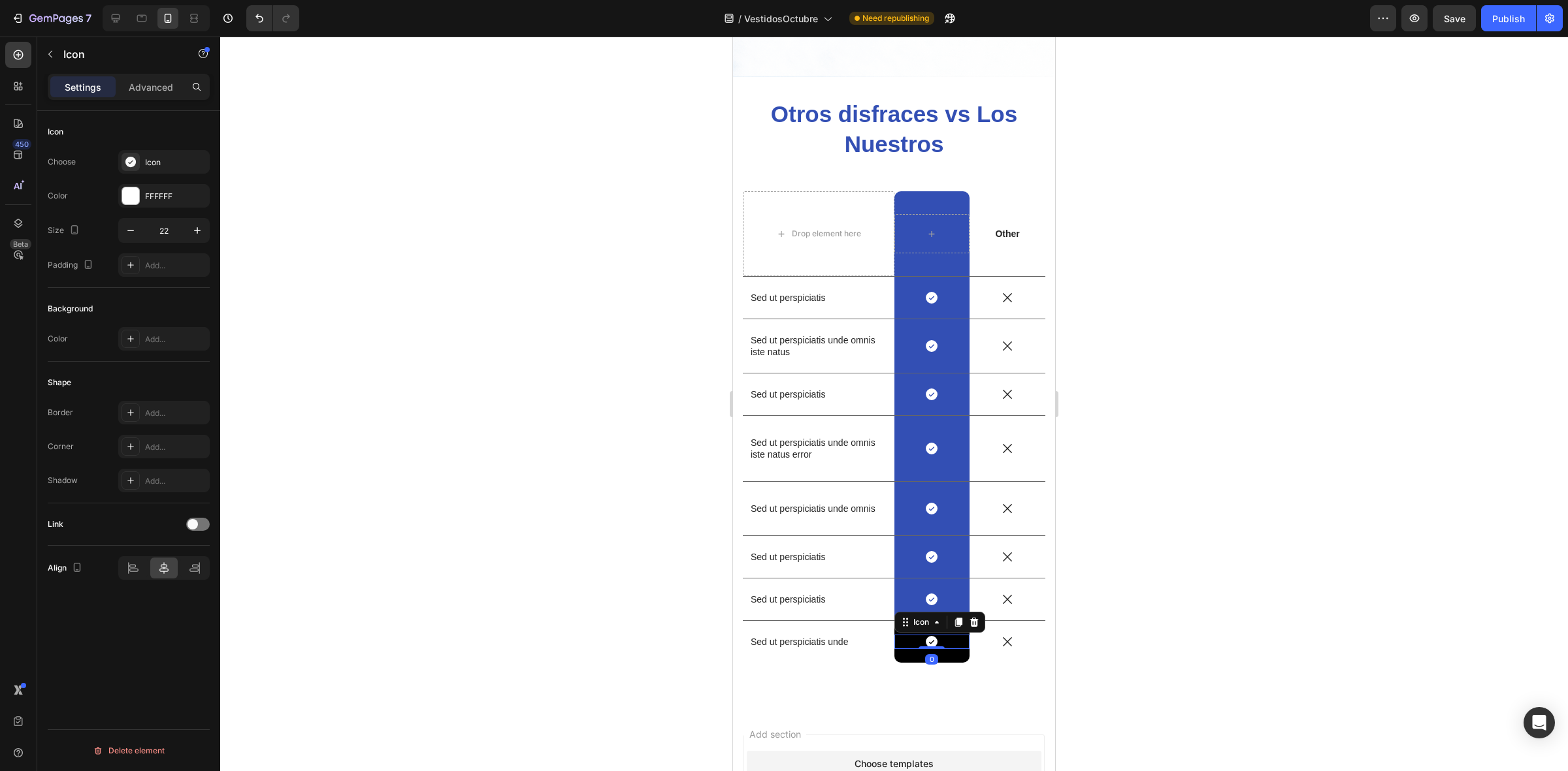
click at [944, 634] on div "Icon 0" at bounding box center [932, 642] width 76 height 15
click at [952, 644] on div "Icon 0 Row" at bounding box center [932, 642] width 76 height 42
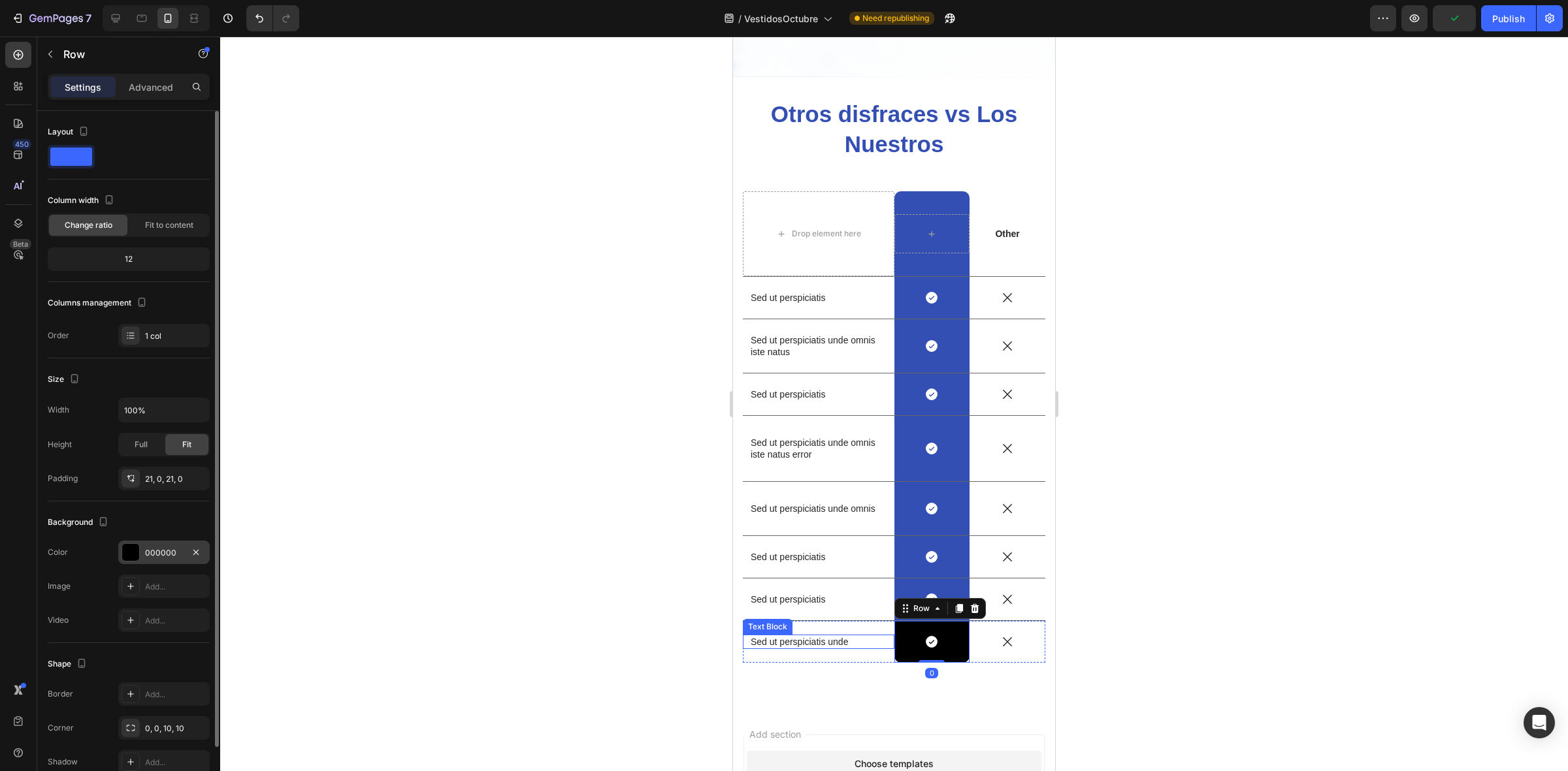
click at [141, 560] on div "000000" at bounding box center [164, 553] width 91 height 24
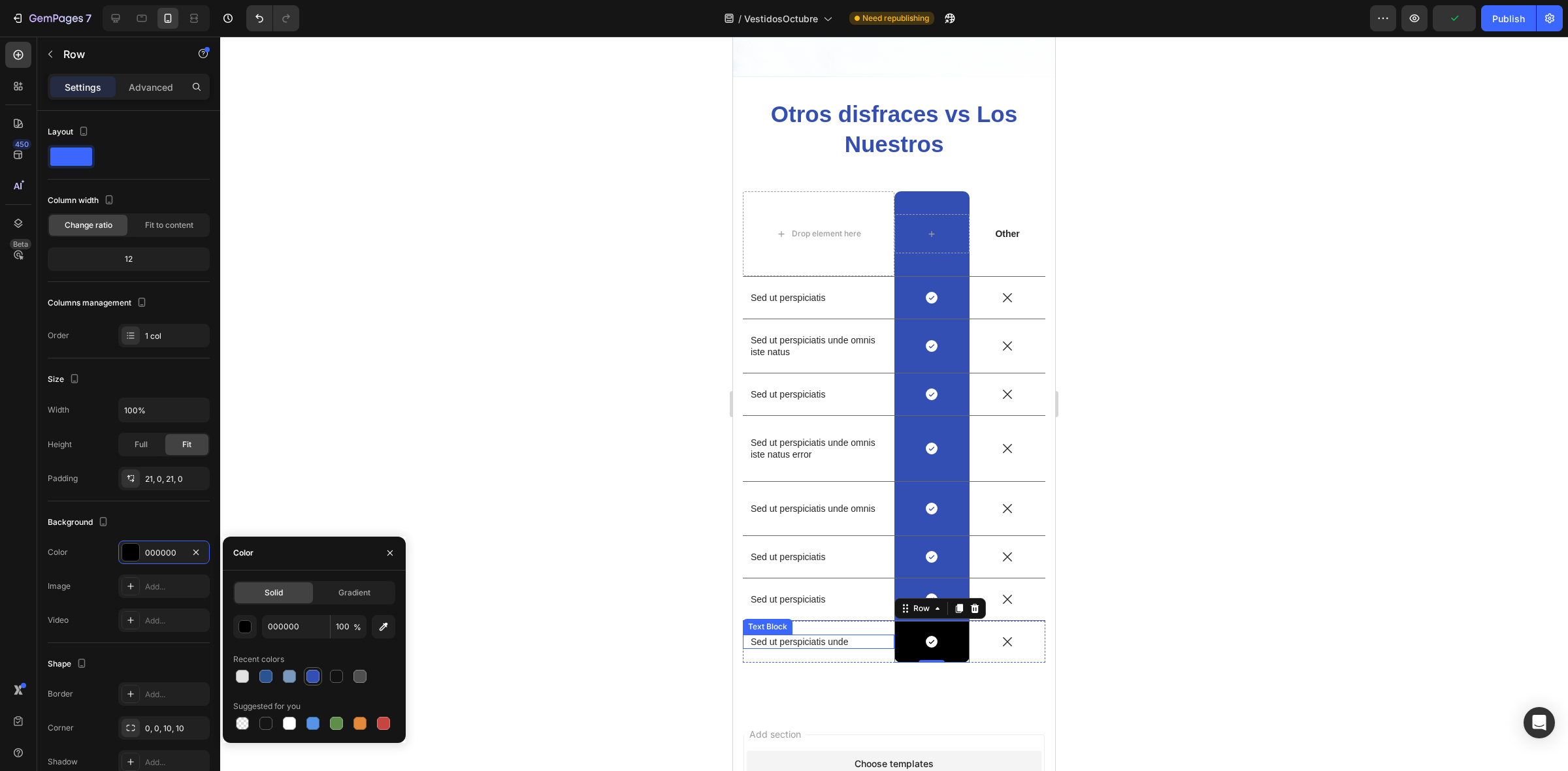
click at [314, 683] on div at bounding box center [313, 677] width 16 height 16
type input "334FB4"
click at [413, 457] on div at bounding box center [894, 403] width 1347 height 735
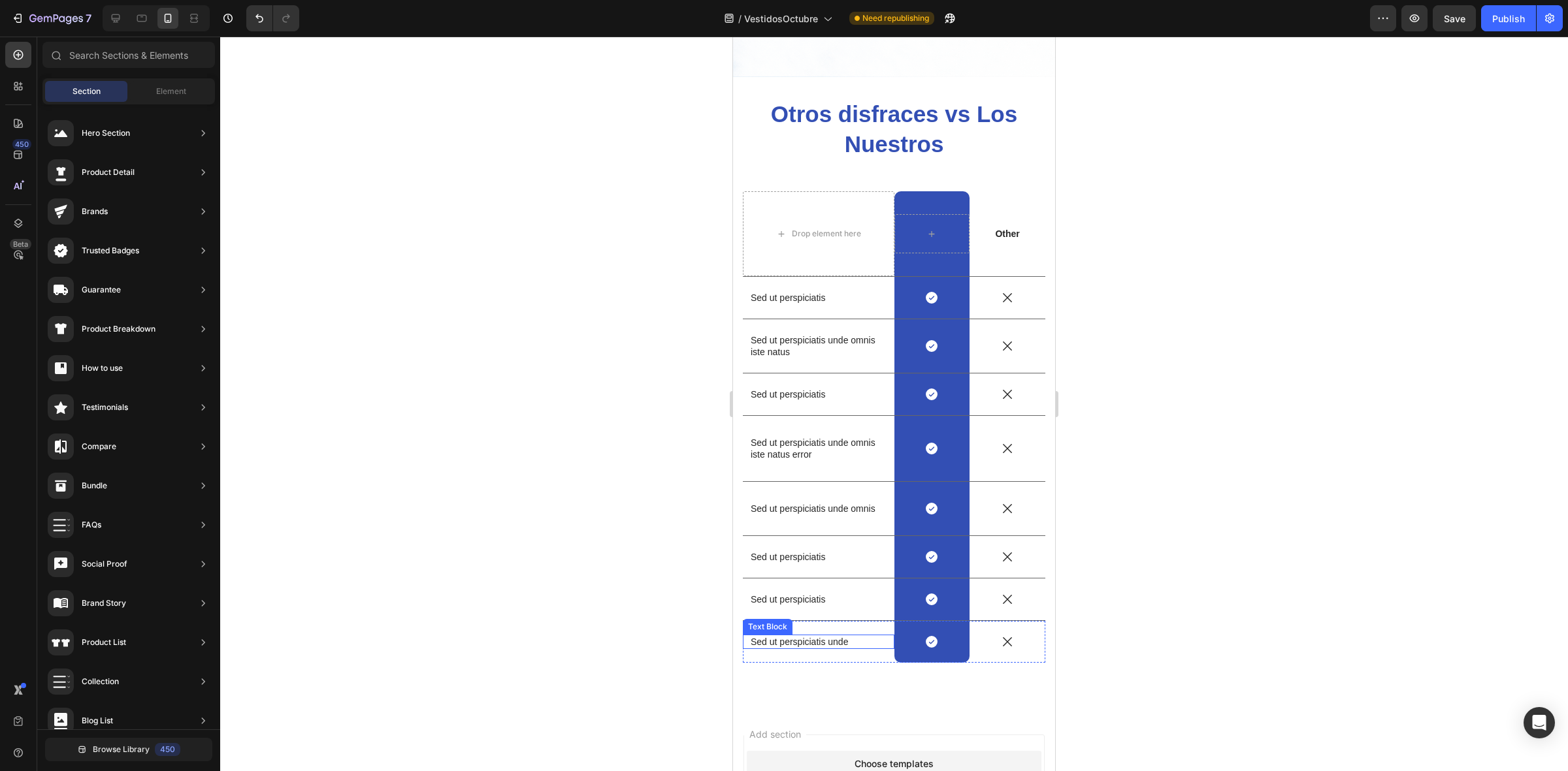
click at [413, 457] on div at bounding box center [894, 403] width 1347 height 735
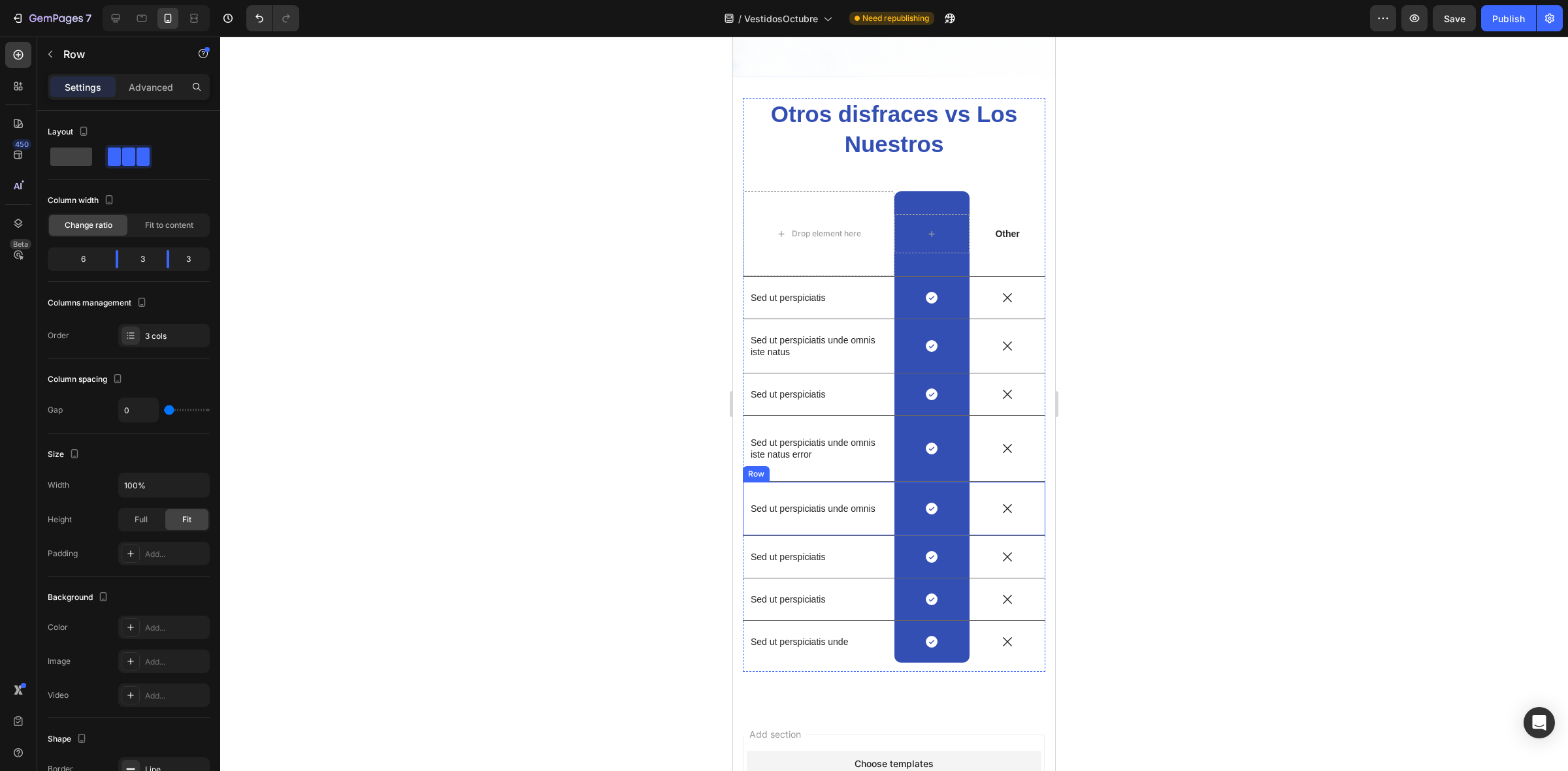
click at [820, 482] on div "Sed ut perspiciatis unde omnis Text Block" at bounding box center [818, 508] width 151 height 53
click at [826, 464] on icon at bounding box center [823, 469] width 11 height 11
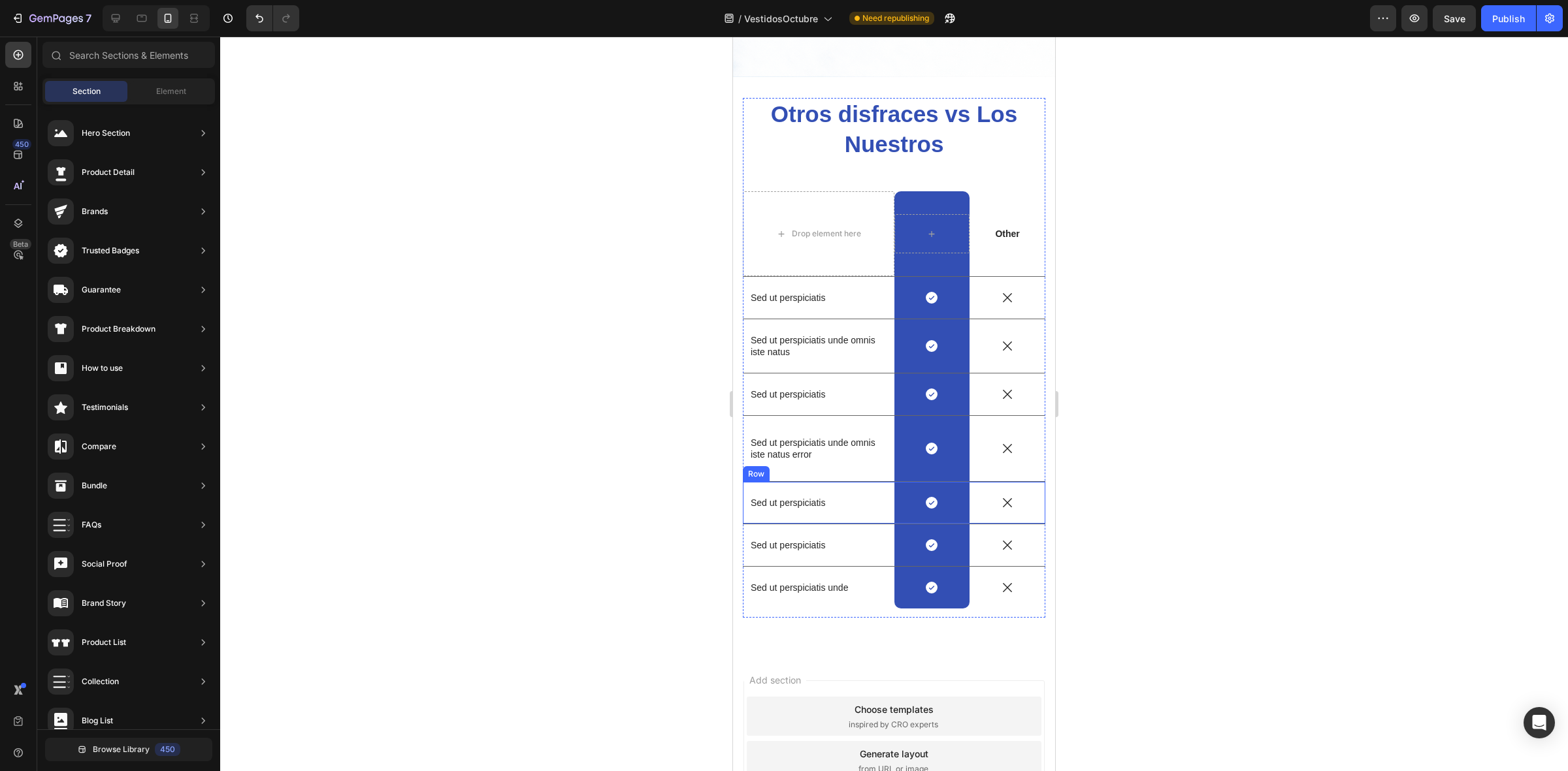
click at [835, 482] on div "Sed ut perspiciatis Text Block" at bounding box center [818, 502] width 151 height 42
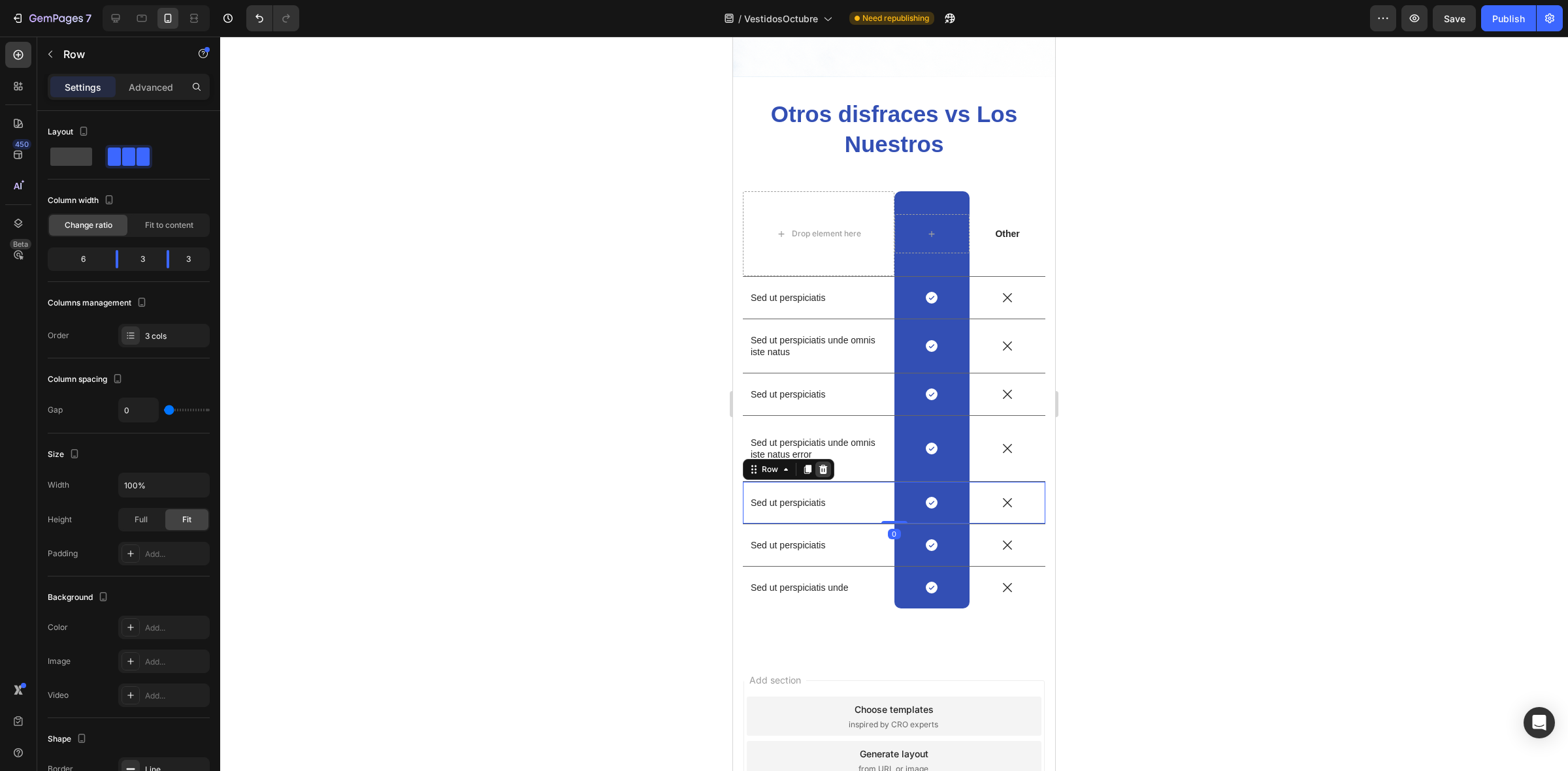
click at [825, 465] on icon at bounding box center [823, 469] width 9 height 9
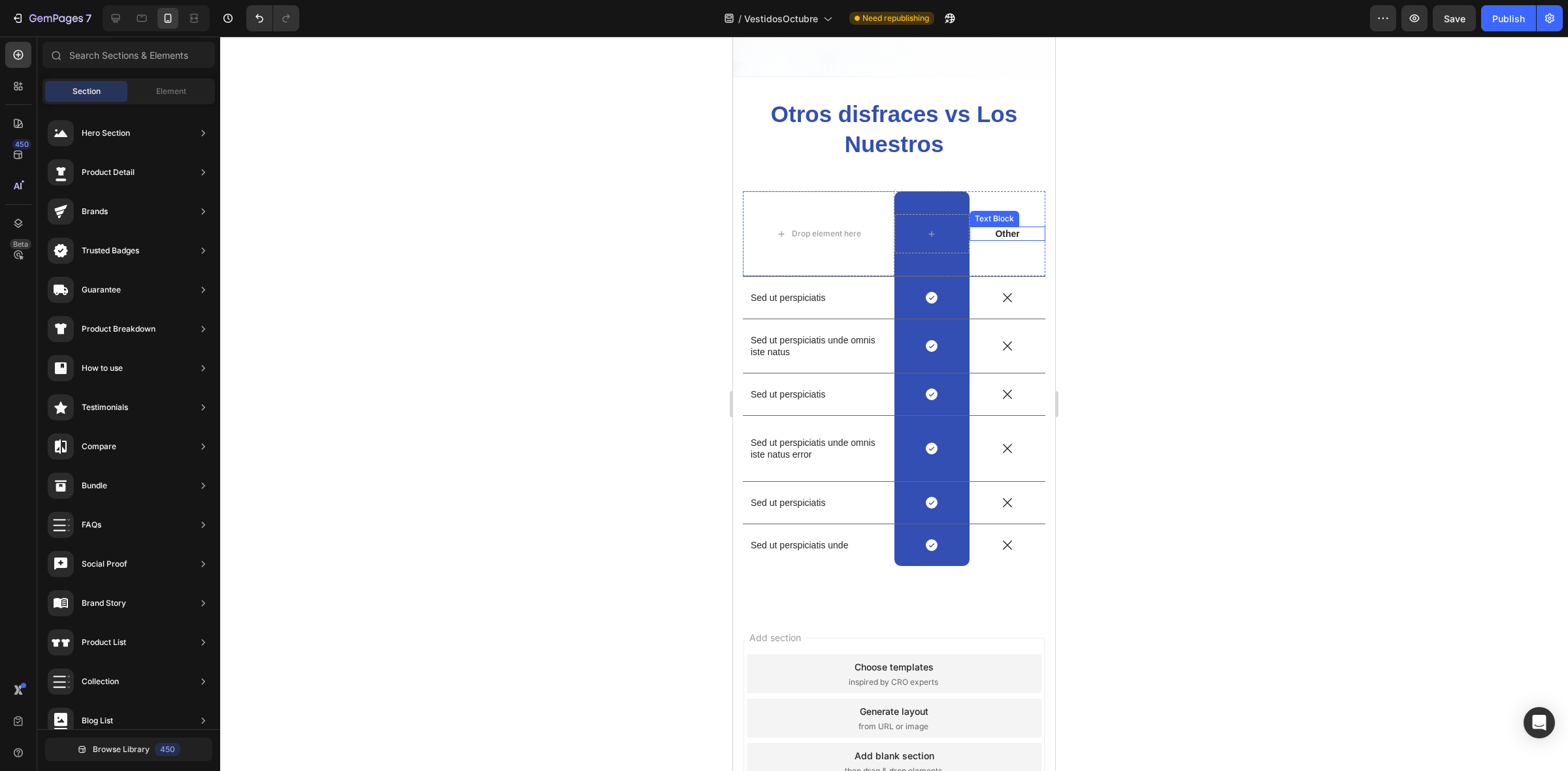
click at [1001, 228] on p "Other" at bounding box center [1007, 234] width 73 height 12
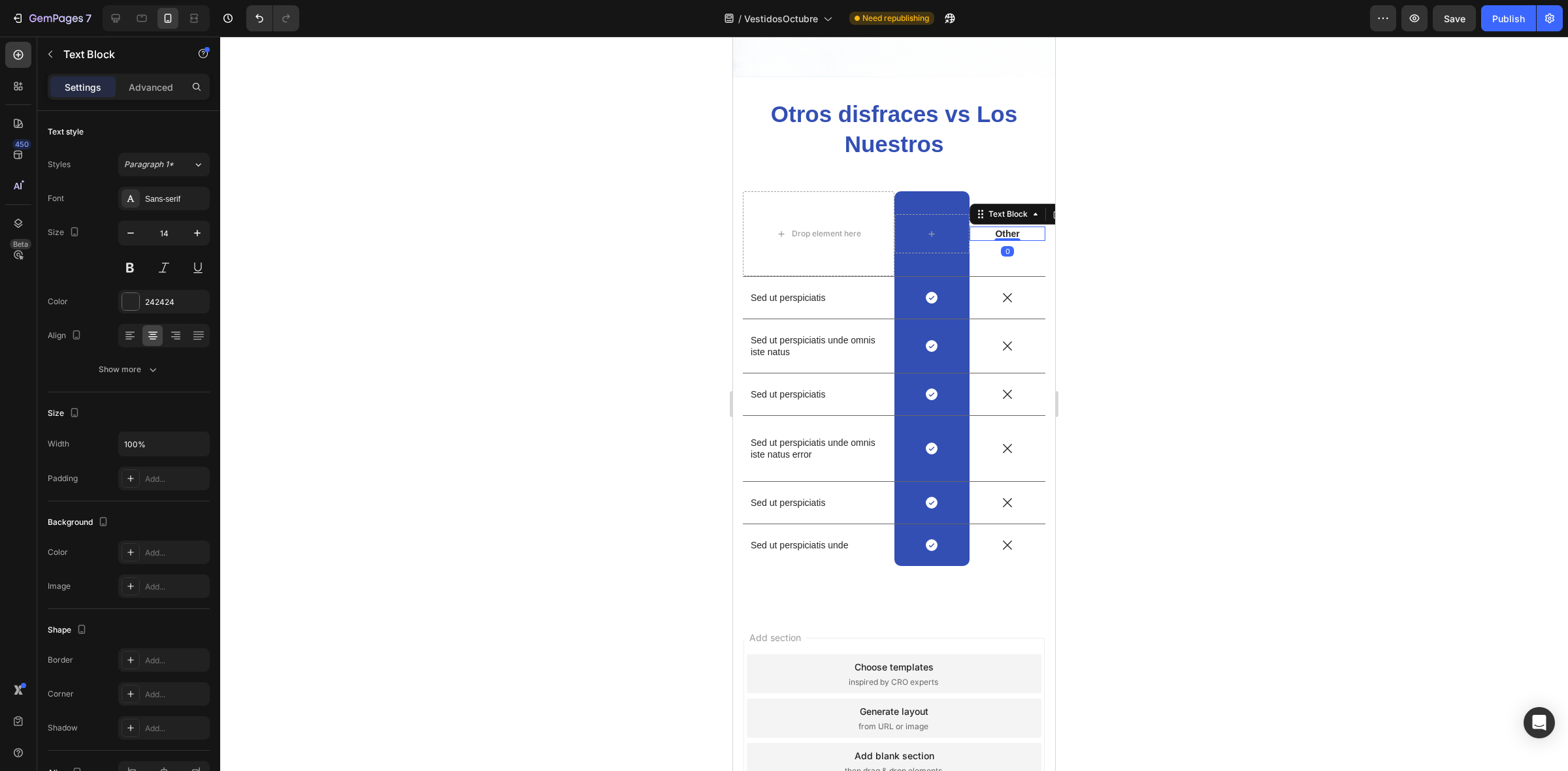
click at [1005, 228] on p "Other" at bounding box center [1007, 234] width 73 height 12
drag, startPoint x: 1015, startPoint y: 219, endPoint x: 986, endPoint y: 222, distance: 29.2
click at [986, 228] on p "Other" at bounding box center [1007, 234] width 73 height 12
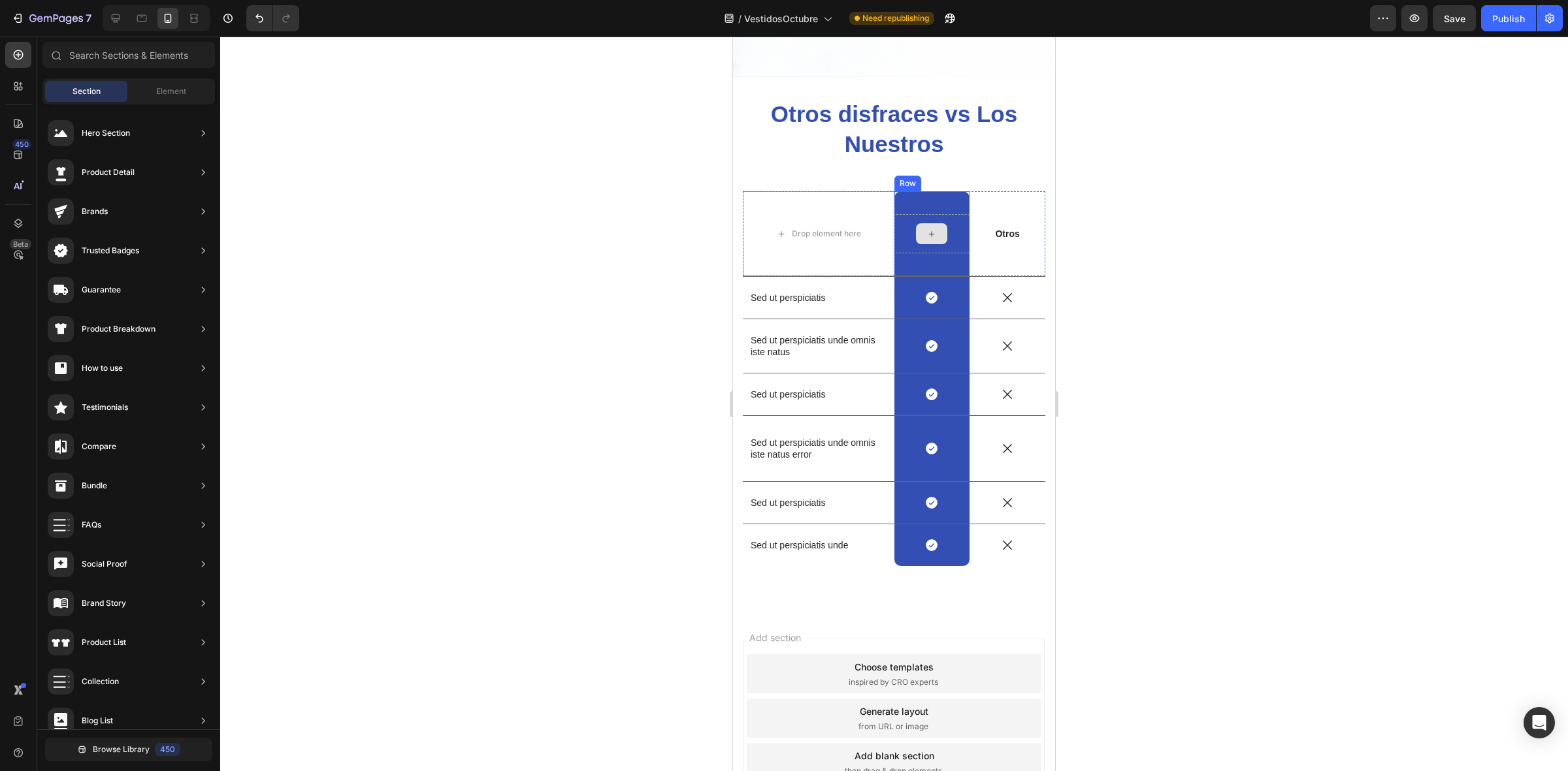
click at [935, 223] on div at bounding box center [931, 234] width 31 height 21
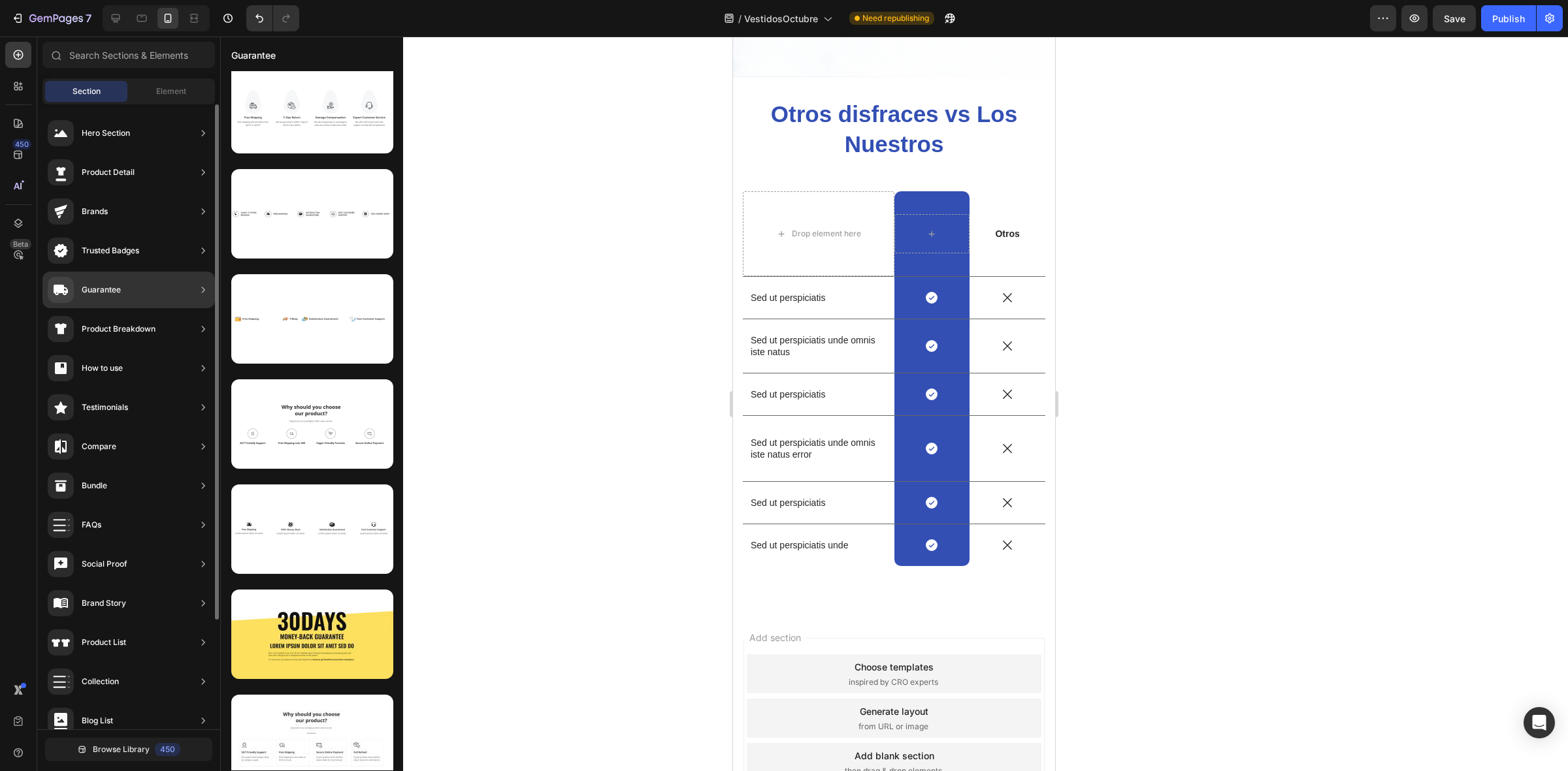
scroll to position [0, 0]
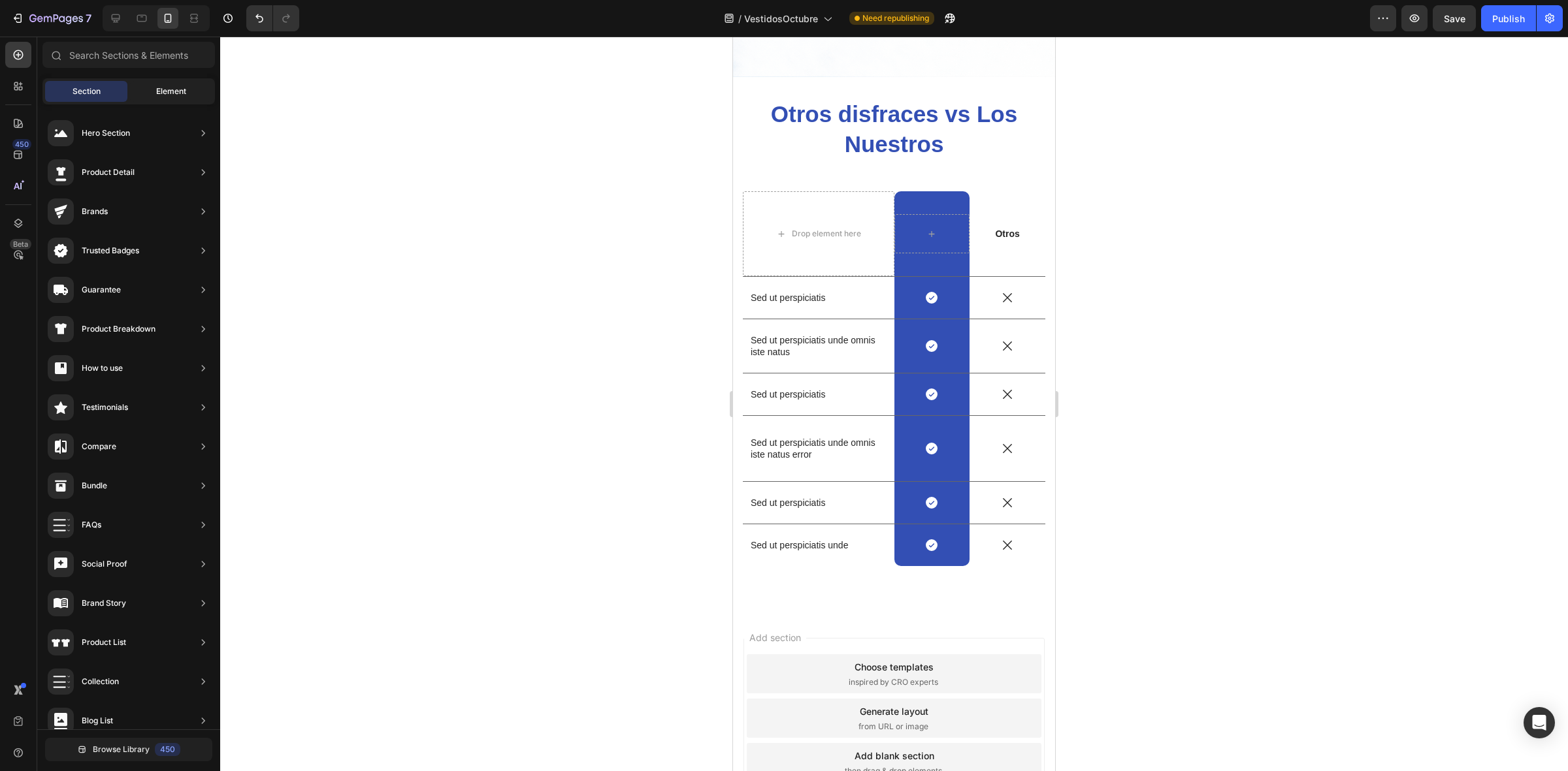
click at [170, 92] on span "Element" at bounding box center [170, 92] width 30 height 12
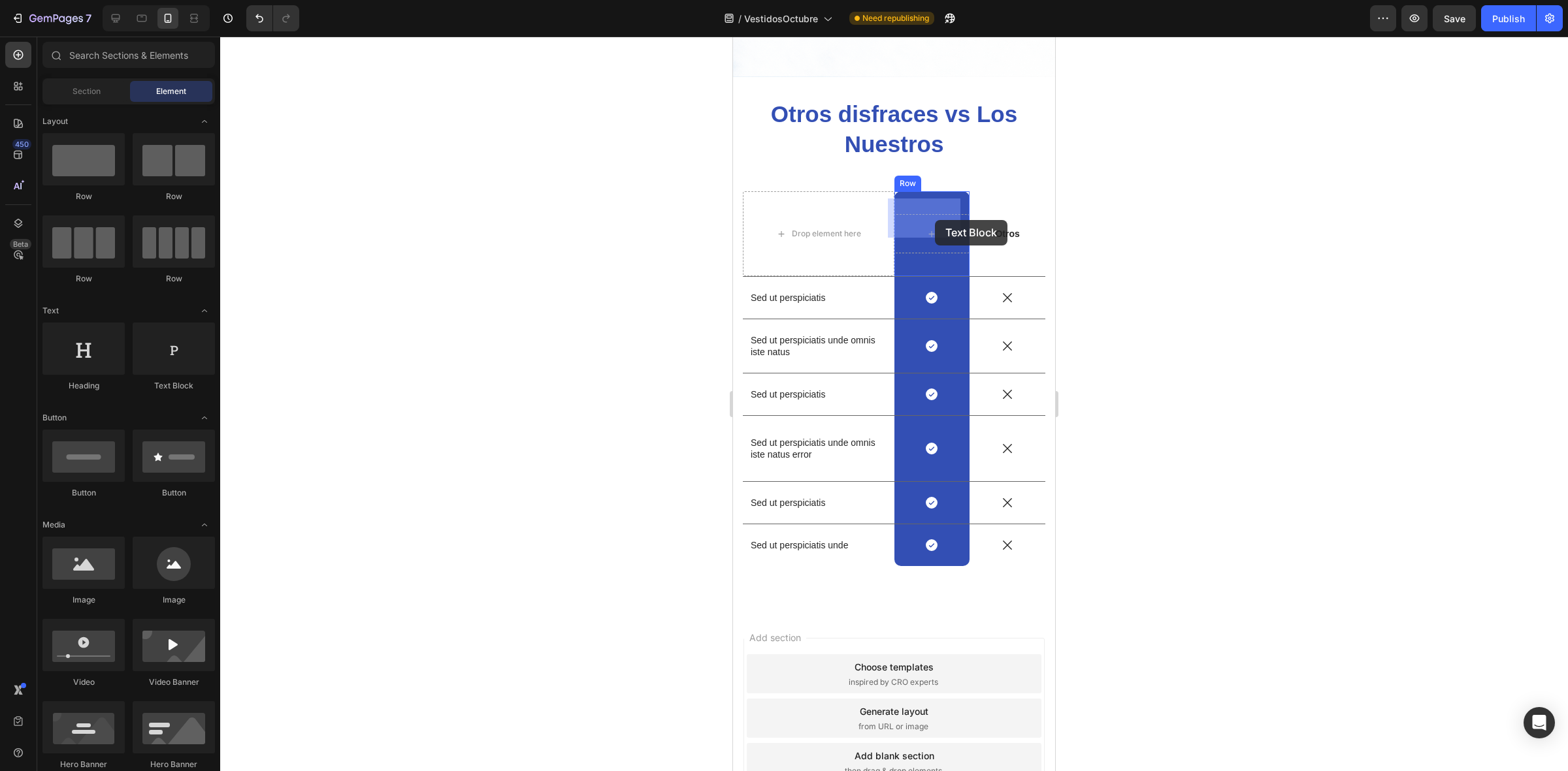
drag, startPoint x: 908, startPoint y: 403, endPoint x: 935, endPoint y: 220, distance: 185.0
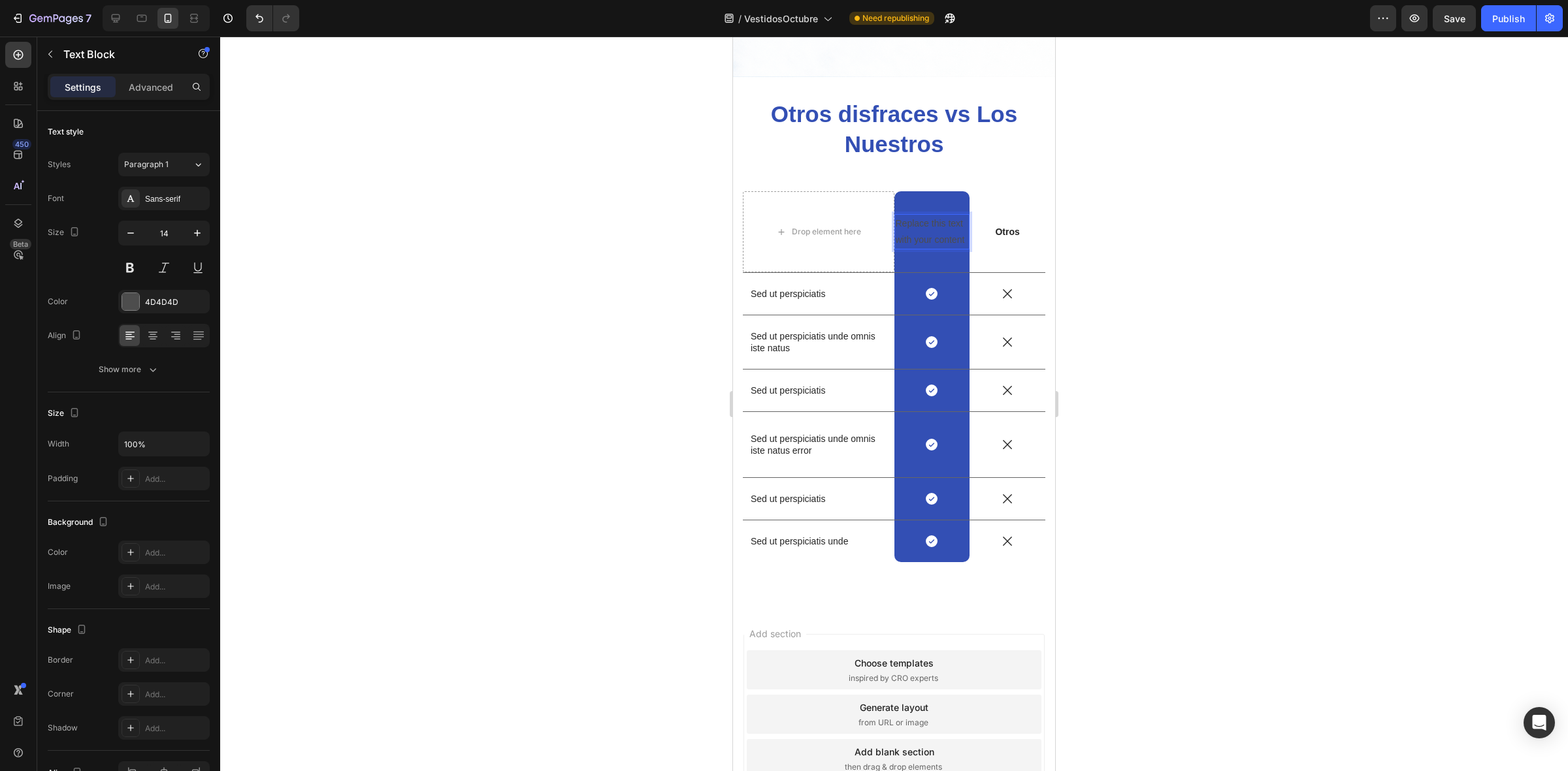
click at [945, 217] on div "Replace this text with your content" at bounding box center [932, 231] width 76 height 35
click at [943, 227] on p "Replace this text with your content" at bounding box center [932, 231] width 73 height 32
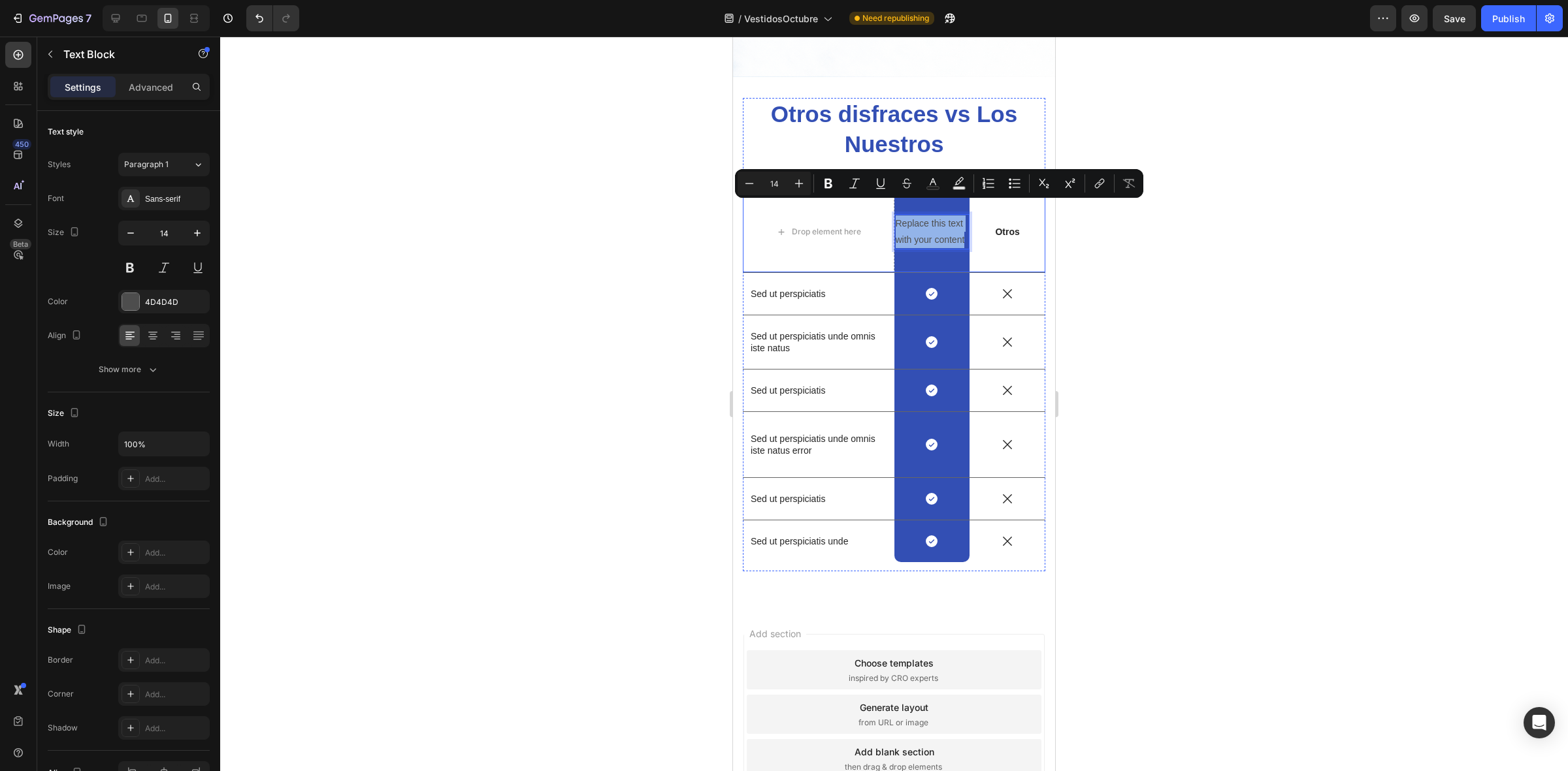
drag, startPoint x: 890, startPoint y: 208, endPoint x: 961, endPoint y: 228, distance: 73.8
click at [961, 228] on div "Drop element here Replace this text with your content Text Block 0 Row Otros Te…" at bounding box center [894, 232] width 303 height 82
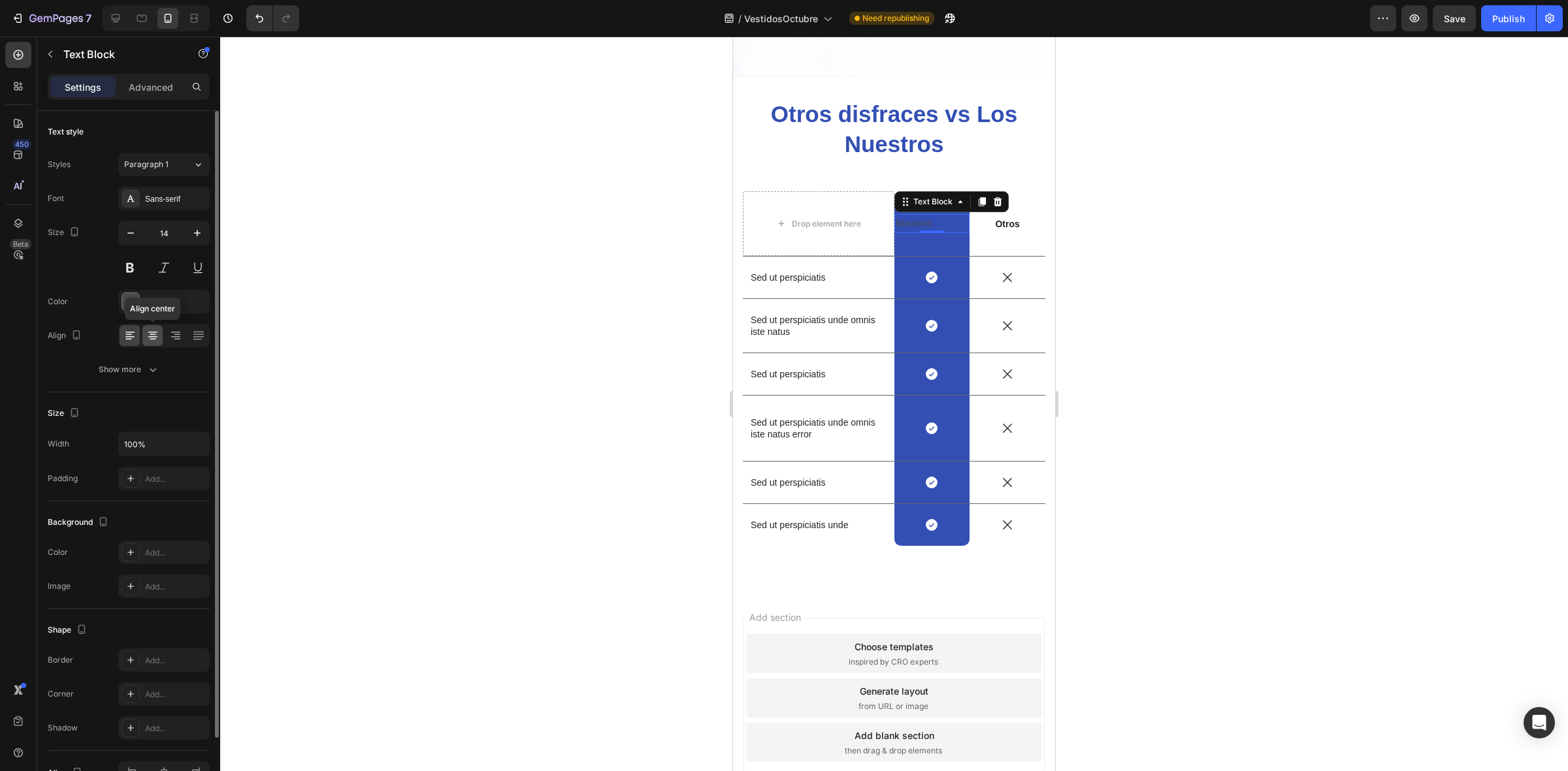
click at [147, 338] on icon at bounding box center [153, 335] width 13 height 13
click at [129, 305] on div at bounding box center [131, 302] width 17 height 17
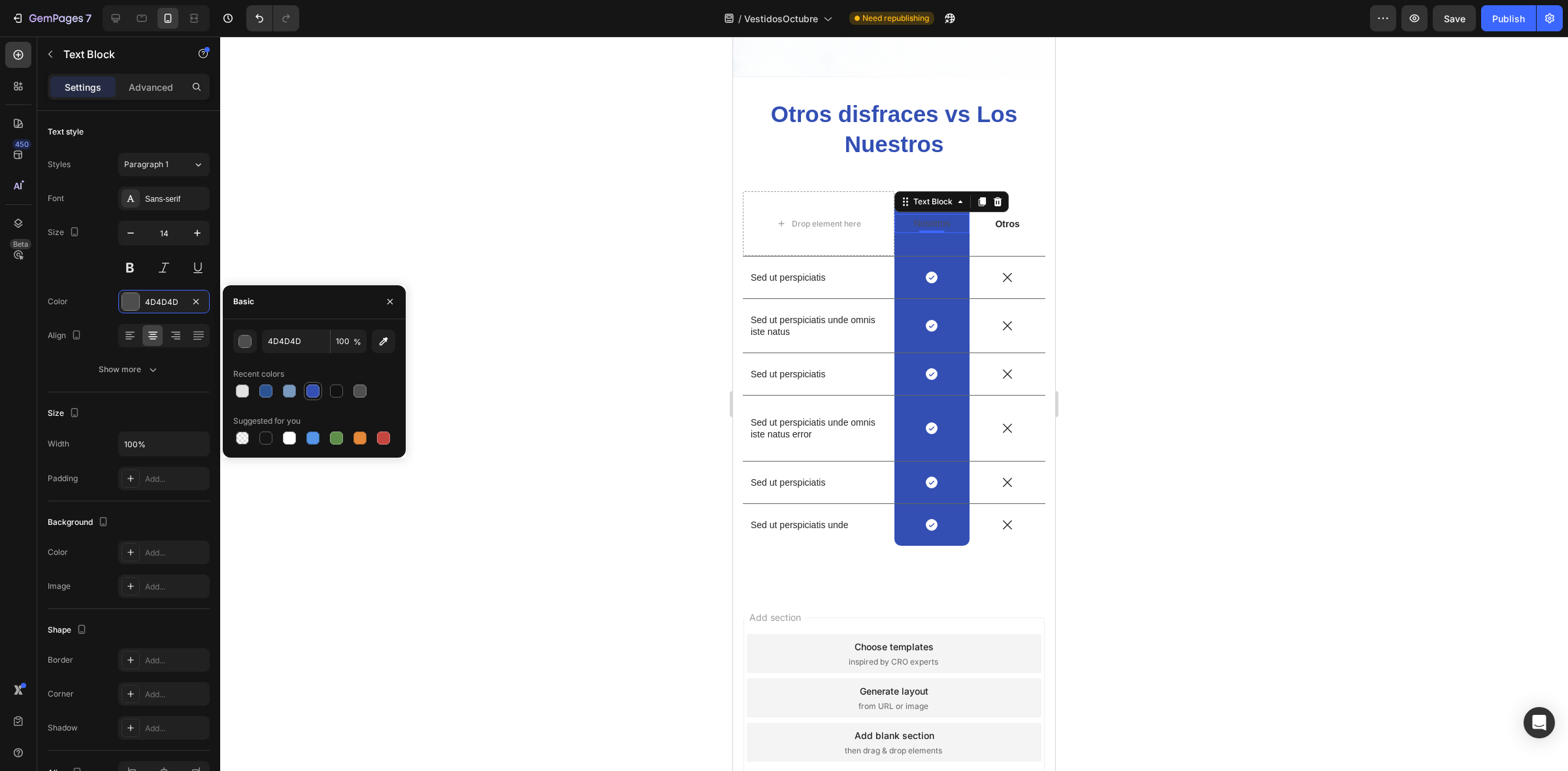
click at [308, 395] on div at bounding box center [313, 391] width 13 height 13
click at [242, 387] on div at bounding box center [242, 391] width 13 height 13
type input "E2E2E2"
click at [537, 243] on div at bounding box center [894, 403] width 1347 height 735
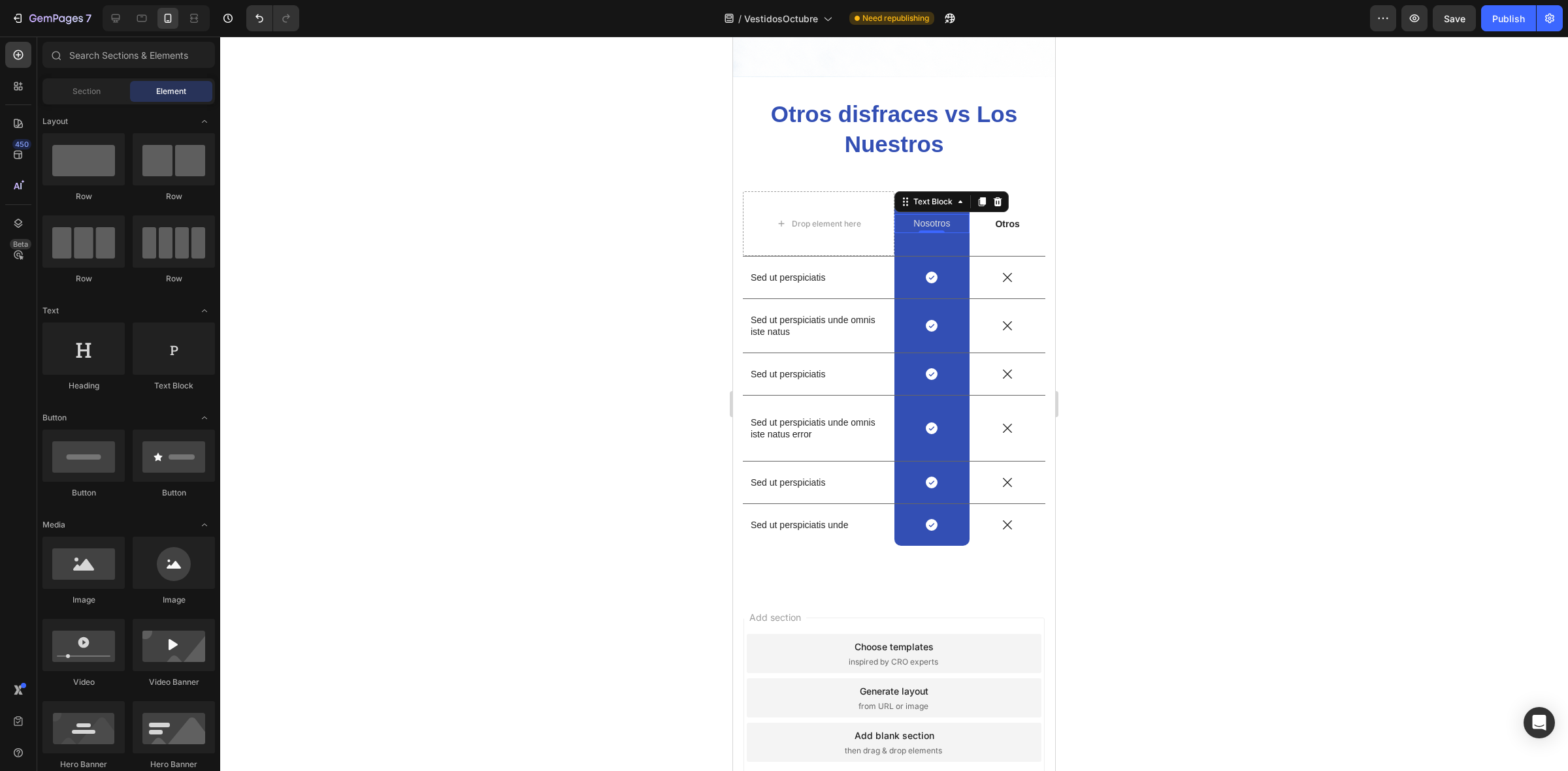
click at [537, 243] on div at bounding box center [894, 403] width 1347 height 735
click at [863, 118] on p "Otros disfraces vs Los Nuestros" at bounding box center [894, 129] width 300 height 59
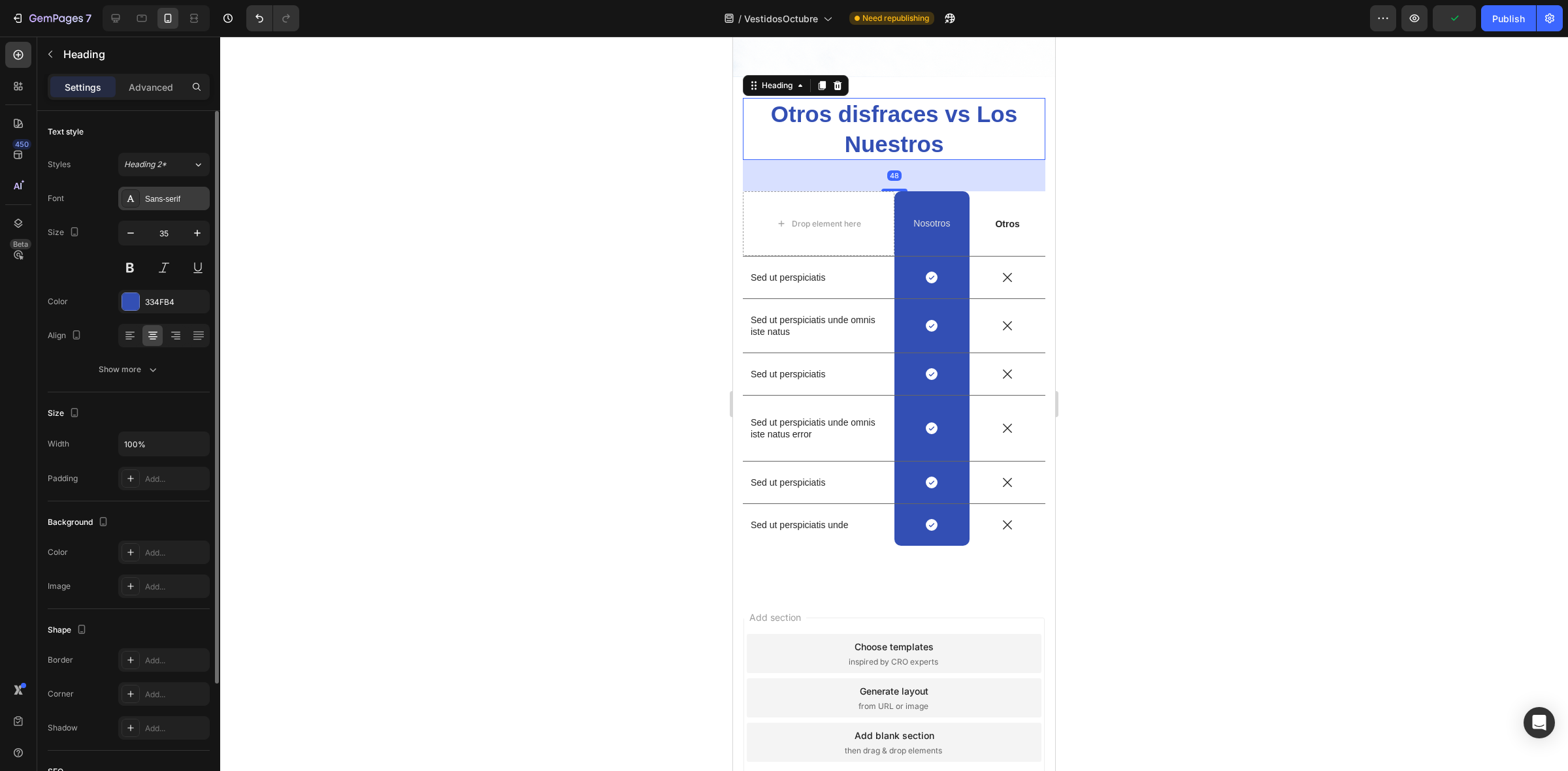
click at [142, 207] on div "Sans-serif" at bounding box center [164, 199] width 91 height 24
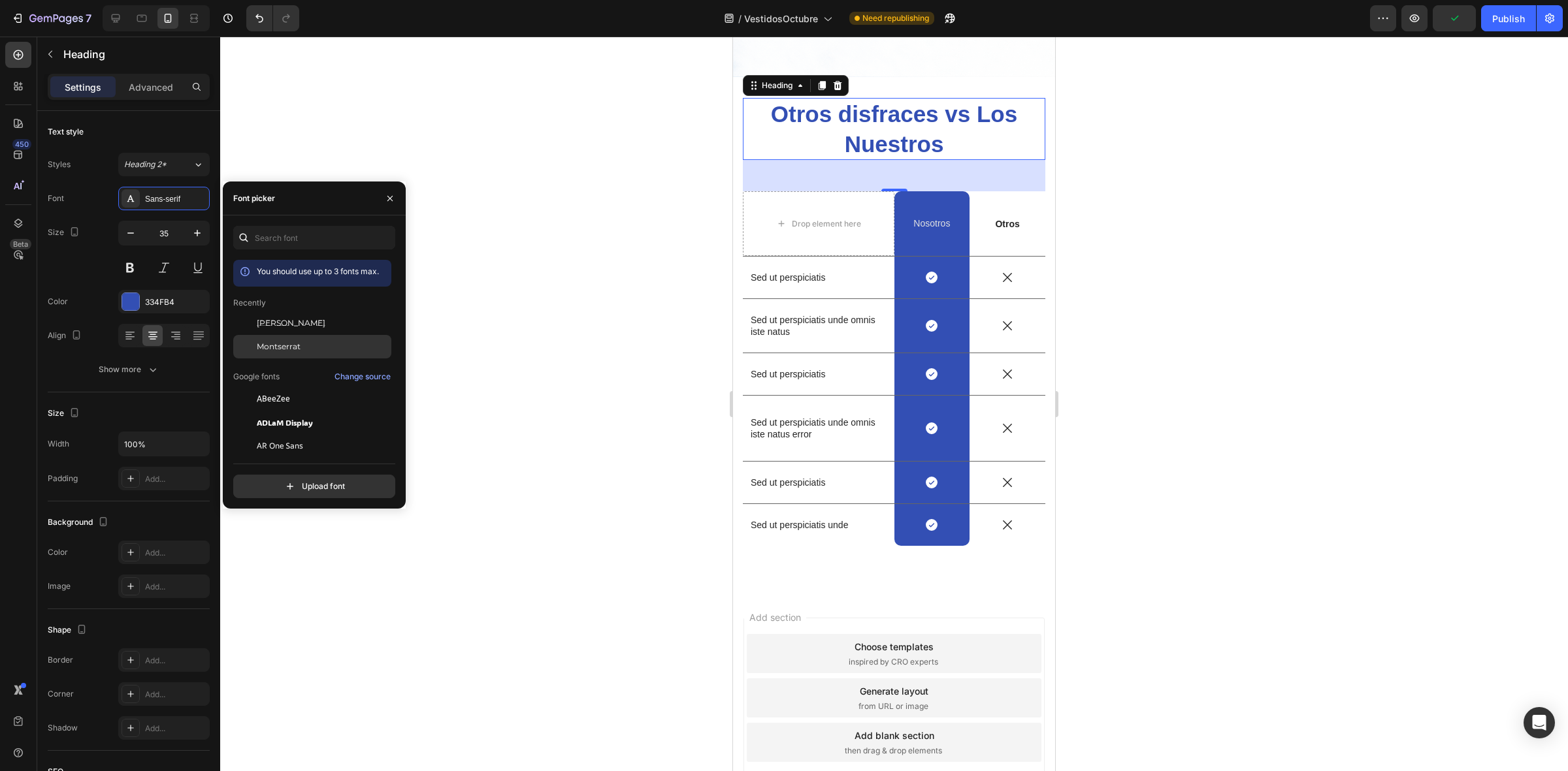
click at [299, 343] on span "Montserrat" at bounding box center [279, 347] width 44 height 12
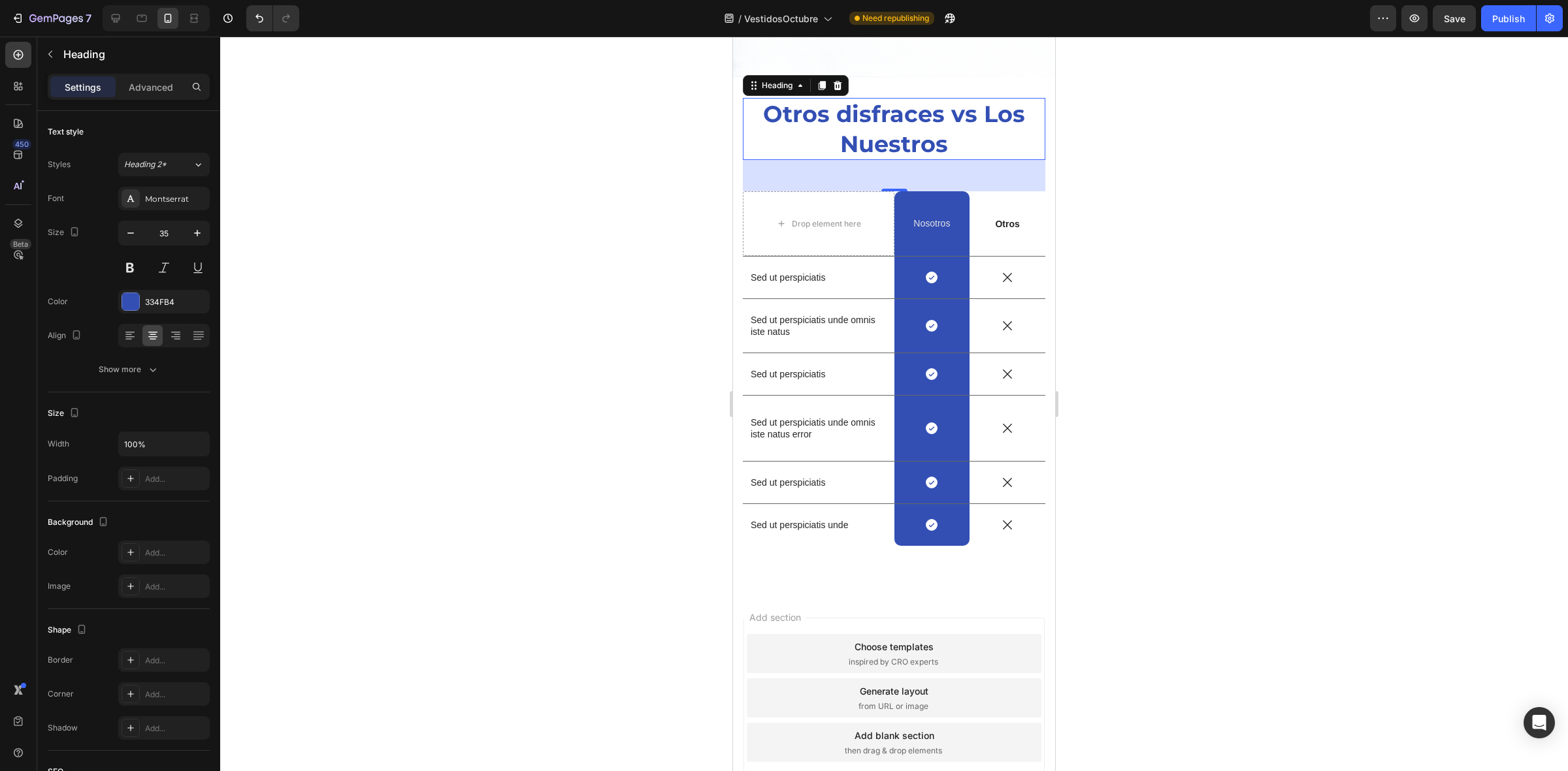
click at [497, 235] on div at bounding box center [894, 403] width 1347 height 735
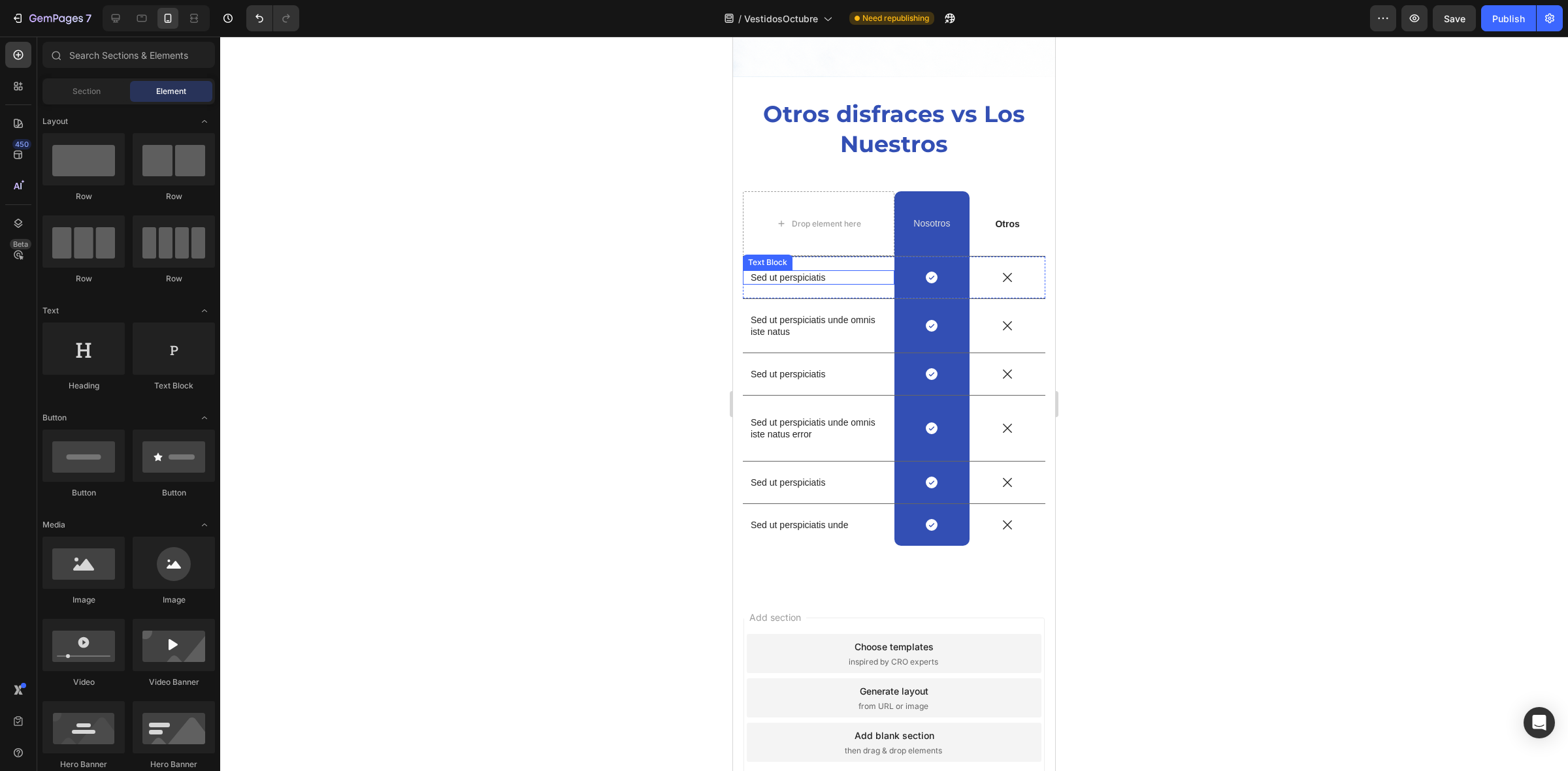
click at [795, 271] on p "Sed ut perspiciatis" at bounding box center [818, 277] width 136 height 12
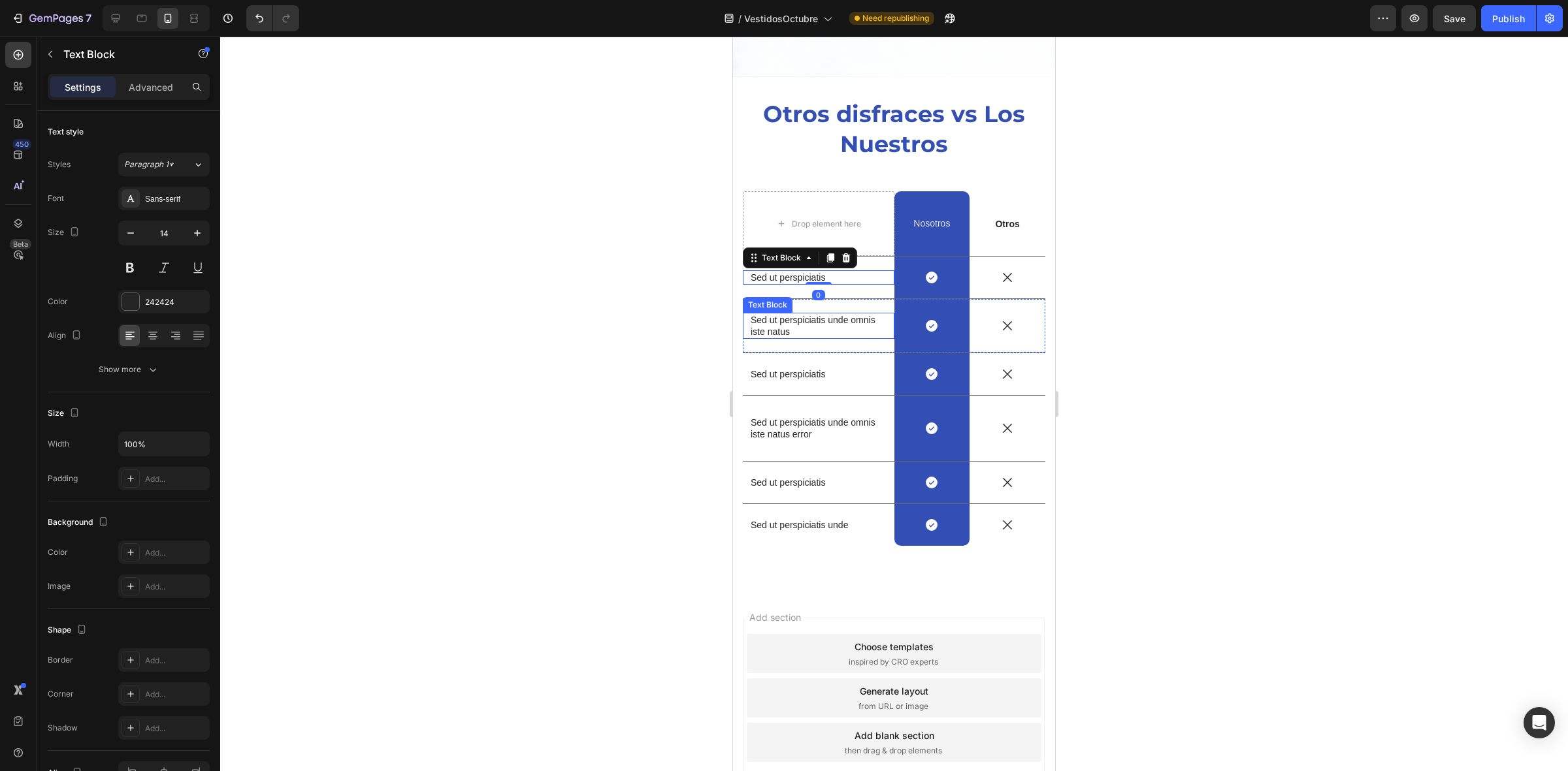
click at [781, 314] on p "Sed ut perspiciatis unde omnis iste natus" at bounding box center [818, 326] width 136 height 24
click at [772, 271] on p "Sed ut perspiciatis" at bounding box center [818, 277] width 136 height 12
click at [151, 200] on div "Sans-serif" at bounding box center [176, 199] width 61 height 12
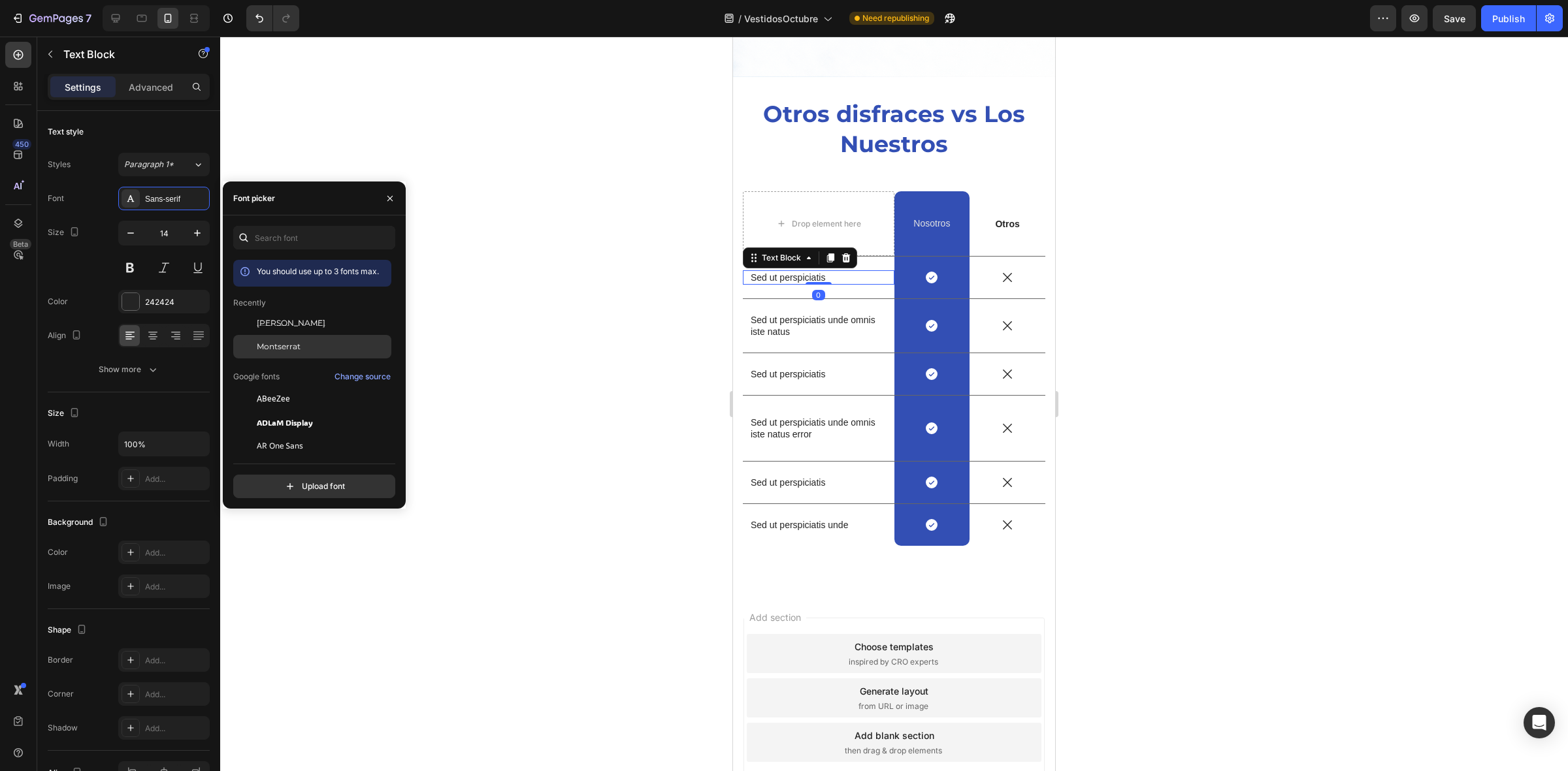
click at [304, 350] on div "Montserrat" at bounding box center [323, 347] width 132 height 12
click at [773, 314] on p "Sed ut perspiciatis unde omnis iste natus" at bounding box center [818, 326] width 136 height 24
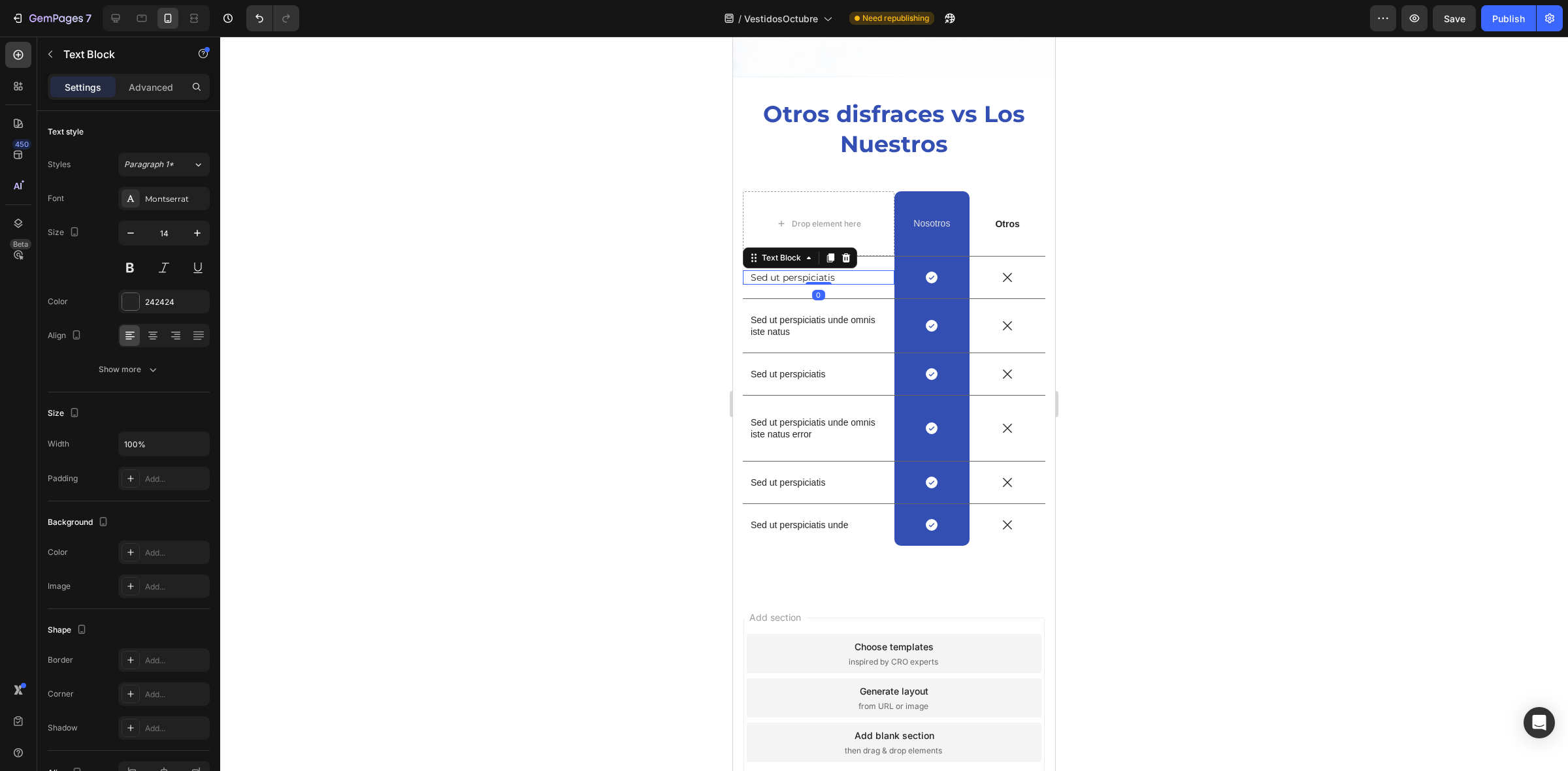
click at [786, 271] on p "Sed ut perspiciatis" at bounding box center [818, 277] width 136 height 12
click at [132, 265] on button at bounding box center [130, 268] width 24 height 24
click at [769, 314] on p "Sed ut perspiciatis unde omnis iste natus" at bounding box center [818, 326] width 136 height 24
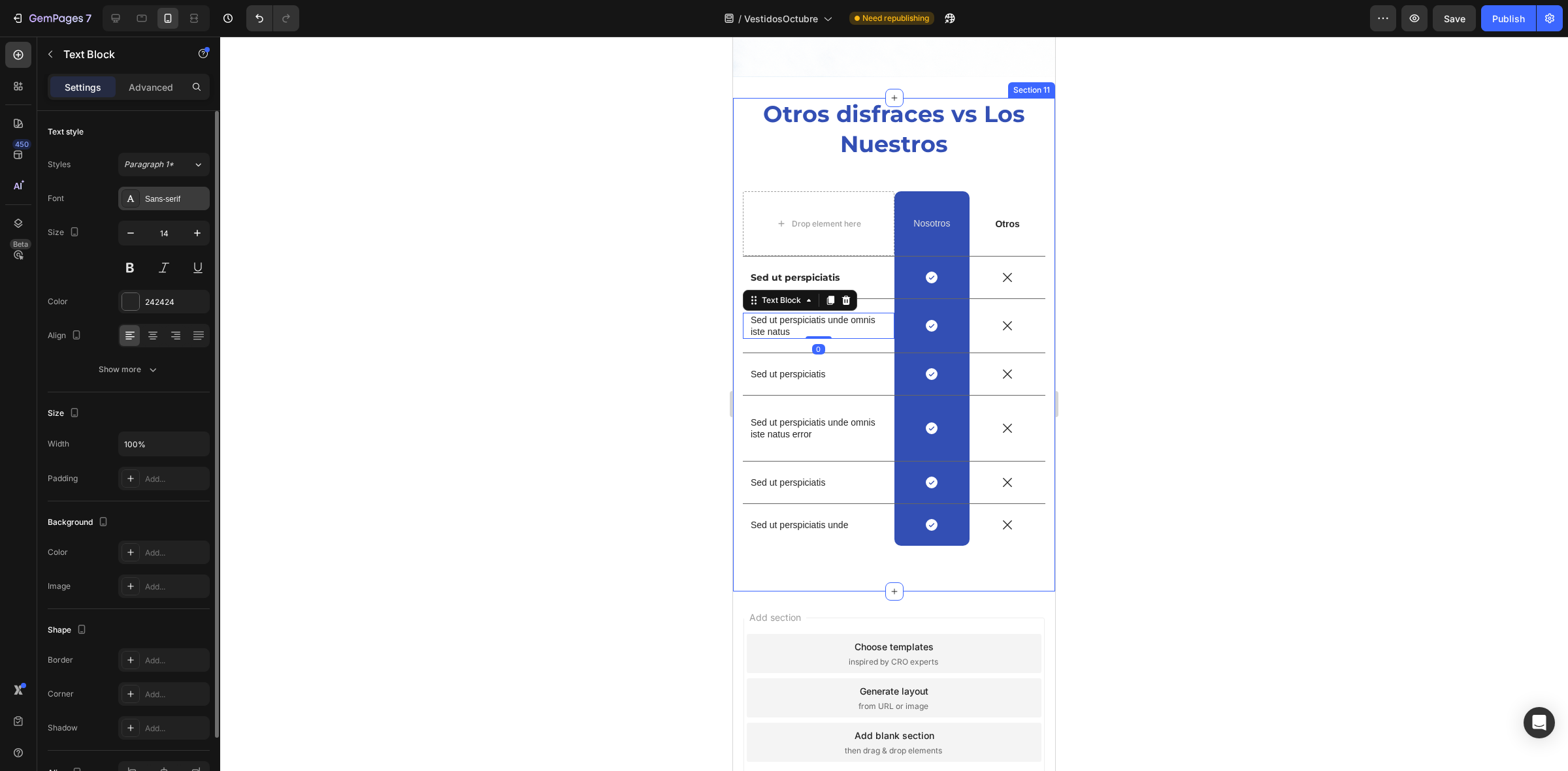
click at [171, 207] on div "Sans-serif" at bounding box center [164, 199] width 91 height 24
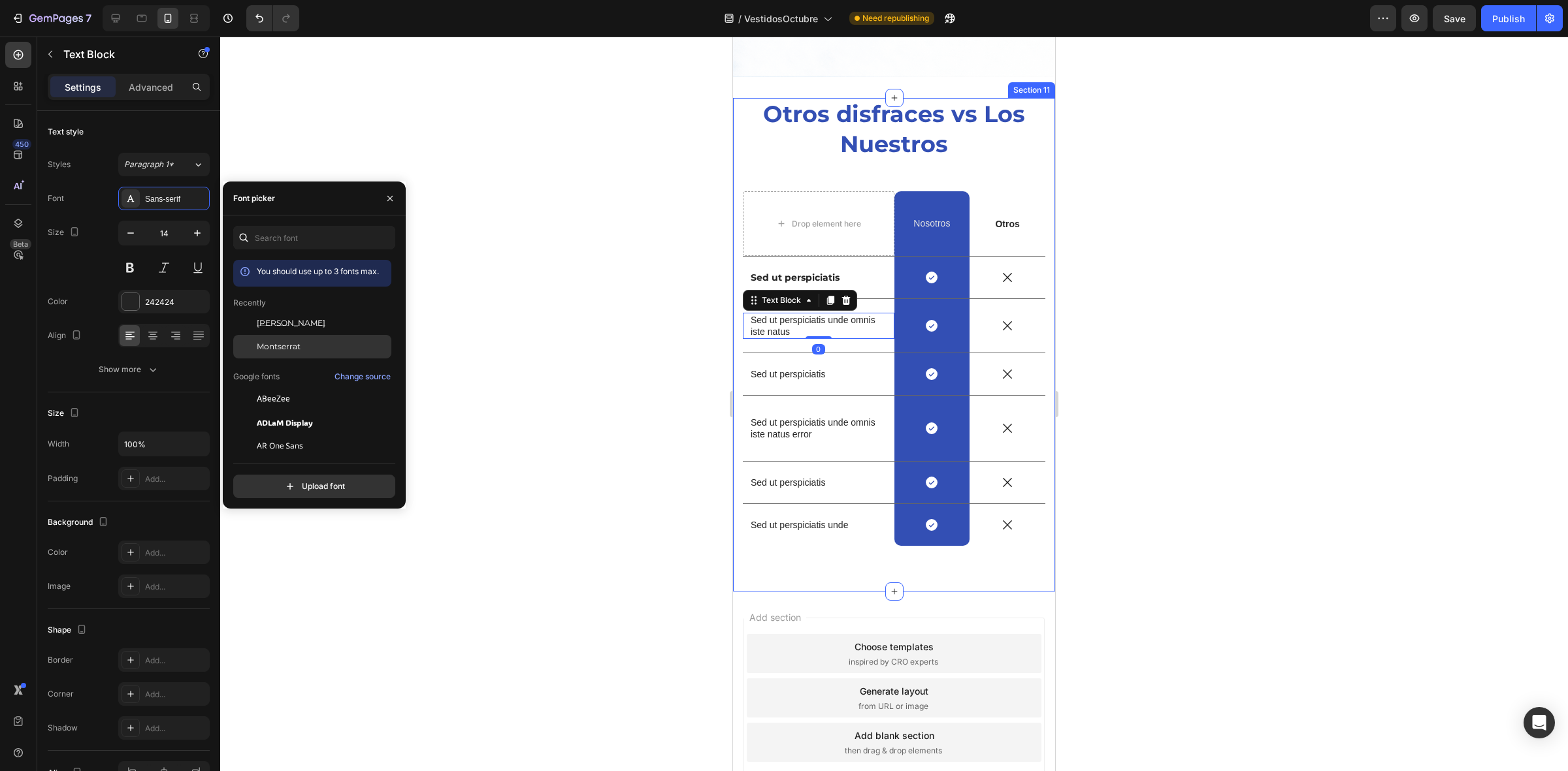
click at [271, 343] on span "Montserrat" at bounding box center [279, 347] width 44 height 12
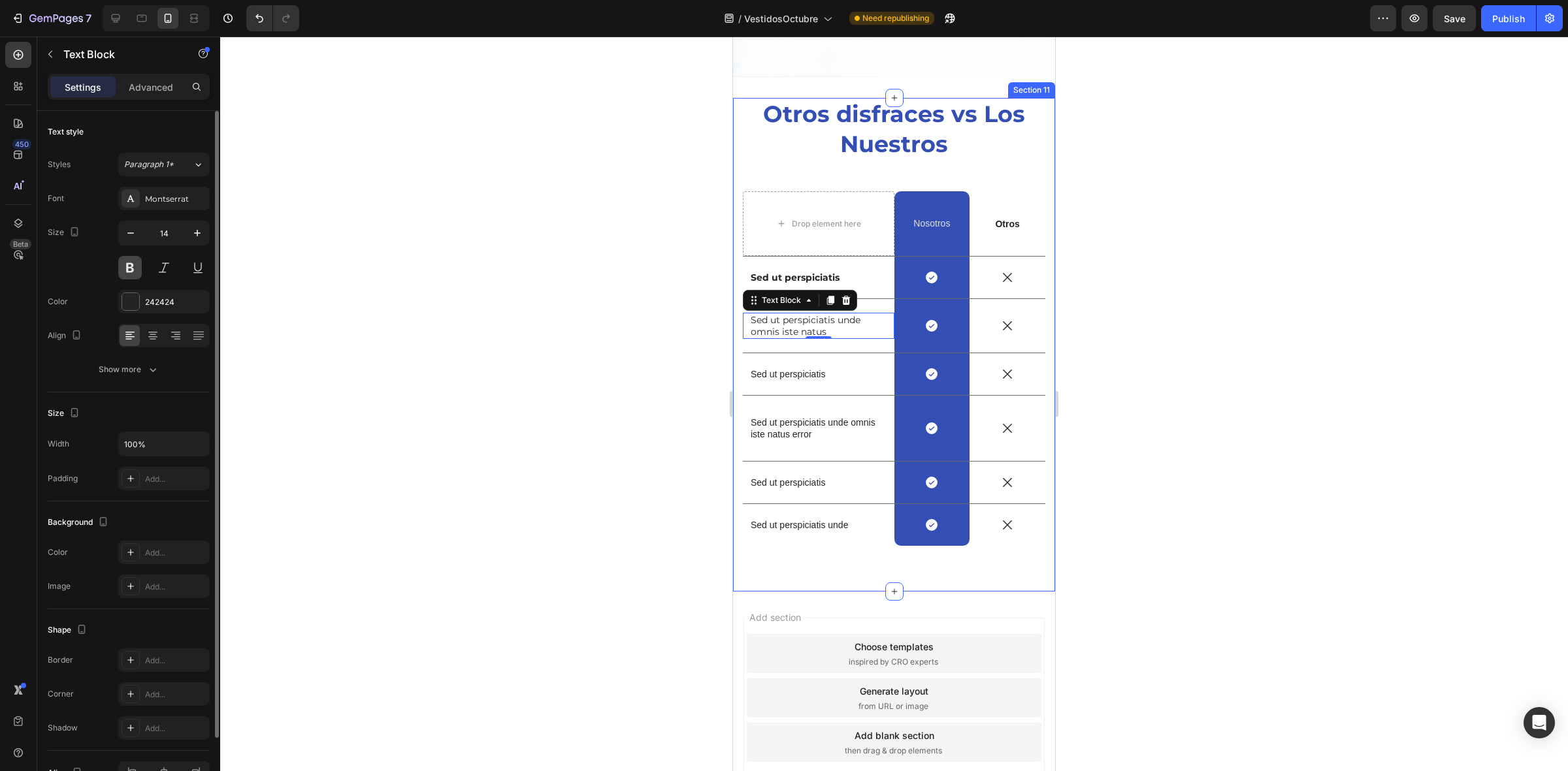
click at [122, 263] on button at bounding box center [130, 268] width 24 height 24
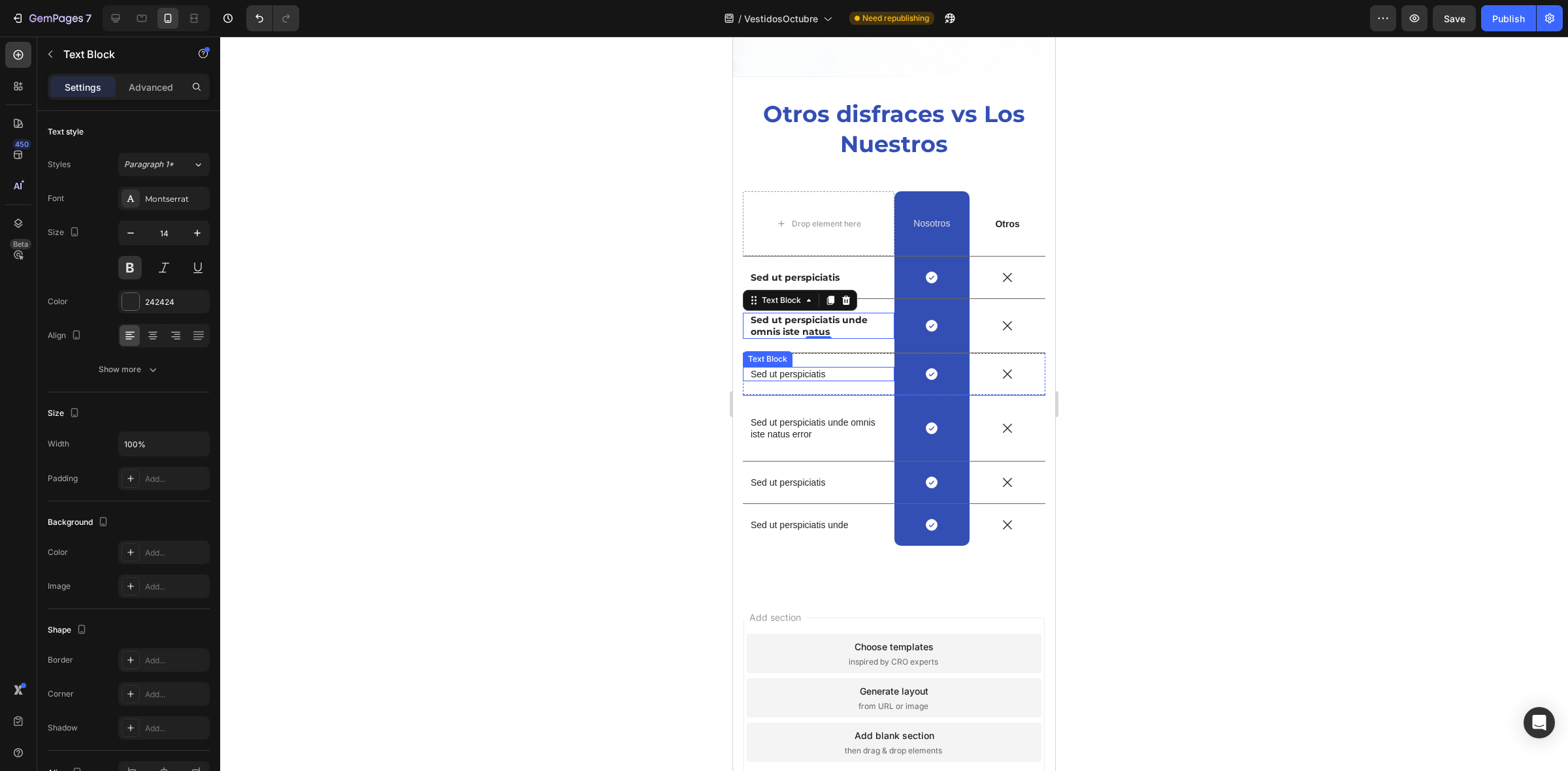
click at [771, 368] on p "Sed ut perspiciatis" at bounding box center [818, 374] width 136 height 12
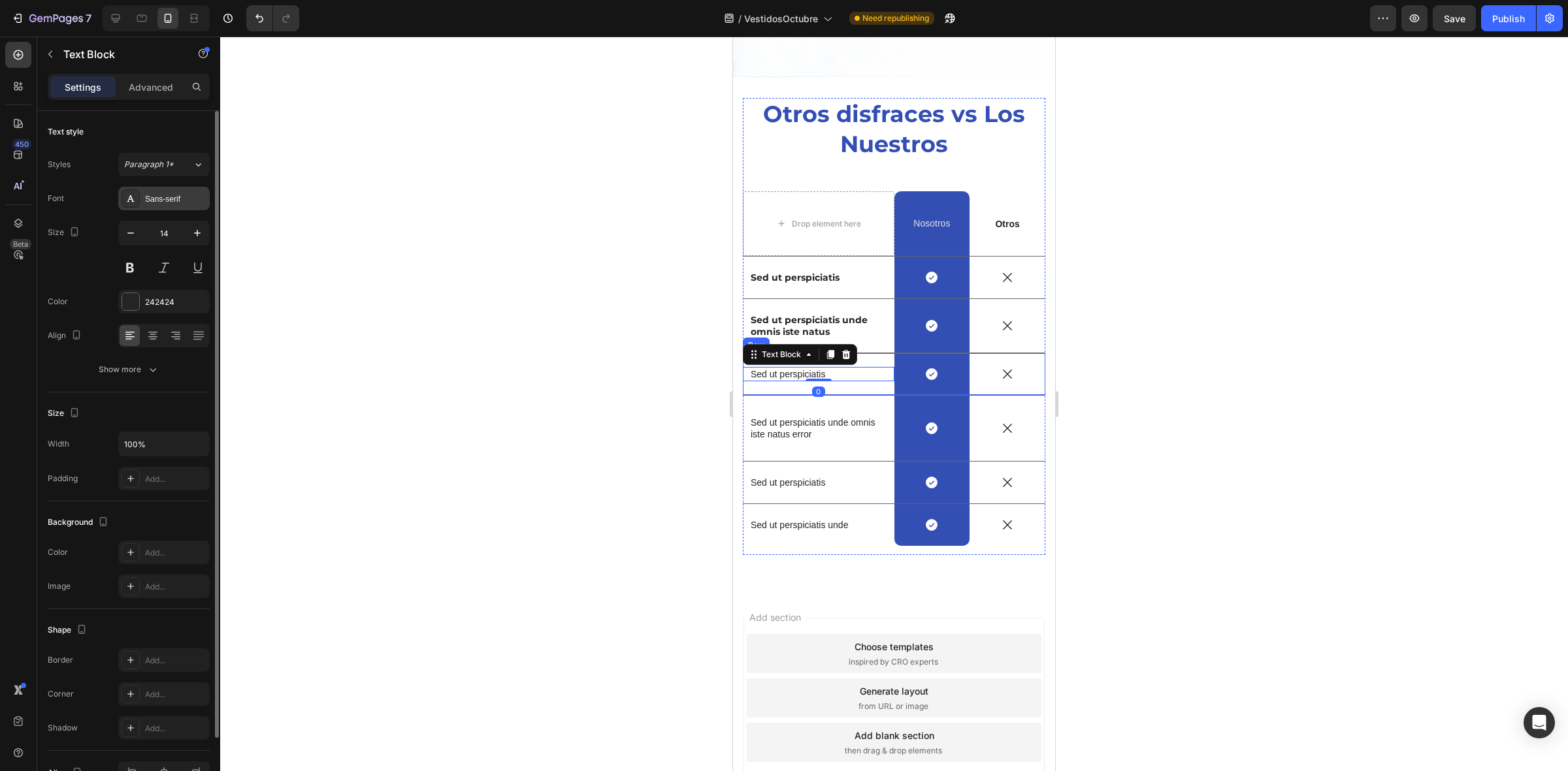
click at [186, 191] on div "Sans-serif" at bounding box center [164, 199] width 91 height 24
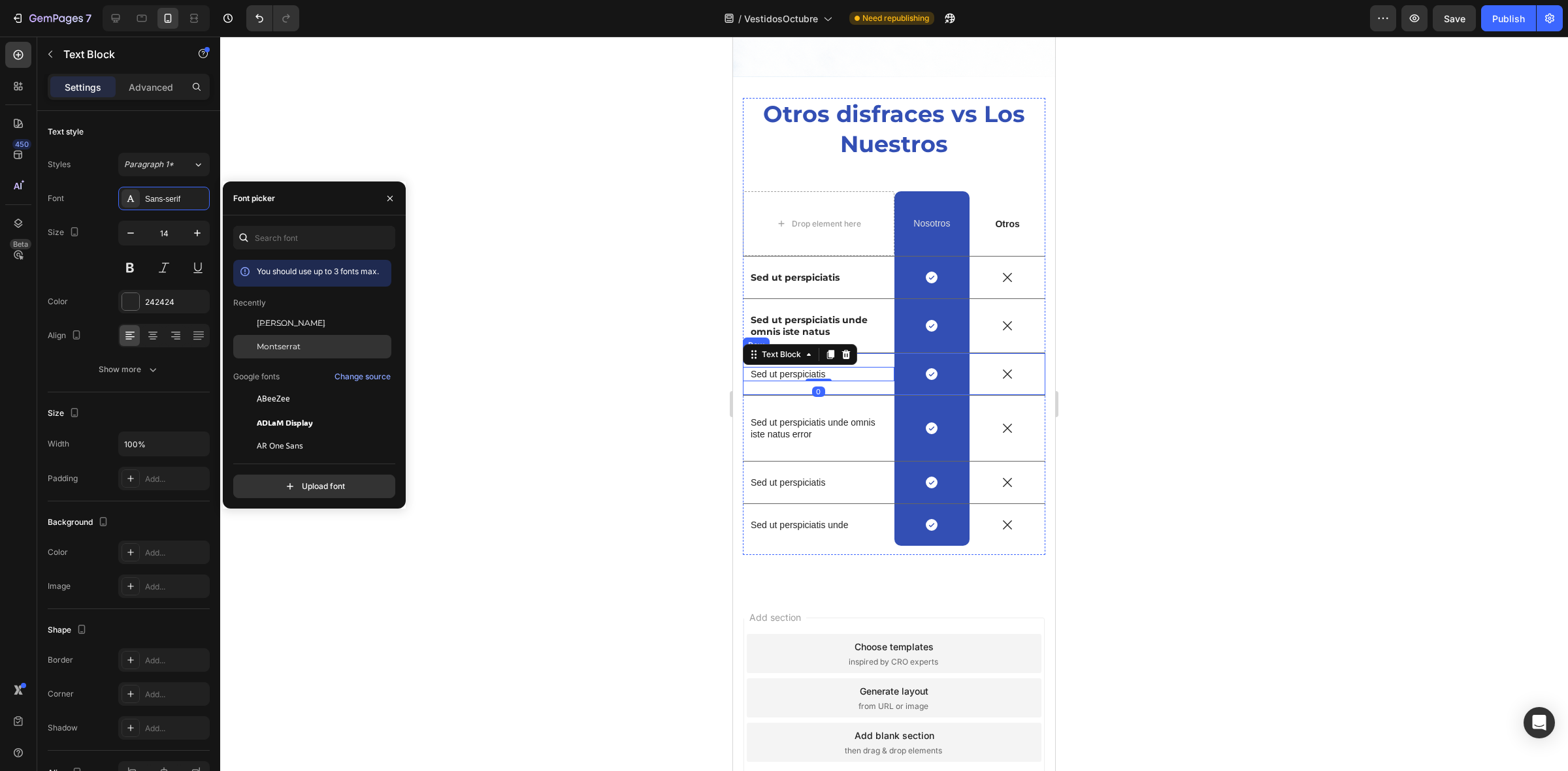
drag, startPoint x: 317, startPoint y: 344, endPoint x: 299, endPoint y: 339, distance: 18.7
click at [316, 344] on div "Montserrat" at bounding box center [323, 347] width 132 height 12
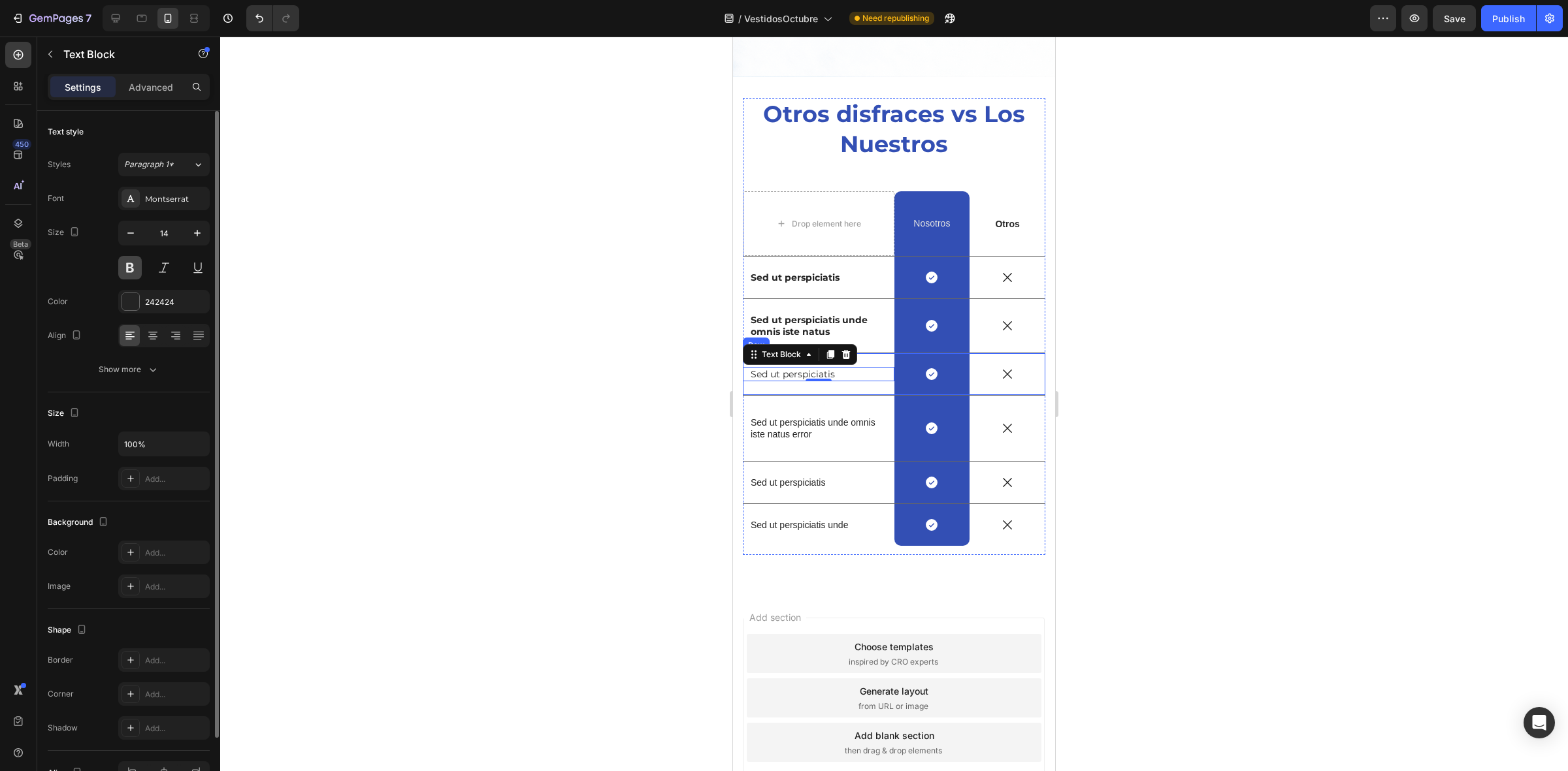
click at [132, 273] on button at bounding box center [130, 268] width 24 height 24
click at [775, 417] on p "Sed ut perspiciatis unde omnis iste natus error" at bounding box center [818, 428] width 136 height 24
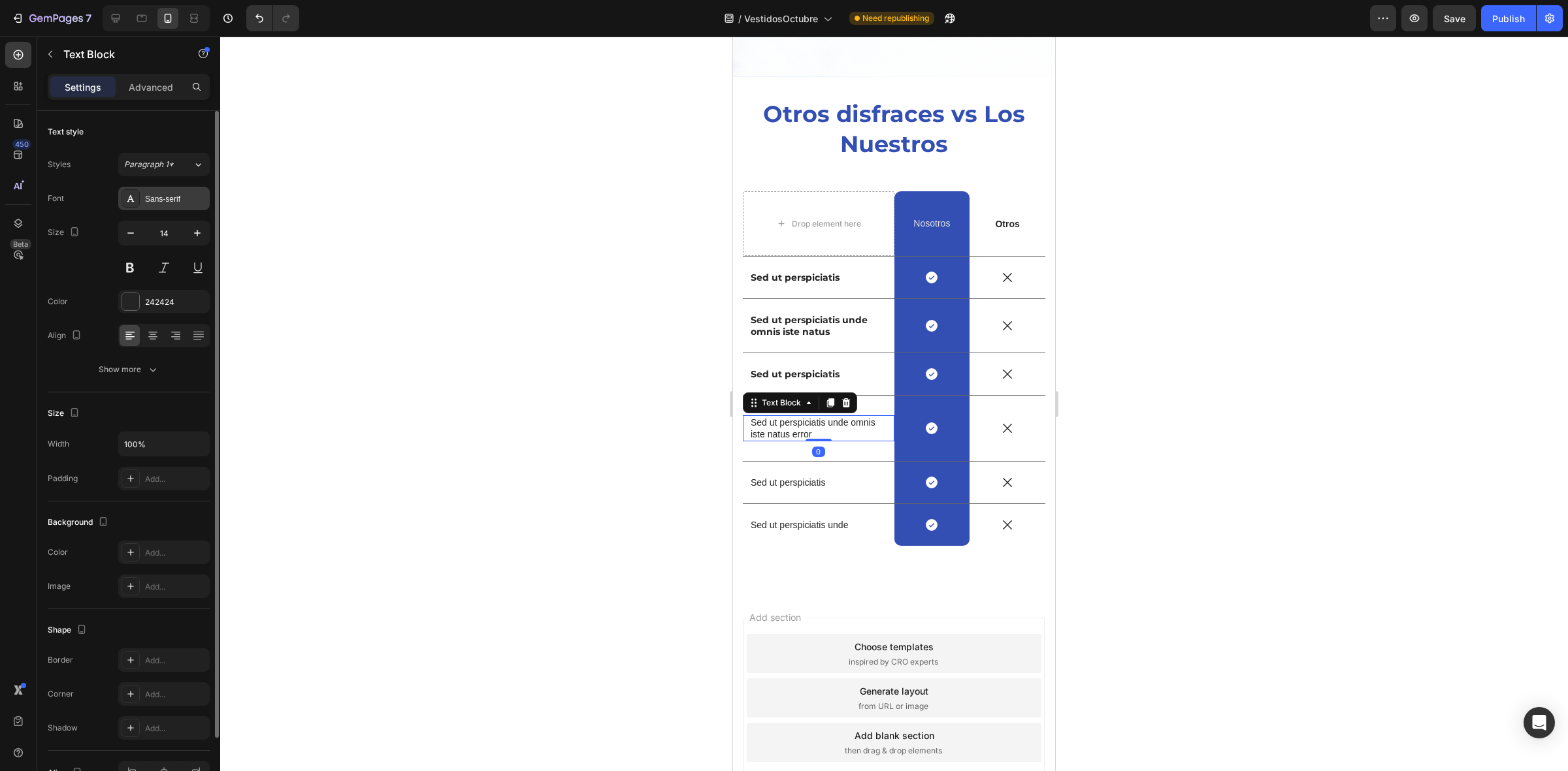
click at [197, 197] on div "Sans-serif" at bounding box center [176, 199] width 61 height 12
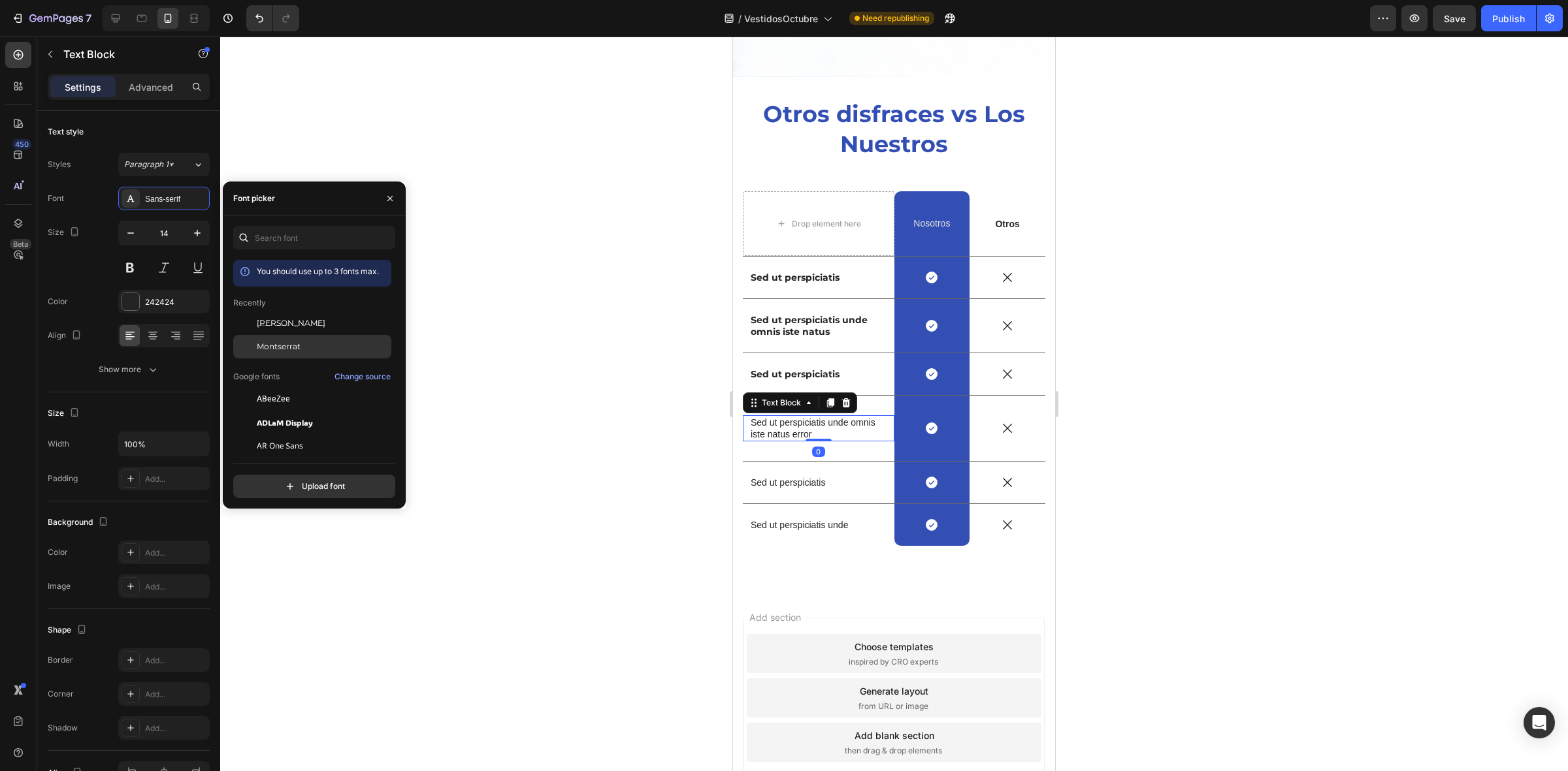
click at [322, 346] on div "Montserrat" at bounding box center [323, 347] width 132 height 12
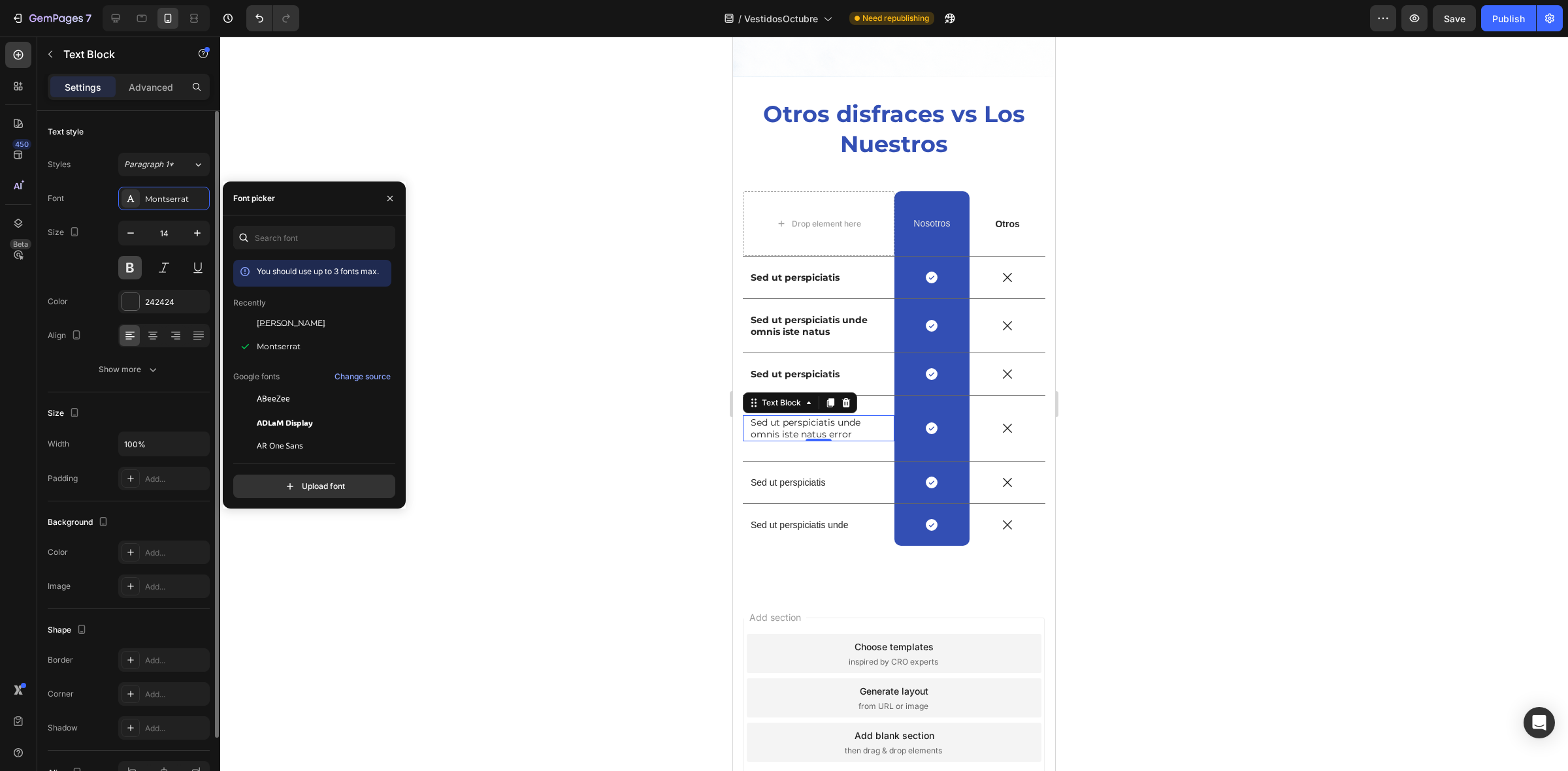
click at [133, 271] on button at bounding box center [130, 268] width 24 height 24
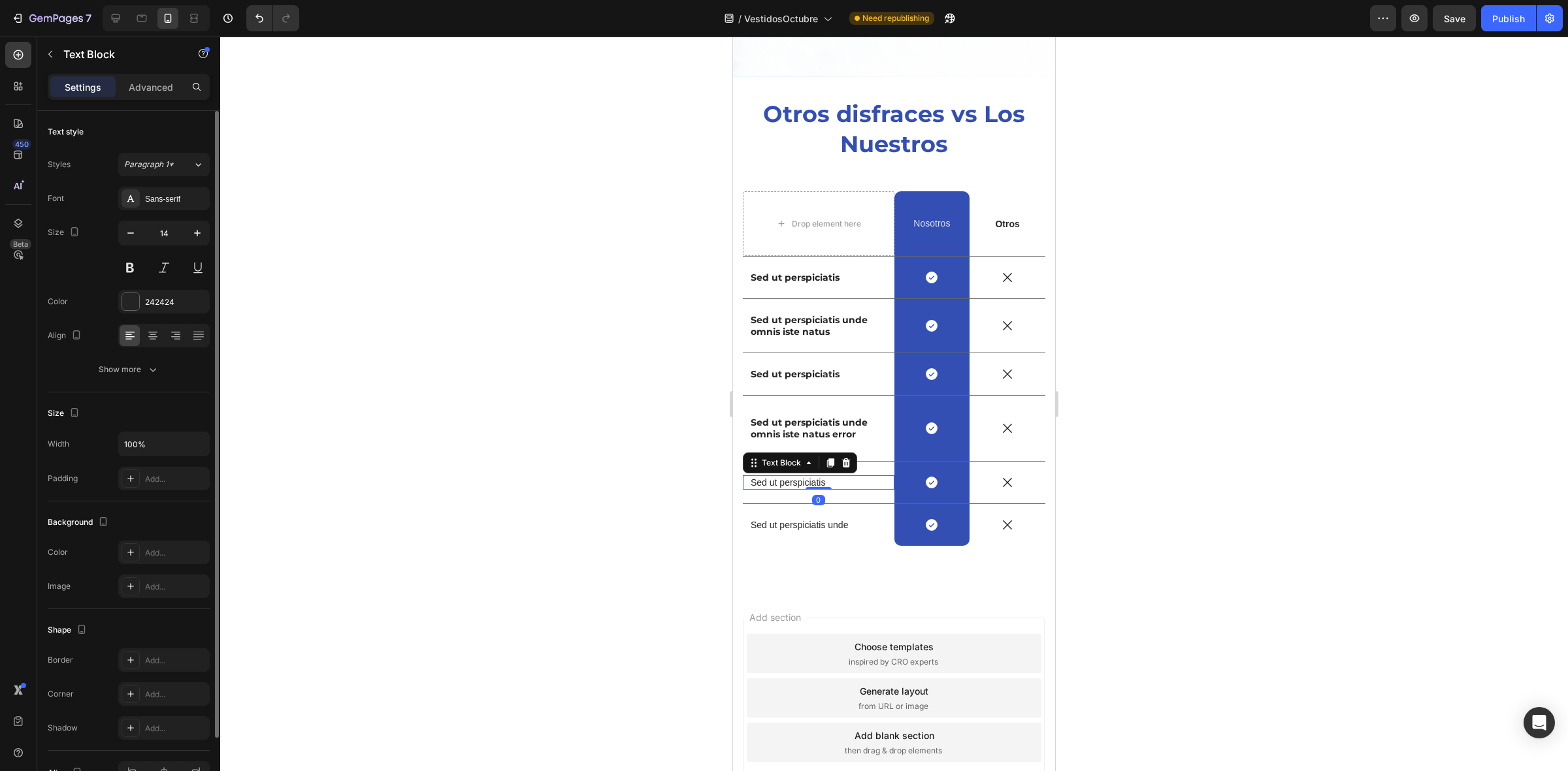
click at [771, 477] on p "Sed ut perspiciatis" at bounding box center [818, 483] width 136 height 12
click at [180, 193] on div "Sans-serif" at bounding box center [176, 199] width 61 height 12
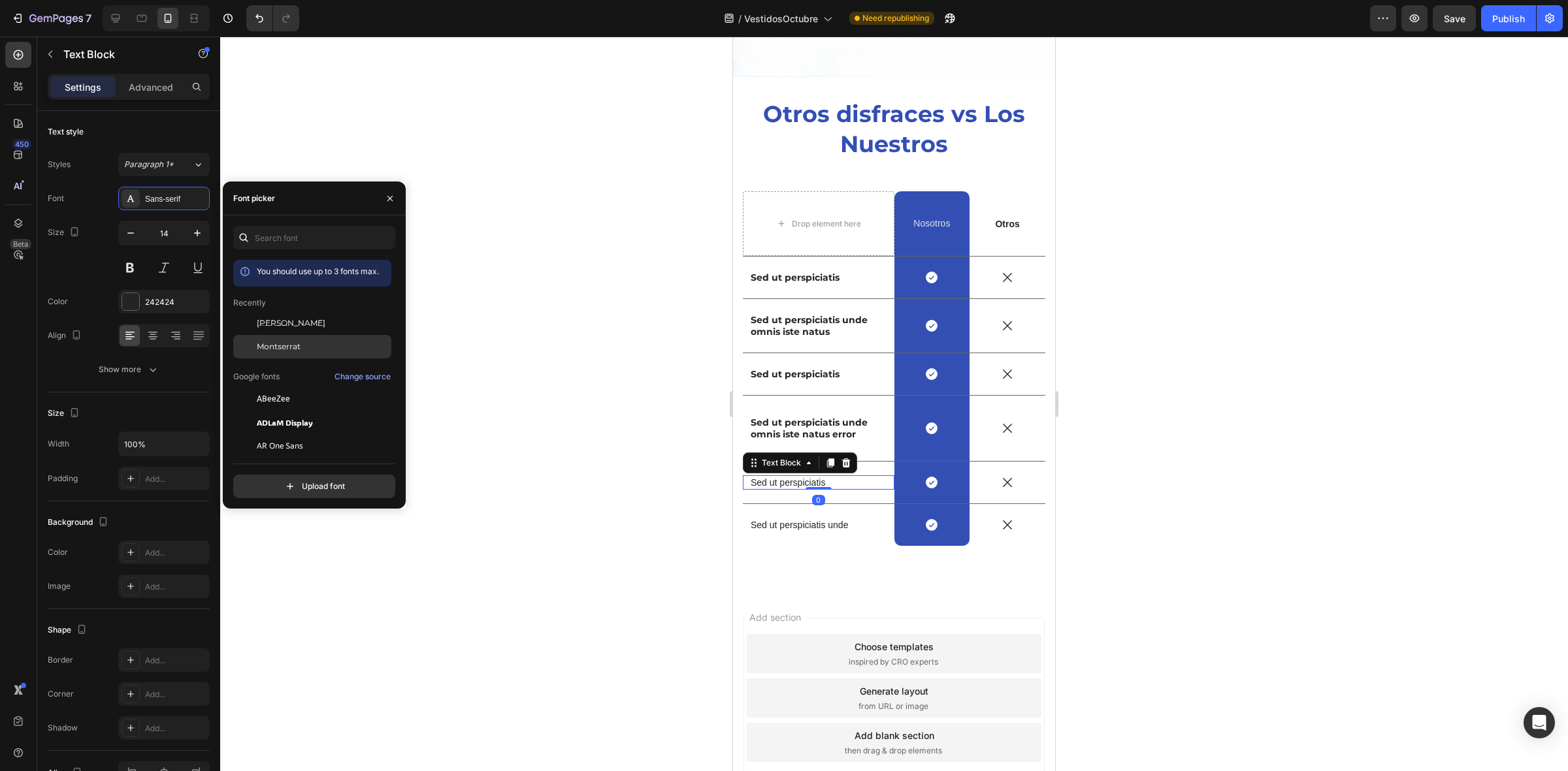
click at [322, 337] on div "Montserrat" at bounding box center [312, 347] width 158 height 24
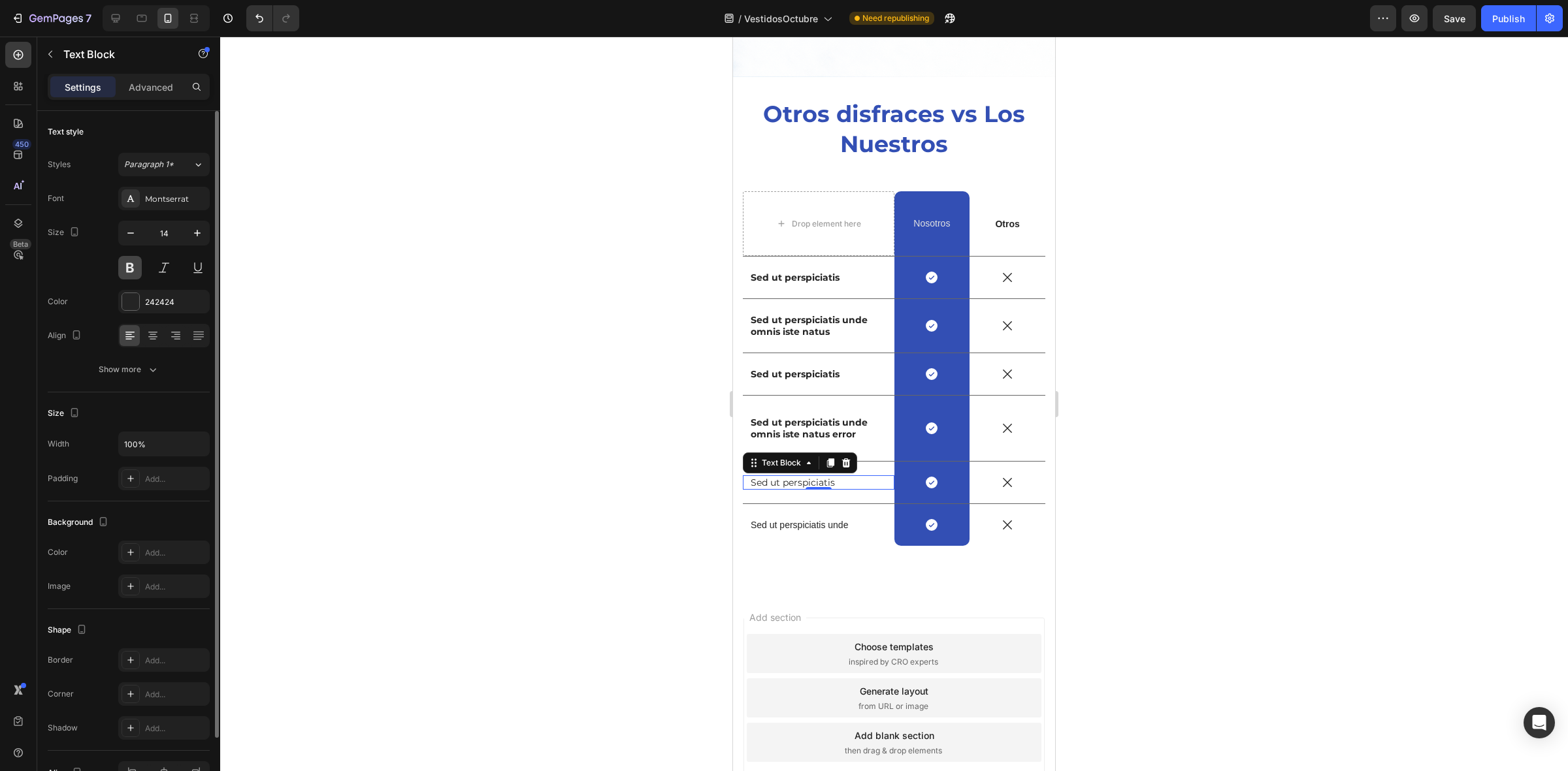
click at [131, 267] on button at bounding box center [130, 268] width 24 height 24
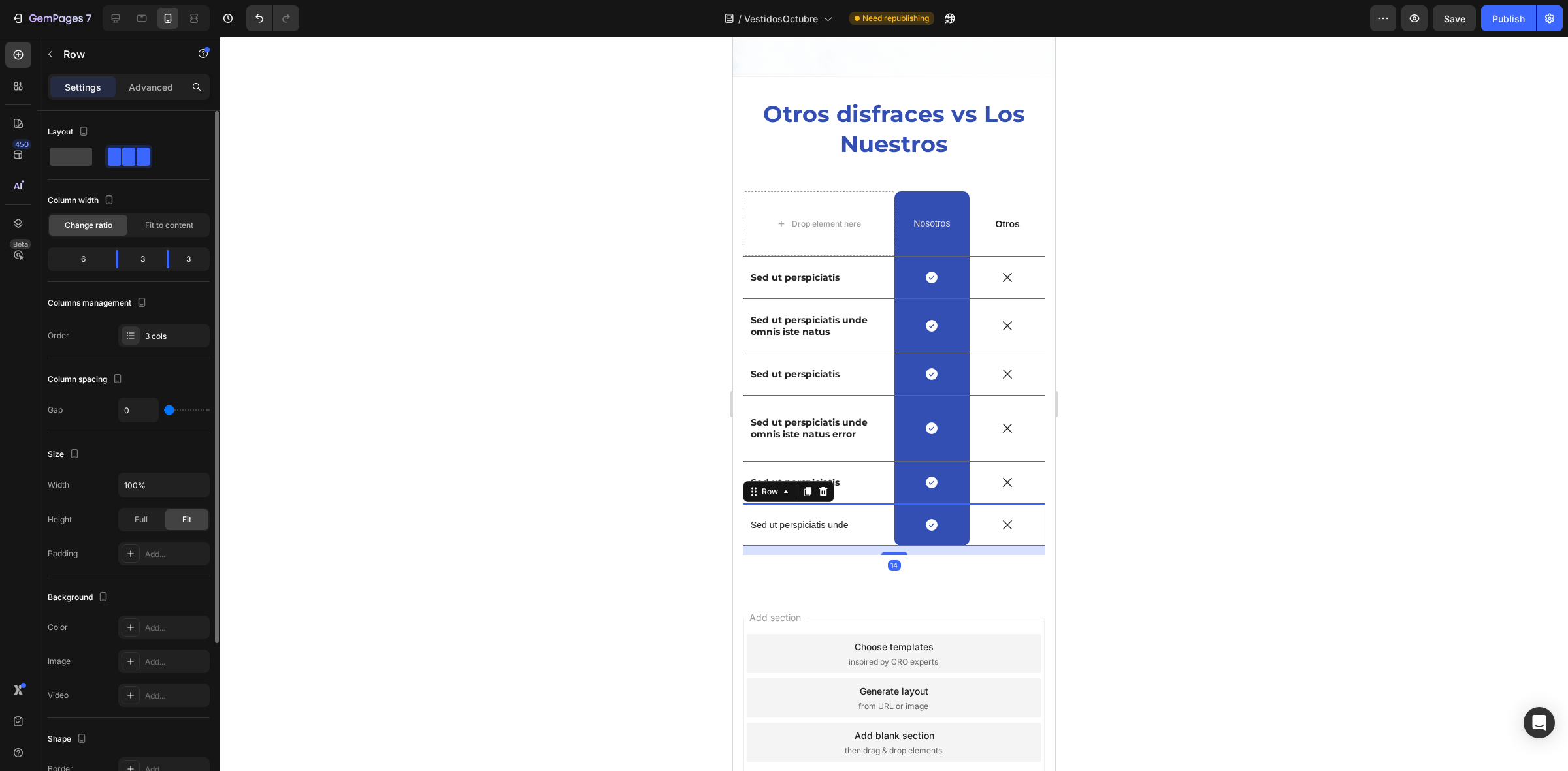
click at [781, 518] on div "Sed ut perspiciatis unde Text Block" at bounding box center [818, 525] width 151 height 42
click at [573, 321] on div at bounding box center [894, 403] width 1347 height 735
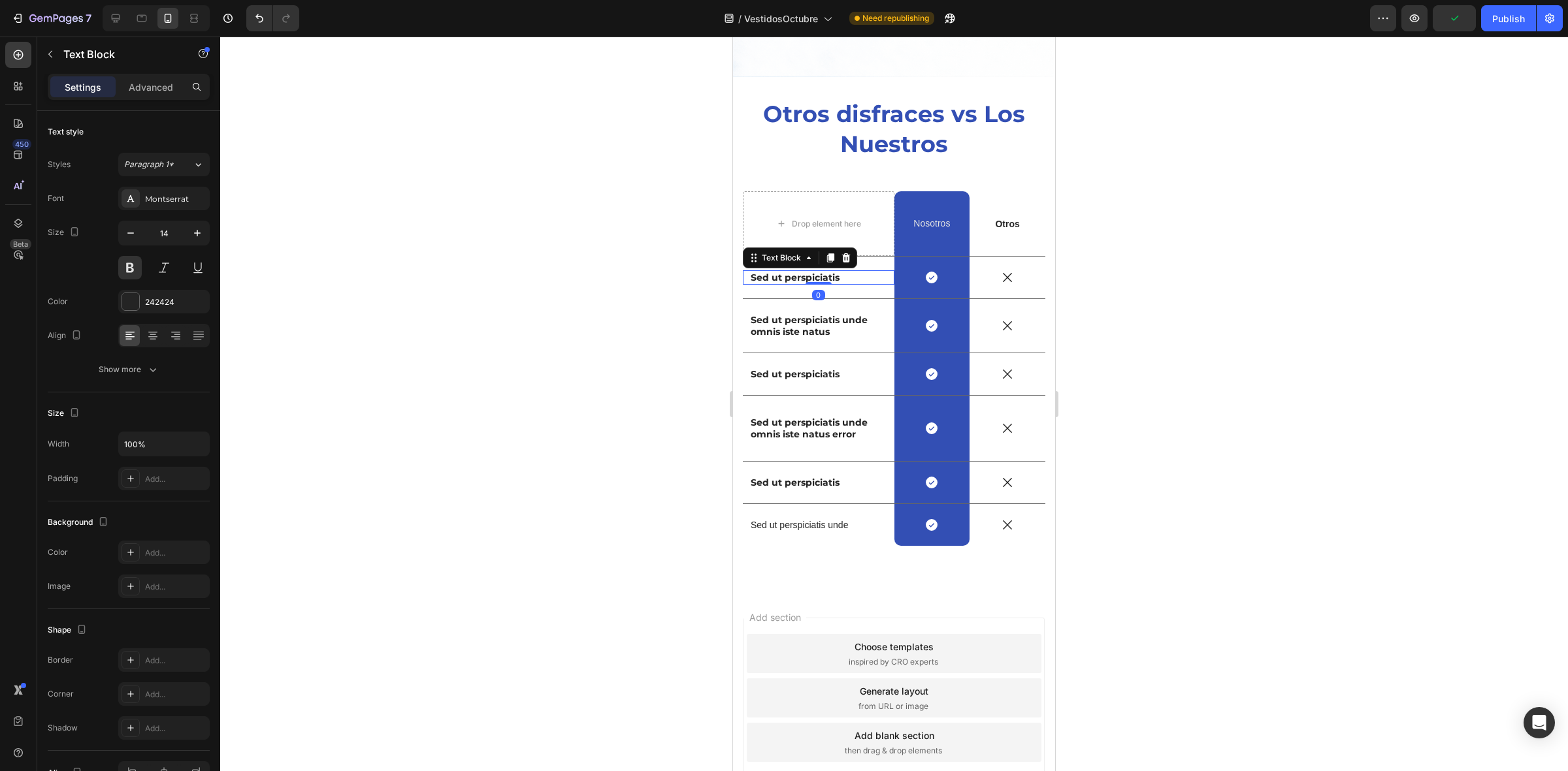
click at [834, 271] on p "Sed ut perspiciatis" at bounding box center [818, 277] width 136 height 12
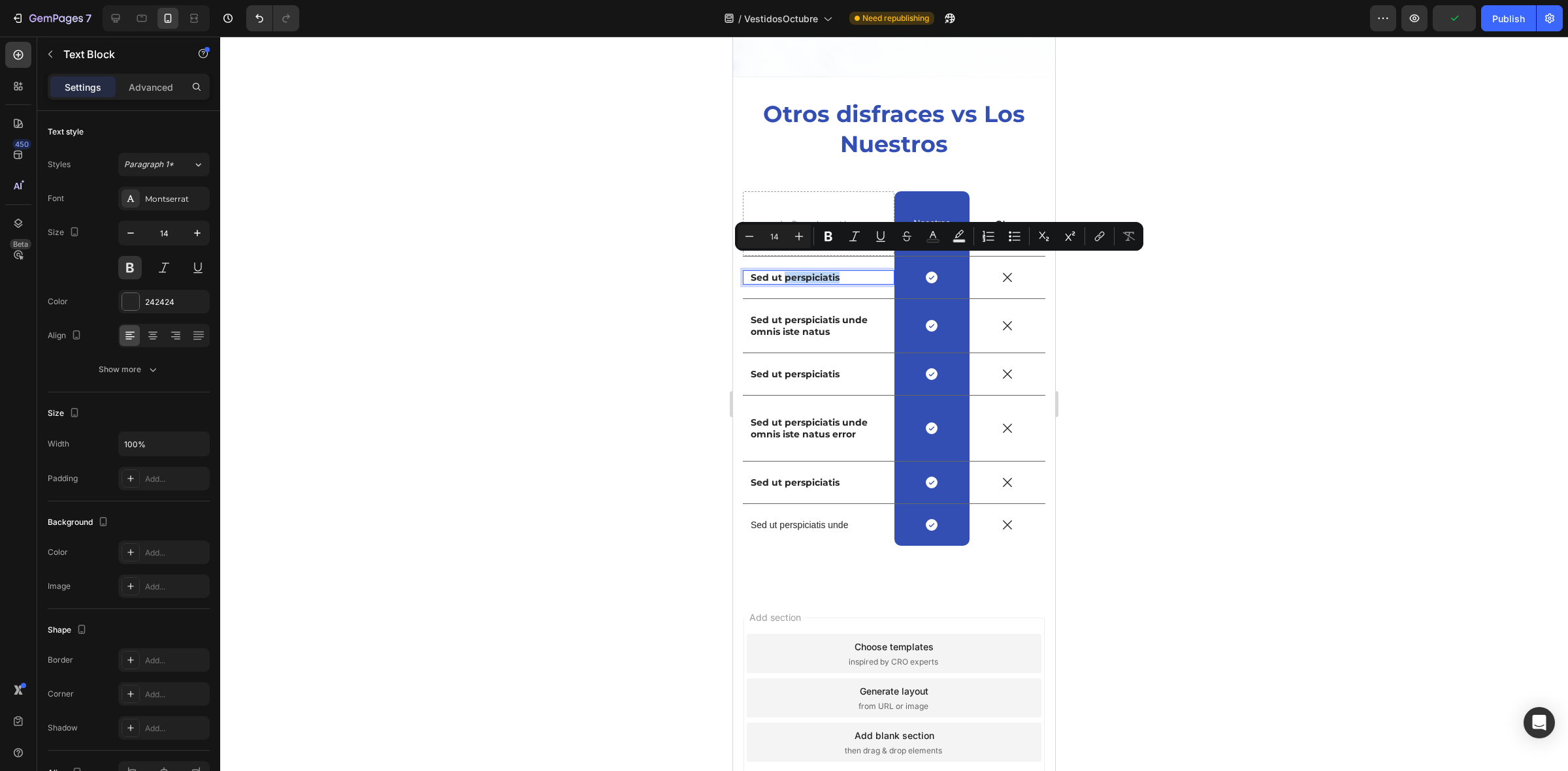
click at [854, 271] on p "Sed ut perspiciatis" at bounding box center [818, 277] width 136 height 12
drag, startPoint x: 865, startPoint y: 262, endPoint x: 736, endPoint y: 263, distance: 129.0
click at [736, 263] on div "Otros disfraces vs Los Nuestros Heading Drop element here Nosotros Text Block R…" at bounding box center [894, 345] width 322 height 494
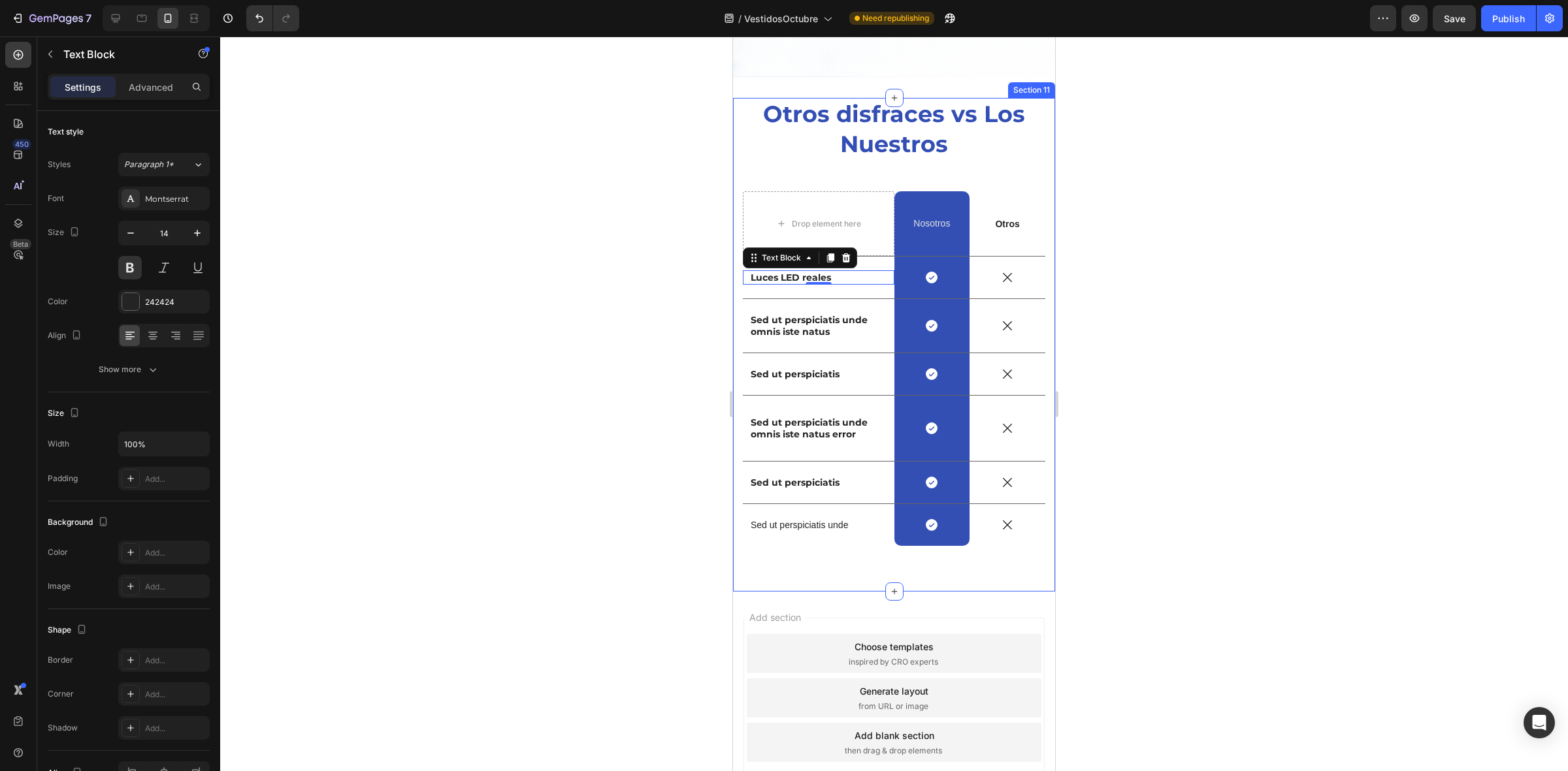
click at [606, 252] on div at bounding box center [894, 403] width 1347 height 735
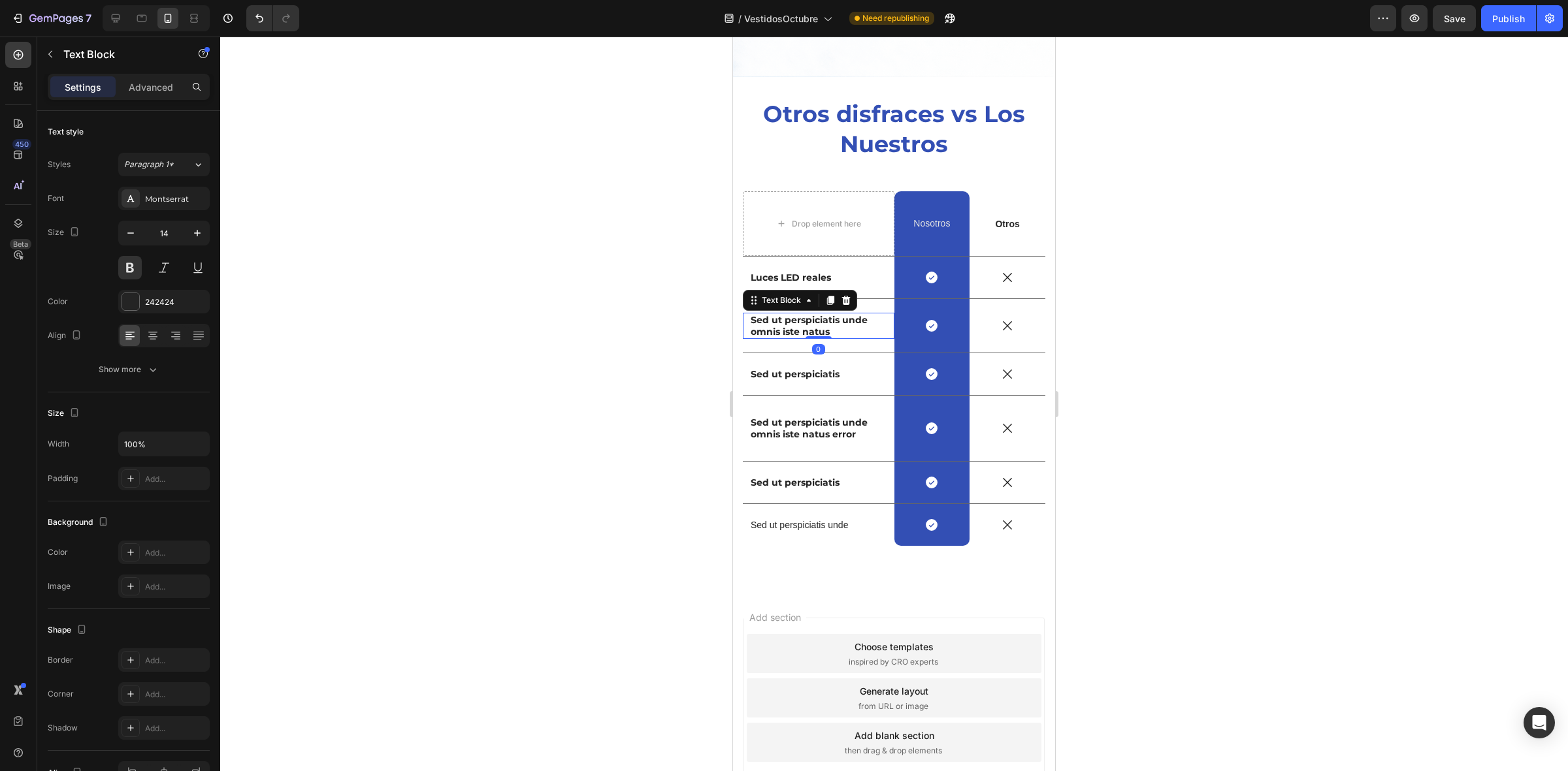
click at [805, 314] on p "Sed ut perspiciatis unde omnis iste natus" at bounding box center [818, 326] width 136 height 24
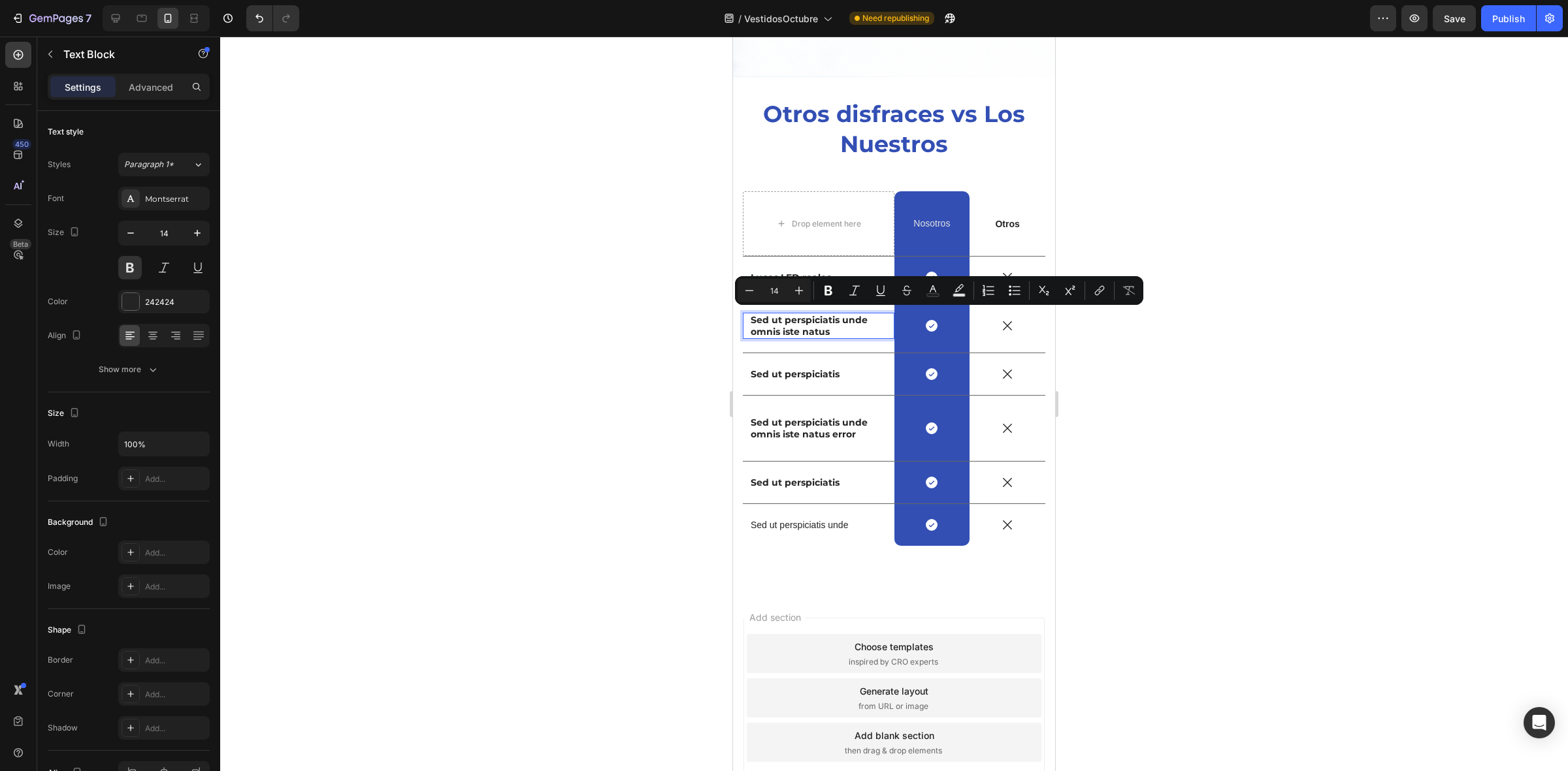
click at [833, 319] on p "Sed ut perspiciatis unde omnis iste natus" at bounding box center [818, 326] width 136 height 24
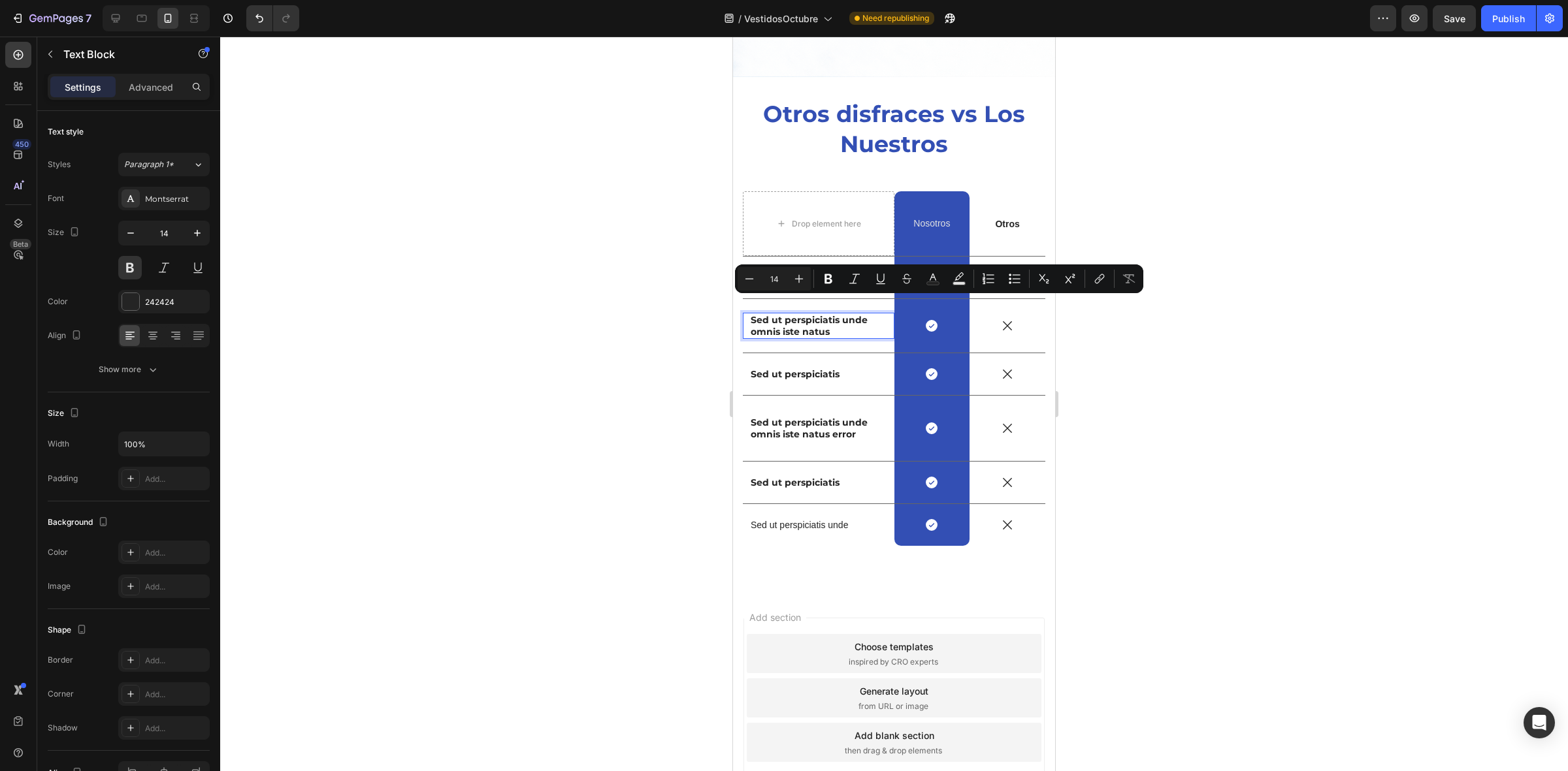
drag, startPoint x: 847, startPoint y: 317, endPoint x: 746, endPoint y: 301, distance: 102.3
click at [746, 313] on div "Sed ut perspiciatis unde omnis iste natus Text Block 0" at bounding box center [818, 326] width 151 height 26
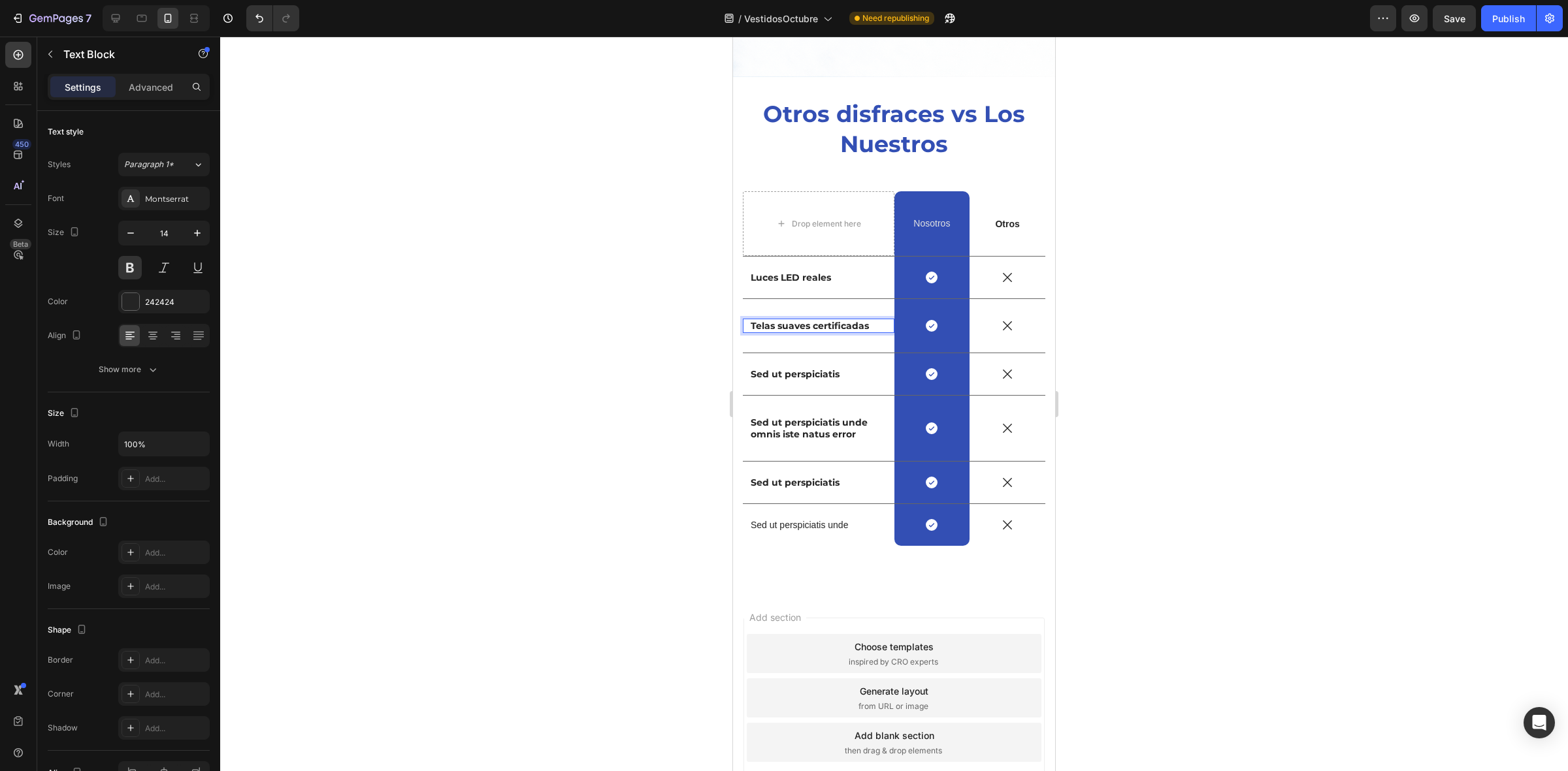
scroll to position [3251, 0]
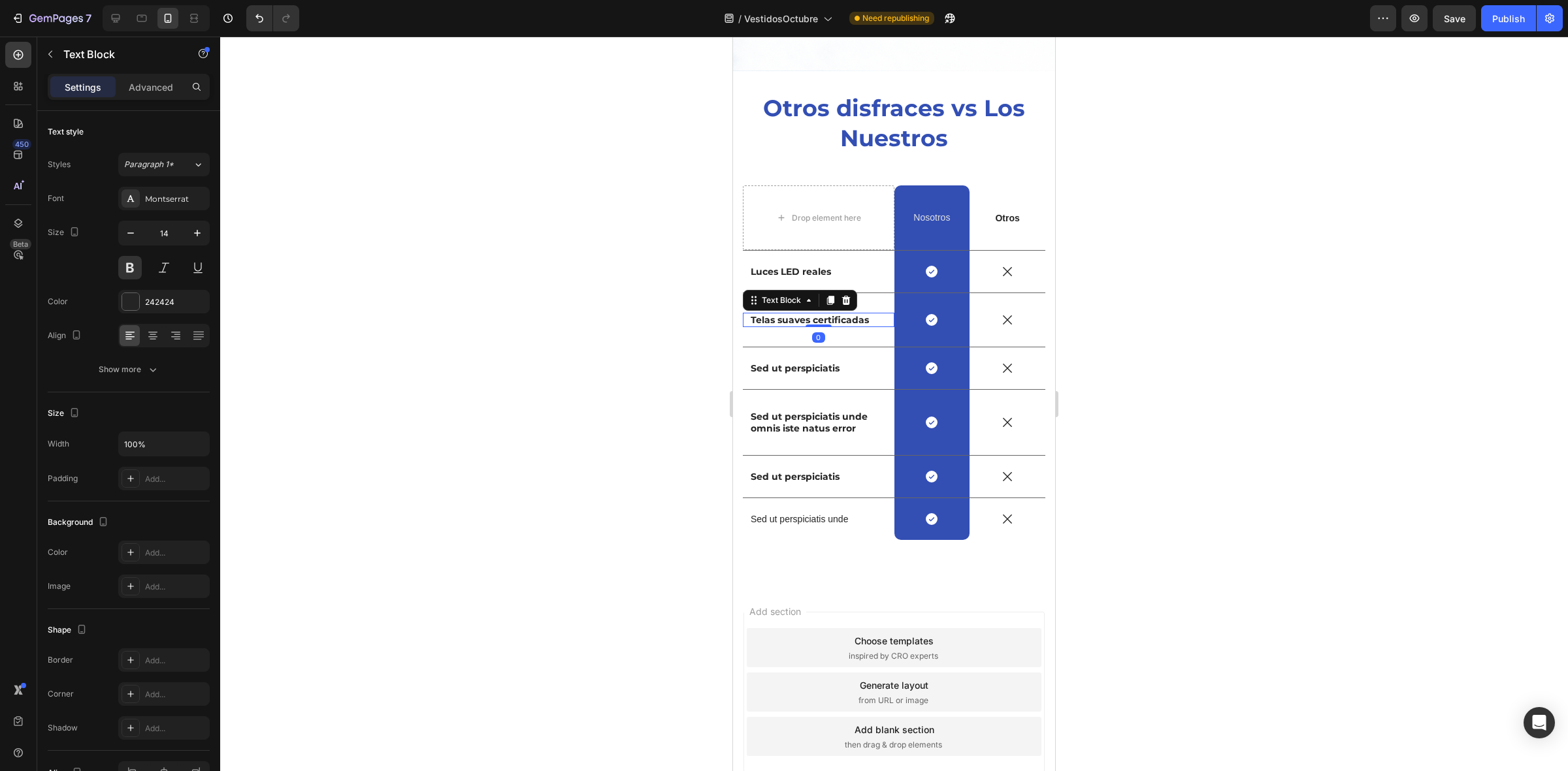
click at [587, 296] on div at bounding box center [894, 403] width 1347 height 735
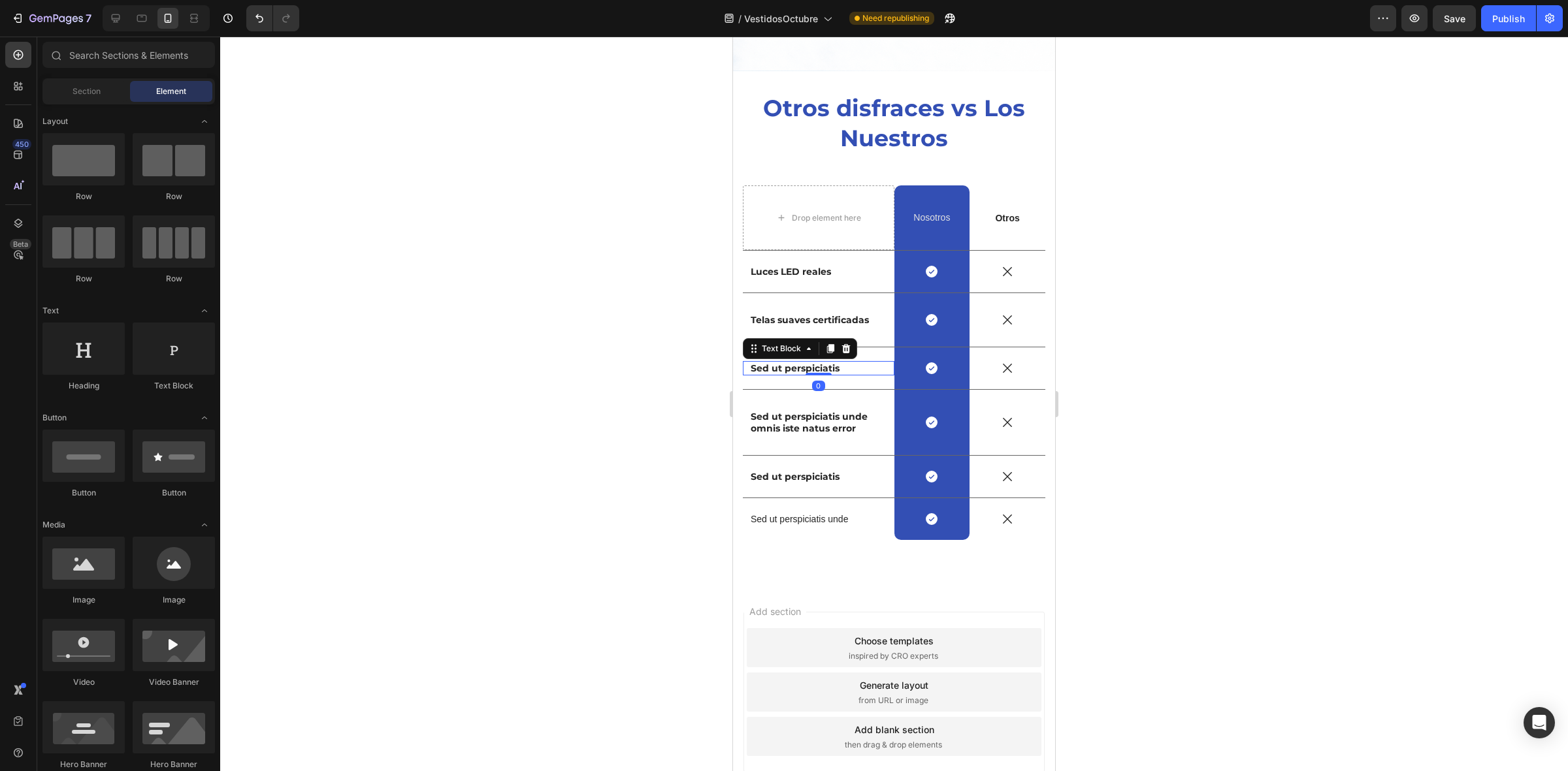
click at [817, 362] on p "Sed ut perspiciatis" at bounding box center [818, 368] width 136 height 12
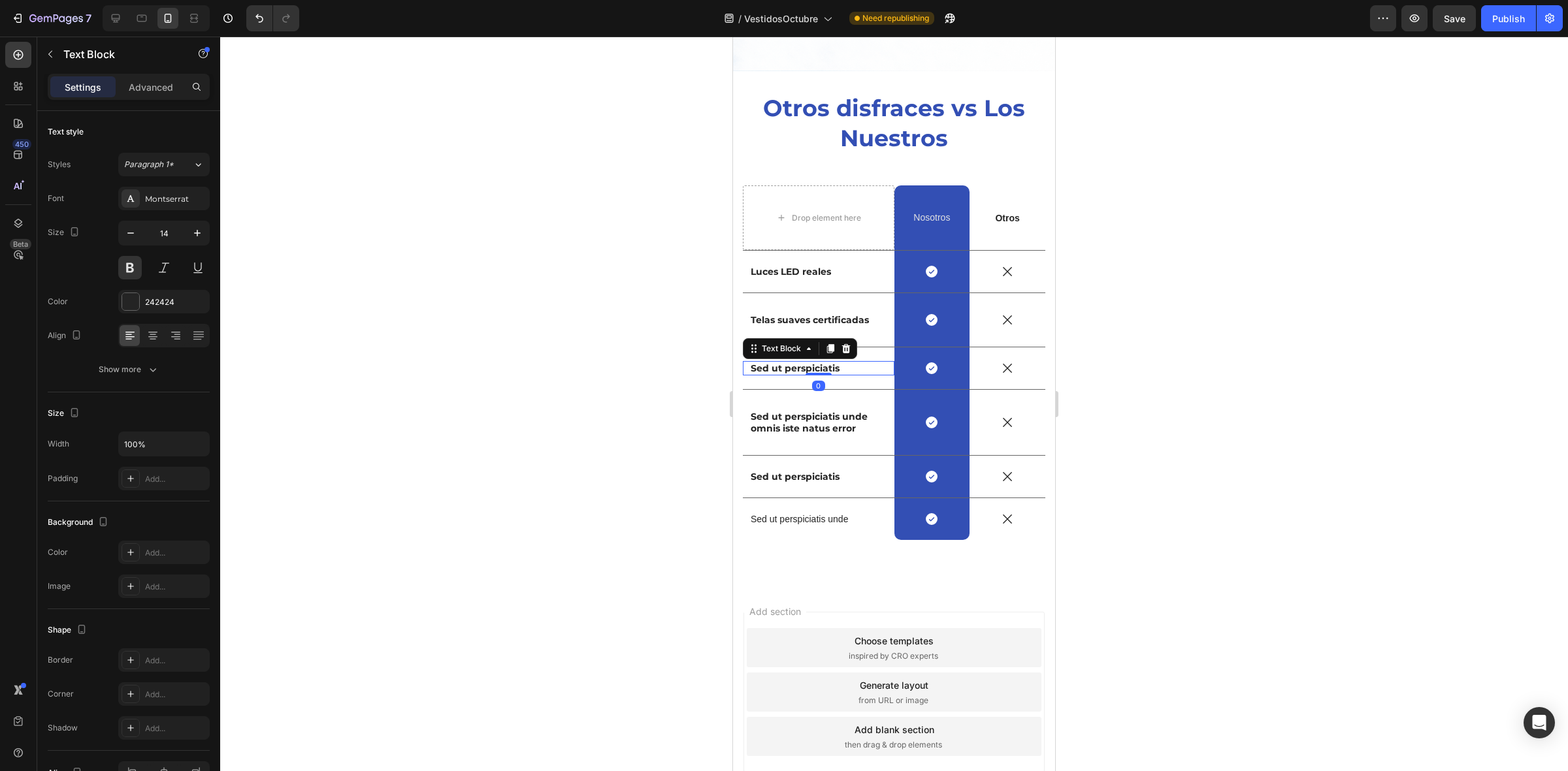
click at [817, 362] on p "Sed ut perspiciatis" at bounding box center [818, 368] width 136 height 12
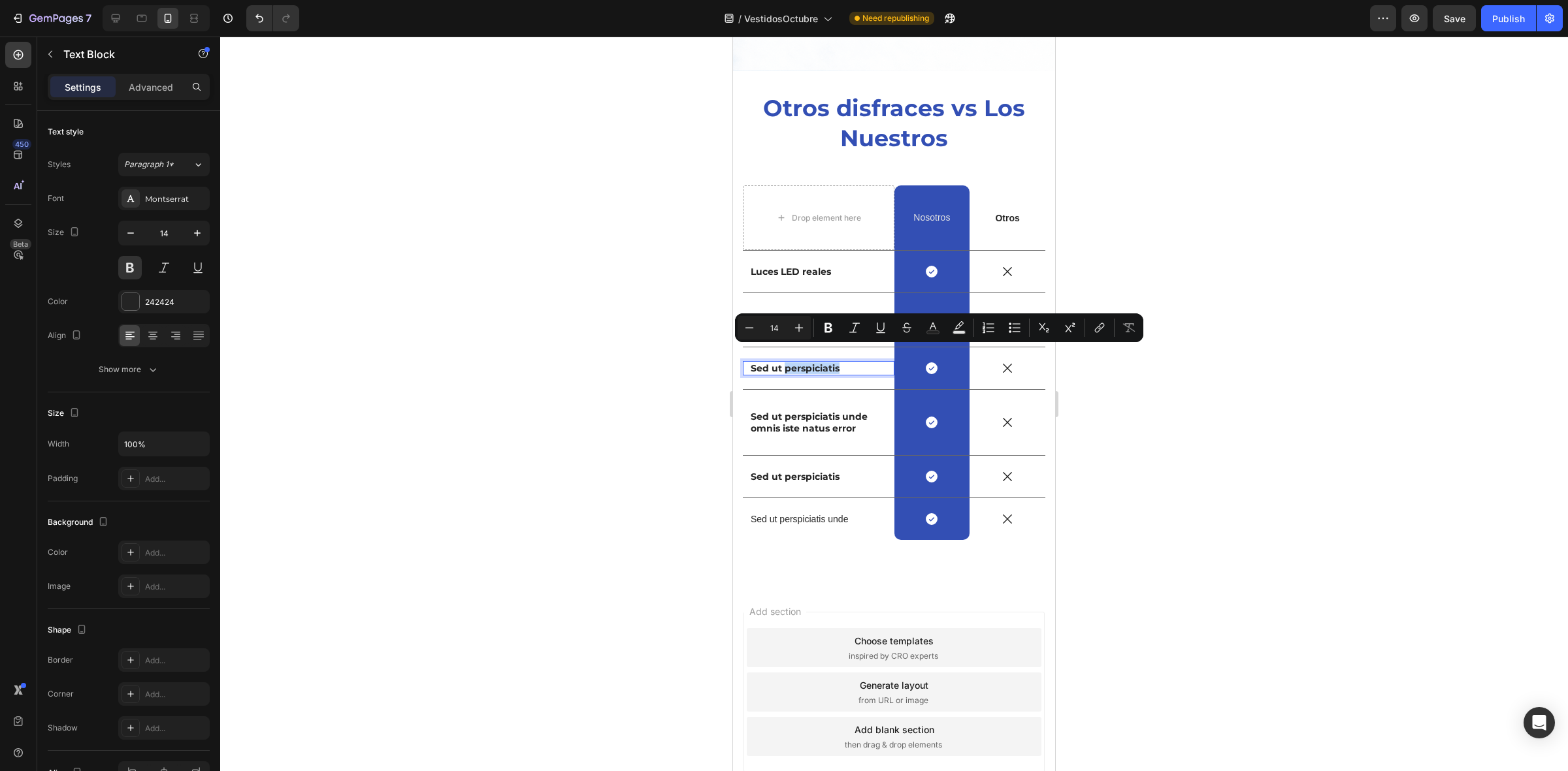
click at [863, 362] on p "Sed ut perspiciatis" at bounding box center [818, 368] width 136 height 12
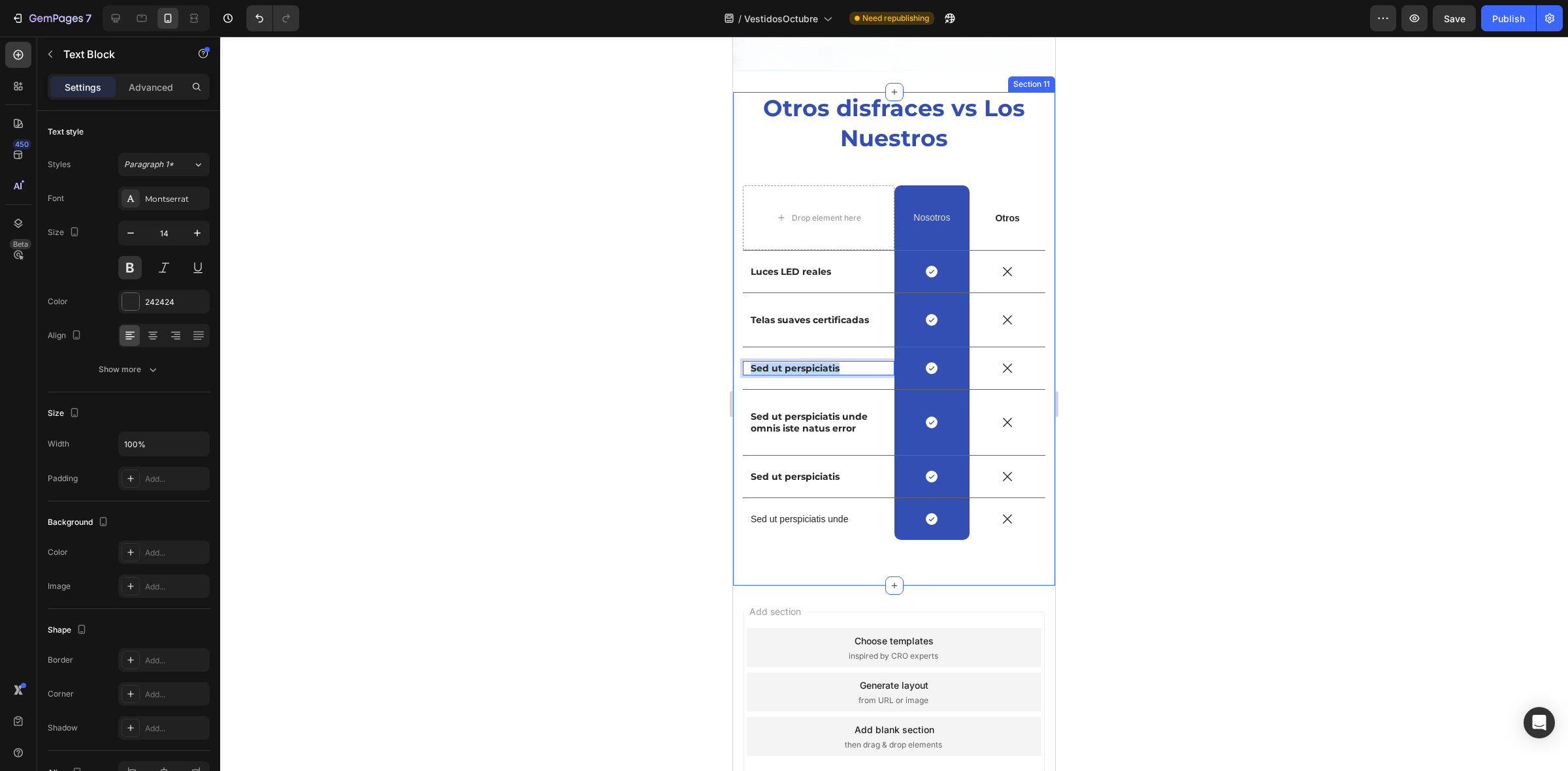
drag, startPoint x: 867, startPoint y: 354, endPoint x: 738, endPoint y: 349, distance: 129.1
click at [738, 349] on div "Otros disfraces vs Los Nuestros Heading Drop element here Nosotros Text Block R…" at bounding box center [894, 339] width 322 height 494
click at [592, 325] on div at bounding box center [894, 403] width 1347 height 735
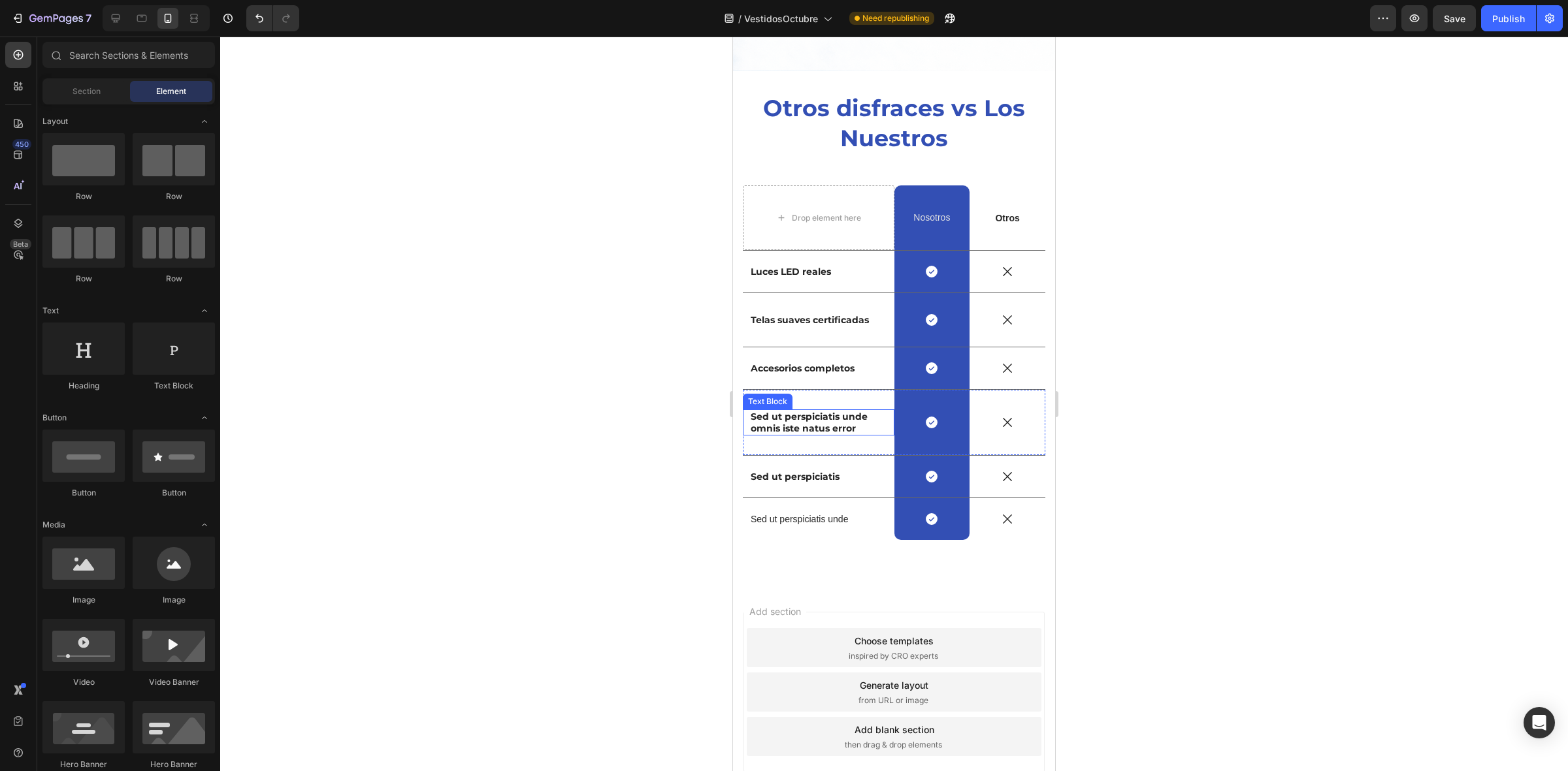
click at [839, 411] on p "Sed ut perspiciatis unde omnis iste natus error" at bounding box center [818, 422] width 136 height 24
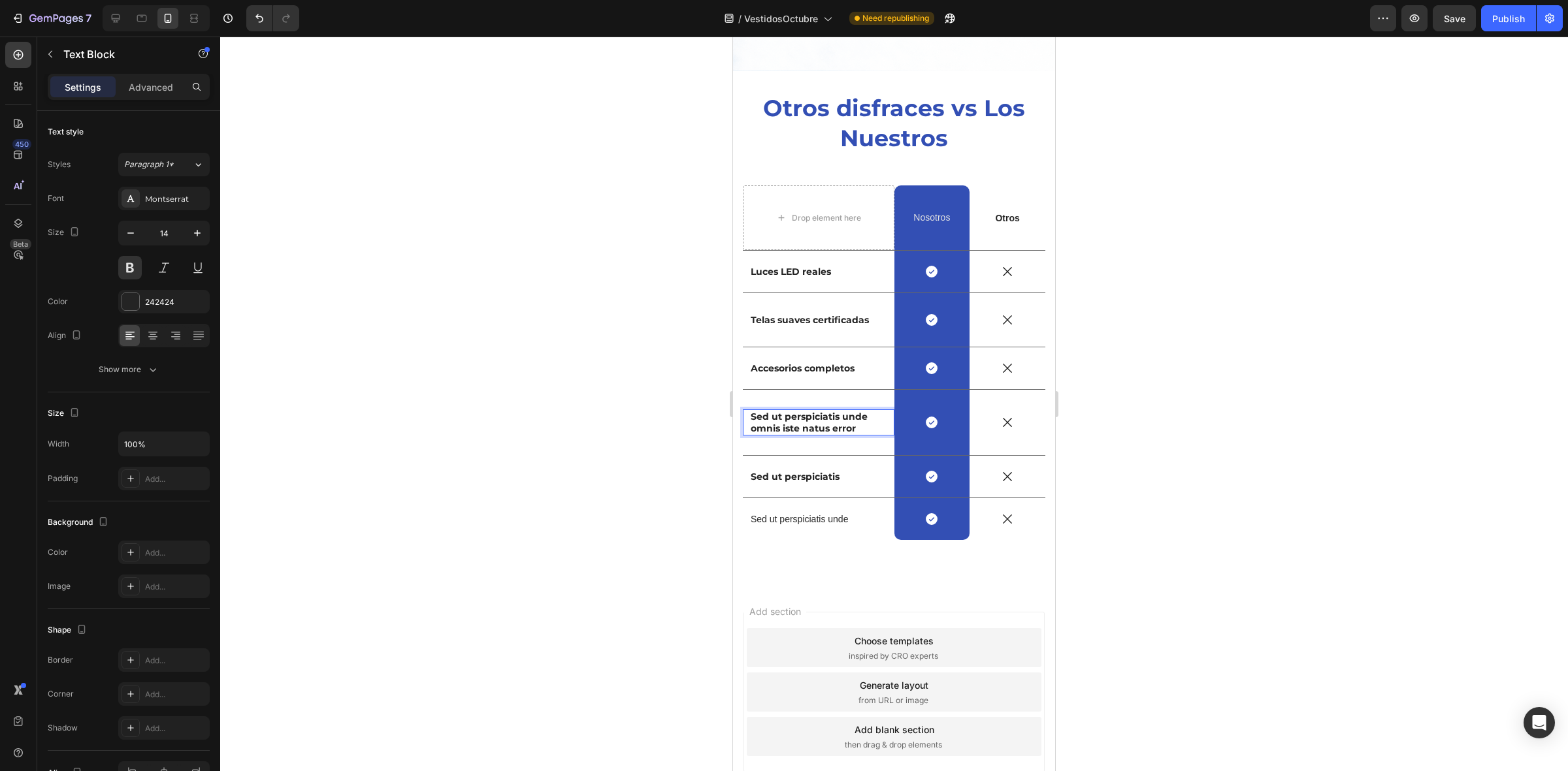
click at [839, 411] on p "Sed ut perspiciatis unde omnis iste natus error" at bounding box center [818, 422] width 136 height 24
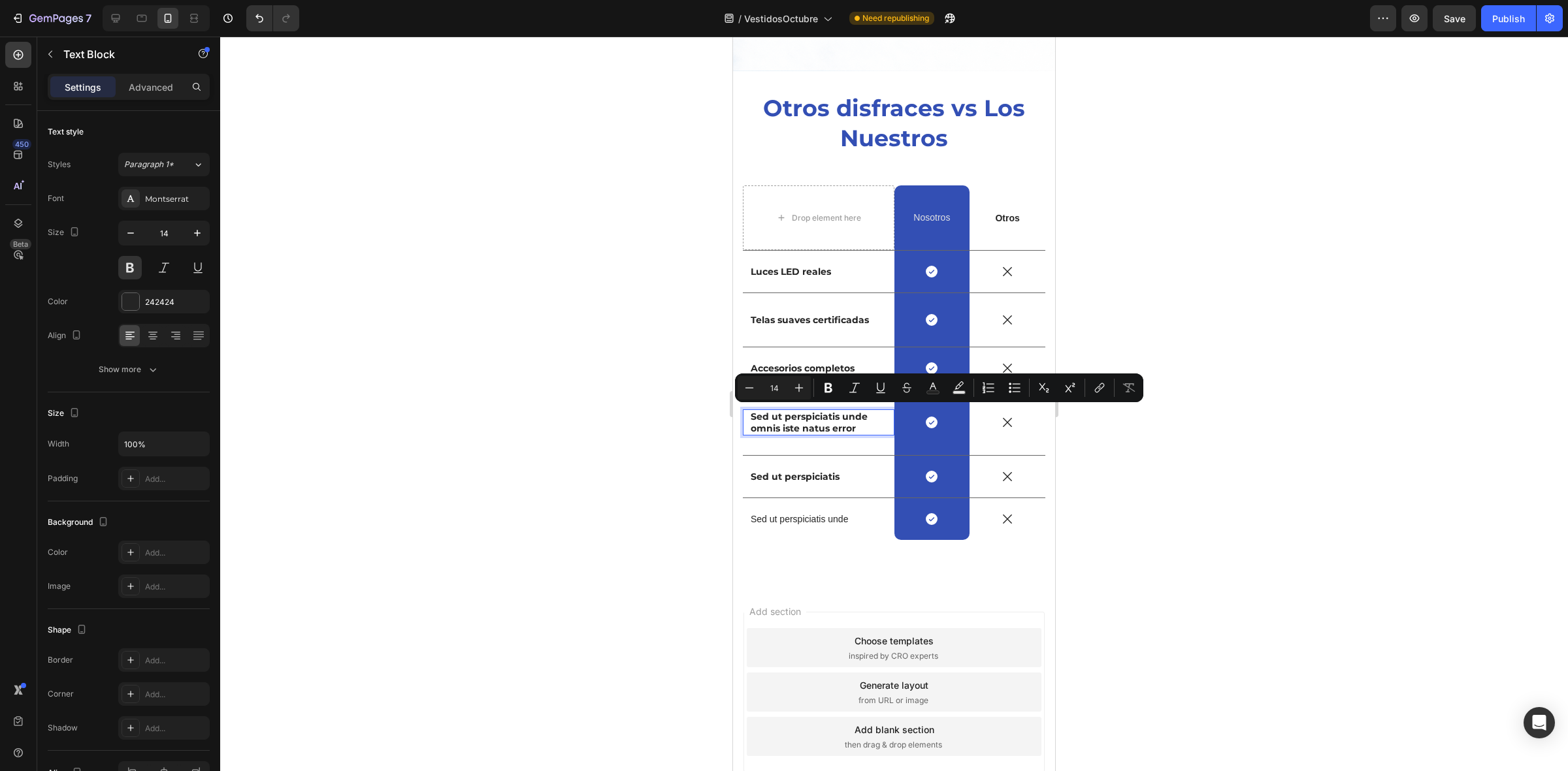
click at [863, 416] on p "Sed ut perspiciatis unde omnis iste natus error" at bounding box center [818, 422] width 136 height 24
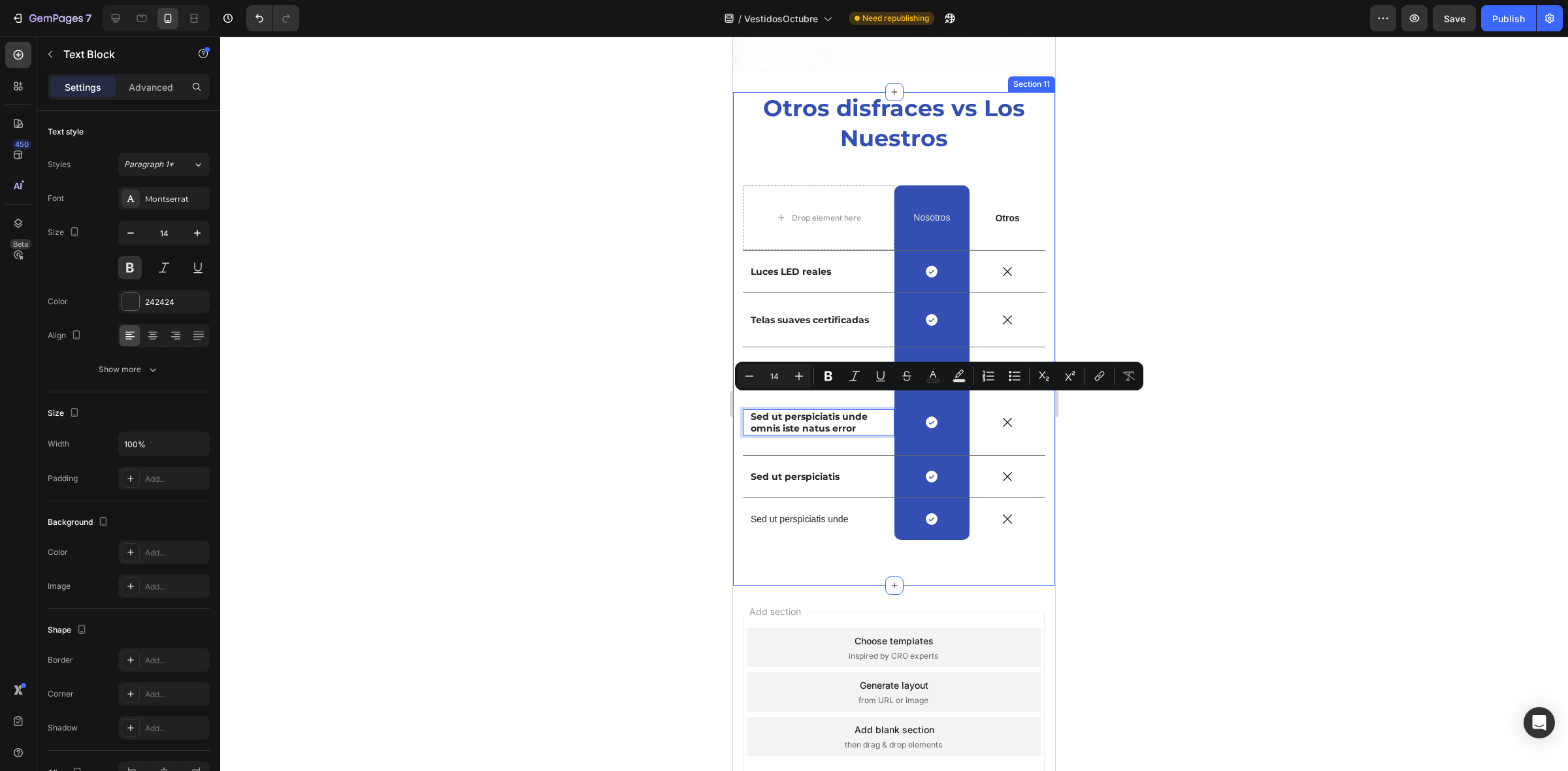
drag, startPoint x: 802, startPoint y: 408, endPoint x: 740, endPoint y: 400, distance: 62.5
click at [740, 400] on div "Otros disfraces vs Los Nuestros Heading Drop element here Nosotros Text Block R…" at bounding box center [894, 339] width 322 height 494
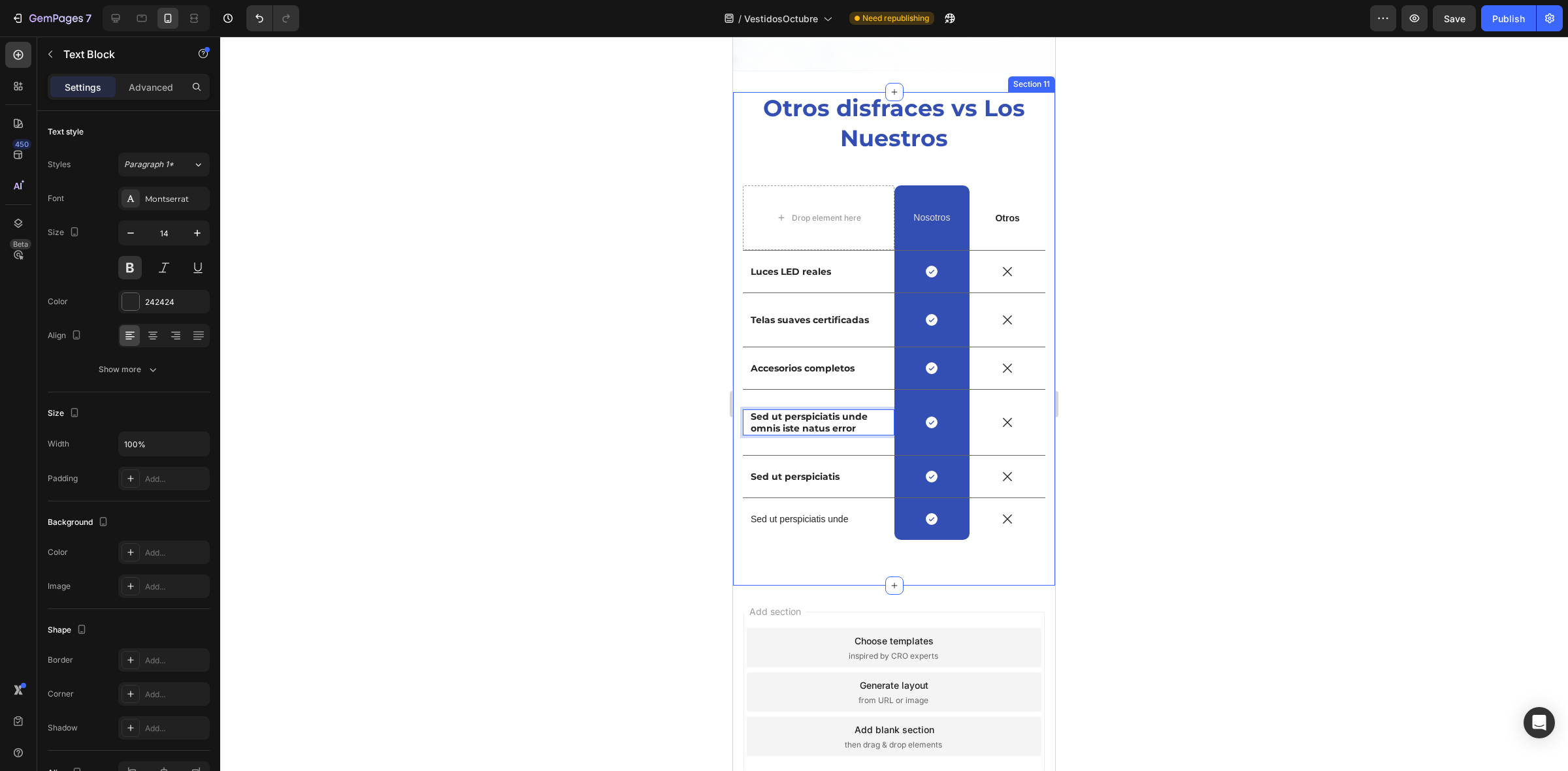
scroll to position [3256, 0]
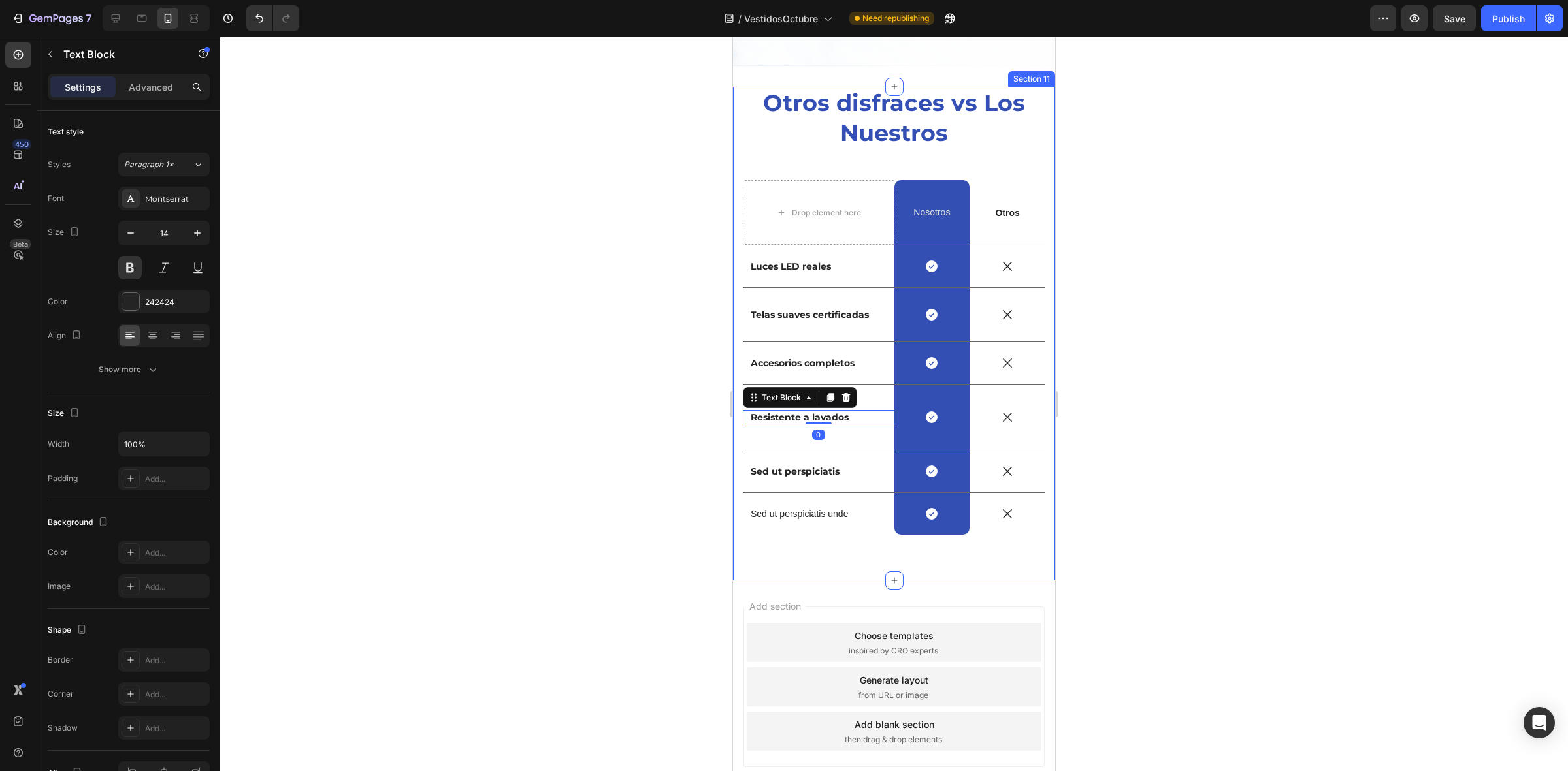
click at [651, 402] on div at bounding box center [894, 403] width 1347 height 735
drag, startPoint x: 855, startPoint y: 402, endPoint x: 737, endPoint y: 402, distance: 118.0
click at [737, 402] on div "Otros disfraces vs Los Nuestros Heading Drop element here Nosotros Text Block R…" at bounding box center [894, 334] width 322 height 494
drag, startPoint x: 752, startPoint y: 402, endPoint x: 857, endPoint y: 396, distance: 105.2
click at [857, 411] on p "Resistente a lavados" at bounding box center [818, 417] width 136 height 12
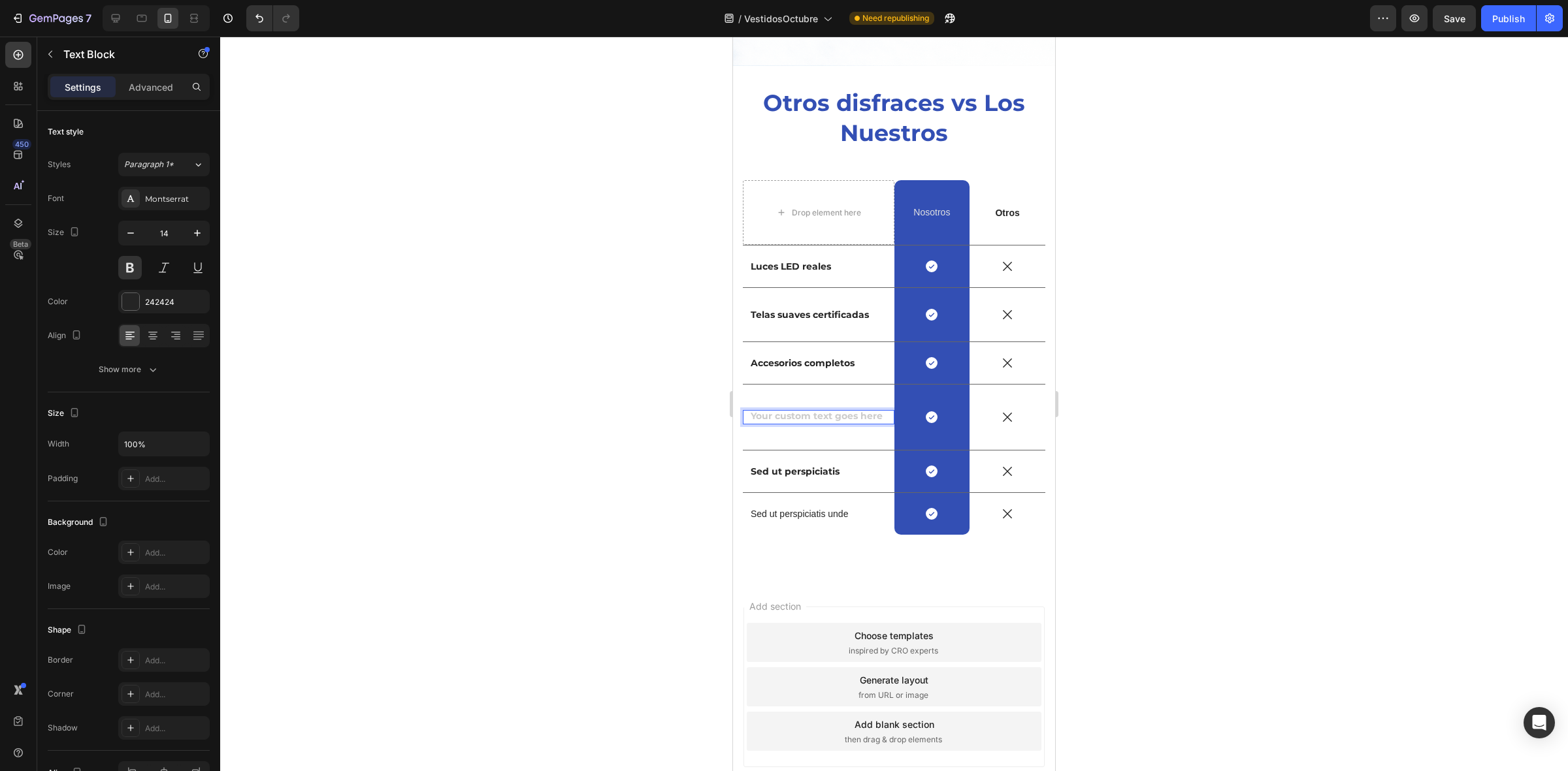
click at [598, 424] on div at bounding box center [894, 403] width 1347 height 735
click at [811, 508] on p "Sed ut perspiciatis unde" at bounding box center [818, 514] width 136 height 12
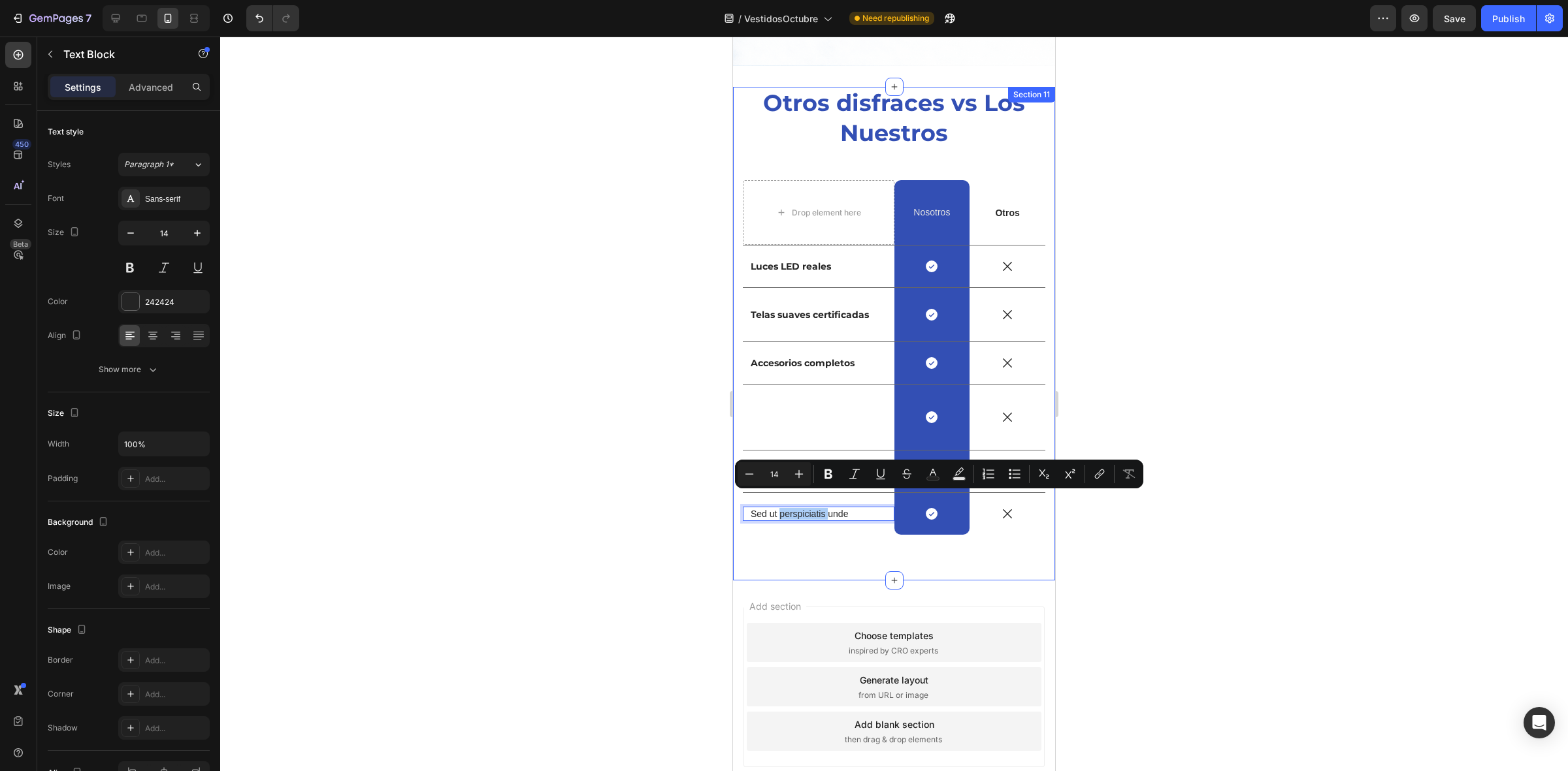
click at [687, 490] on div at bounding box center [894, 403] width 1347 height 735
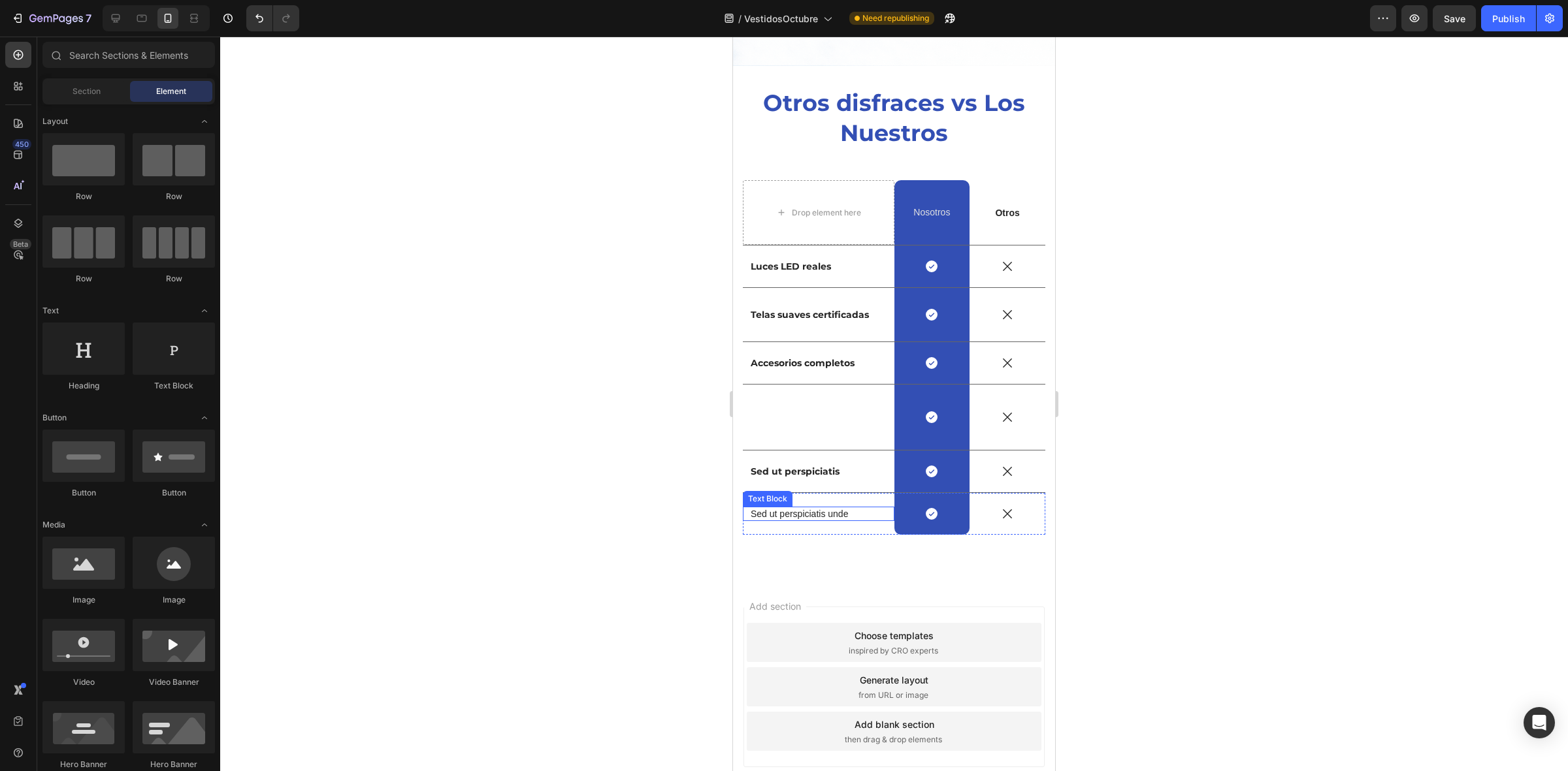
click at [847, 508] on p "Sed ut perspiciatis unde" at bounding box center [818, 514] width 136 height 12
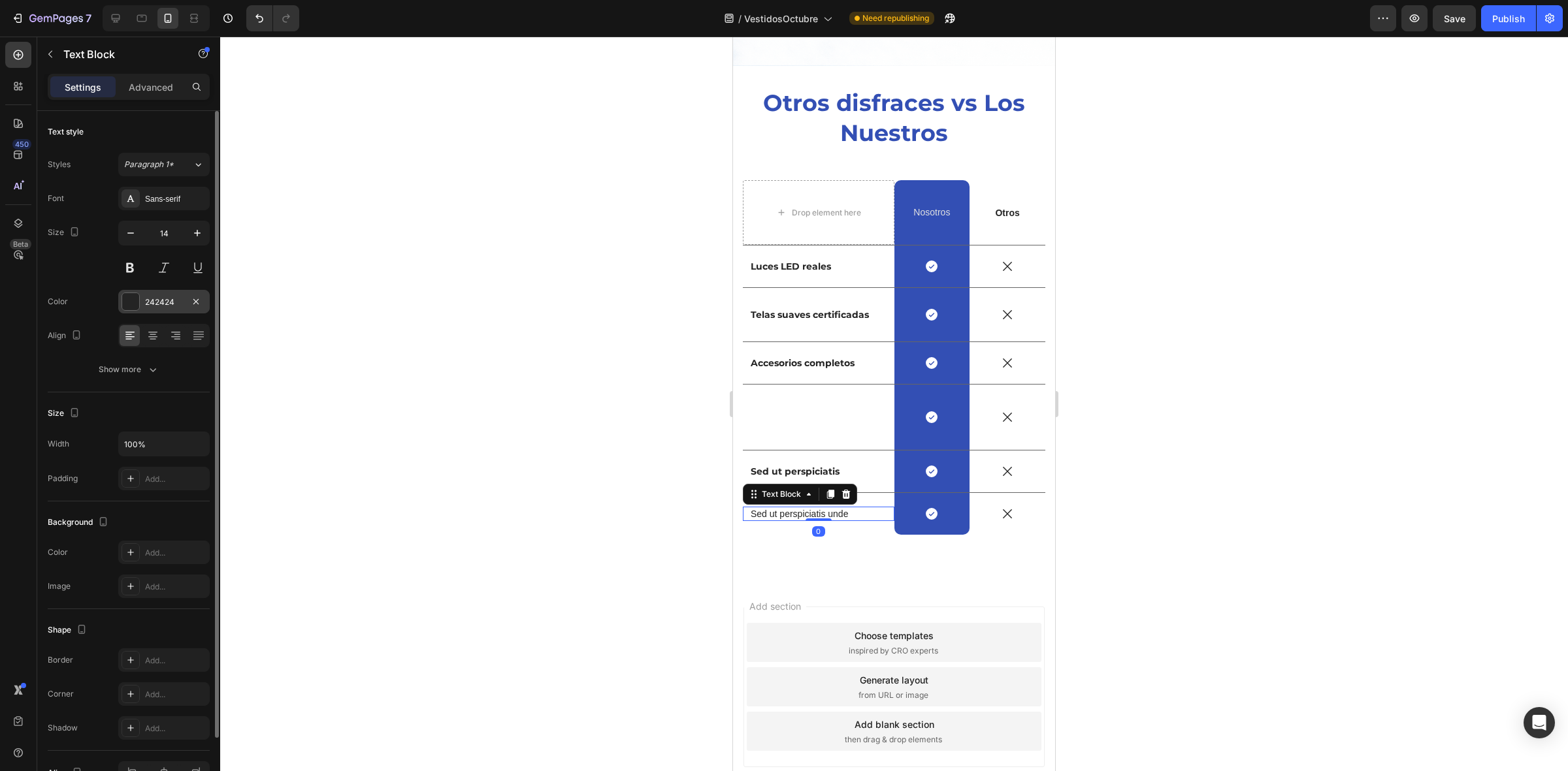
click at [136, 301] on div at bounding box center [131, 302] width 17 height 17
click at [166, 207] on div "Sans-serif" at bounding box center [164, 199] width 91 height 24
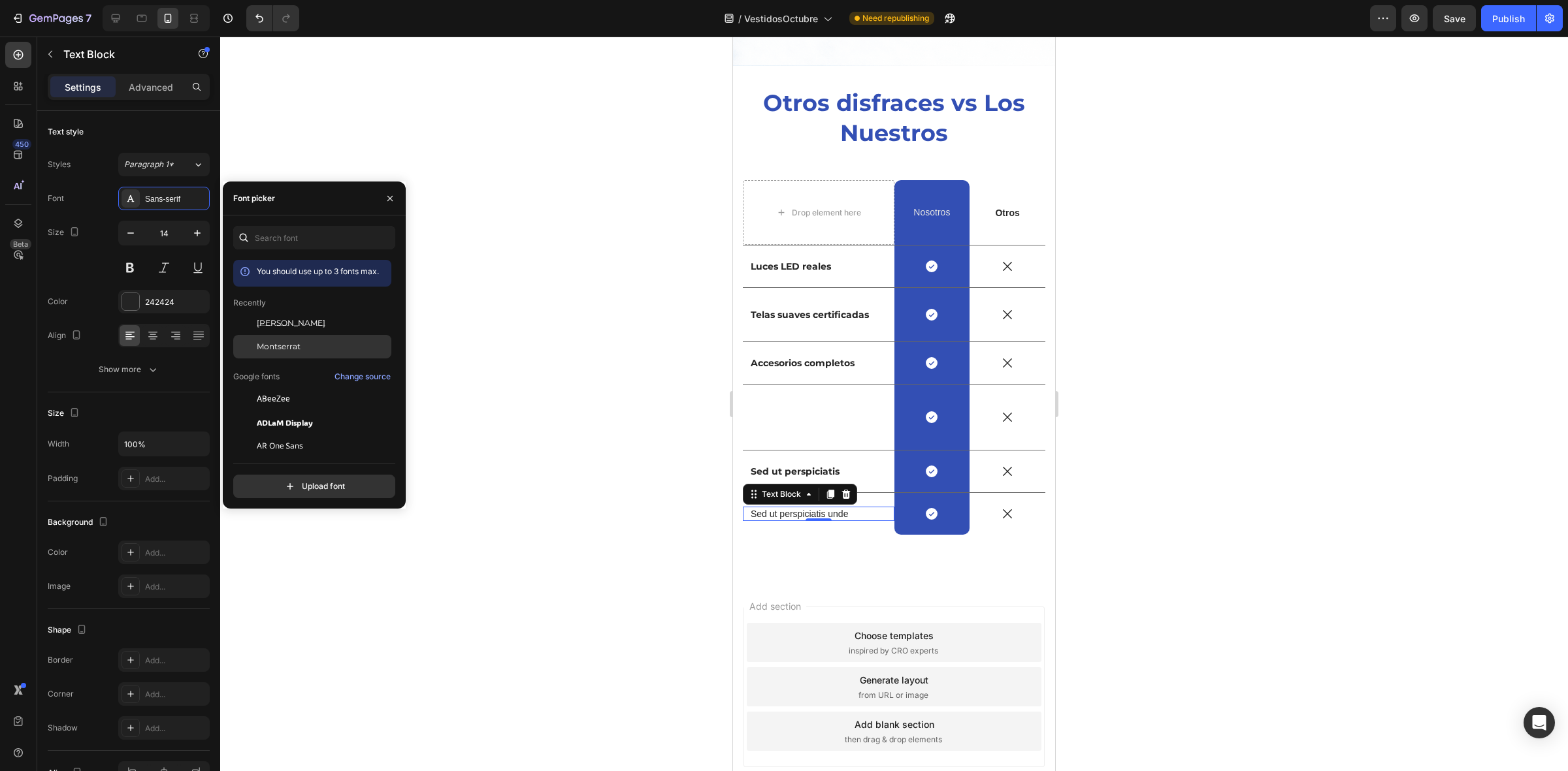
click at [285, 345] on span "Montserrat" at bounding box center [279, 347] width 44 height 12
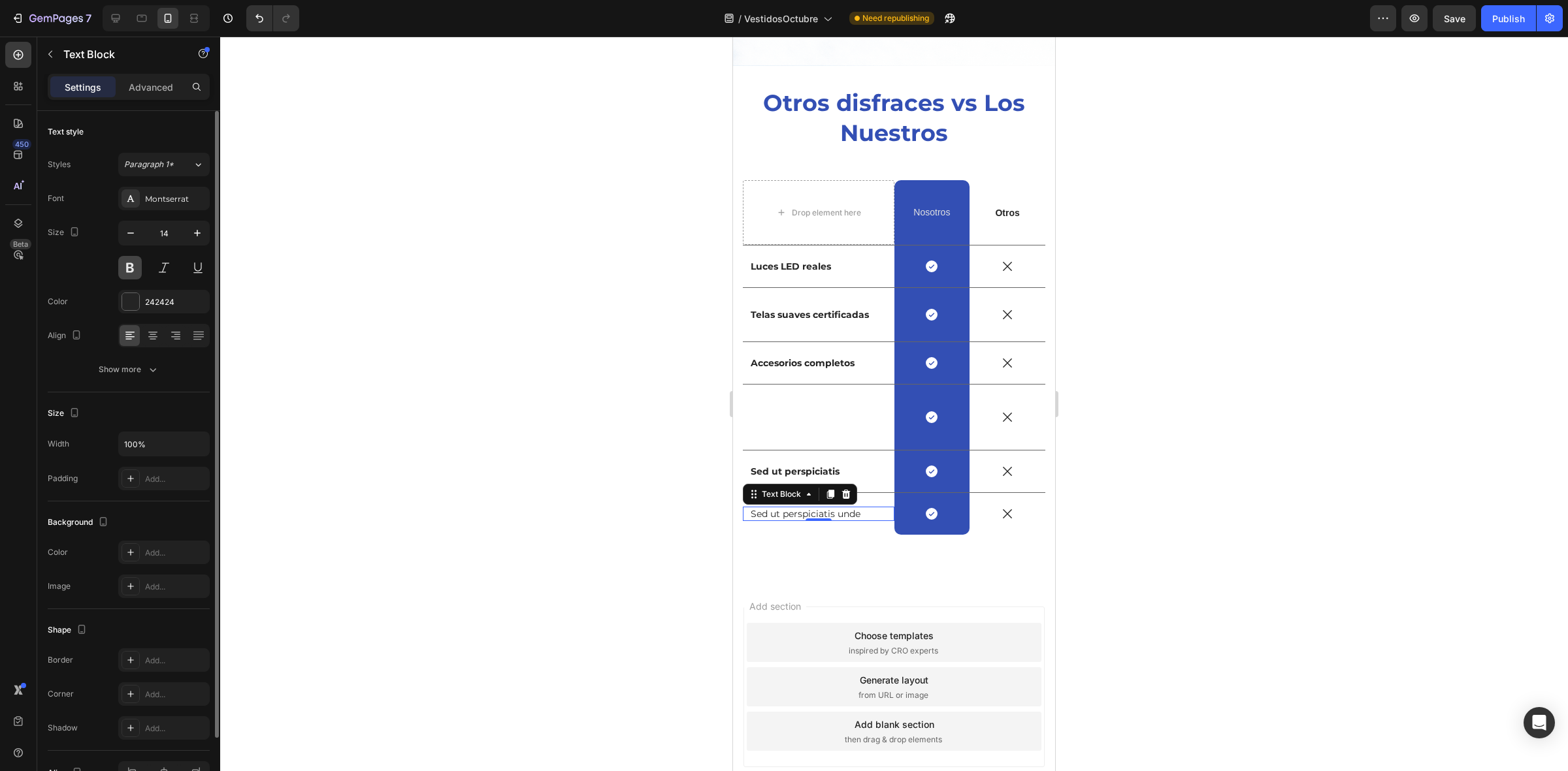
click at [125, 267] on button at bounding box center [130, 268] width 24 height 24
click at [857, 410] on div "Rich Text Editor. Editing area: main" at bounding box center [818, 417] width 139 height 15
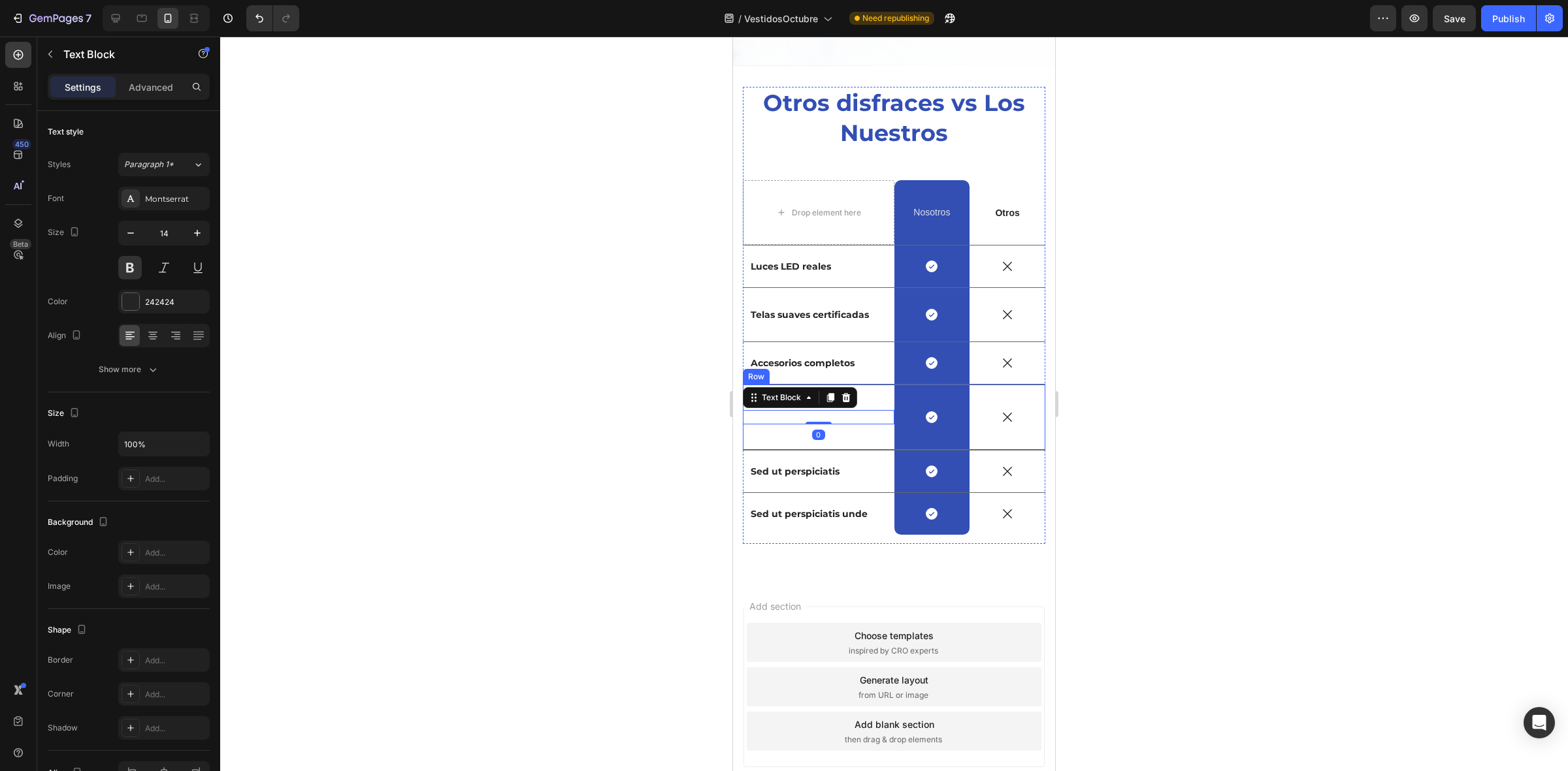
click at [882, 385] on div "Text Block 0" at bounding box center [818, 417] width 151 height 65
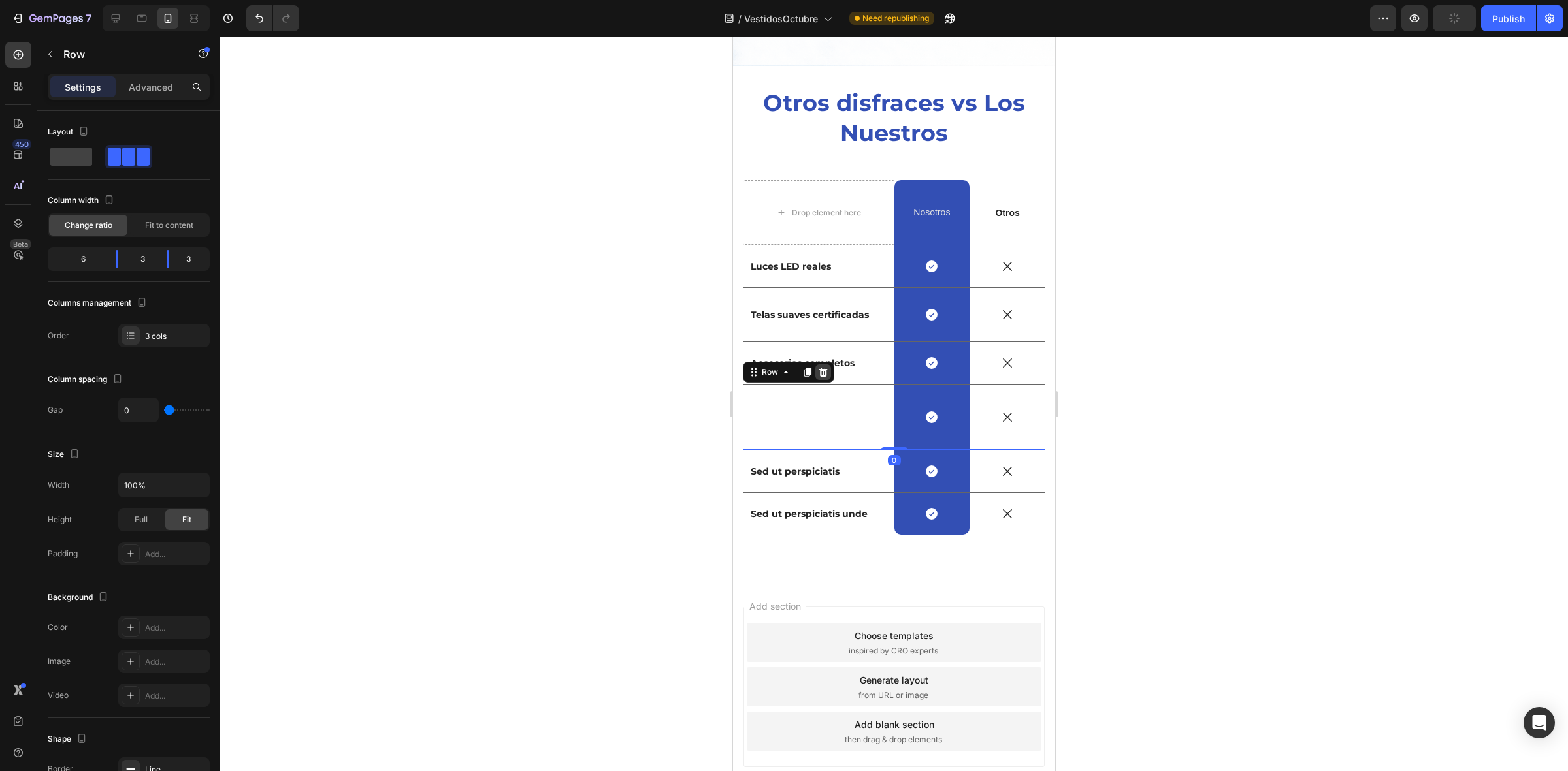
click at [822, 364] on div at bounding box center [823, 372] width 16 height 16
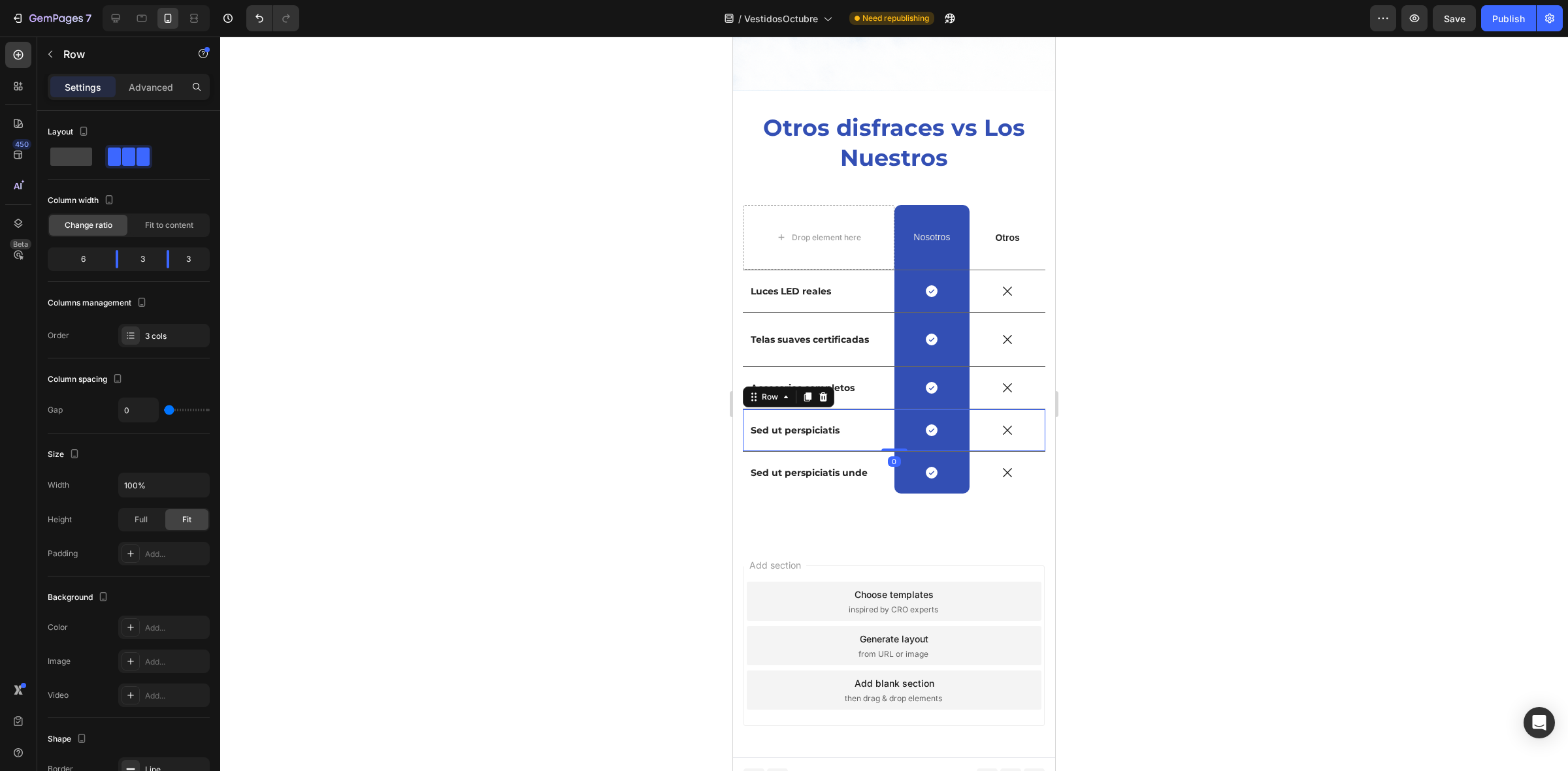
click at [879, 409] on div "Sed ut perspiciatis Text Block" at bounding box center [818, 430] width 151 height 42
click at [825, 389] on div at bounding box center [823, 397] width 16 height 16
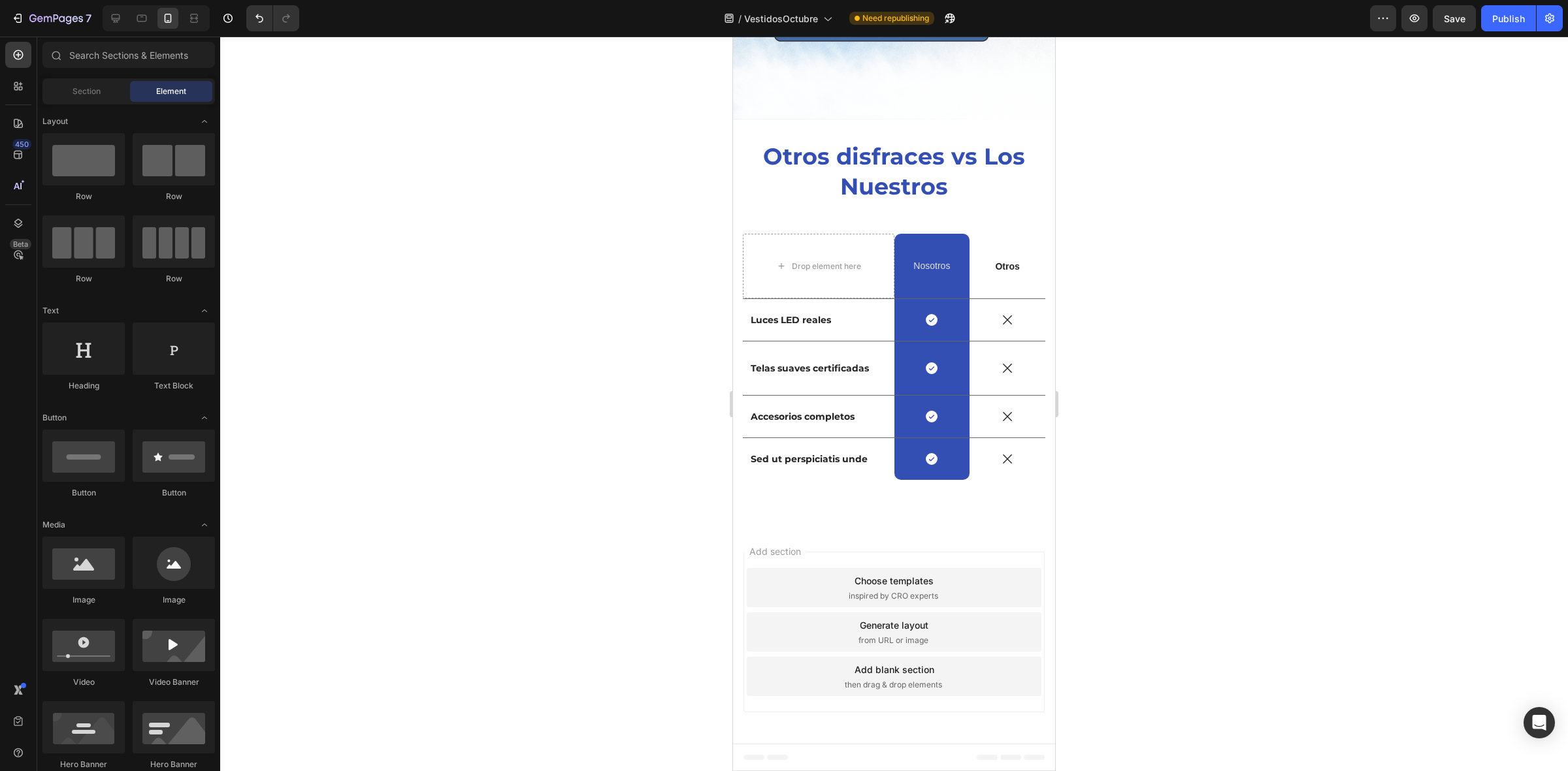
scroll to position [3188, 0]
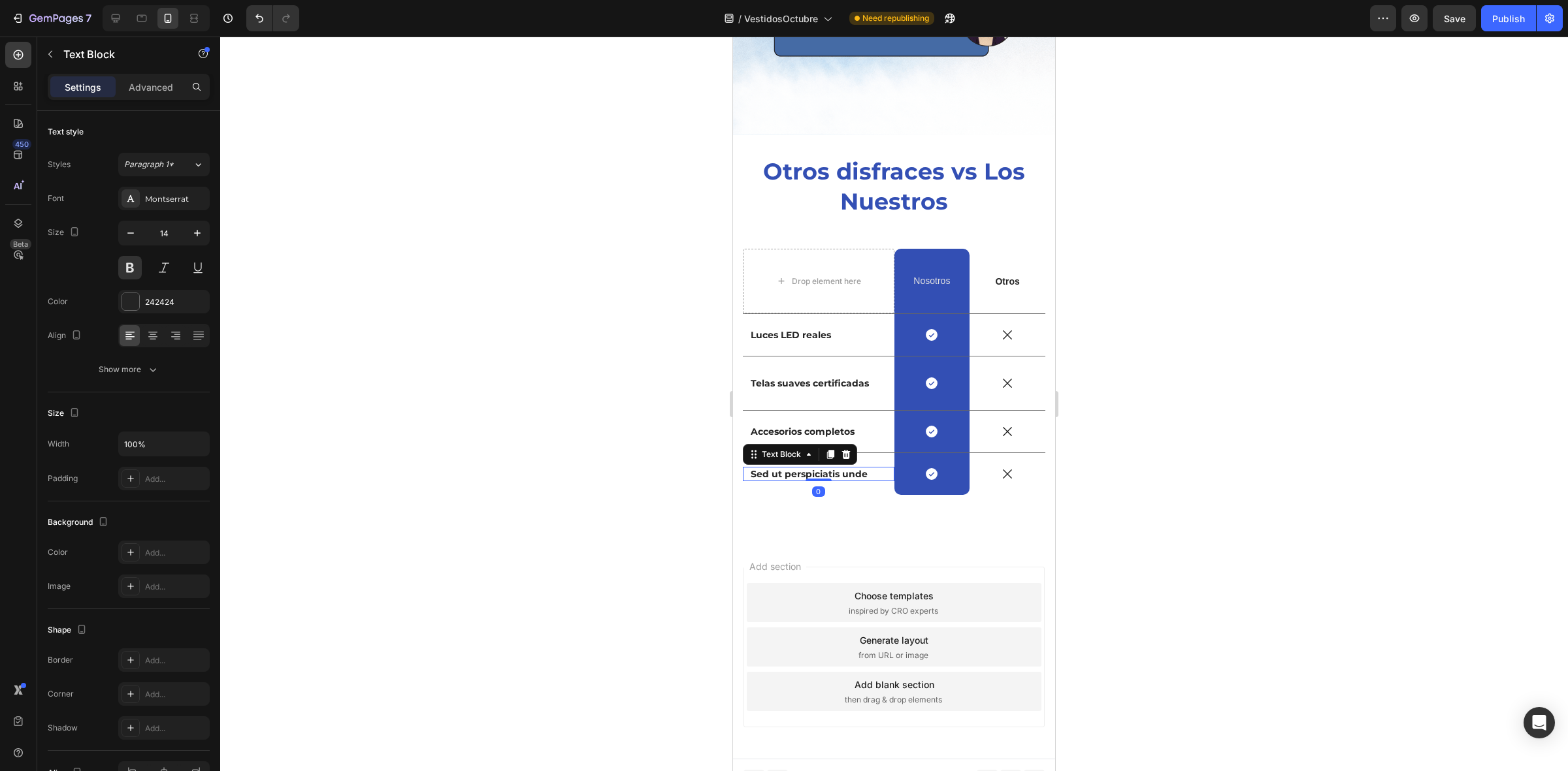
click at [841, 468] on p "Sed ut perspiciatis unde" at bounding box center [818, 474] width 136 height 12
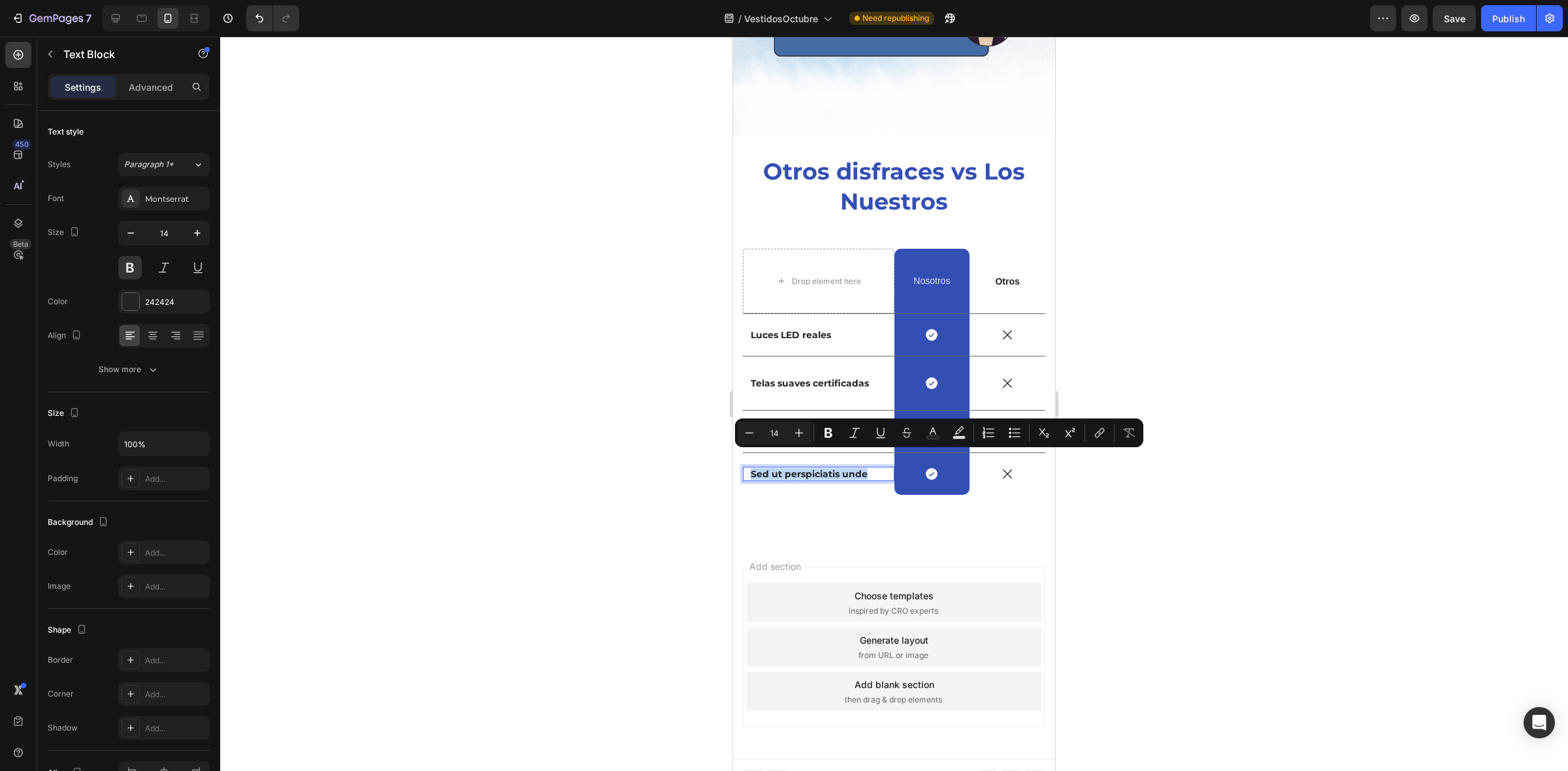
drag, startPoint x: 871, startPoint y: 460, endPoint x: 1458, endPoint y: 494, distance: 588.0
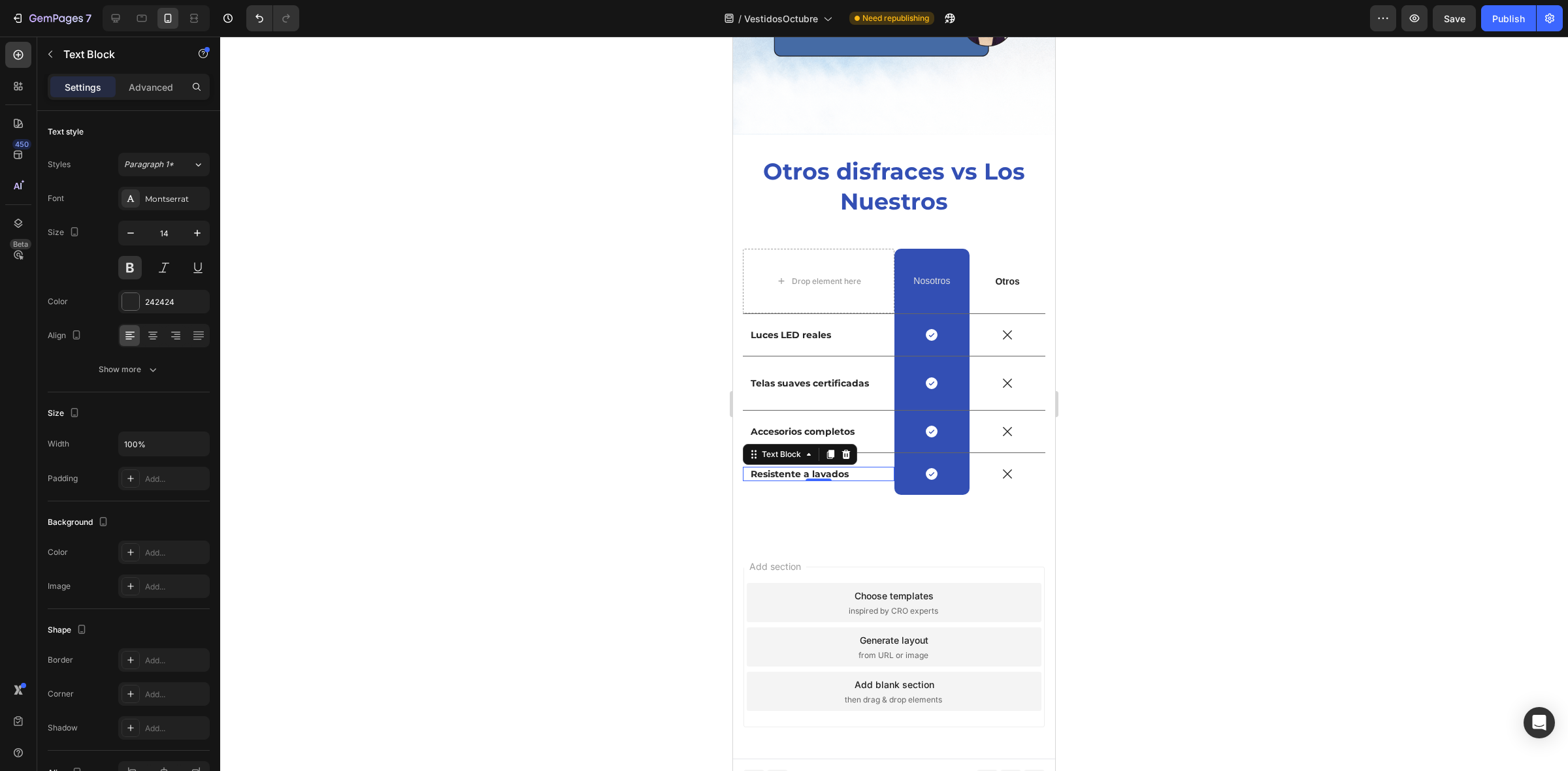
click at [635, 417] on div at bounding box center [894, 403] width 1347 height 735
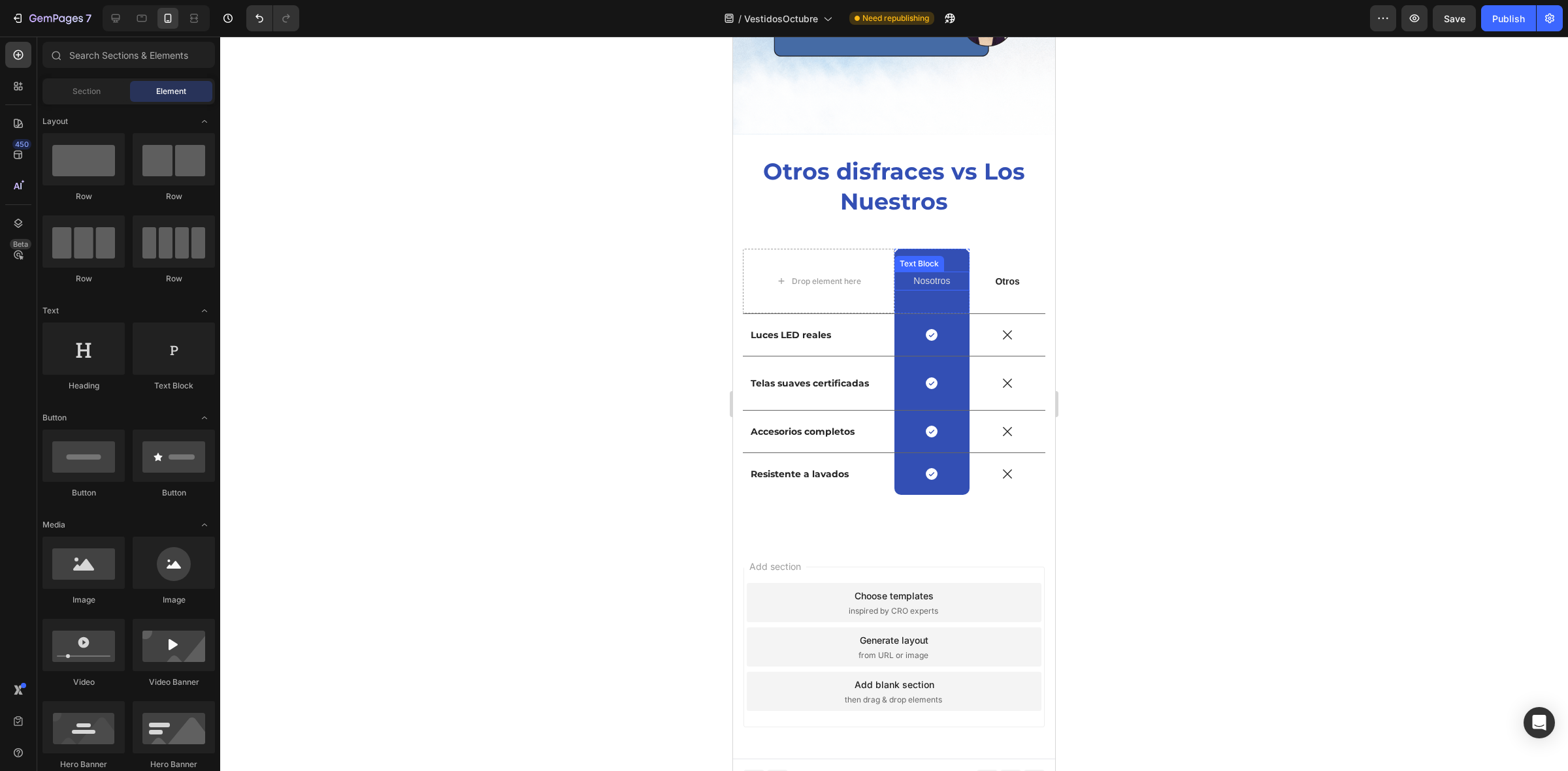
click at [936, 273] on p "Nosotros" at bounding box center [932, 281] width 73 height 17
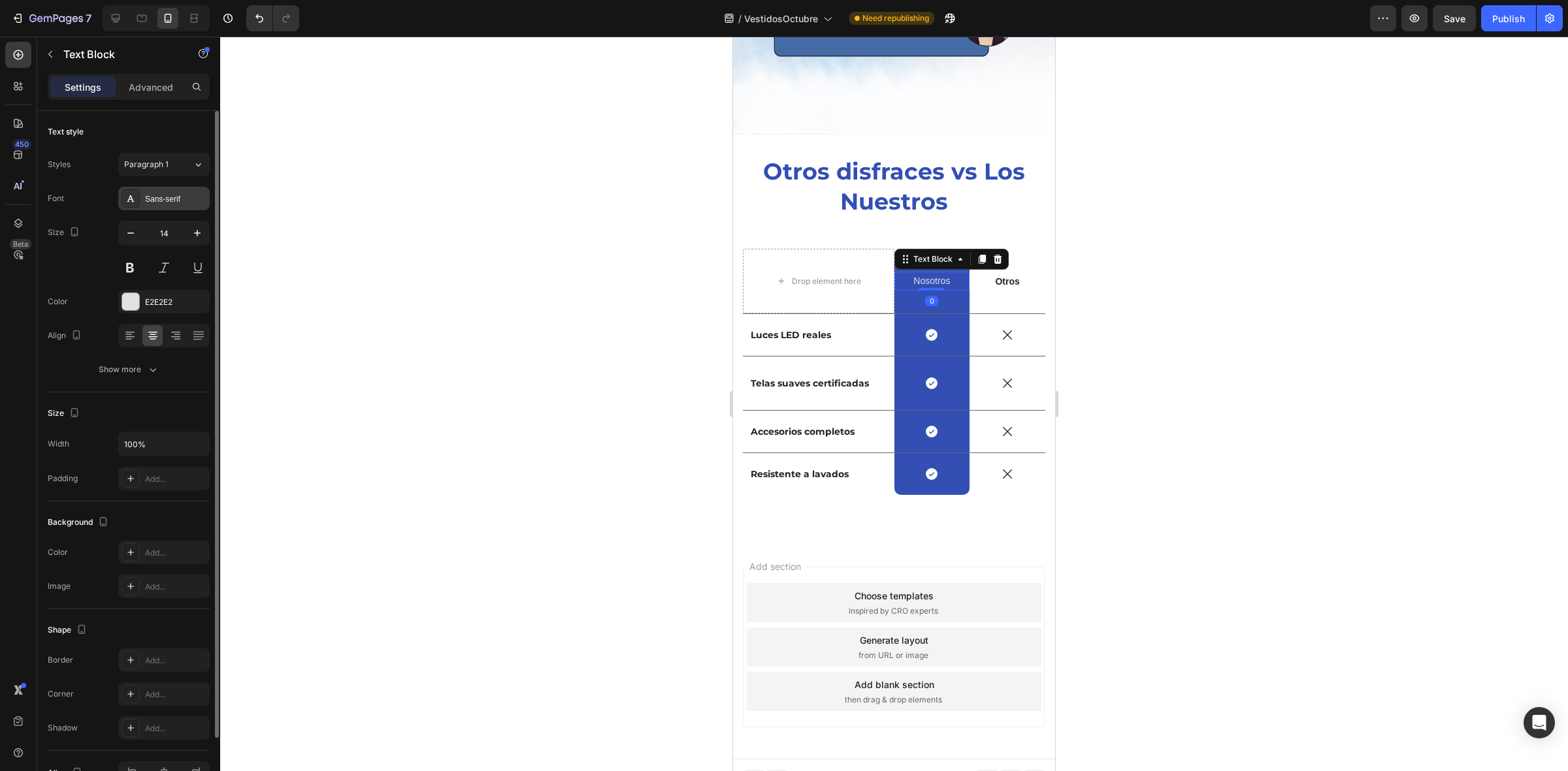
click at [180, 203] on div "Sans-serif" at bounding box center [176, 199] width 61 height 12
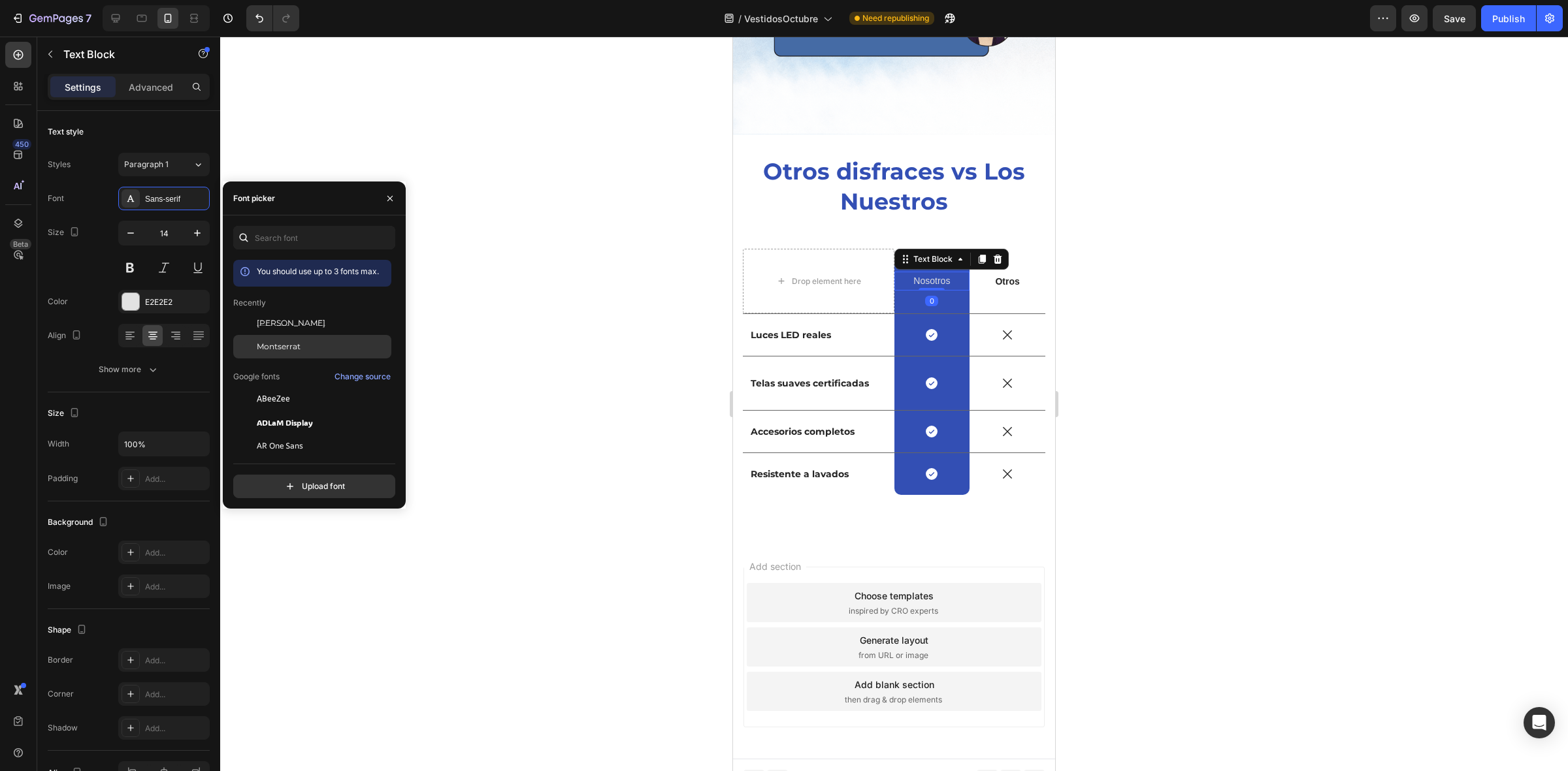
click at [289, 339] on div "Montserrat" at bounding box center [312, 347] width 158 height 24
click at [133, 267] on button at bounding box center [130, 268] width 24 height 24
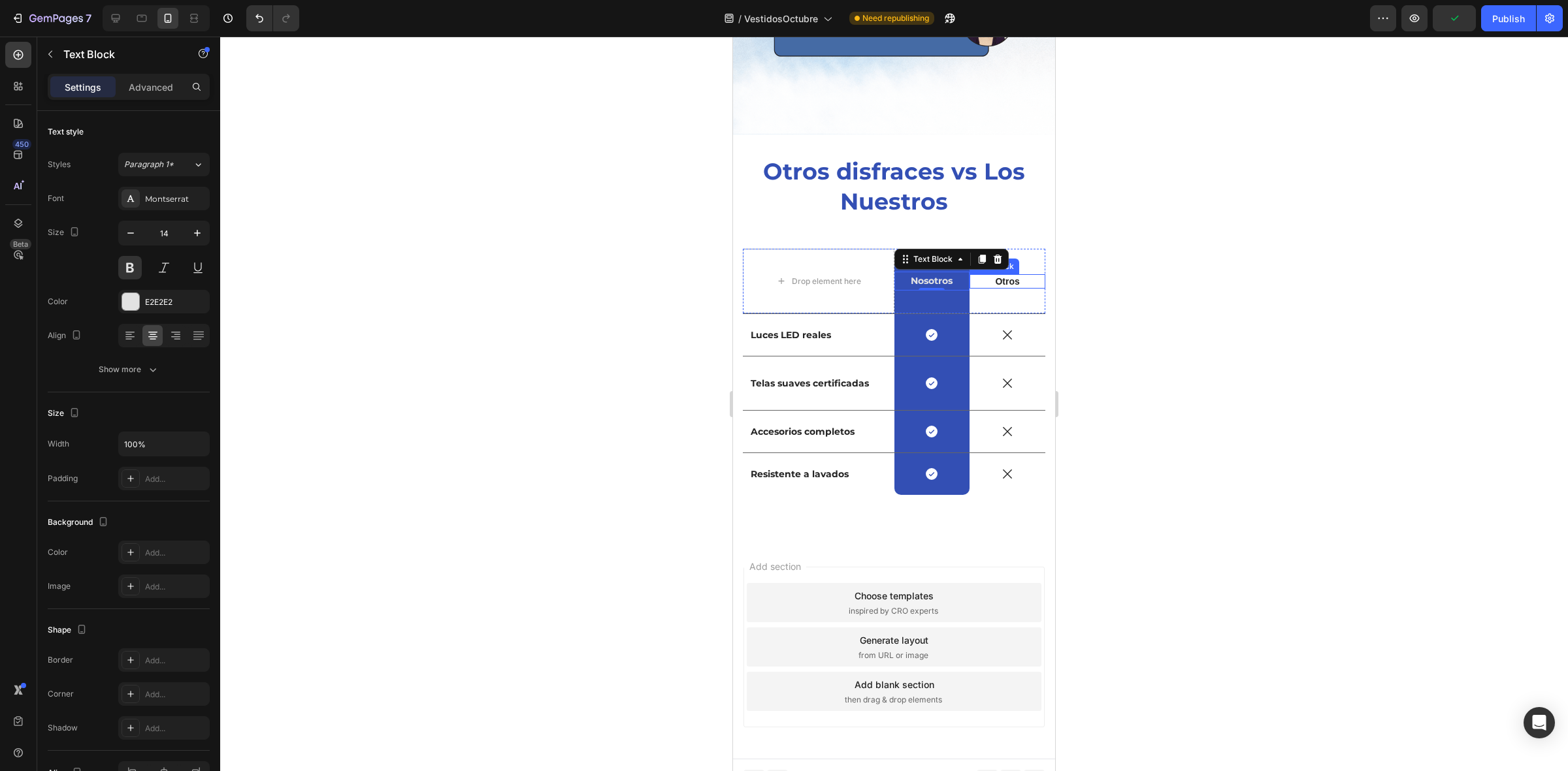
click at [984, 274] on div "Otros Text Block" at bounding box center [1007, 281] width 76 height 15
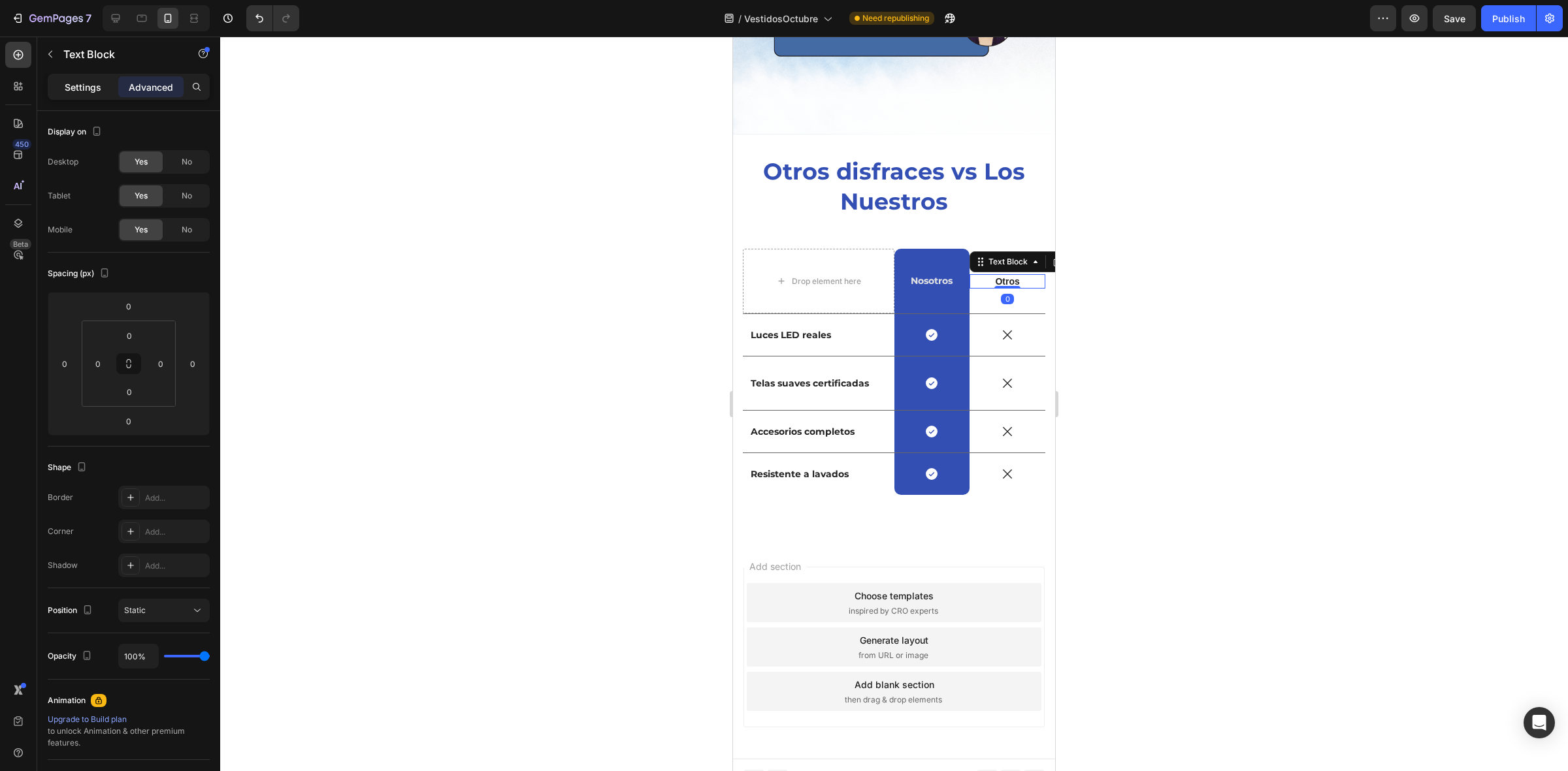
click at [99, 92] on div "Settings" at bounding box center [83, 87] width 65 height 21
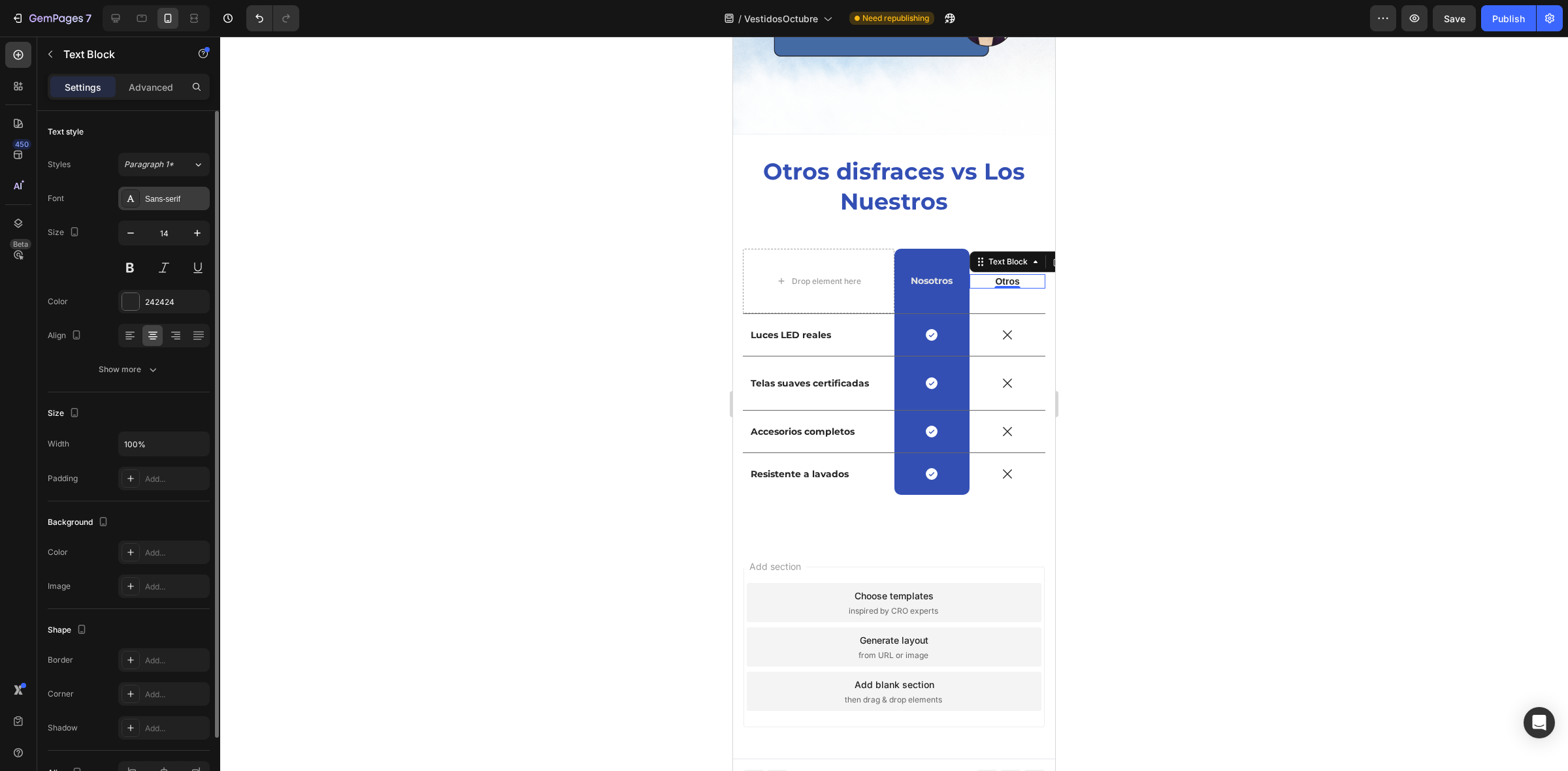
click at [160, 203] on div "Sans-serif" at bounding box center [176, 199] width 61 height 12
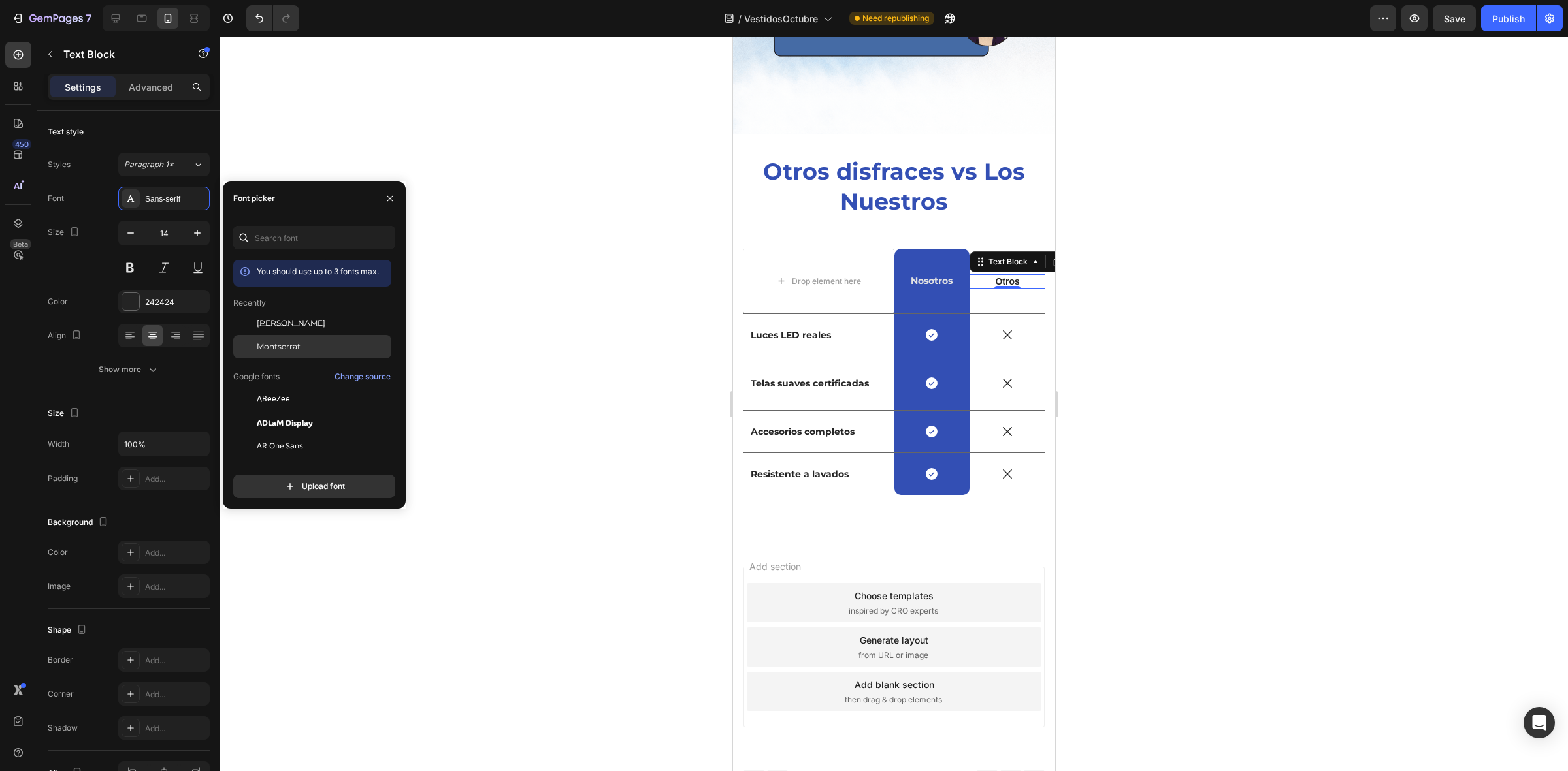
click at [291, 343] on span "Montserrat" at bounding box center [279, 347] width 44 height 12
click at [129, 274] on button at bounding box center [130, 268] width 24 height 24
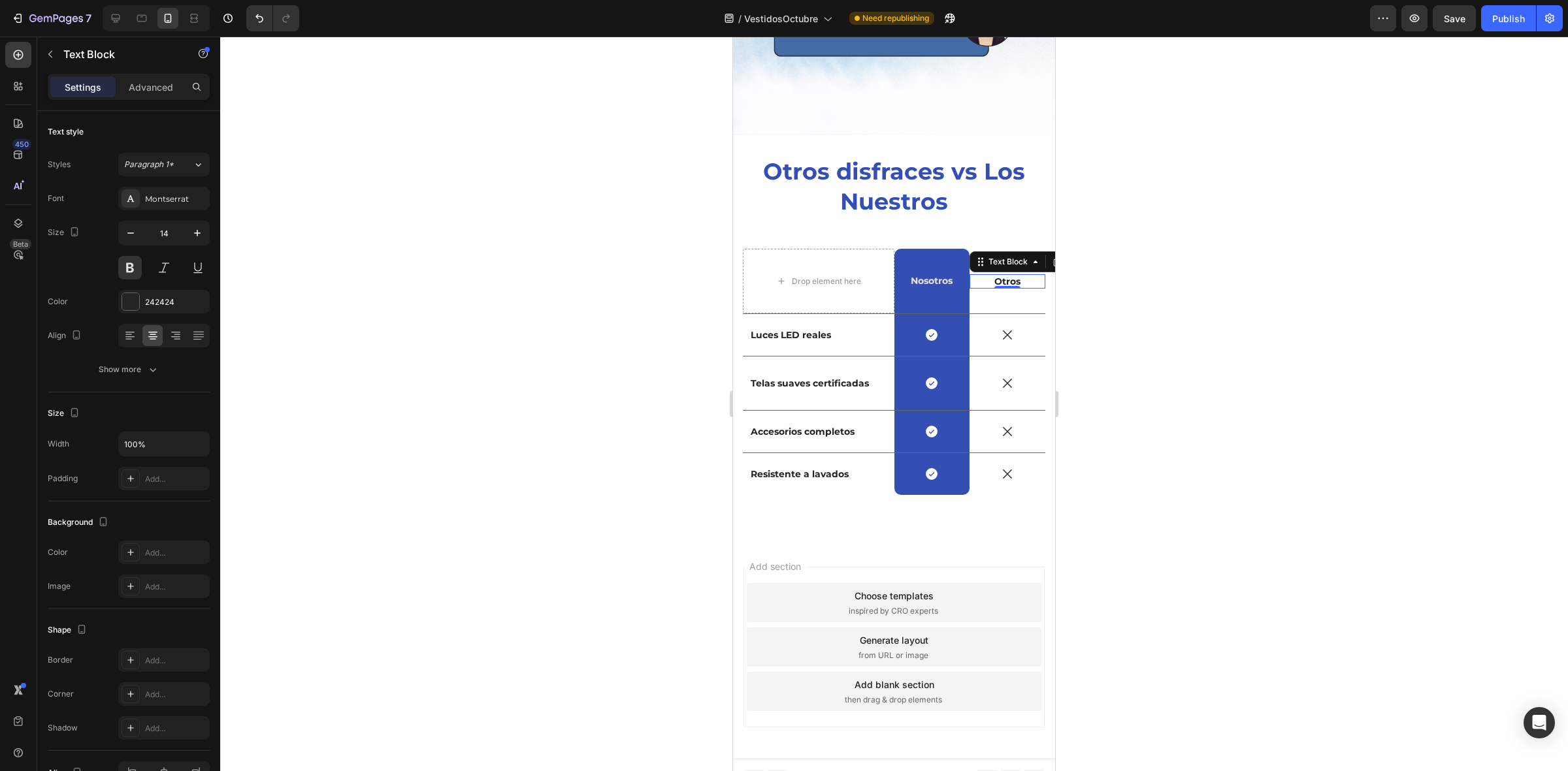
click at [537, 279] on div at bounding box center [894, 403] width 1347 height 735
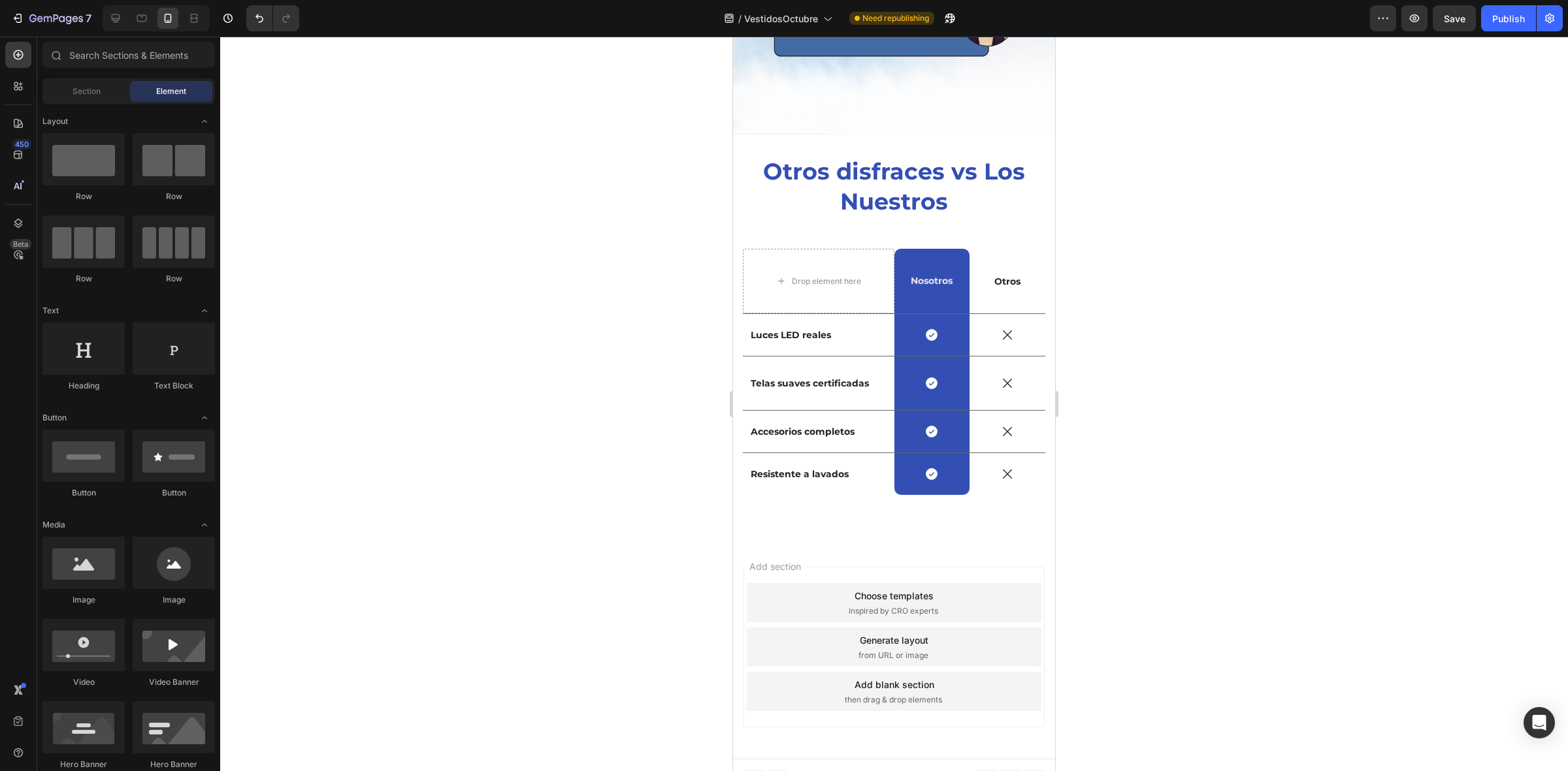
click at [537, 279] on div at bounding box center [894, 403] width 1347 height 735
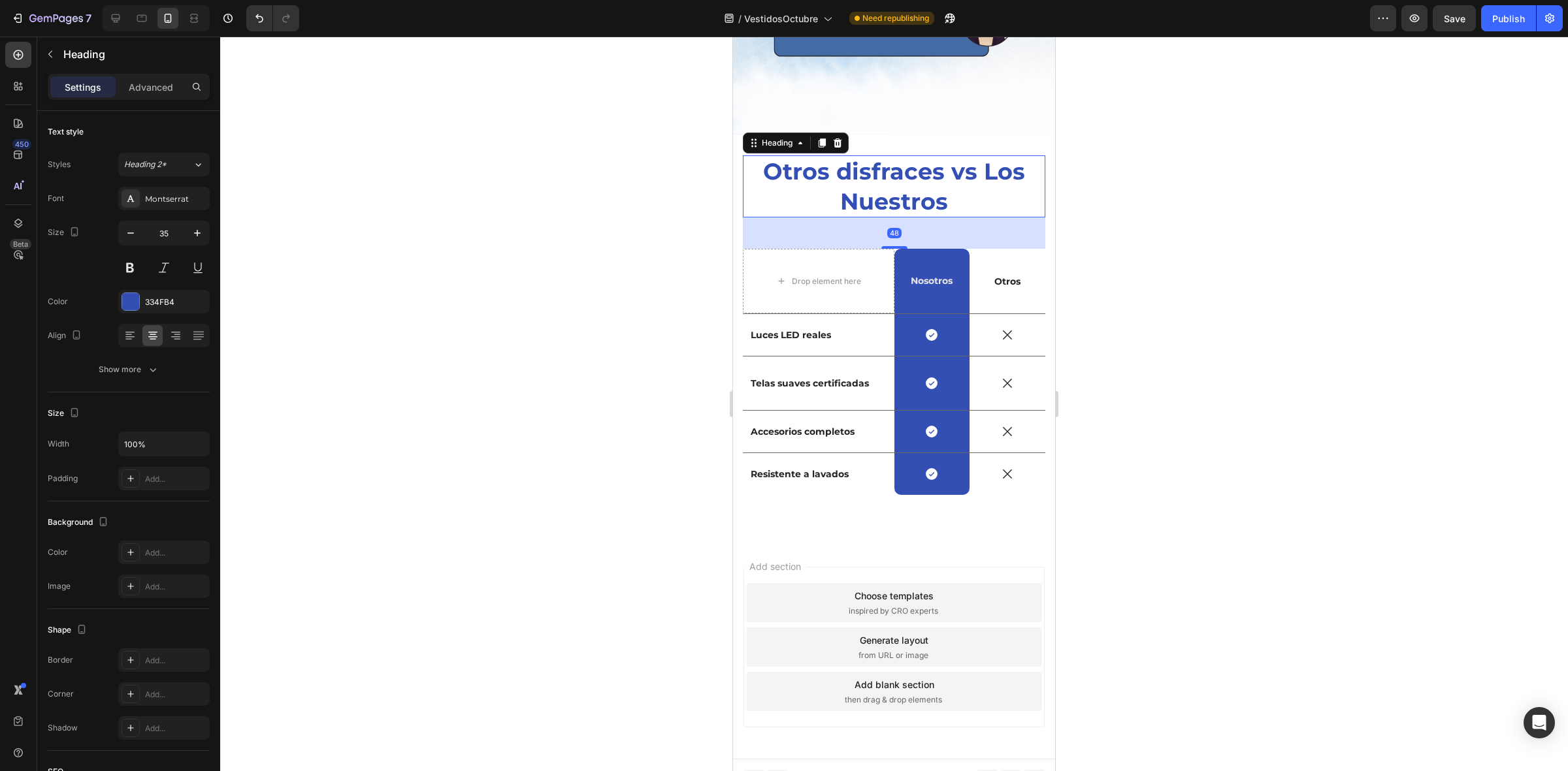
click at [911, 164] on p "Otros disfraces vs Los Nuestros" at bounding box center [894, 186] width 300 height 59
click at [128, 233] on icon "button" at bounding box center [131, 233] width 7 height 1
type input "33"
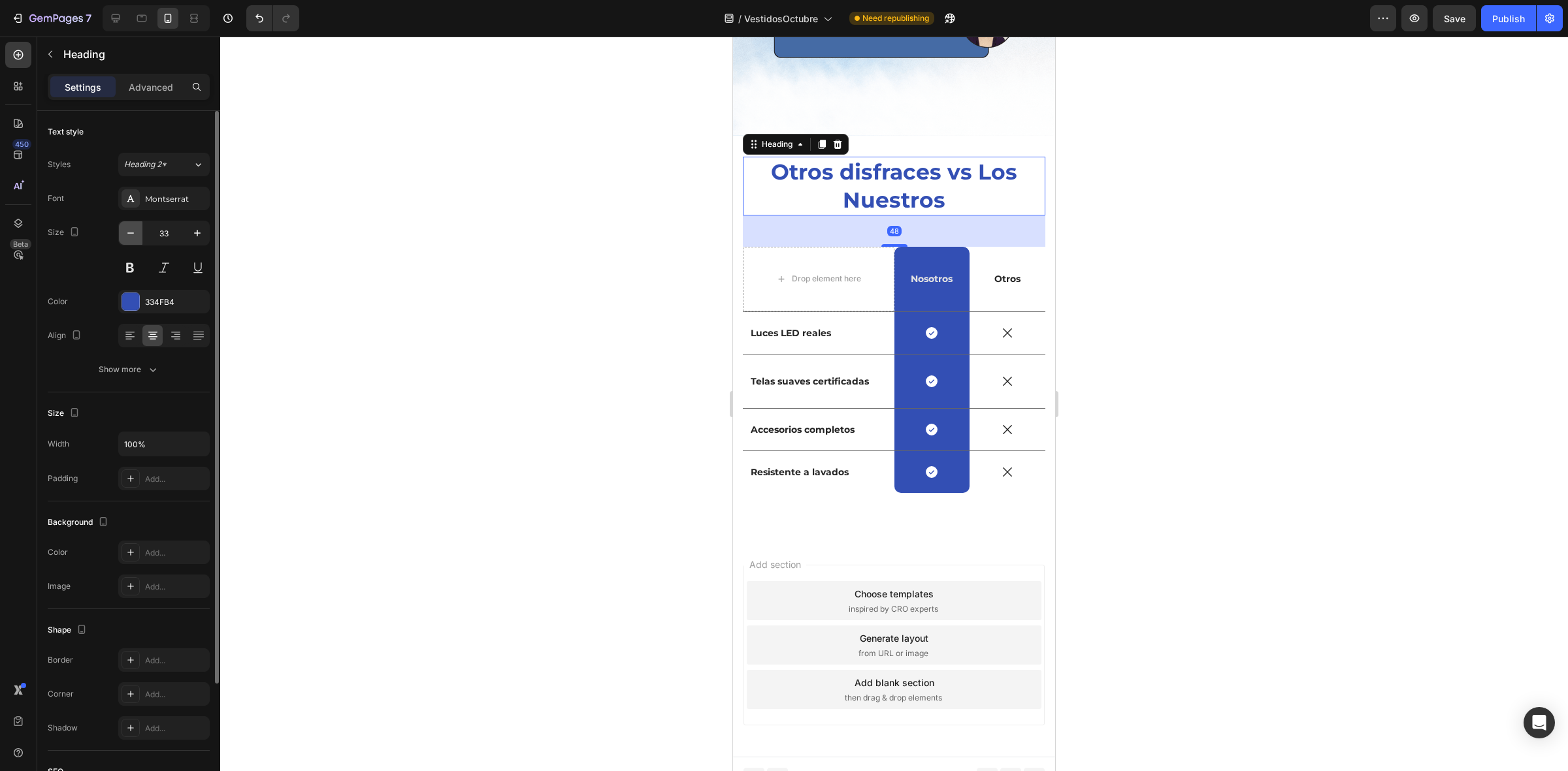
scroll to position [3184, 0]
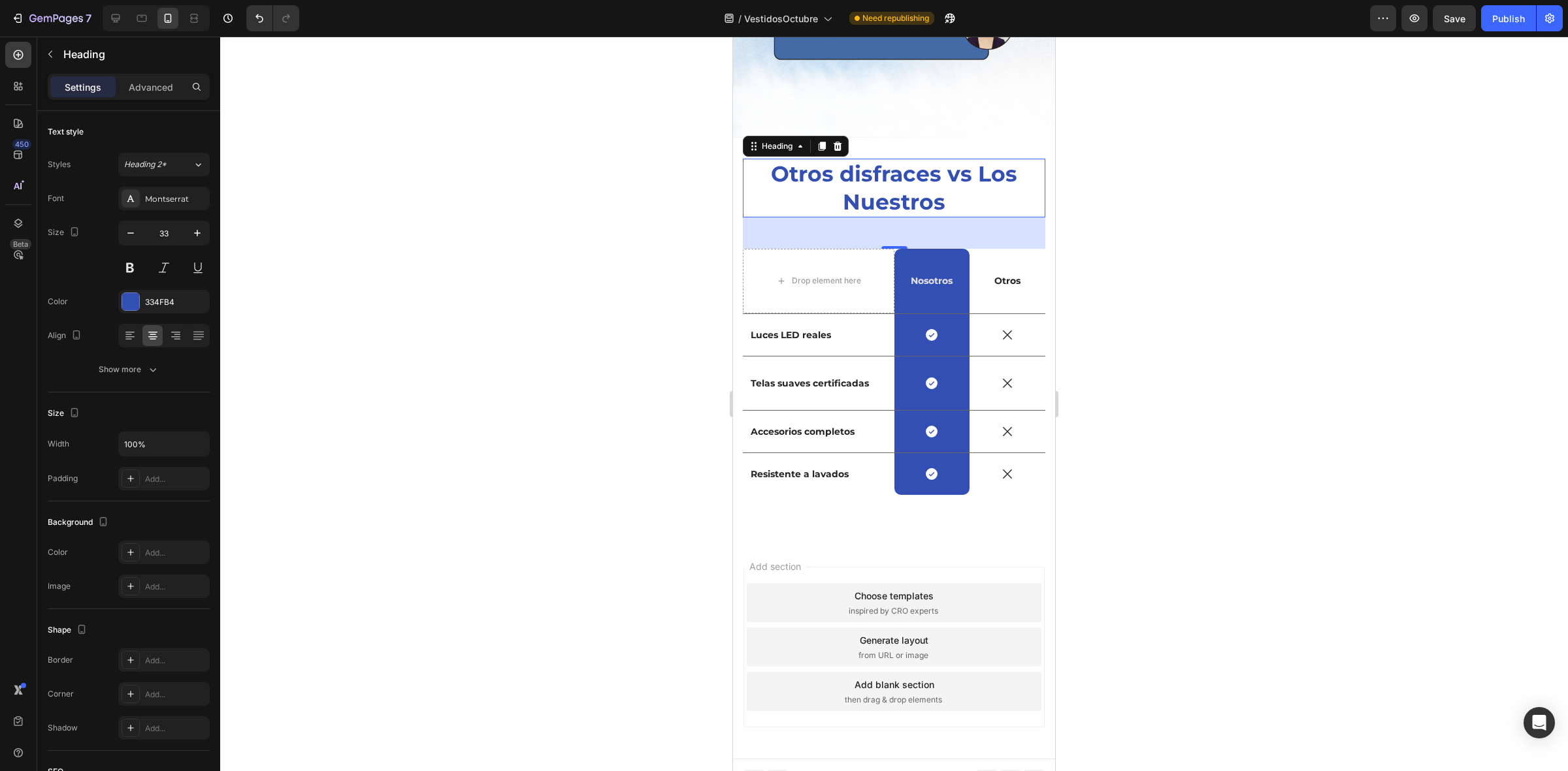
click at [624, 203] on div at bounding box center [894, 403] width 1347 height 735
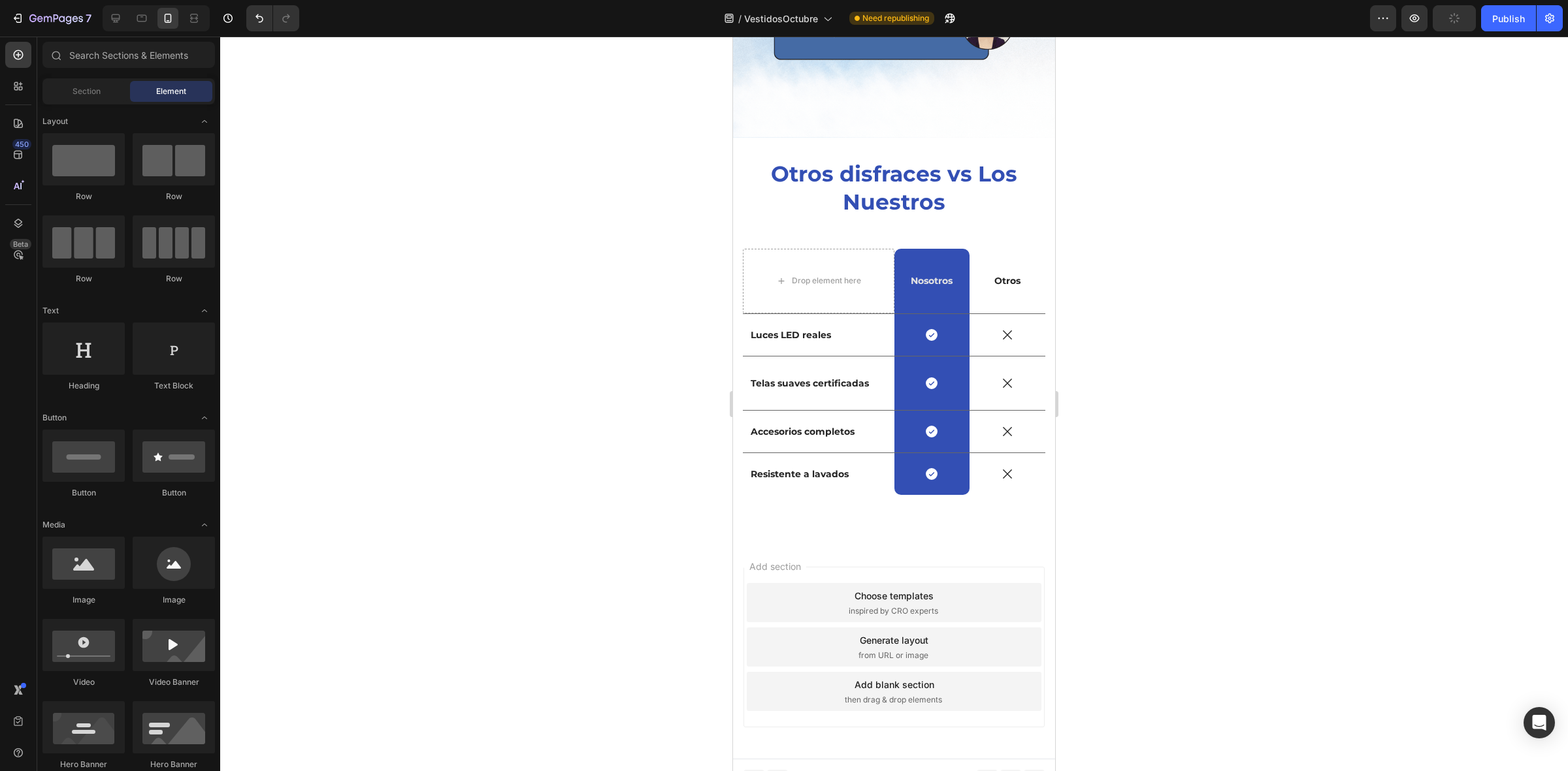
click at [624, 203] on div at bounding box center [894, 403] width 1347 height 735
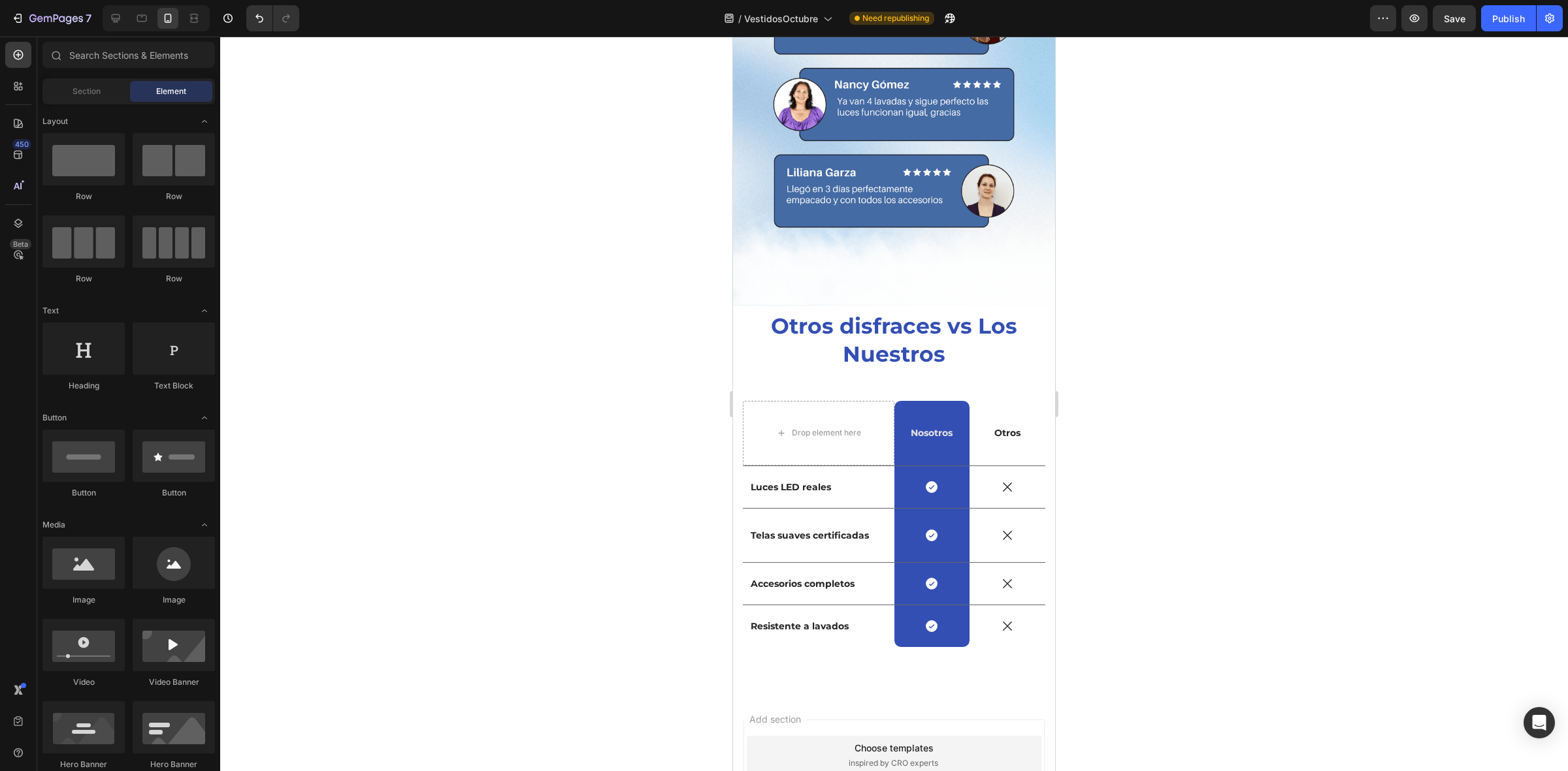
scroll to position [3021, 0]
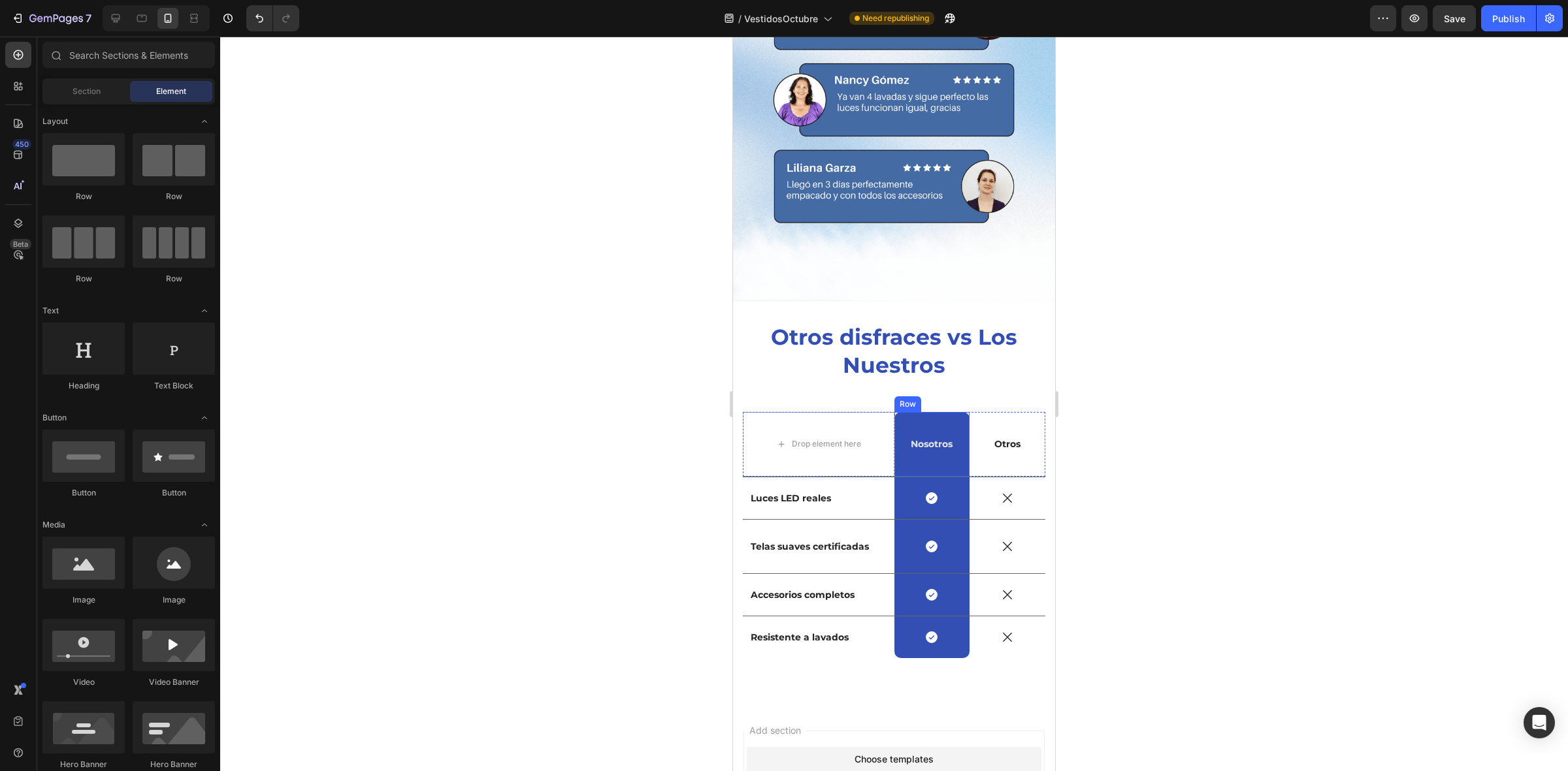
click at [935, 412] on div "Nosotros Text Block Row" at bounding box center [932, 444] width 76 height 65
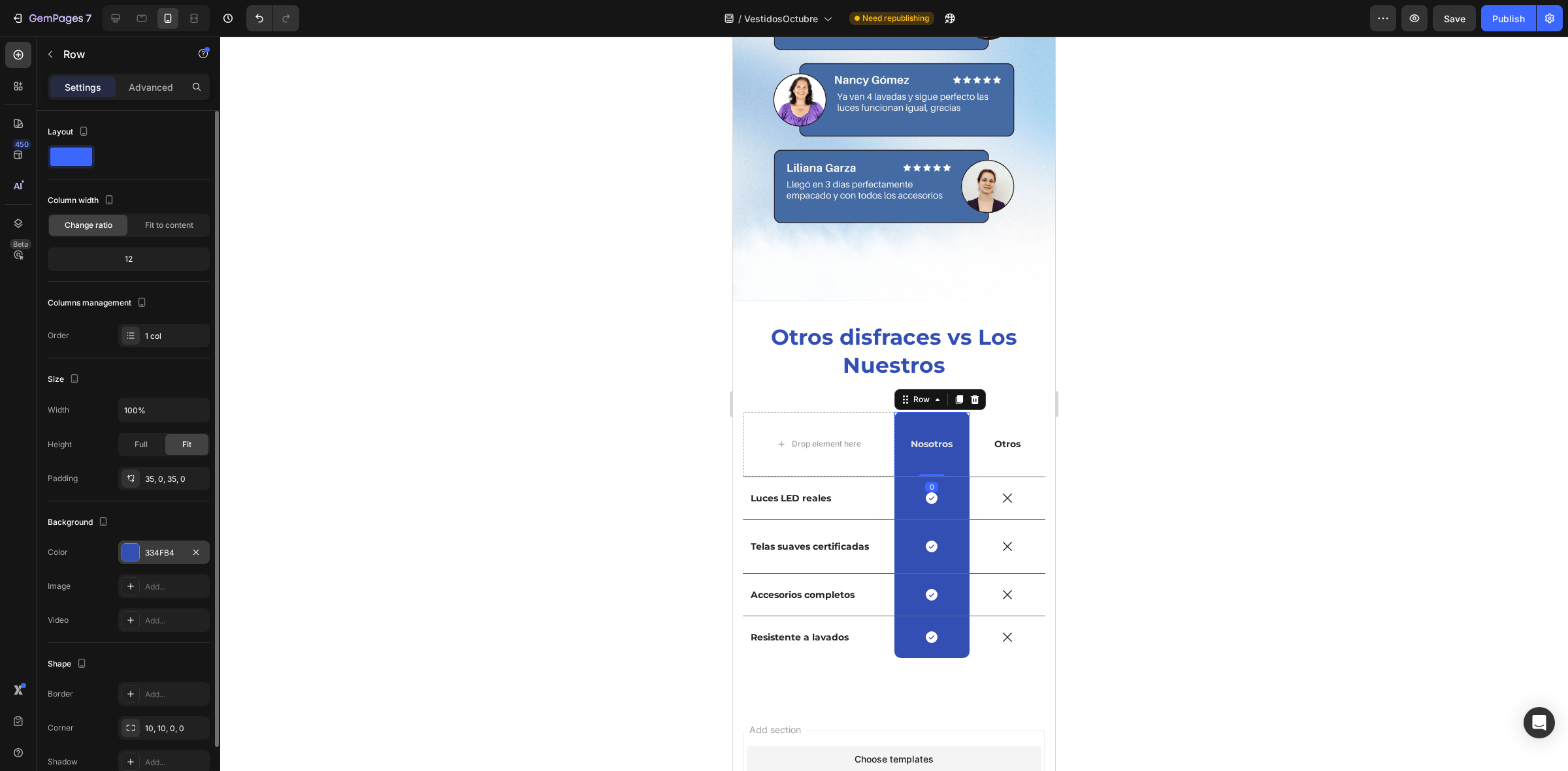
click at [126, 553] on div at bounding box center [131, 553] width 17 height 17
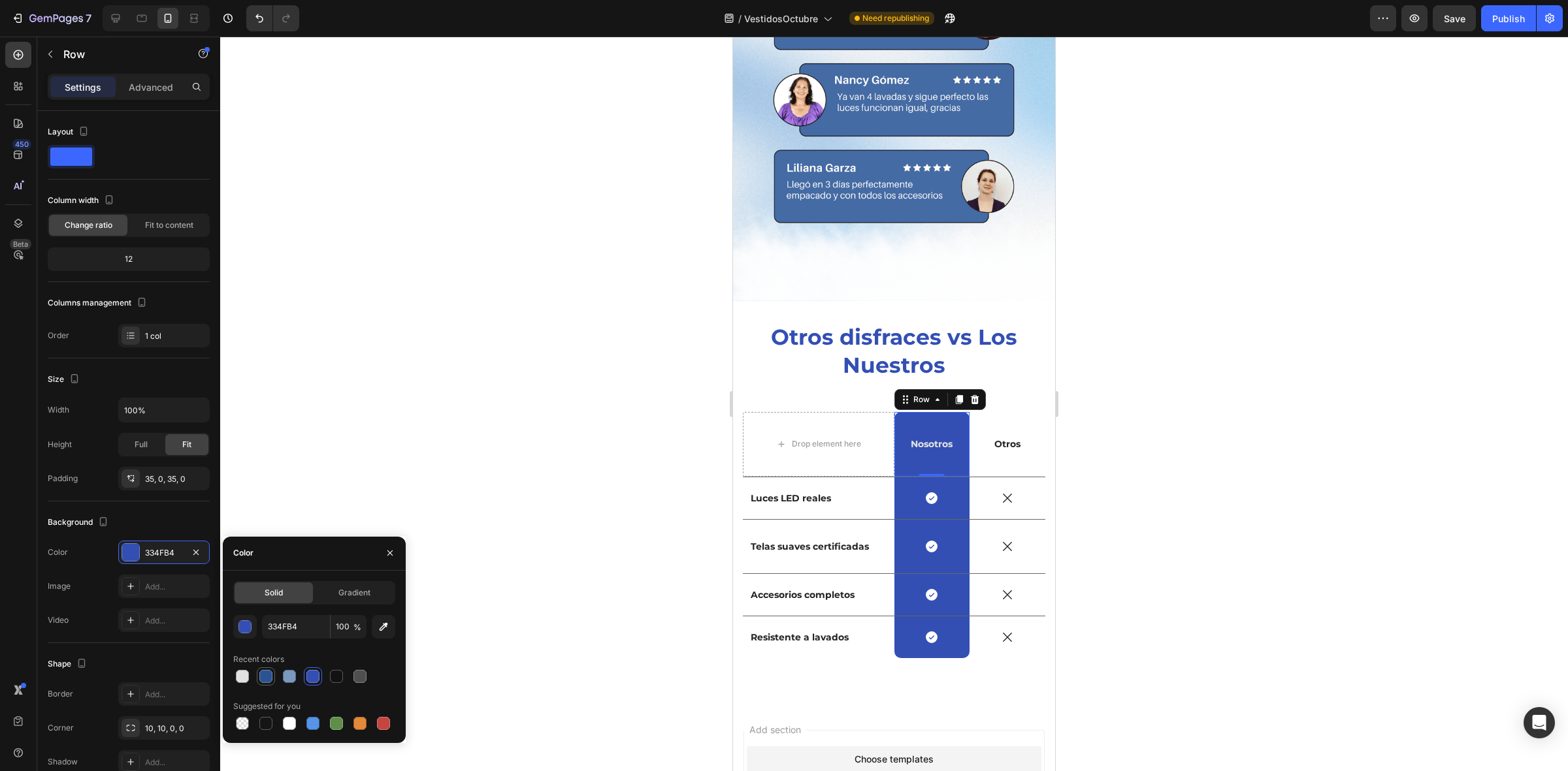
click at [260, 677] on div at bounding box center [266, 677] width 13 height 13
type input "2B5391"
click at [900, 477] on div "Icon Row" at bounding box center [932, 498] width 76 height 42
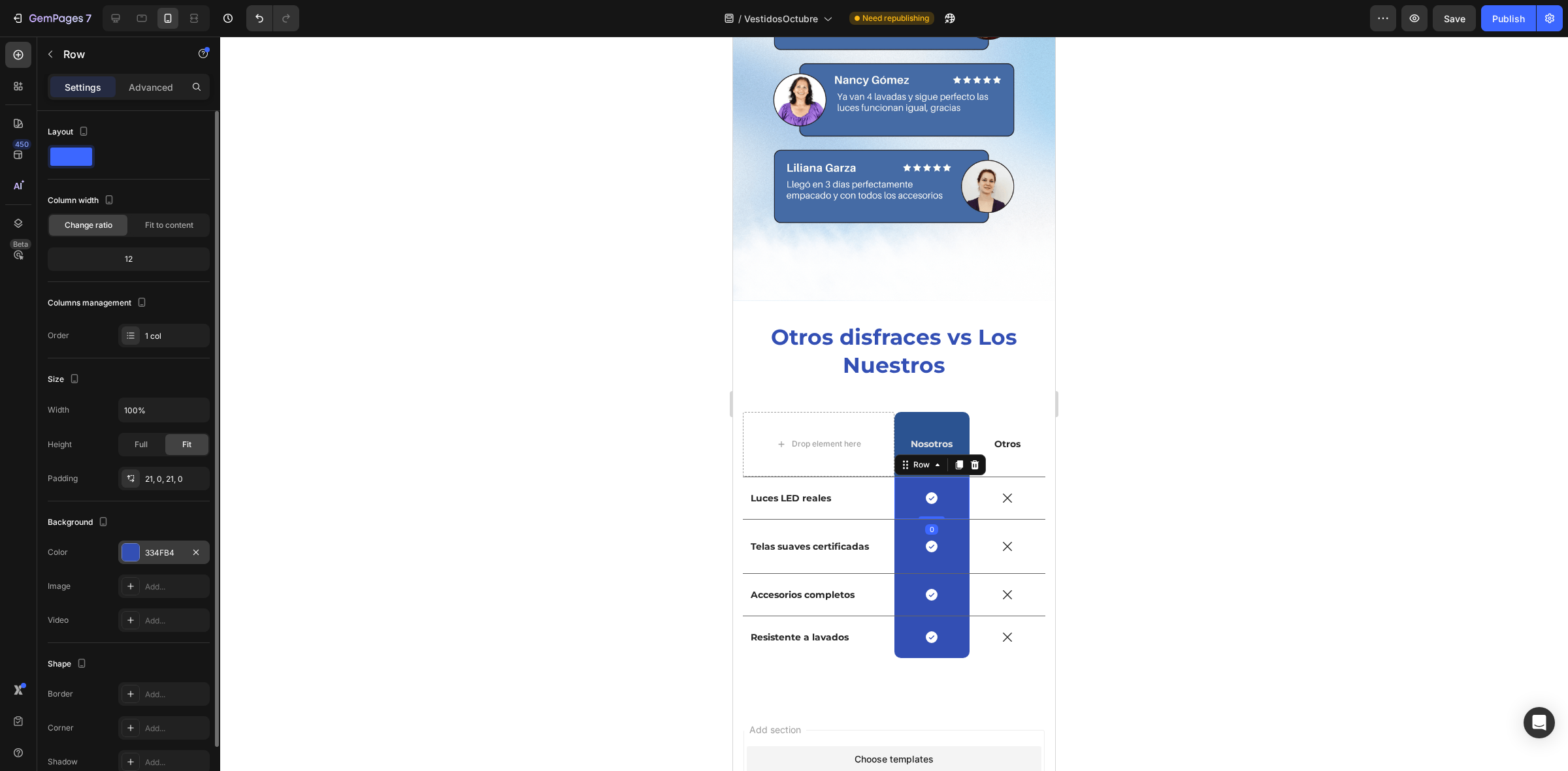
click at [149, 557] on div "334FB4" at bounding box center [164, 553] width 38 height 12
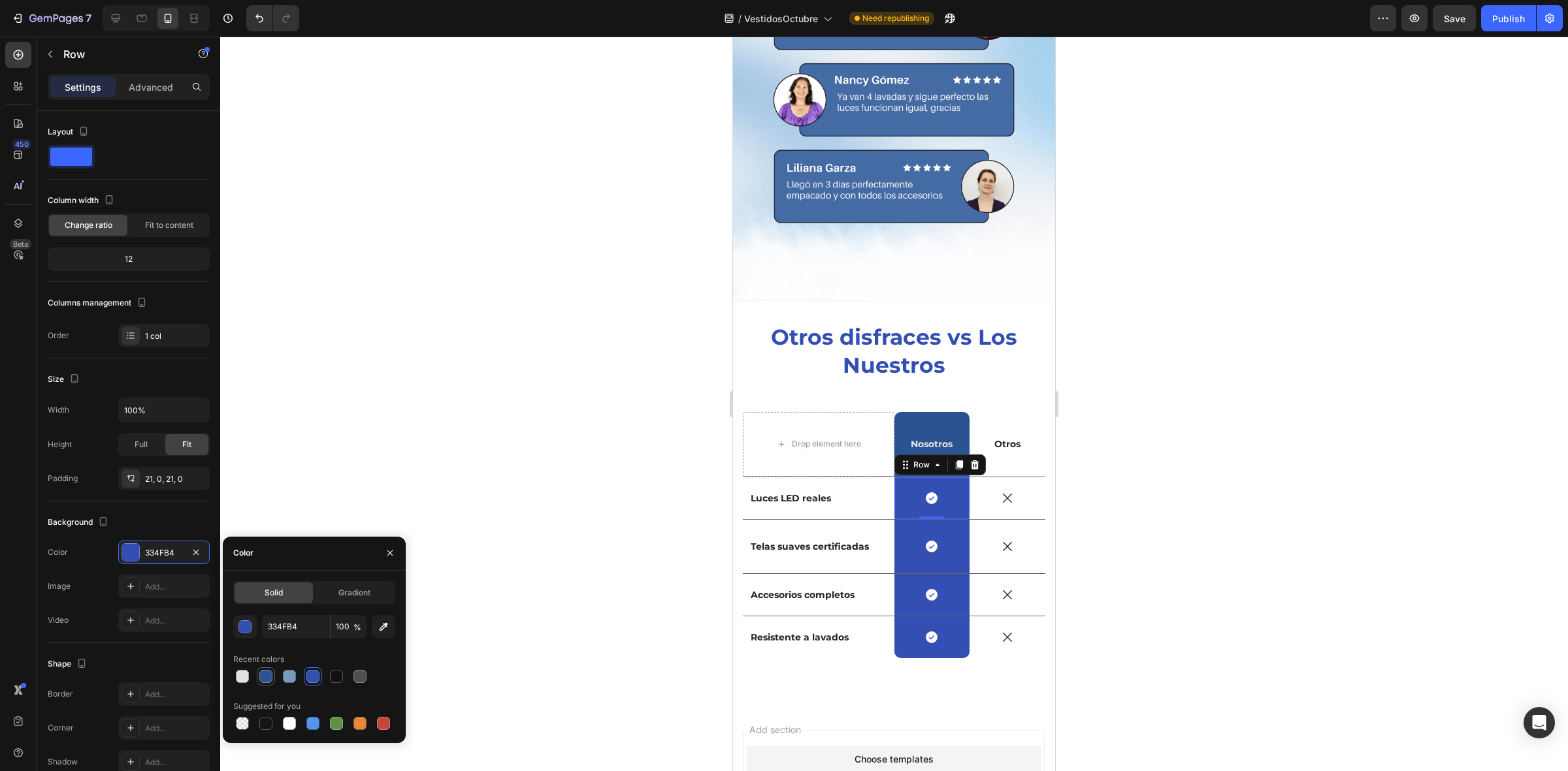
click at [265, 677] on div at bounding box center [266, 677] width 13 height 13
type input "2B5391"
click at [903, 531] on div "Icon" at bounding box center [908, 531] width 21 height 0
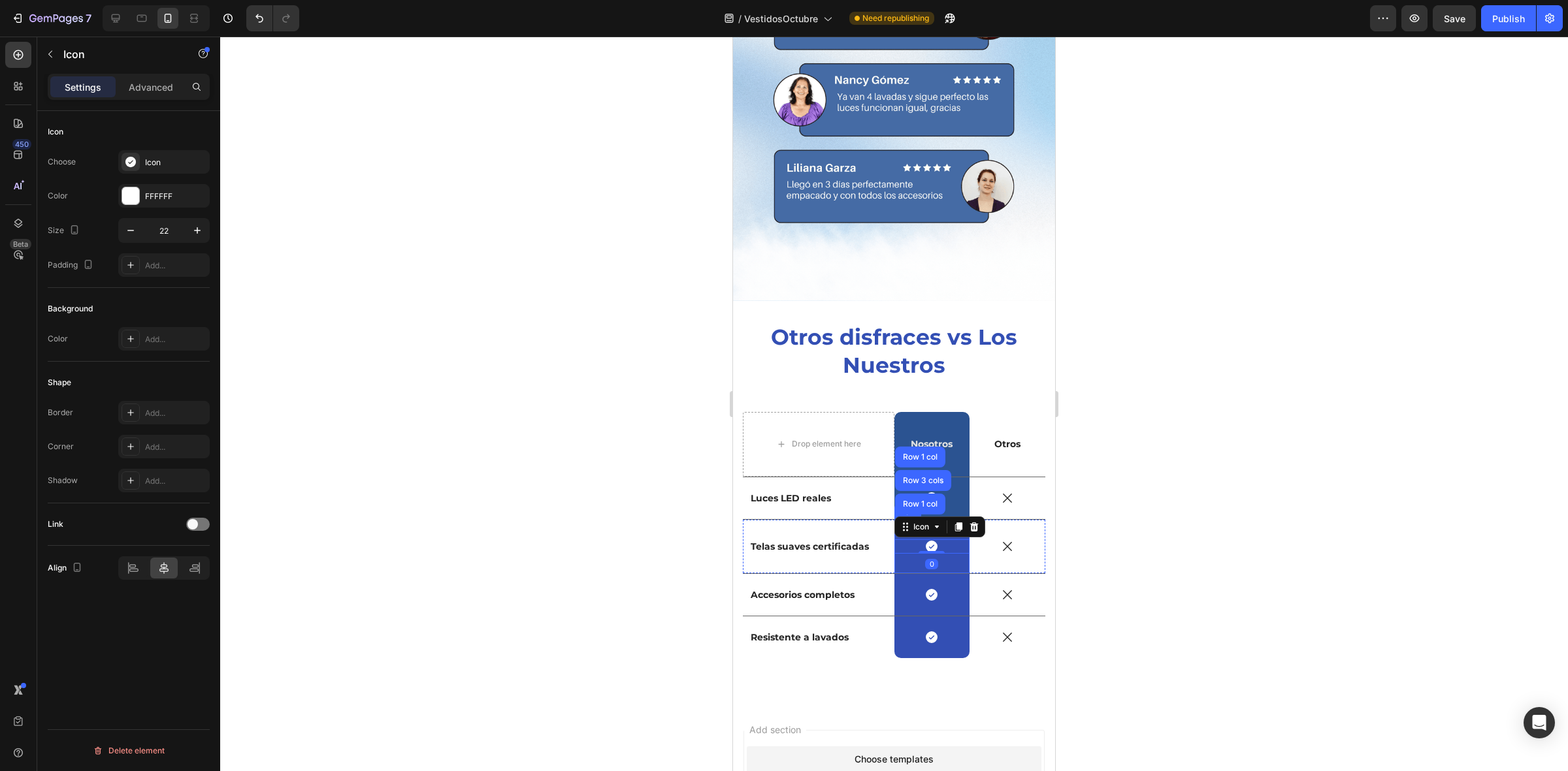
click at [894, 549] on div "Icon Row 1 col Row 3 cols Row 1 col 0 Row" at bounding box center [932, 546] width 76 height 53
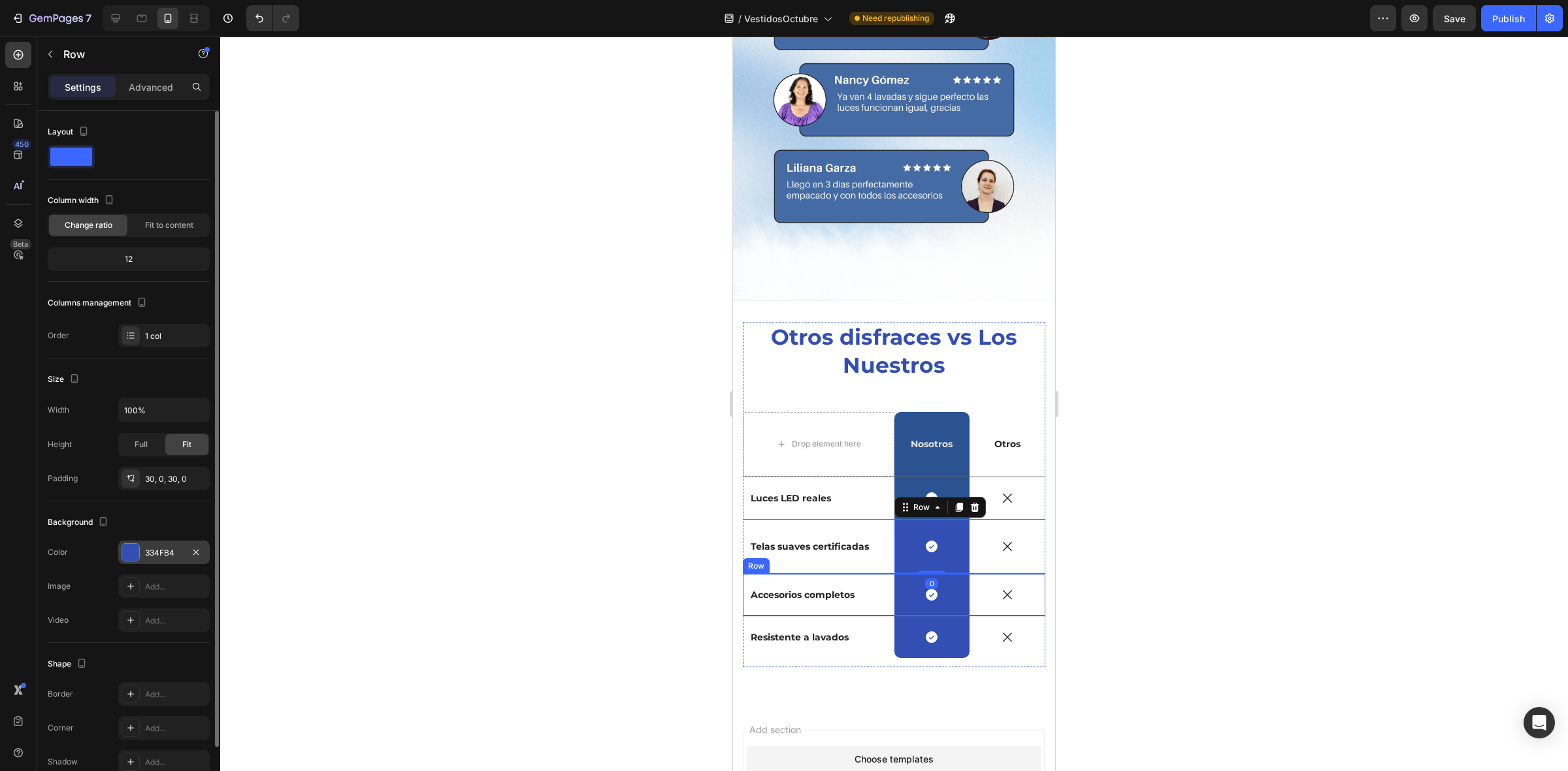
click at [125, 545] on div at bounding box center [131, 553] width 17 height 17
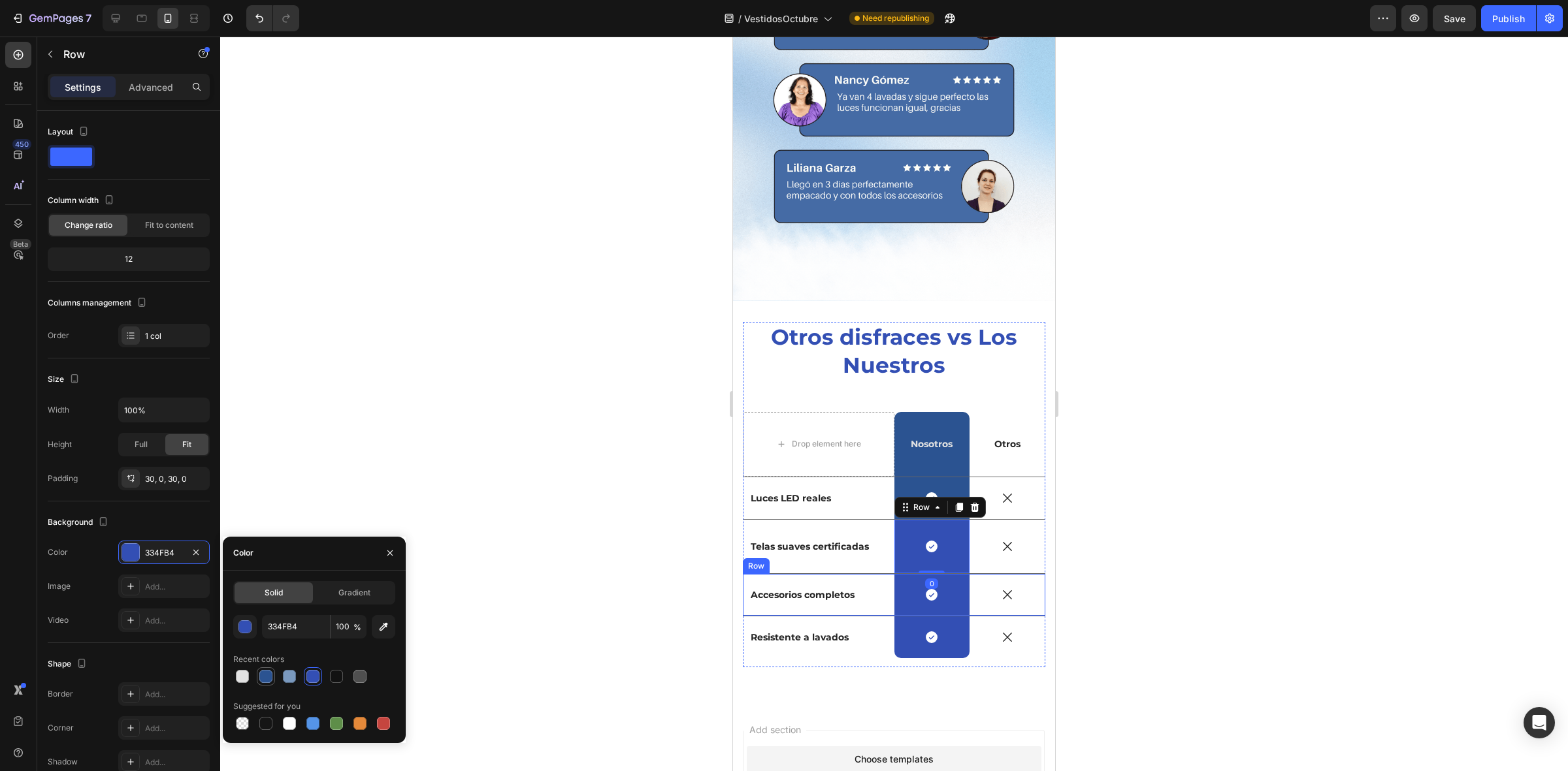
click at [267, 677] on div at bounding box center [266, 677] width 13 height 13
type input "2B5391"
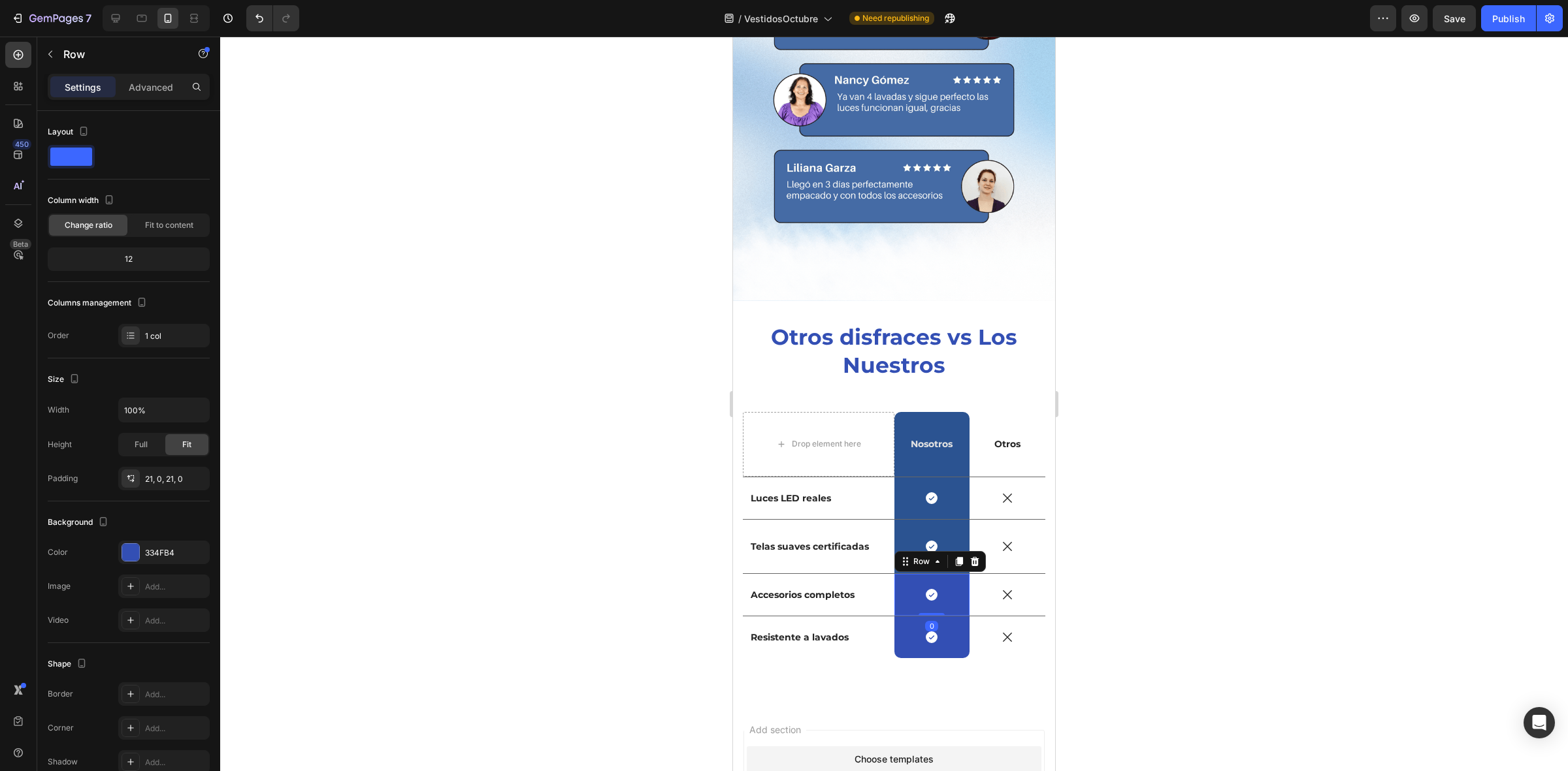
click at [906, 591] on div "Icon Row 0" at bounding box center [932, 594] width 76 height 42
click at [118, 550] on div "334FB4" at bounding box center [164, 553] width 91 height 24
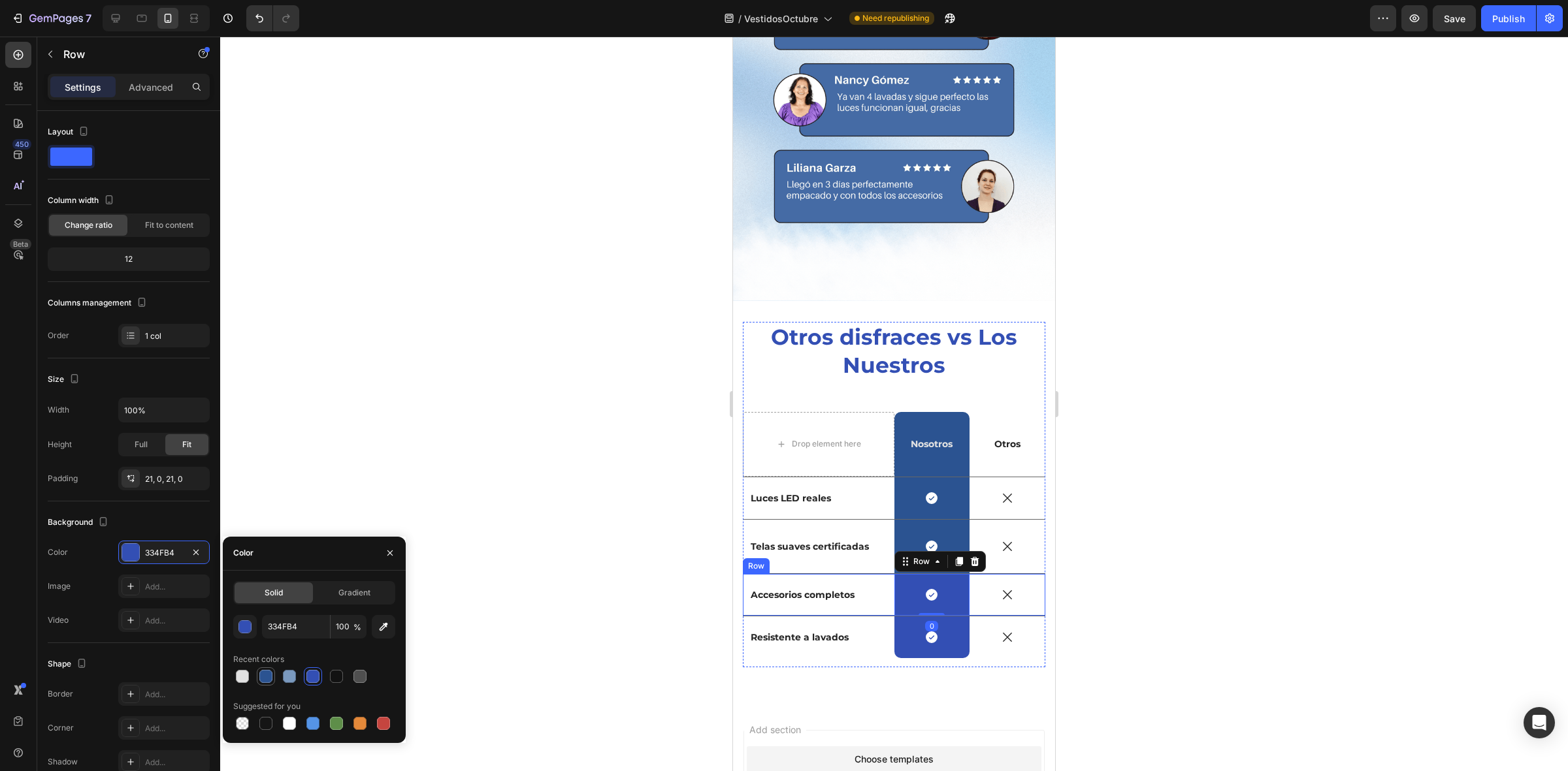
click at [266, 676] on div at bounding box center [266, 677] width 13 height 13
type input "2B5391"
click at [896, 630] on div "Icon" at bounding box center [932, 637] width 76 height 15
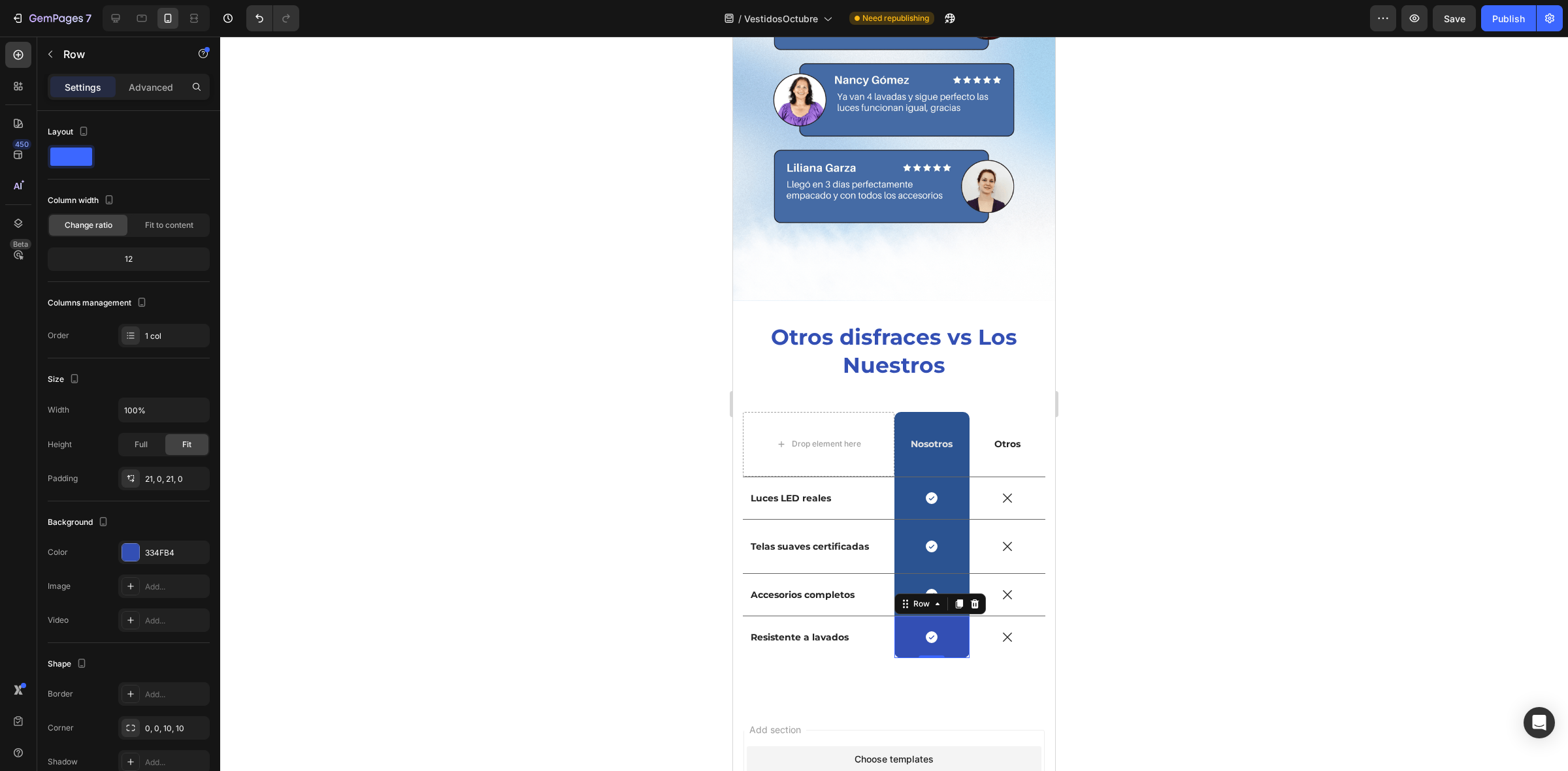
click at [900, 637] on div "Icon Row 0" at bounding box center [932, 637] width 76 height 42
click at [134, 555] on div at bounding box center [131, 553] width 17 height 17
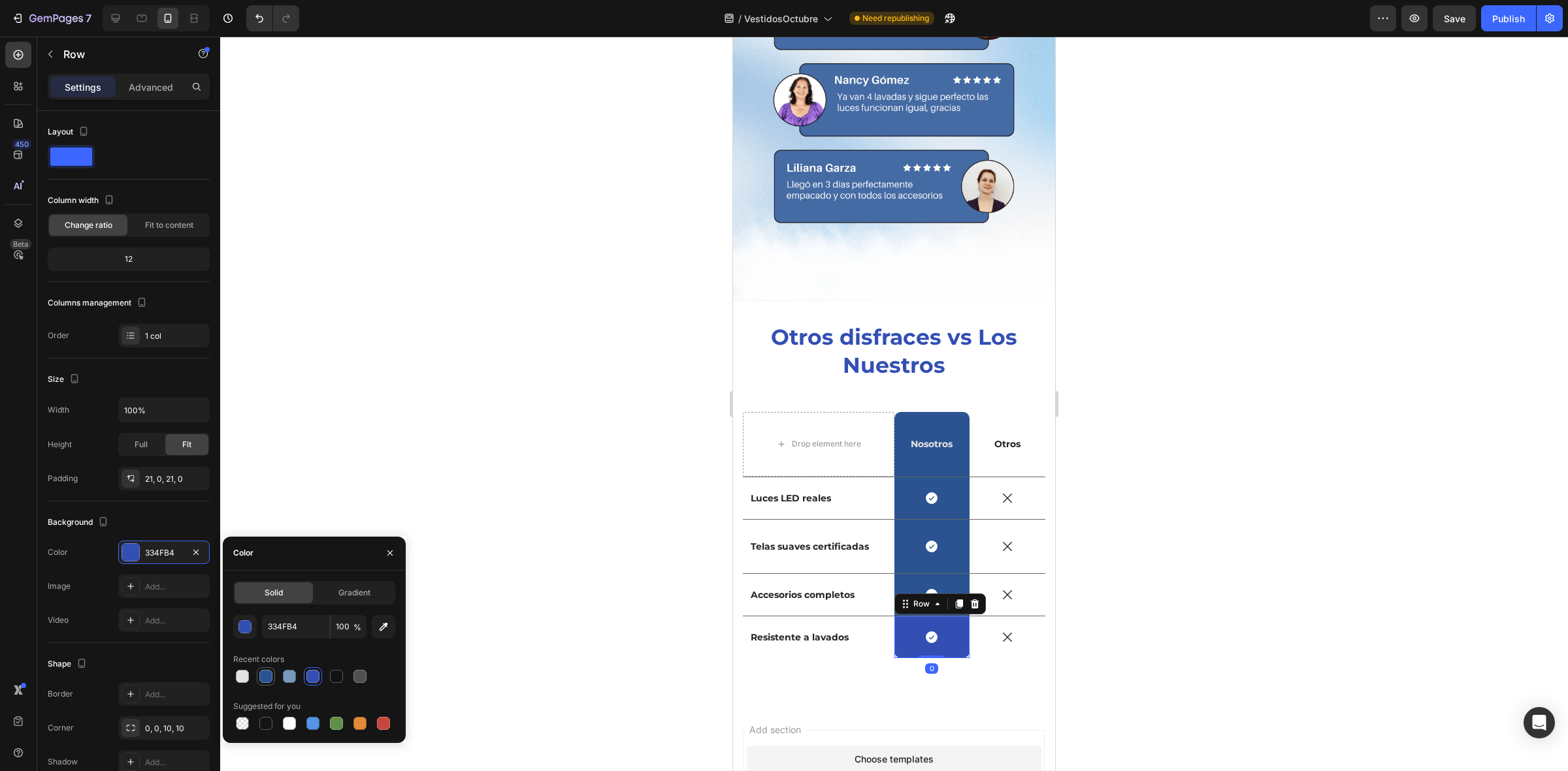
click at [262, 677] on div at bounding box center [266, 677] width 13 height 13
type input "2B5391"
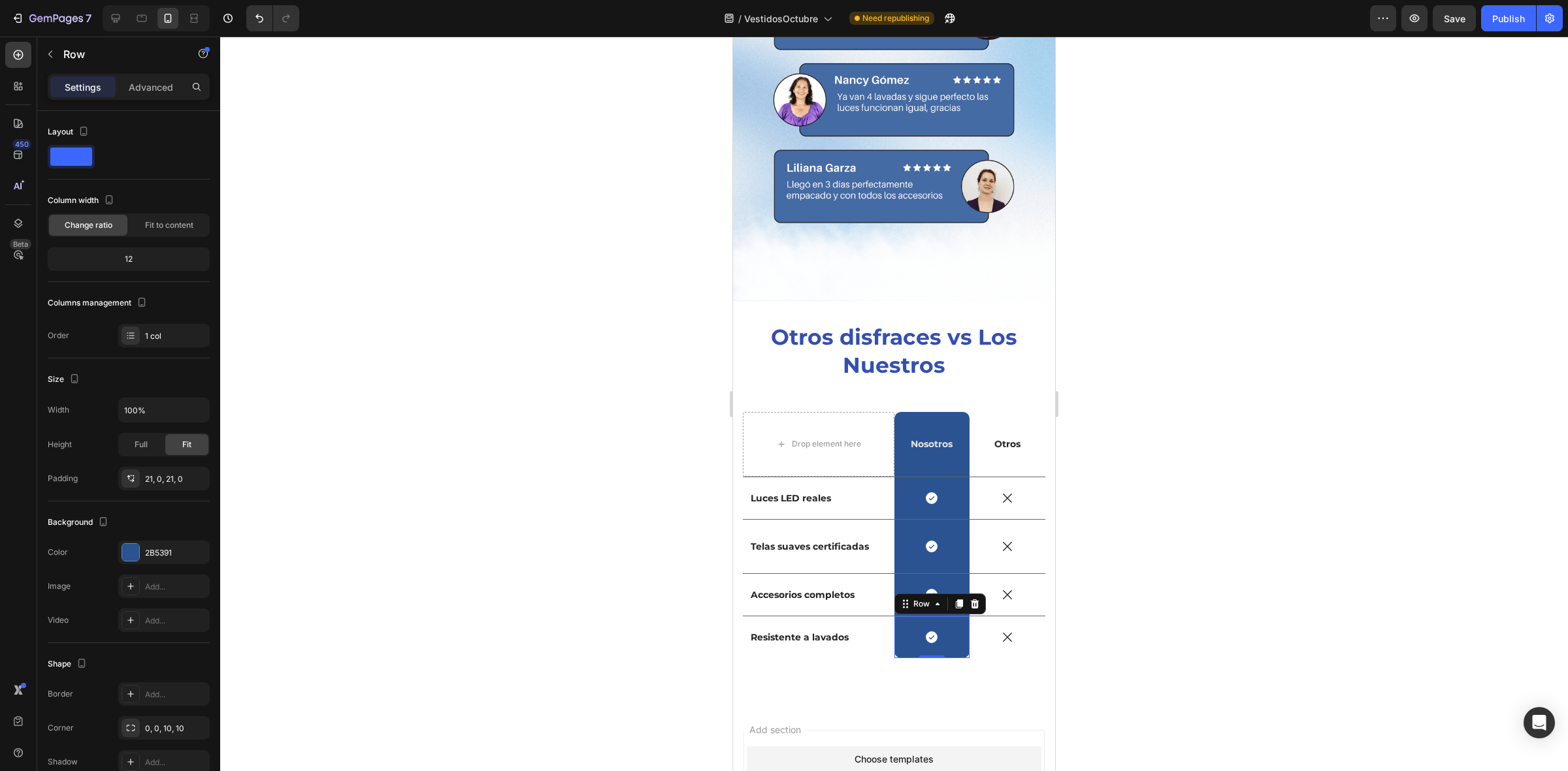
click at [440, 449] on div at bounding box center [894, 403] width 1347 height 735
drag, startPoint x: 440, startPoint y: 449, endPoint x: 469, endPoint y: 438, distance: 31.0
click at [441, 449] on div at bounding box center [894, 403] width 1347 height 735
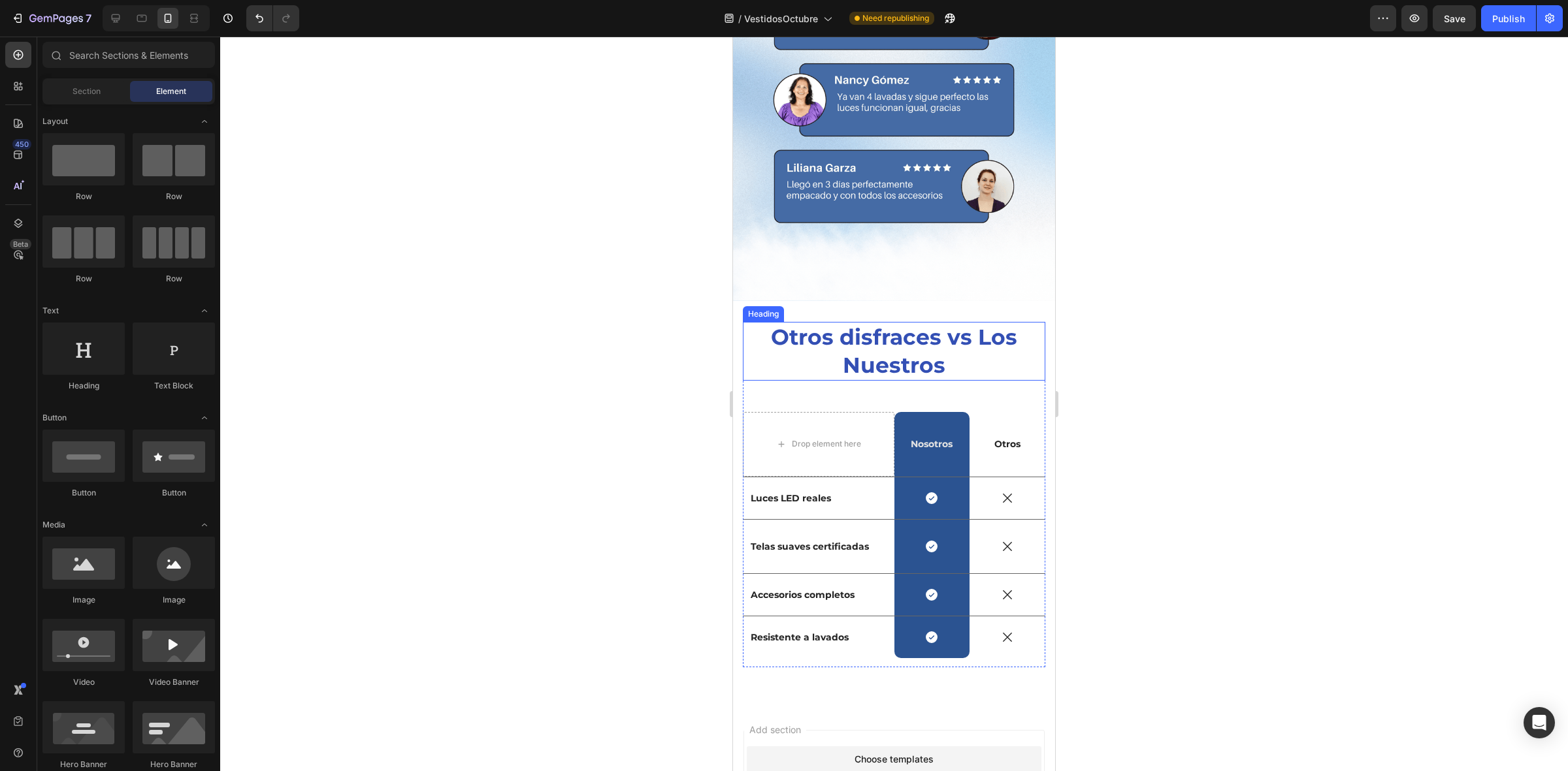
click at [777, 334] on h2 "Otros disfraces vs Los Nuestros" at bounding box center [894, 351] width 303 height 59
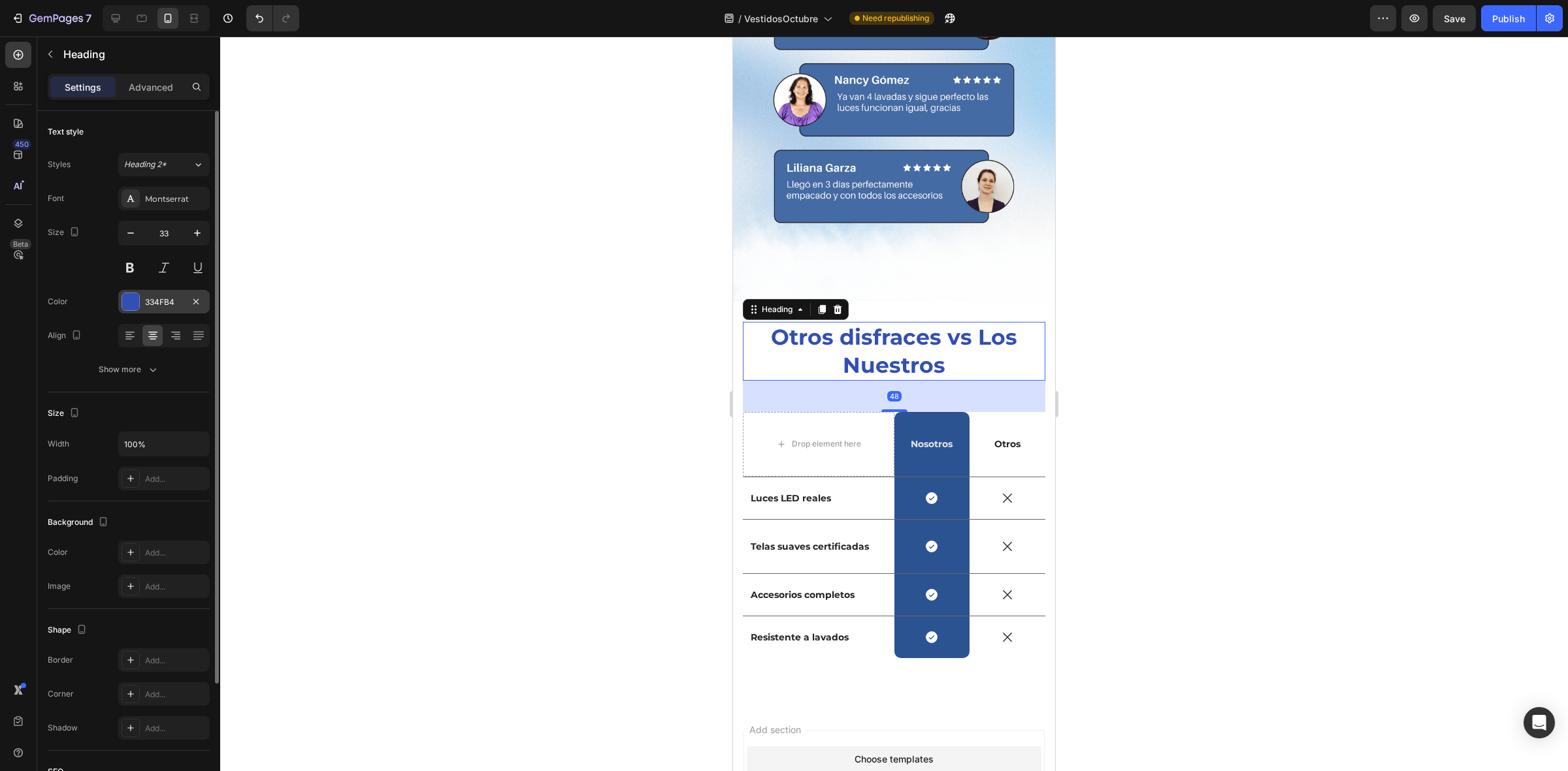
click at [127, 298] on div at bounding box center [131, 302] width 17 height 17
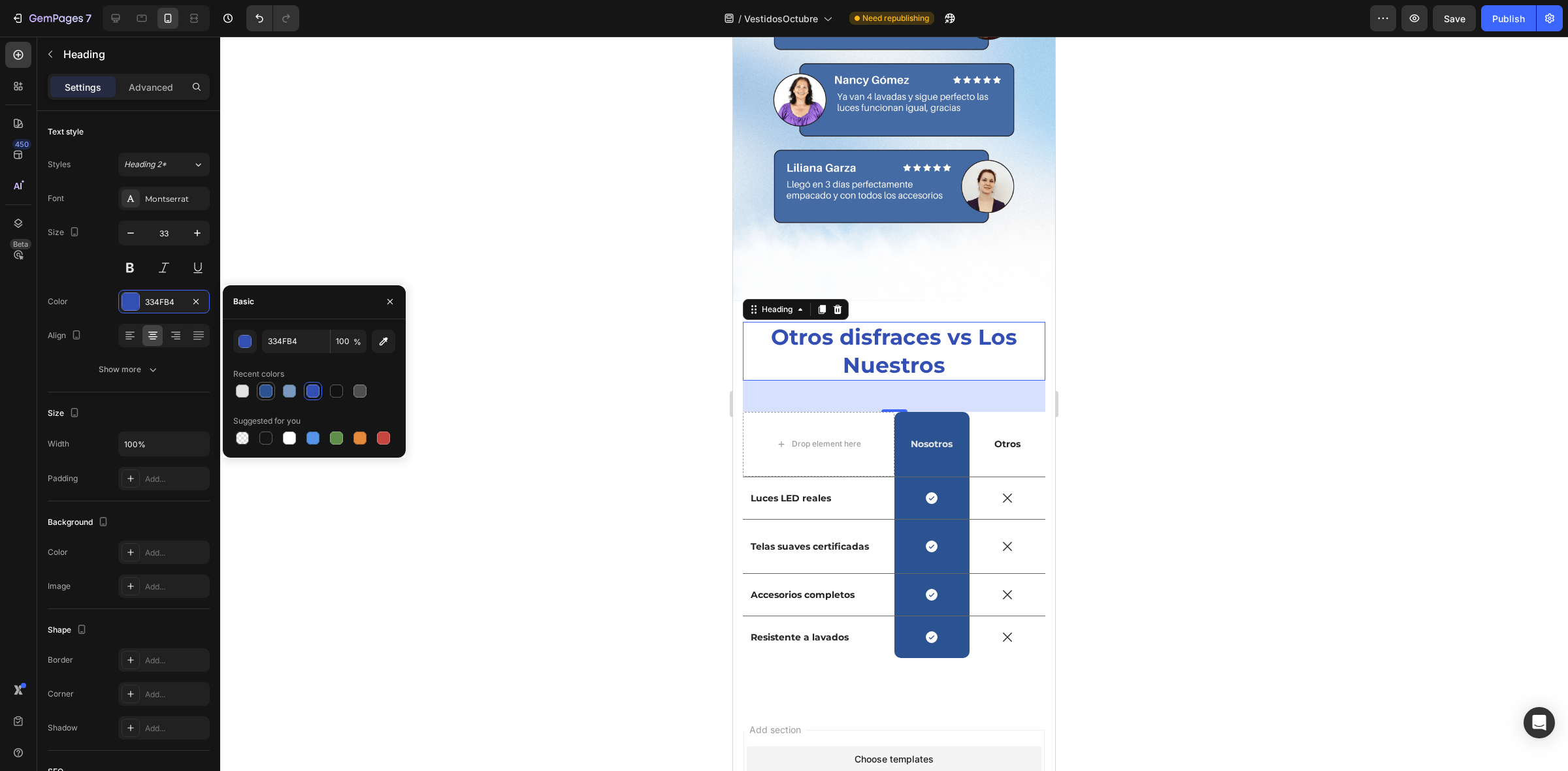
click at [265, 398] on div at bounding box center [266, 391] width 16 height 16
type input "2B5391"
click at [543, 431] on div at bounding box center [894, 403] width 1347 height 735
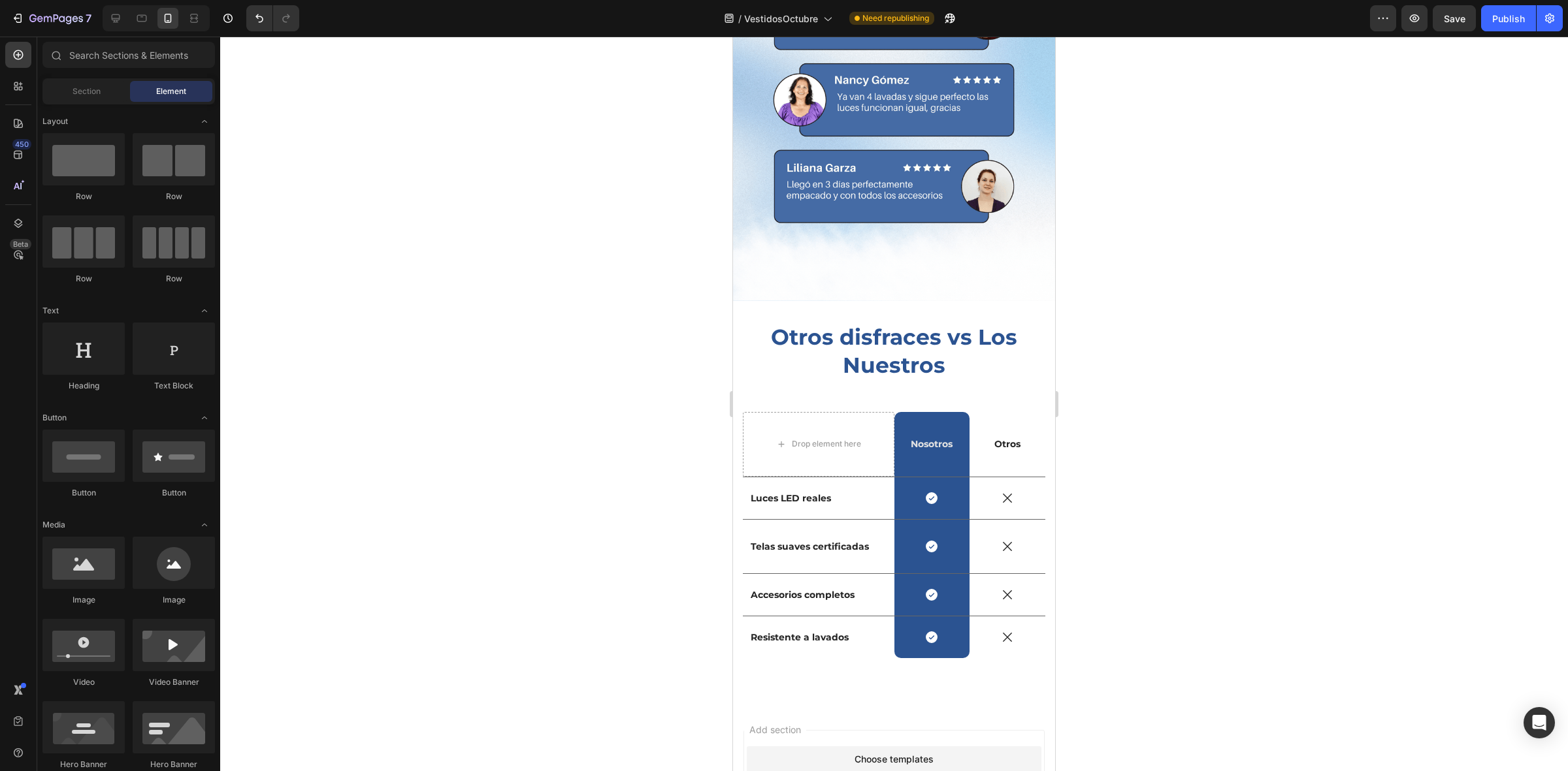
click at [543, 431] on div at bounding box center [894, 403] width 1347 height 735
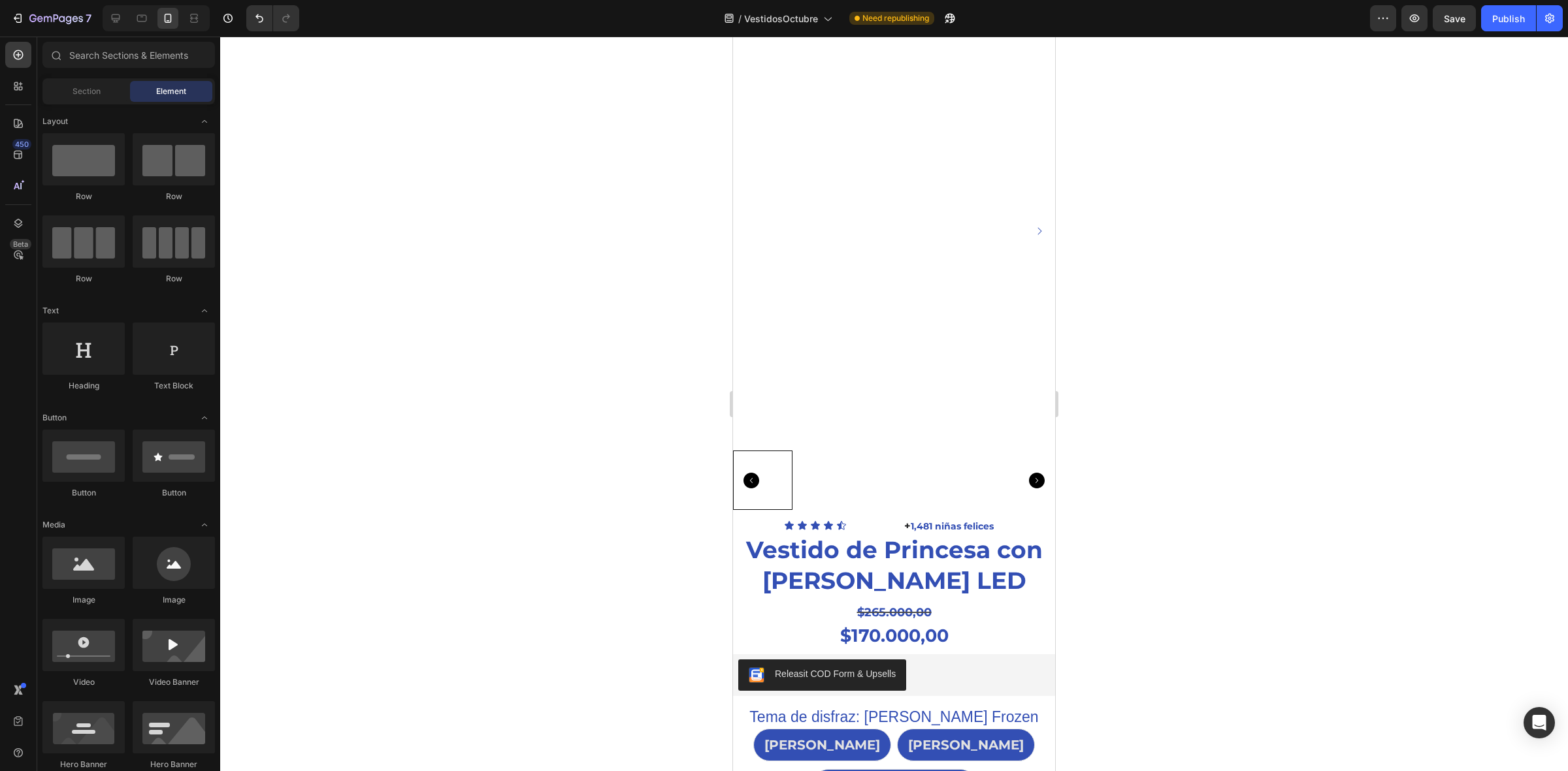
scroll to position [86, 0]
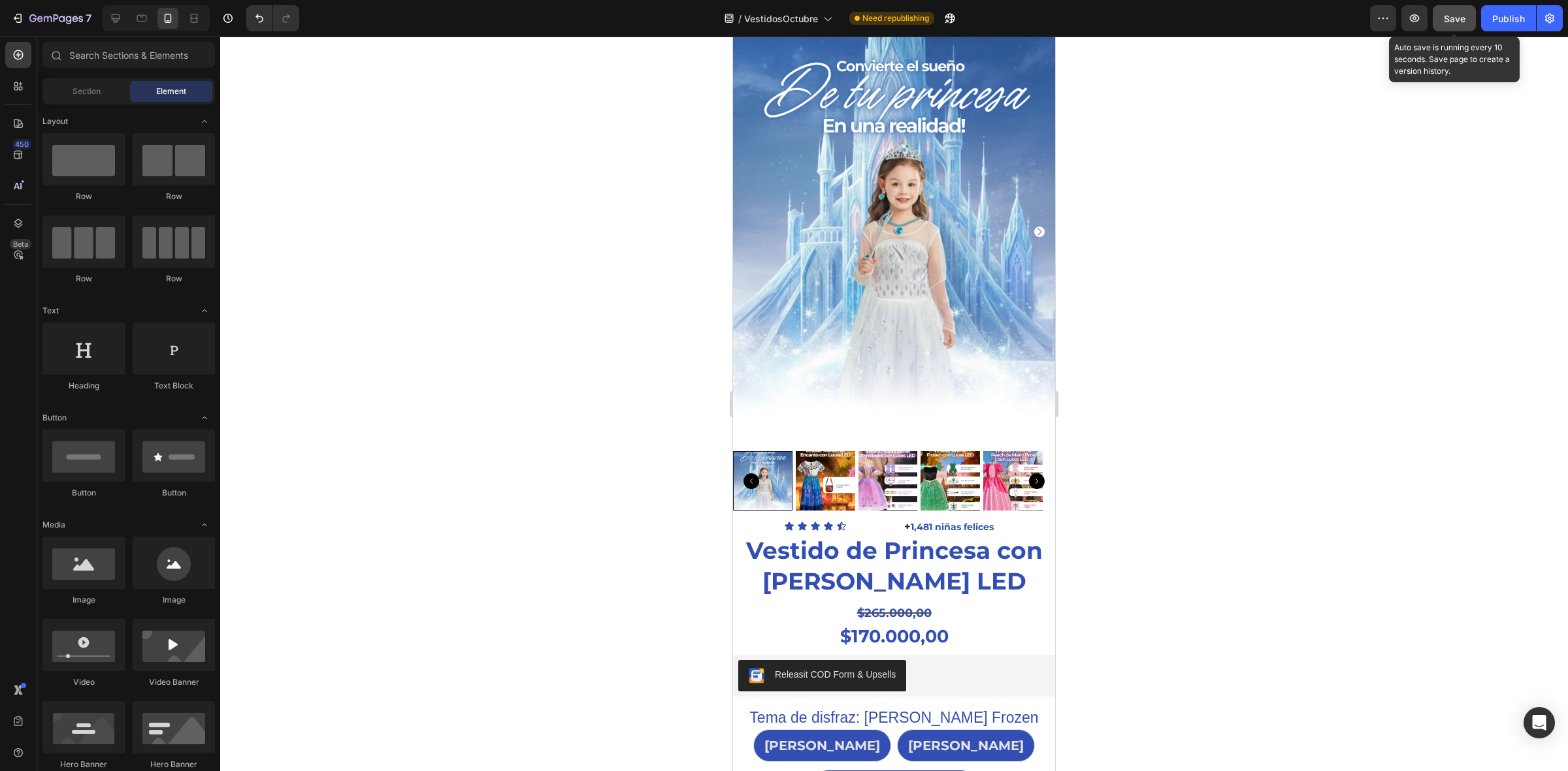
click at [1452, 14] on span "Save" at bounding box center [1454, 18] width 22 height 11
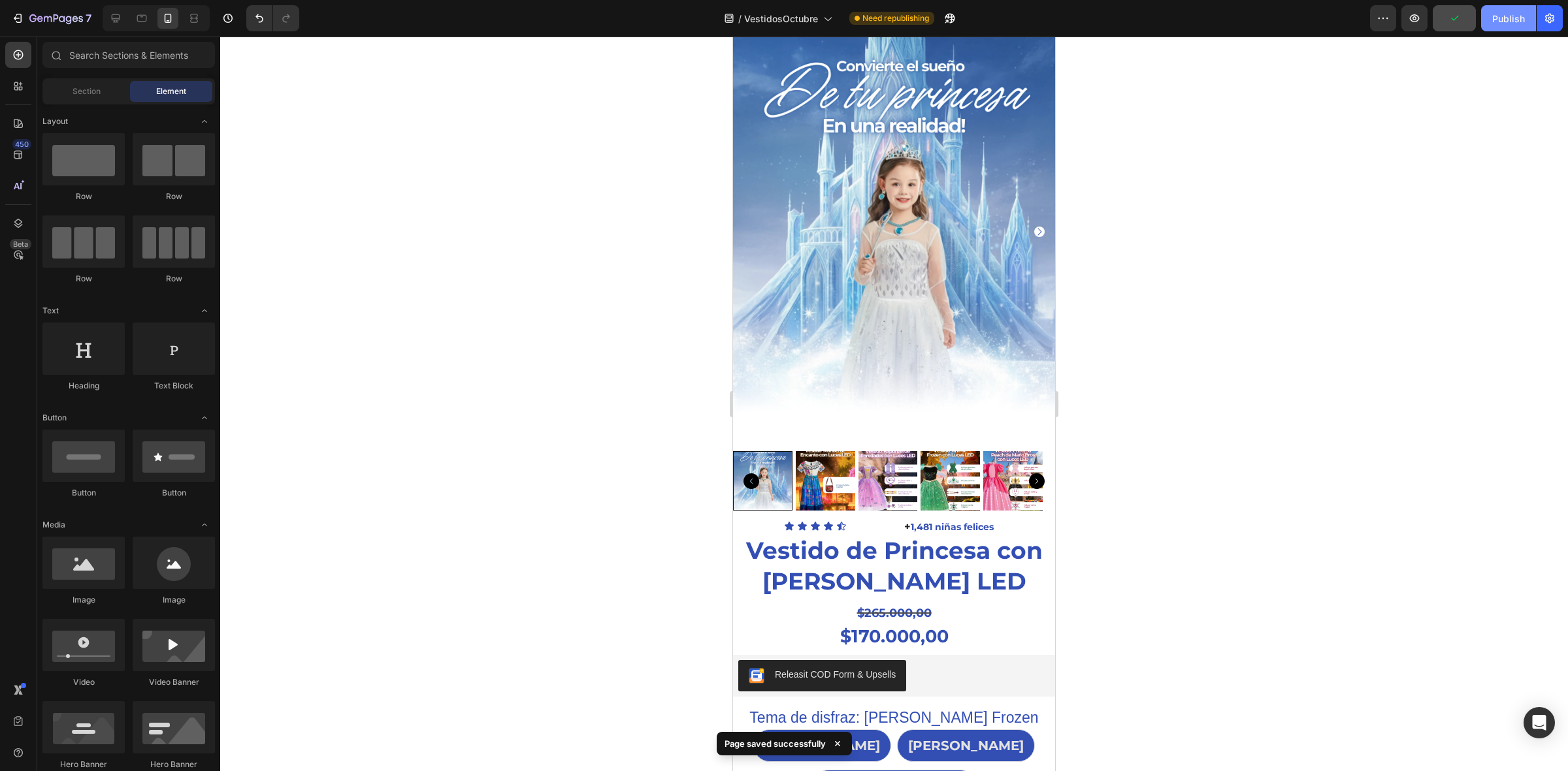
click at [1517, 21] on div "Publish" at bounding box center [1508, 18] width 32 height 14
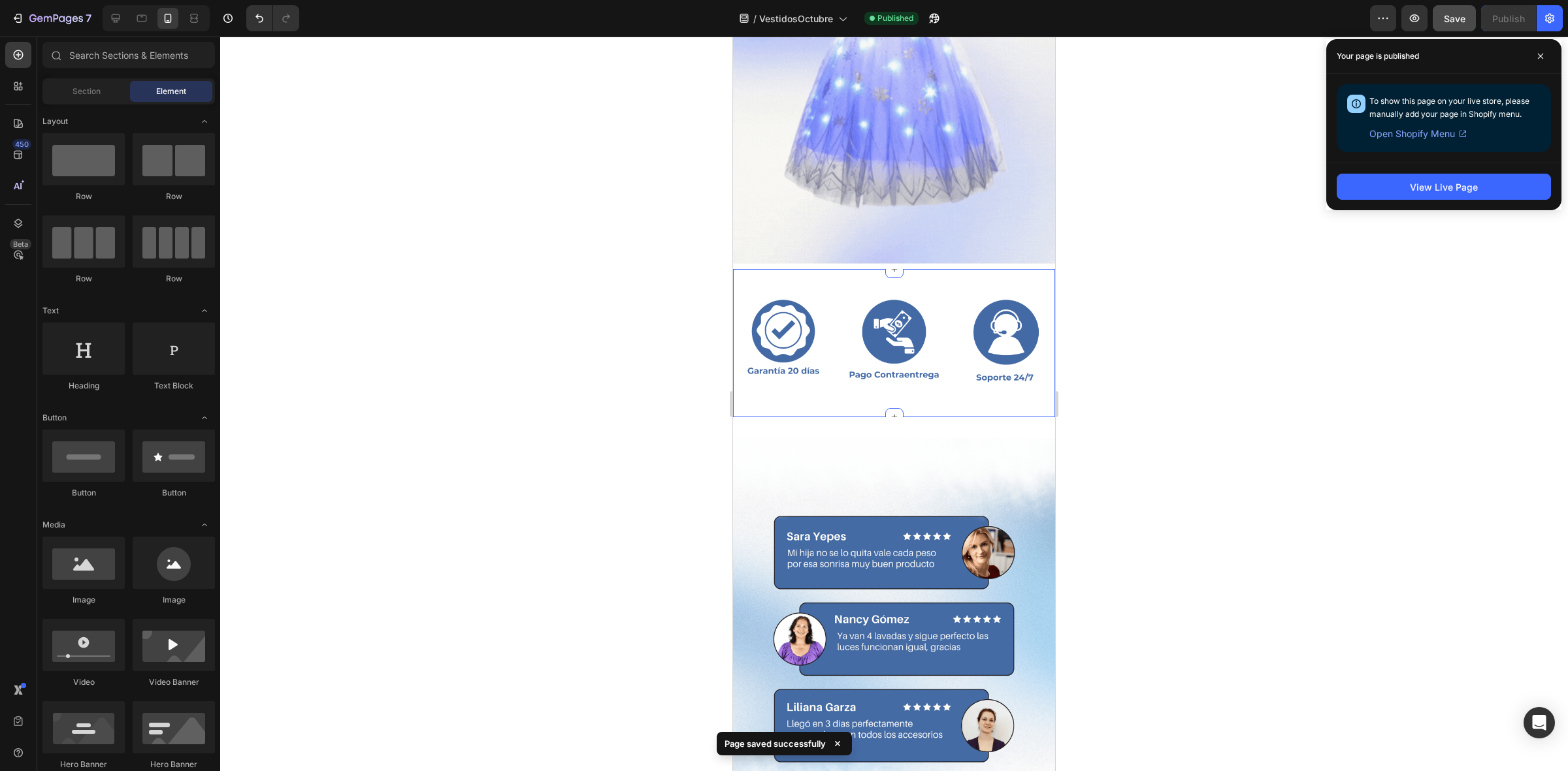
scroll to position [2452, 0]
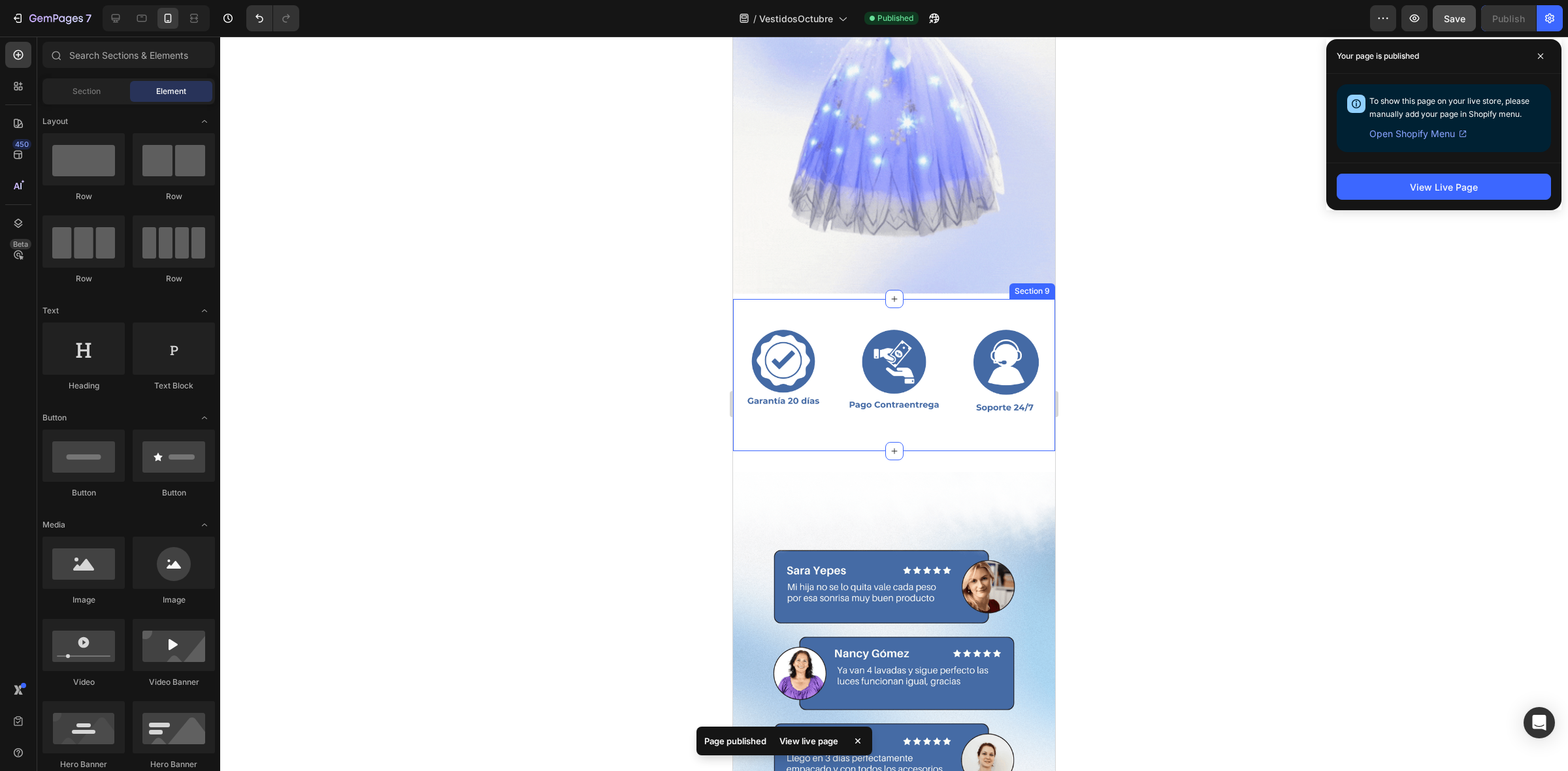
click at [933, 318] on div "Image Image Image Row Section 9" at bounding box center [894, 375] width 322 height 152
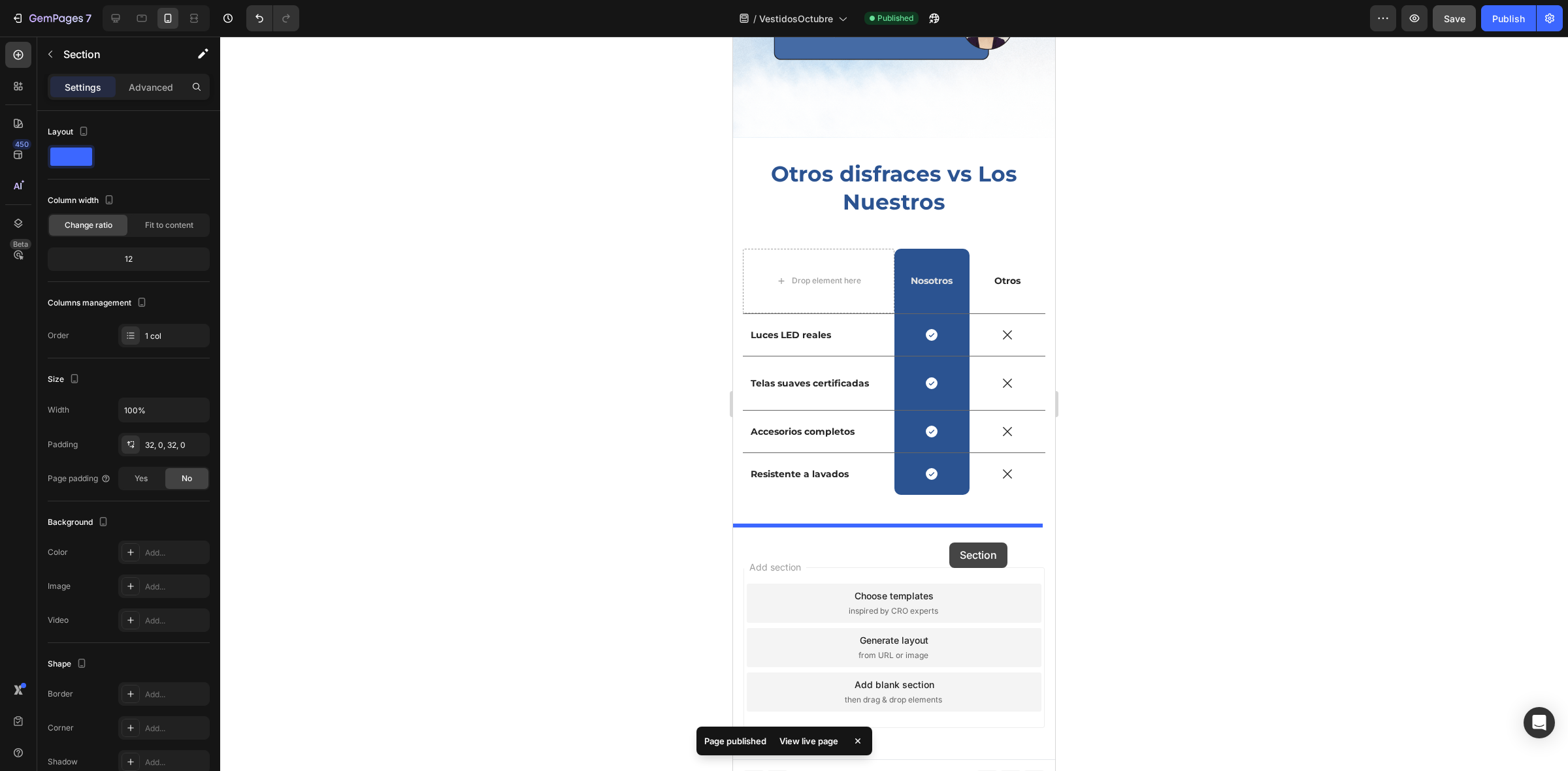
drag, startPoint x: 931, startPoint y: 310, endPoint x: 946, endPoint y: 535, distance: 225.5
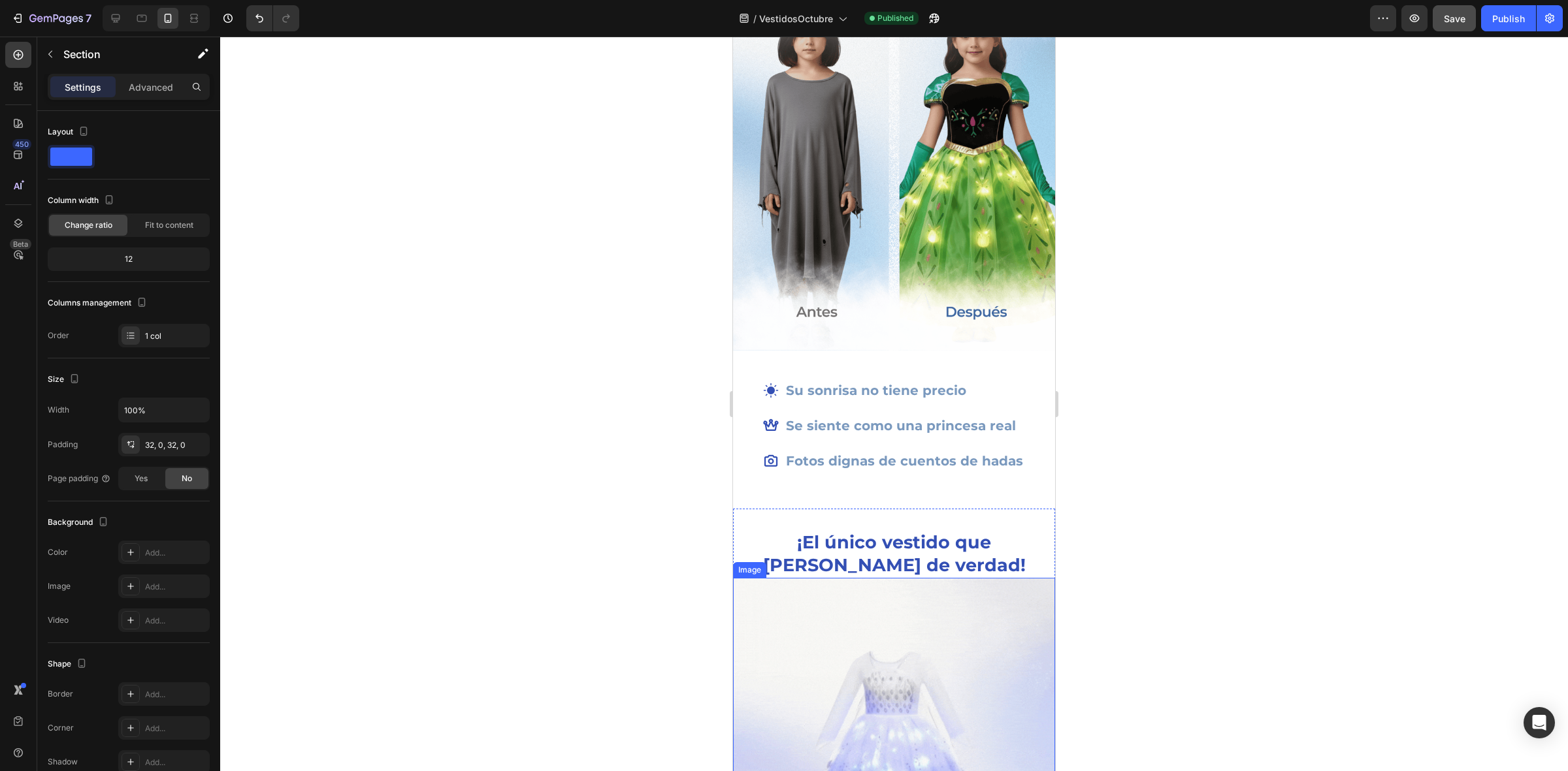
scroll to position [1649, 0]
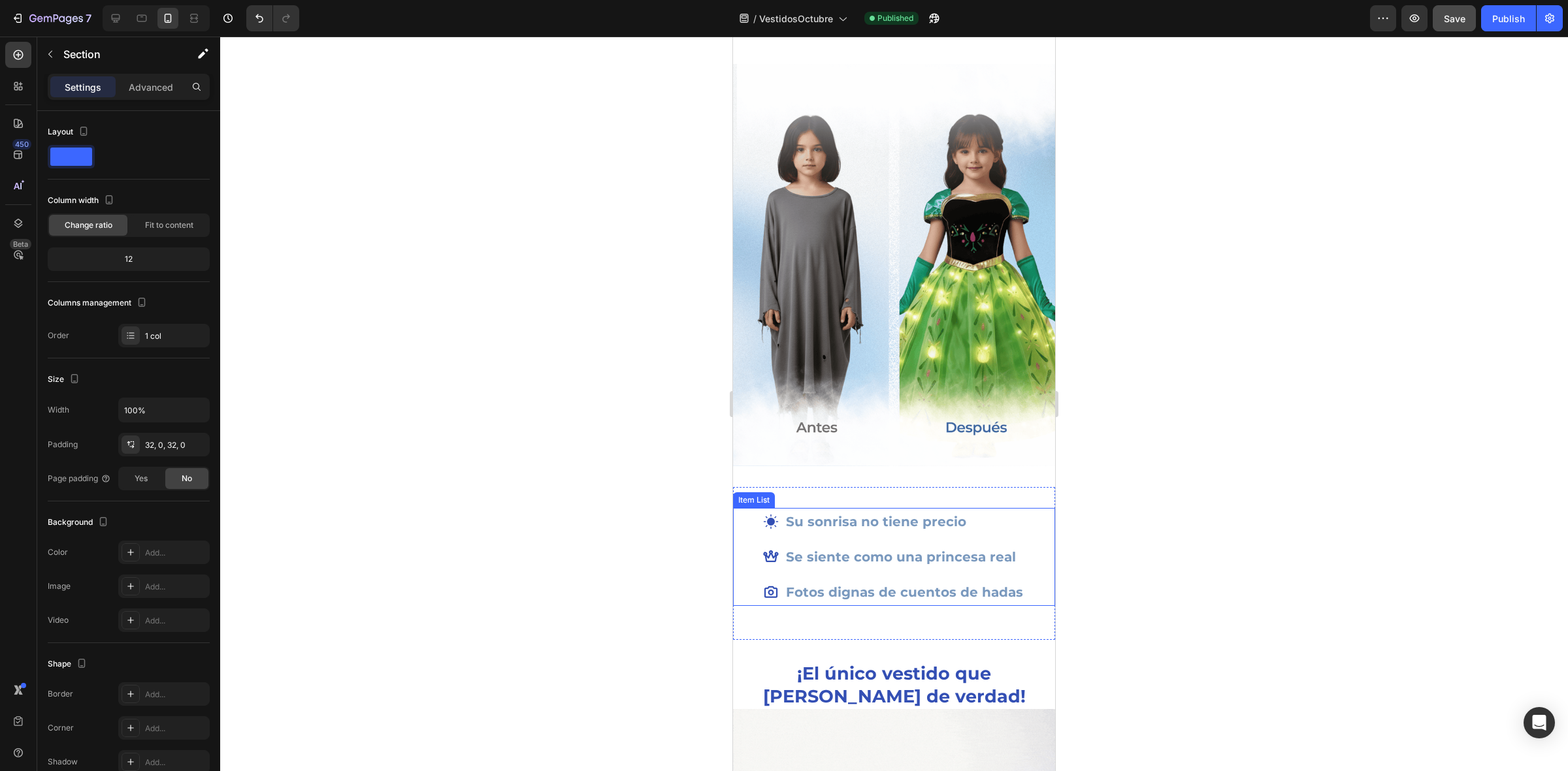
click at [955, 510] on p "Su sonrisa no tiene precio" at bounding box center [904, 521] width 237 height 24
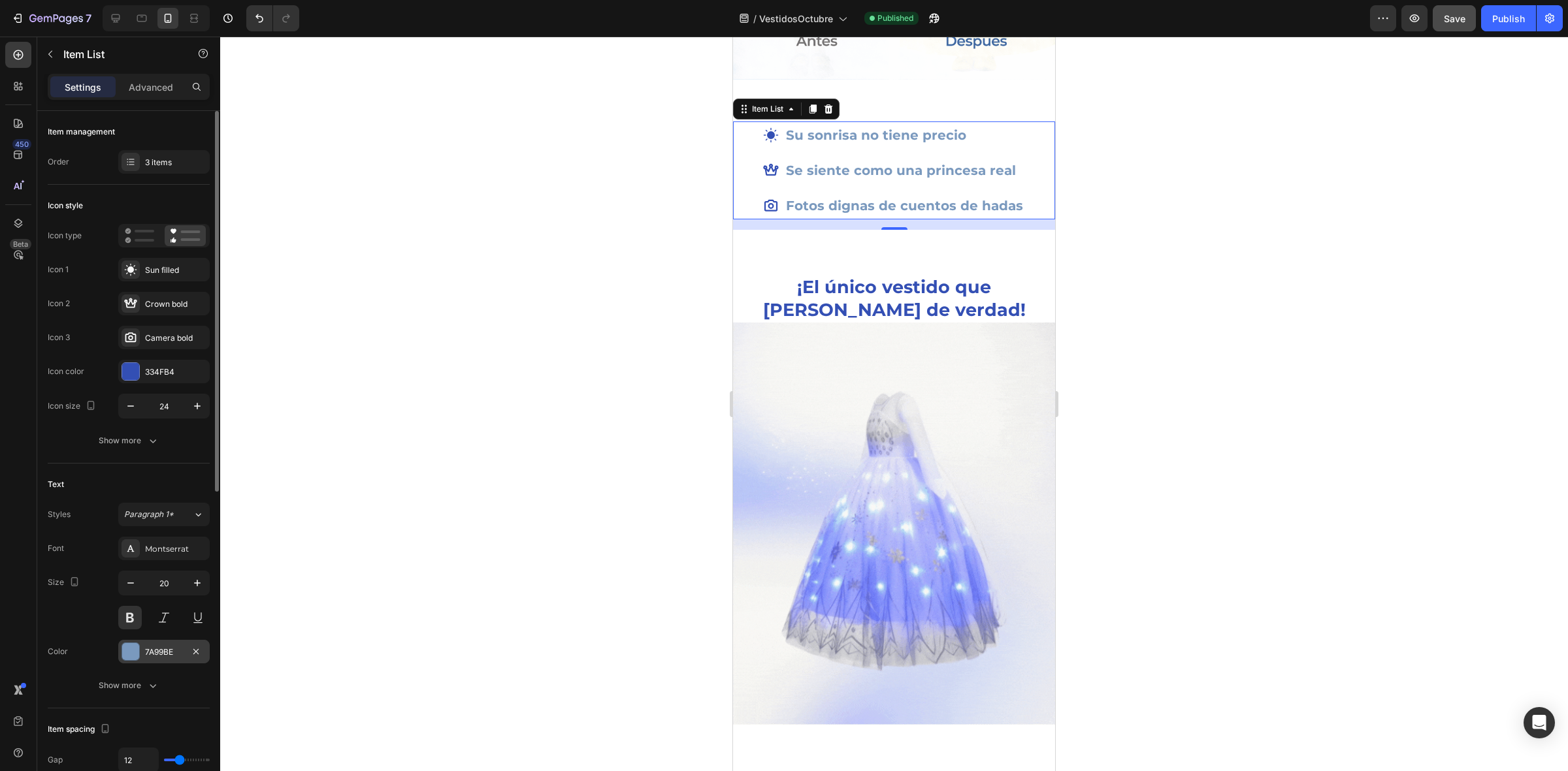
click at [124, 648] on div at bounding box center [131, 652] width 17 height 17
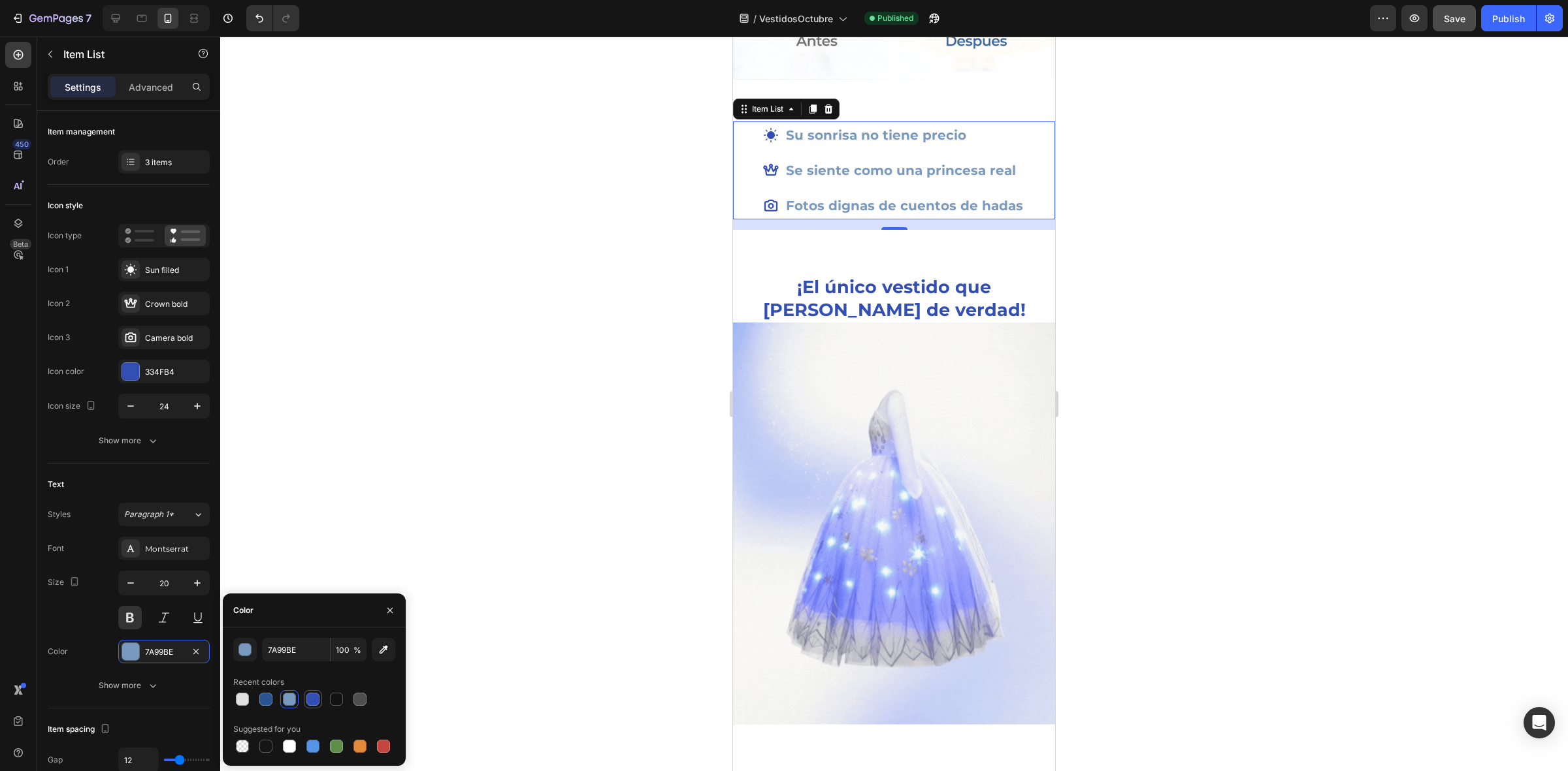
click at [317, 705] on div at bounding box center [313, 699] width 13 height 13
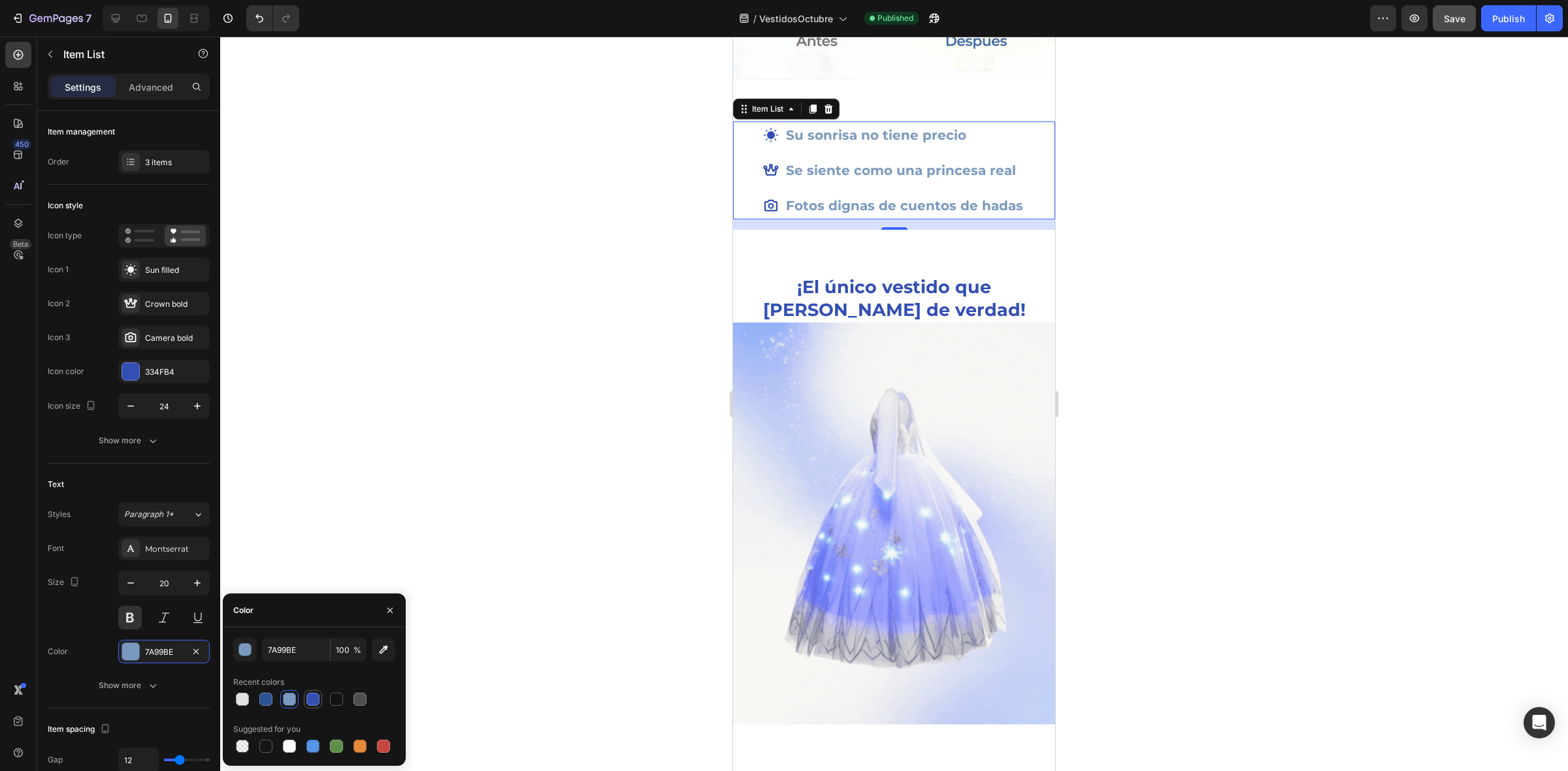
type input "334FB4"
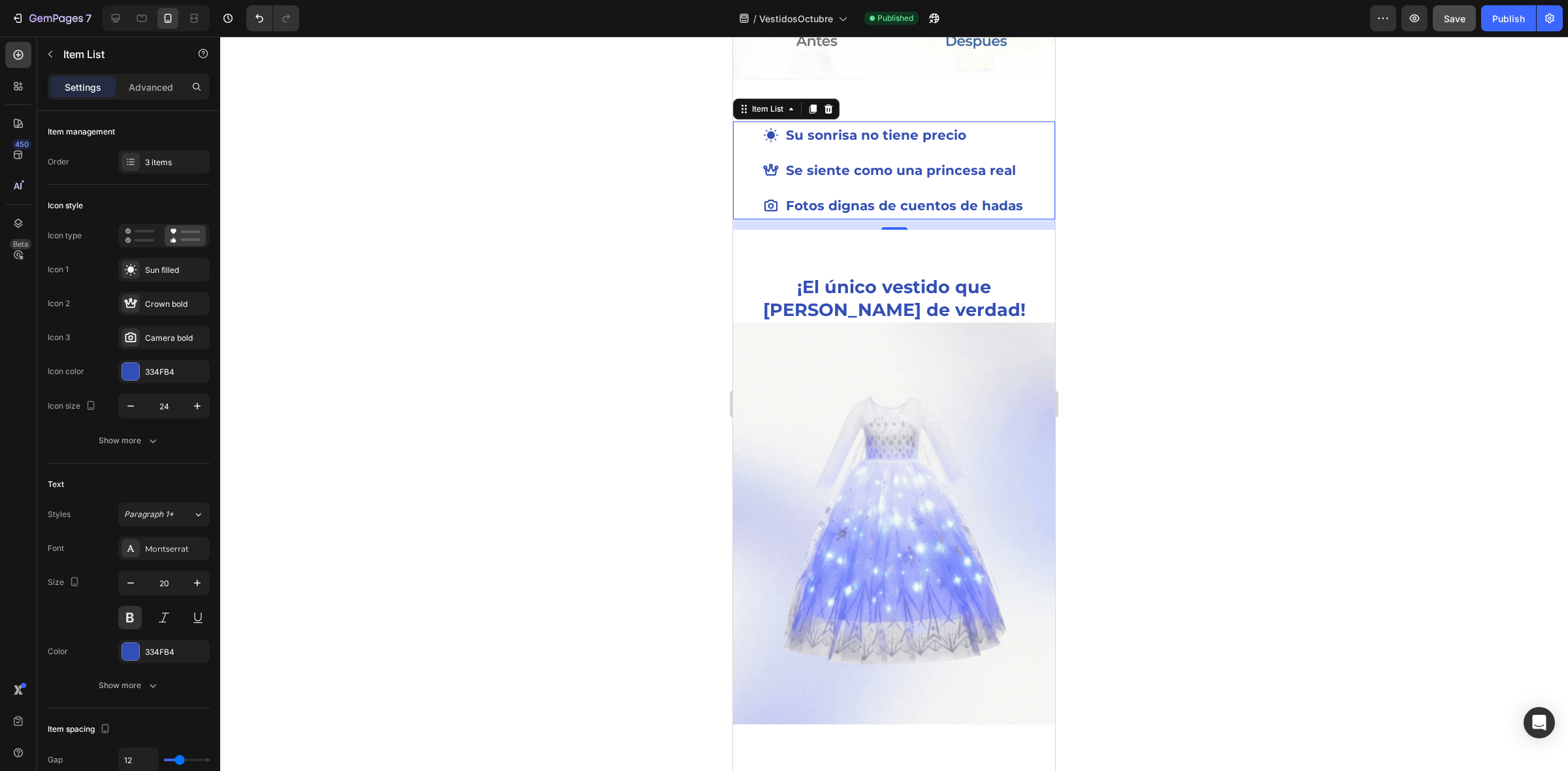
click at [484, 455] on div at bounding box center [894, 403] width 1347 height 735
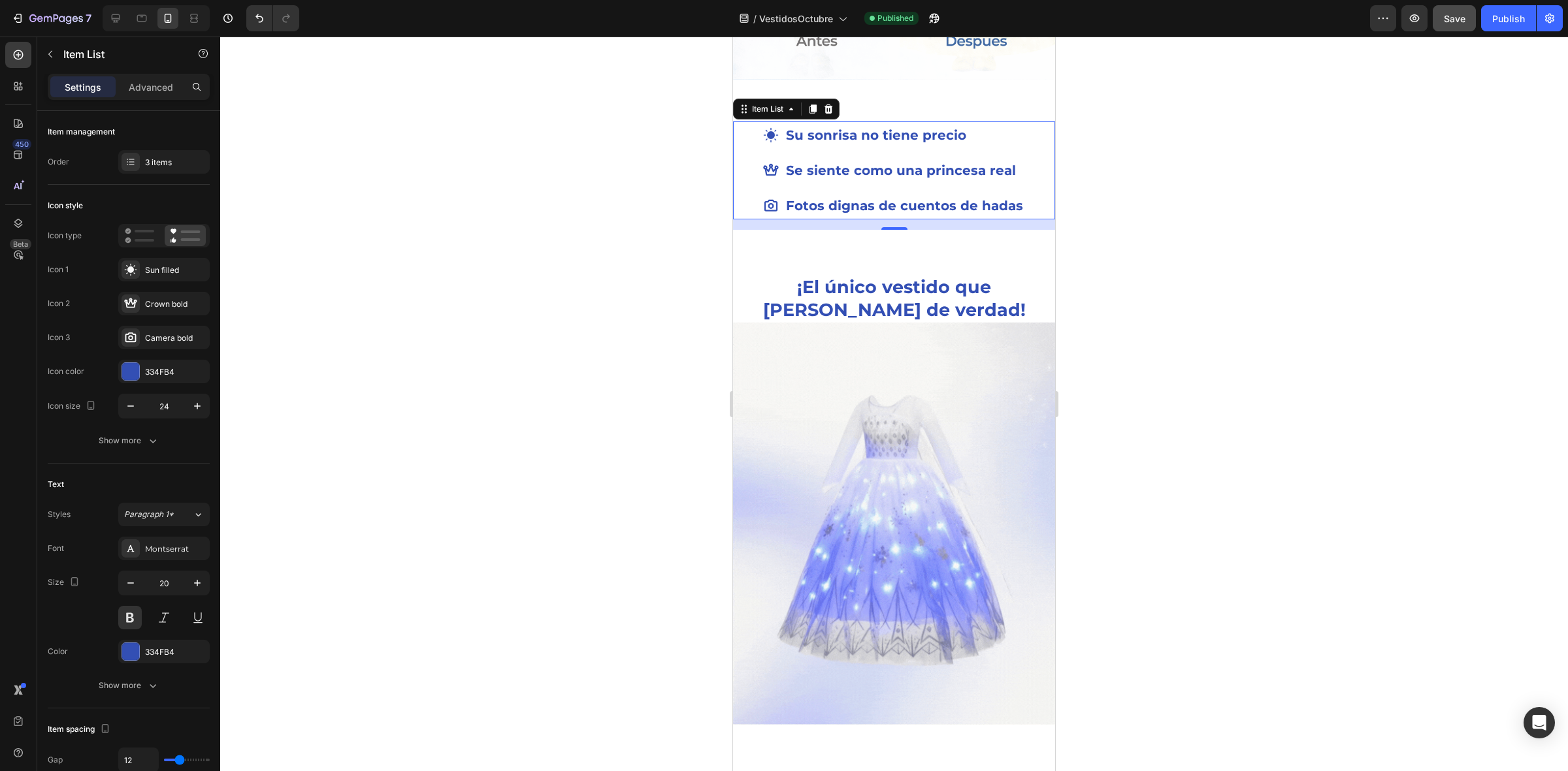
click at [484, 455] on div at bounding box center [894, 403] width 1347 height 735
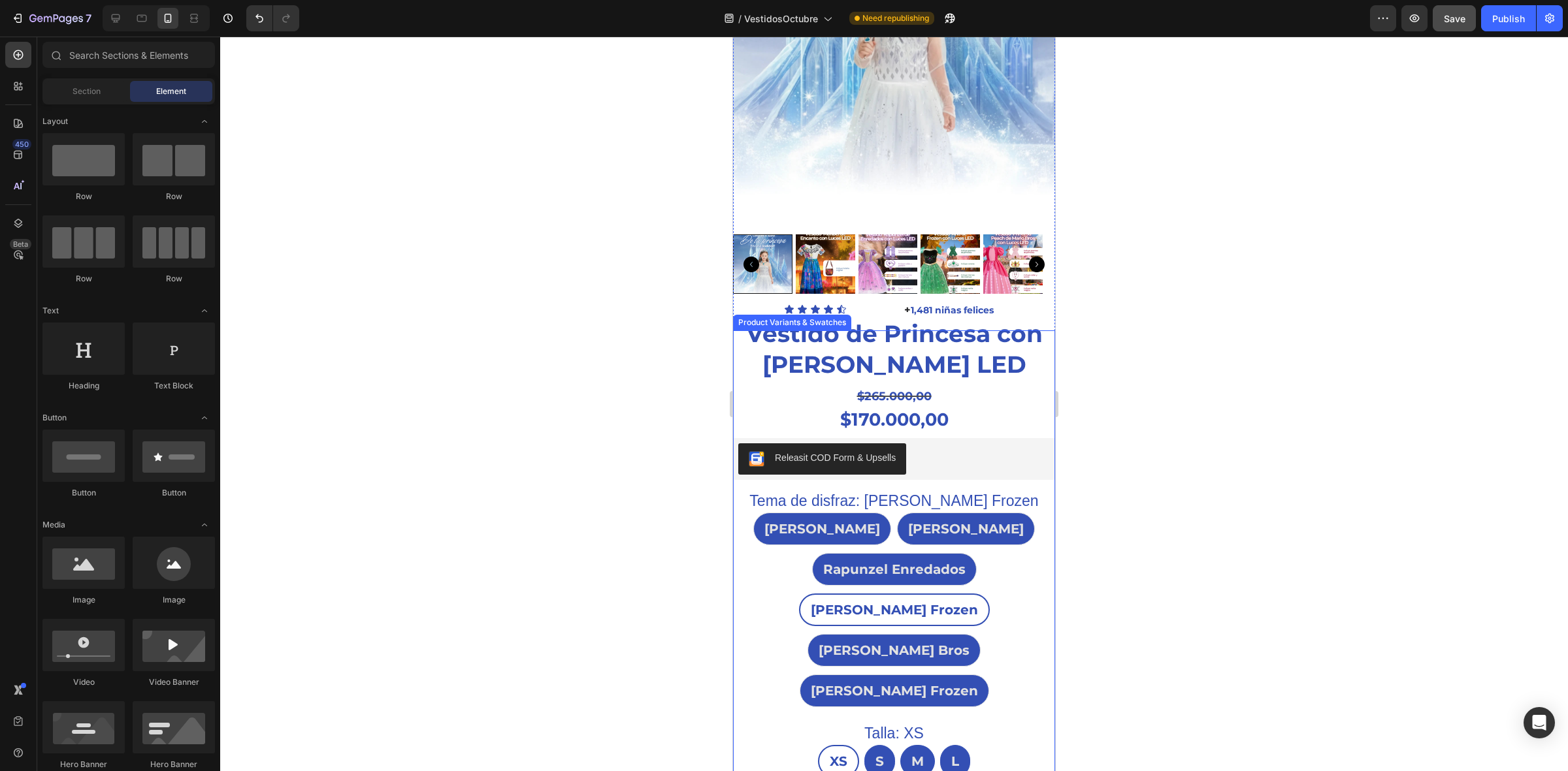
scroll to position [0, 0]
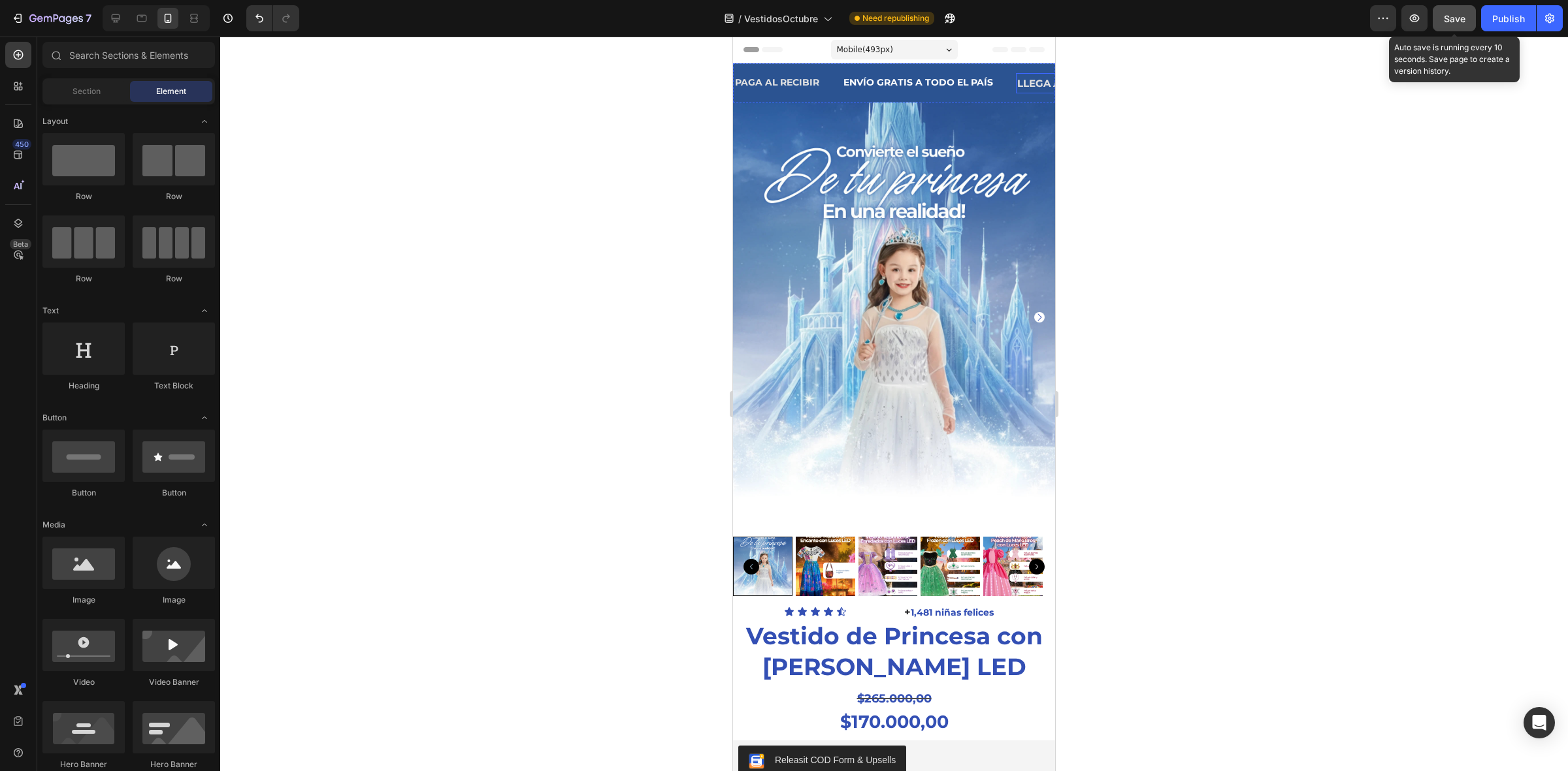
click at [1460, 15] on span "Save" at bounding box center [1454, 18] width 22 height 11
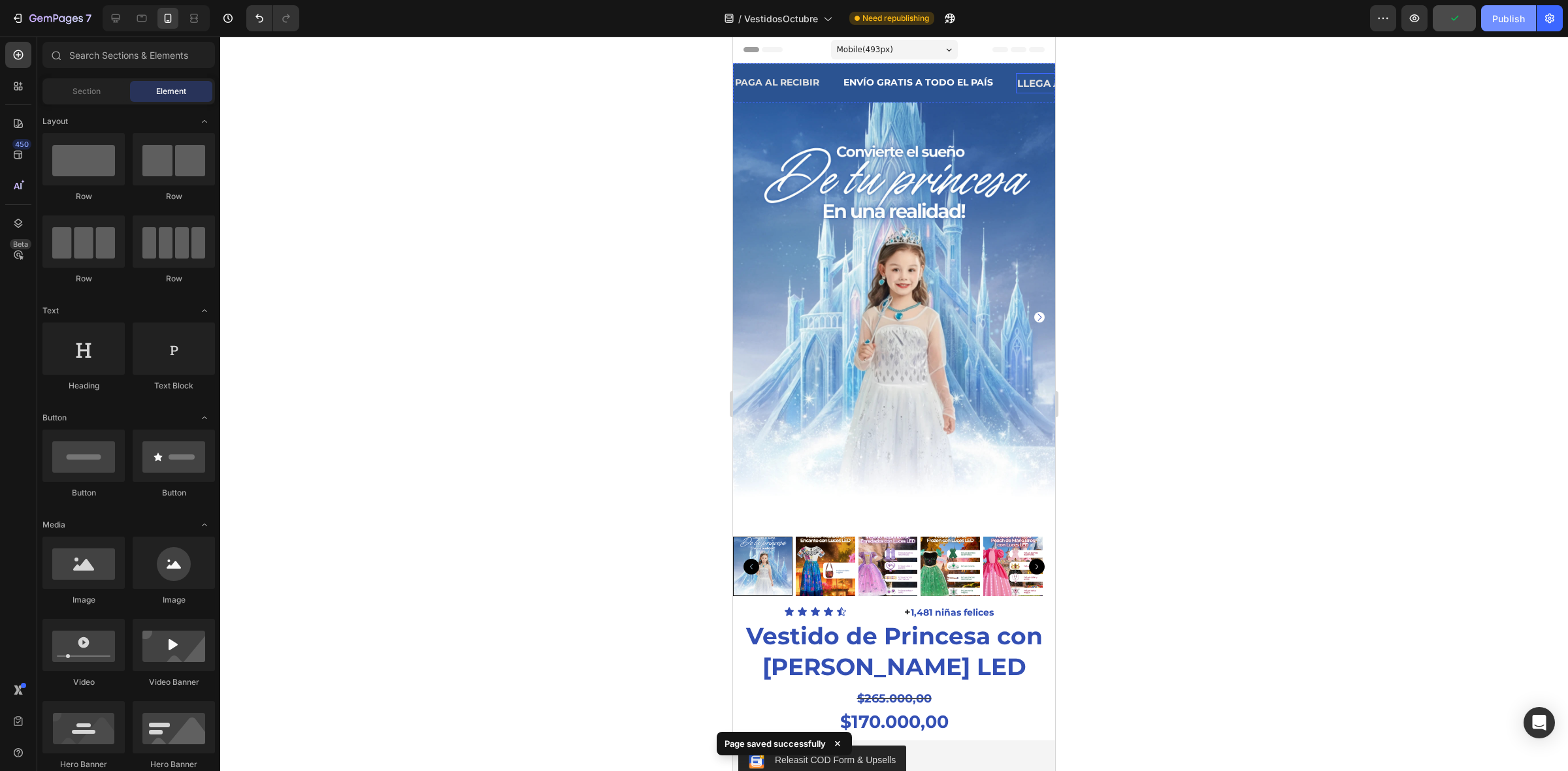
click at [1487, 14] on button "Publish" at bounding box center [1508, 18] width 55 height 26
click at [906, 52] on div "Mobile ( 493 px)" at bounding box center [894, 50] width 127 height 20
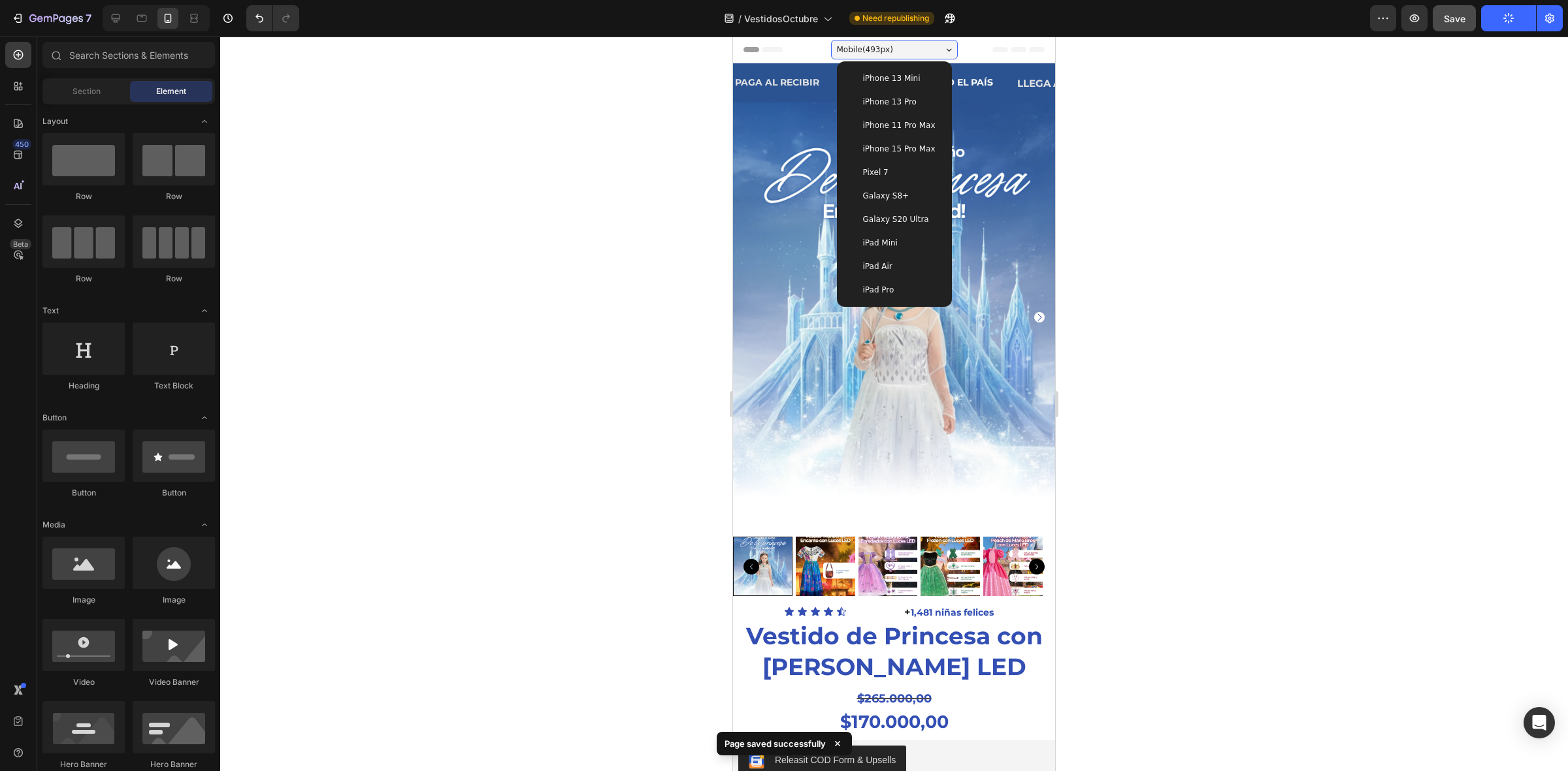
click at [893, 122] on span "iPhone 11 Pro Max" at bounding box center [899, 125] width 73 height 13
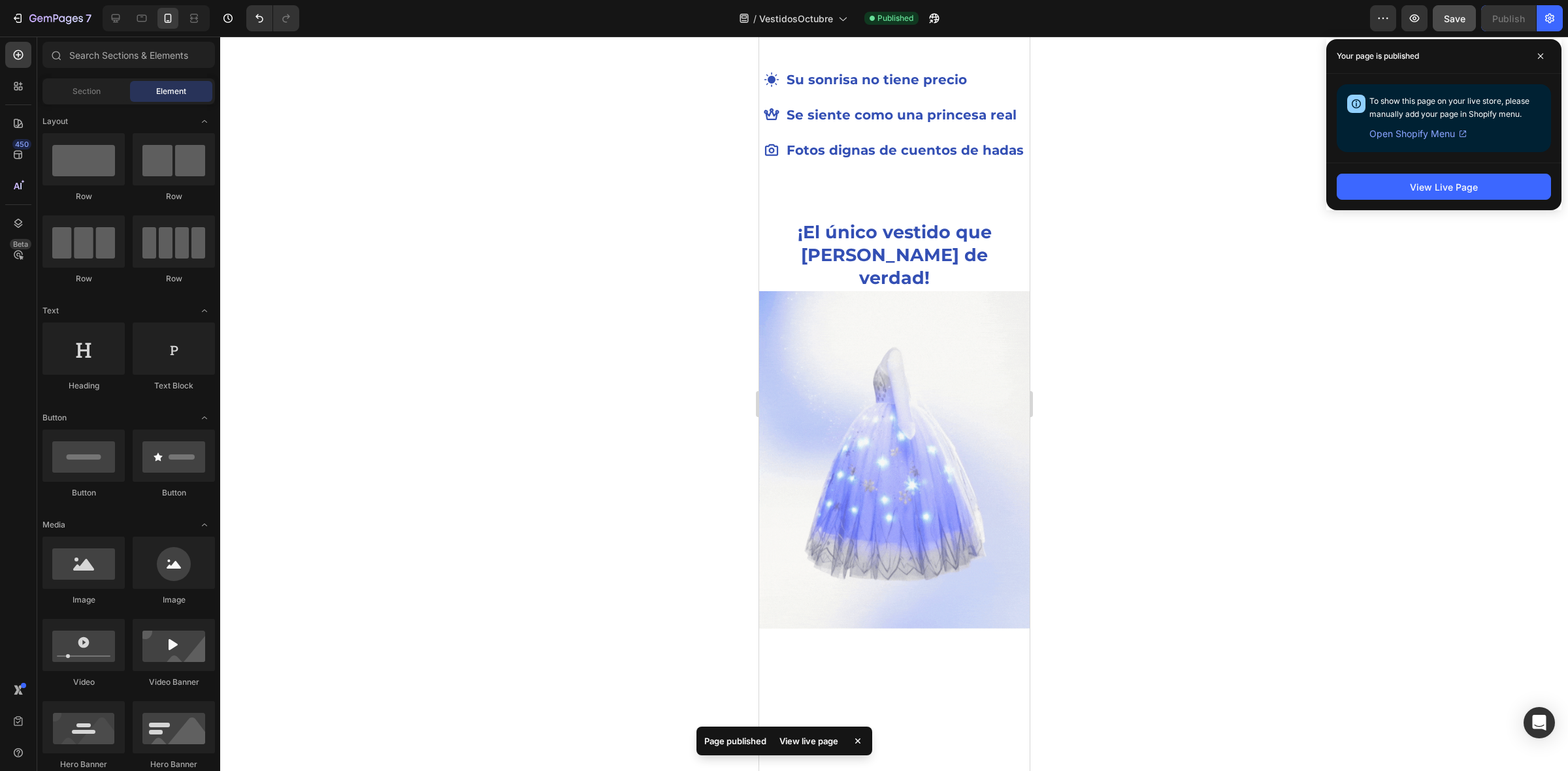
scroll to position [1795, 0]
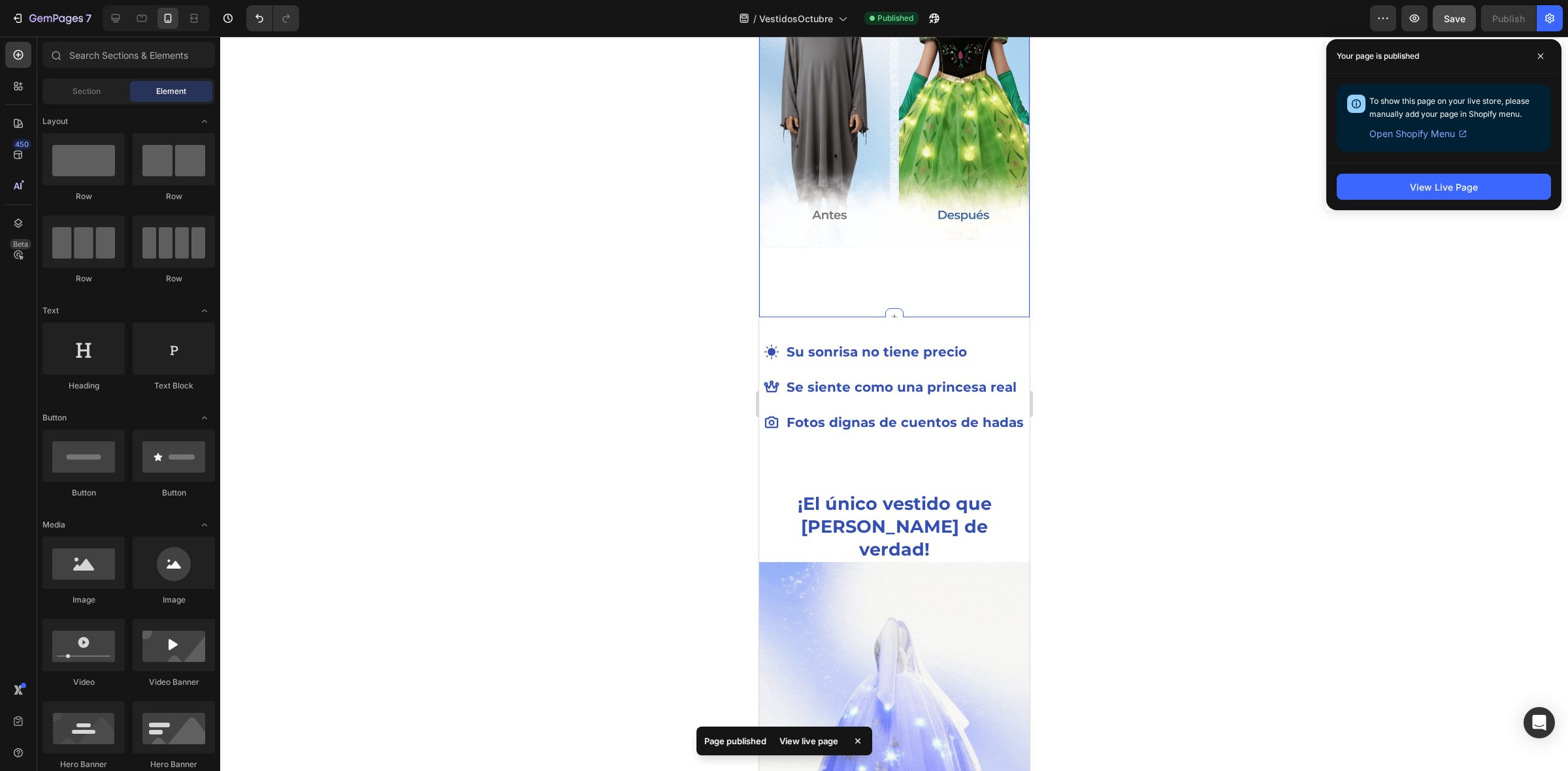
click at [883, 295] on div "Image" at bounding box center [893, 104] width 270 height 387
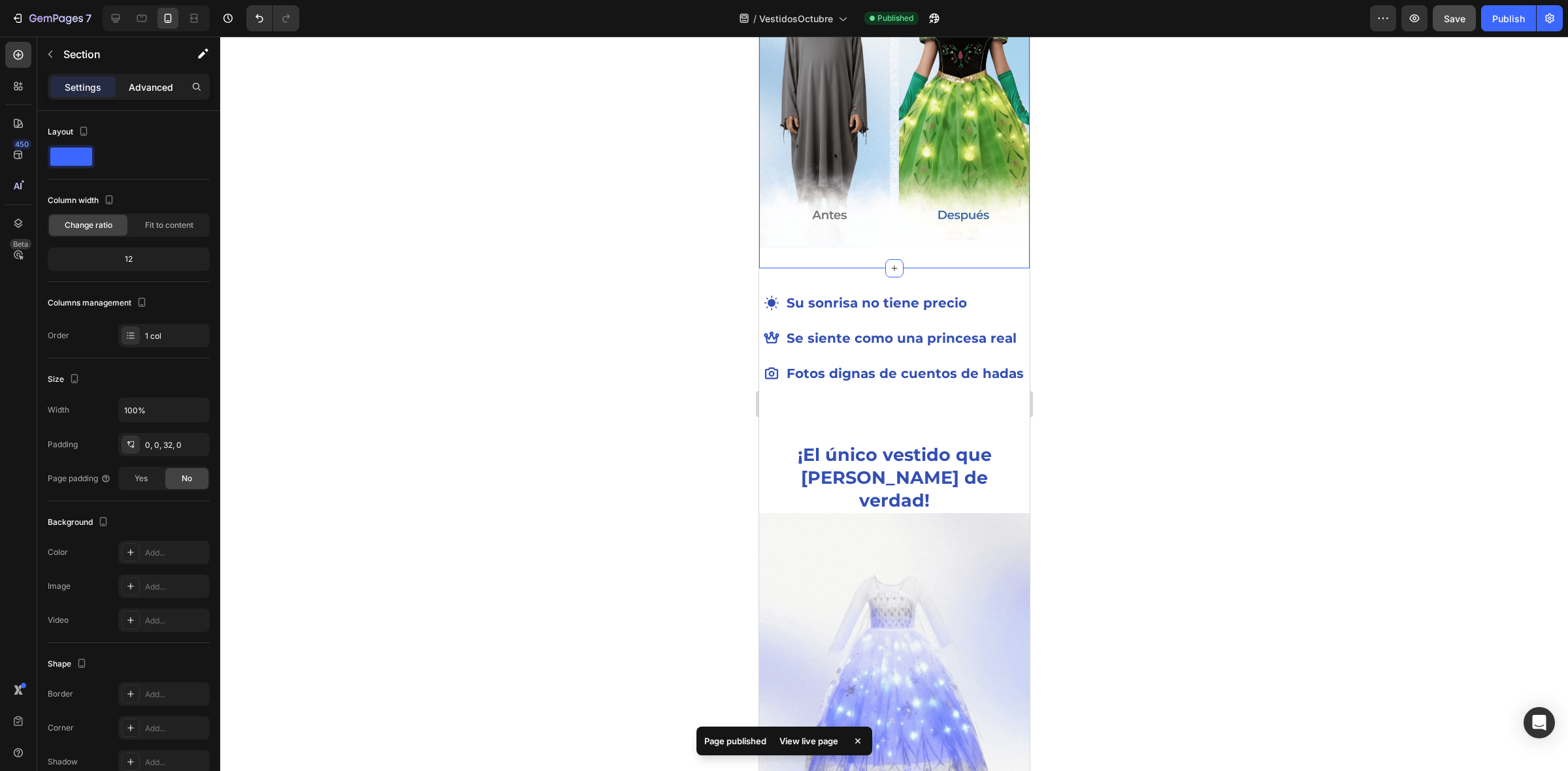
click at [150, 84] on p "Advanced" at bounding box center [151, 87] width 44 height 14
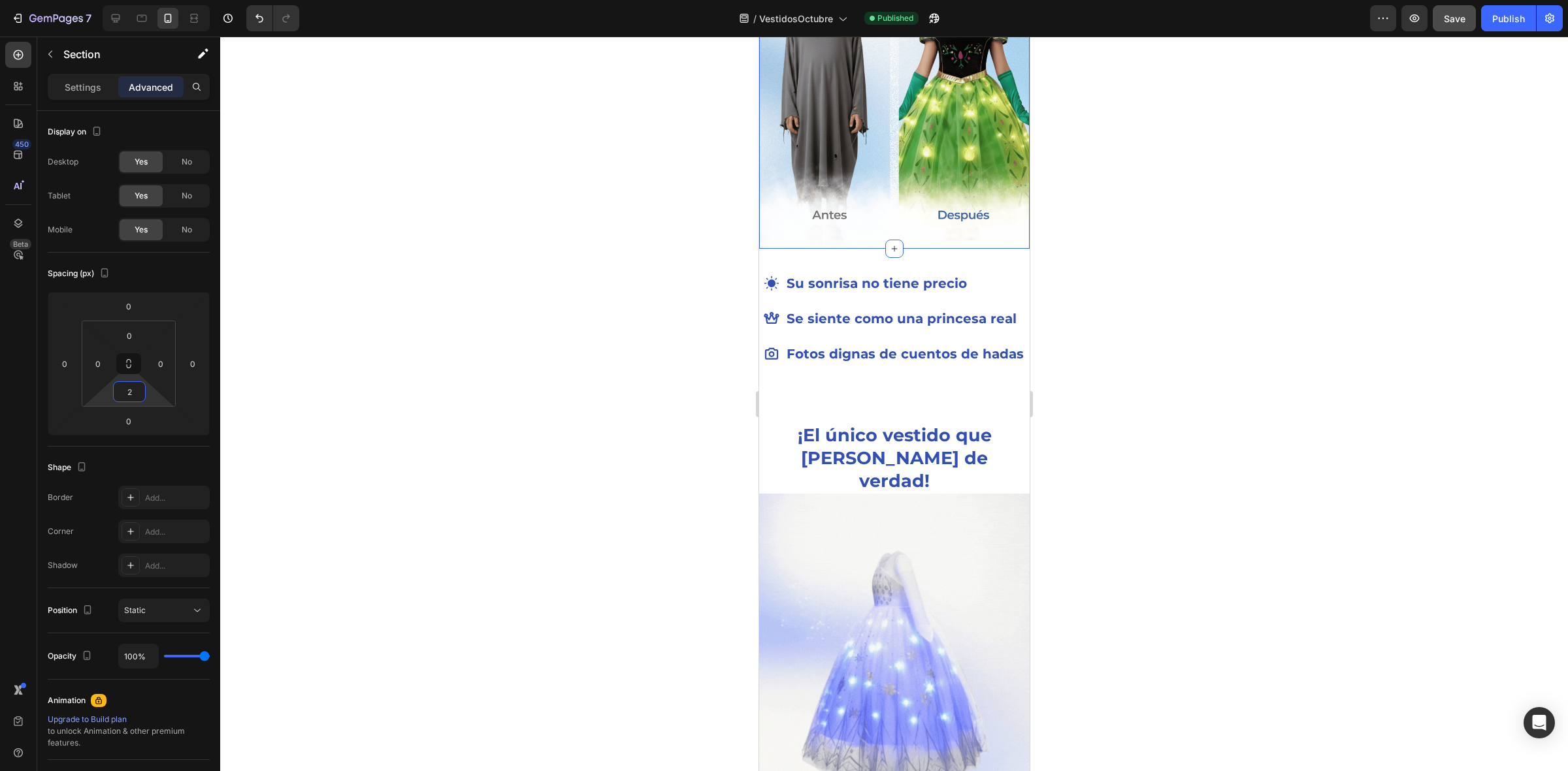
type input "0"
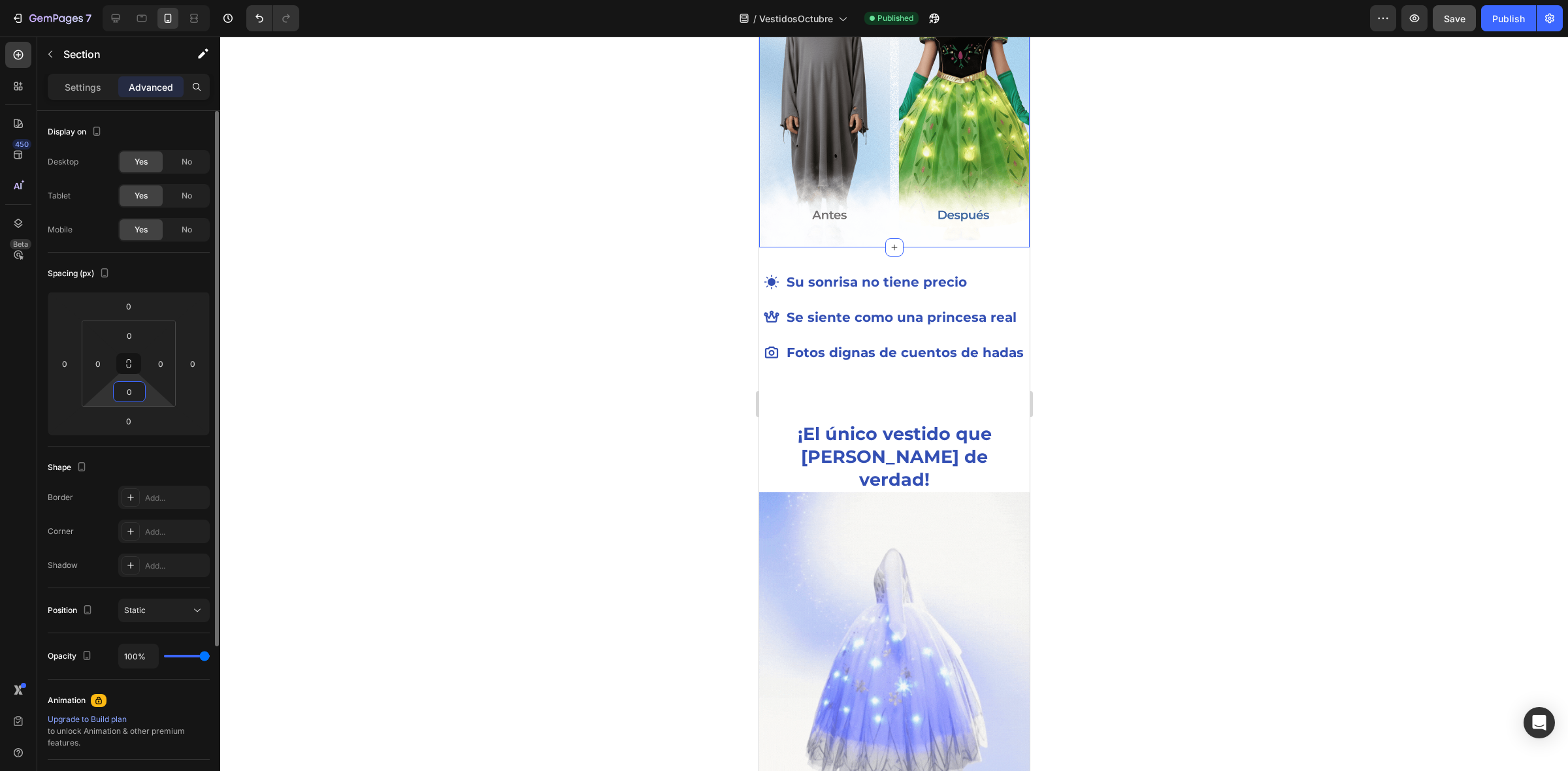
drag, startPoint x: 150, startPoint y: 399, endPoint x: 150, endPoint y: 439, distance: 40.0
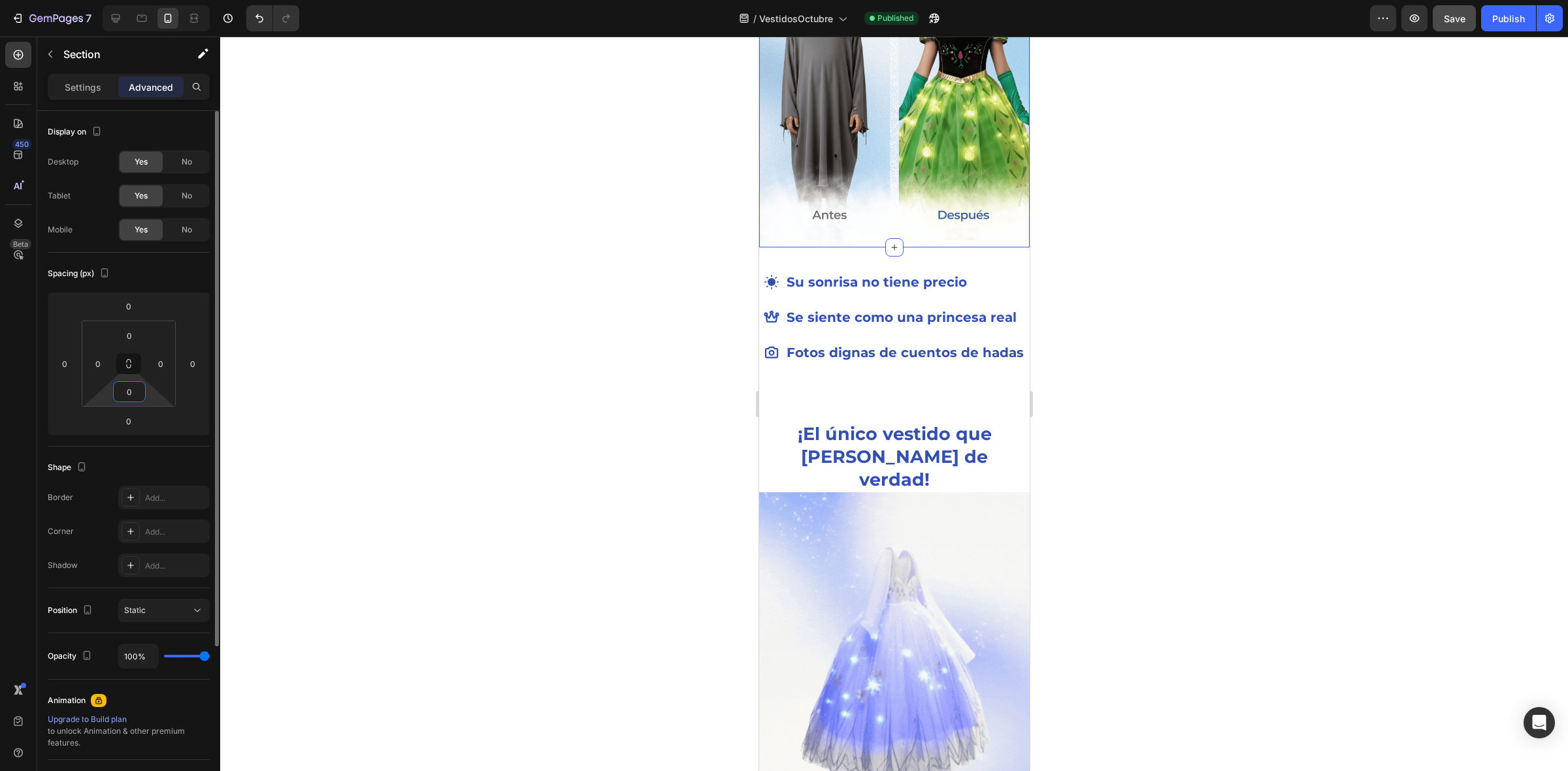
click at [149, 0] on html "7 / VestidosOctubre Published Preview Save Publish 450 Beta Sections(18) Elemen…" at bounding box center [784, 0] width 1568 height 0
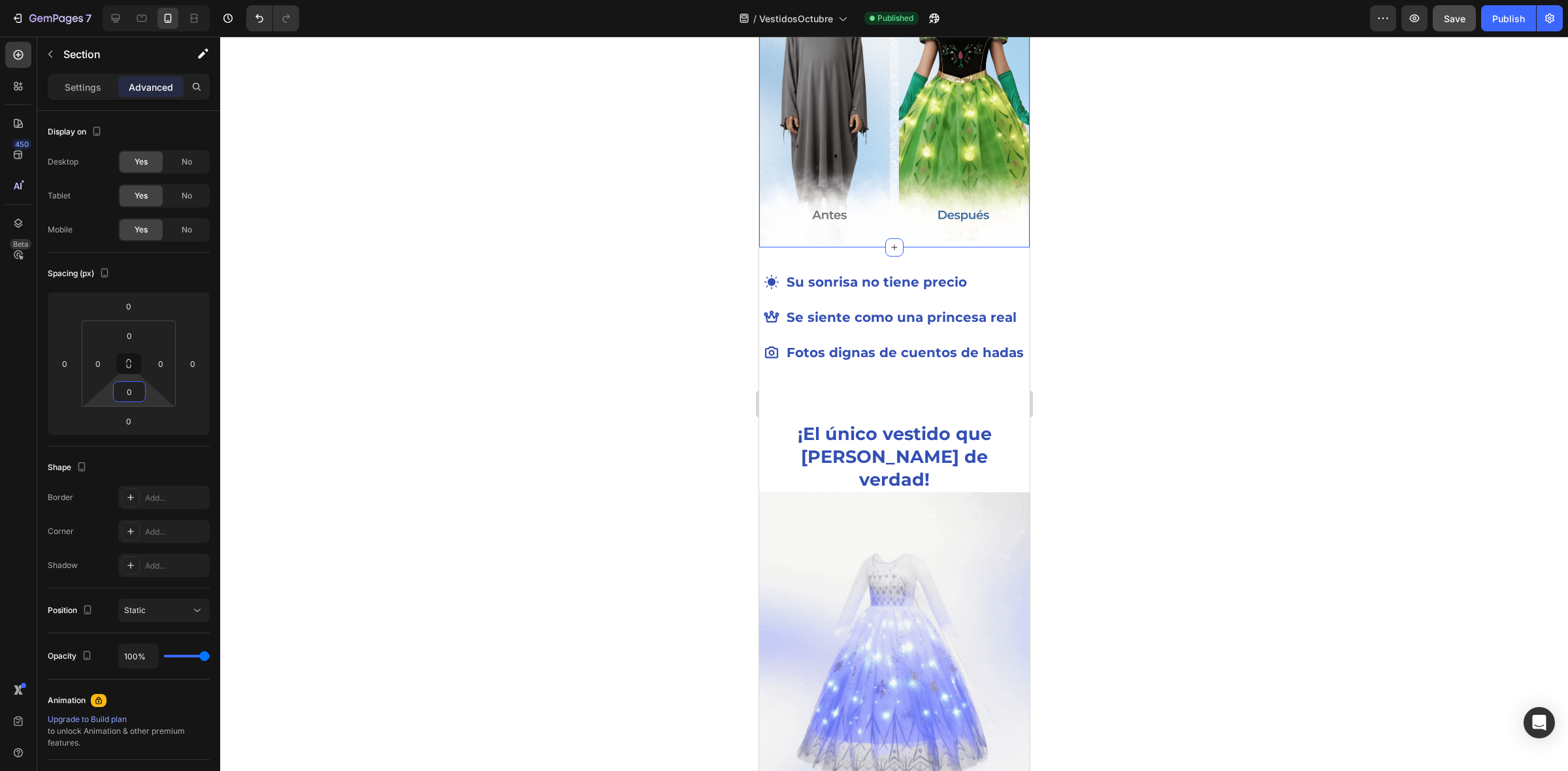
click at [507, 347] on div at bounding box center [894, 403] width 1347 height 735
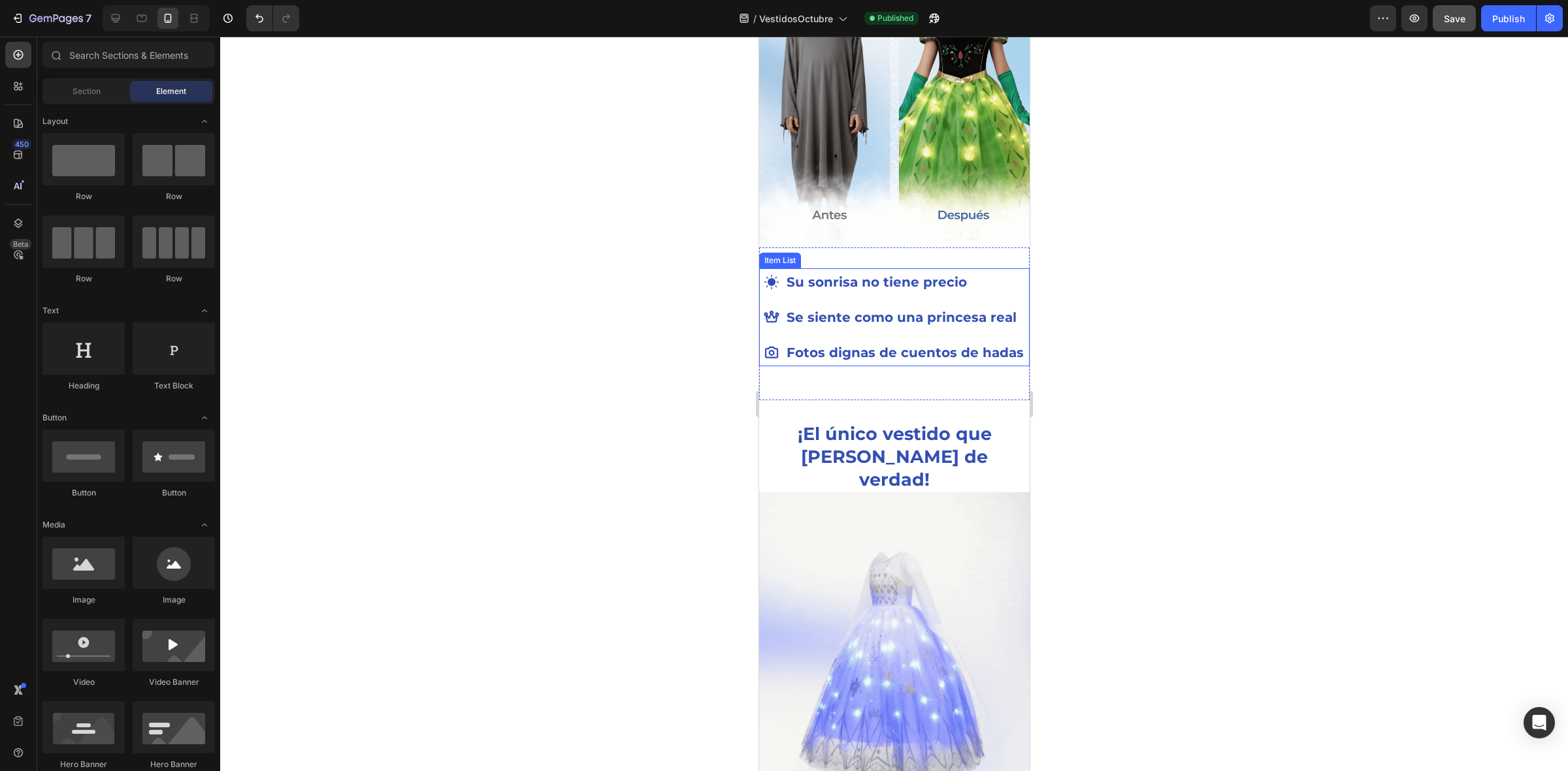
click at [859, 362] on p "Fotos dignas de cuentos de hadas" at bounding box center [904, 352] width 237 height 24
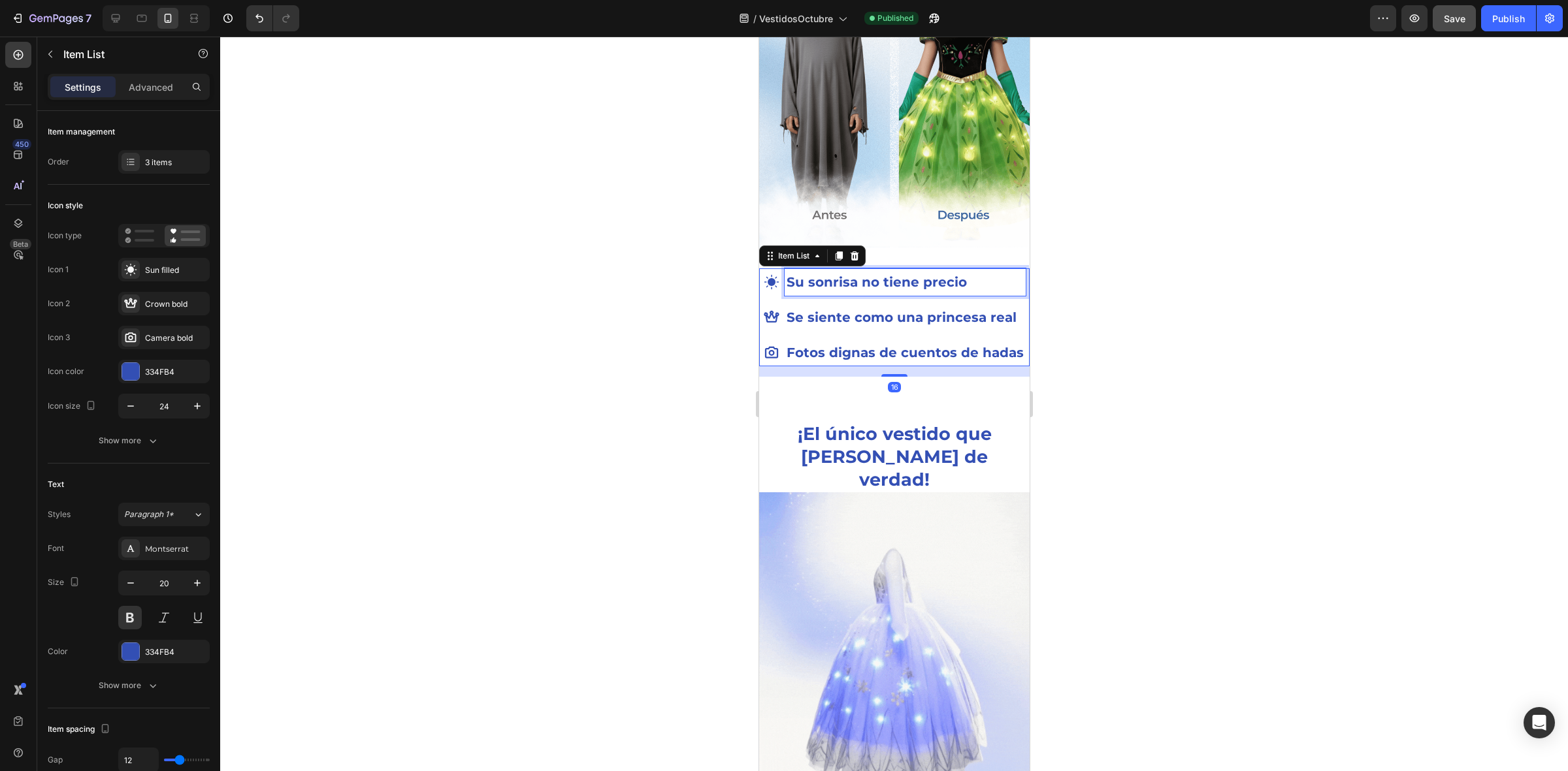
click at [1009, 270] on p "Su sonrisa no tiene precio" at bounding box center [904, 282] width 237 height 24
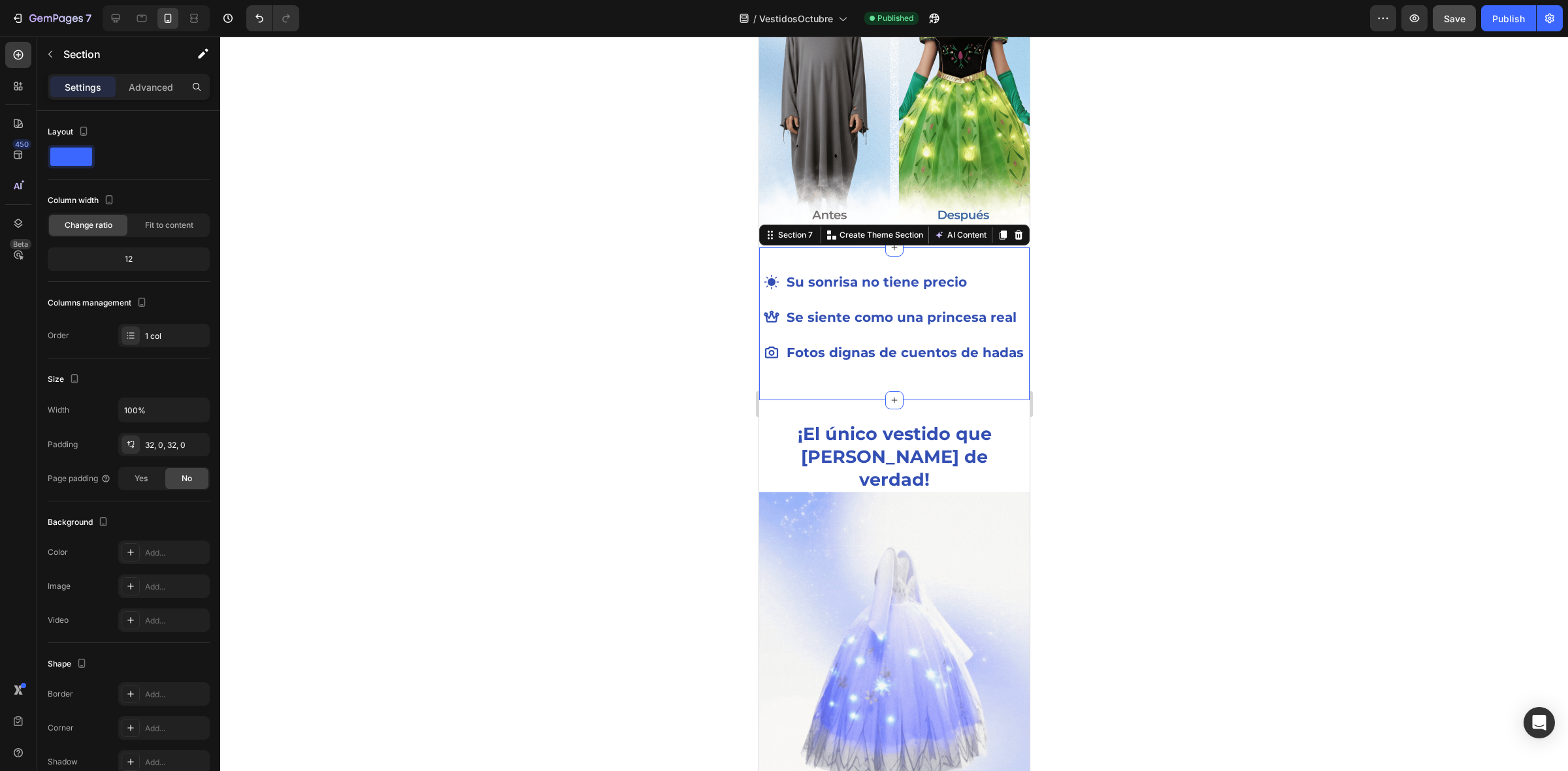
click at [991, 248] on div "Su sonrisa no tiene precio Se siente como una princesa real Fotos dignas de cue…" at bounding box center [893, 323] width 270 height 152
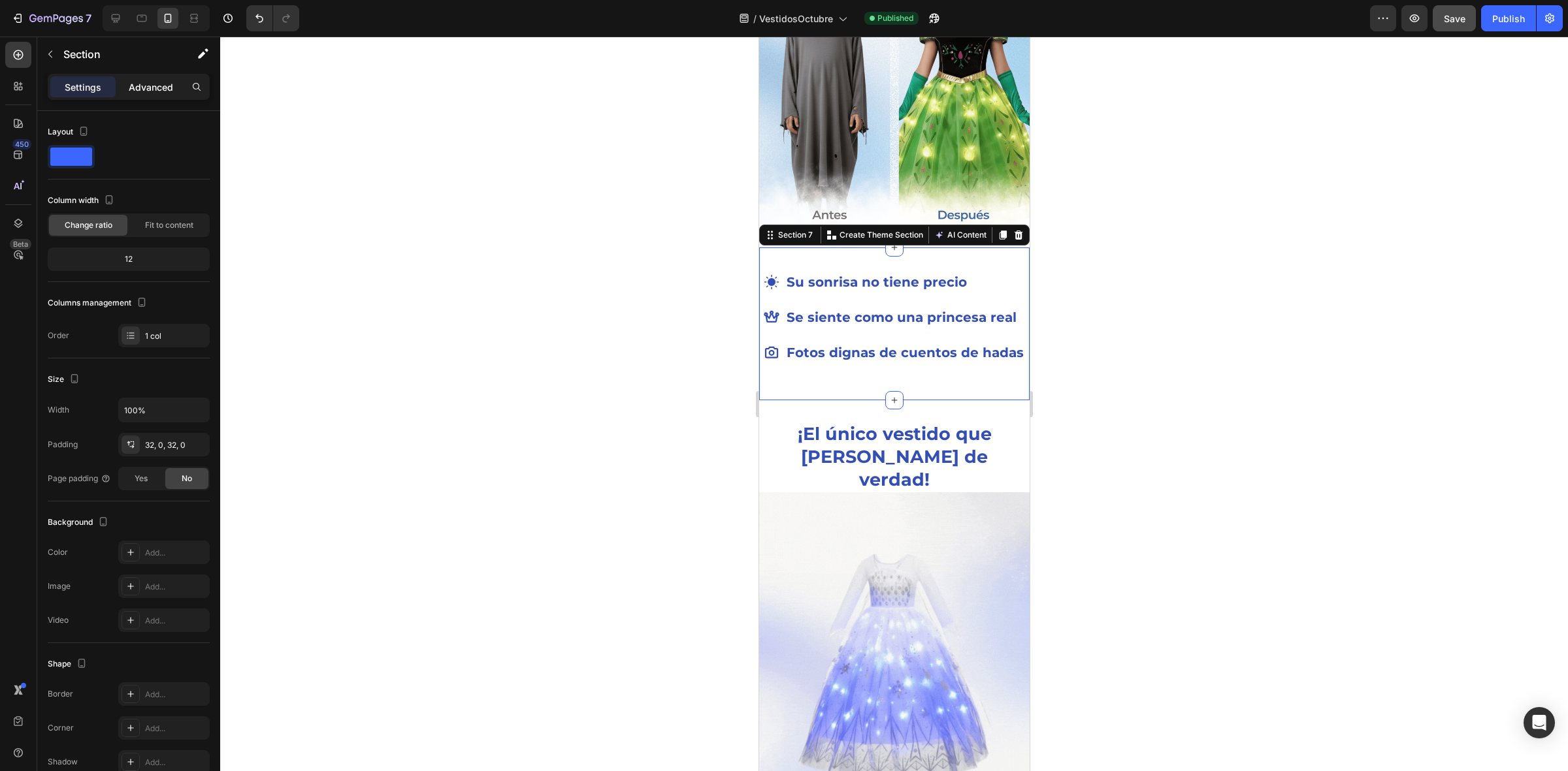
click at [149, 92] on p "Advanced" at bounding box center [151, 87] width 44 height 14
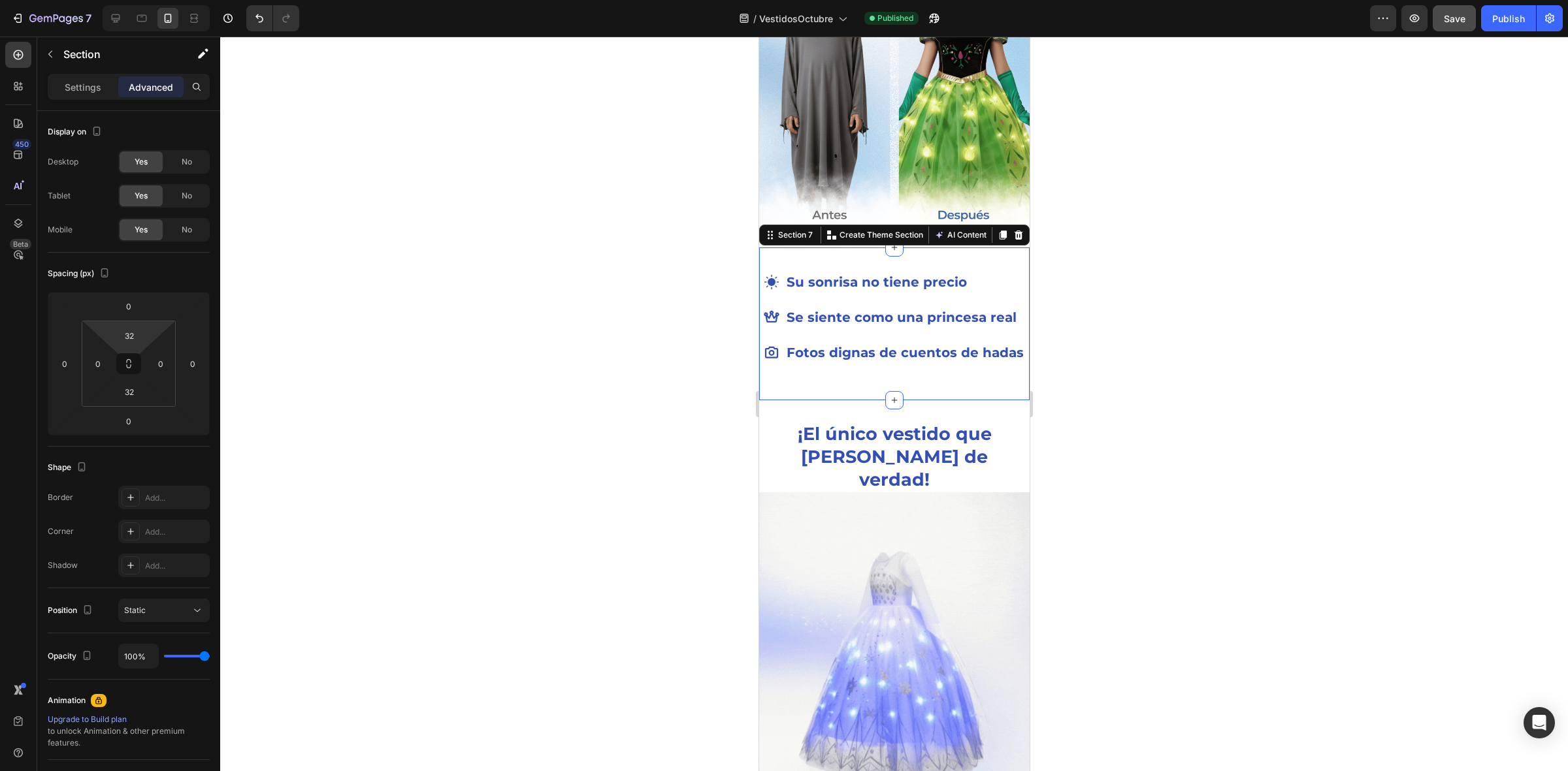
type input "0"
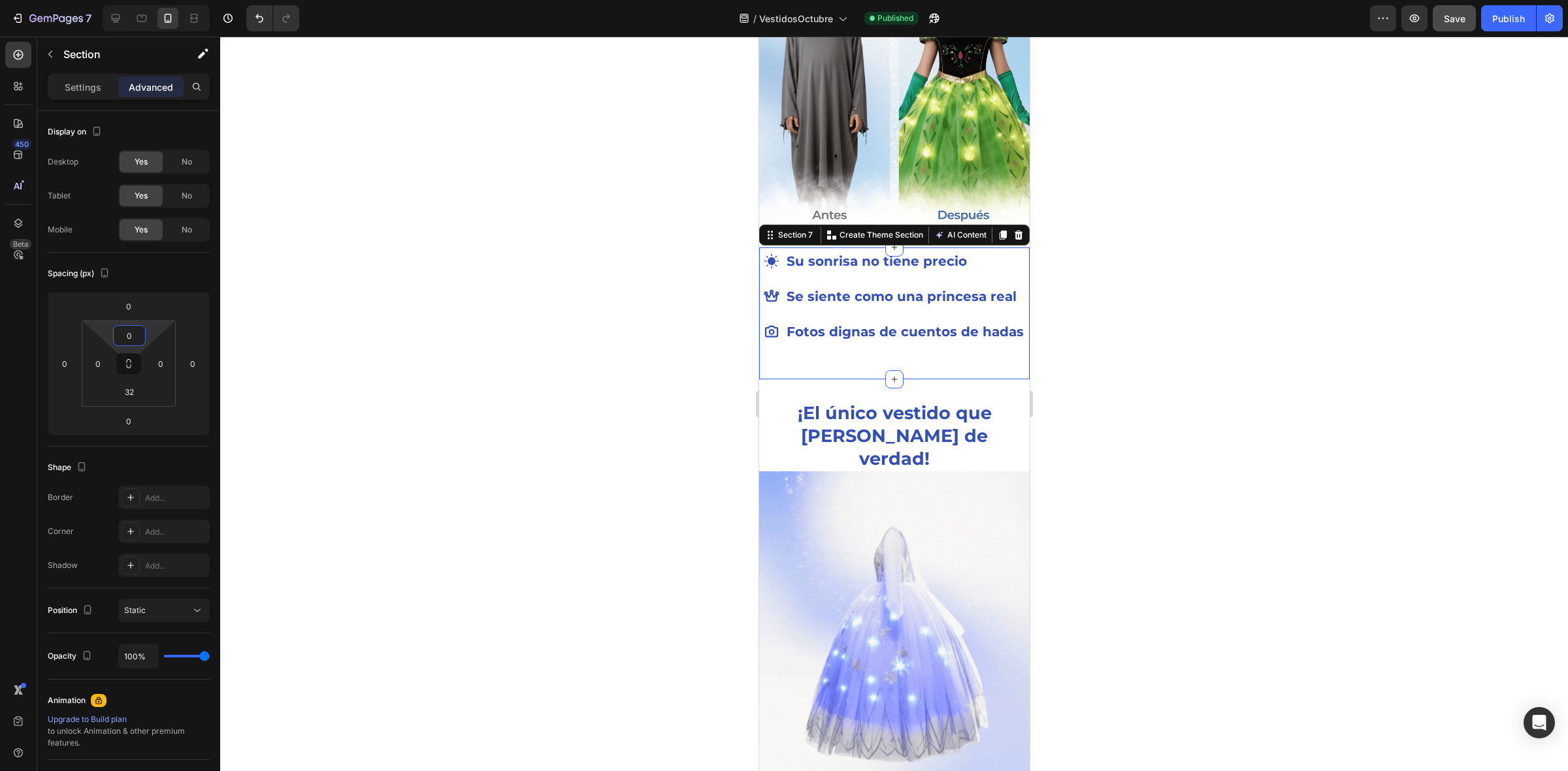
drag, startPoint x: 157, startPoint y: 333, endPoint x: 157, endPoint y: 349, distance: 16.0
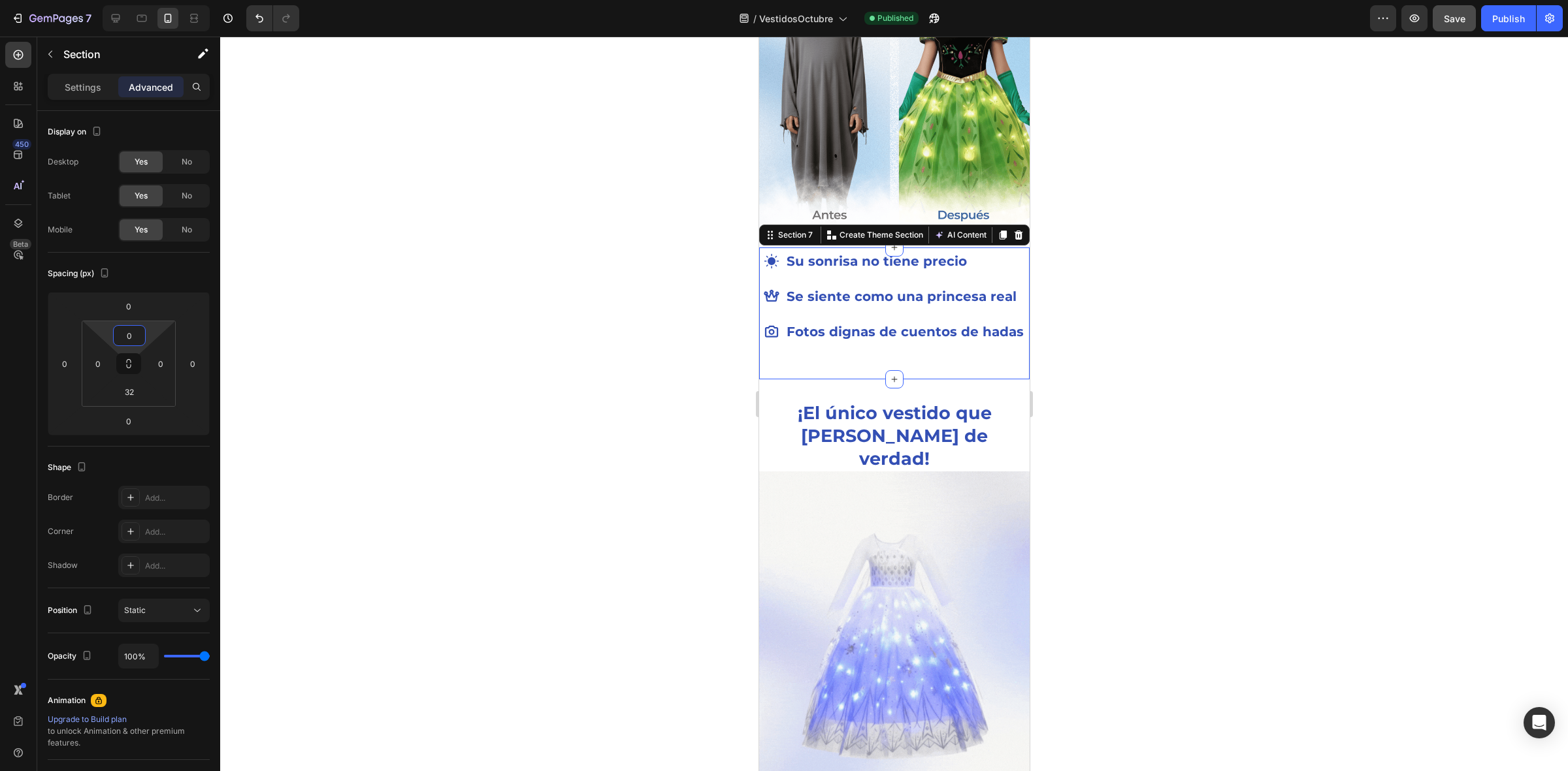
click at [157, 0] on html "7 / VestidosOctubre Published Preview Save Publish 450 Beta Sections(18) Elemen…" at bounding box center [784, 0] width 1568 height 0
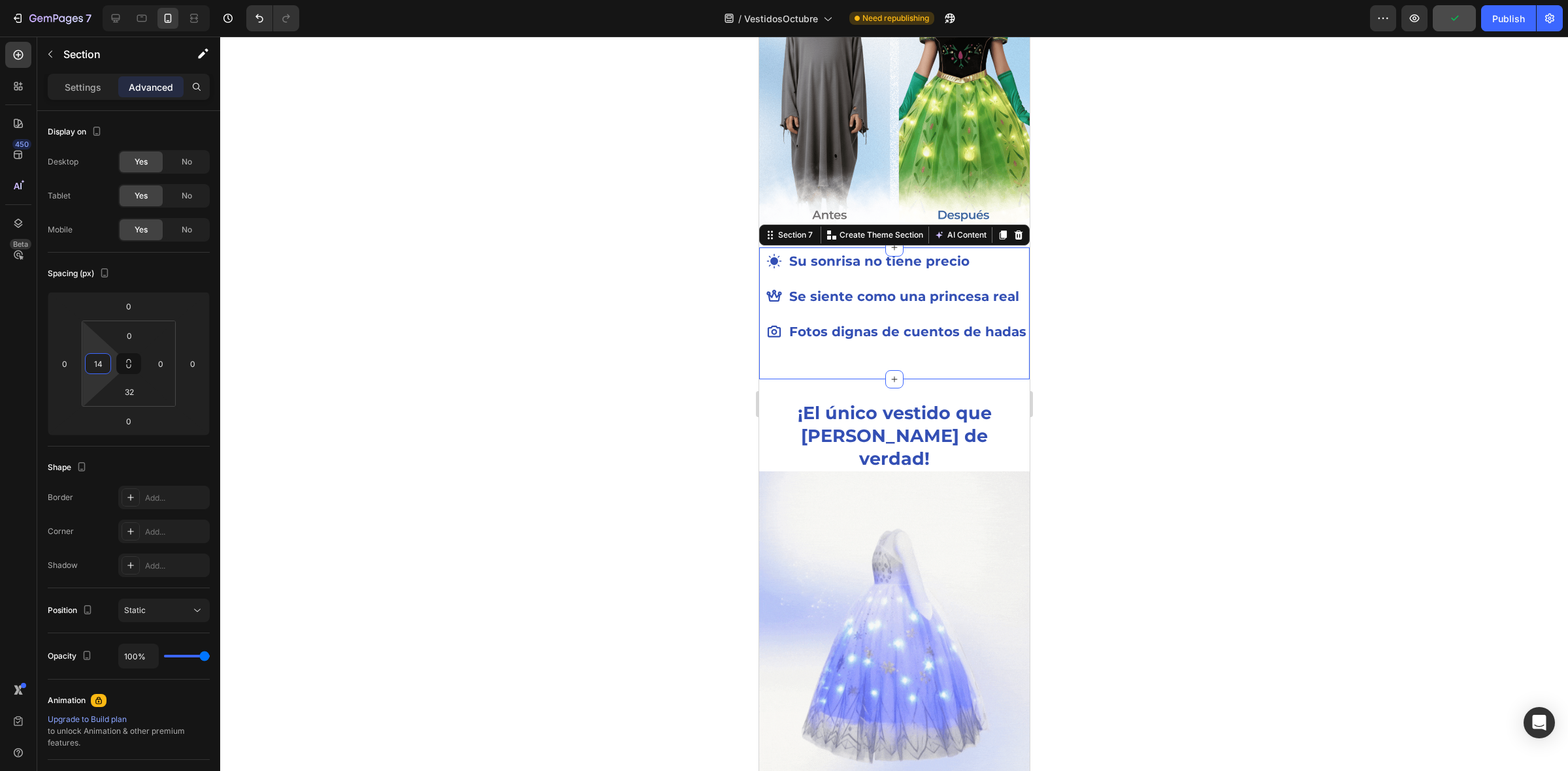
type input "18"
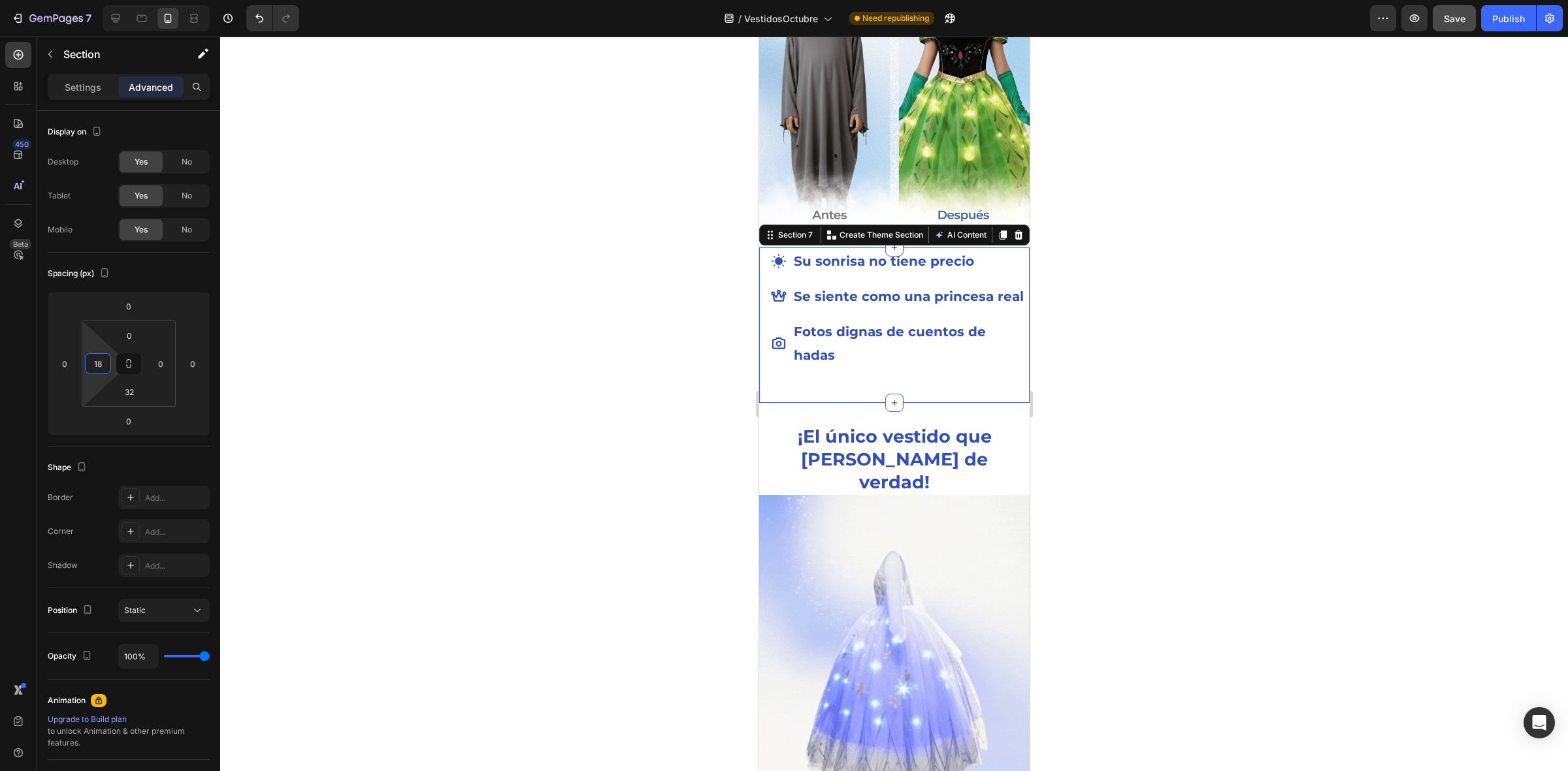
drag, startPoint x: 106, startPoint y: 378, endPoint x: 98, endPoint y: 370, distance: 11.3
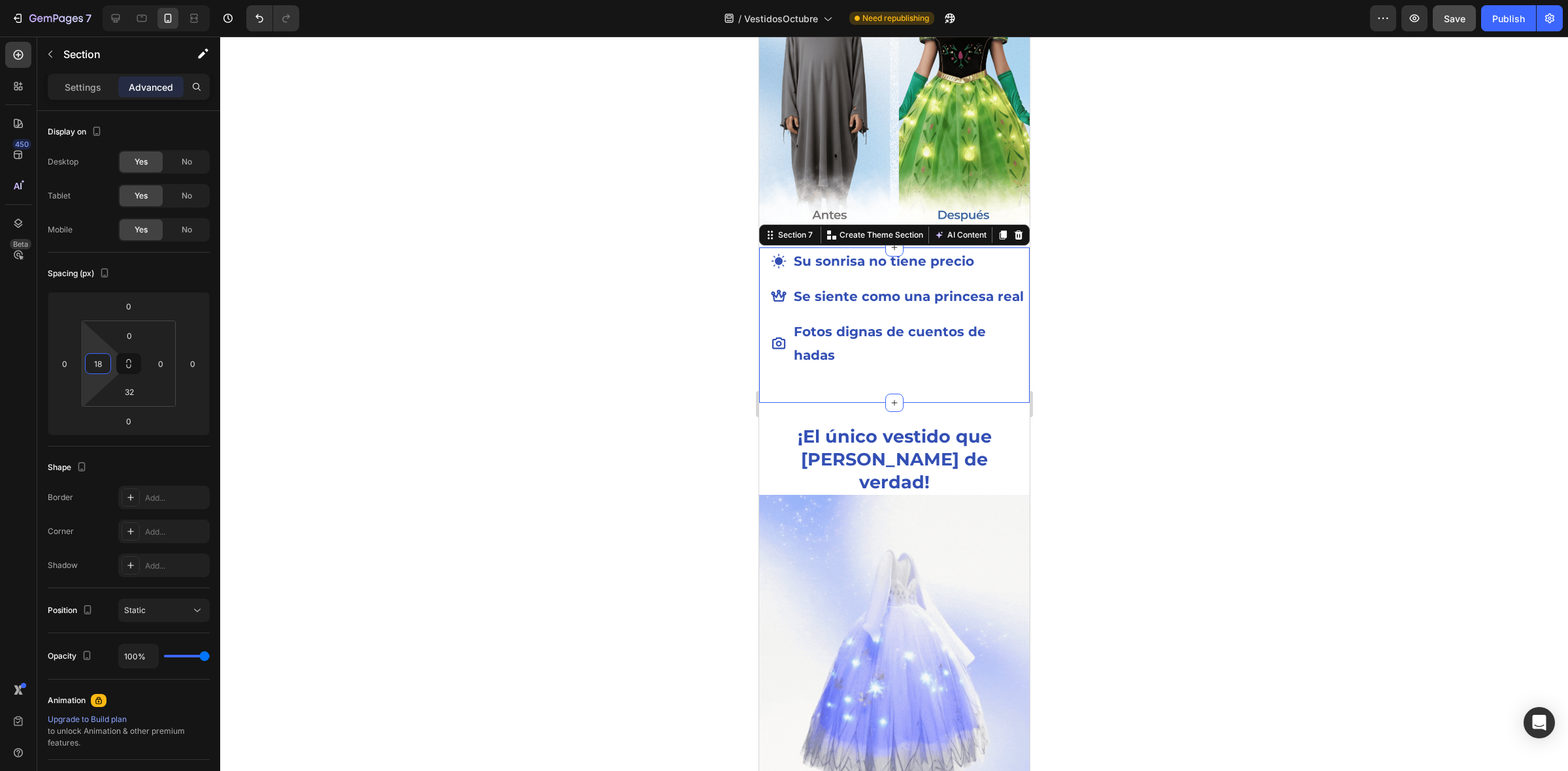
click at [98, 0] on html "7 / VestidosOctubre Need republishing Preview Save Publish 450 Beta Sections(18…" at bounding box center [784, 0] width 1568 height 0
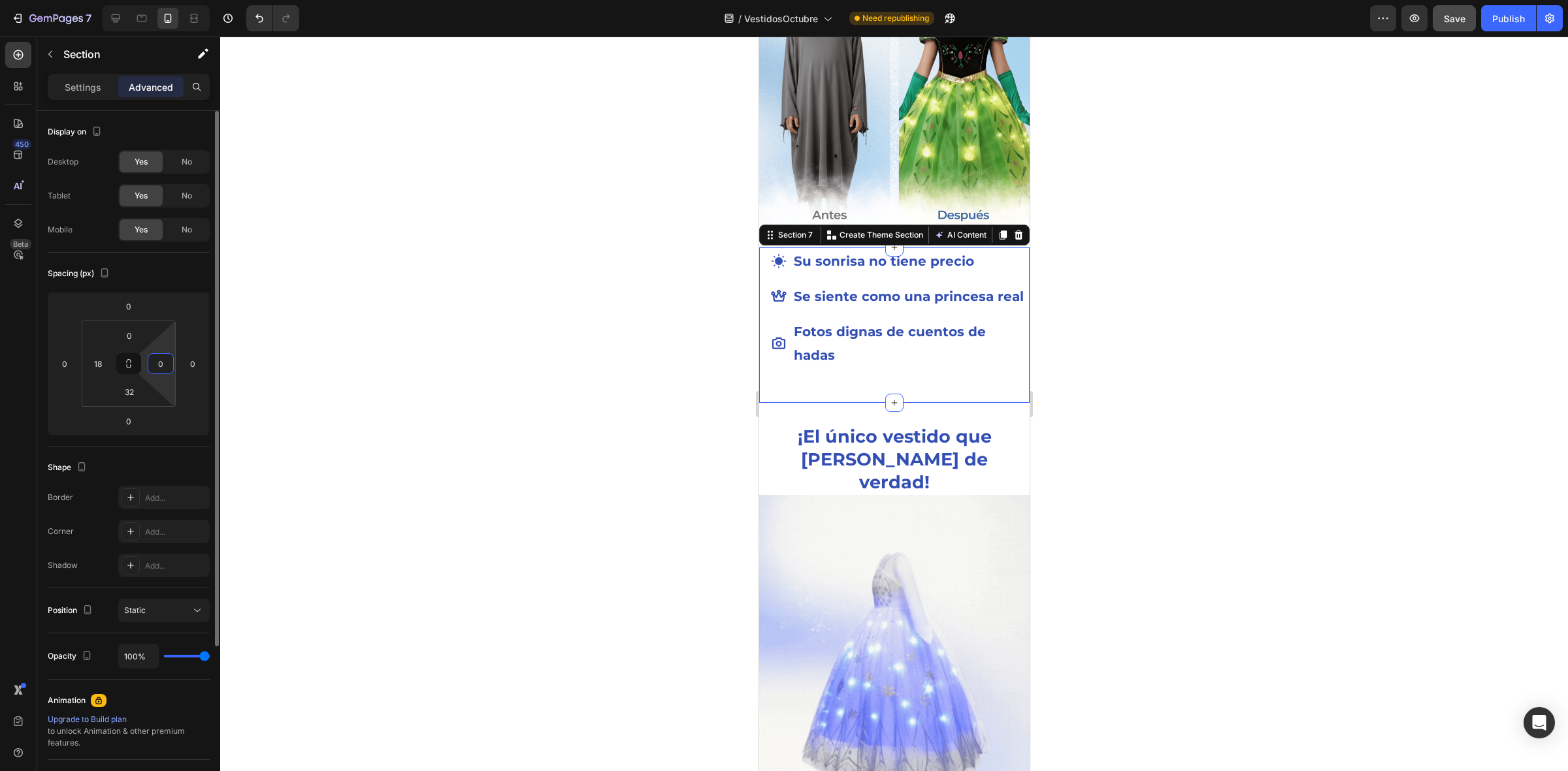
click at [164, 0] on html "7 / VestidosOctubre Need republishing Preview Save Publish 450 Beta Sections(18…" at bounding box center [784, 0] width 1568 height 0
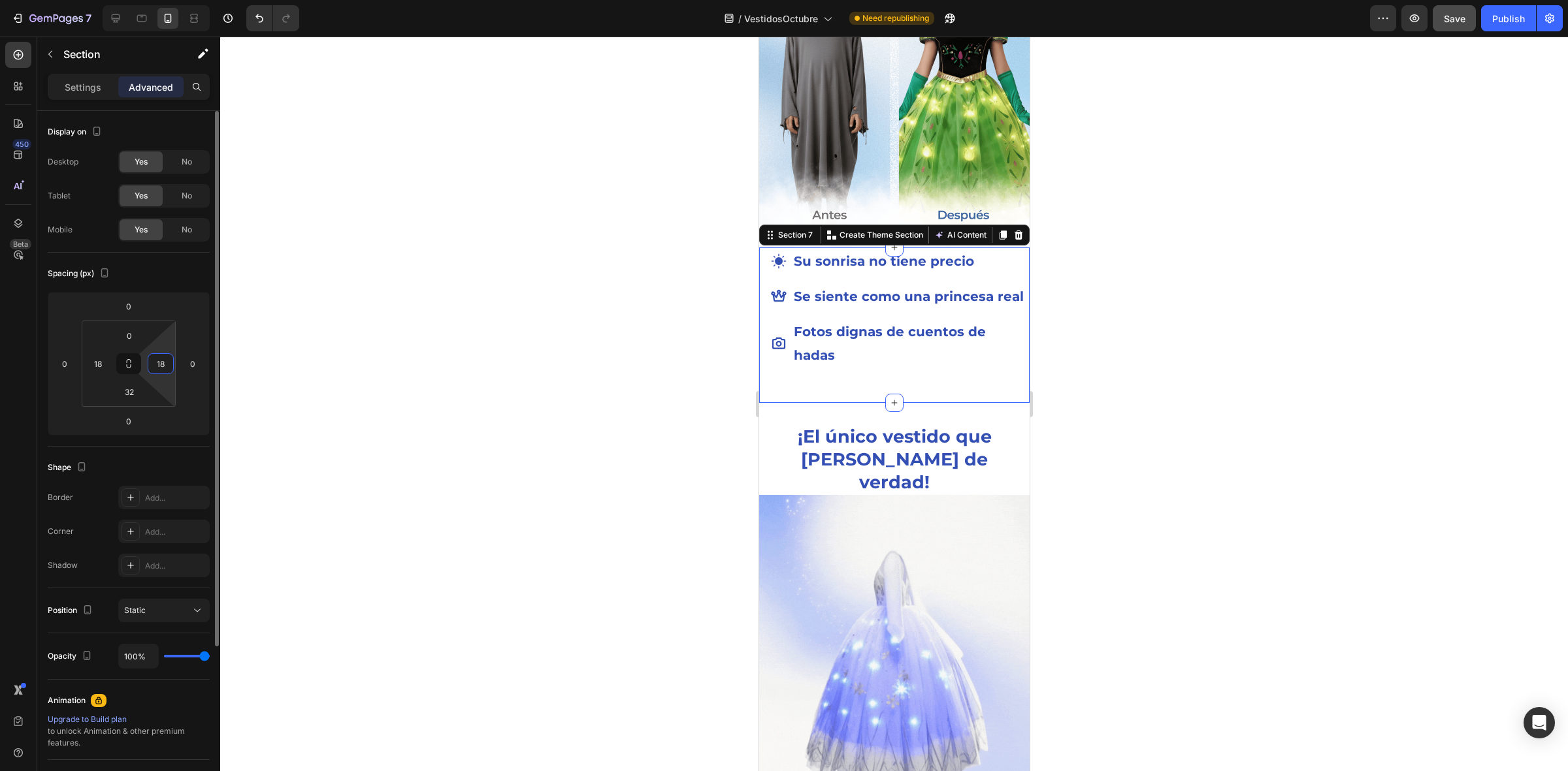
type input "18"
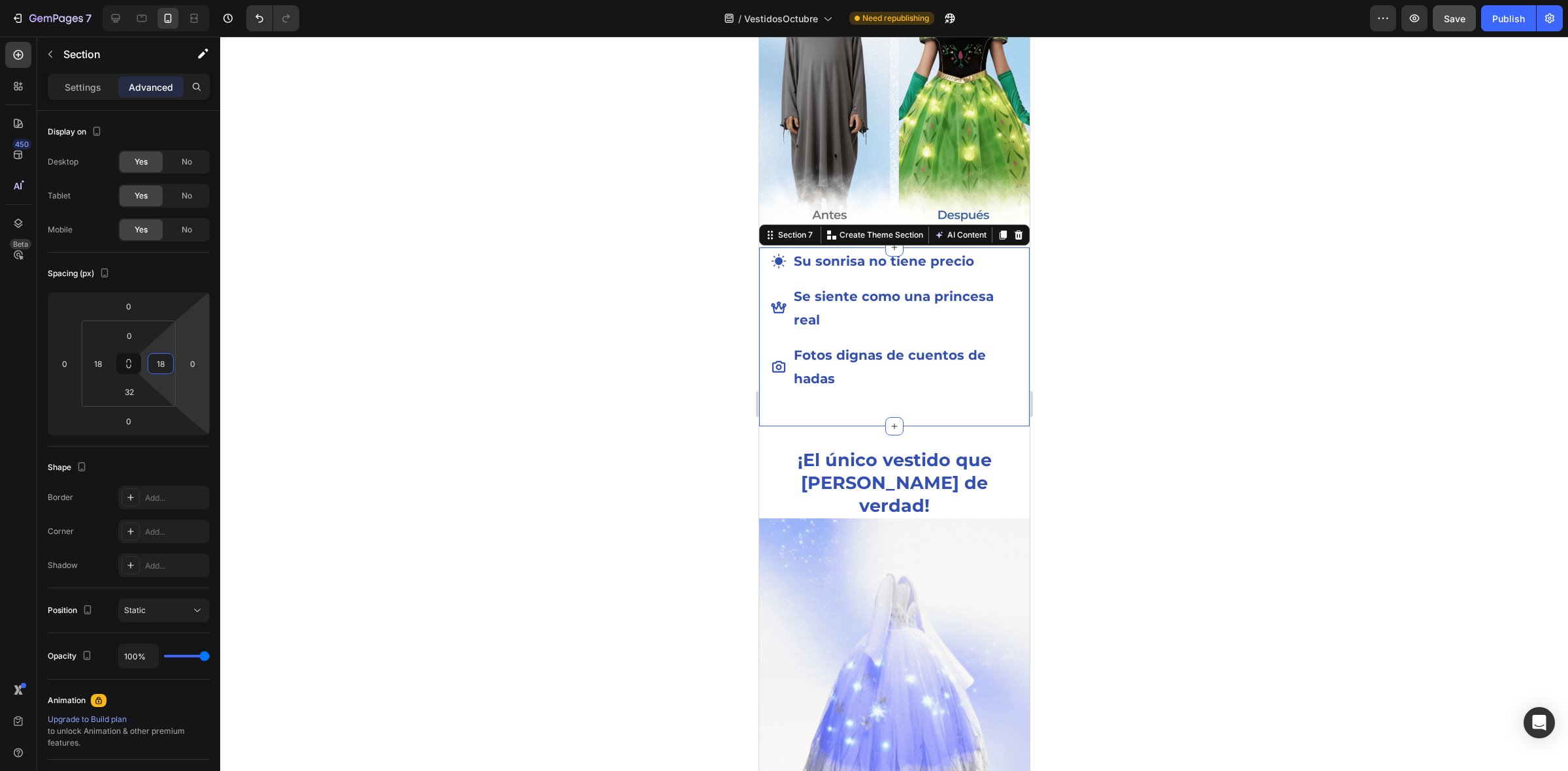
click at [575, 409] on div at bounding box center [894, 403] width 1347 height 735
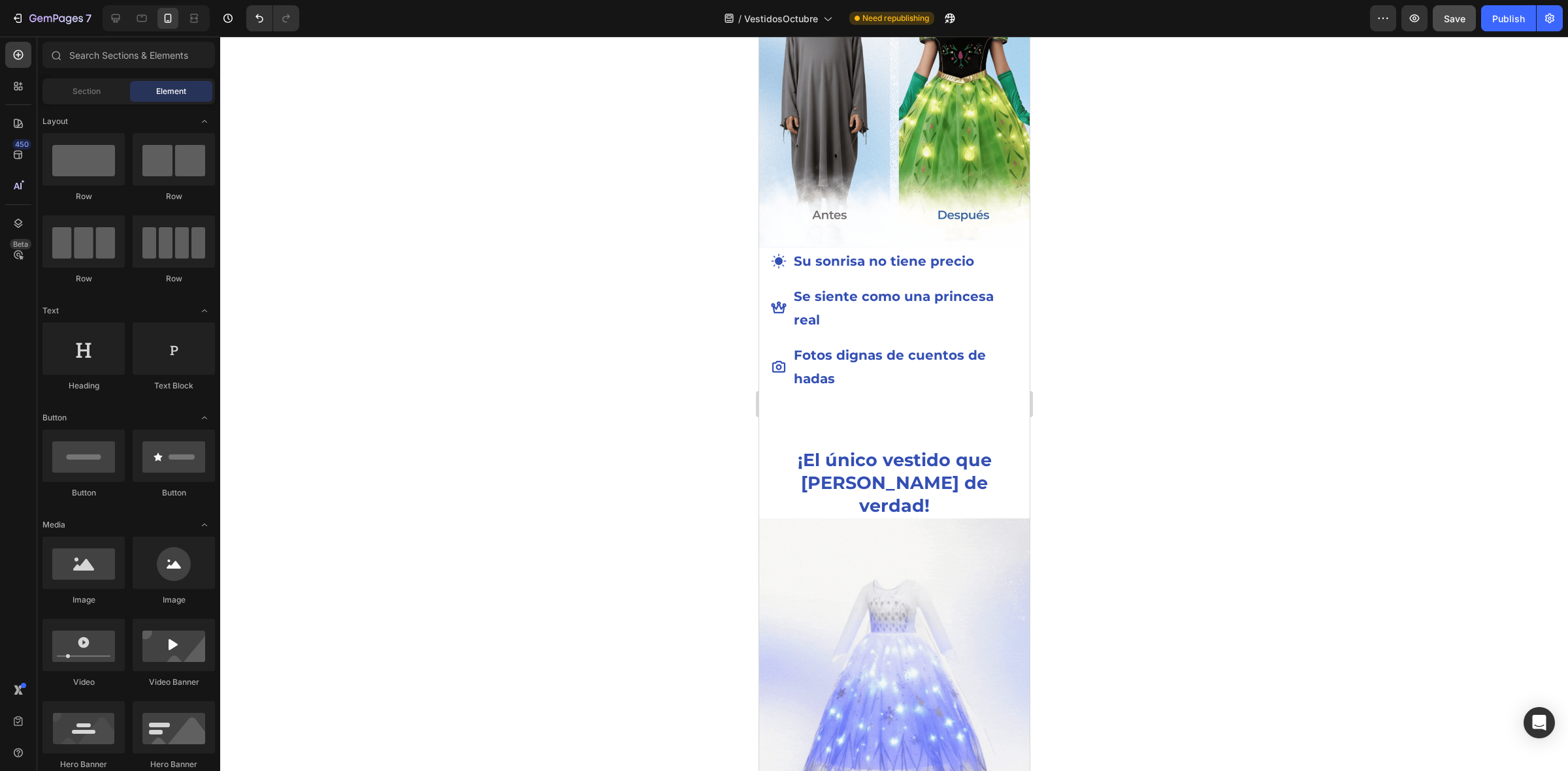
click at [575, 409] on div at bounding box center [894, 403] width 1347 height 735
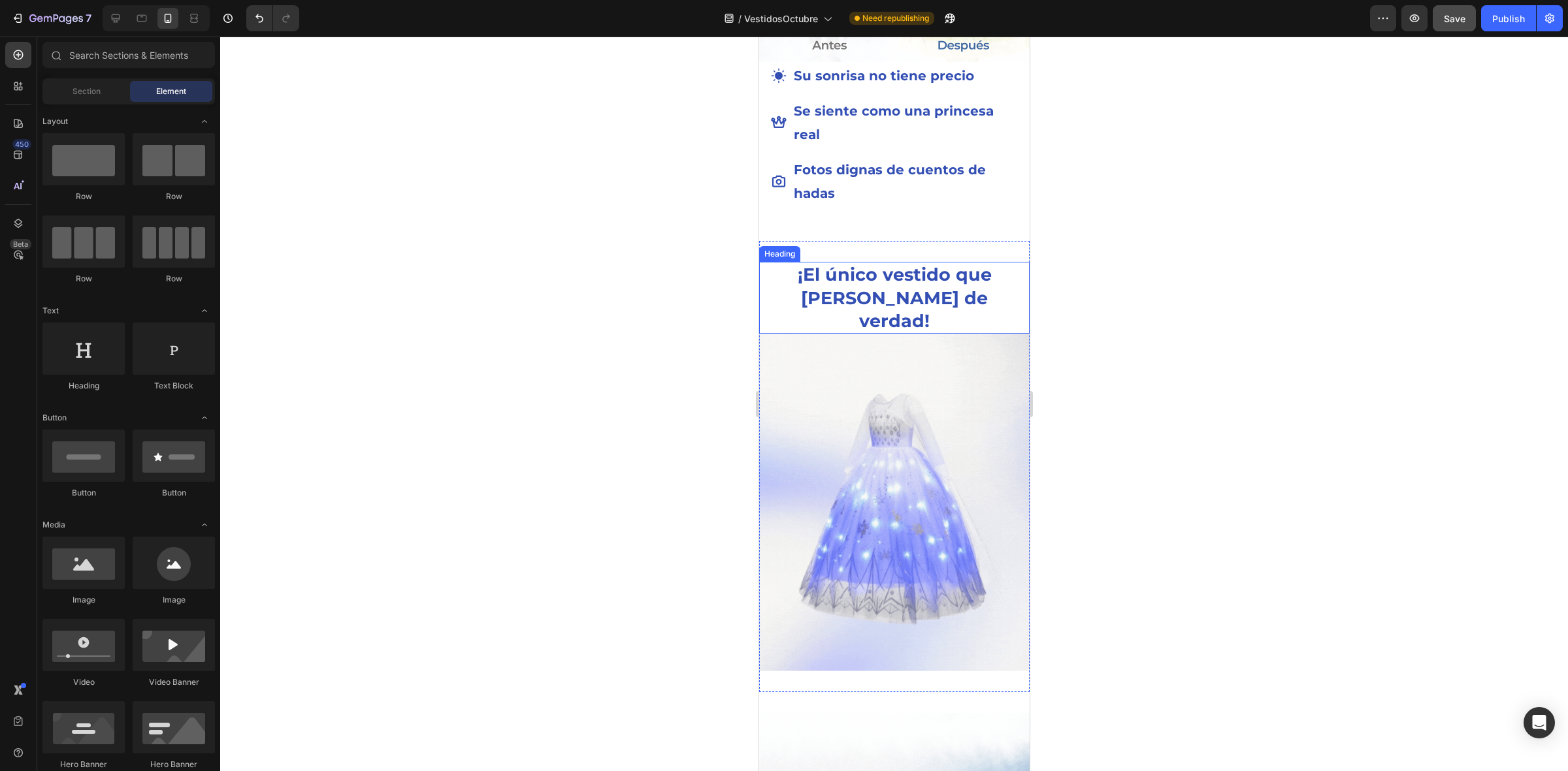
scroll to position [1959, 0]
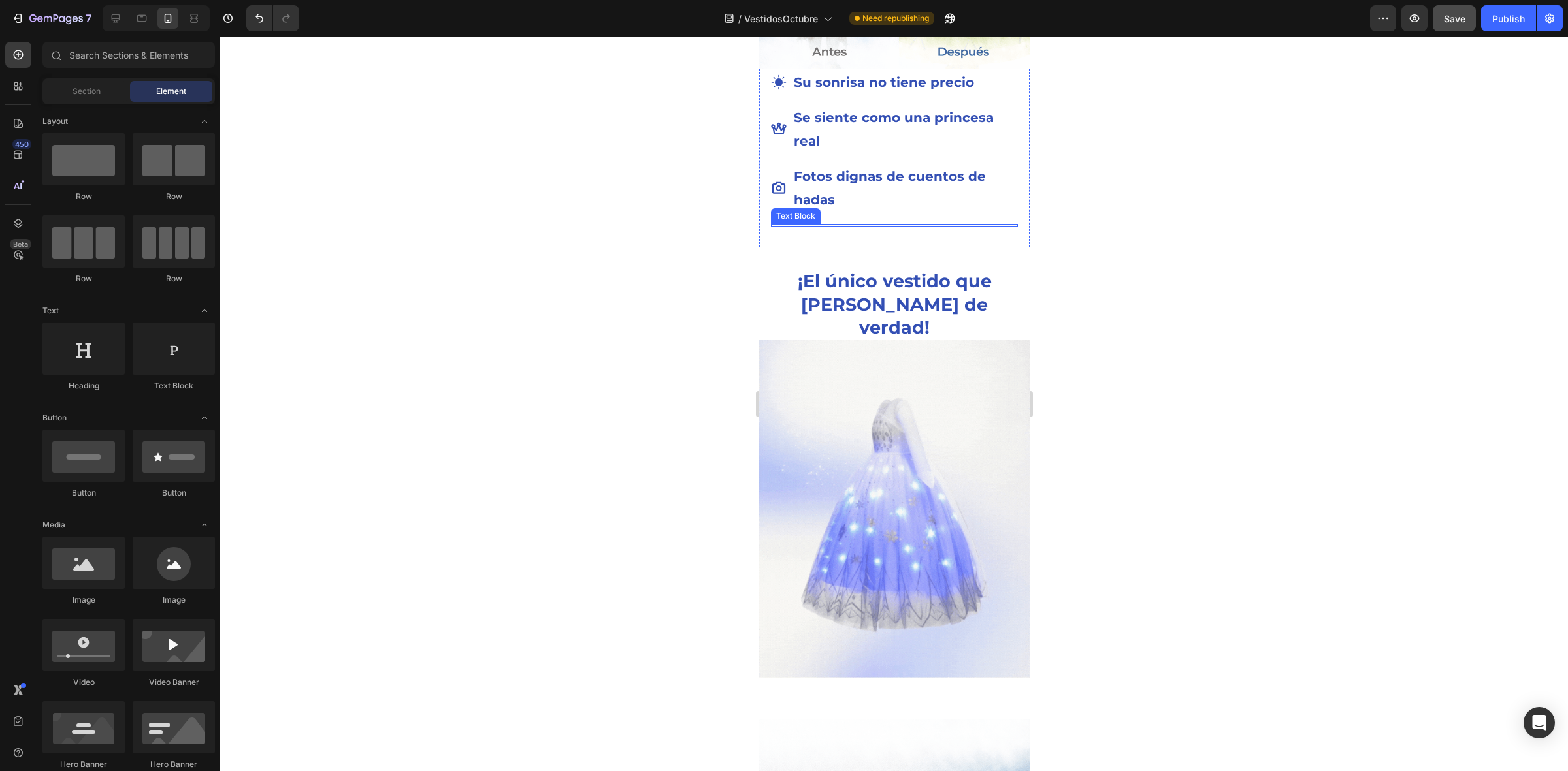
click at [877, 226] on div "Text Block" at bounding box center [894, 225] width 247 height 3
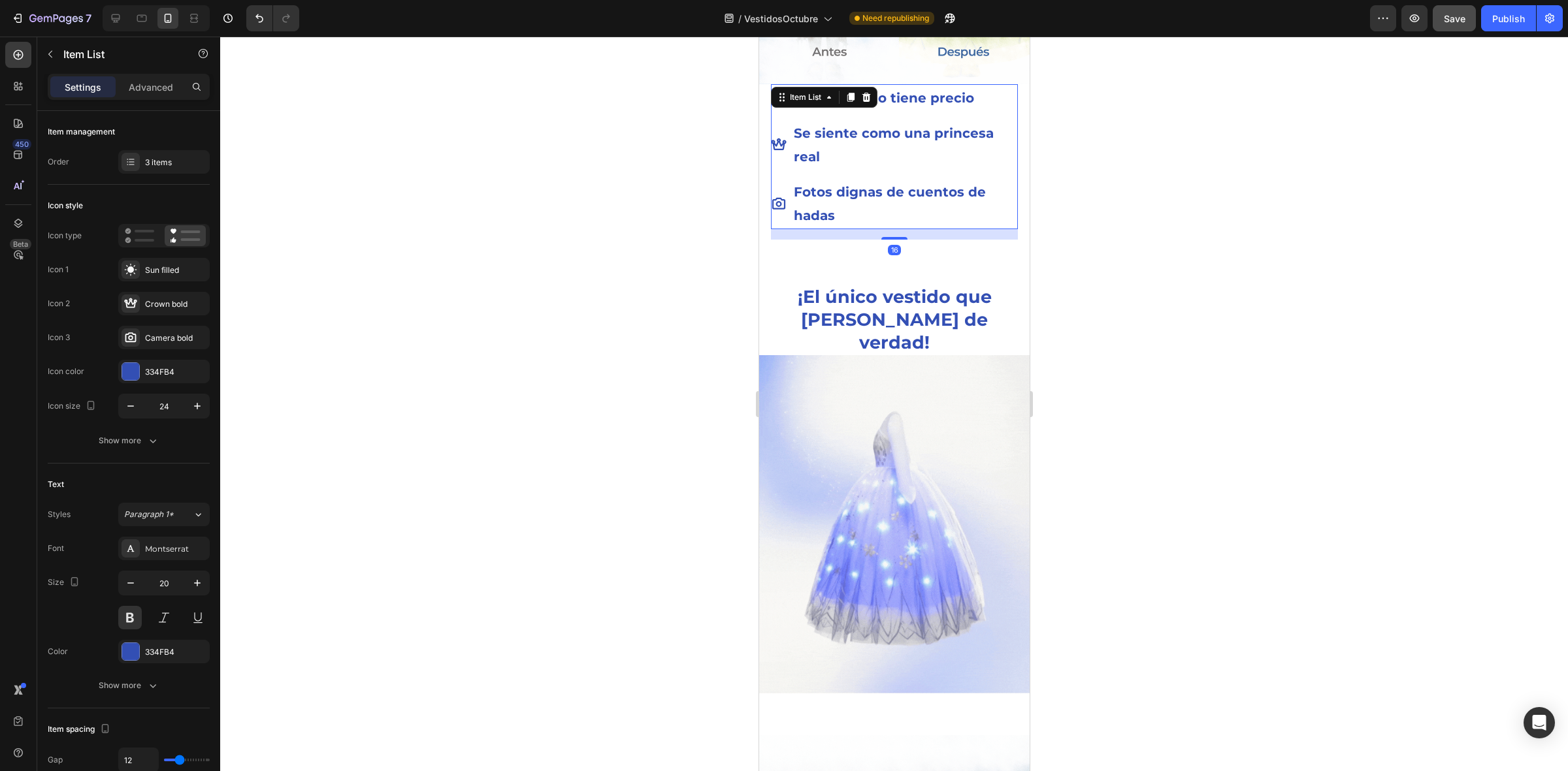
click at [956, 209] on p "Fotos dignas de cuentos de hadas" at bounding box center [904, 203] width 222 height 47
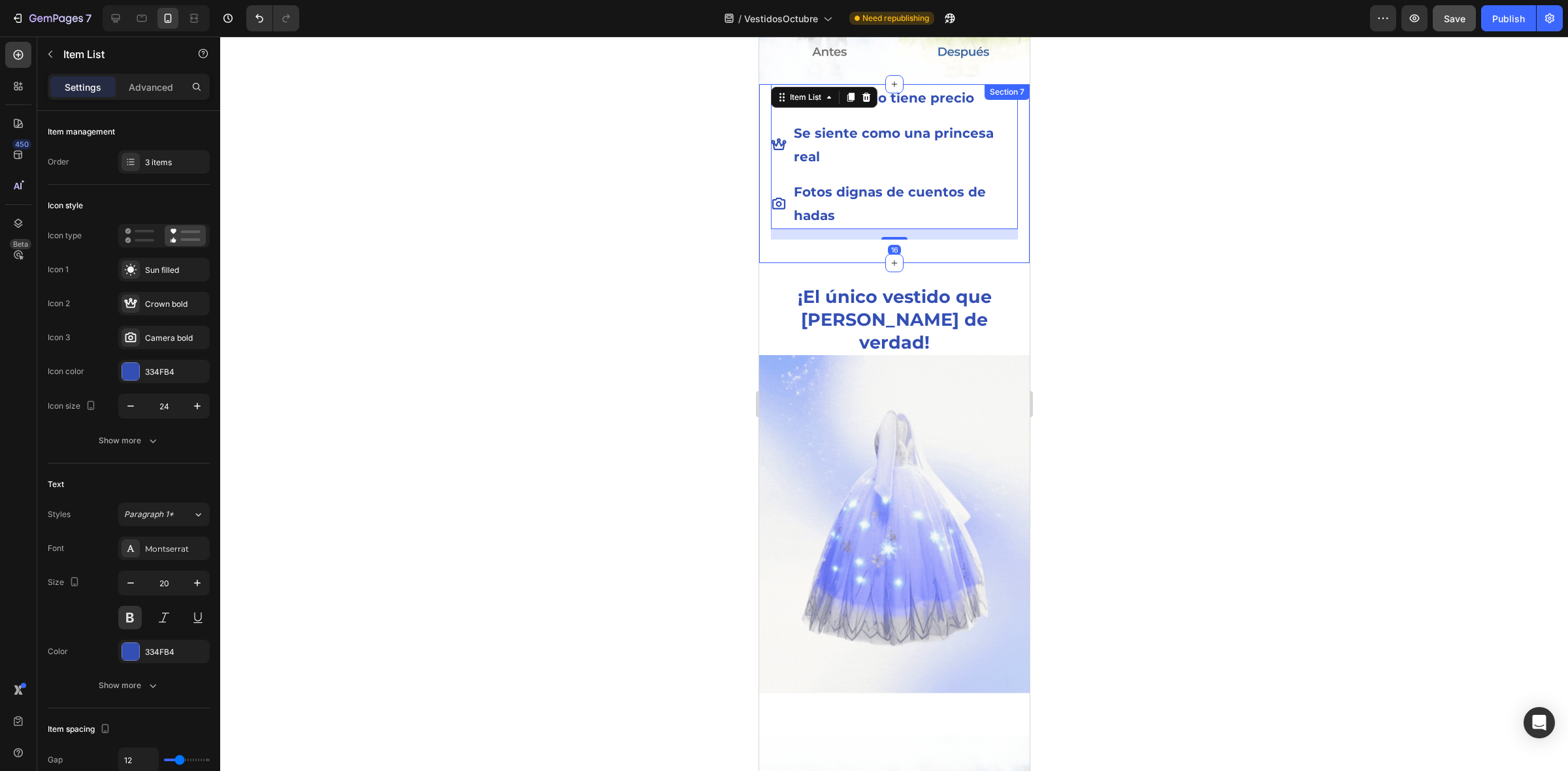
click at [952, 236] on div "Su sonrisa no tiene precio Se siente como una princesa real Fotos dignas de cue…" at bounding box center [893, 174] width 270 height 179
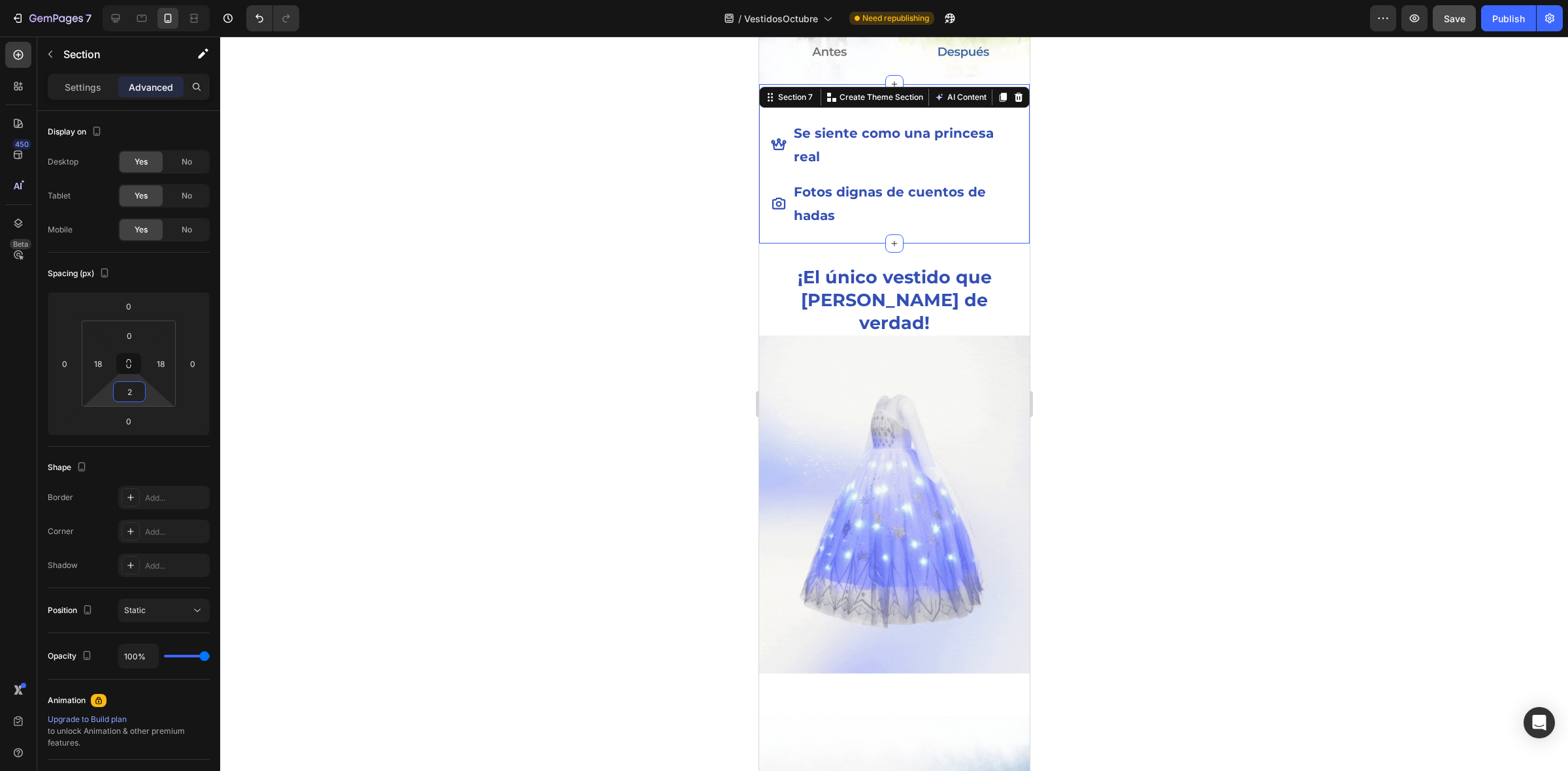
type input "0"
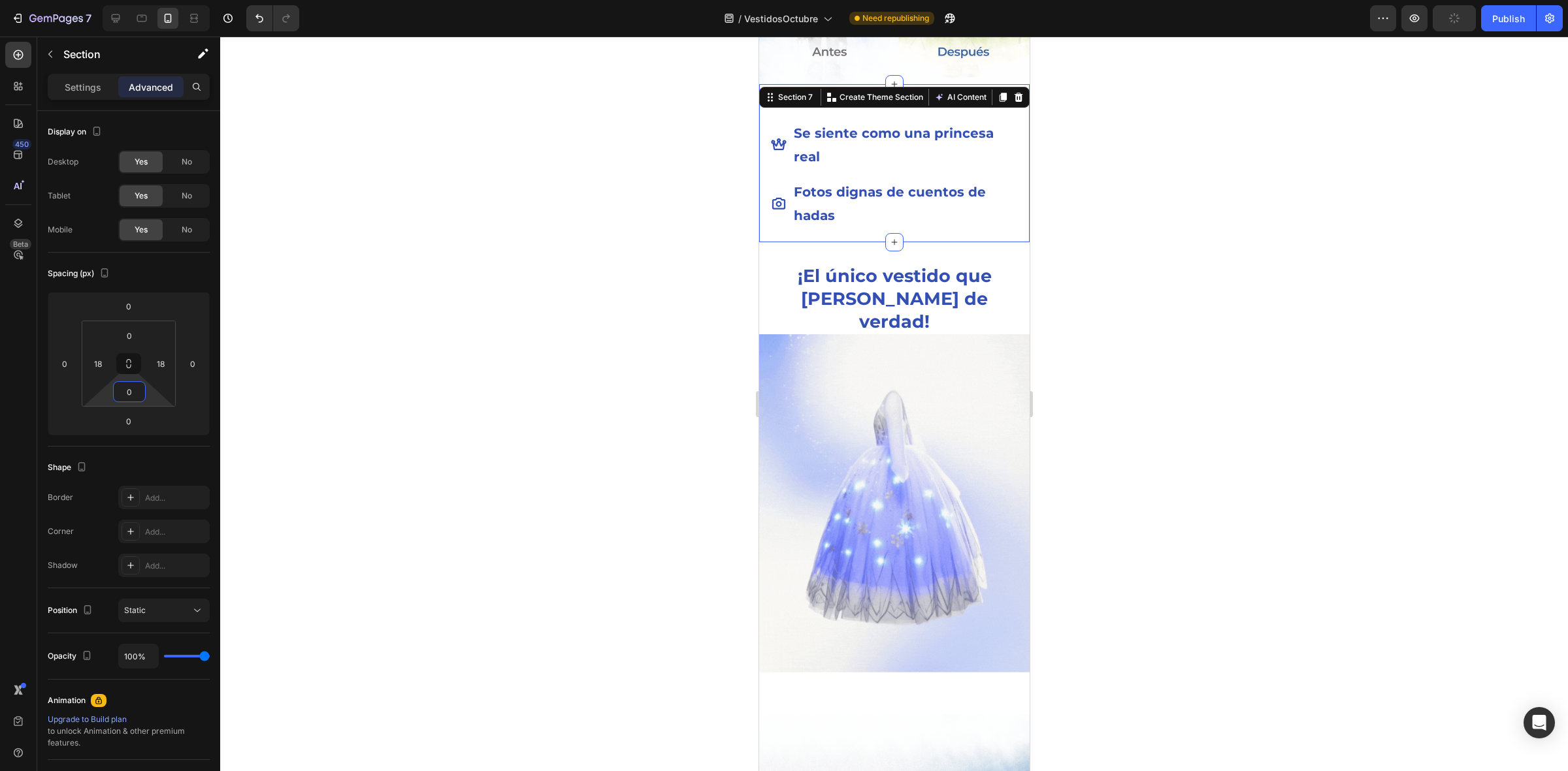
drag, startPoint x: 147, startPoint y: 395, endPoint x: 532, endPoint y: 477, distance: 393.6
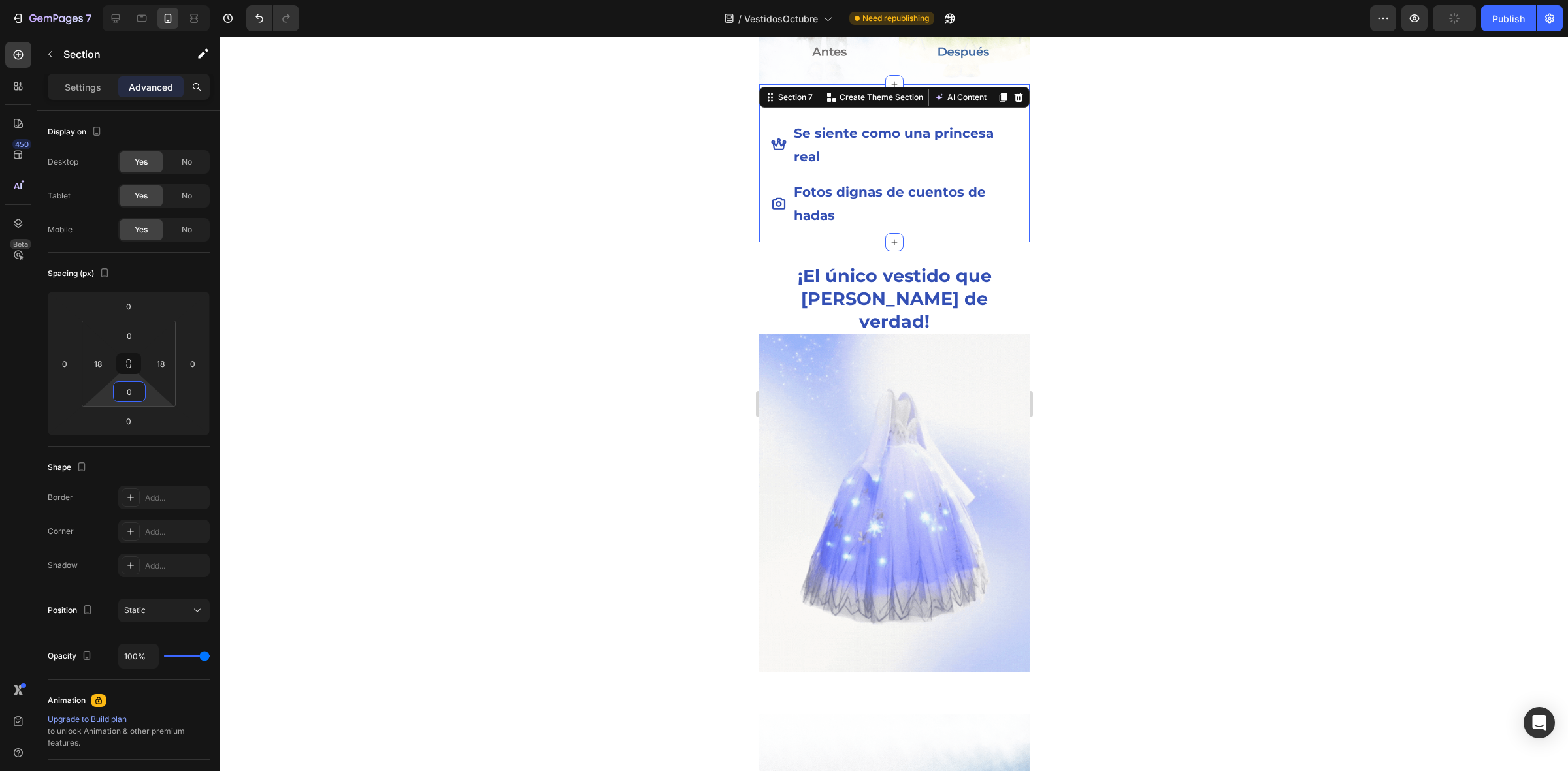
click at [165, 0] on html "7 / VestidosOctubre Need republishing Preview Publish 450 Beta Sections(18) Ele…" at bounding box center [784, 0] width 1568 height 0
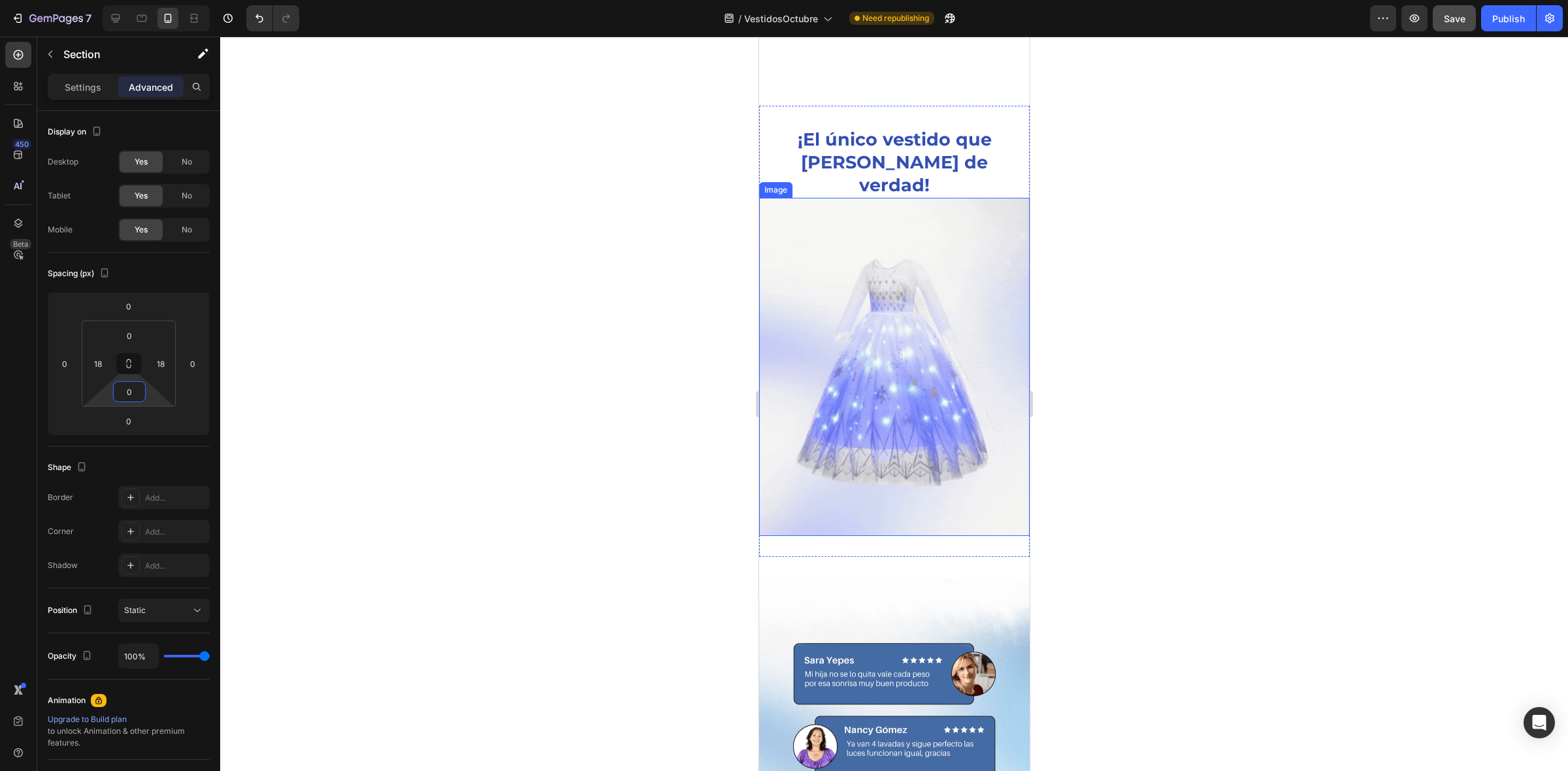
scroll to position [2285, 0]
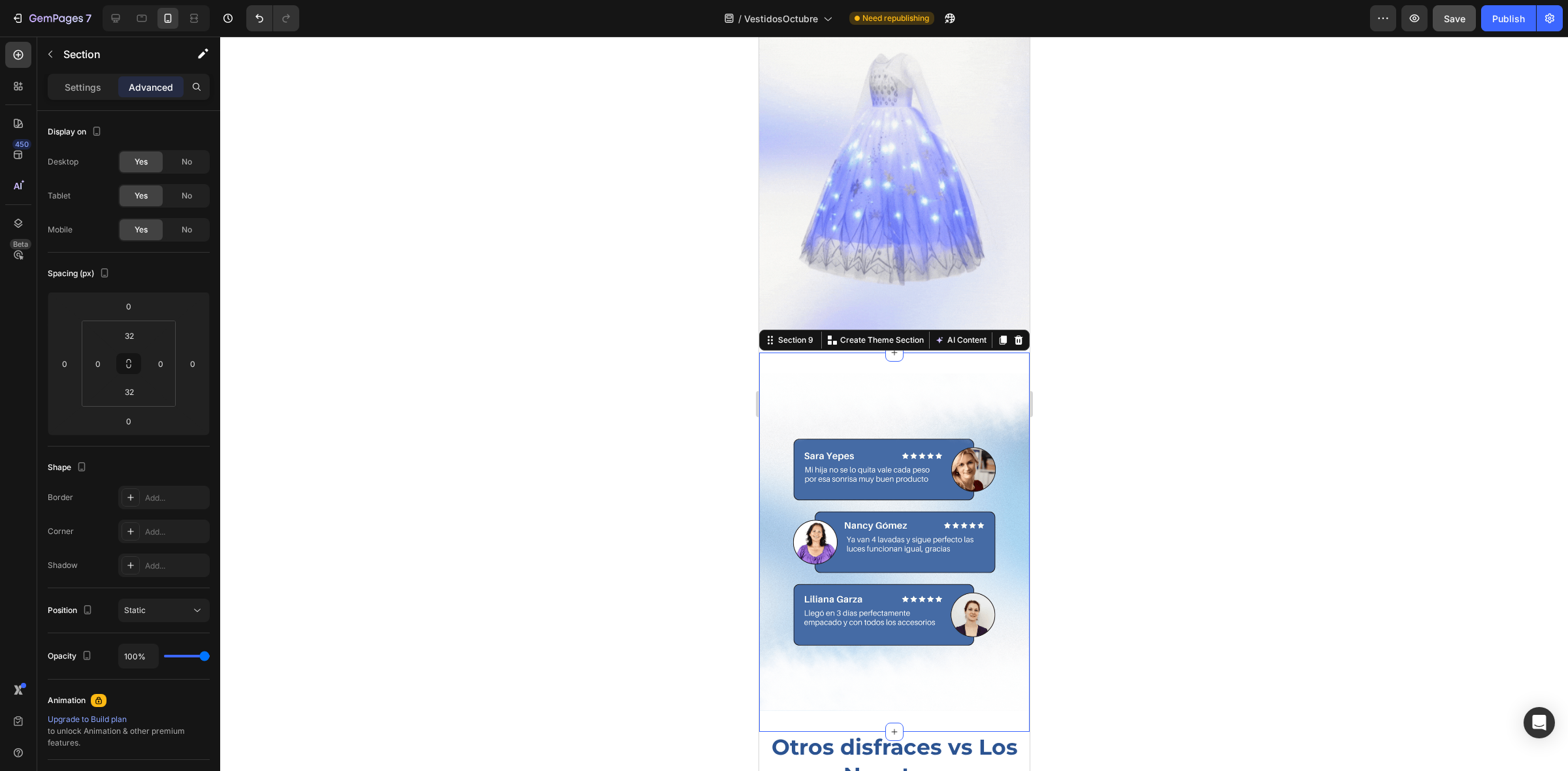
click at [826, 352] on div "Image Section 9 You can create reusable sections Create Theme Section AI Conten…" at bounding box center [893, 543] width 270 height 380
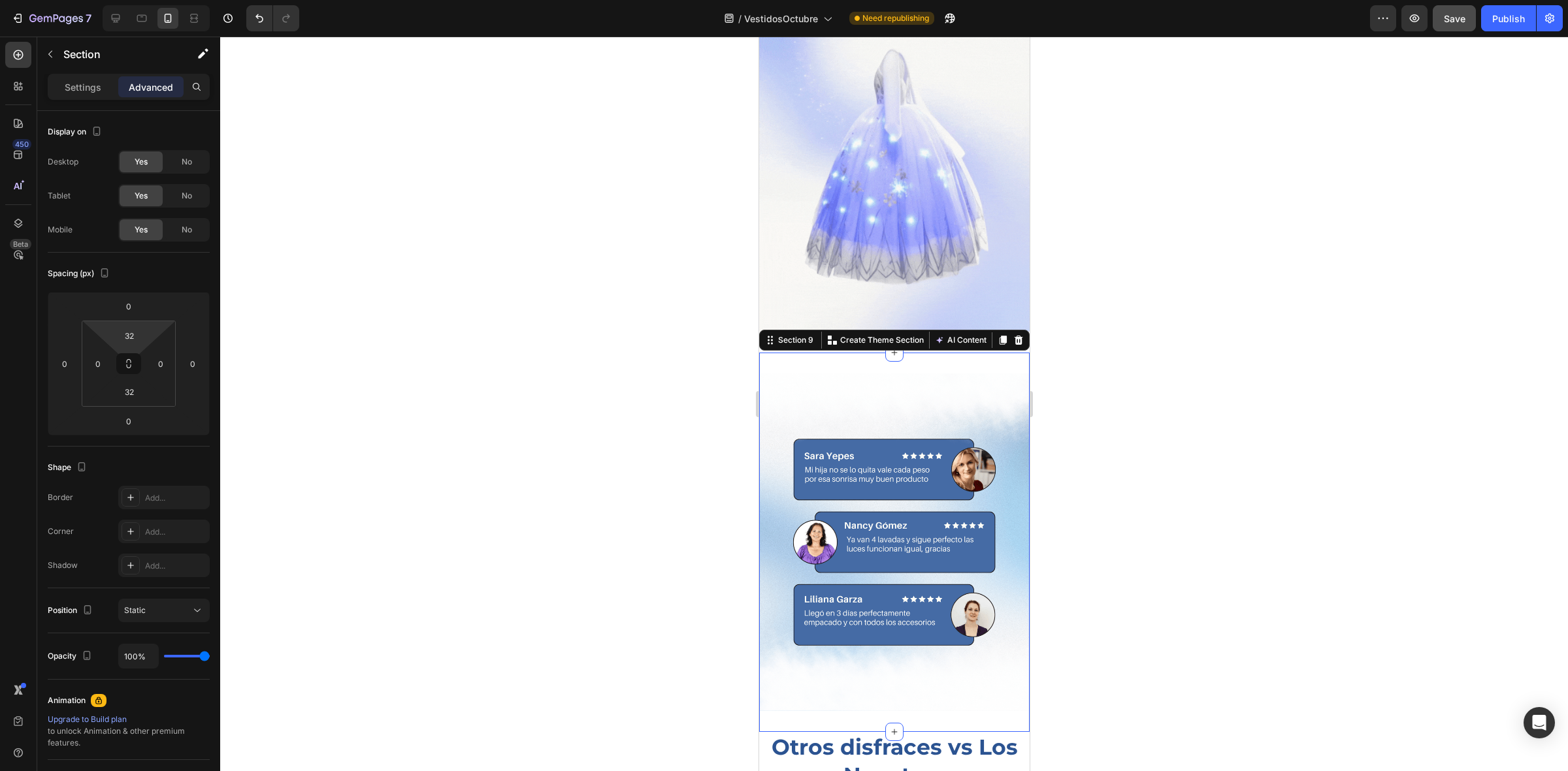
type input "0"
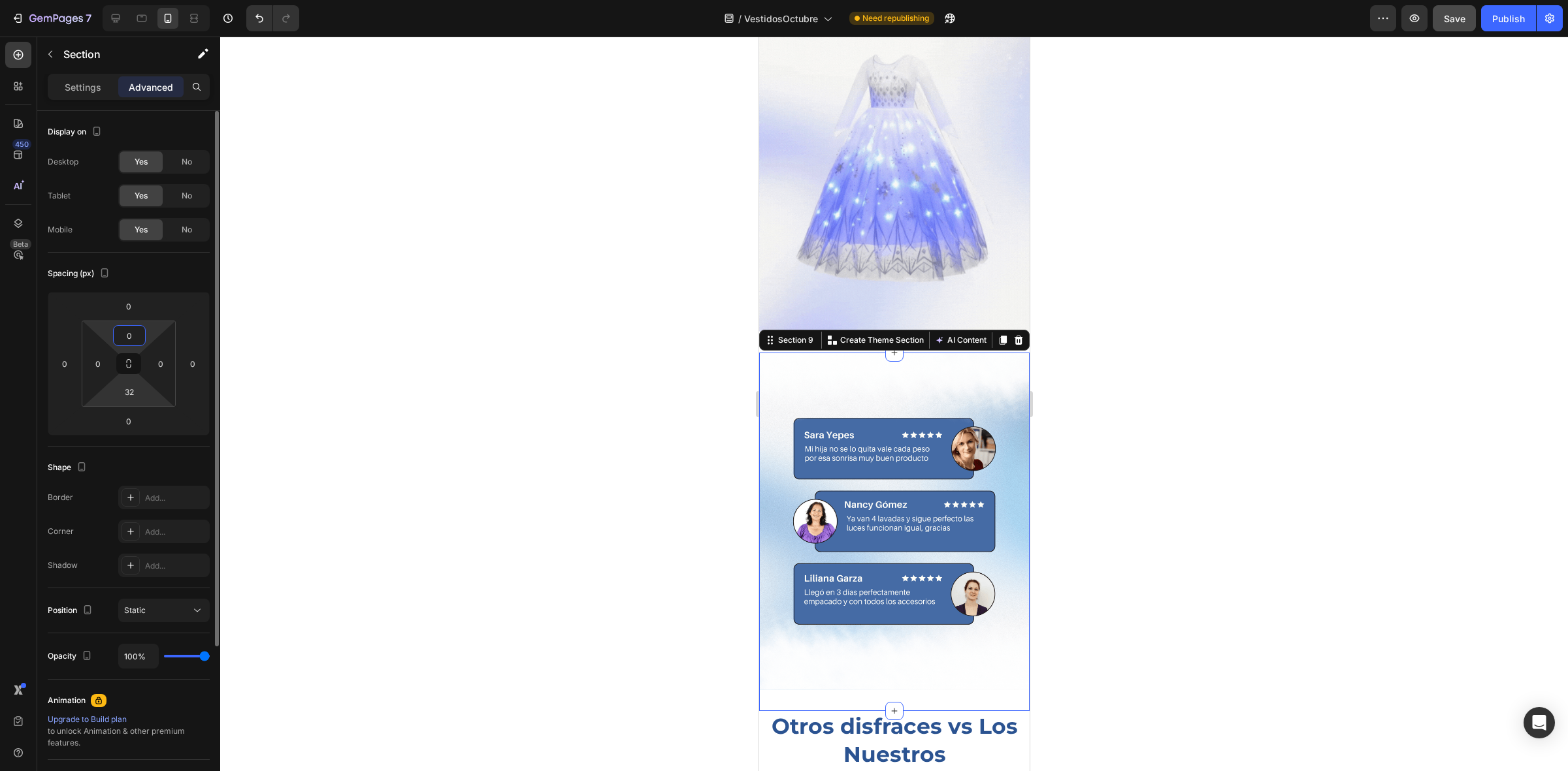
drag, startPoint x: 149, startPoint y: 340, endPoint x: 166, endPoint y: 403, distance: 65.3
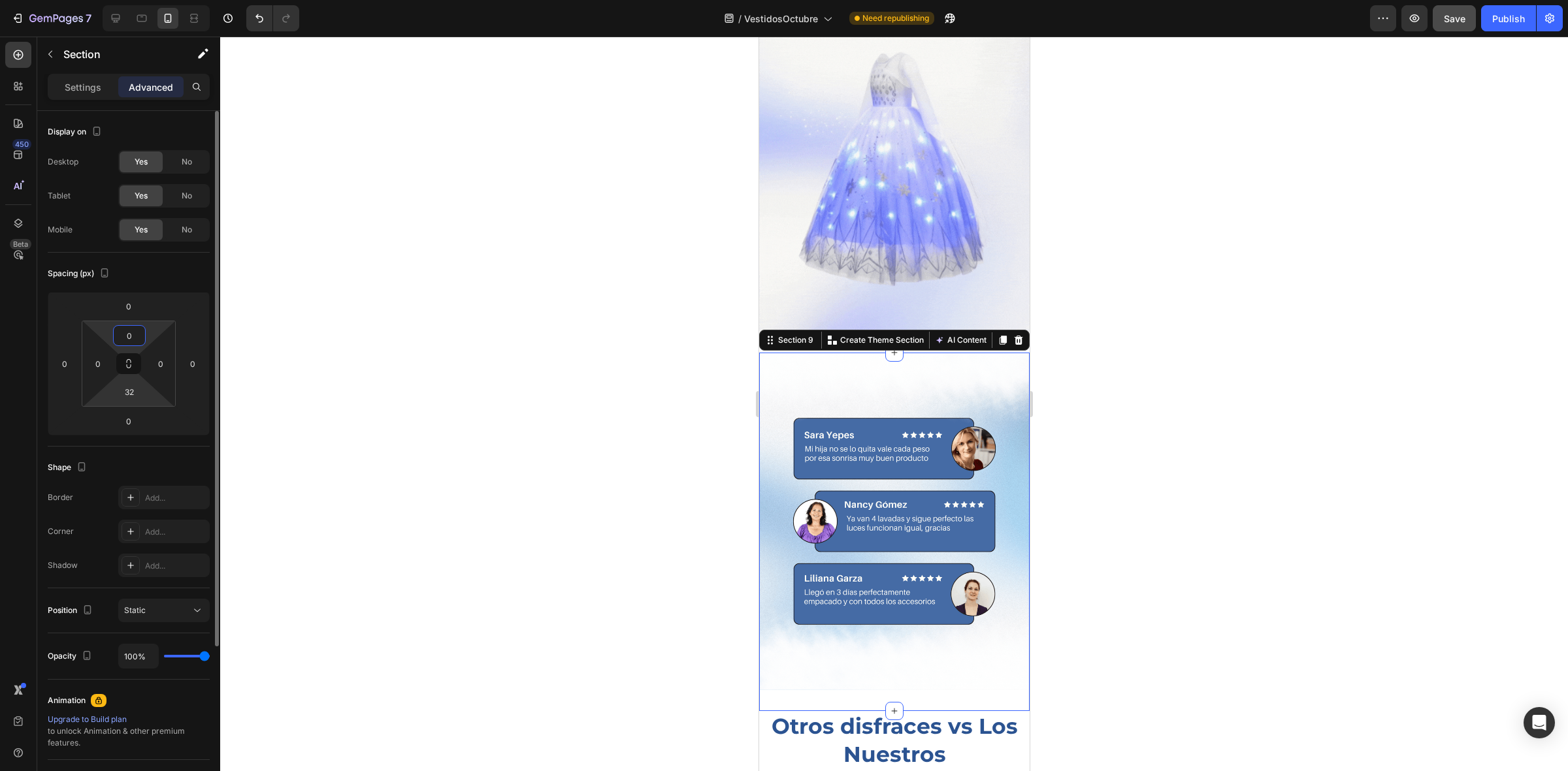
click at [157, 0] on html "7 / VestidosOctubre Need republishing Preview Save Publish 450 Beta Sections(18…" at bounding box center [784, 0] width 1568 height 0
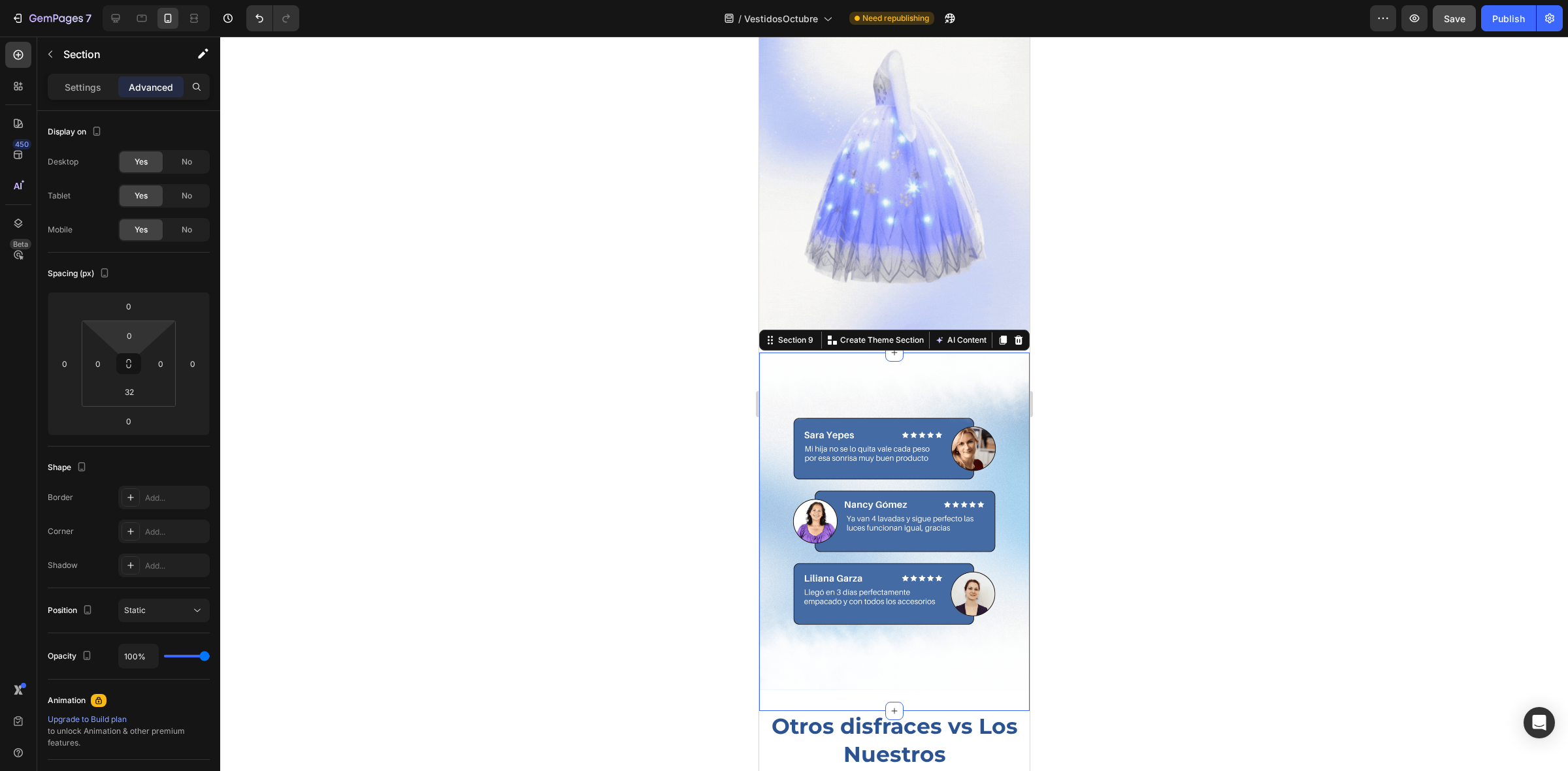
click at [452, 393] on div at bounding box center [894, 403] width 1347 height 735
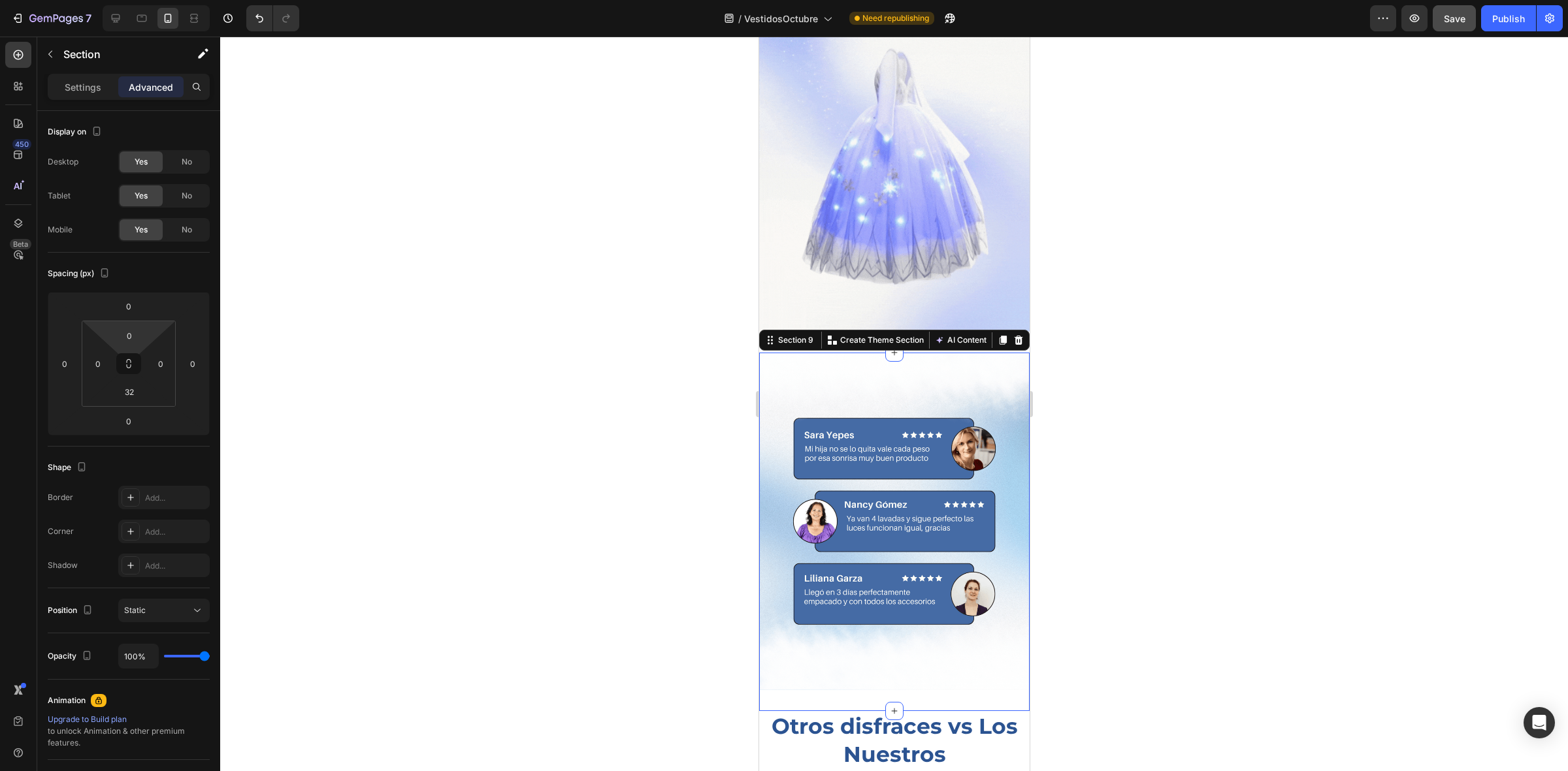
click at [452, 393] on div at bounding box center [894, 403] width 1347 height 735
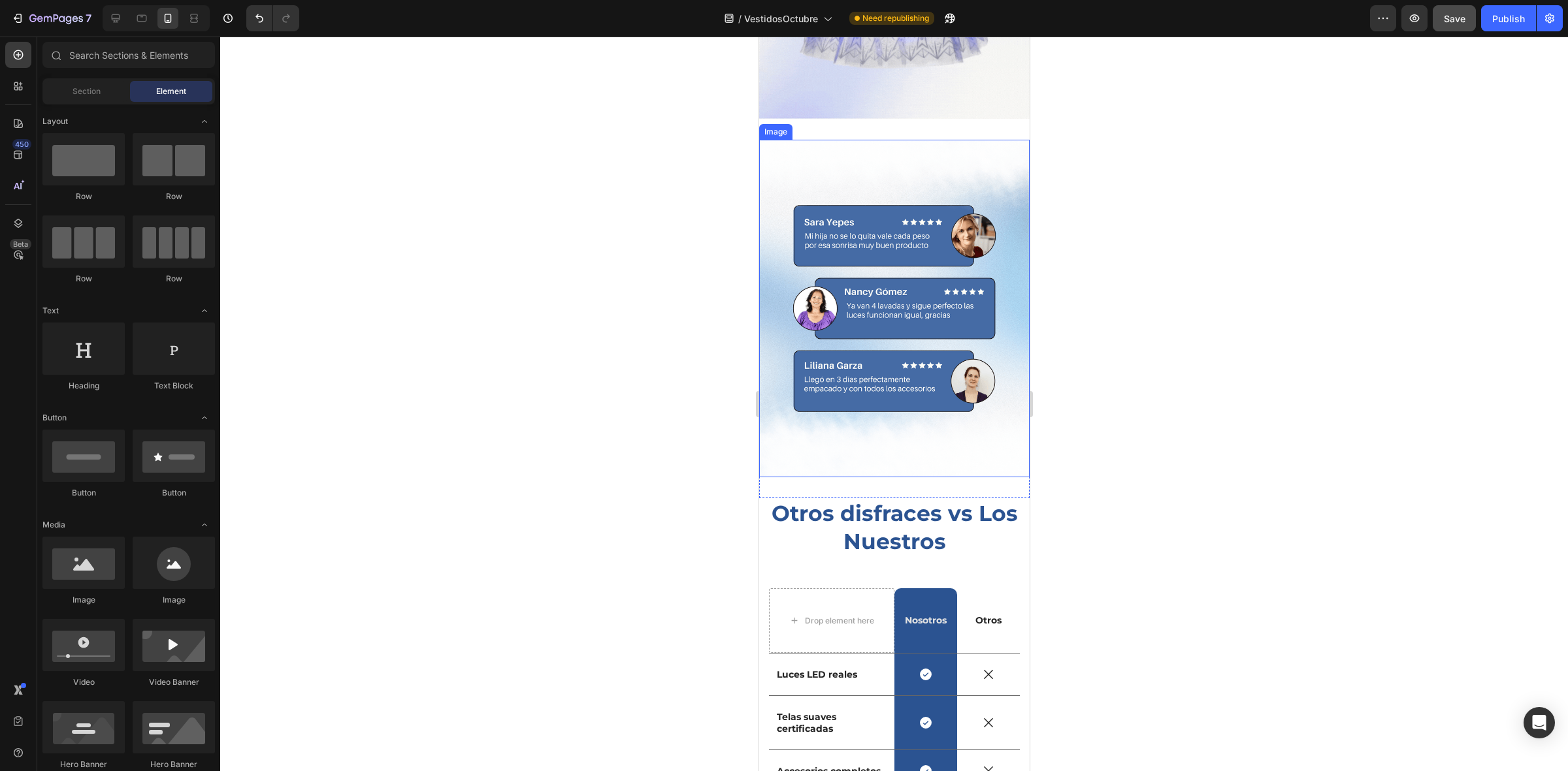
scroll to position [2530, 0]
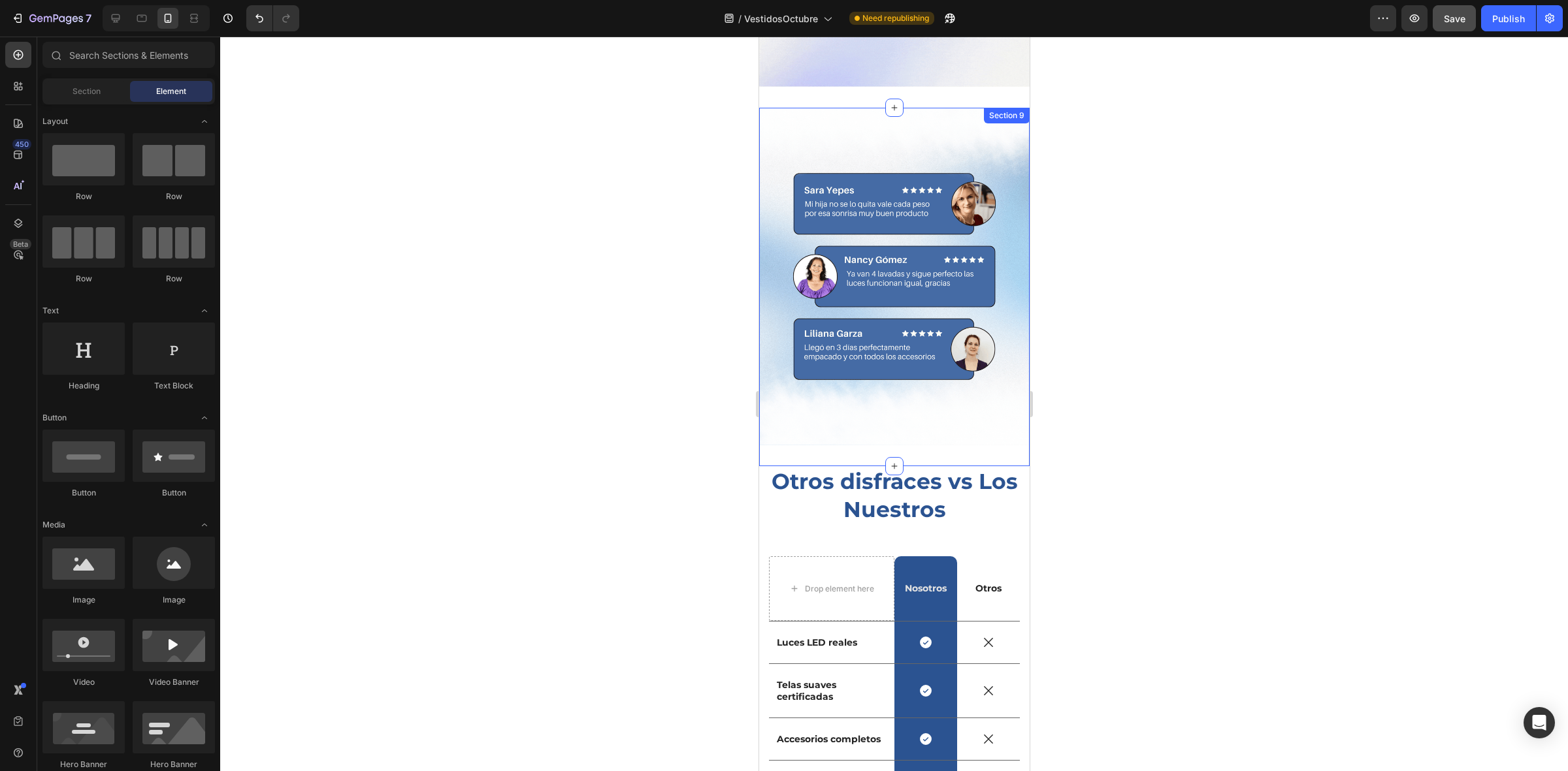
click at [832, 395] on div "Image Section 9" at bounding box center [893, 287] width 270 height 359
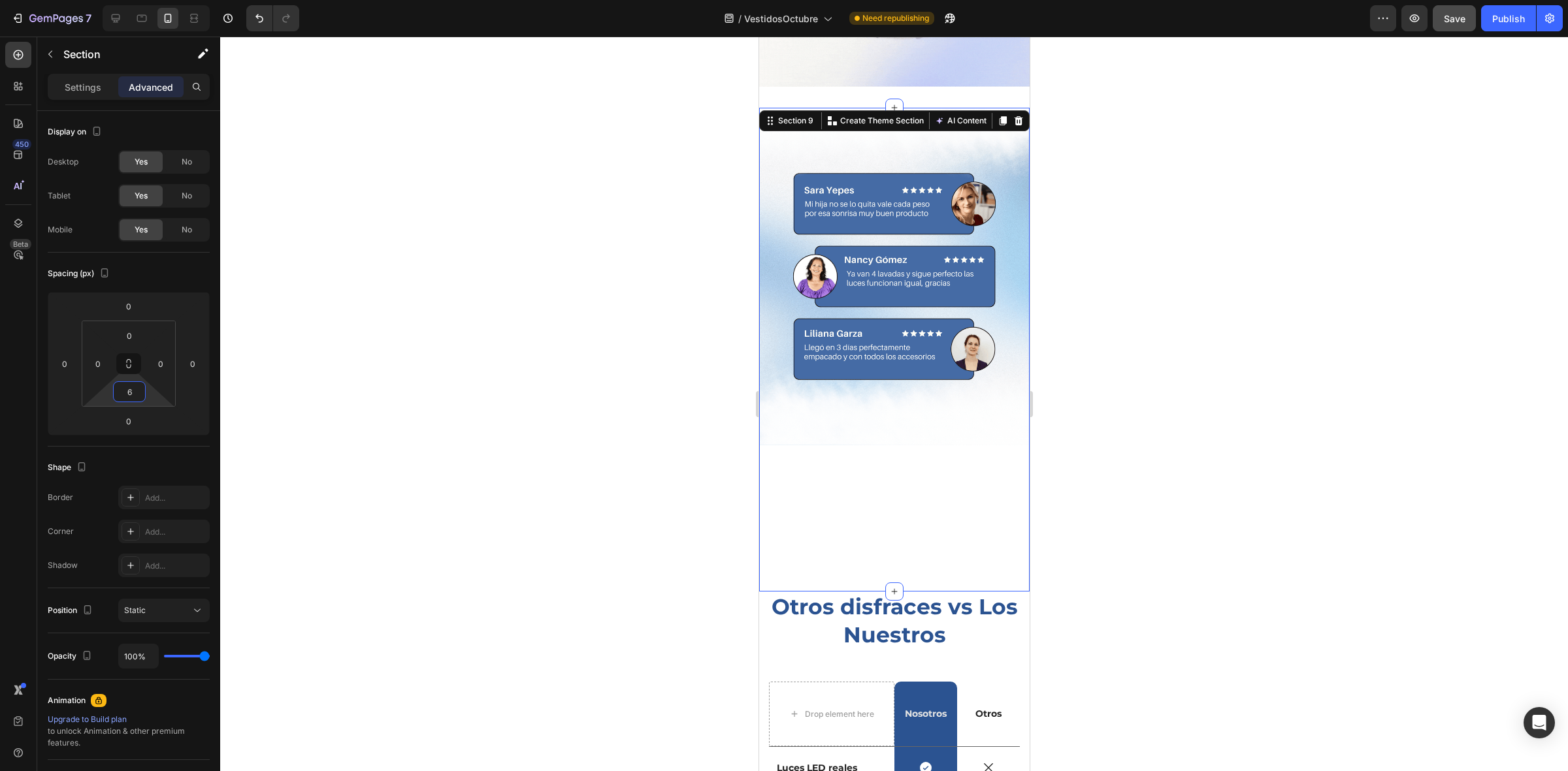
type input "0"
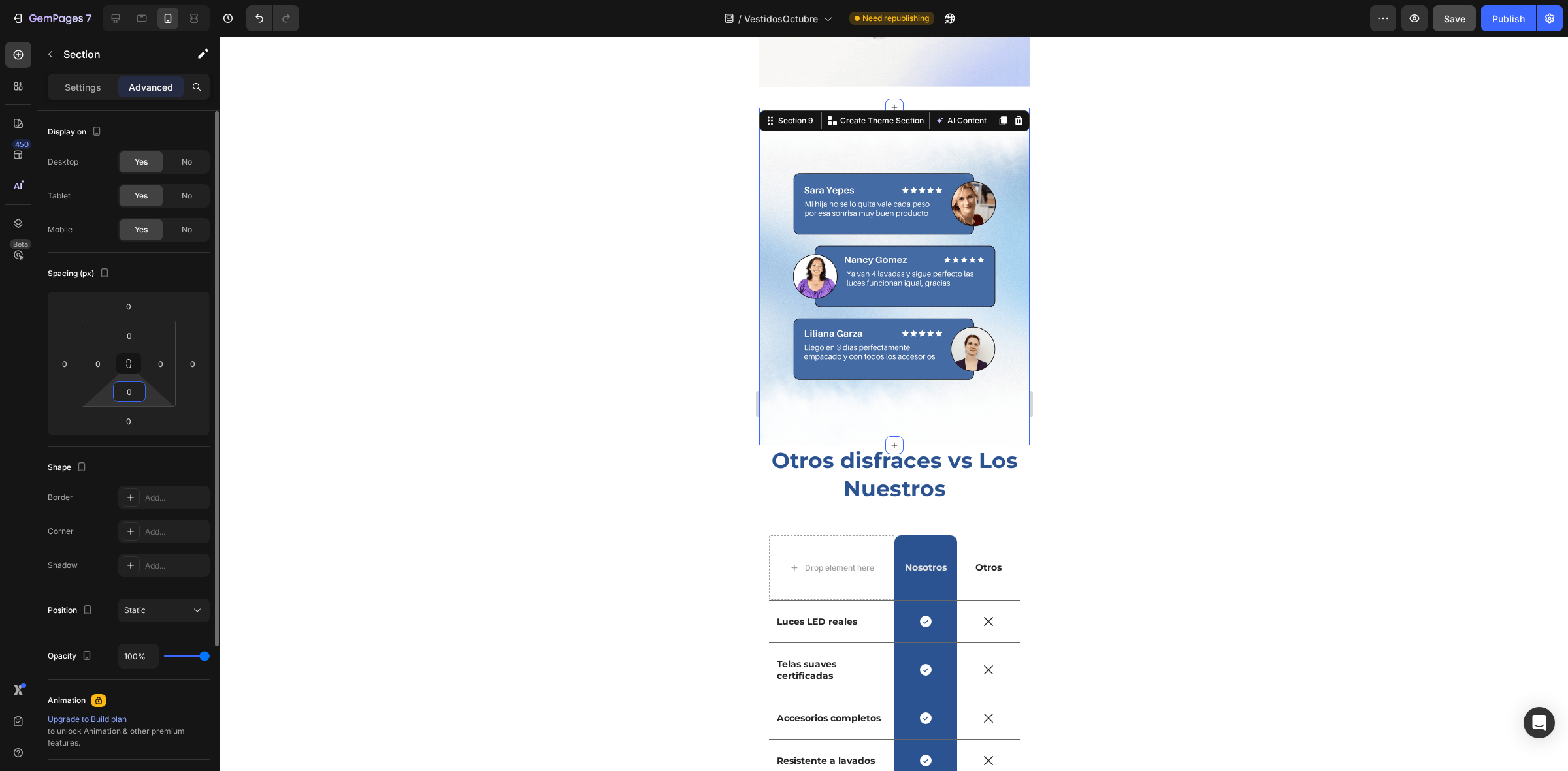
drag, startPoint x: 157, startPoint y: 405, endPoint x: 203, endPoint y: 513, distance: 117.4
click at [191, 0] on html "7 / VestidosOctubre Need republishing Preview Save Publish 450 Beta Sections(18…" at bounding box center [784, 0] width 1568 height 0
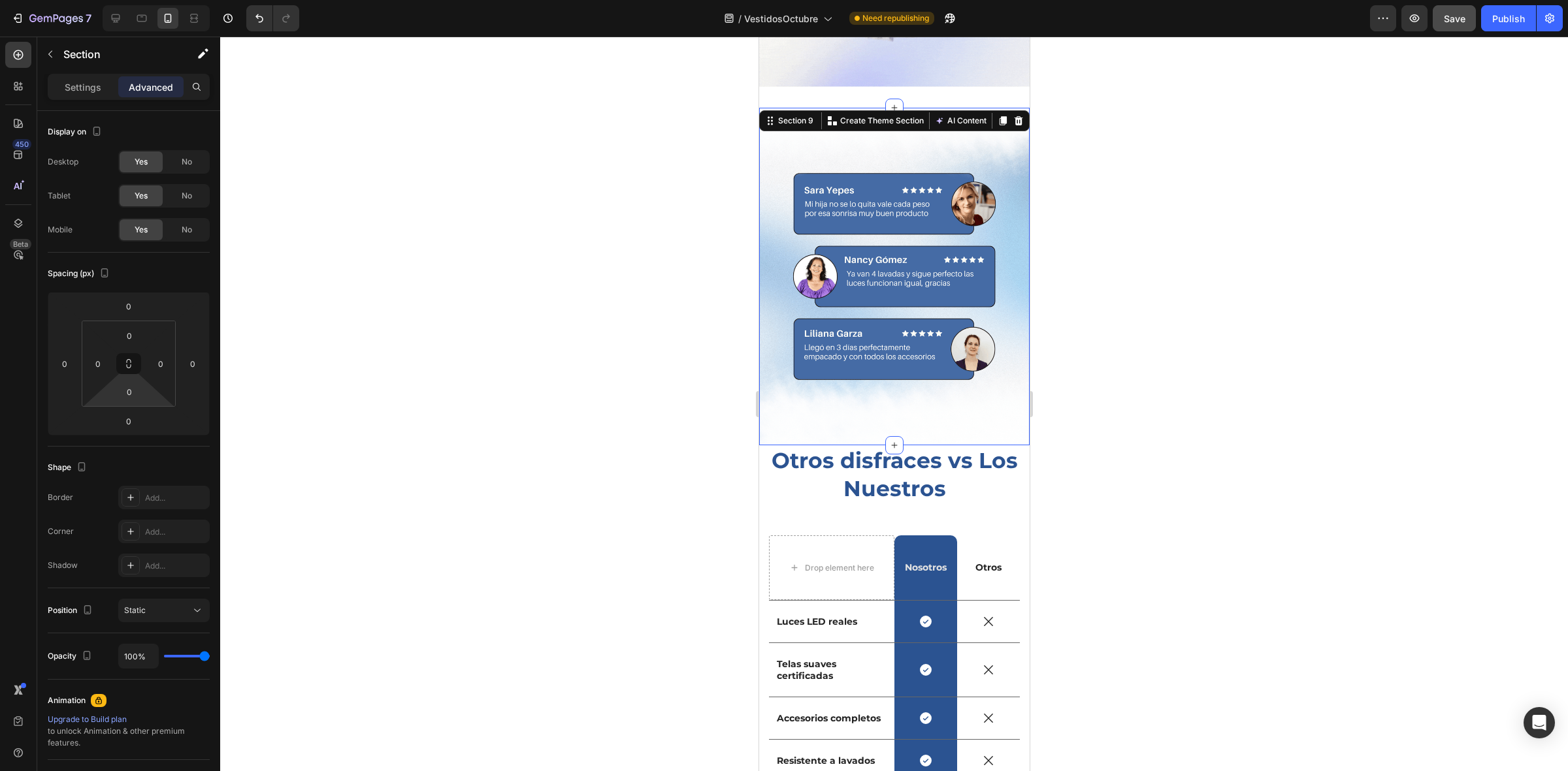
click at [560, 442] on div at bounding box center [894, 403] width 1347 height 735
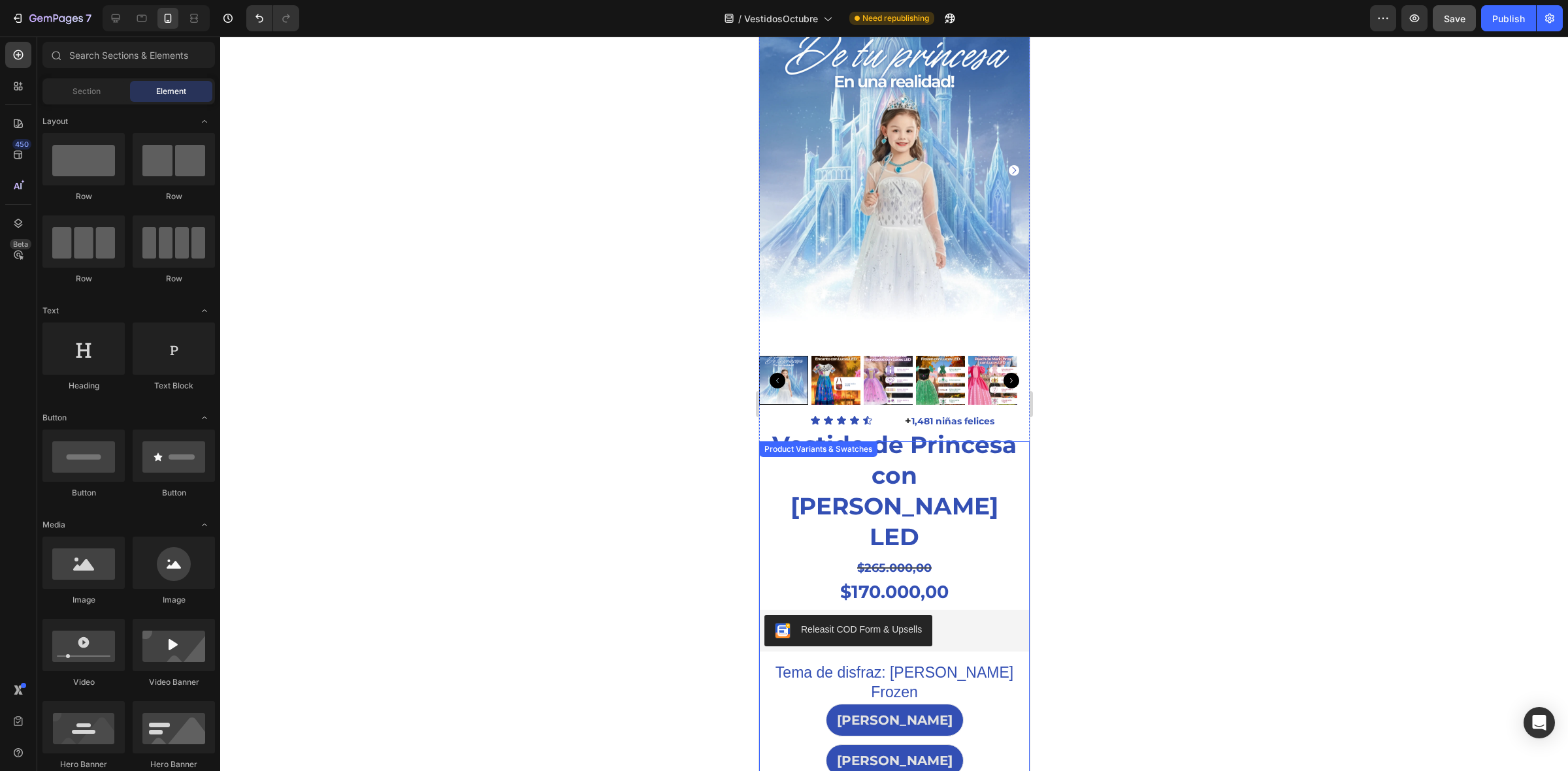
scroll to position [57, 0]
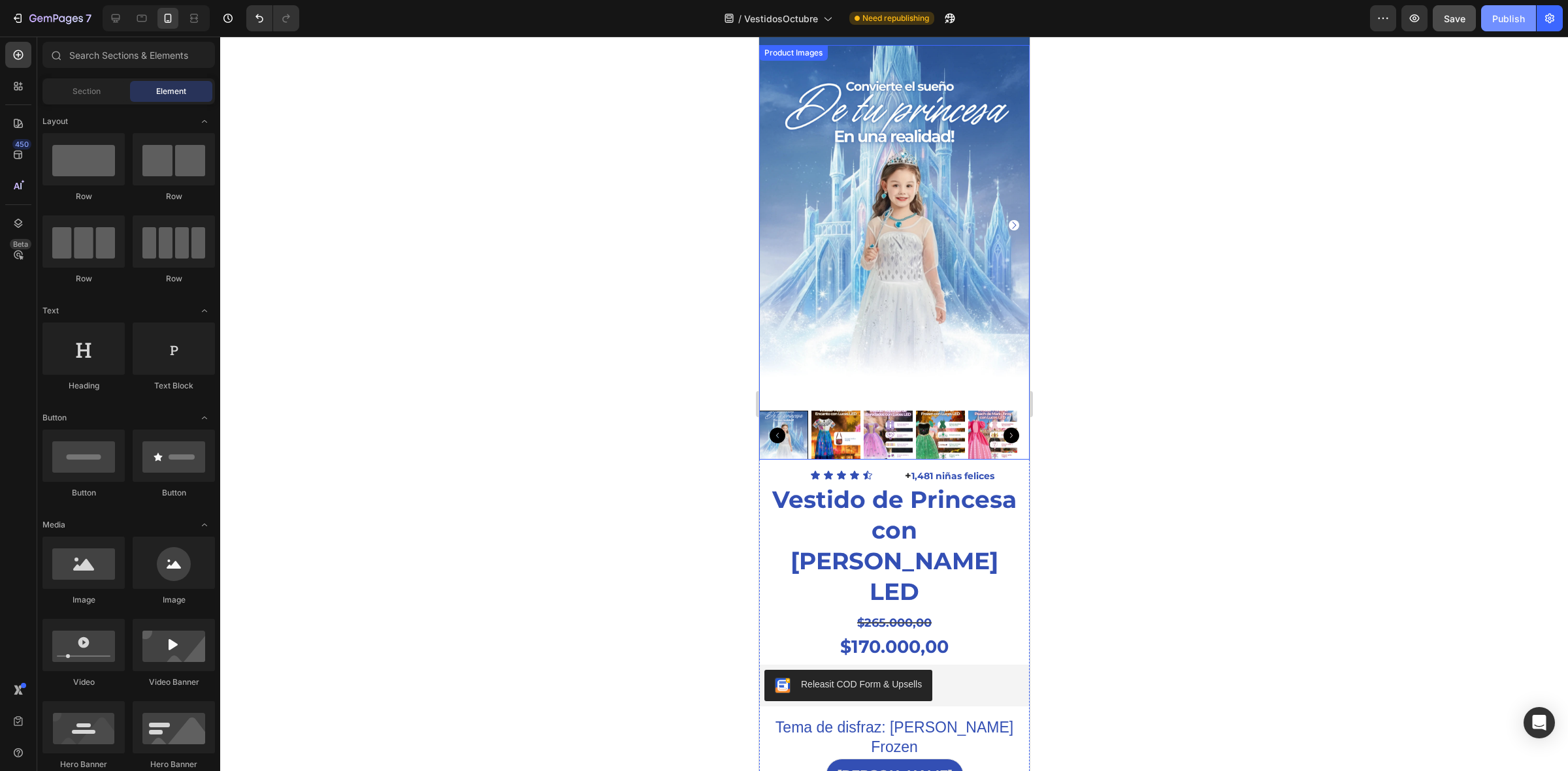
click at [1526, 18] on button "Publish" at bounding box center [1508, 18] width 55 height 26
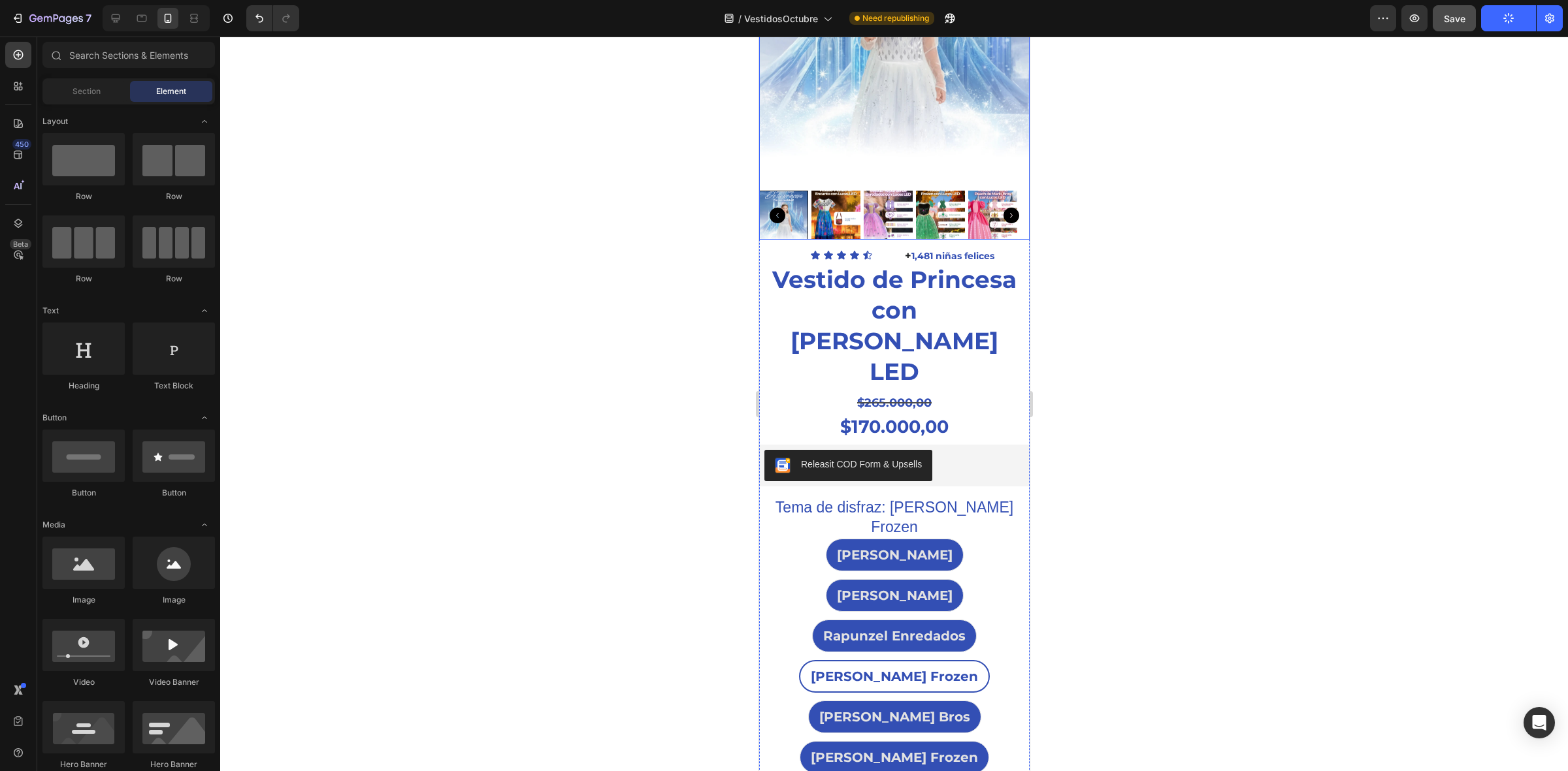
scroll to position [302, 0]
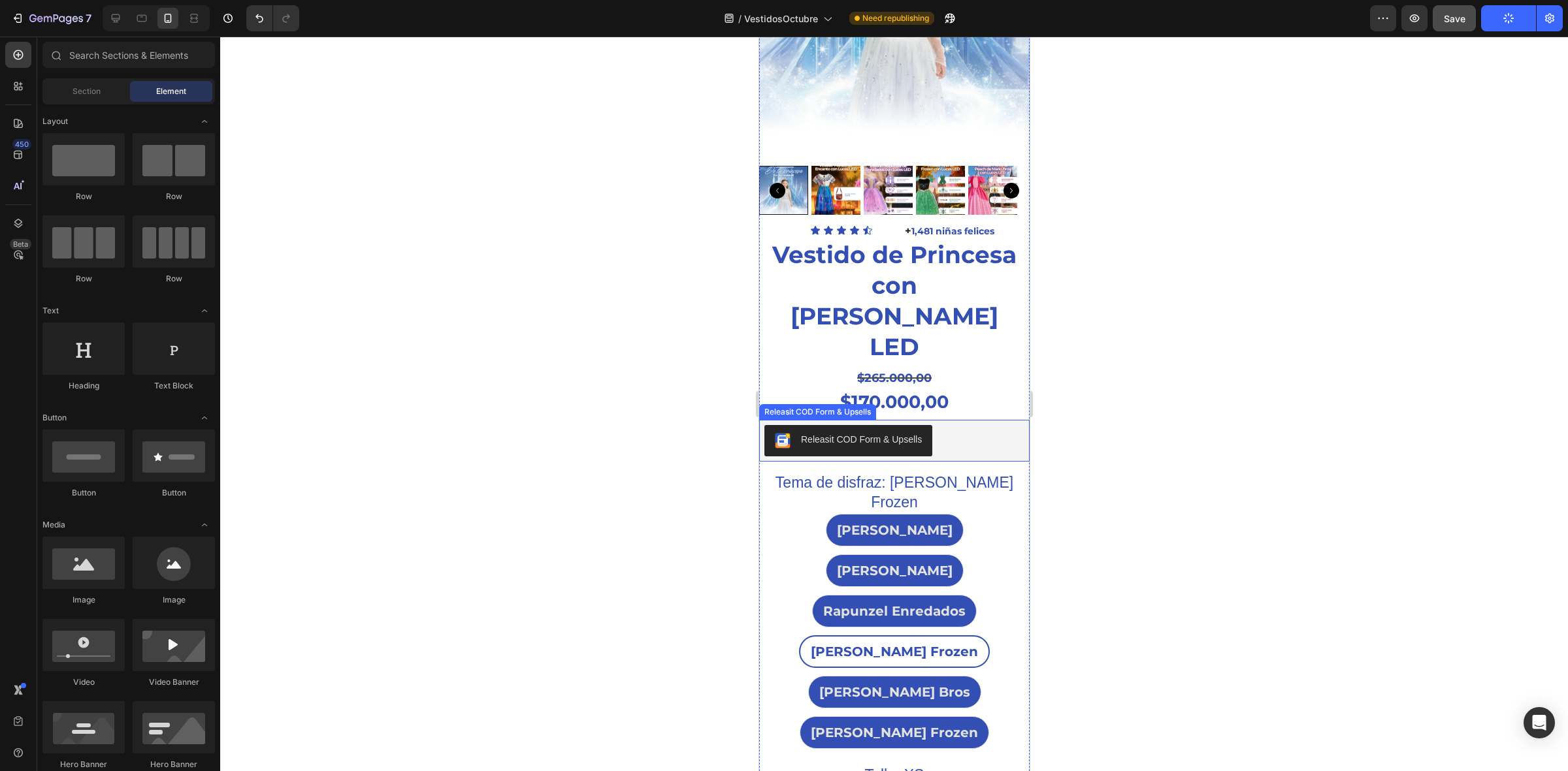
click at [966, 425] on div "Releasit COD Form & Upsells" at bounding box center [894, 440] width 260 height 31
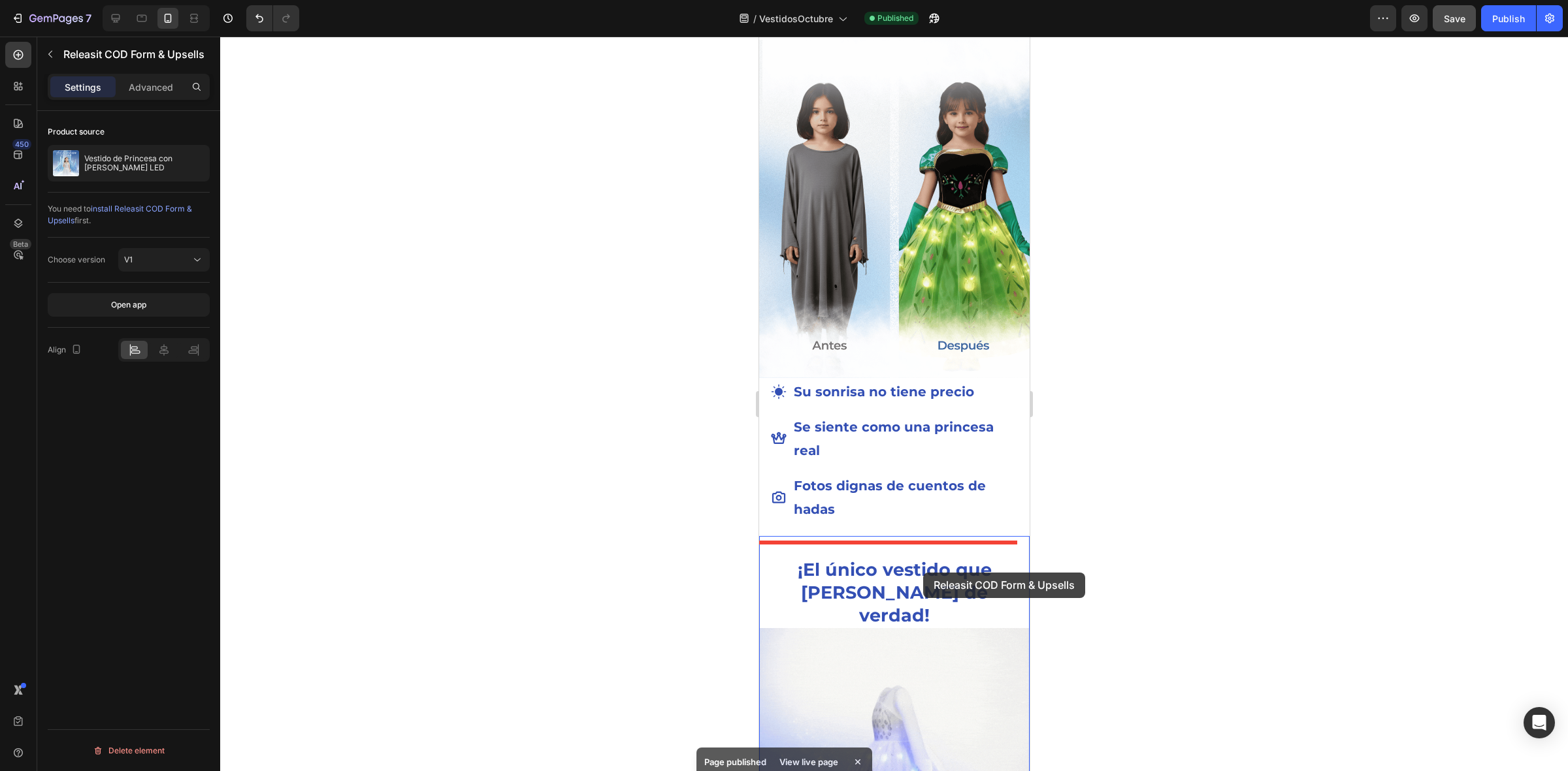
scroll to position [1608, 0]
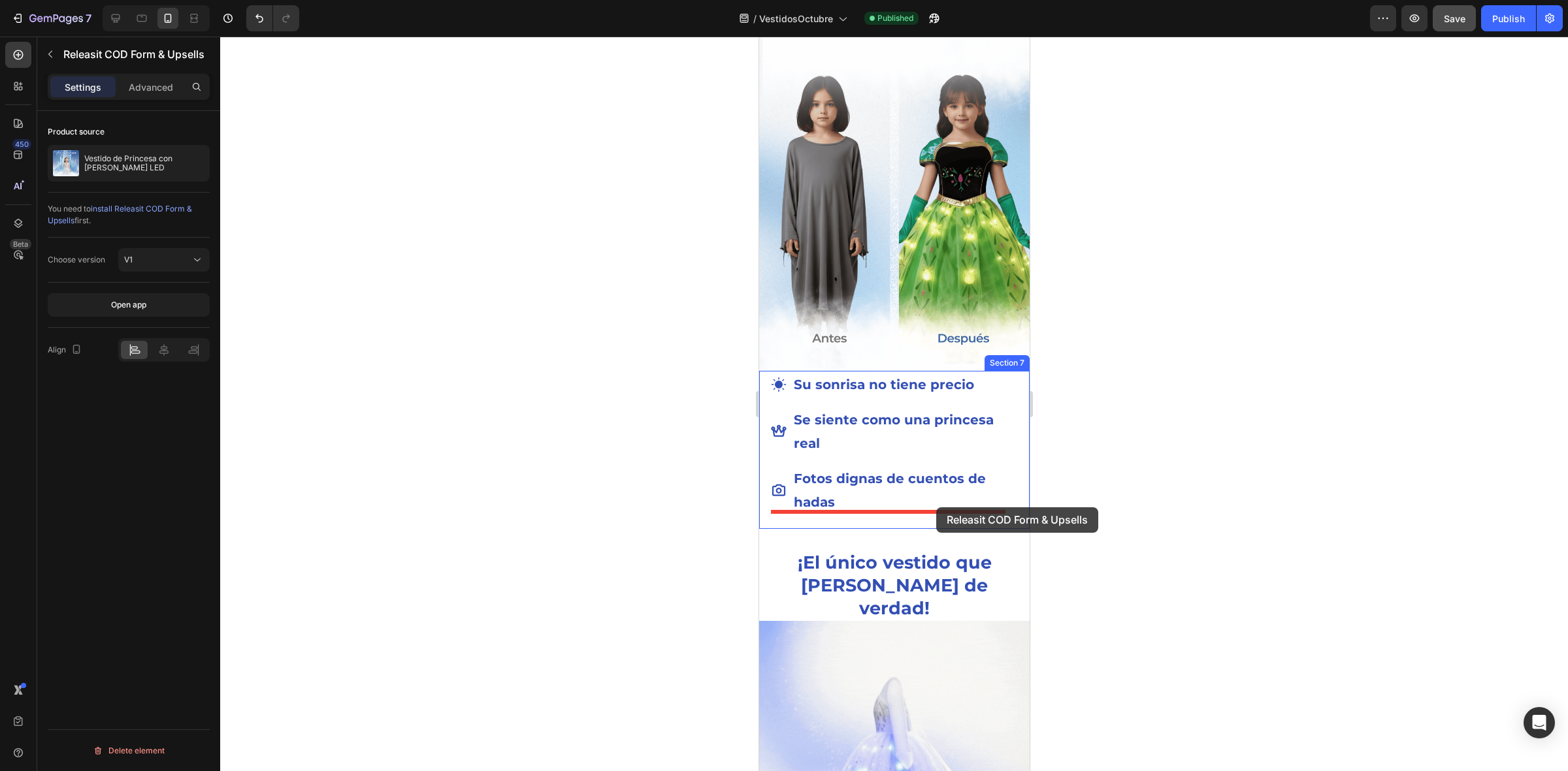
drag, startPoint x: 977, startPoint y: 226, endPoint x: 936, endPoint y: 507, distance: 284.0
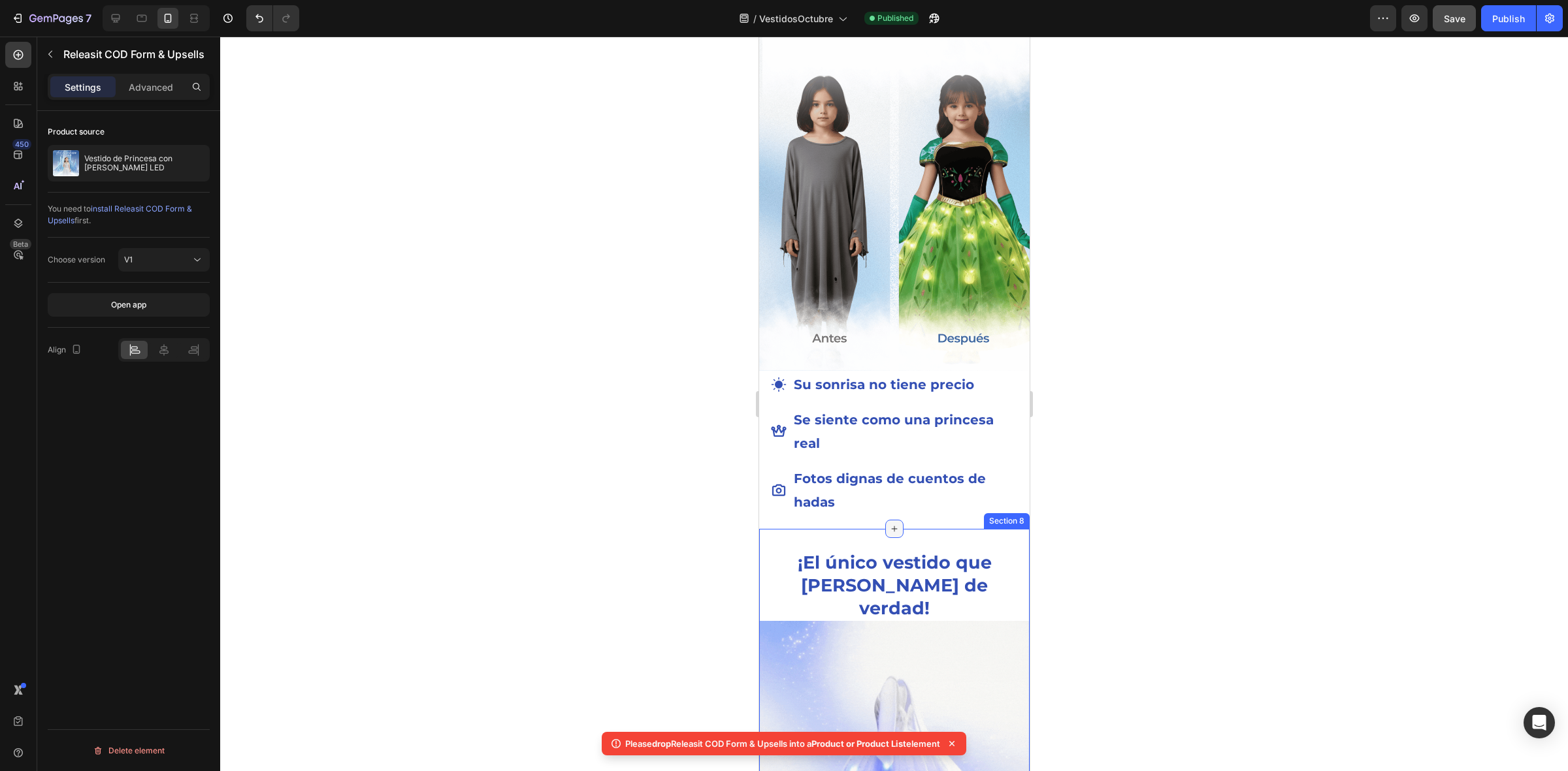
click at [888, 523] on icon at bounding box center [894, 529] width 11 height 11
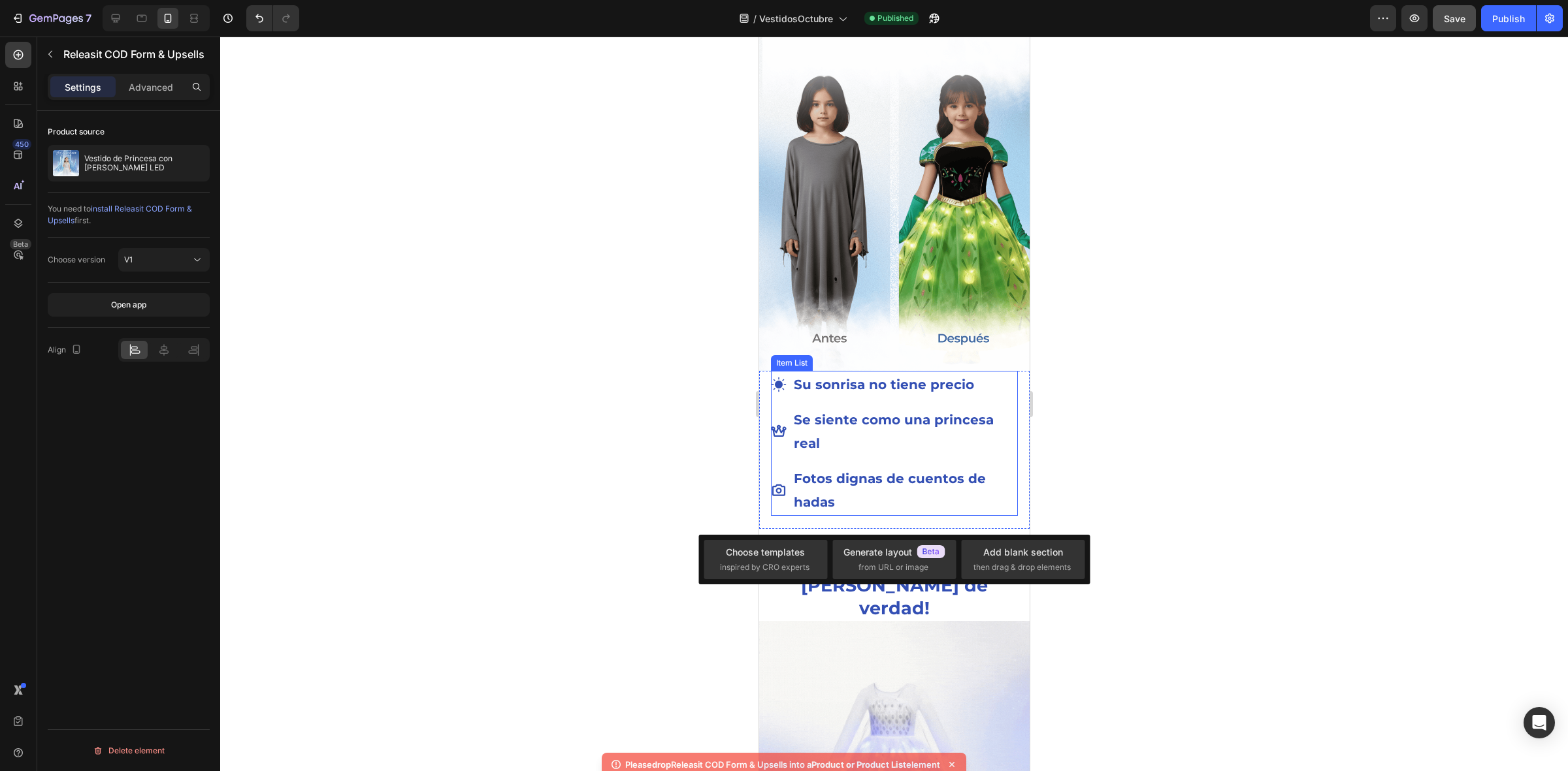
click at [585, 435] on div at bounding box center [894, 403] width 1347 height 735
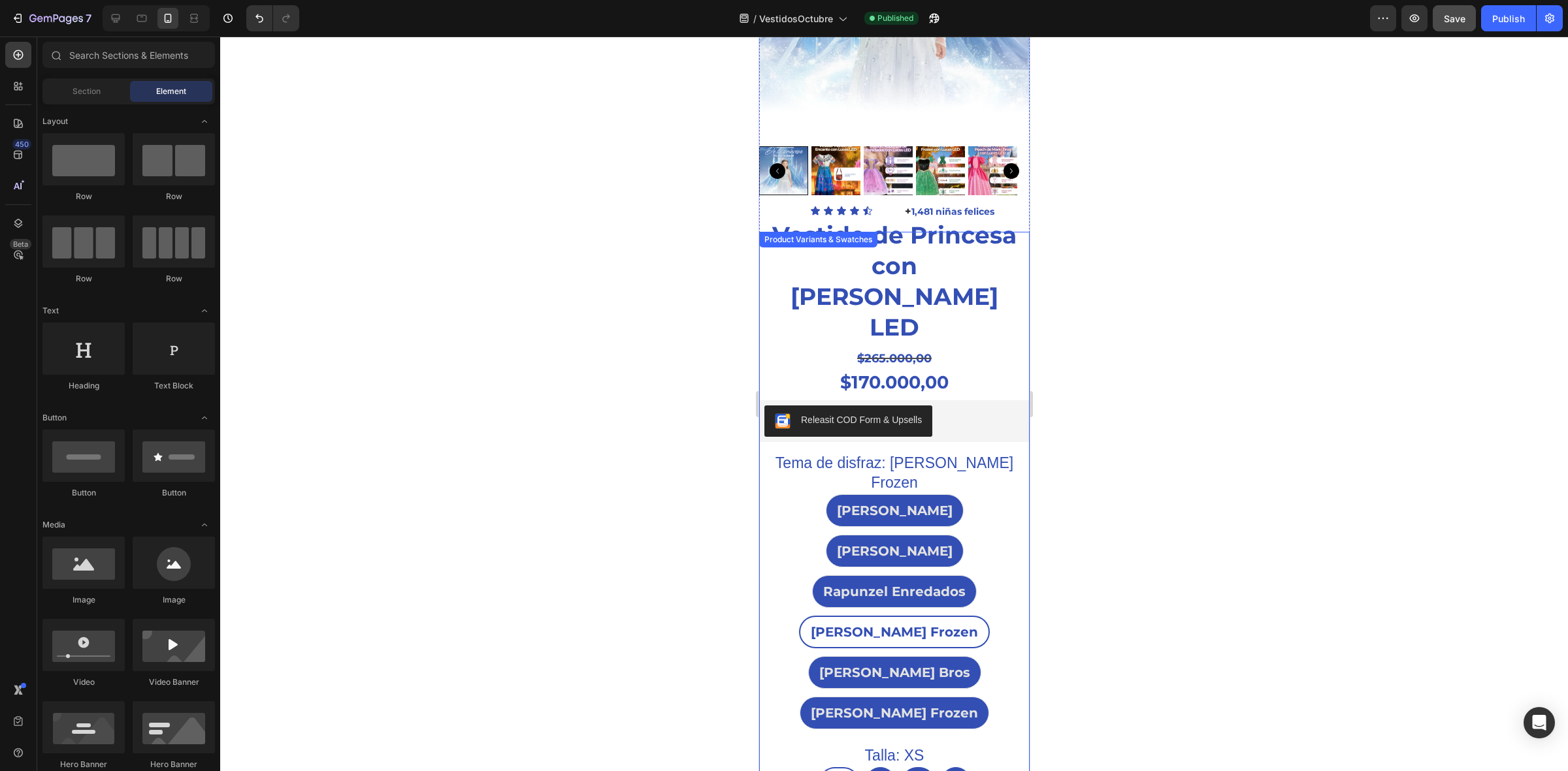
scroll to position [307, 0]
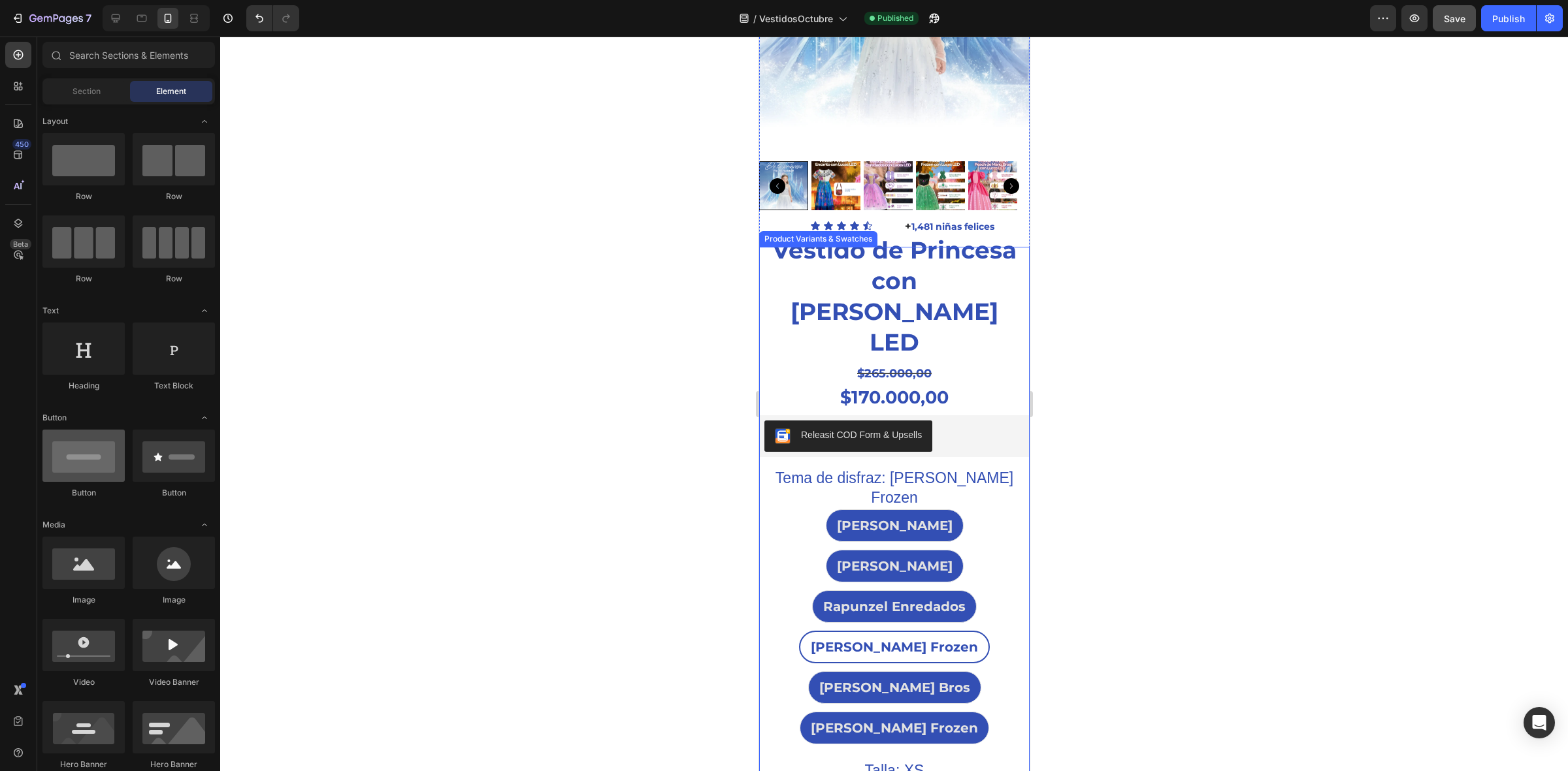
click at [77, 464] on div at bounding box center [83, 455] width 83 height 52
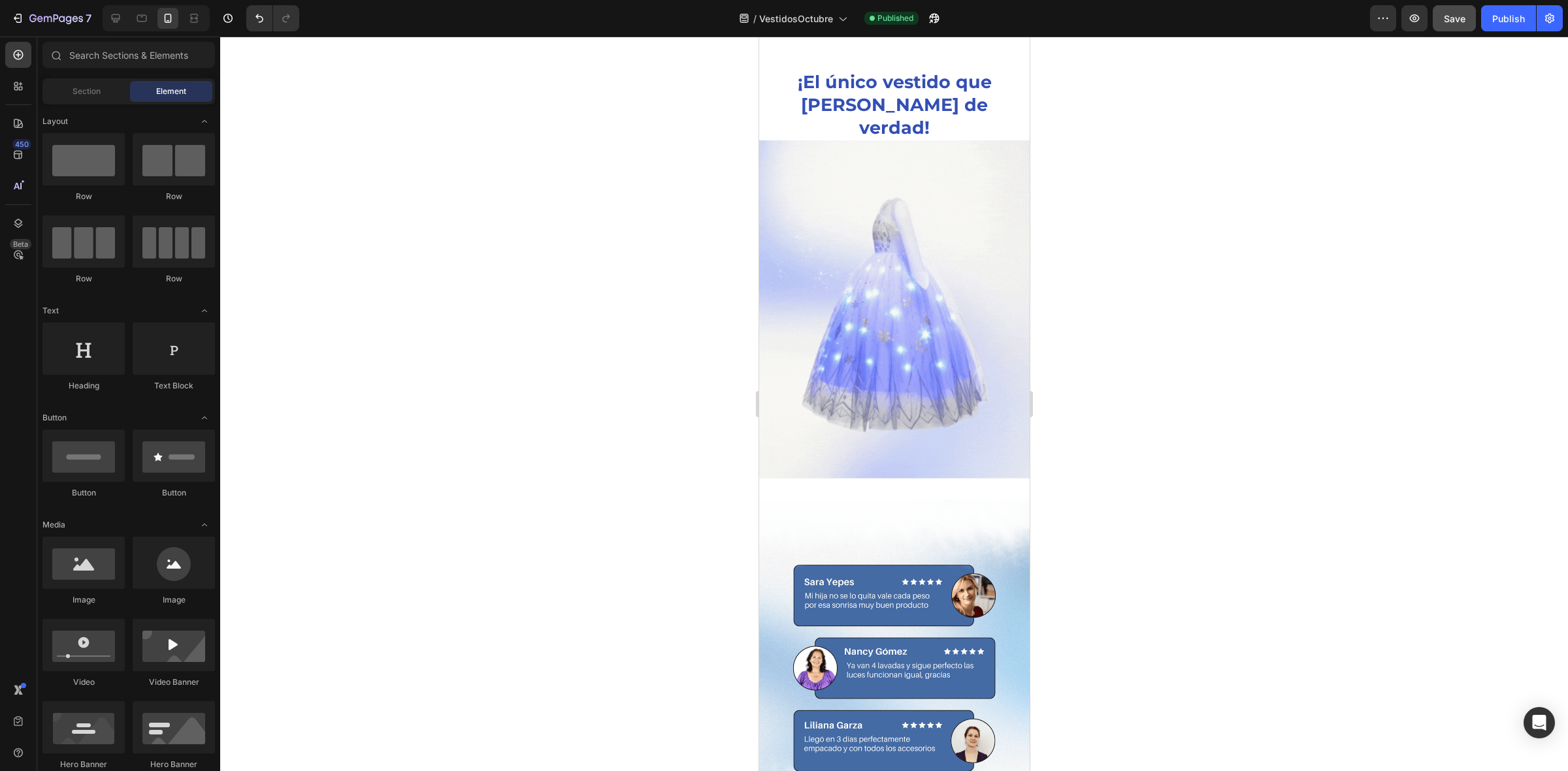
scroll to position [2102, 0]
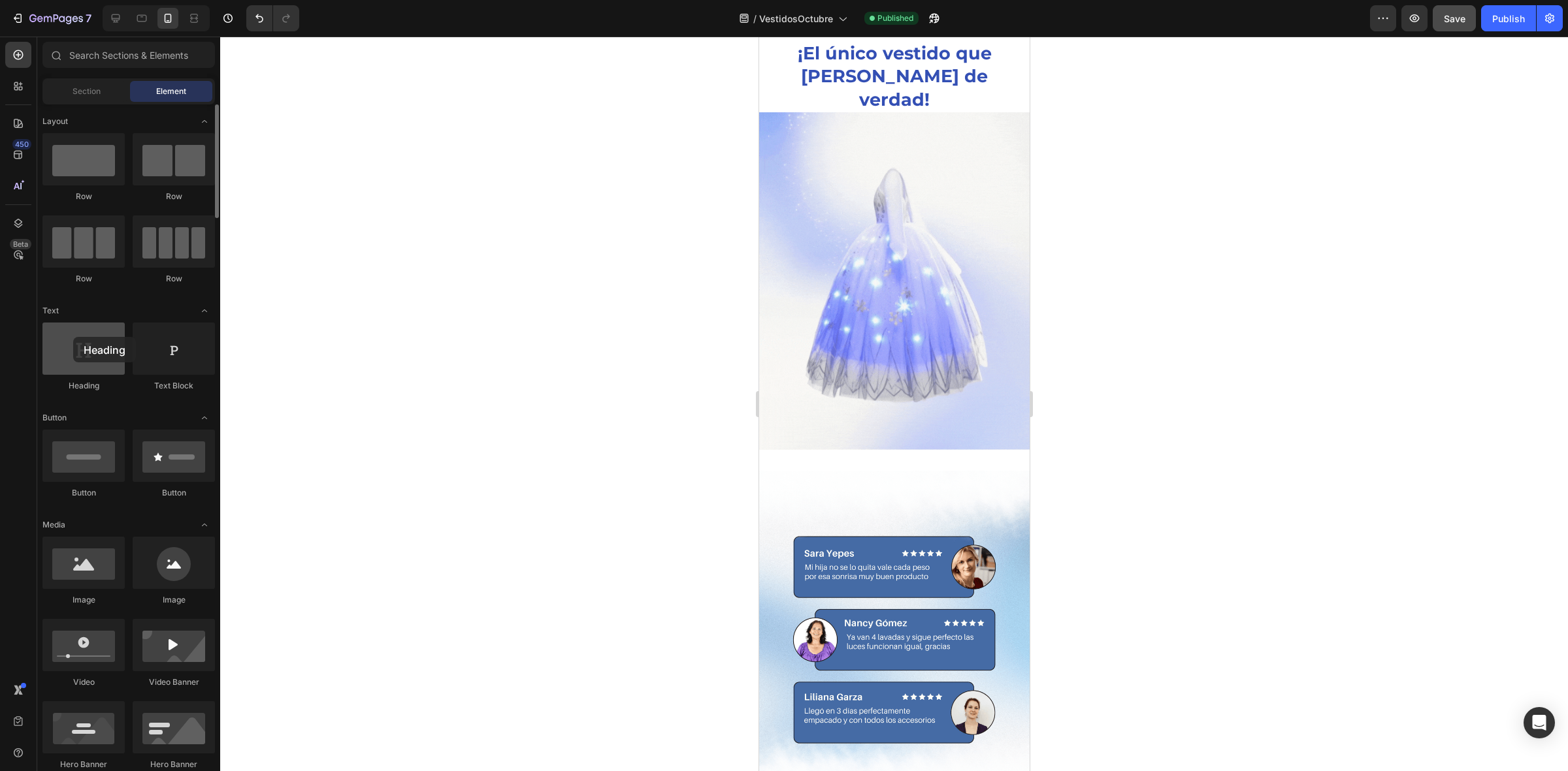
drag, startPoint x: 93, startPoint y: 370, endPoint x: 79, endPoint y: 350, distance: 24.4
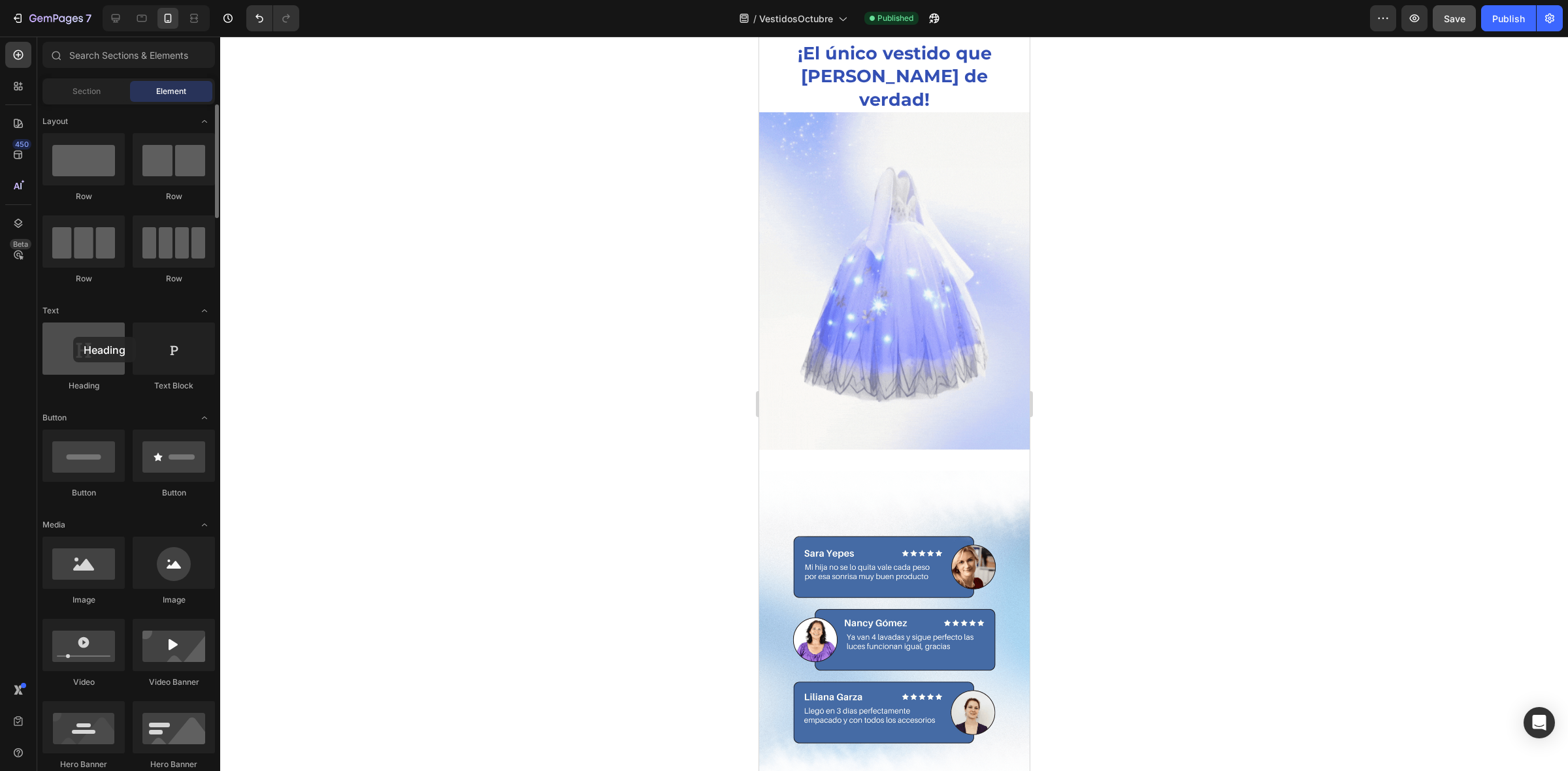
click at [76, 337] on div at bounding box center [83, 349] width 83 height 52
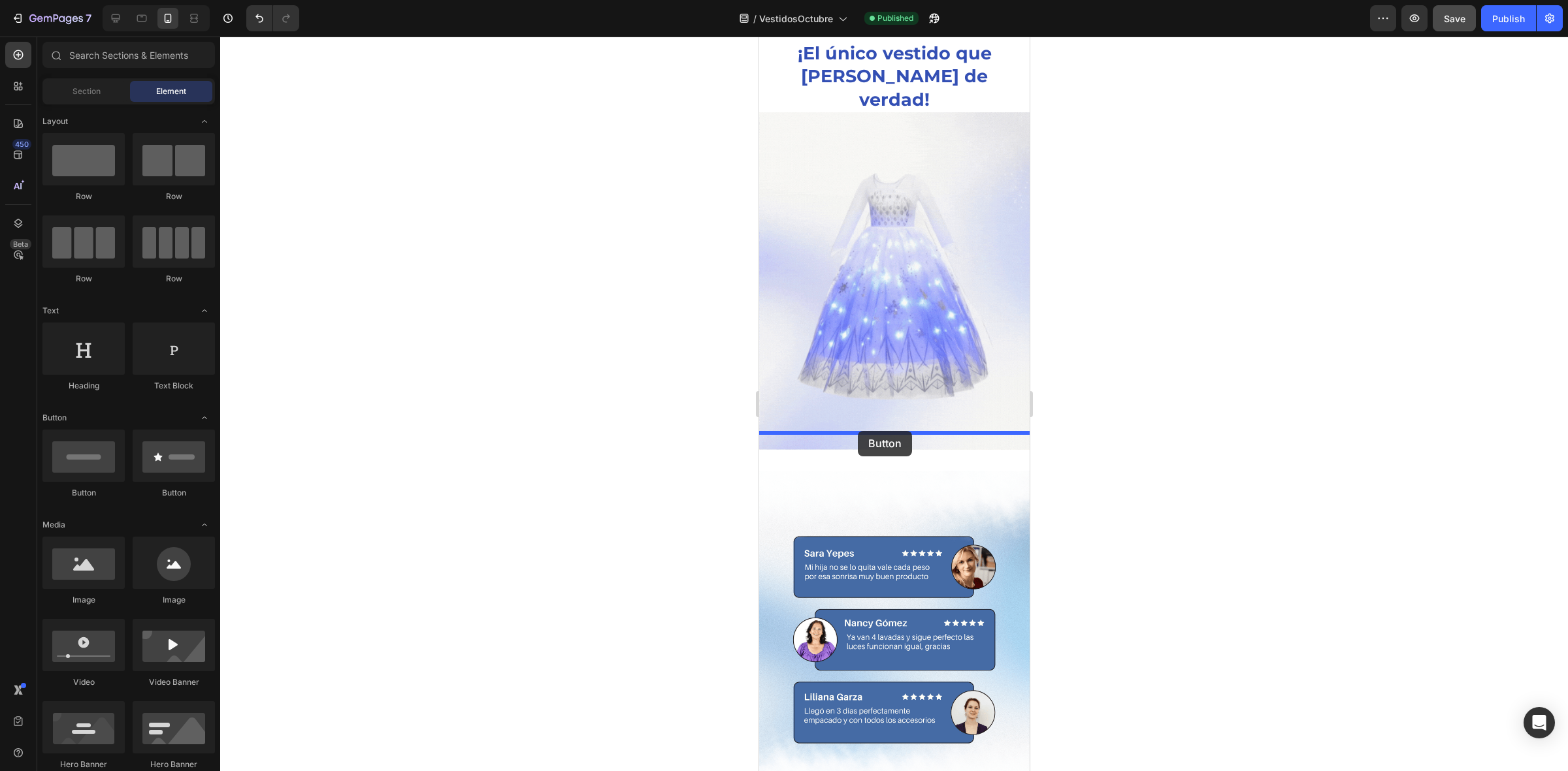
drag, startPoint x: 850, startPoint y: 513, endPoint x: 857, endPoint y: 431, distance: 82.3
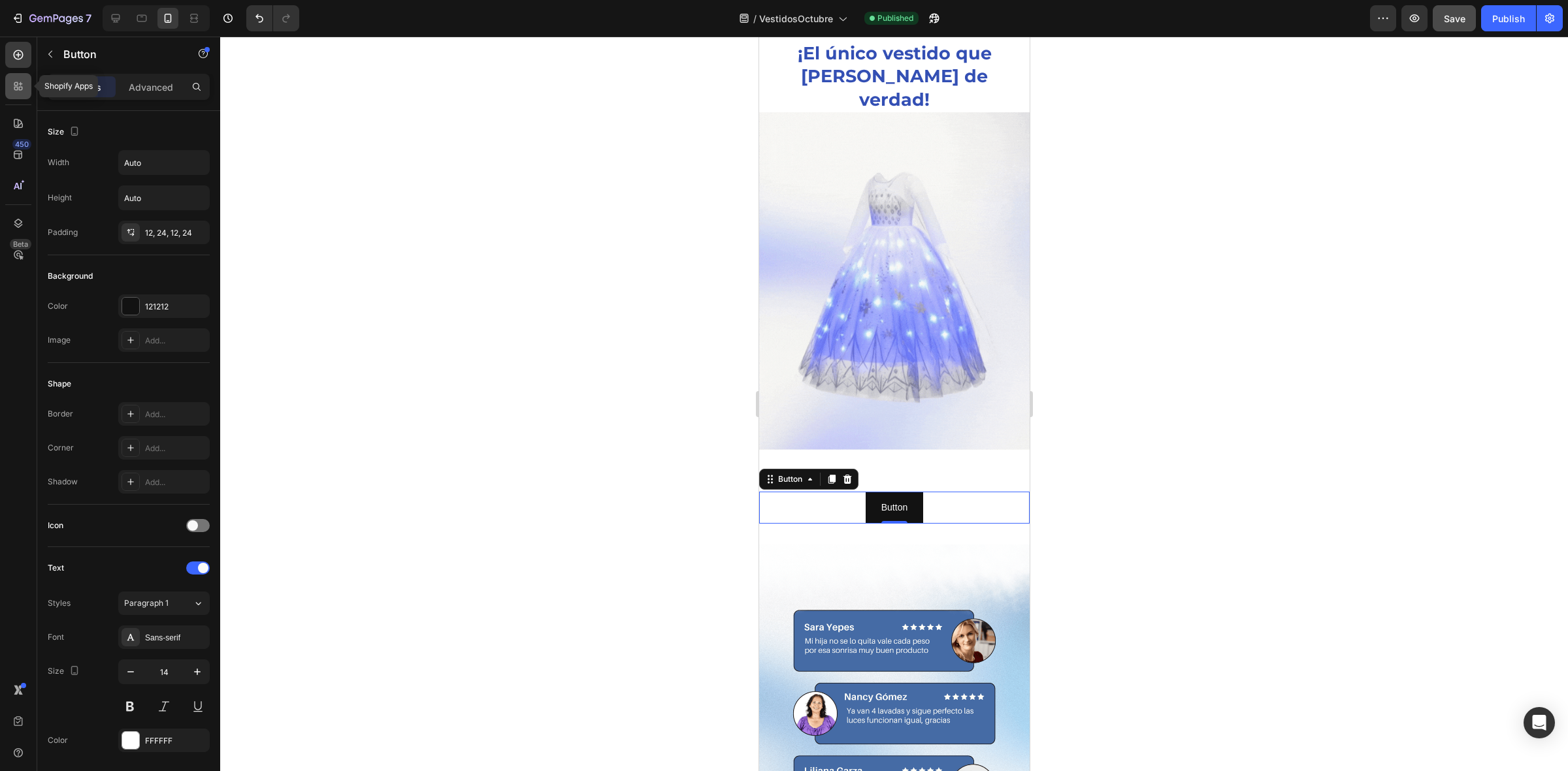
click at [17, 83] on icon at bounding box center [17, 84] width 4 height 4
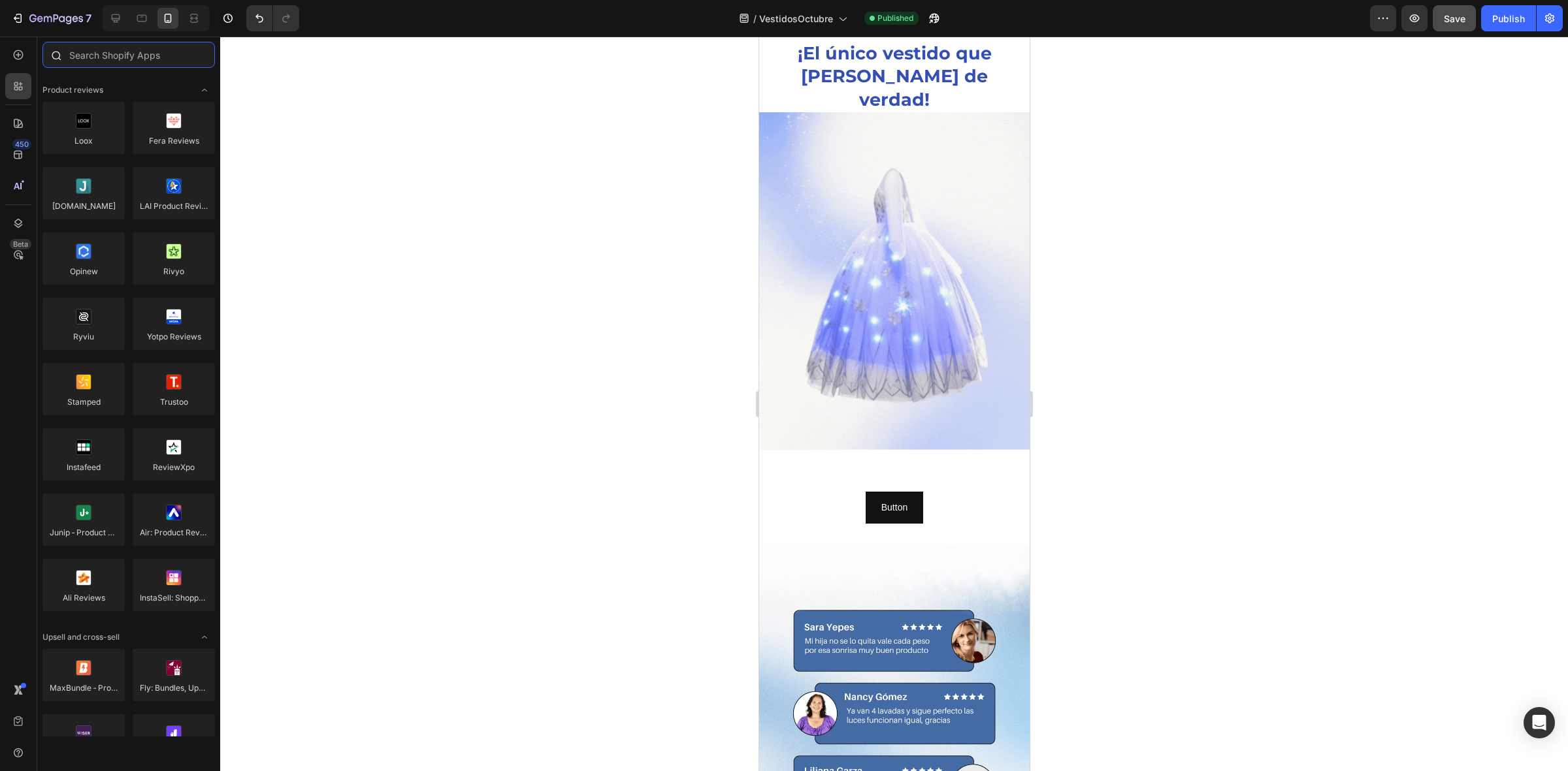
click at [96, 66] on input "text" at bounding box center [128, 55] width 172 height 26
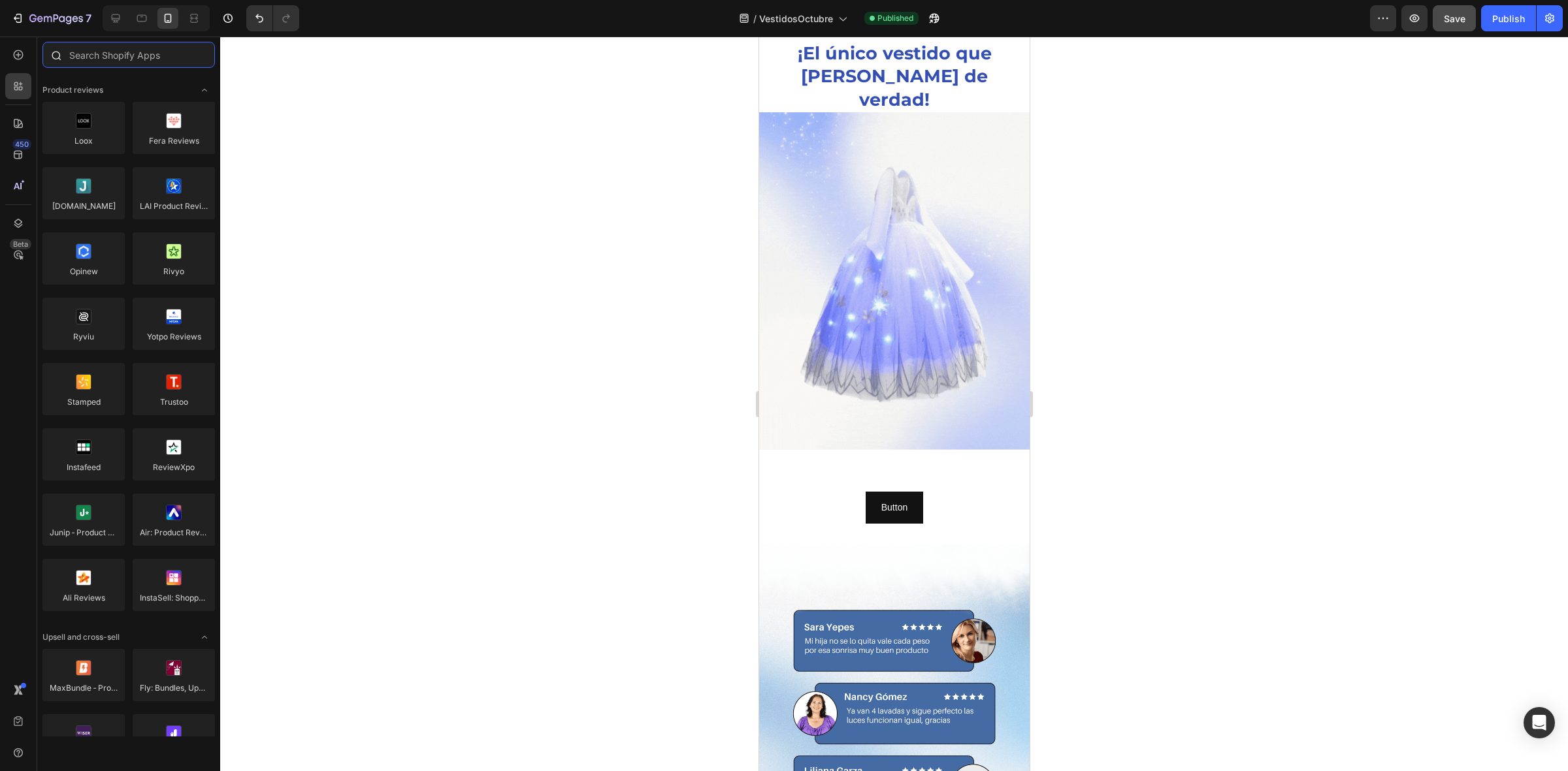
click at [103, 60] on input "text" at bounding box center [128, 55] width 172 height 26
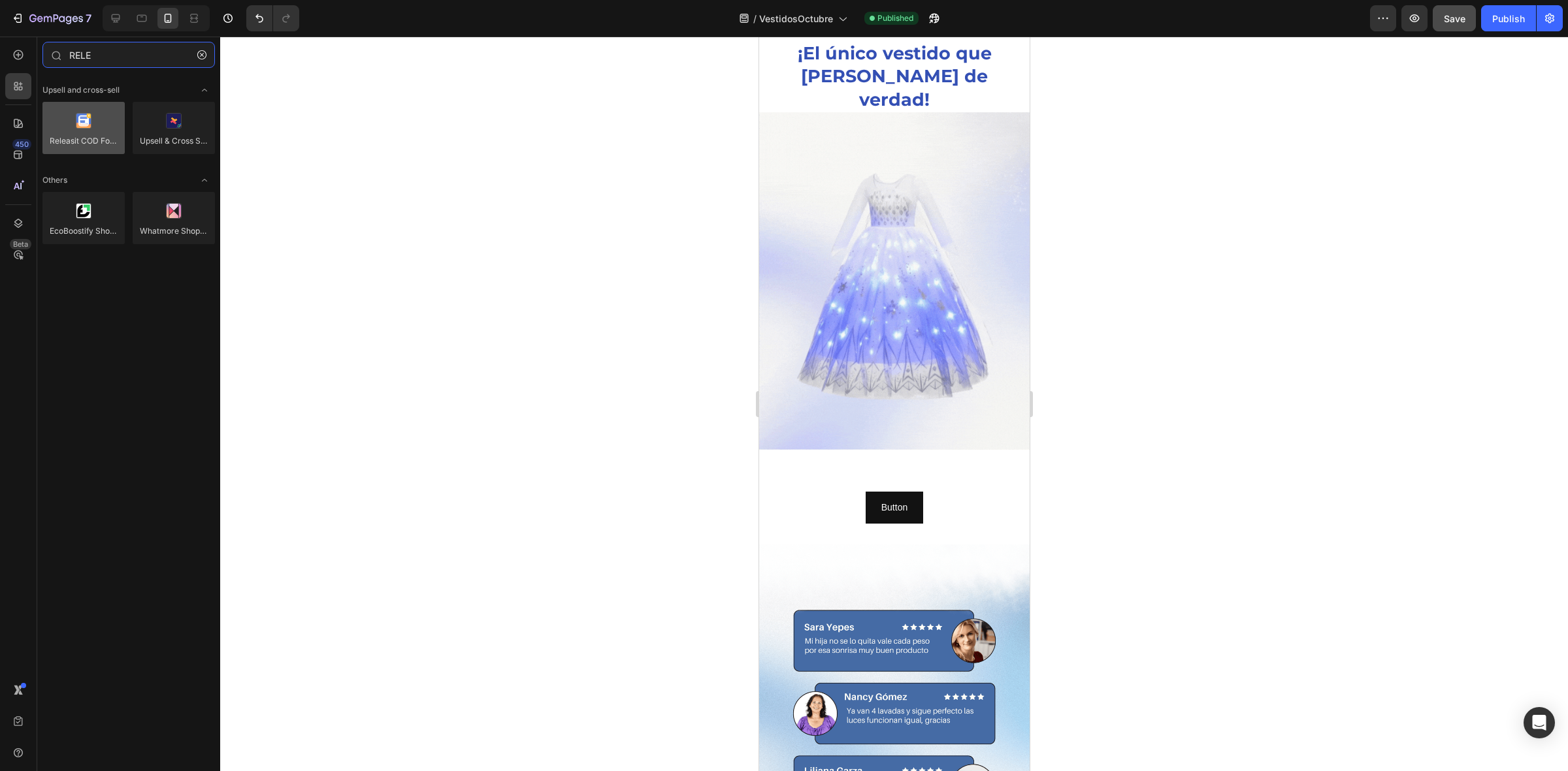
type input "RELE"
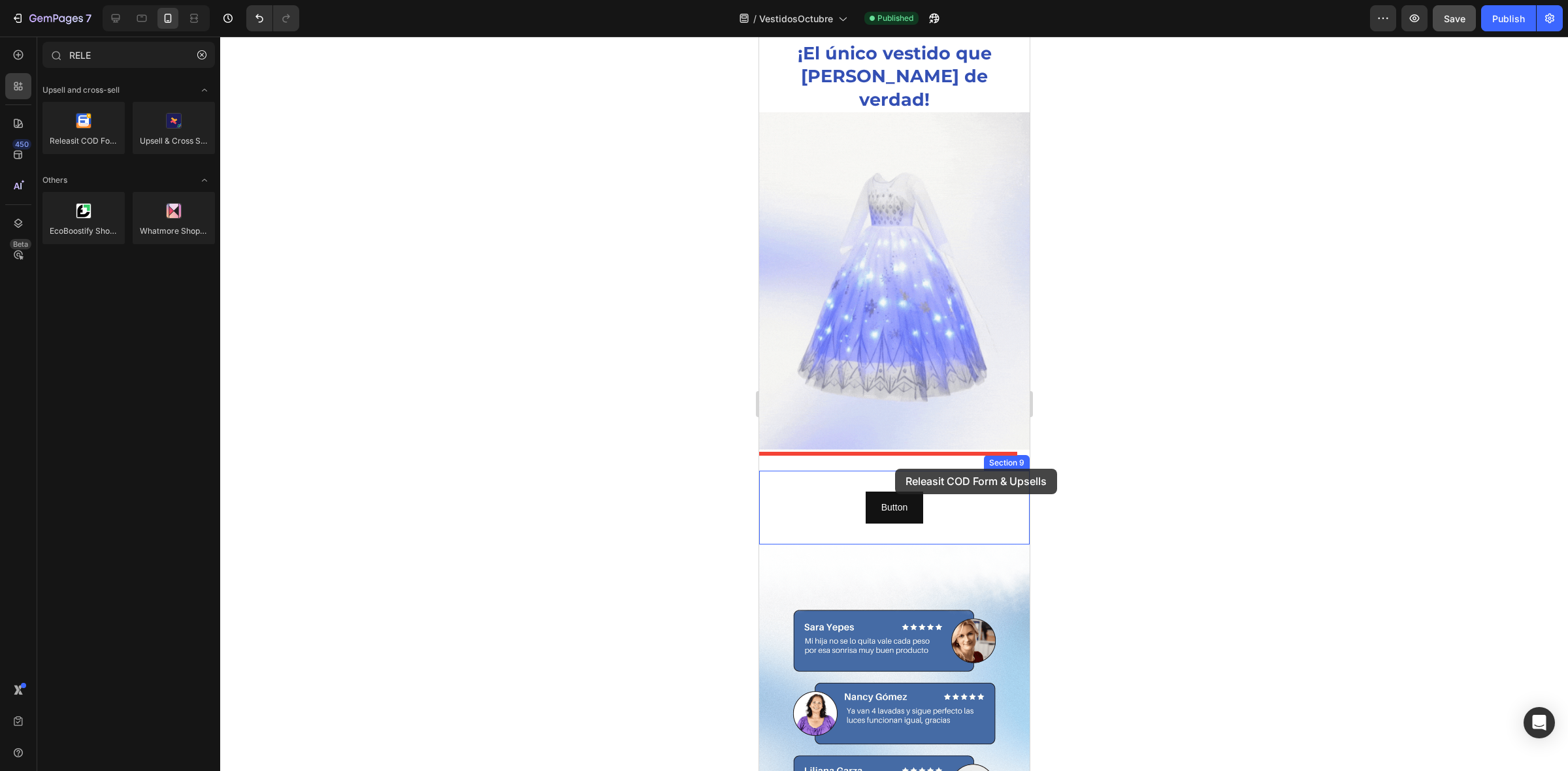
drag, startPoint x: 841, startPoint y: 168, endPoint x: 895, endPoint y: 469, distance: 305.8
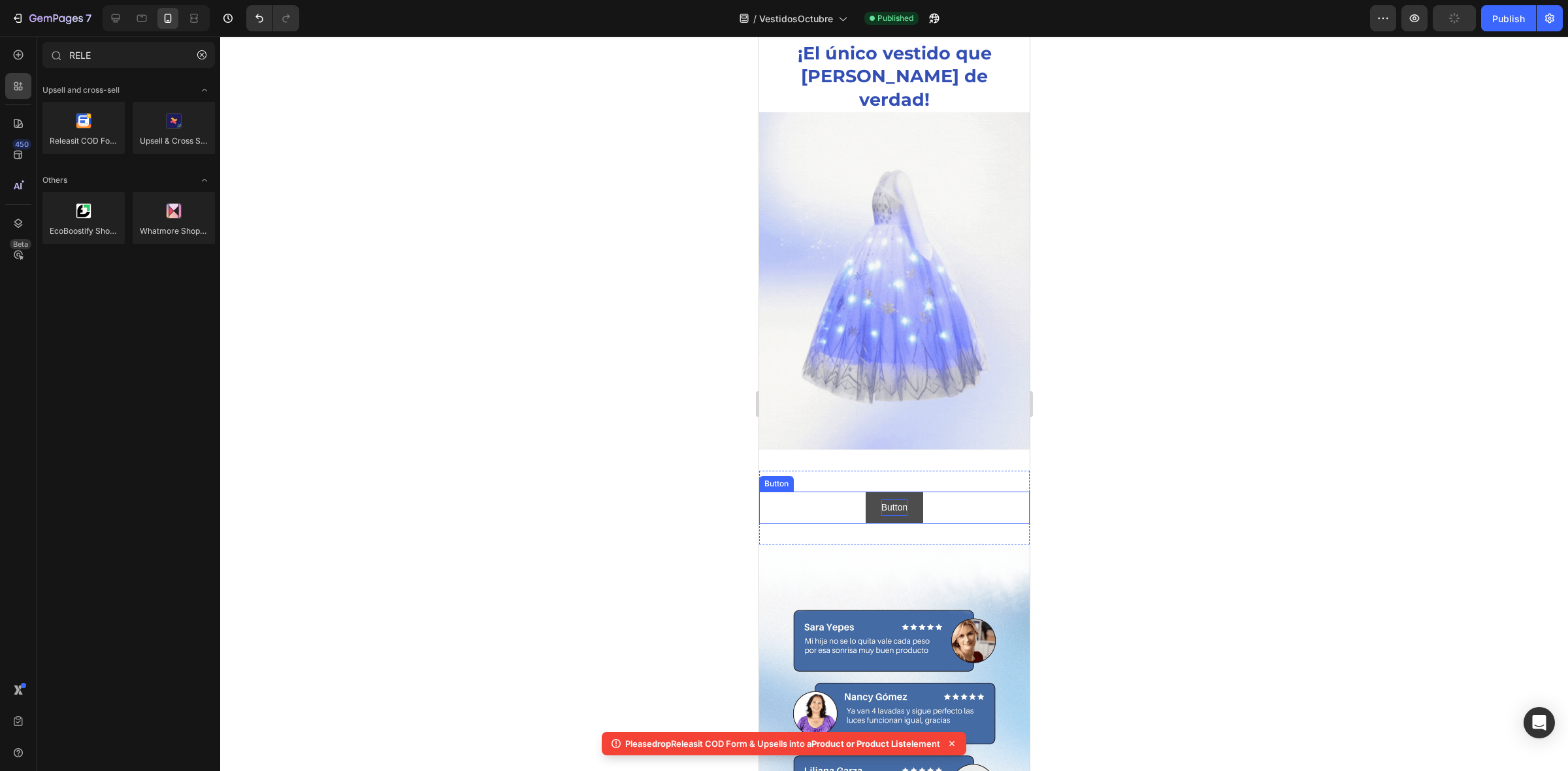
click at [895, 500] on p "Button" at bounding box center [894, 508] width 26 height 17
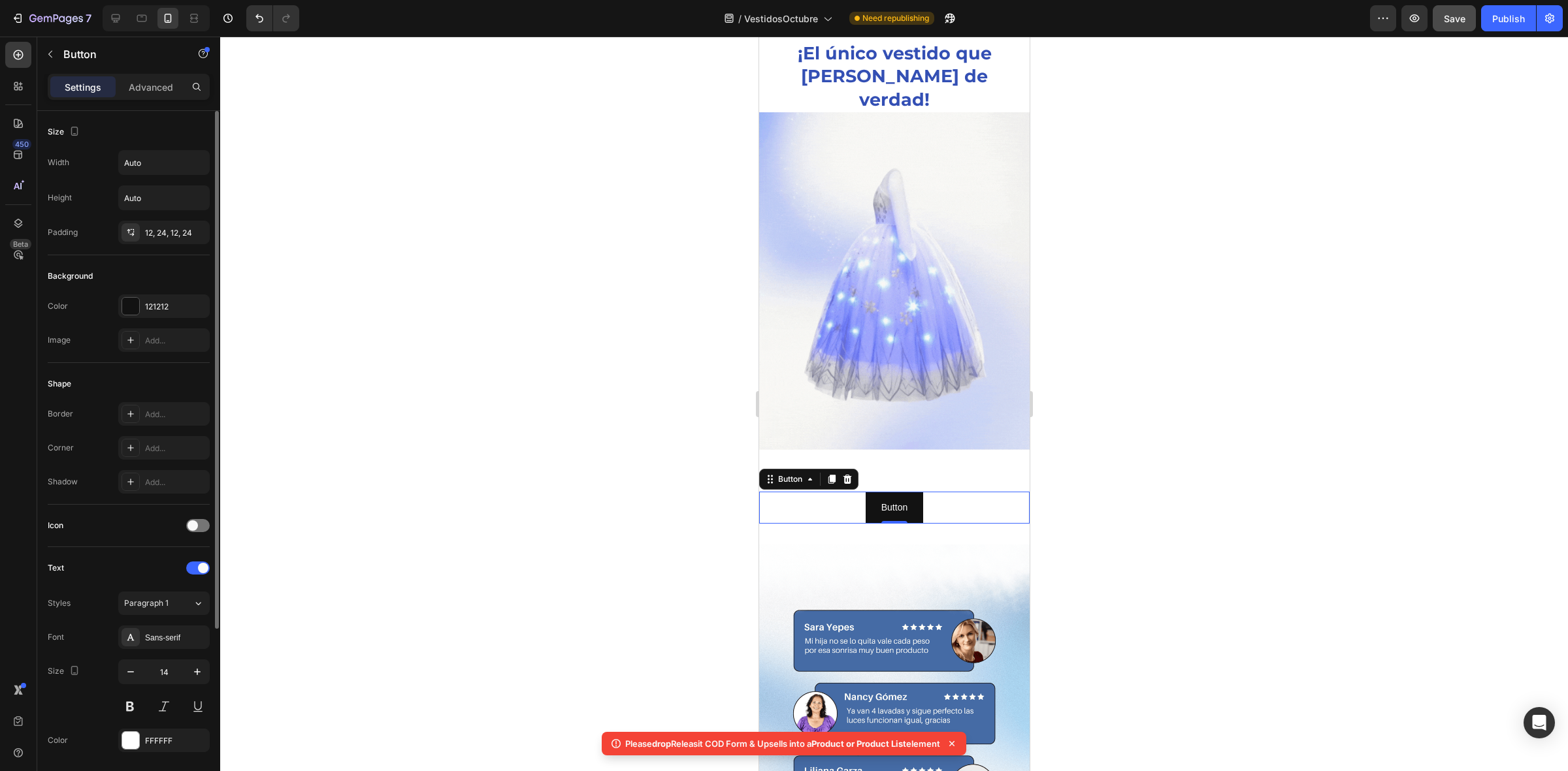
scroll to position [242, 0]
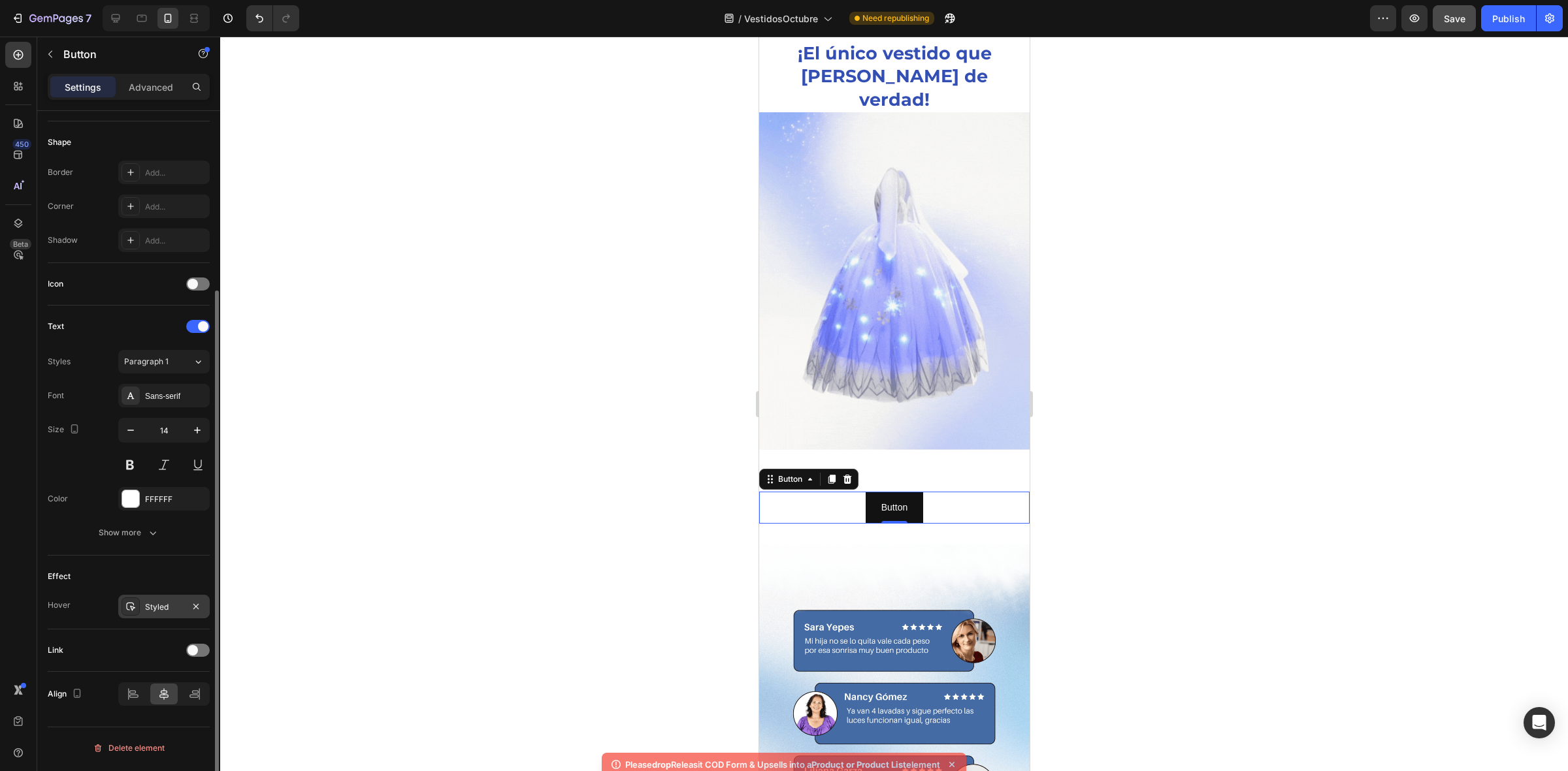
click at [148, 613] on div "Styled" at bounding box center [164, 607] width 38 height 12
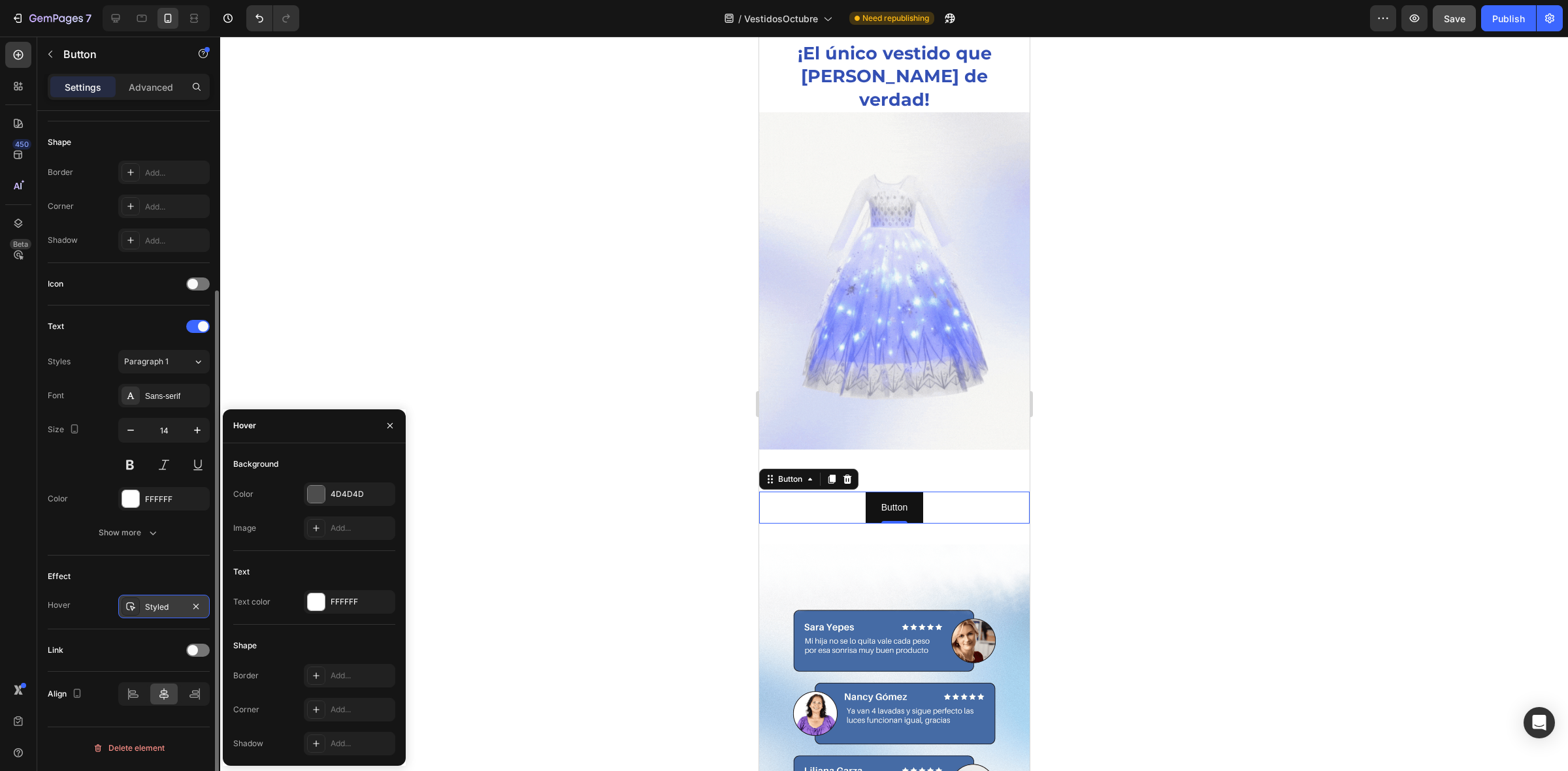
click at [148, 613] on div "Styled" at bounding box center [164, 607] width 38 height 12
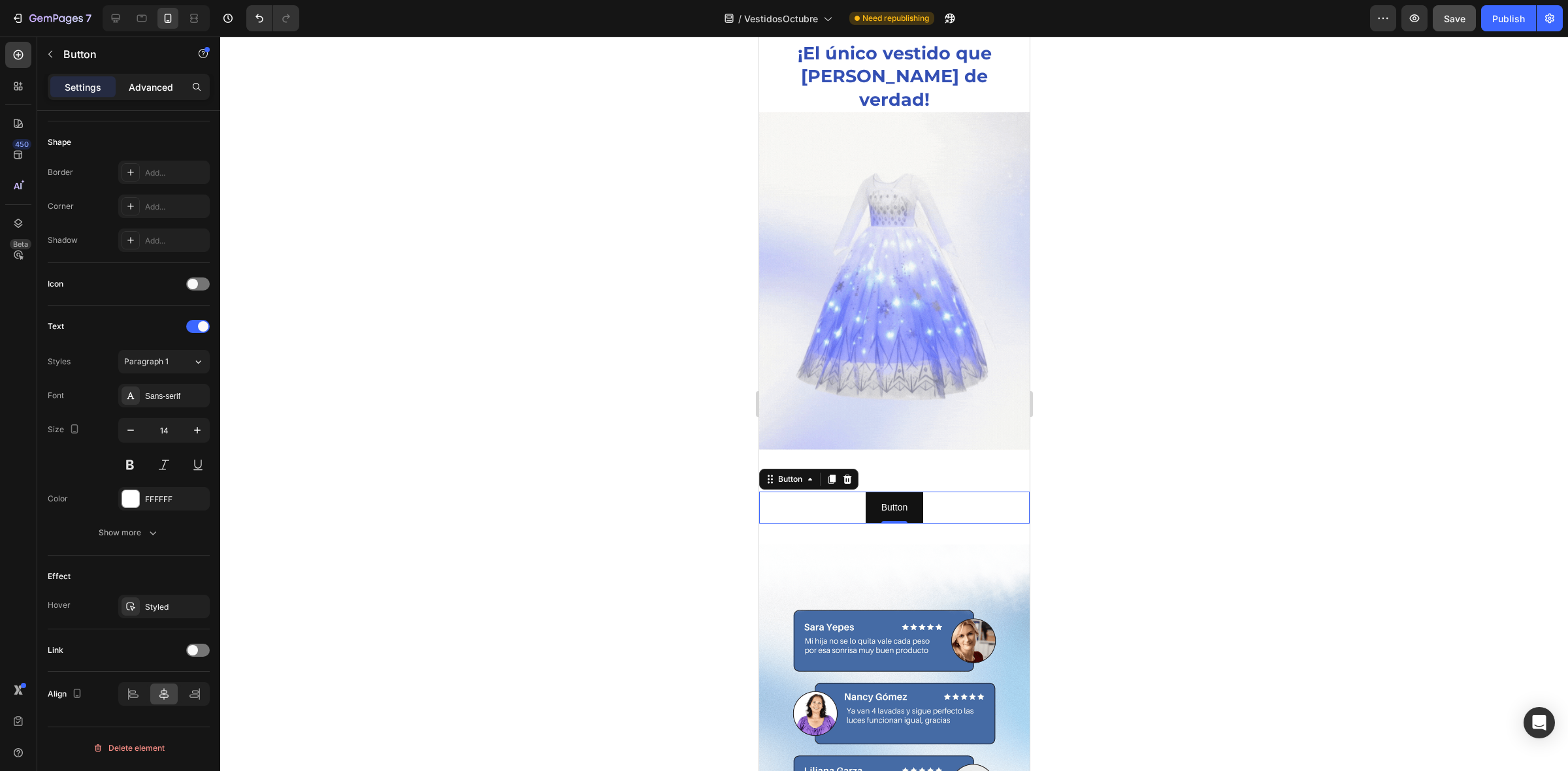
click at [144, 89] on p "Advanced" at bounding box center [151, 87] width 44 height 14
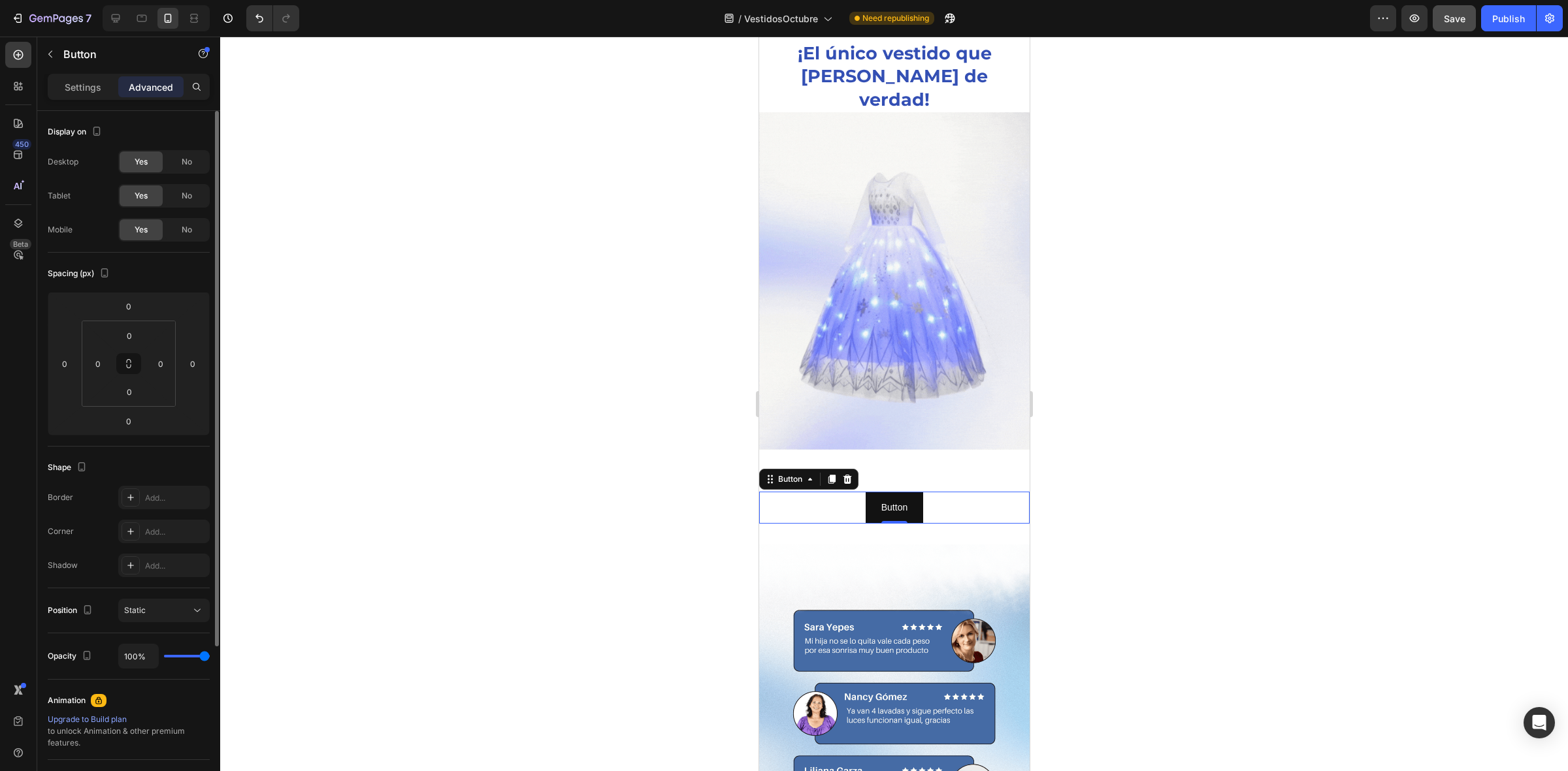
scroll to position [210, 0]
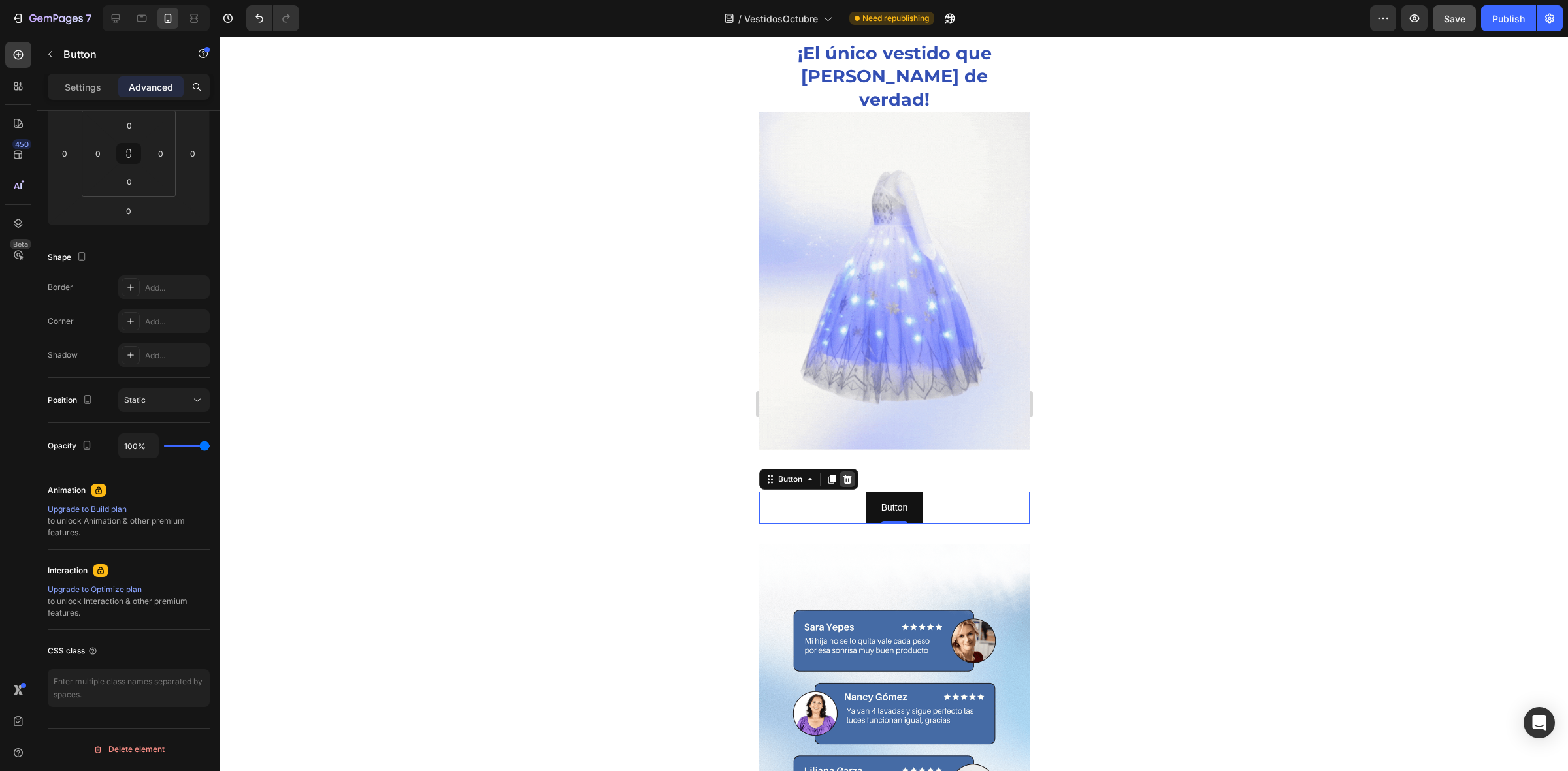
click at [848, 475] on icon at bounding box center [847, 479] width 9 height 9
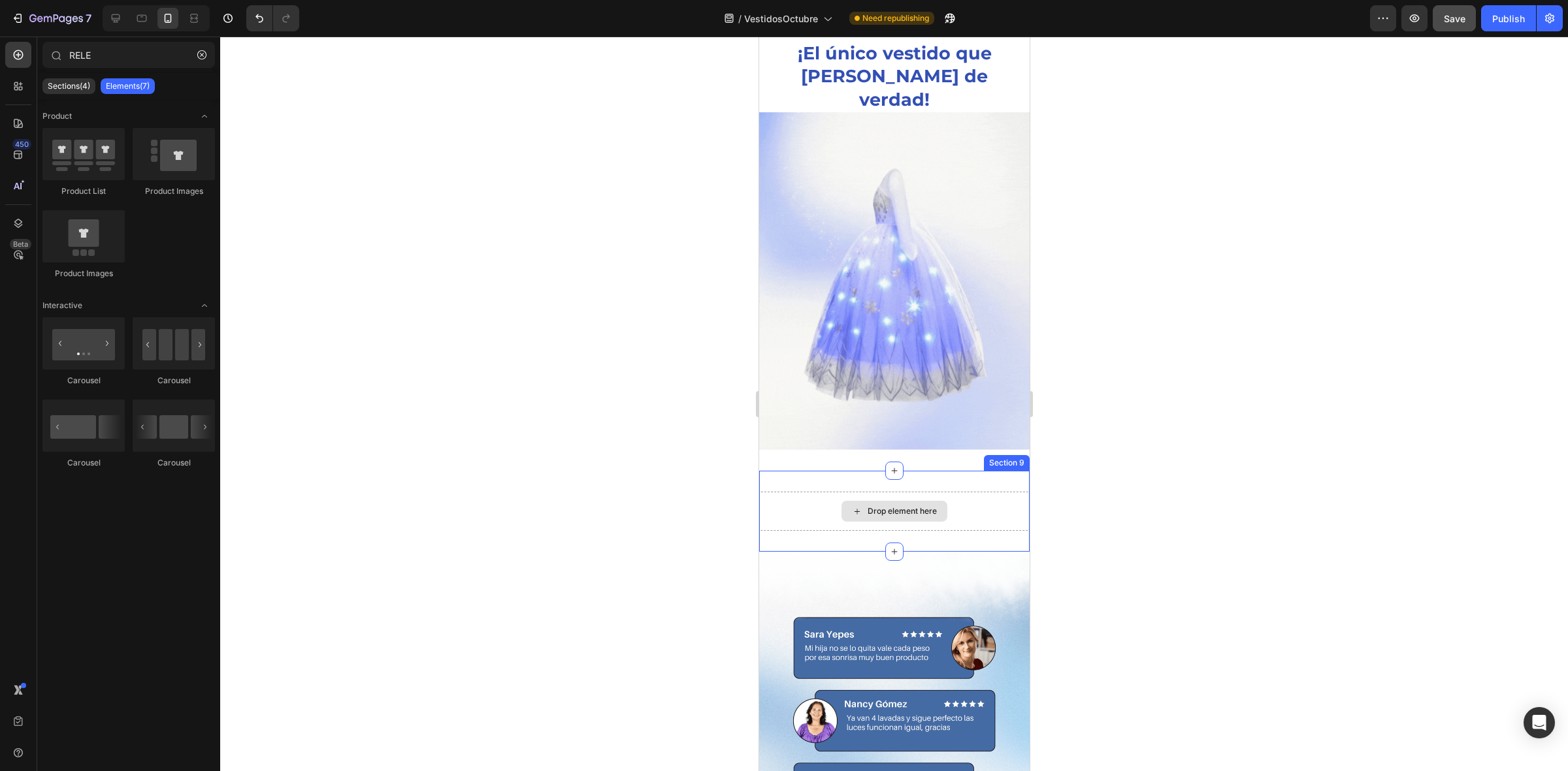
click at [787, 492] on div "Drop element here" at bounding box center [893, 511] width 270 height 39
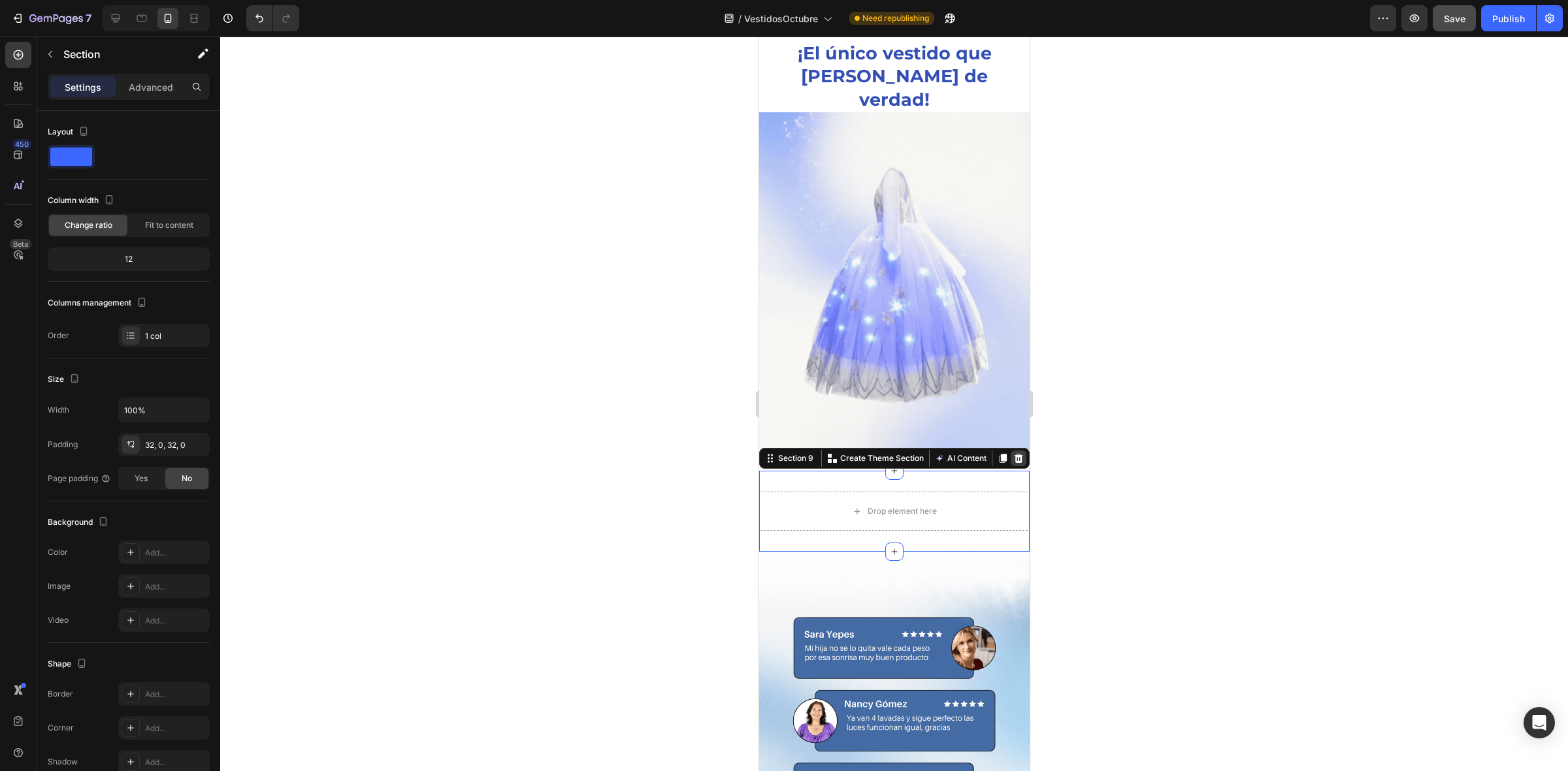
click at [1012, 450] on div at bounding box center [1018, 458] width 16 height 16
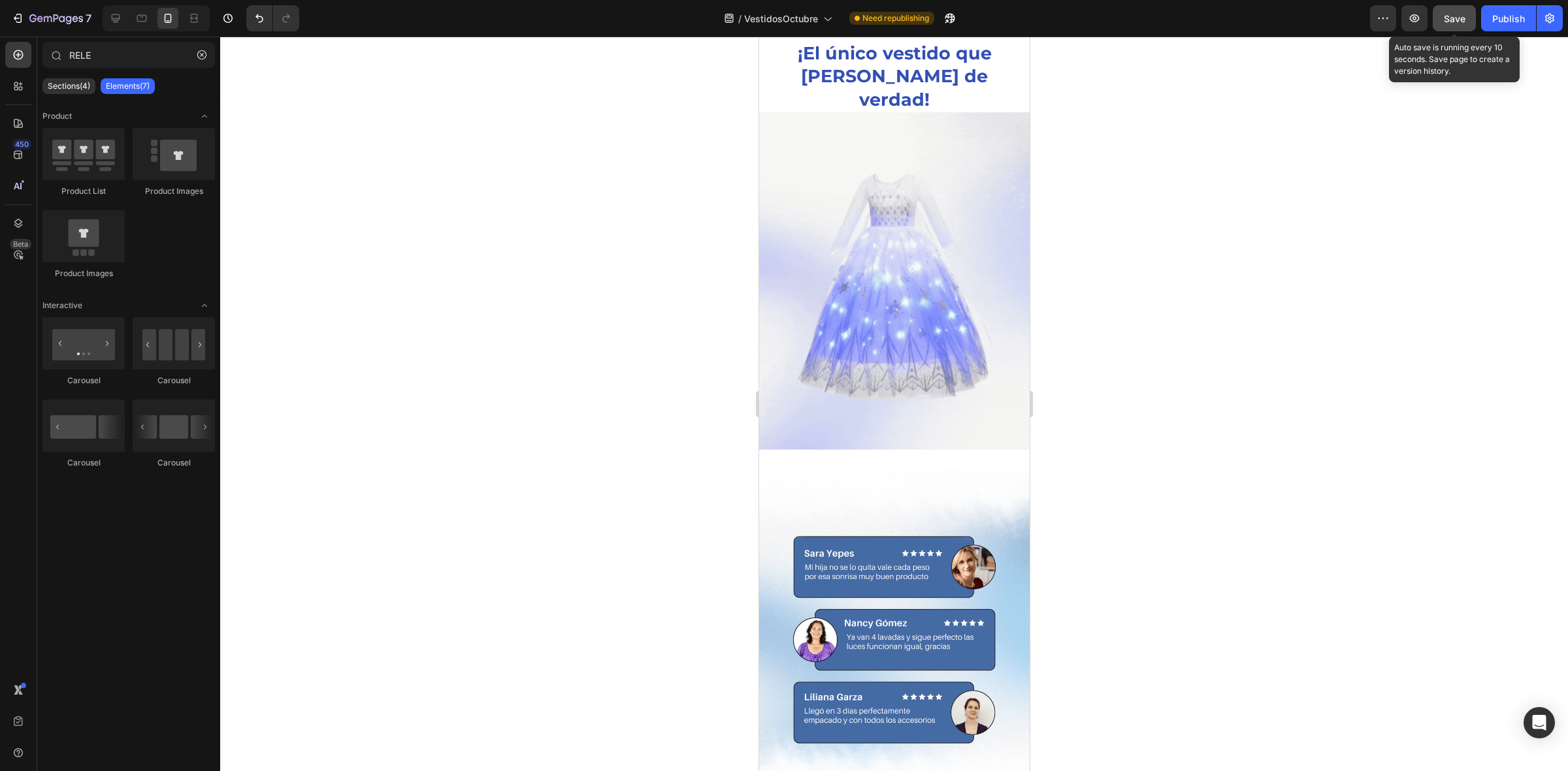
click at [1463, 20] on span "Save" at bounding box center [1454, 18] width 22 height 11
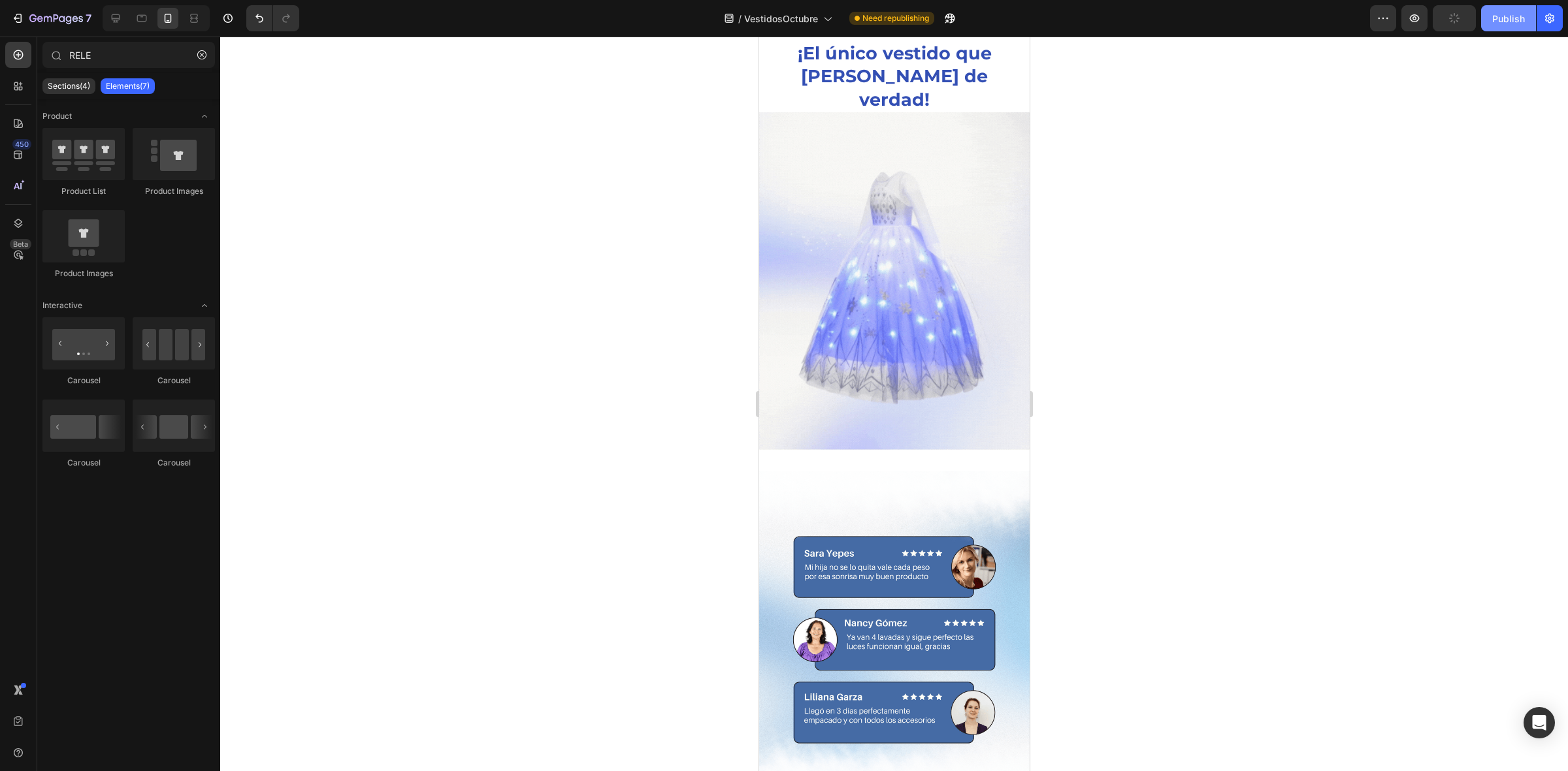
click at [1506, 14] on div "Publish" at bounding box center [1508, 18] width 32 height 14
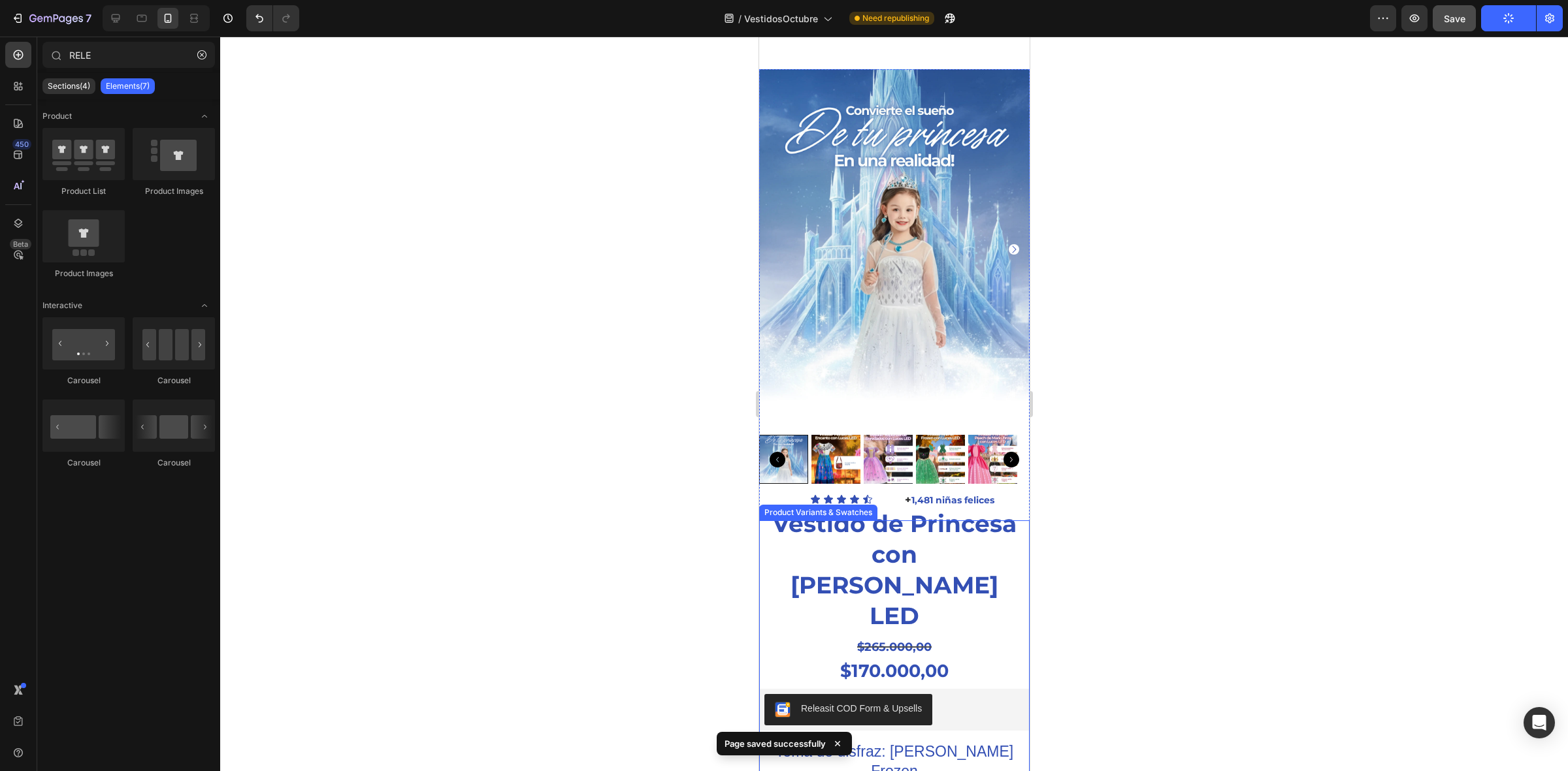
scroll to position [0, 0]
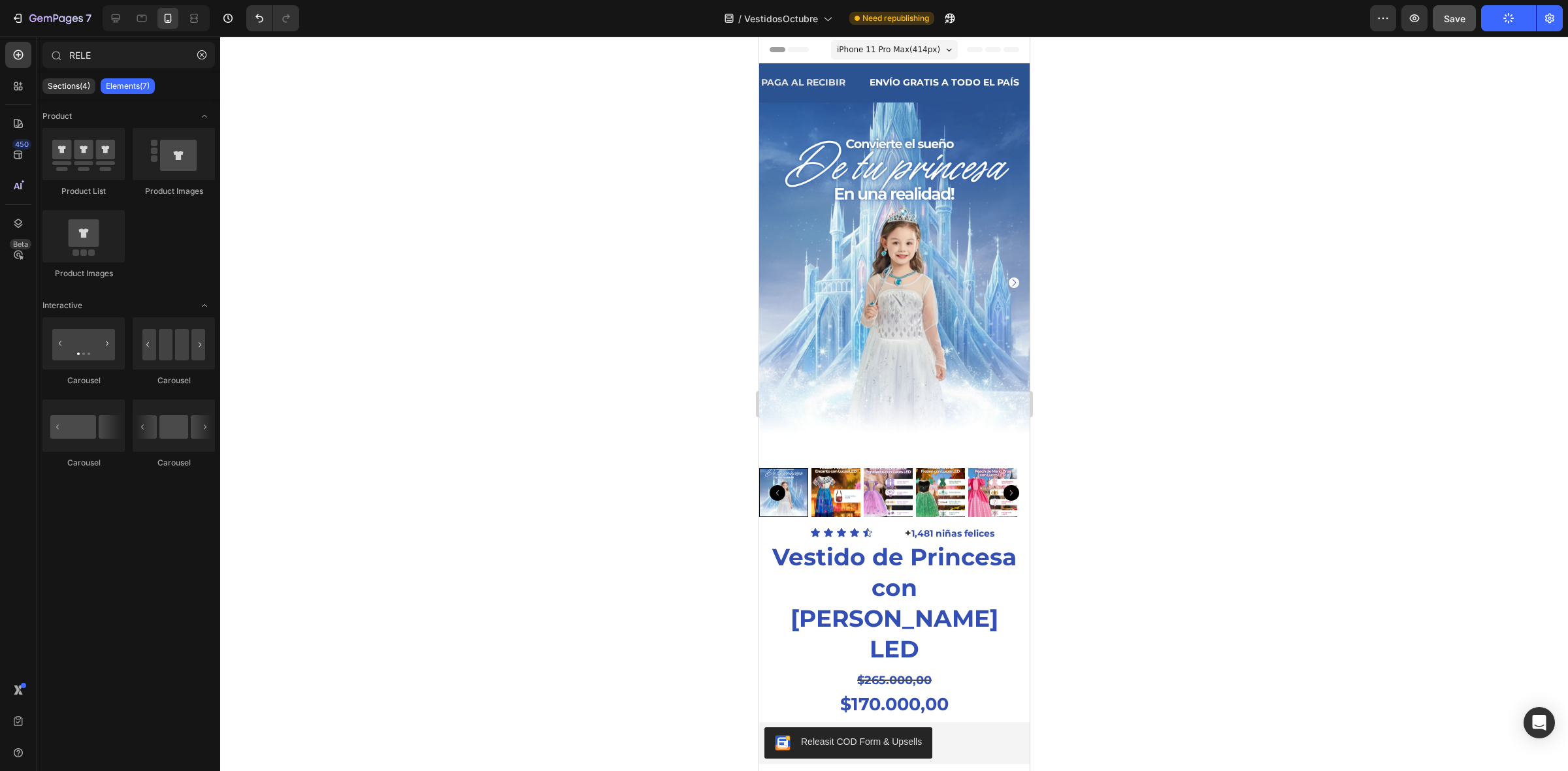
click at [700, 296] on div at bounding box center [894, 403] width 1347 height 735
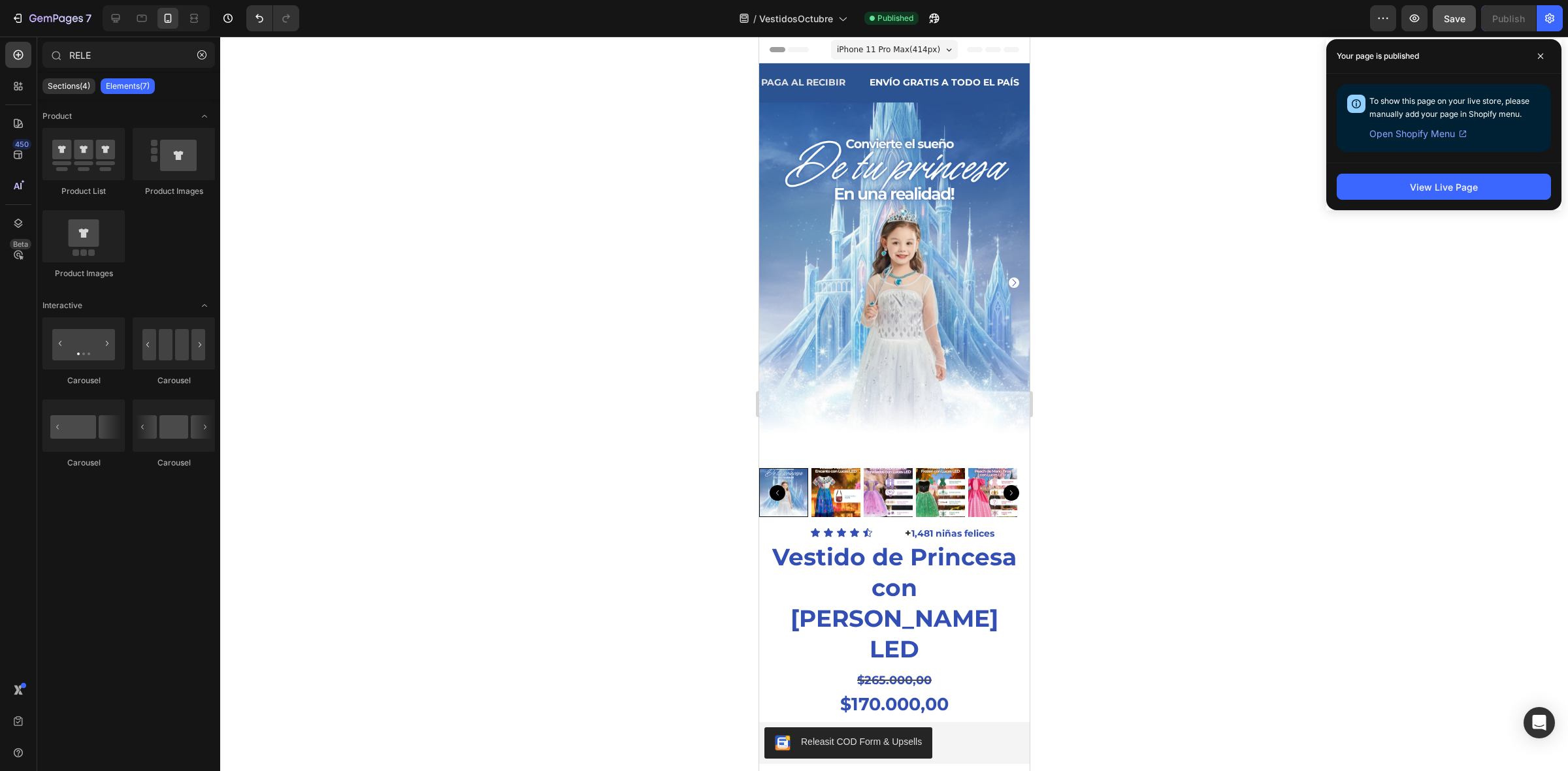
click at [1324, 321] on div at bounding box center [894, 403] width 1347 height 735
